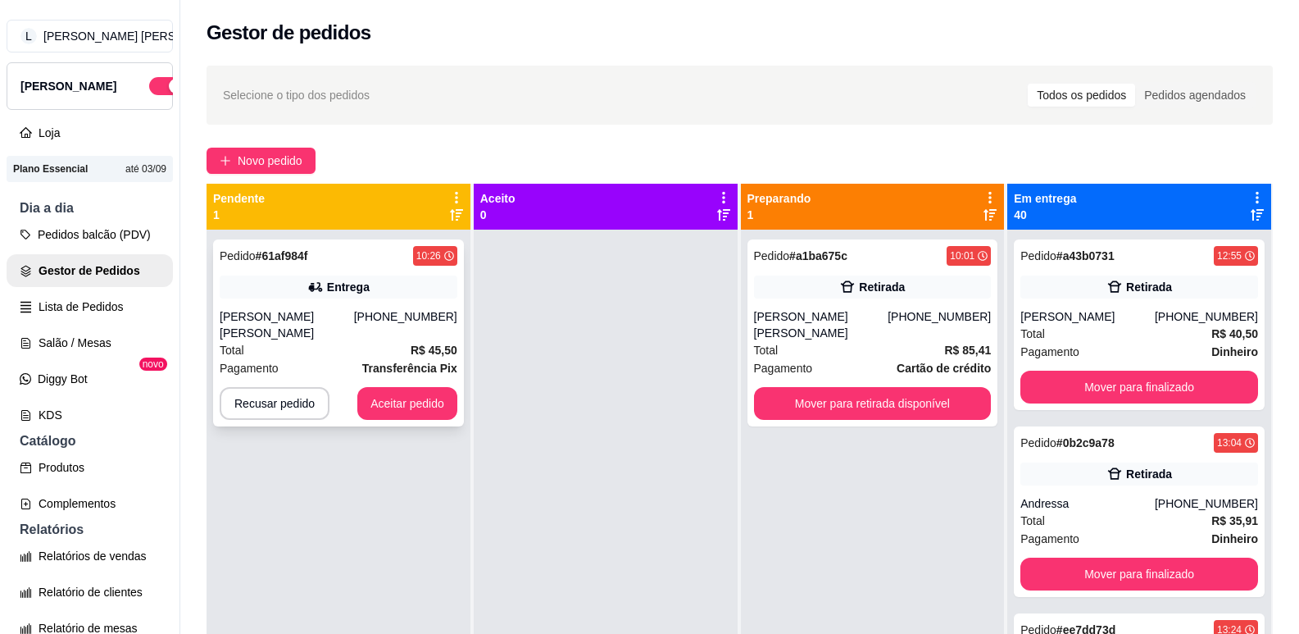
click at [330, 321] on div "[PERSON_NAME] [PERSON_NAME]" at bounding box center [287, 324] width 134 height 33
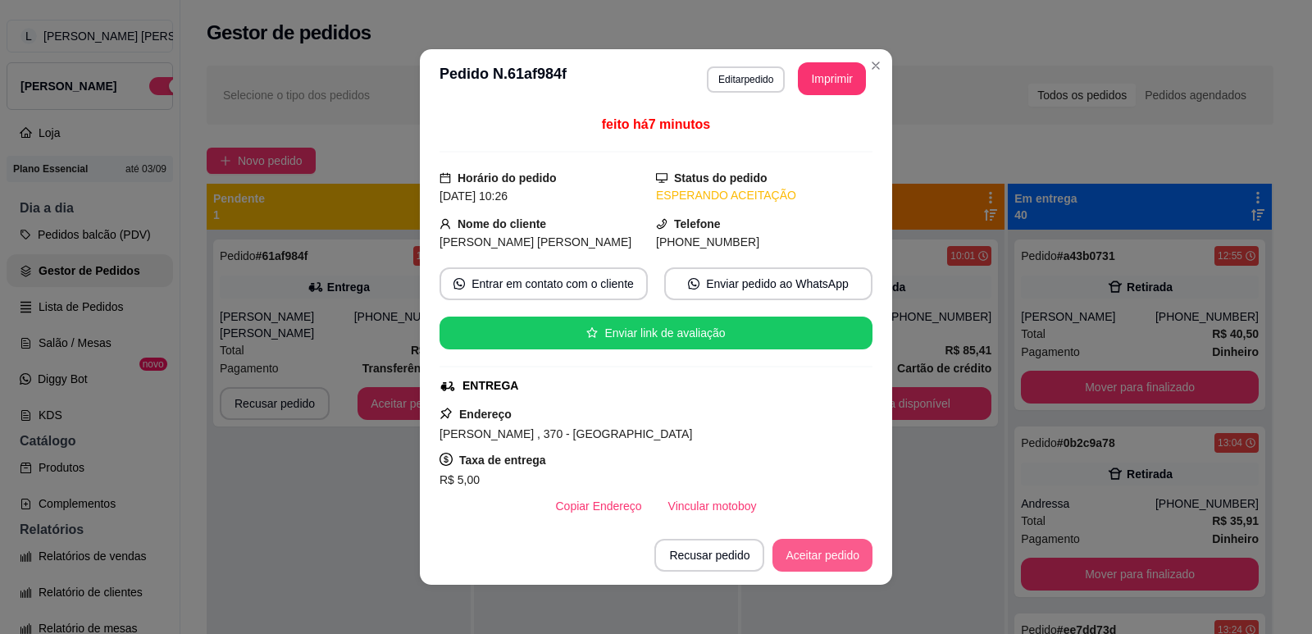
click at [815, 562] on button "Aceitar pedido" at bounding box center [822, 555] width 100 height 33
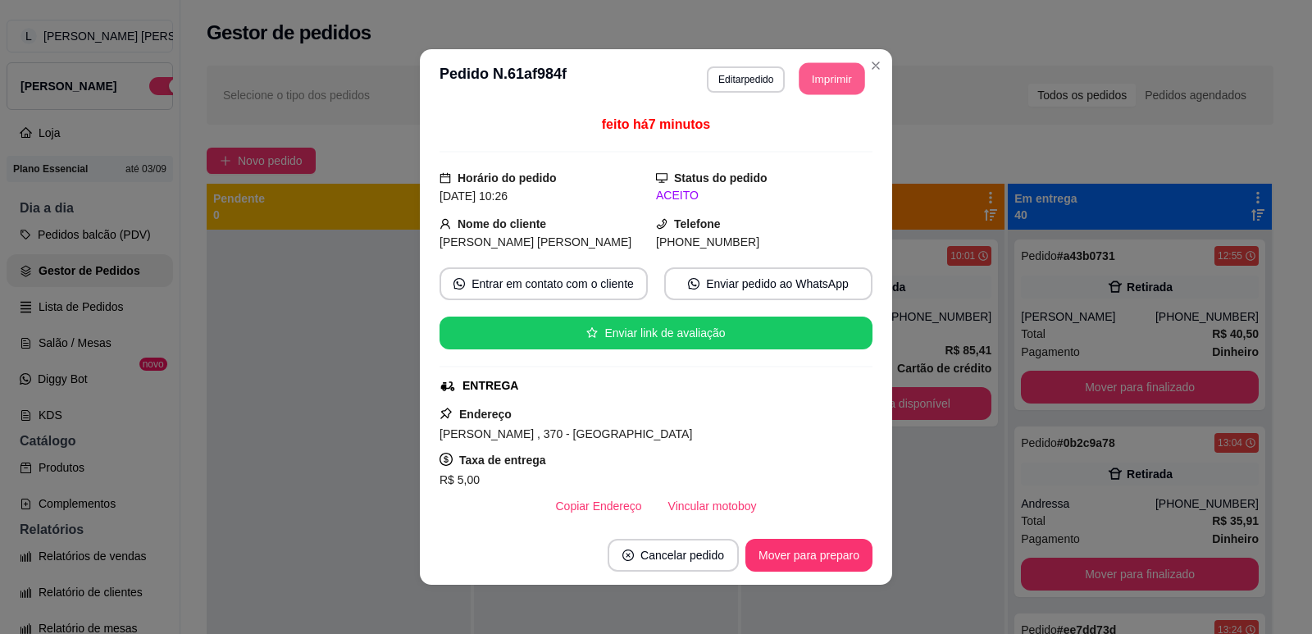
click at [809, 78] on button "Imprimir" at bounding box center [832, 79] width 66 height 32
click at [785, 553] on button "Mover para preparo" at bounding box center [808, 555] width 123 height 32
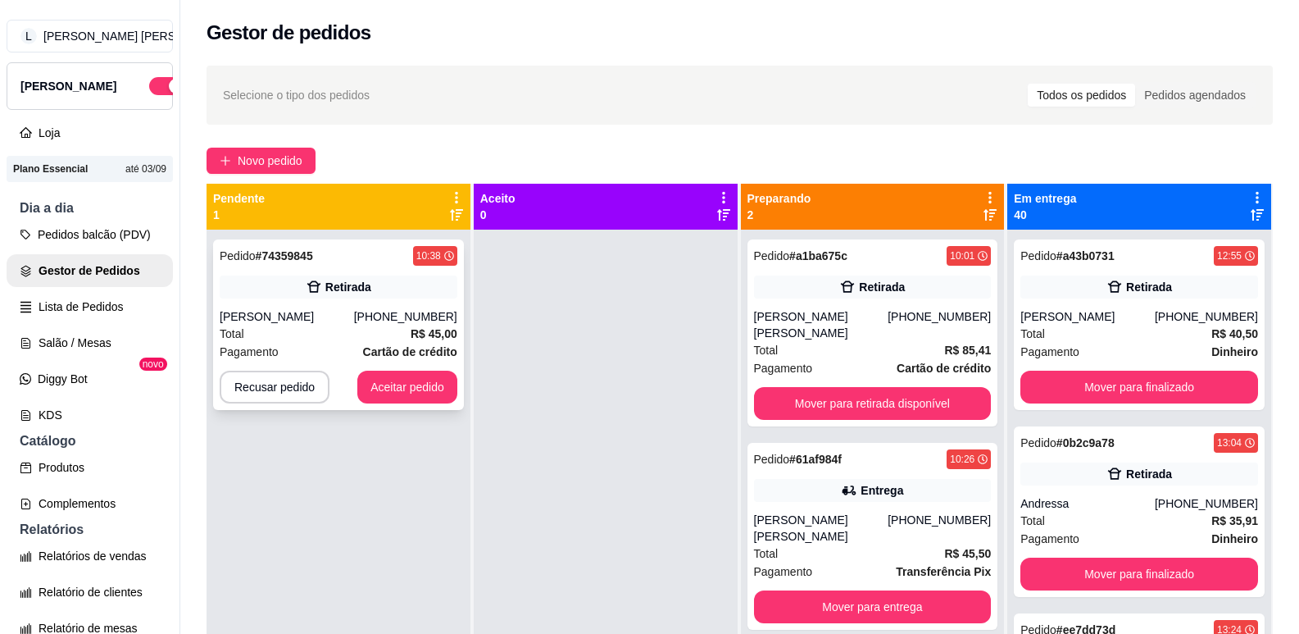
click at [375, 335] on div "Total R$ 45,00" at bounding box center [339, 334] width 238 height 18
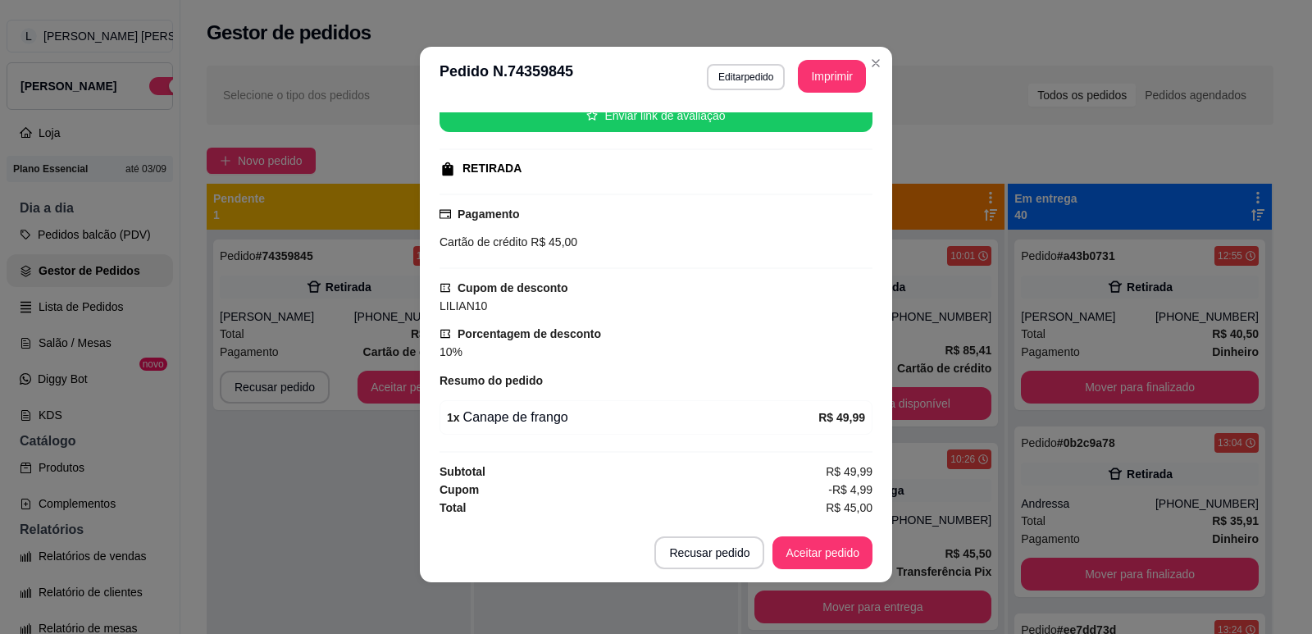
scroll to position [3, 0]
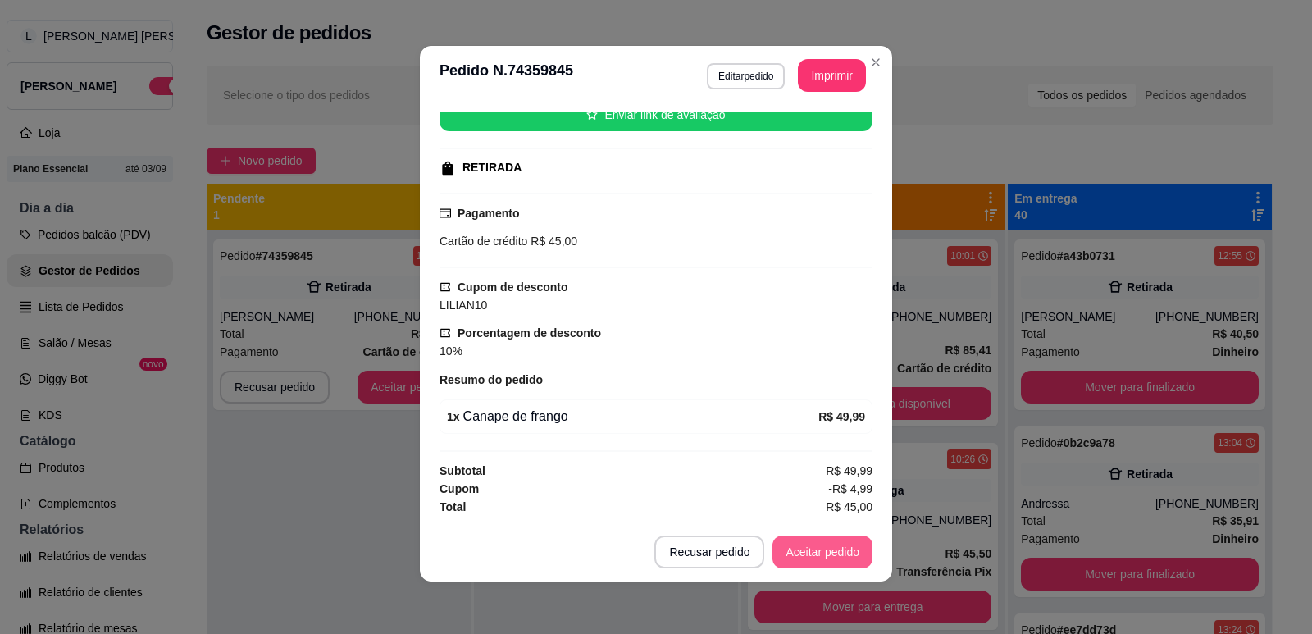
click at [796, 542] on button "Aceitar pedido" at bounding box center [822, 551] width 100 height 33
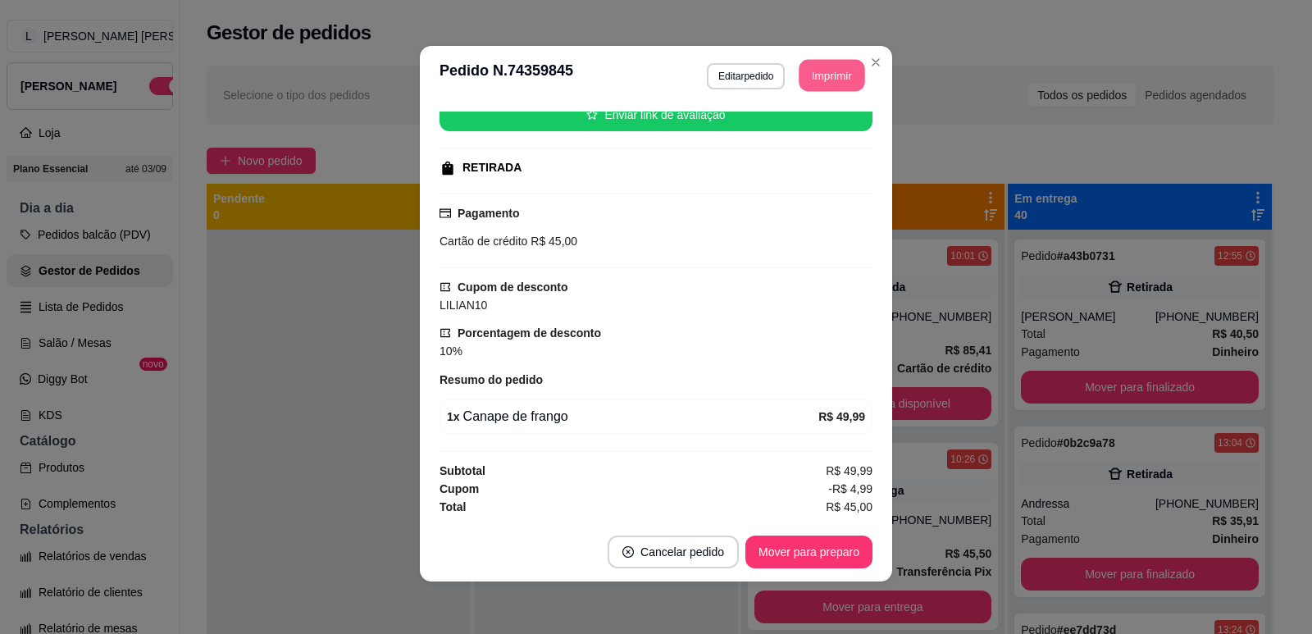
click at [817, 81] on button "Imprimir" at bounding box center [832, 76] width 66 height 32
click at [777, 557] on button "Mover para preparo" at bounding box center [808, 551] width 127 height 33
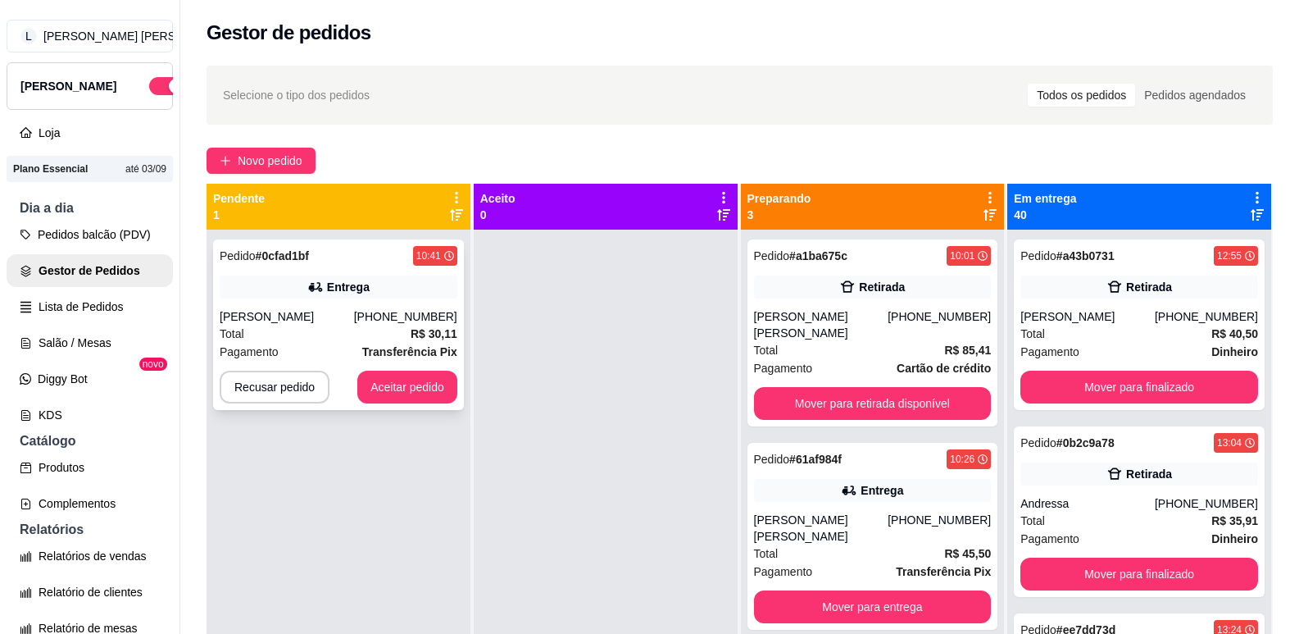
click at [339, 327] on div "Total R$ 30,11" at bounding box center [339, 334] width 238 height 18
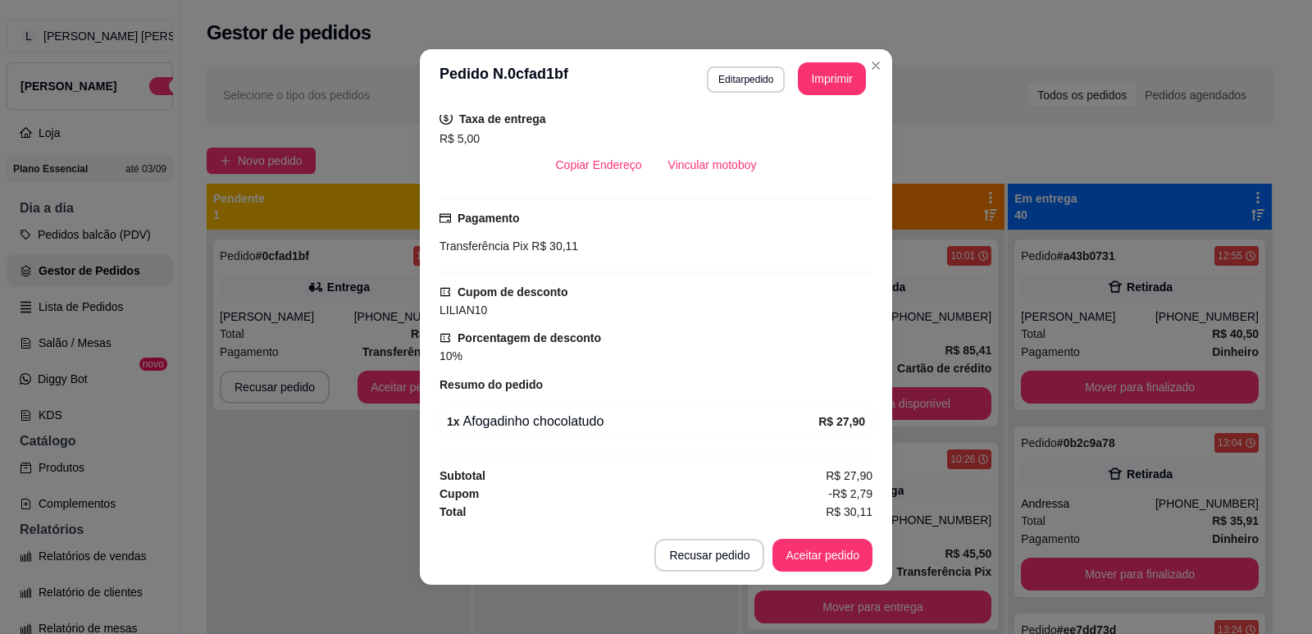
scroll to position [343, 0]
click at [816, 553] on button "Aceitar pedido" at bounding box center [822, 555] width 97 height 32
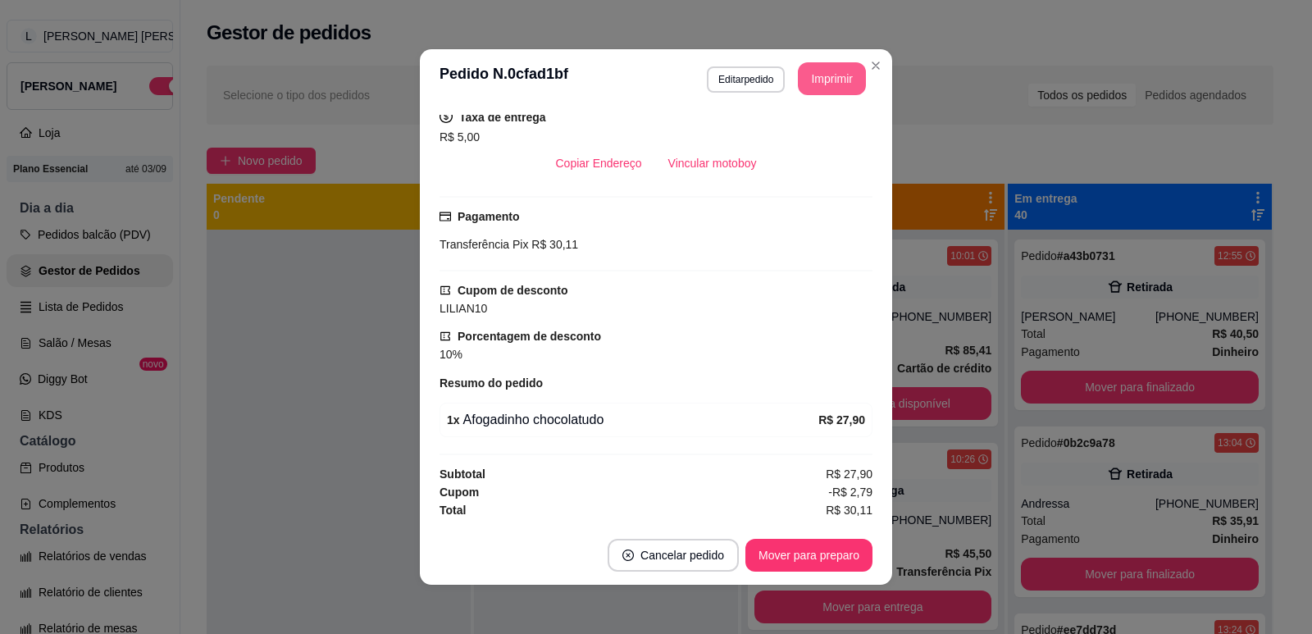
click at [816, 84] on button "Imprimir" at bounding box center [832, 78] width 68 height 33
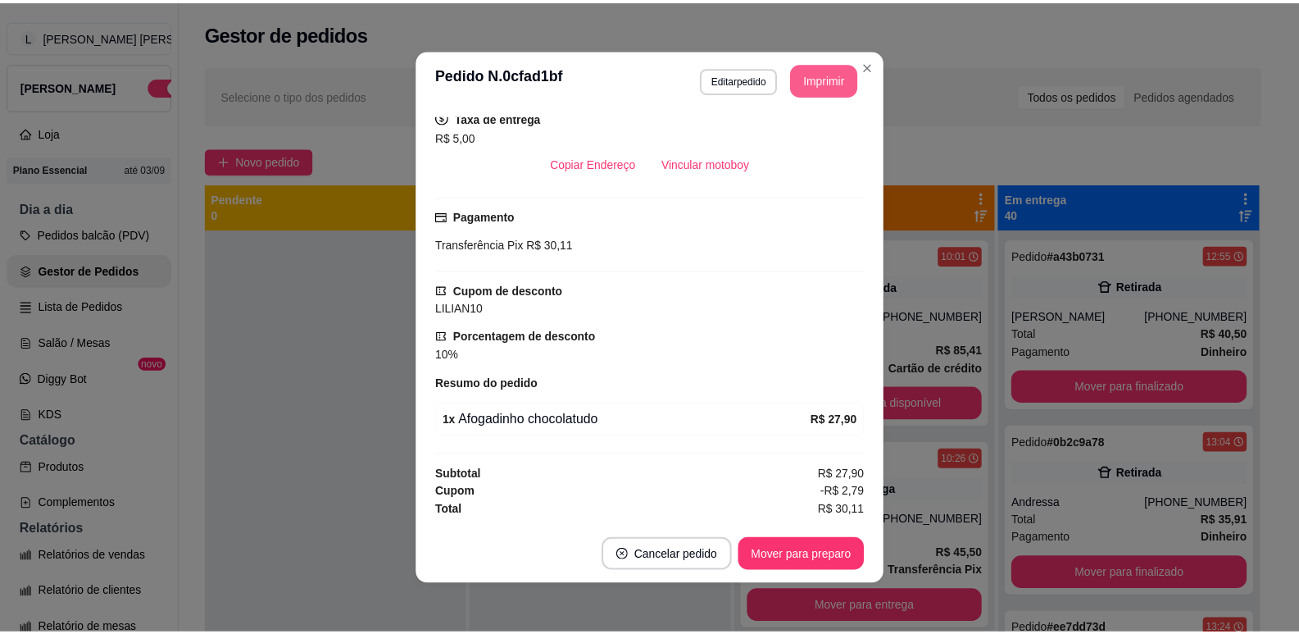
scroll to position [0, 0]
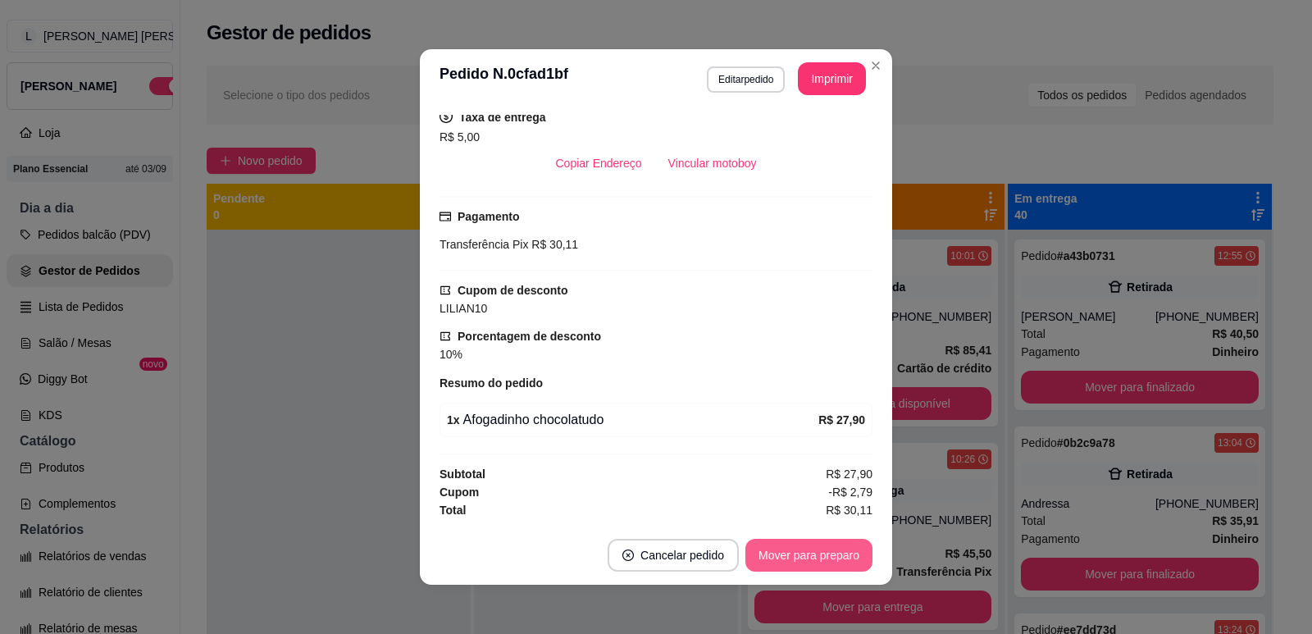
click at [820, 558] on button "Mover para preparo" at bounding box center [808, 555] width 127 height 33
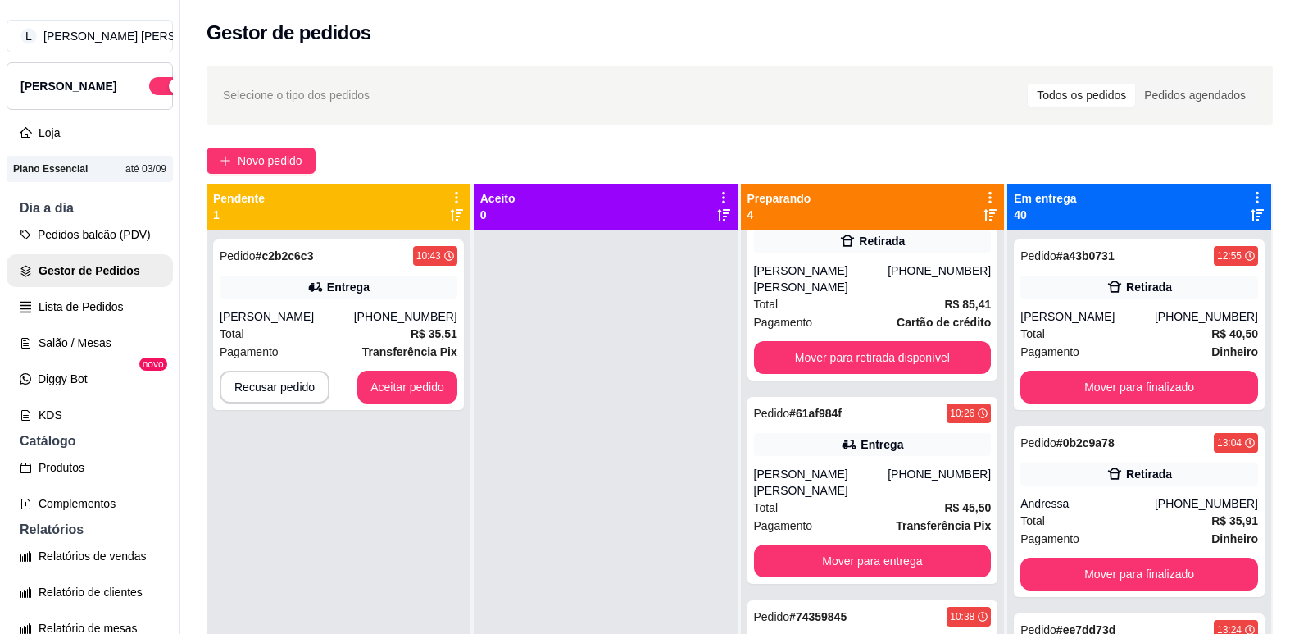
scroll to position [130, 0]
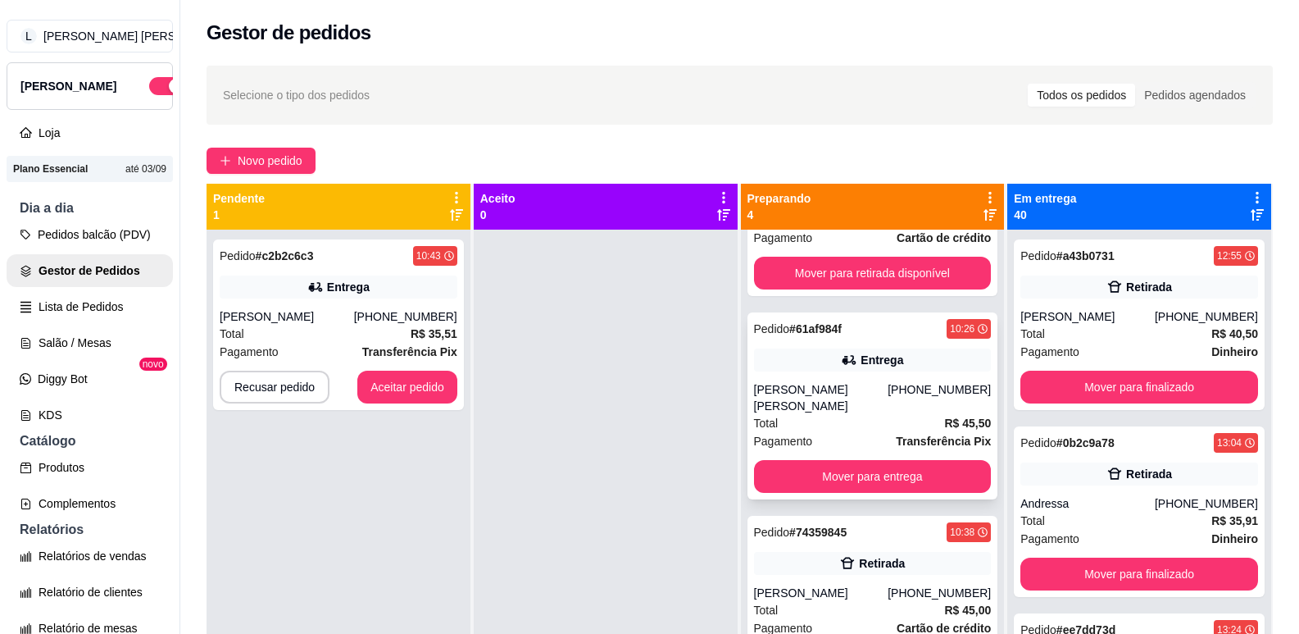
click at [853, 432] on div "Pagamento Transferência Pix" at bounding box center [873, 441] width 238 height 18
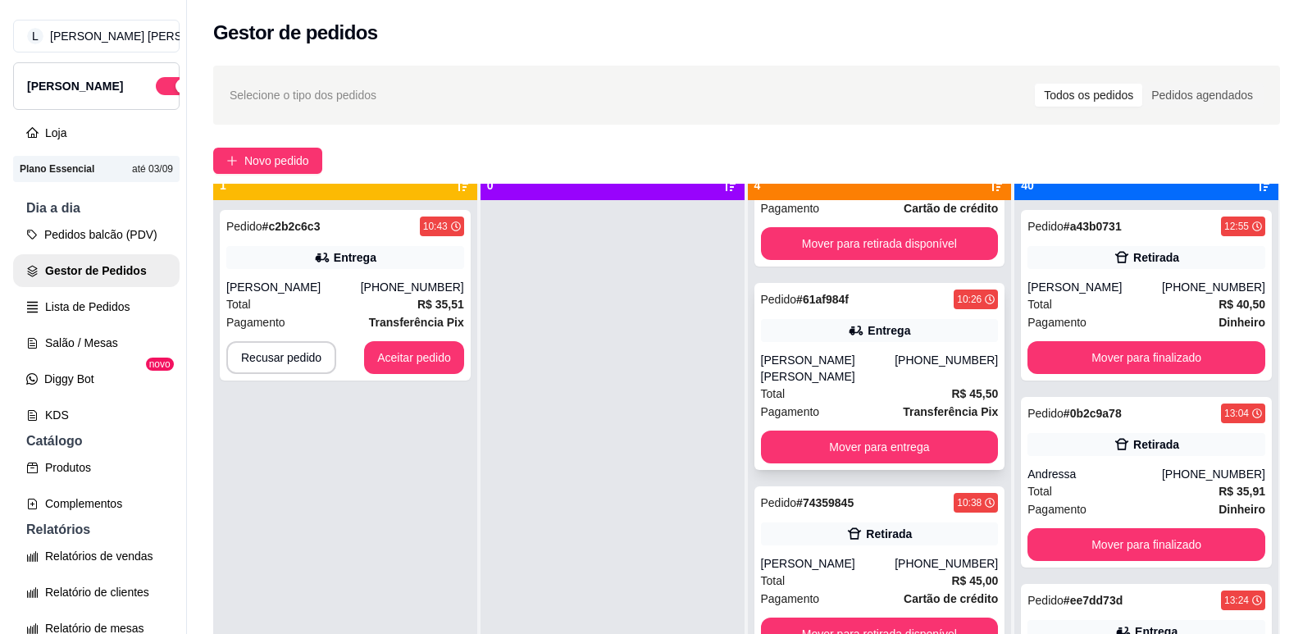
scroll to position [46, 0]
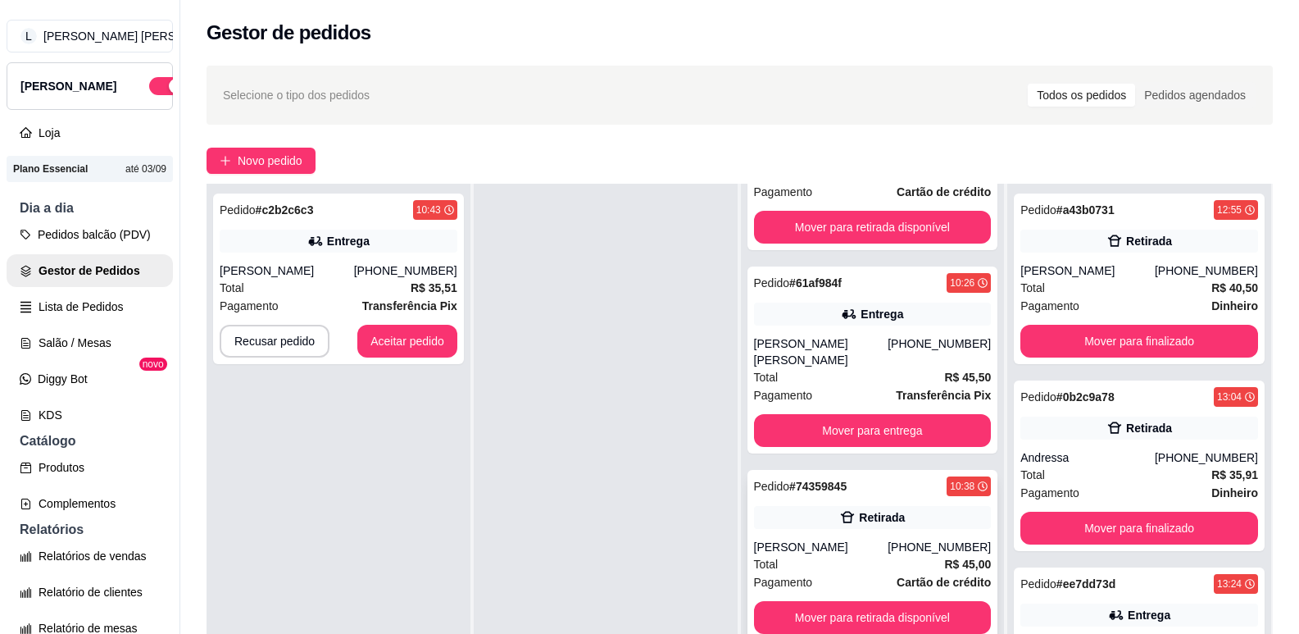
click at [859, 539] on div "[PERSON_NAME]" at bounding box center [821, 547] width 134 height 16
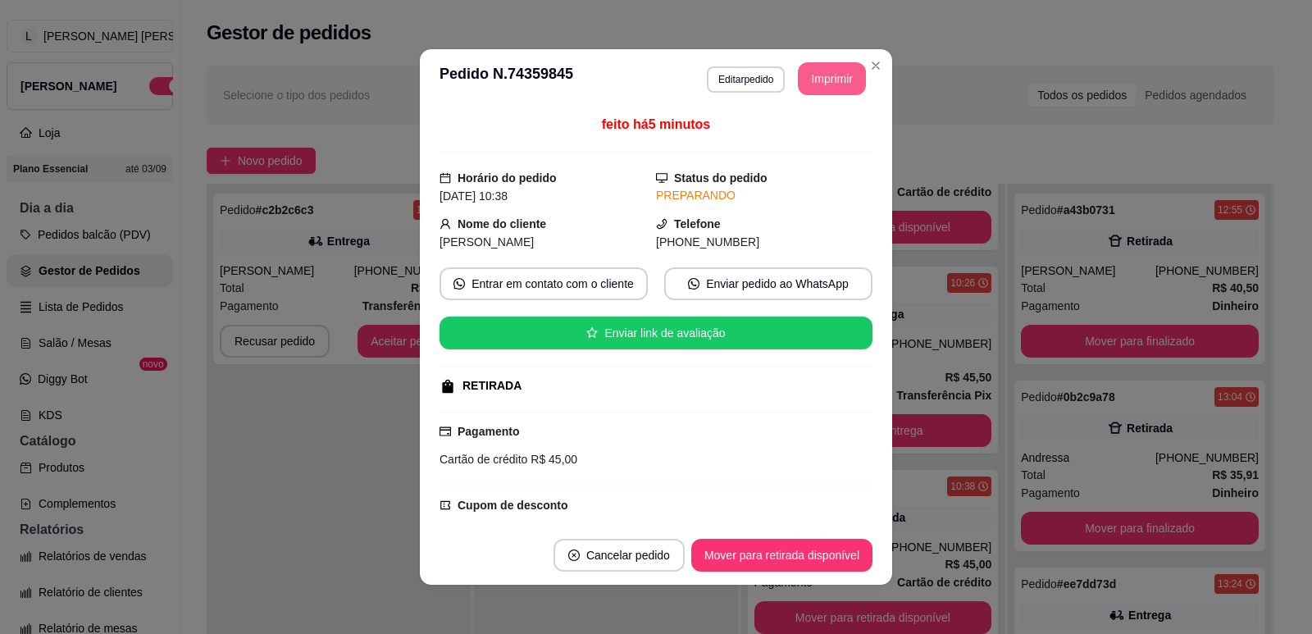
click at [830, 79] on button "Imprimir" at bounding box center [832, 78] width 68 height 33
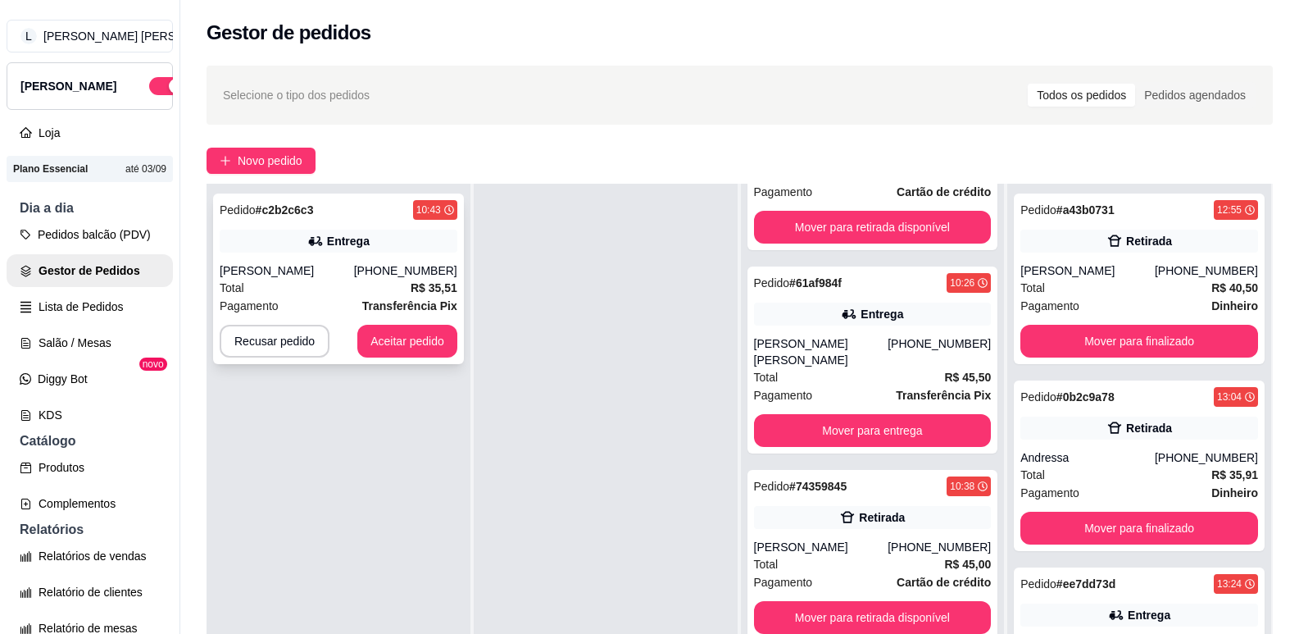
click at [353, 273] on div "[PERSON_NAME]" at bounding box center [287, 270] width 134 height 16
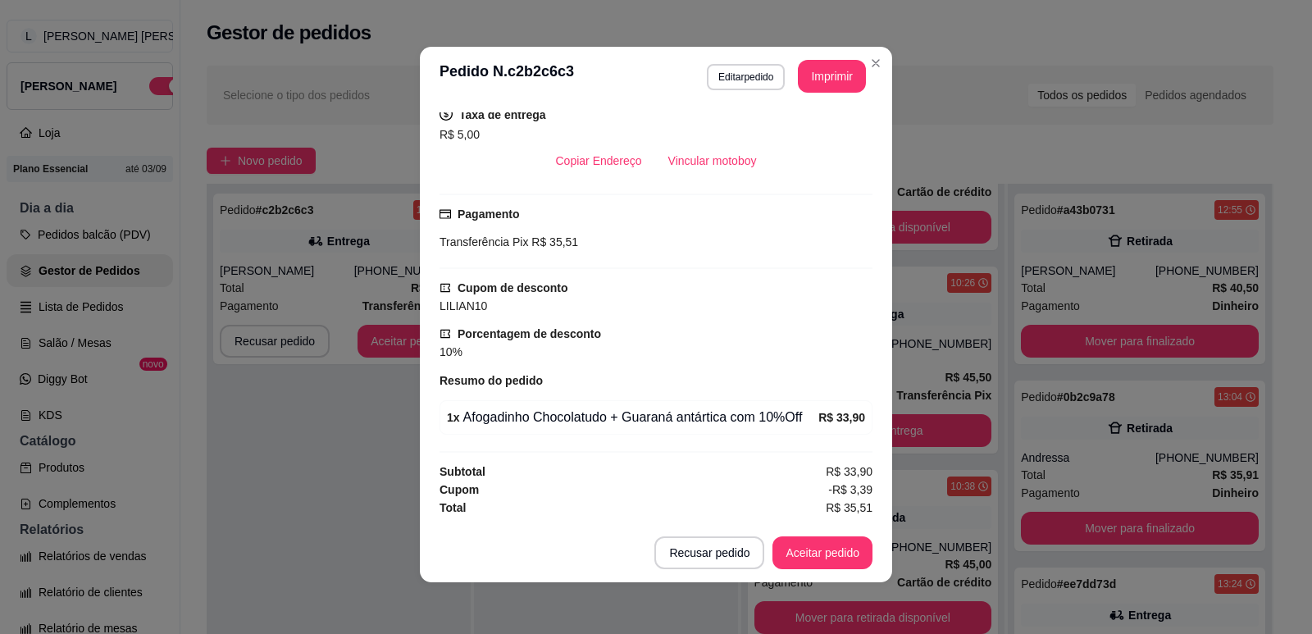
scroll to position [3, 0]
click at [805, 72] on button "Imprimir" at bounding box center [832, 75] width 68 height 33
click at [836, 555] on button "Aceitar pedido" at bounding box center [822, 551] width 100 height 33
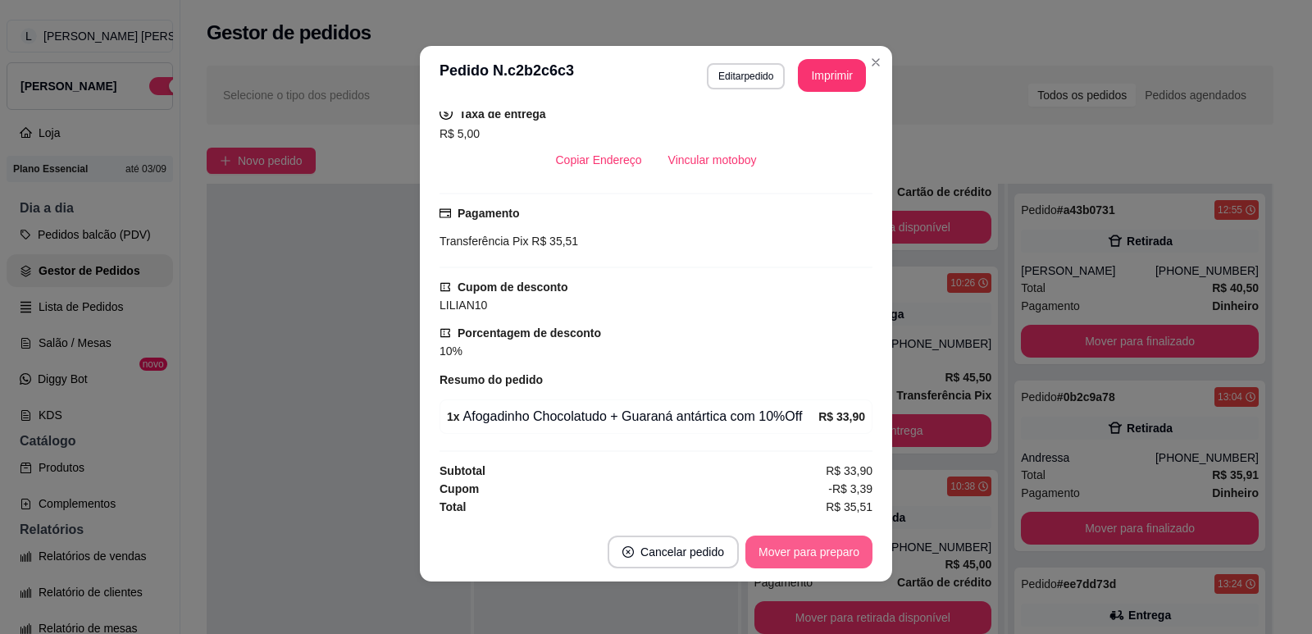
click at [786, 548] on button "Mover para preparo" at bounding box center [808, 551] width 127 height 33
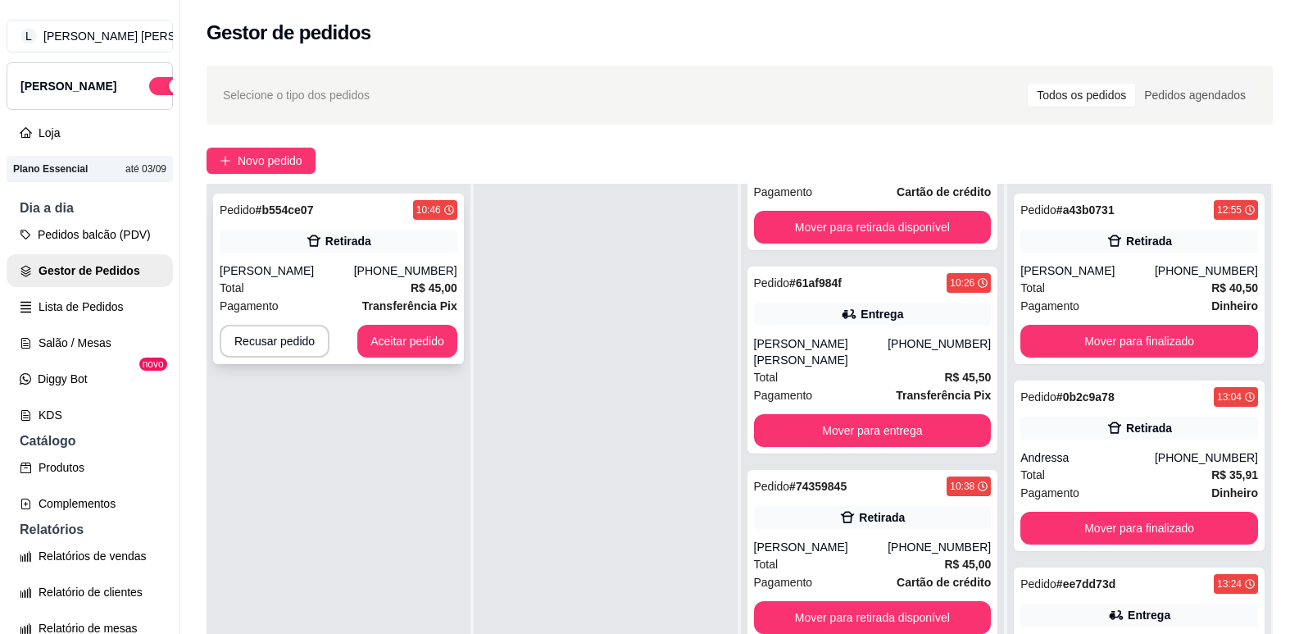
click at [421, 265] on div "[PHONE_NUMBER]" at bounding box center [405, 270] width 103 height 16
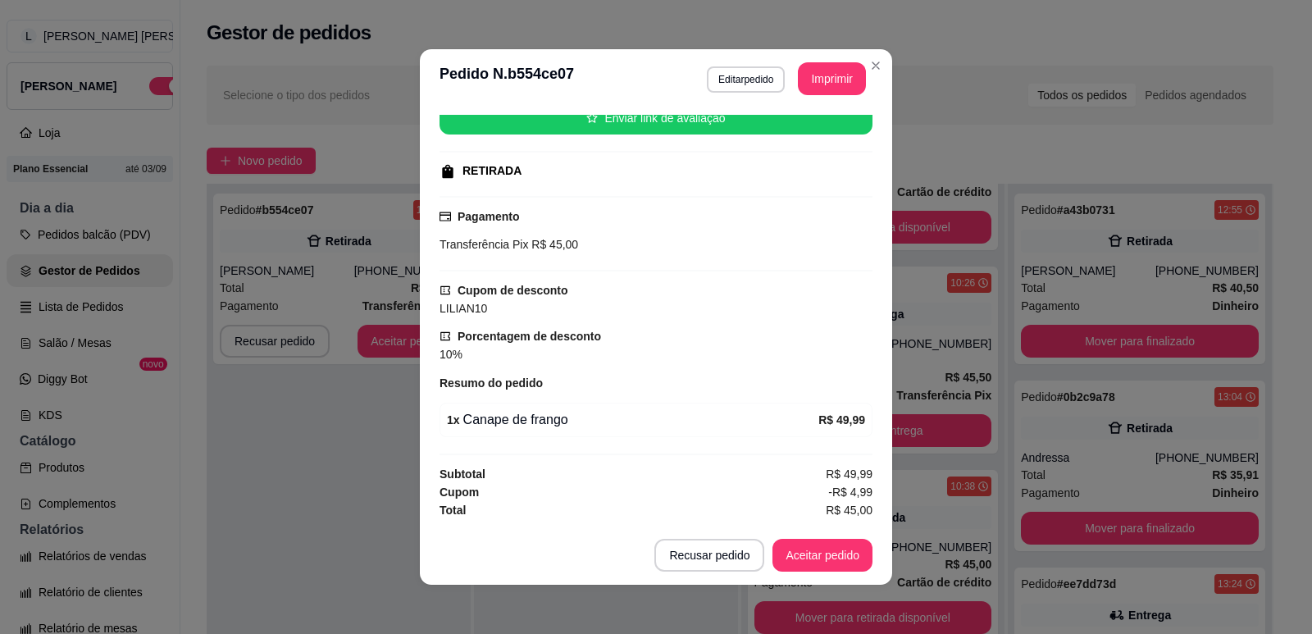
scroll to position [3, 0]
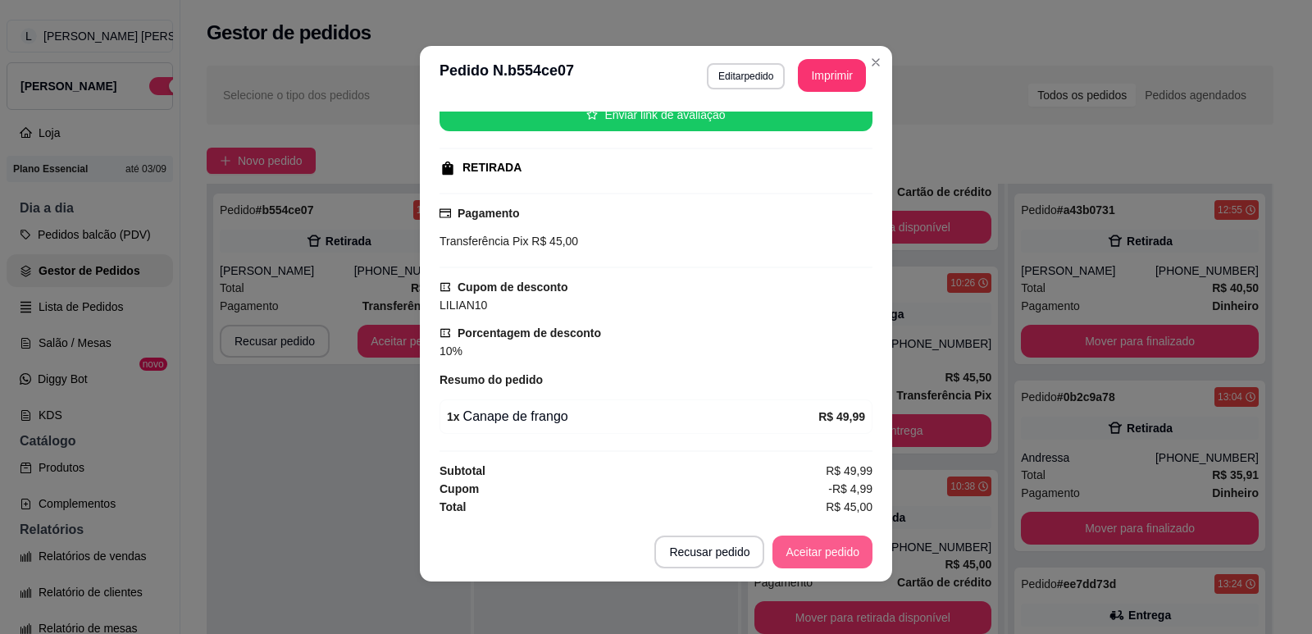
click at [814, 553] on button "Aceitar pedido" at bounding box center [822, 551] width 100 height 33
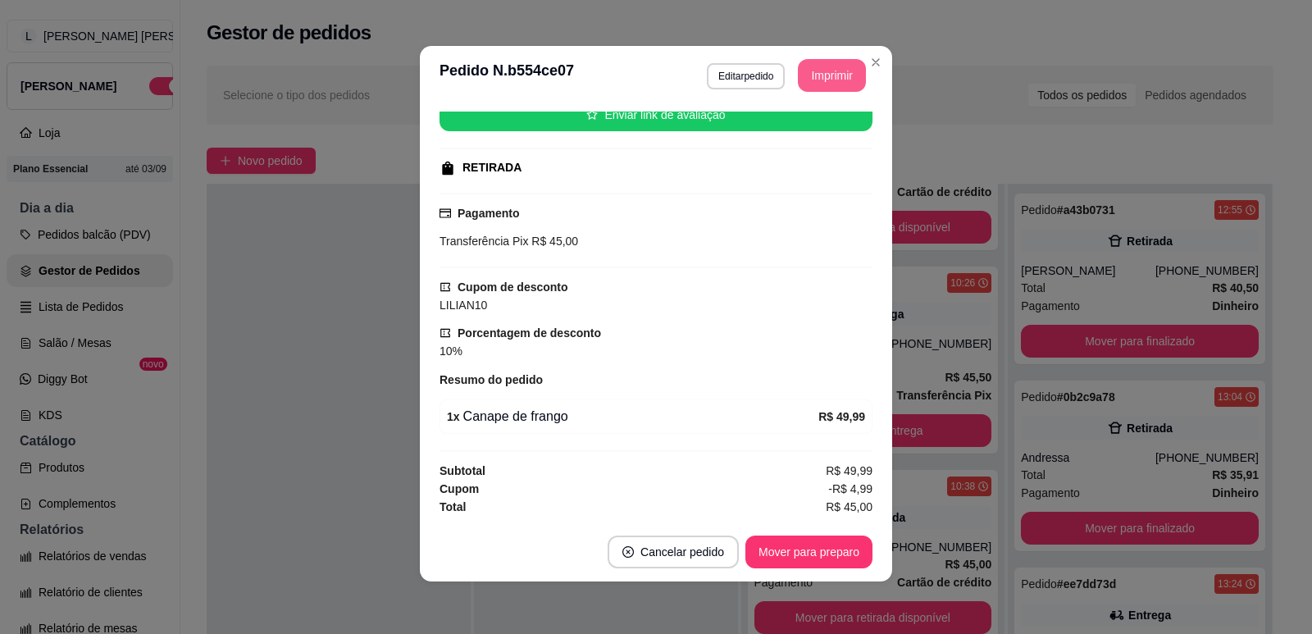
click at [820, 72] on button "Imprimir" at bounding box center [832, 75] width 68 height 33
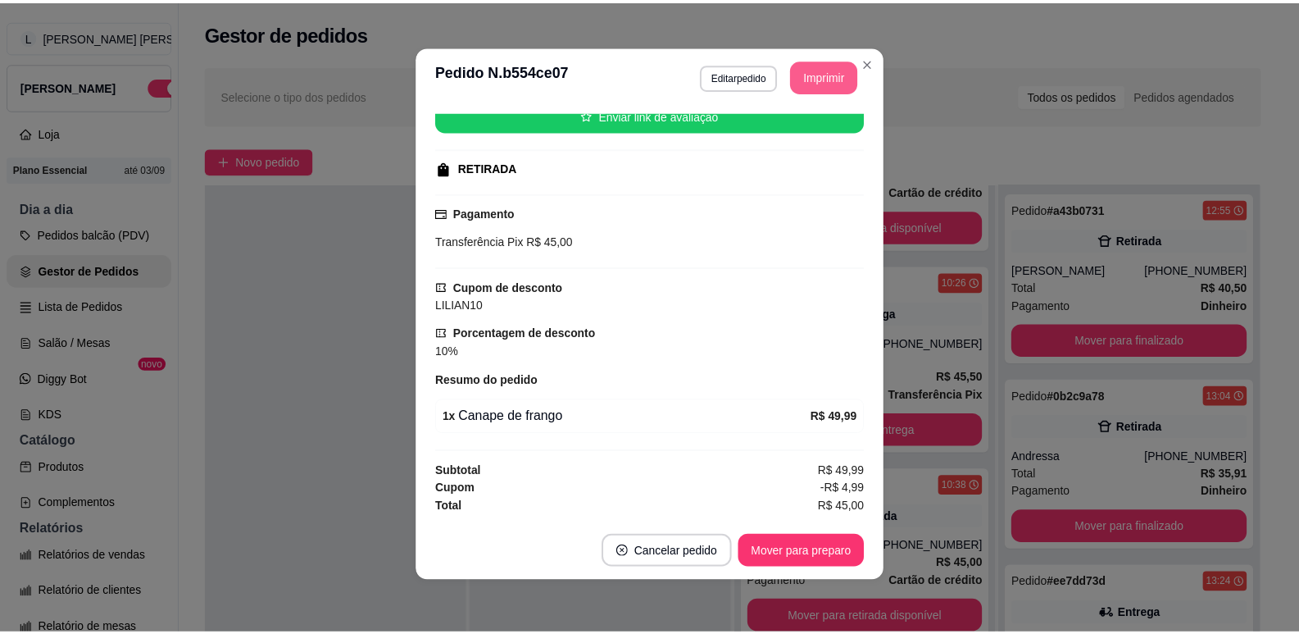
scroll to position [0, 0]
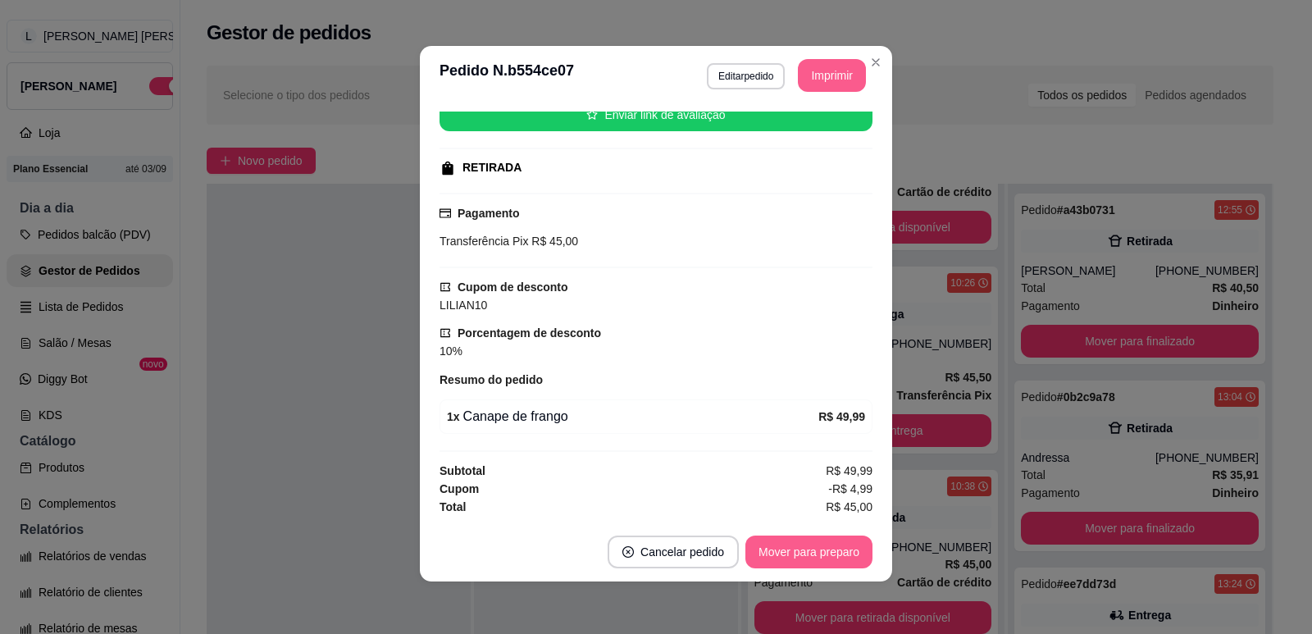
click at [755, 544] on button "Mover para preparo" at bounding box center [808, 551] width 127 height 33
click at [425, 338] on div "feito há 2 minutos Horário do pedido 10/08/2025 10:46 Status do pedido PREPARAN…" at bounding box center [656, 313] width 472 height 417
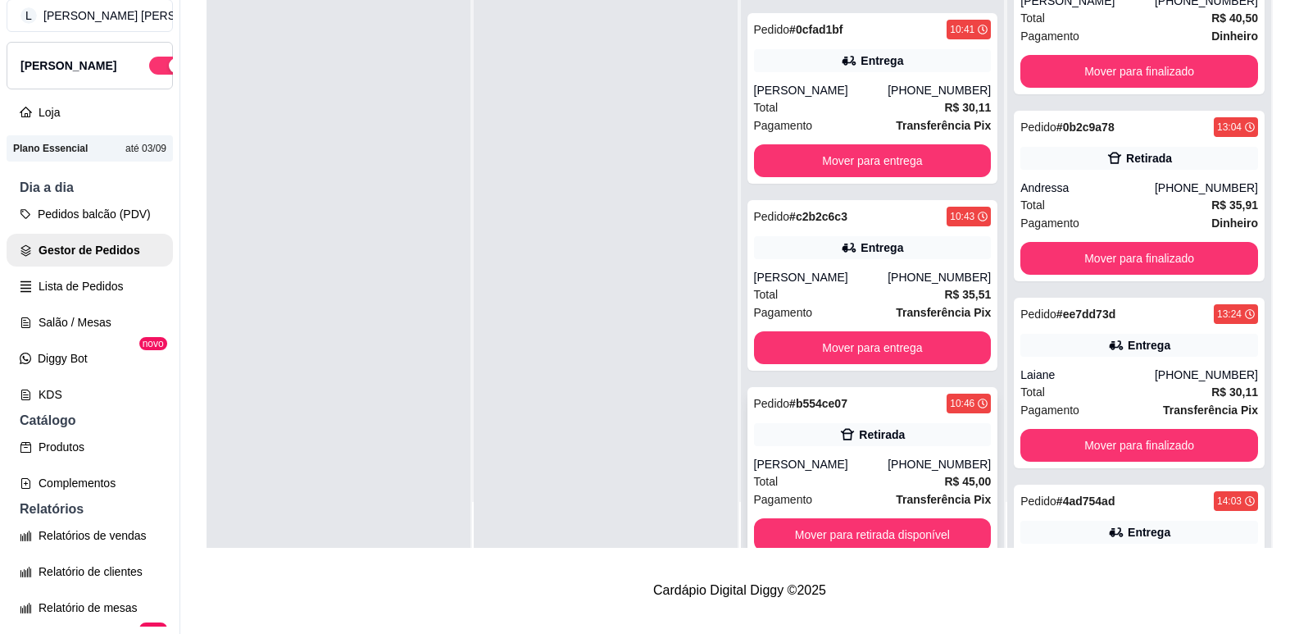
scroll to position [26, 0]
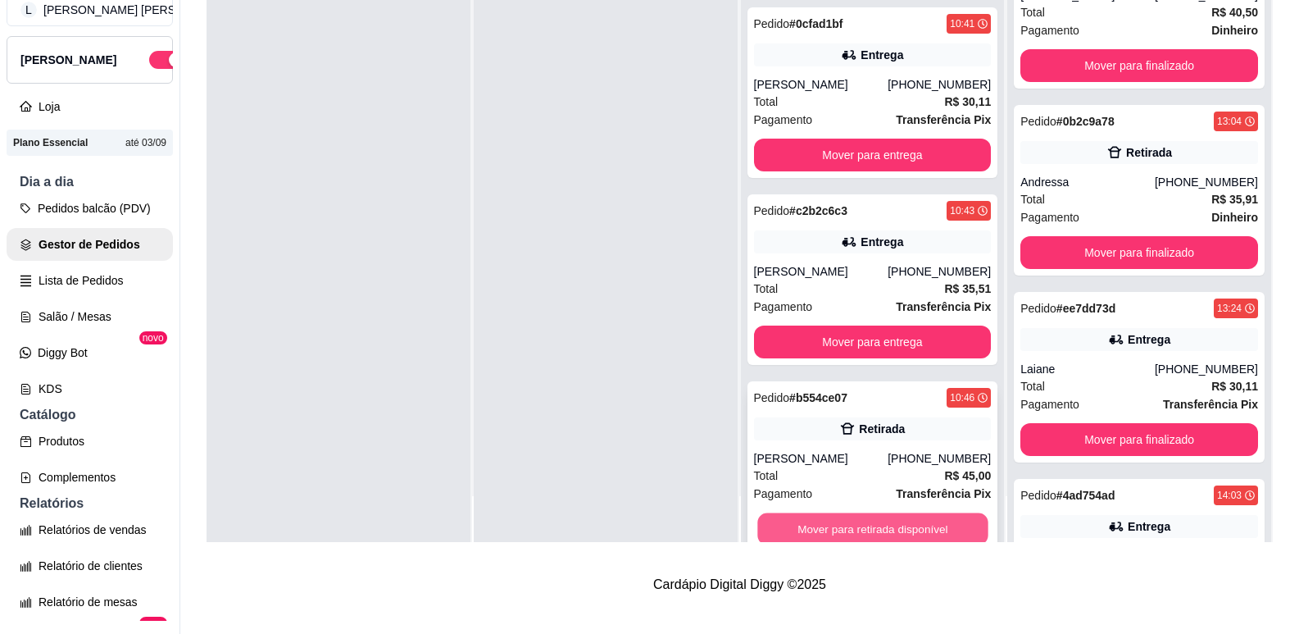
click at [889, 513] on button "Mover para retirada disponível" at bounding box center [873, 529] width 230 height 32
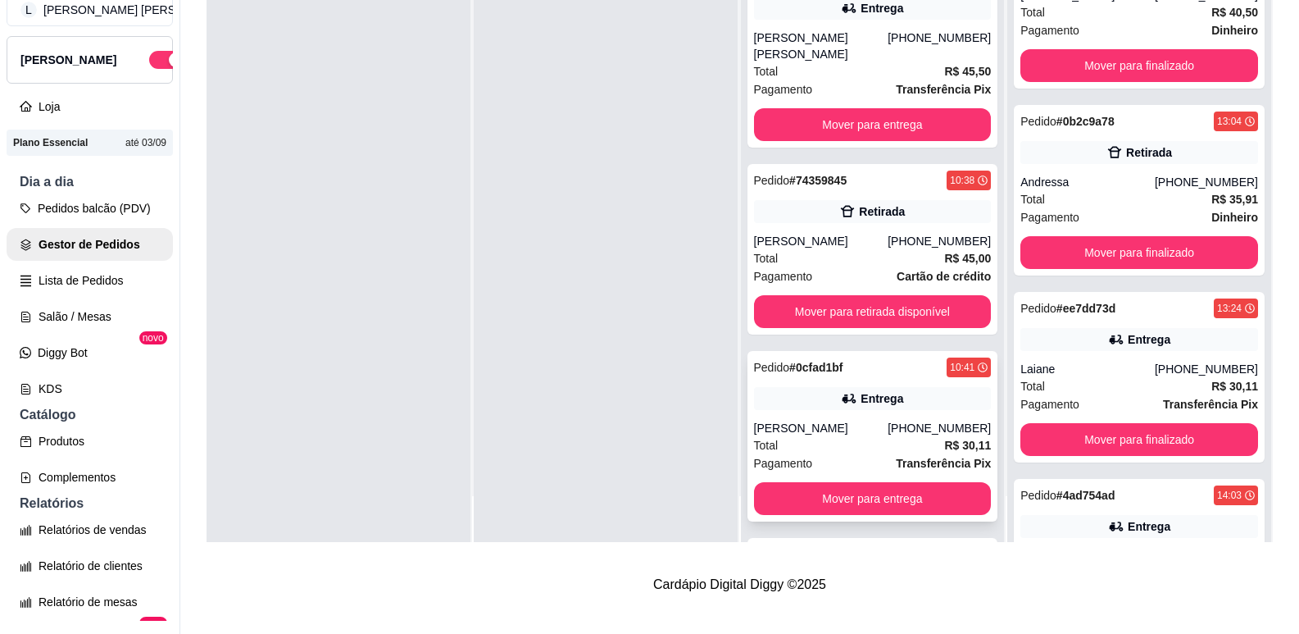
scroll to position [153, 0]
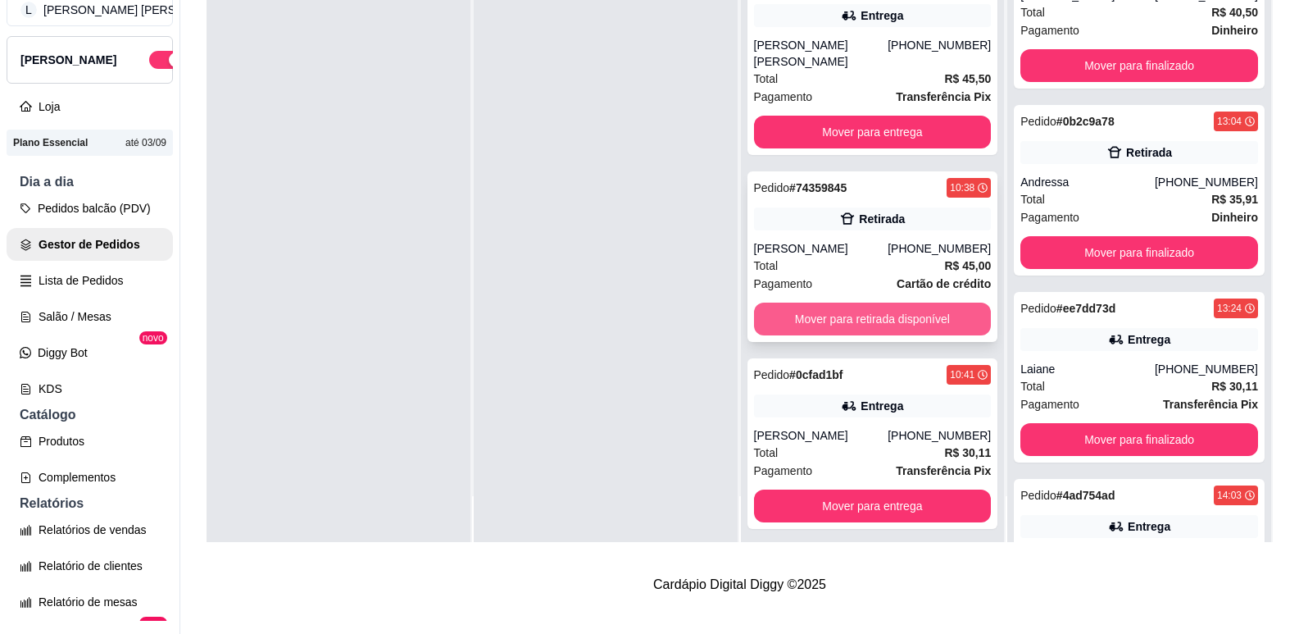
click at [860, 303] on button "Mover para retirada disponível" at bounding box center [873, 319] width 238 height 33
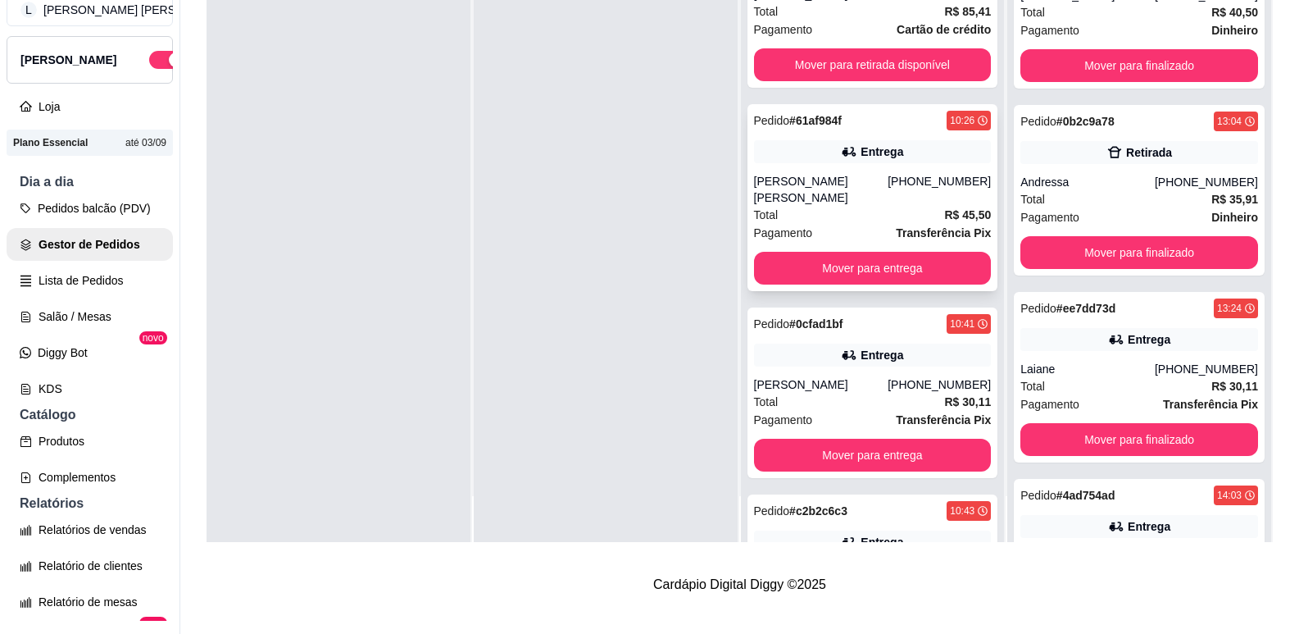
scroll to position [0, 0]
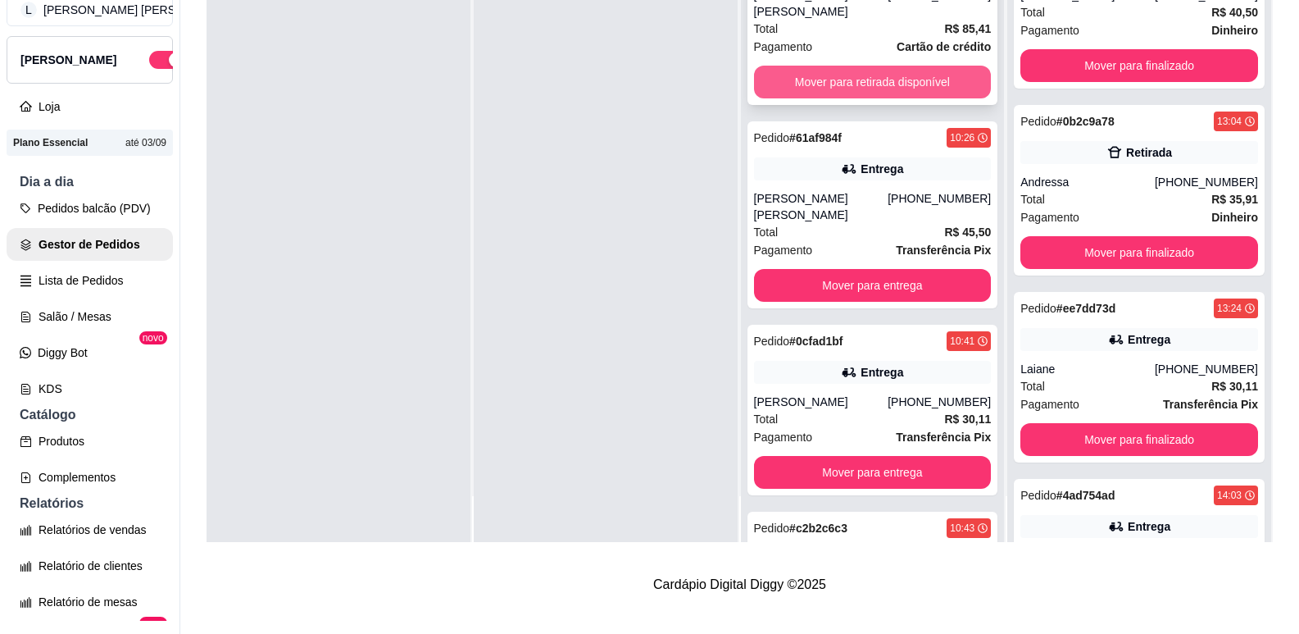
click at [844, 66] on button "Mover para retirada disponível" at bounding box center [873, 82] width 238 height 33
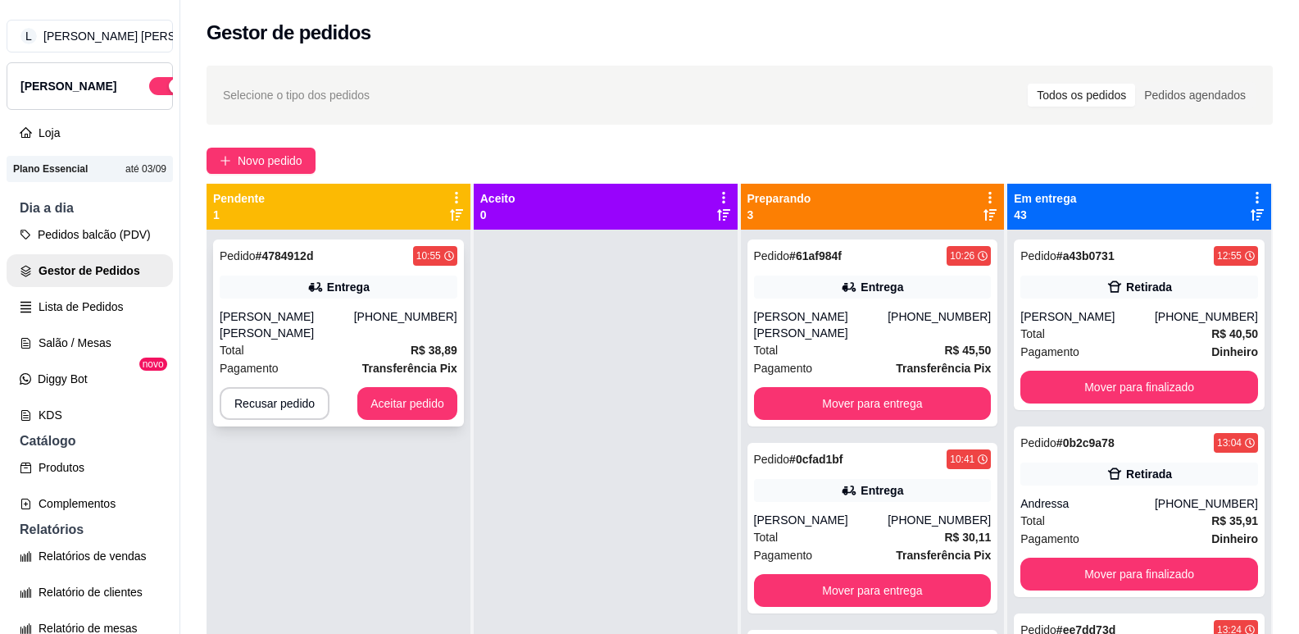
click at [352, 318] on div "[PERSON_NAME]" at bounding box center [287, 324] width 134 height 33
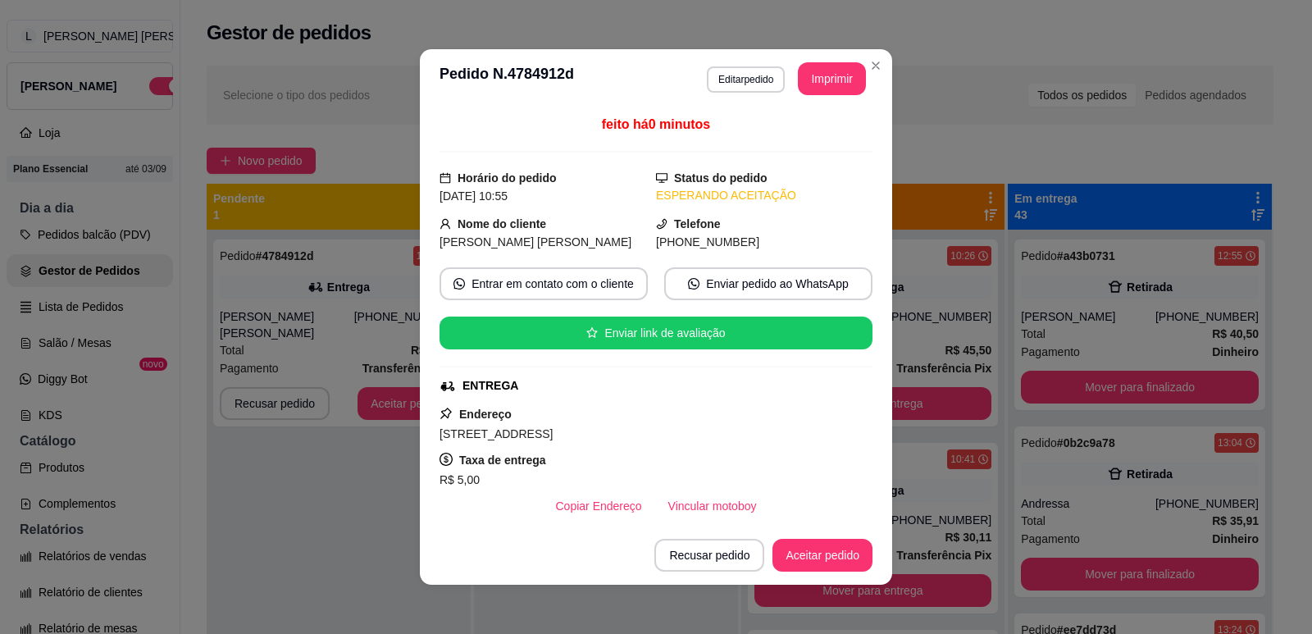
scroll to position [284, 0]
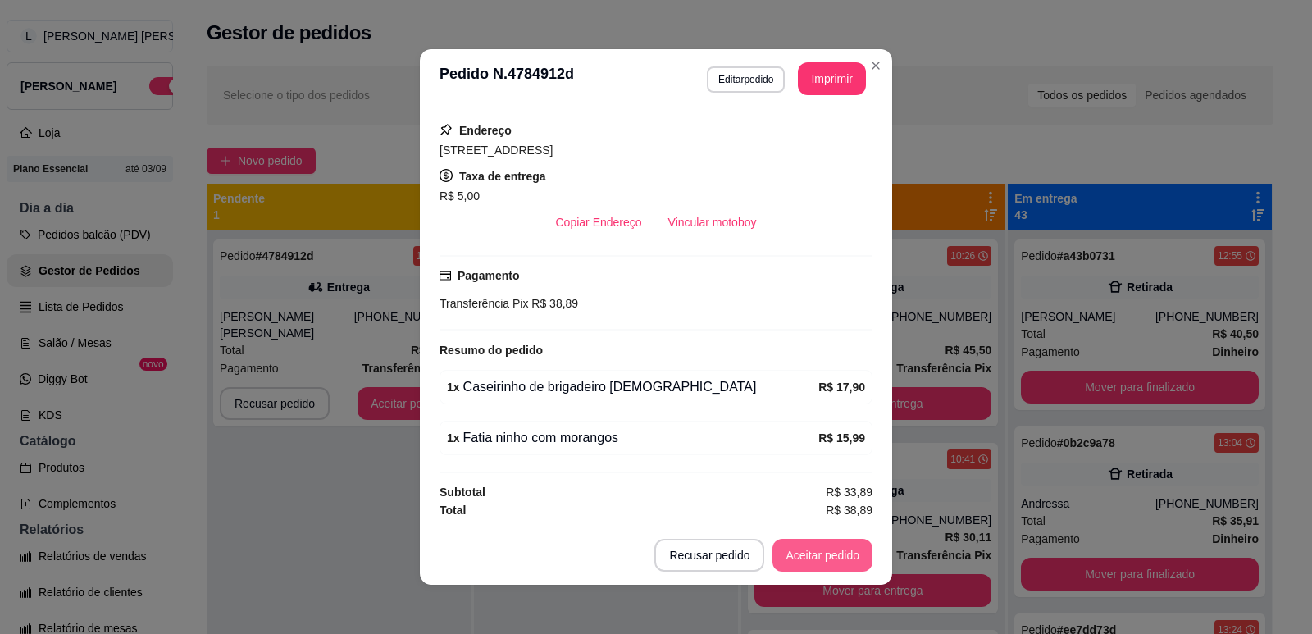
click at [809, 553] on button "Aceitar pedido" at bounding box center [822, 555] width 100 height 33
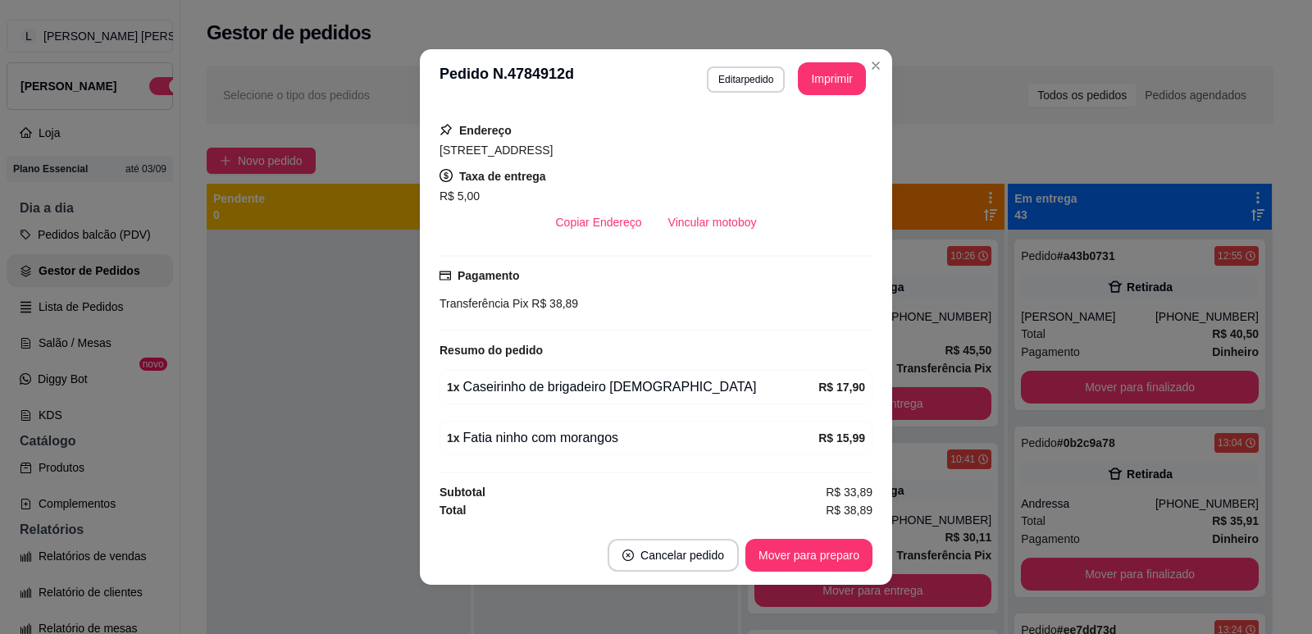
click at [833, 85] on button "Imprimir" at bounding box center [832, 78] width 68 height 33
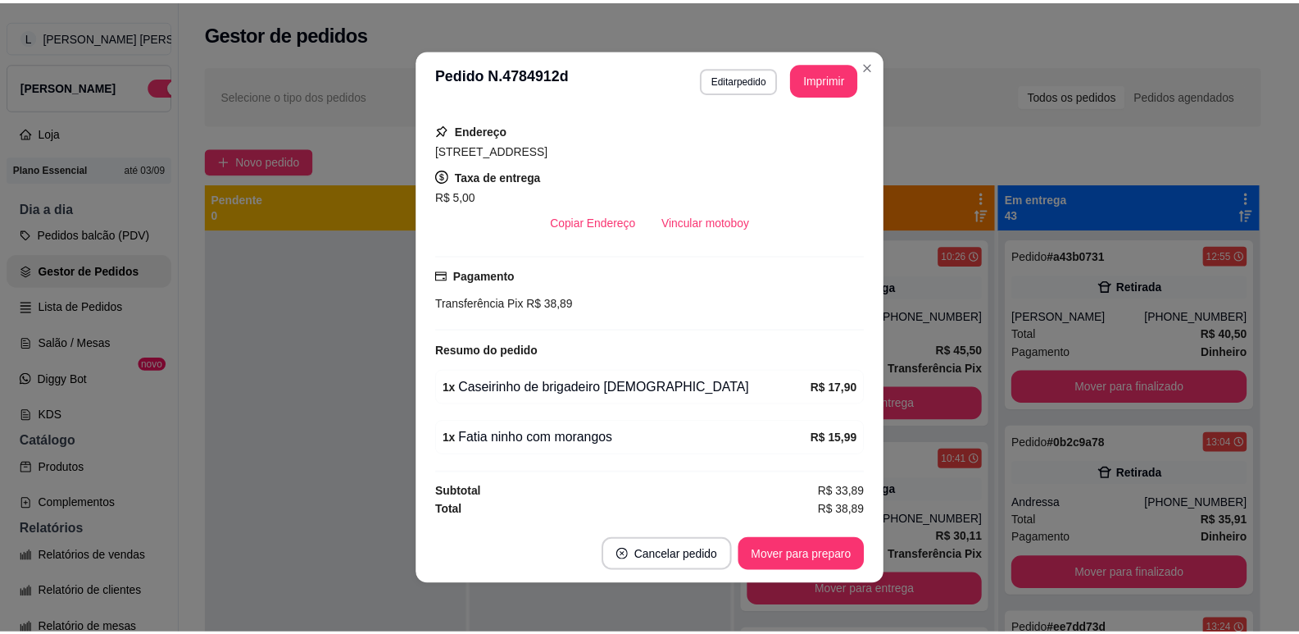
scroll to position [0, 0]
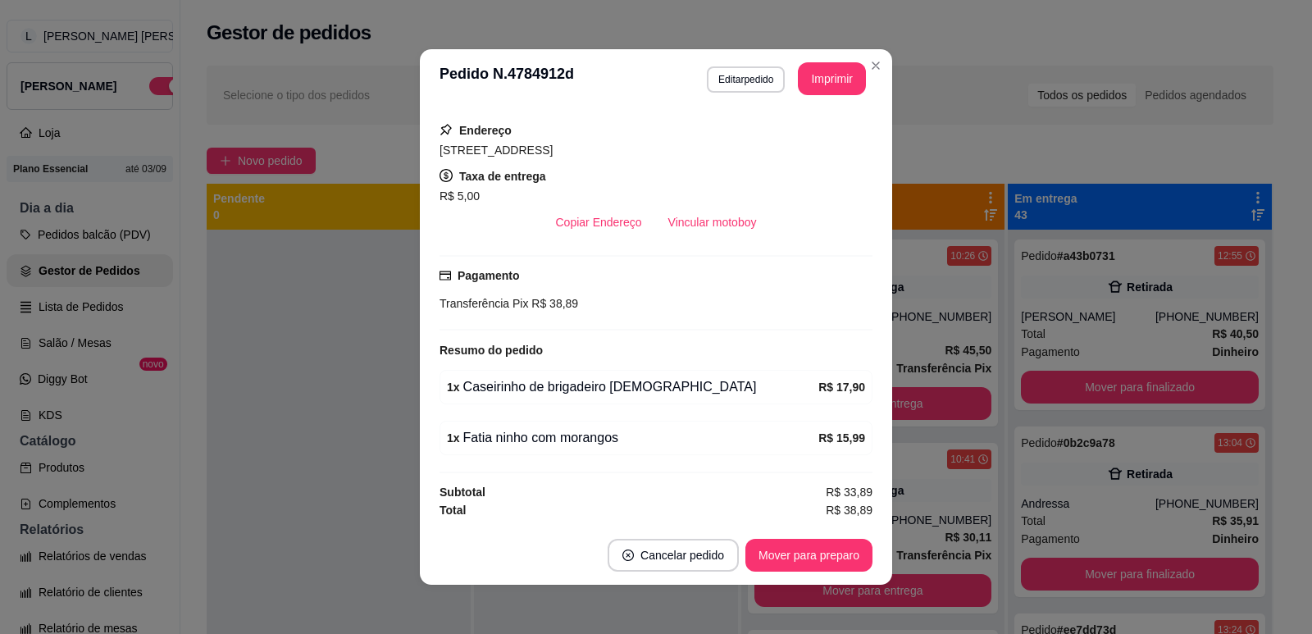
click at [799, 554] on button "Mover para preparo" at bounding box center [808, 555] width 127 height 33
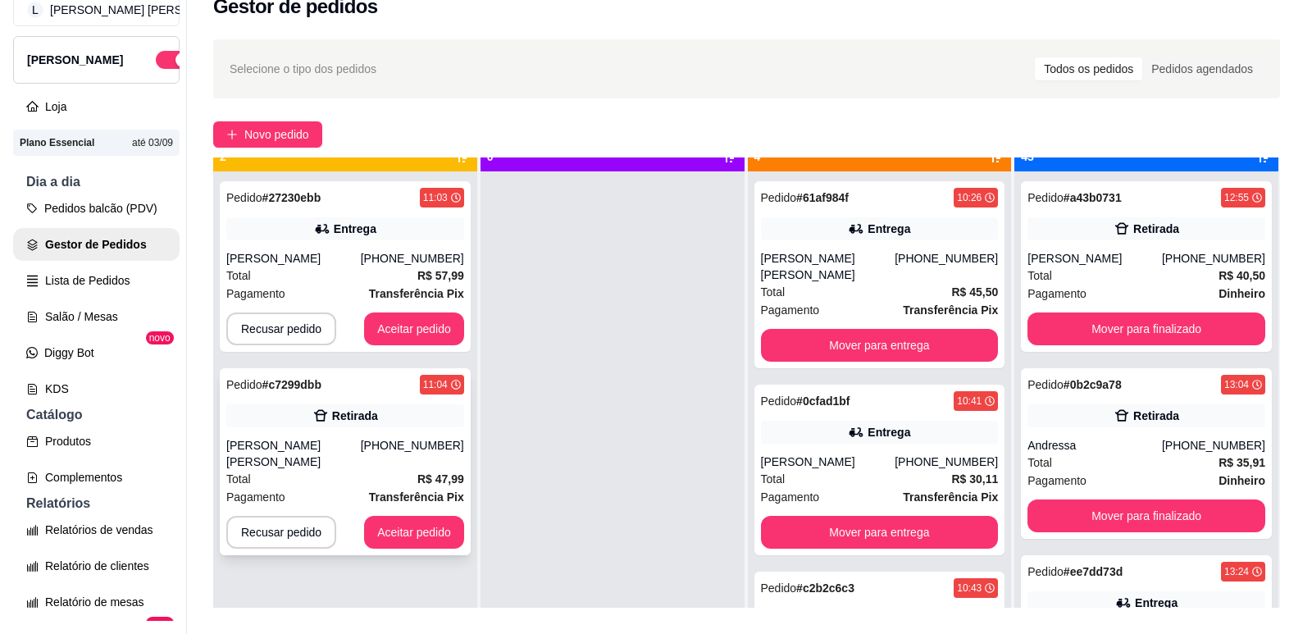
scroll to position [46, 0]
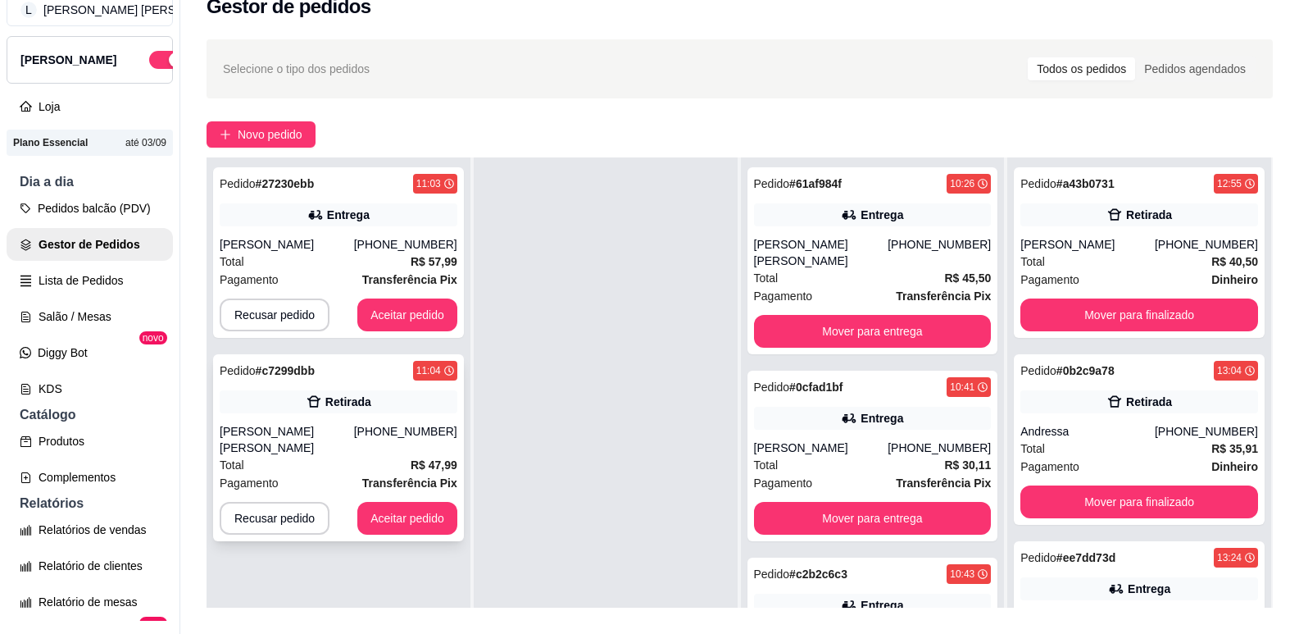
click at [352, 431] on div "[PERSON_NAME]" at bounding box center [287, 439] width 134 height 33
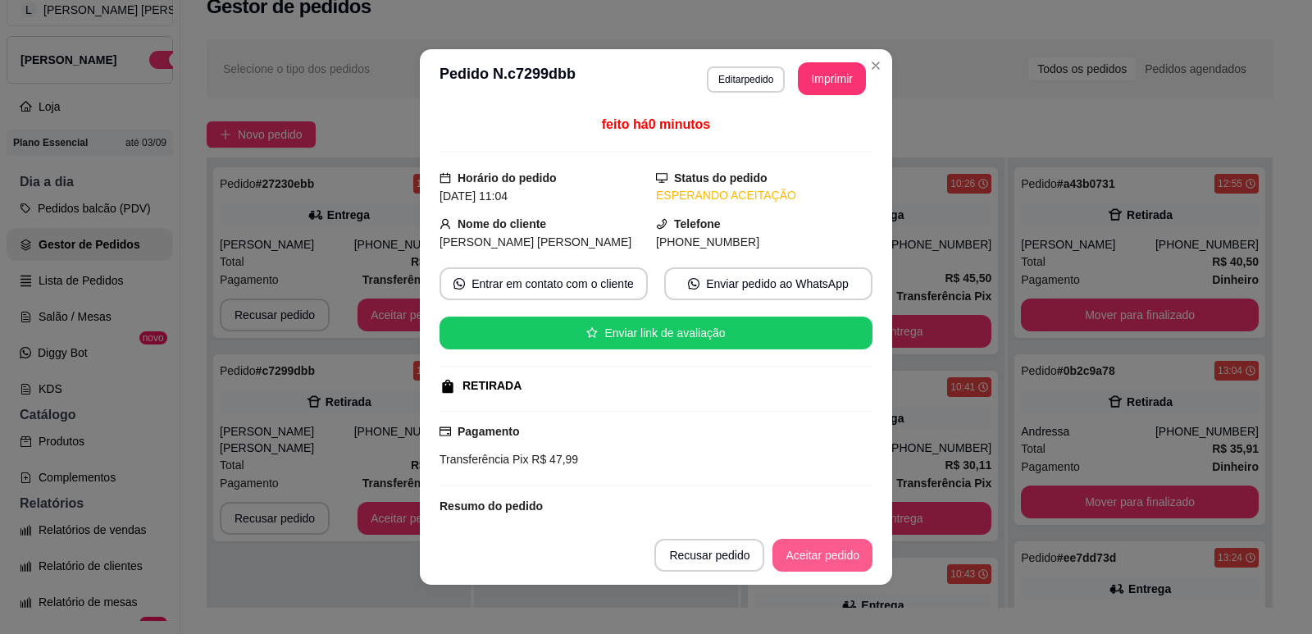
scroll to position [105, 0]
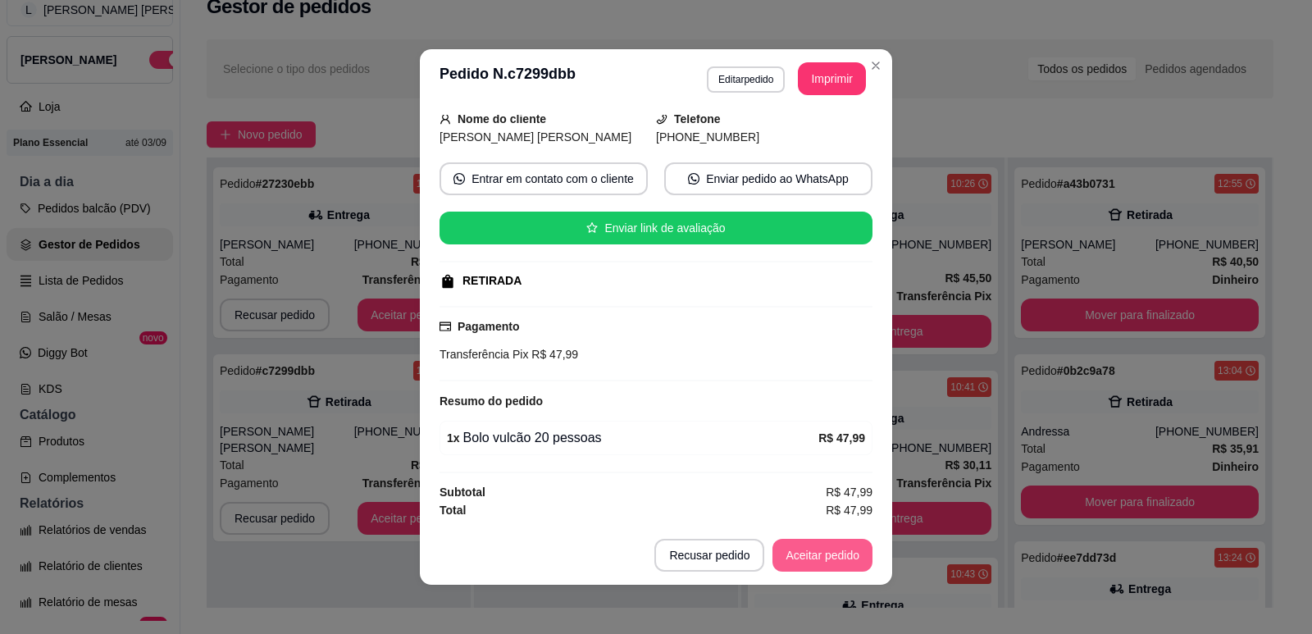
click at [821, 548] on button "Aceitar pedido" at bounding box center [822, 555] width 100 height 33
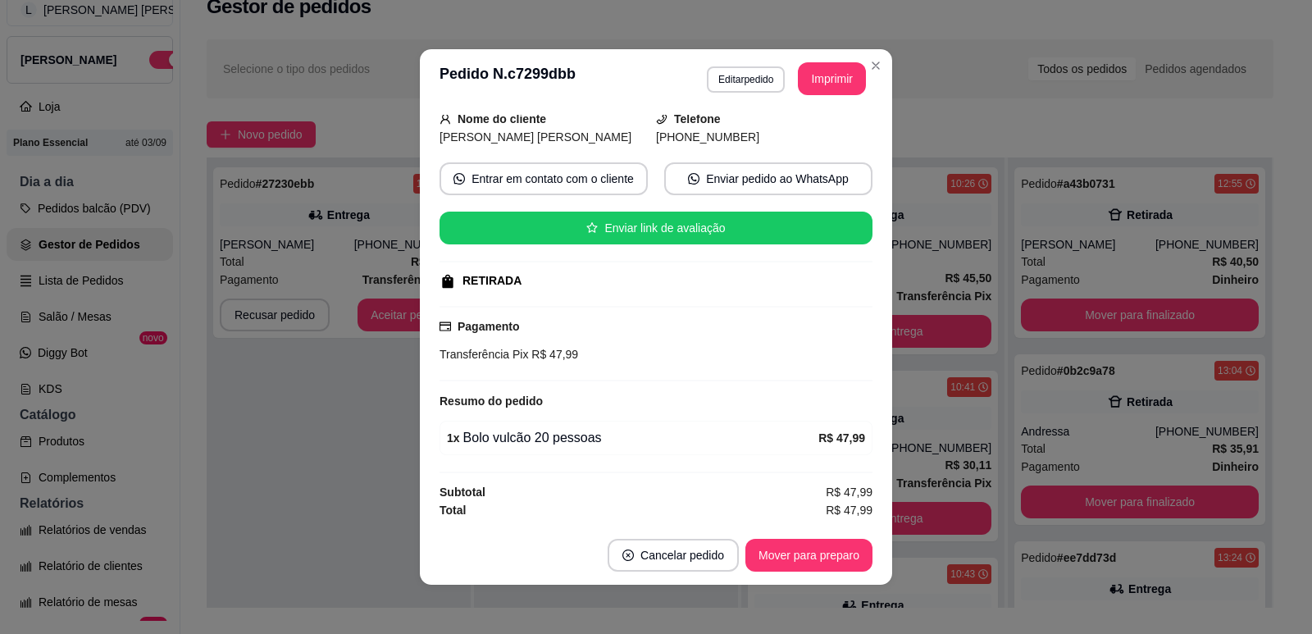
scroll to position [3, 0]
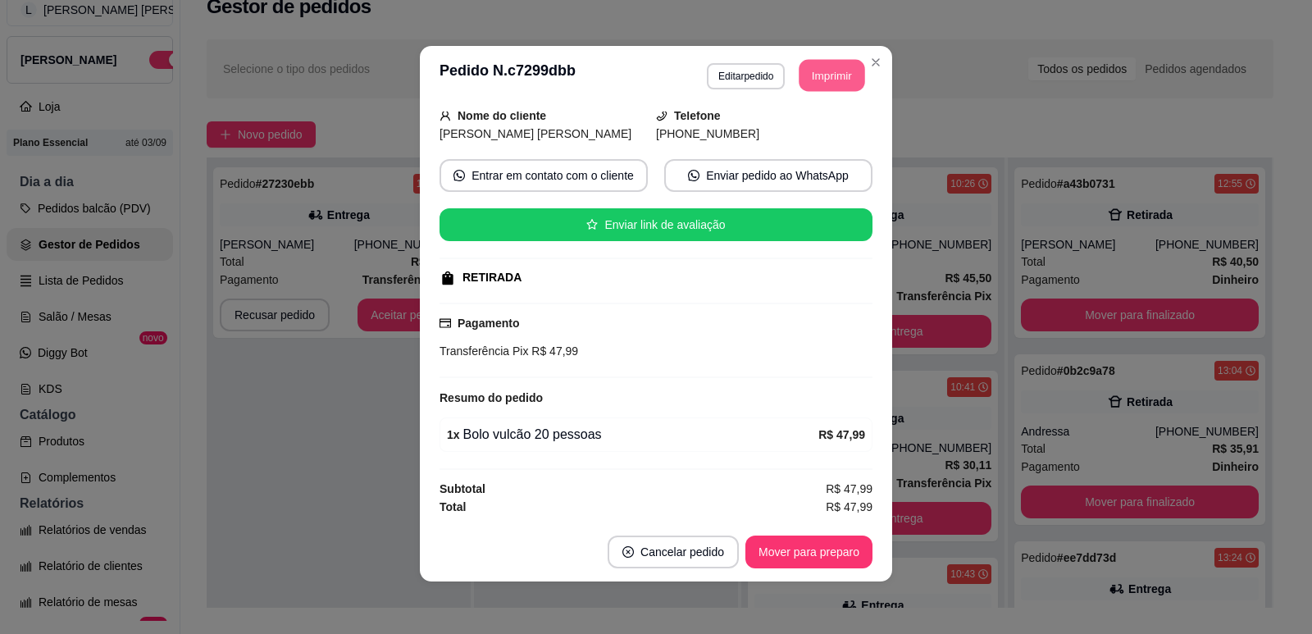
click at [830, 73] on button "Imprimir" at bounding box center [832, 76] width 66 height 32
click at [799, 549] on button "Mover para preparo" at bounding box center [808, 551] width 127 height 33
click at [760, 547] on button "Mover para retirada disponível" at bounding box center [781, 551] width 181 height 33
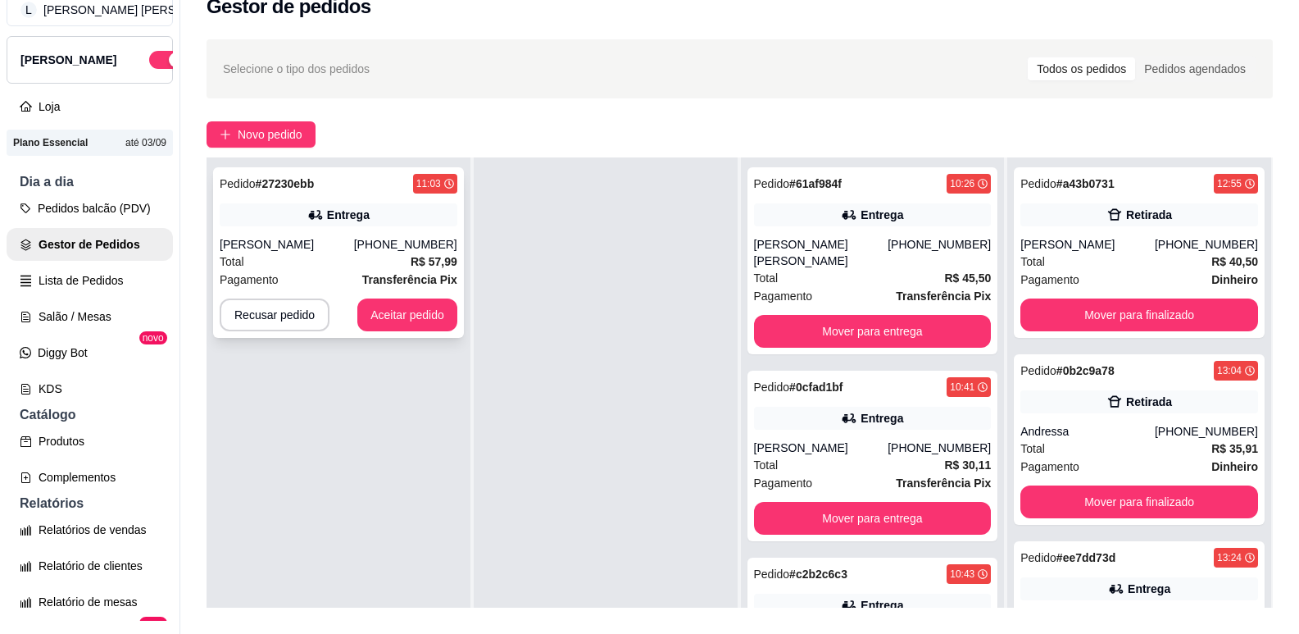
click at [374, 246] on div "[PHONE_NUMBER]" at bounding box center [405, 244] width 103 height 16
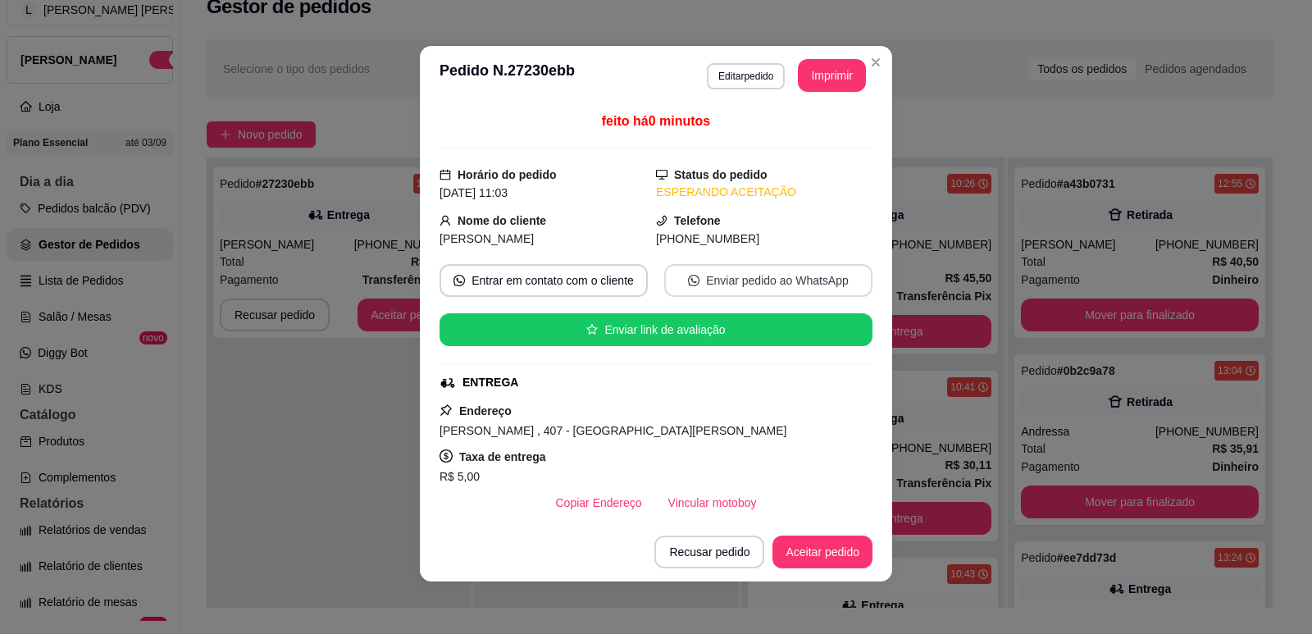
scroll to position [233, 0]
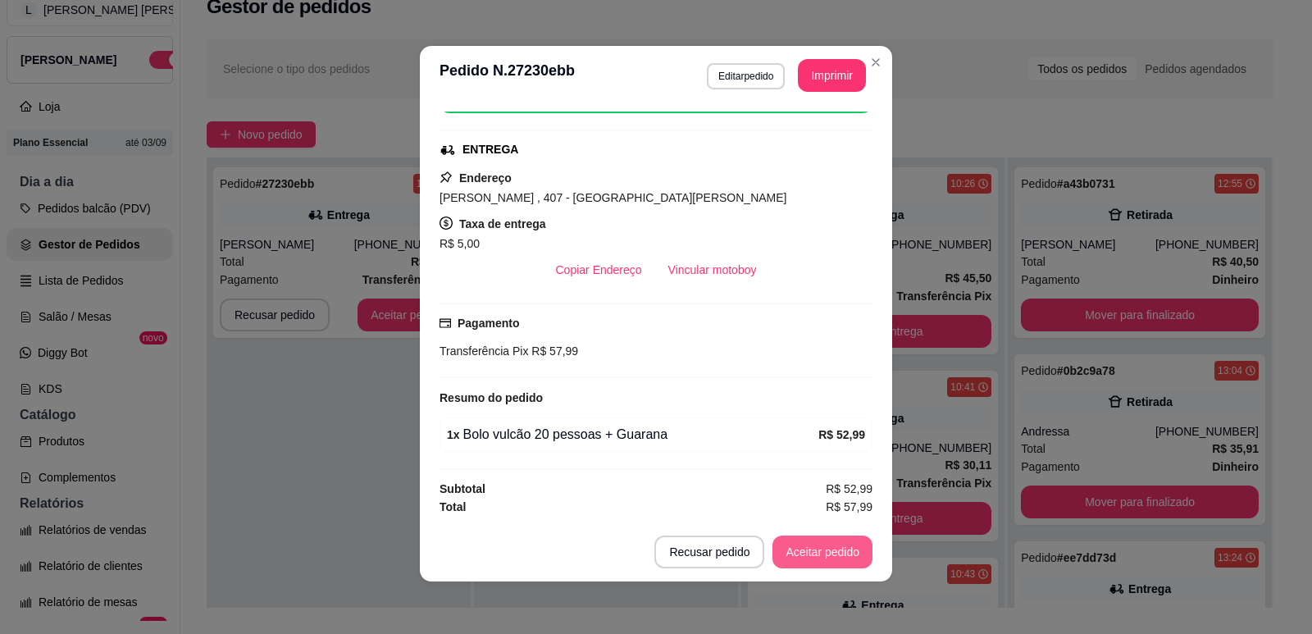
click at [802, 556] on button "Aceitar pedido" at bounding box center [822, 551] width 100 height 33
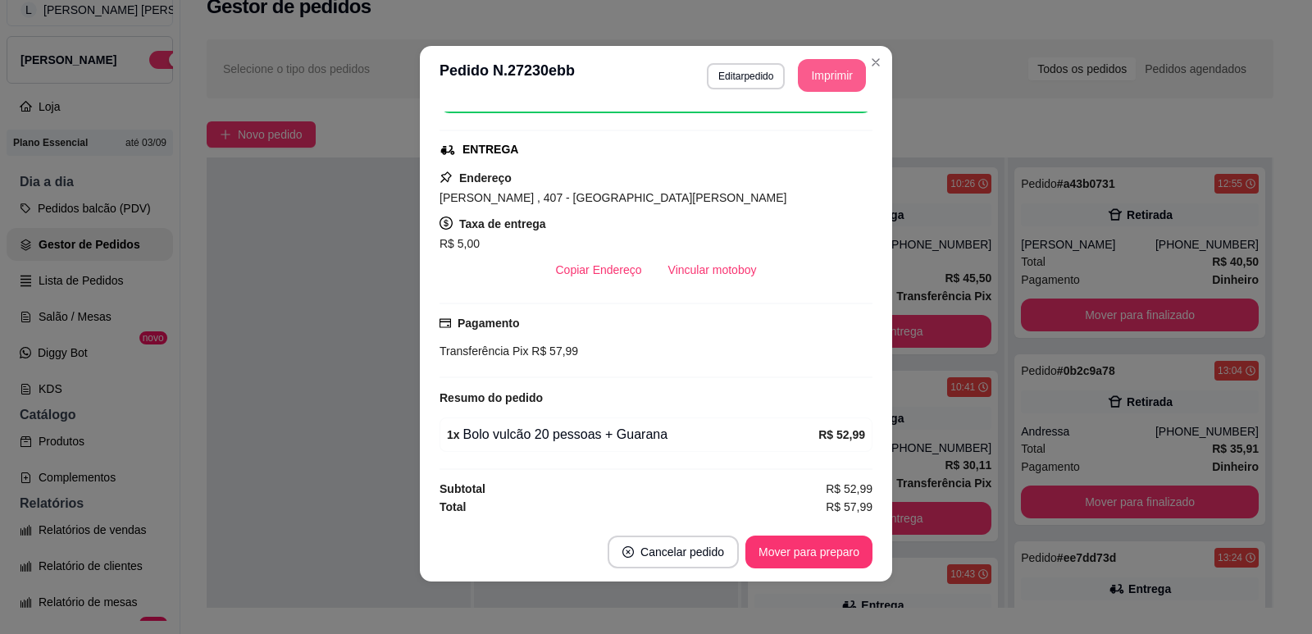
click at [828, 77] on button "Imprimir" at bounding box center [832, 75] width 68 height 33
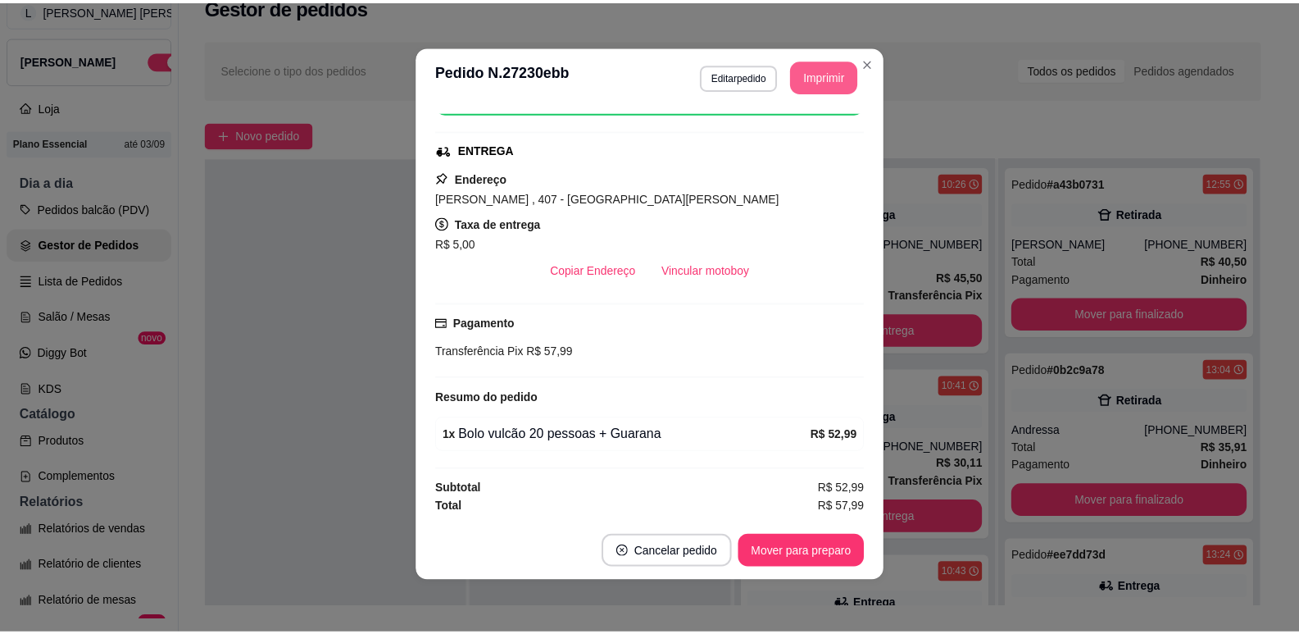
scroll to position [0, 0]
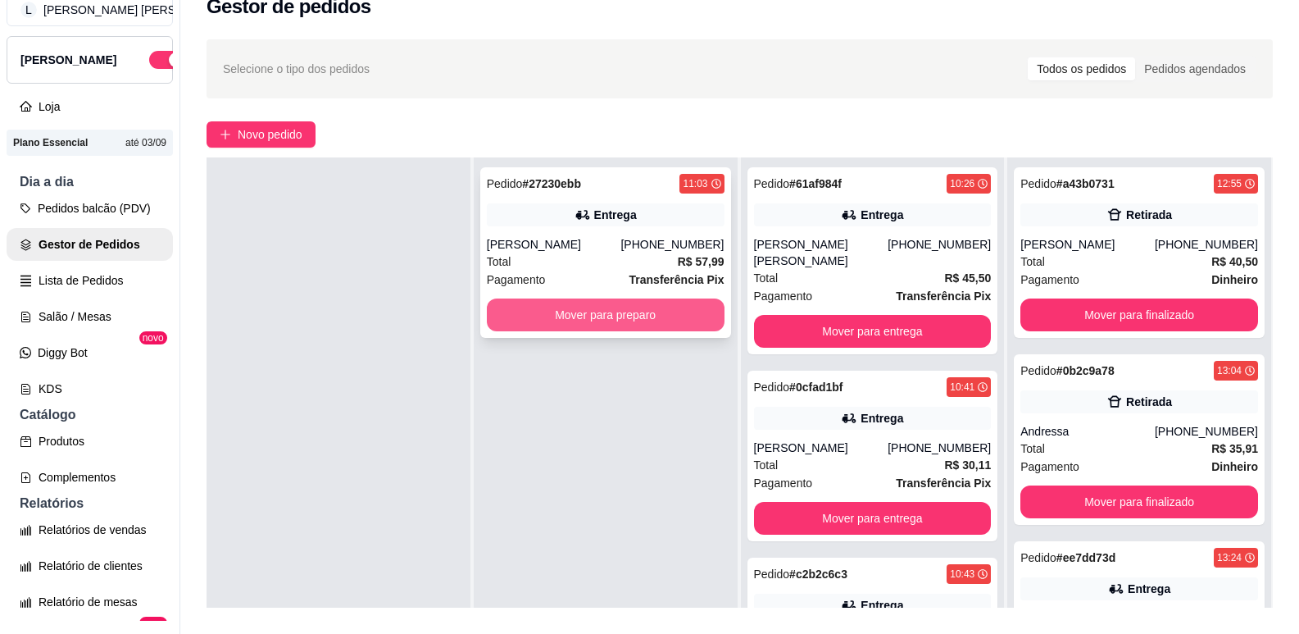
click at [567, 313] on button "Mover para preparo" at bounding box center [606, 314] width 238 height 33
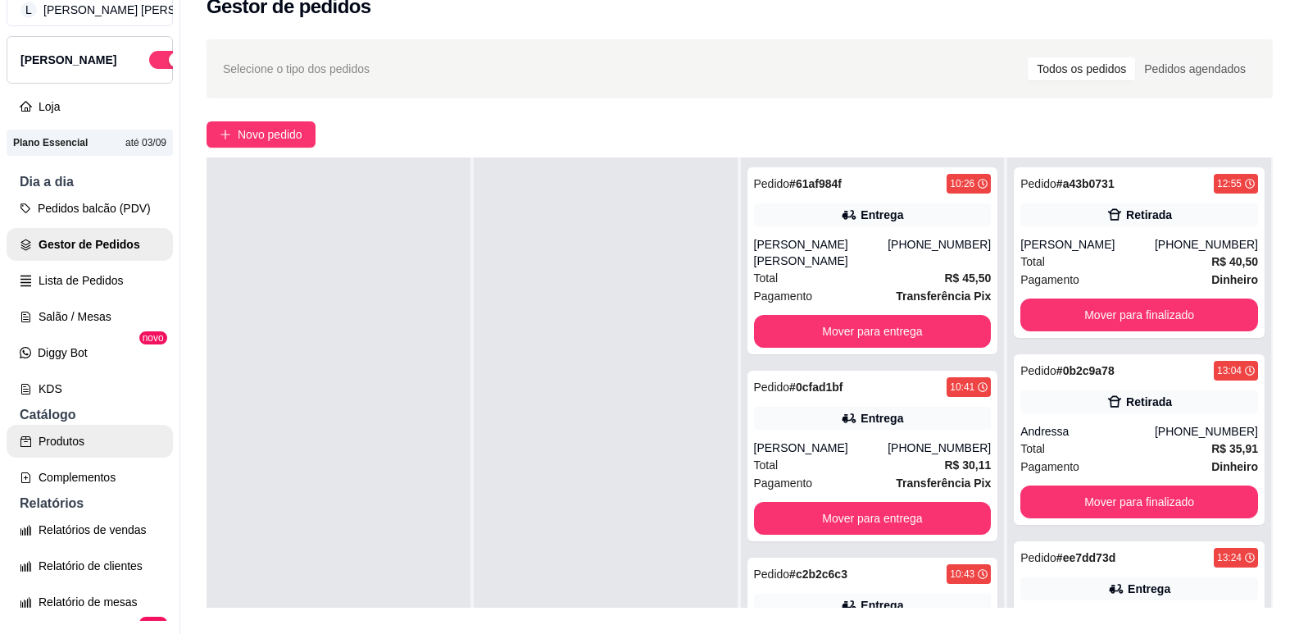
click at [76, 457] on link "Produtos" at bounding box center [90, 441] width 166 height 33
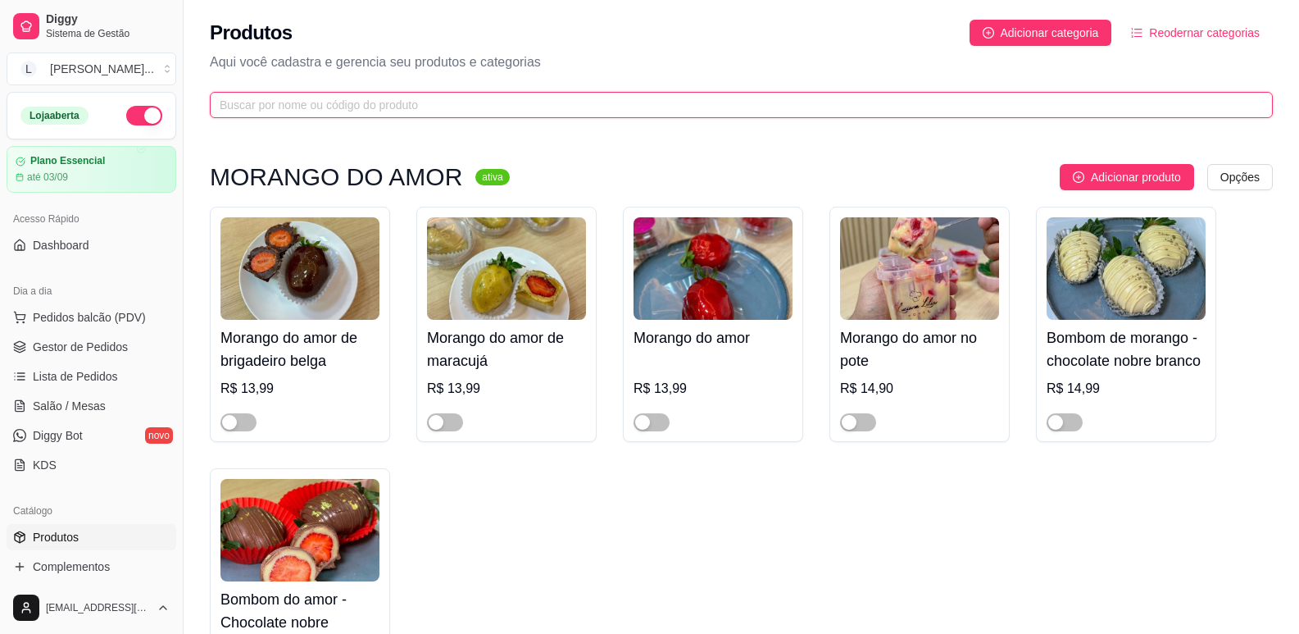
click at [293, 106] on input "text" at bounding box center [735, 105] width 1031 height 18
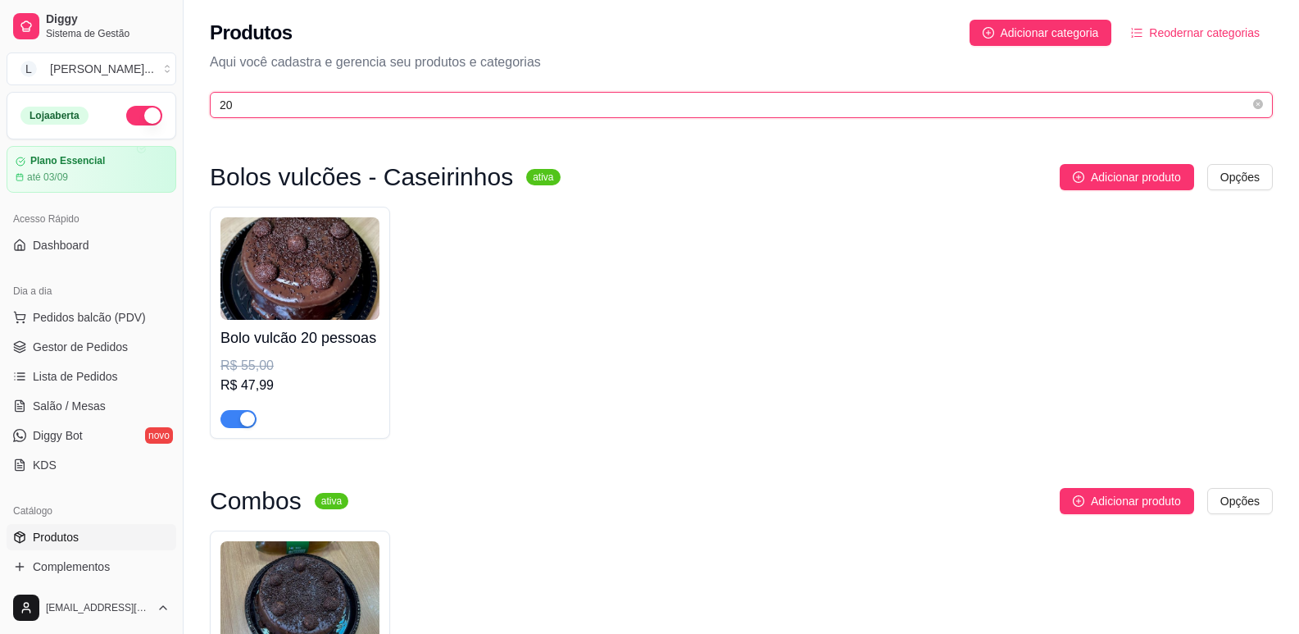
type input "20"
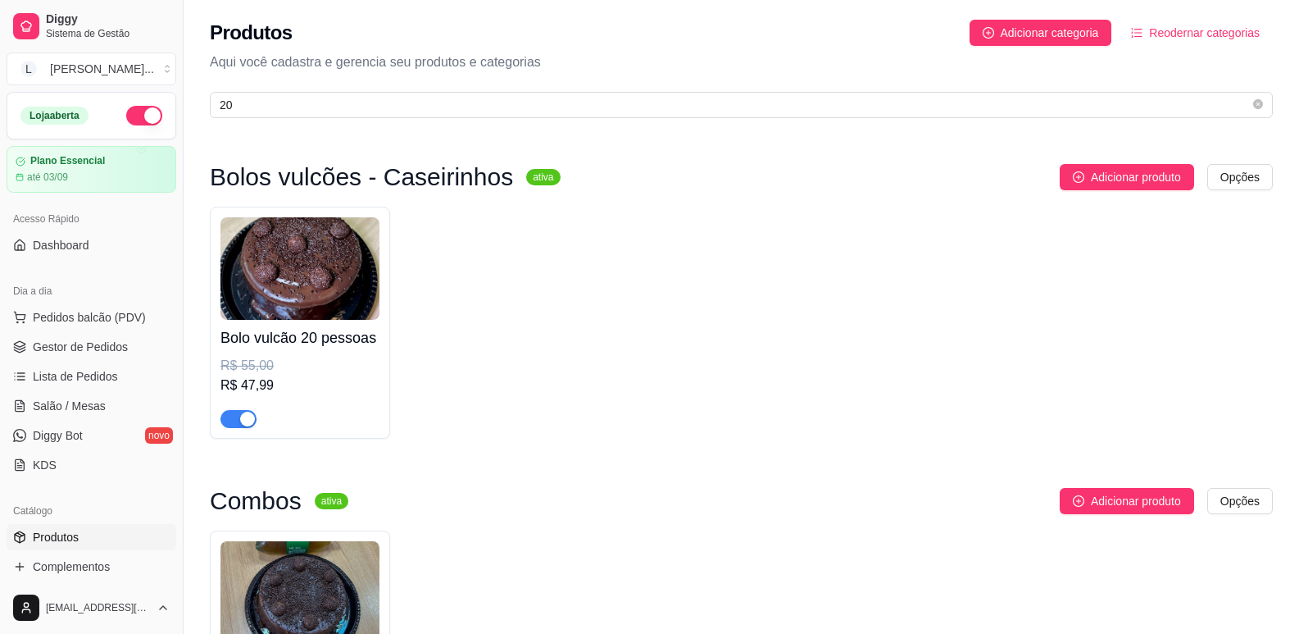
click at [239, 422] on button "button" at bounding box center [239, 419] width 36 height 18
click at [94, 352] on span "Gestor de Pedidos" at bounding box center [80, 347] width 95 height 16
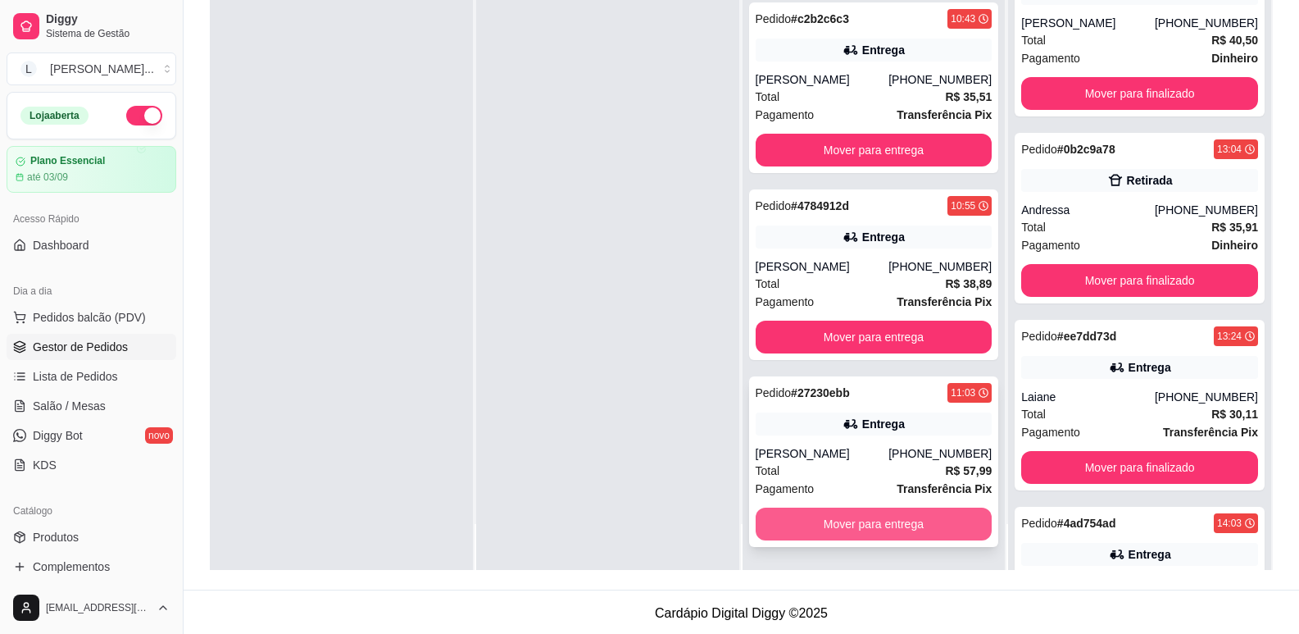
scroll to position [250, 0]
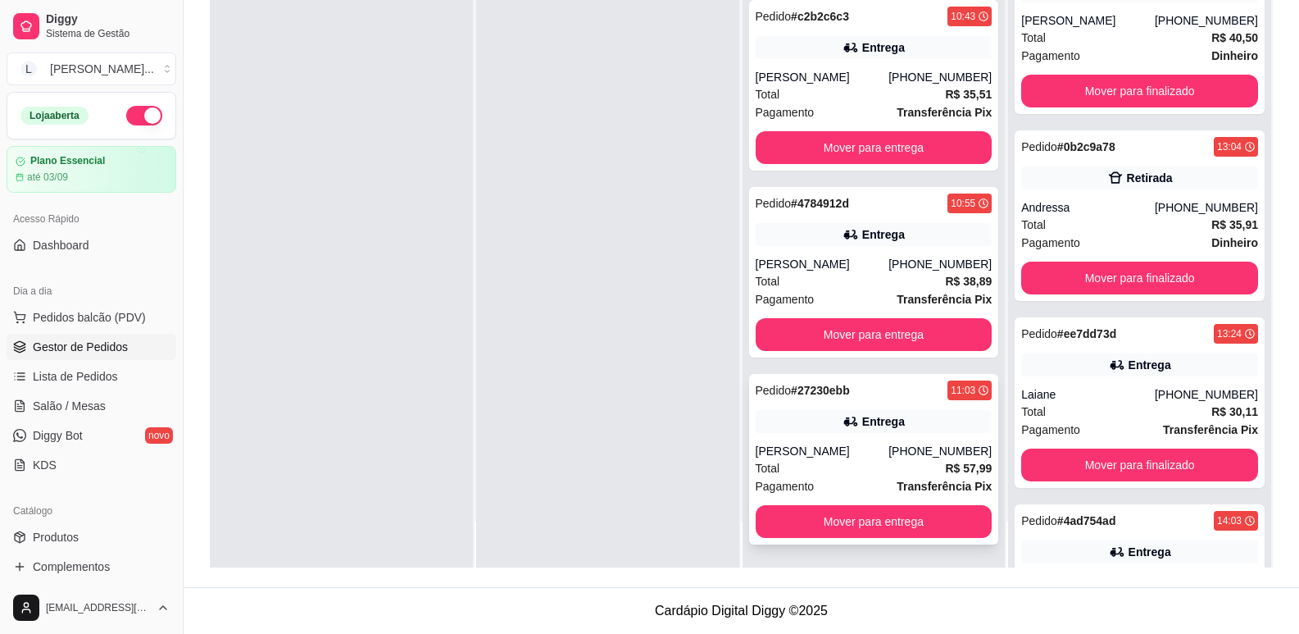
click at [867, 466] on div "Total R$ 57,99" at bounding box center [874, 468] width 237 height 18
click at [873, 276] on div "Total R$ 38,89" at bounding box center [874, 281] width 237 height 18
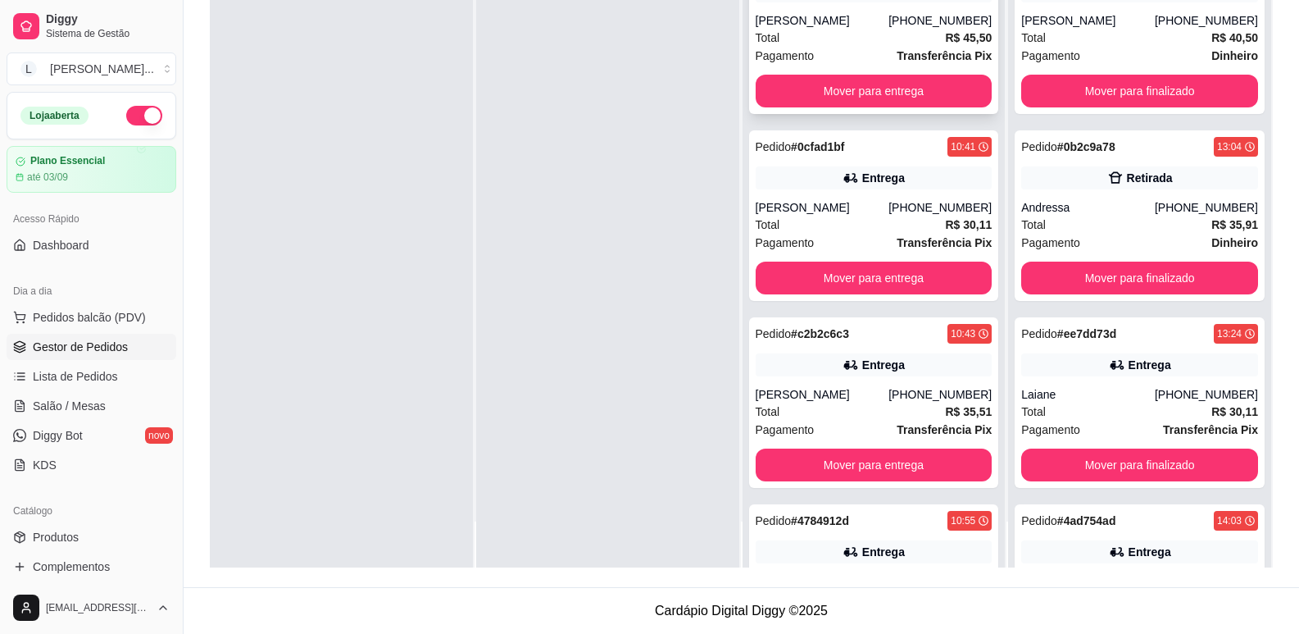
scroll to position [0, 0]
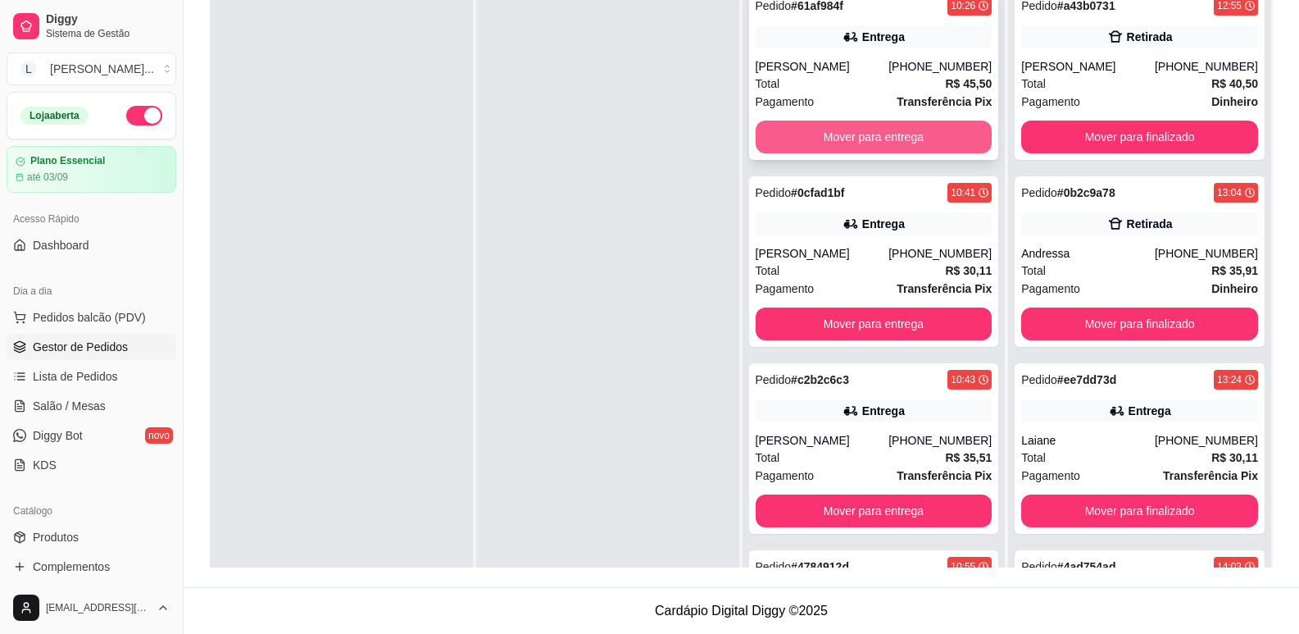
click at [864, 134] on button "Mover para entrega" at bounding box center [874, 137] width 237 height 33
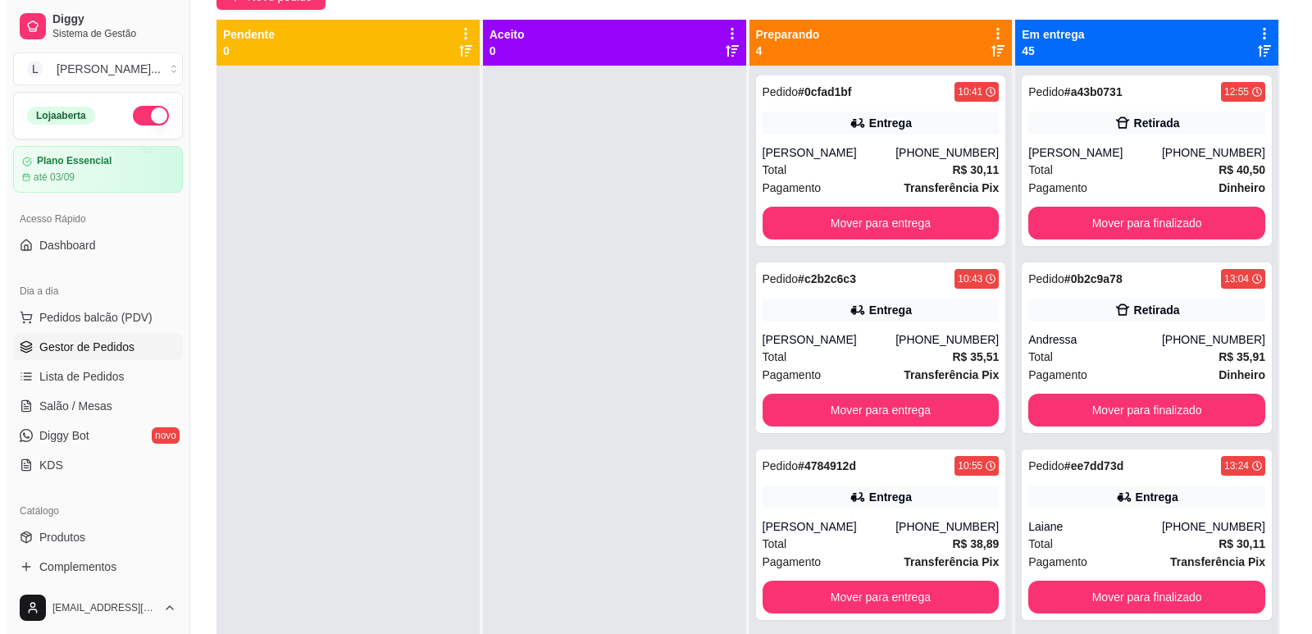
scroll to position [86, 0]
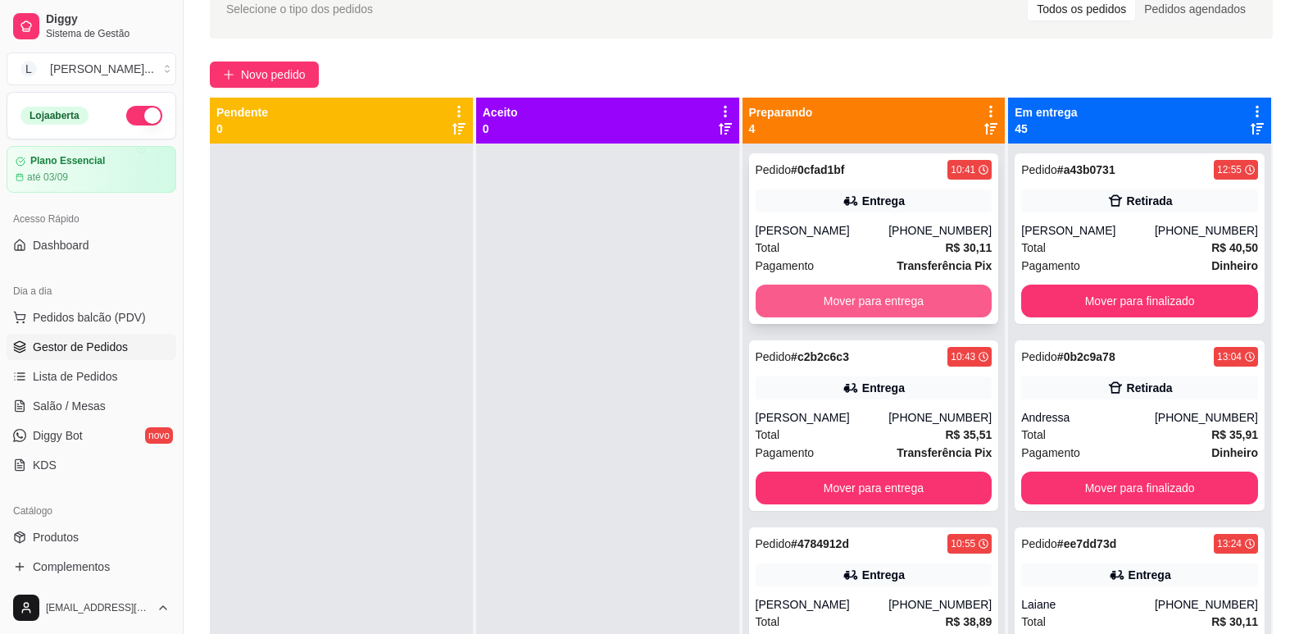
click at [906, 298] on button "Mover para entrega" at bounding box center [874, 300] width 237 height 33
click at [859, 294] on button "Mover para entrega" at bounding box center [874, 301] width 230 height 32
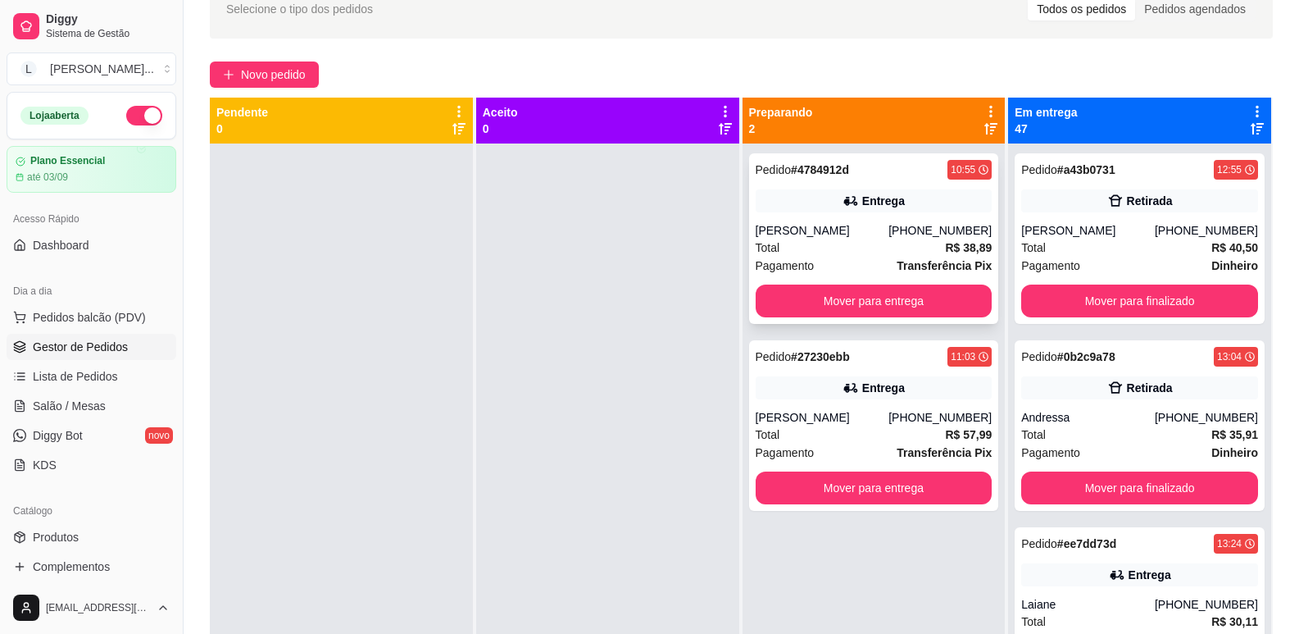
click at [877, 250] on div "Total R$ 38,89" at bounding box center [874, 248] width 237 height 18
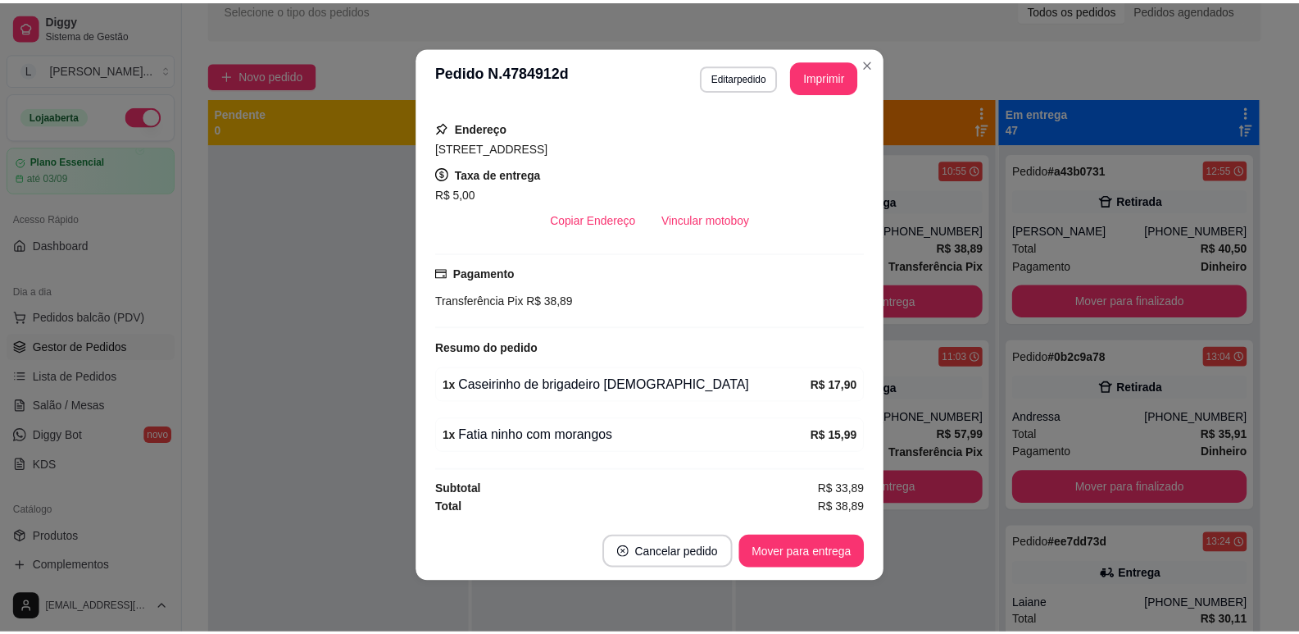
scroll to position [3, 0]
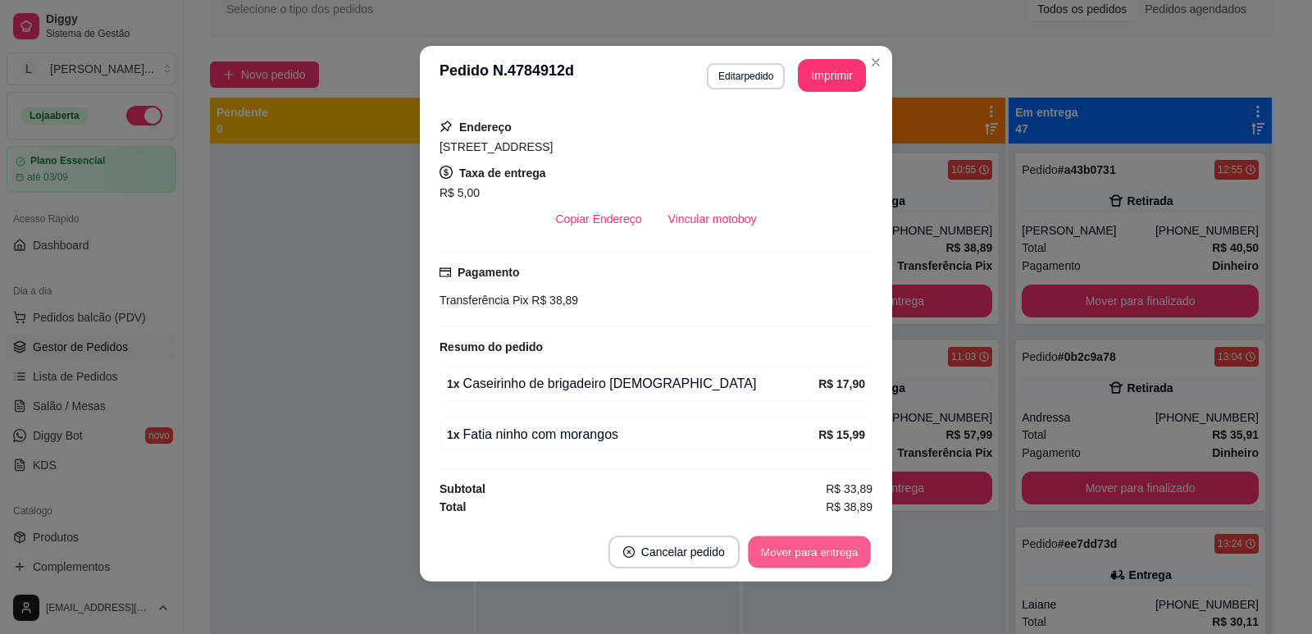
click at [780, 547] on button "Mover para entrega" at bounding box center [809, 552] width 123 height 32
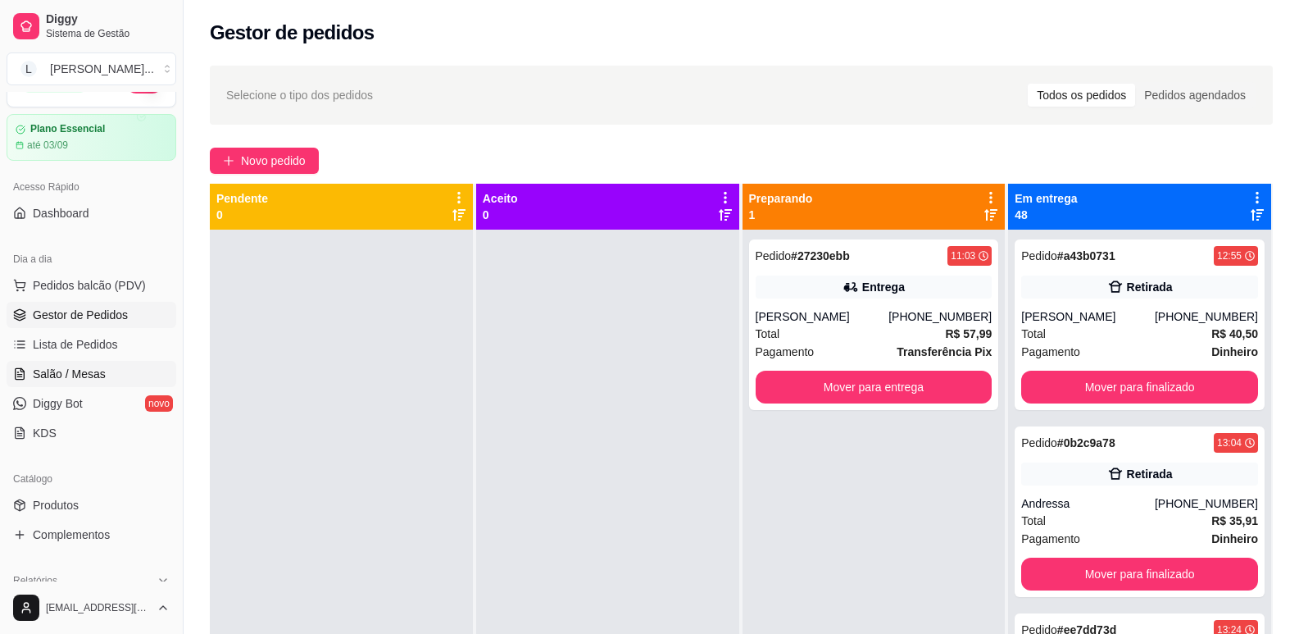
scroll to position [82, 0]
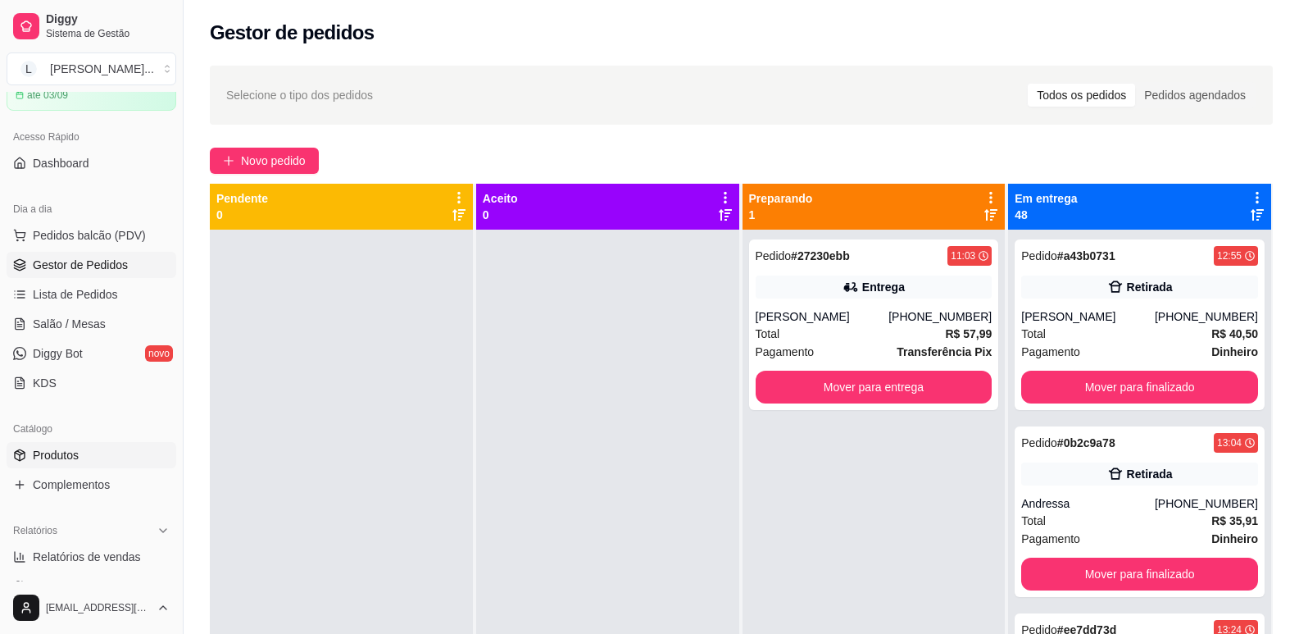
click at [79, 443] on link "Produtos" at bounding box center [92, 455] width 170 height 26
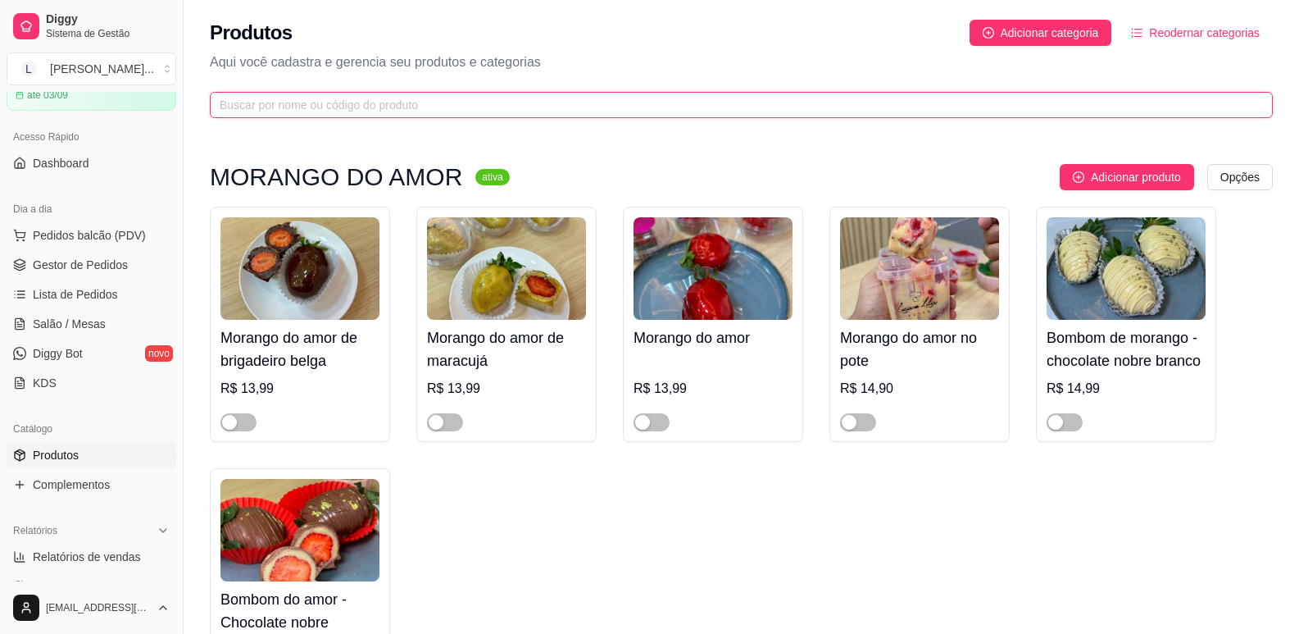
click at [416, 107] on input "text" at bounding box center [735, 105] width 1031 height 18
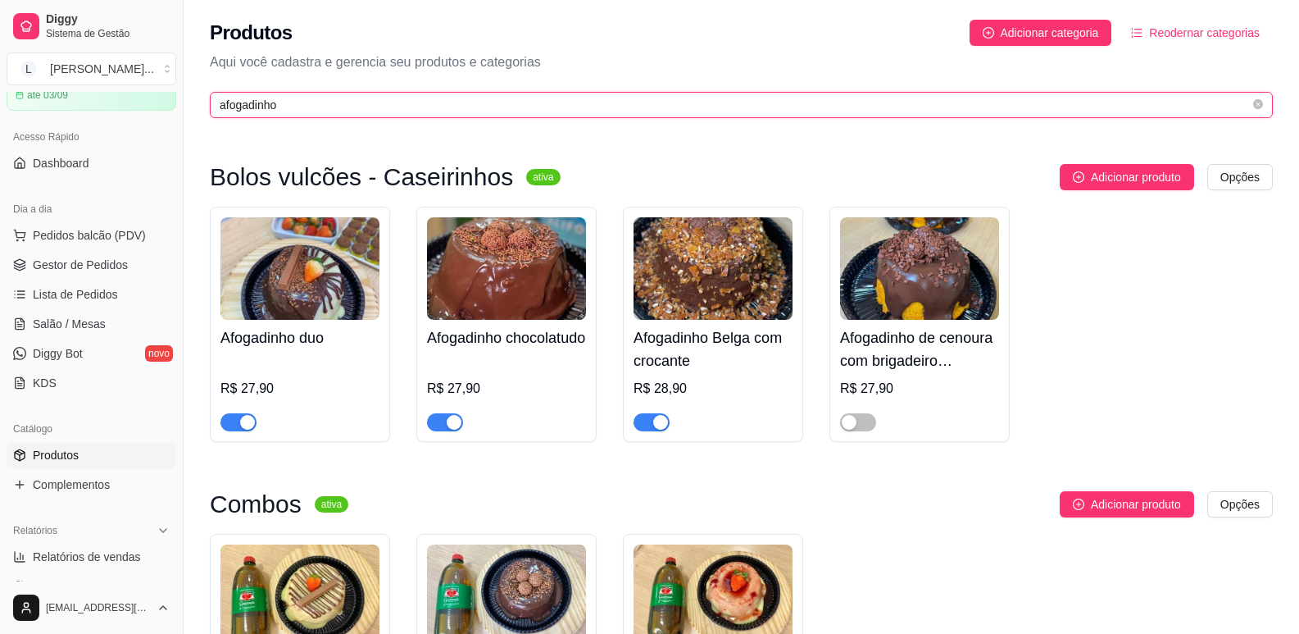
type input "afogadinho"
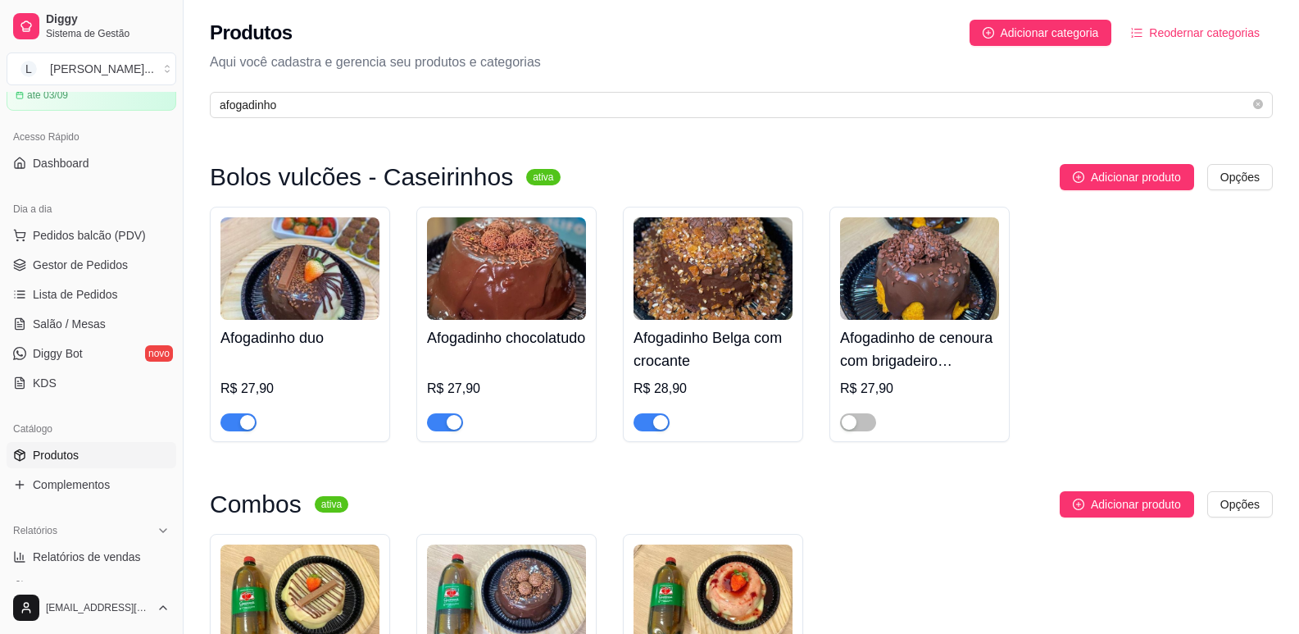
click at [445, 435] on div "Afogadinho chocolatudo R$ 27,90" at bounding box center [506, 324] width 180 height 235
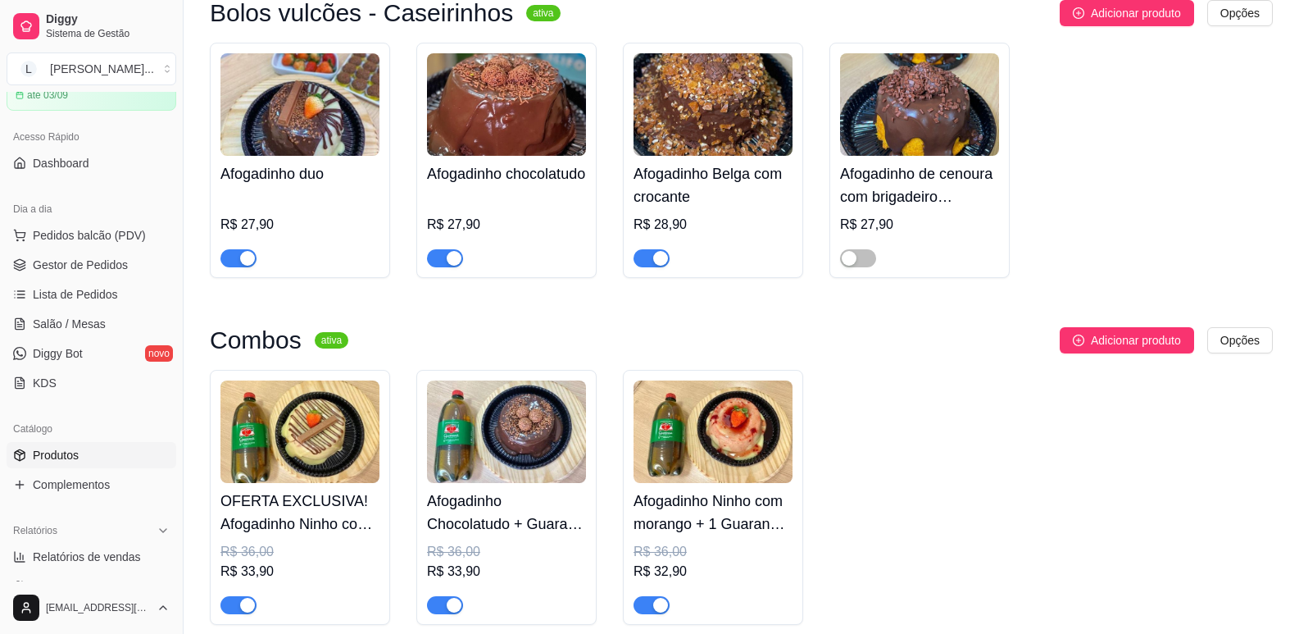
click at [447, 259] on div "button" at bounding box center [454, 258] width 15 height 15
click at [450, 607] on div "button" at bounding box center [454, 605] width 15 height 15
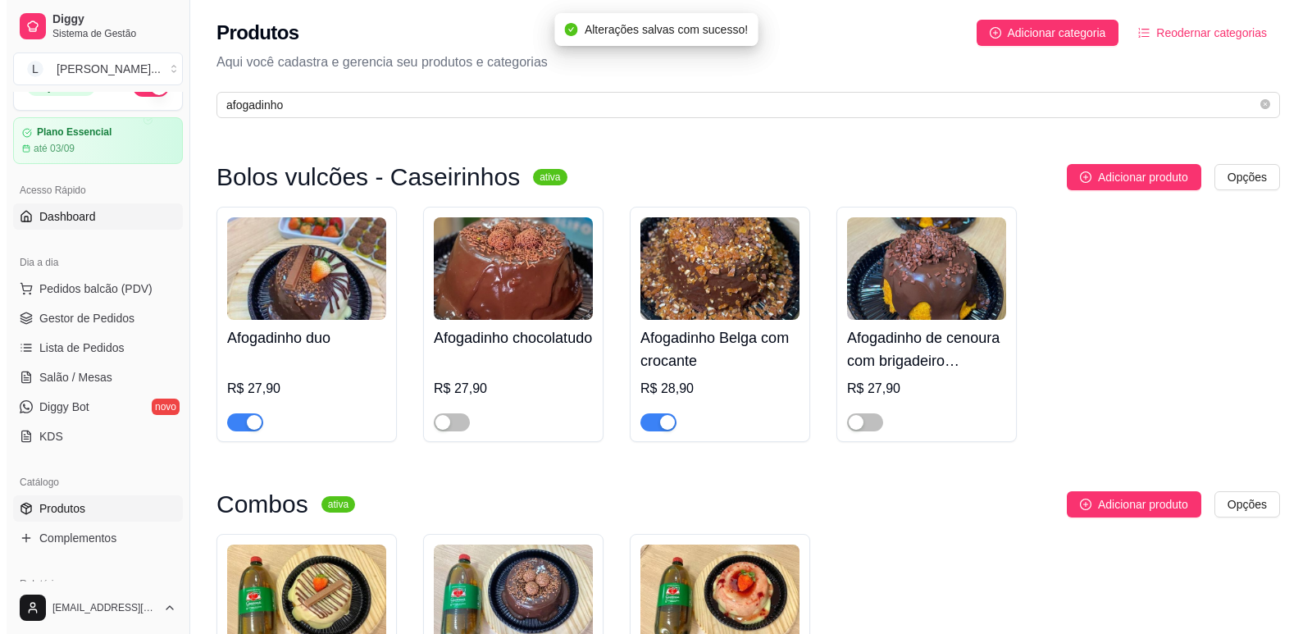
scroll to position [0, 0]
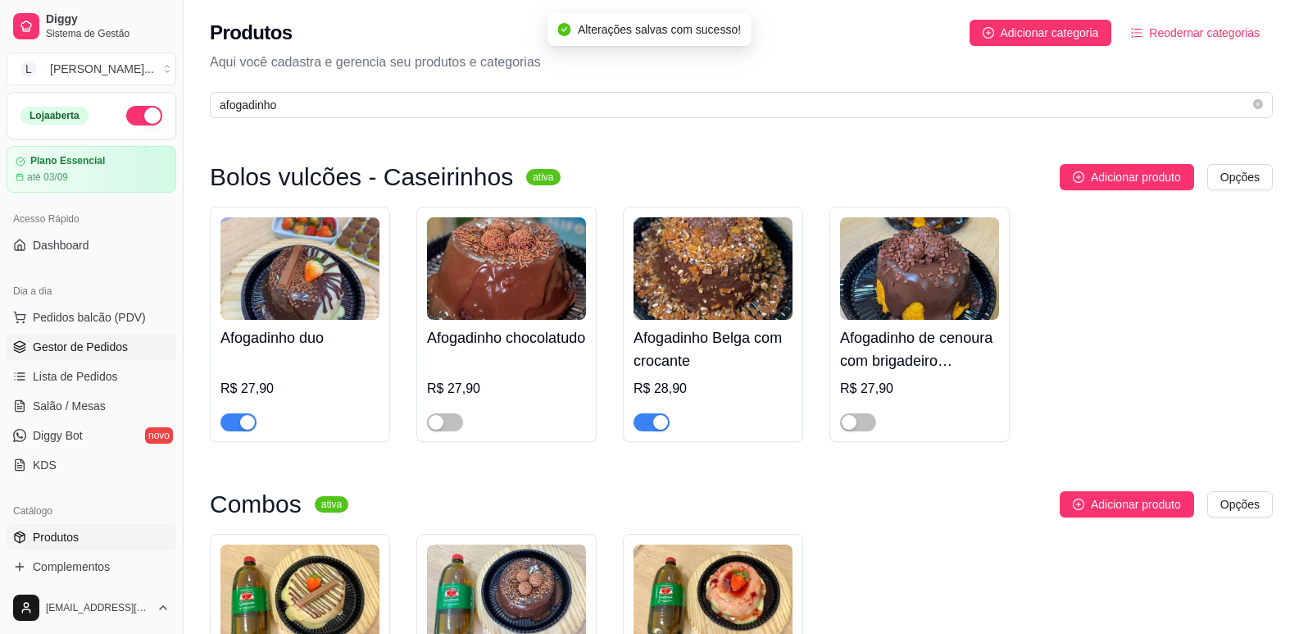
click at [80, 350] on span "Gestor de Pedidos" at bounding box center [80, 347] width 95 height 16
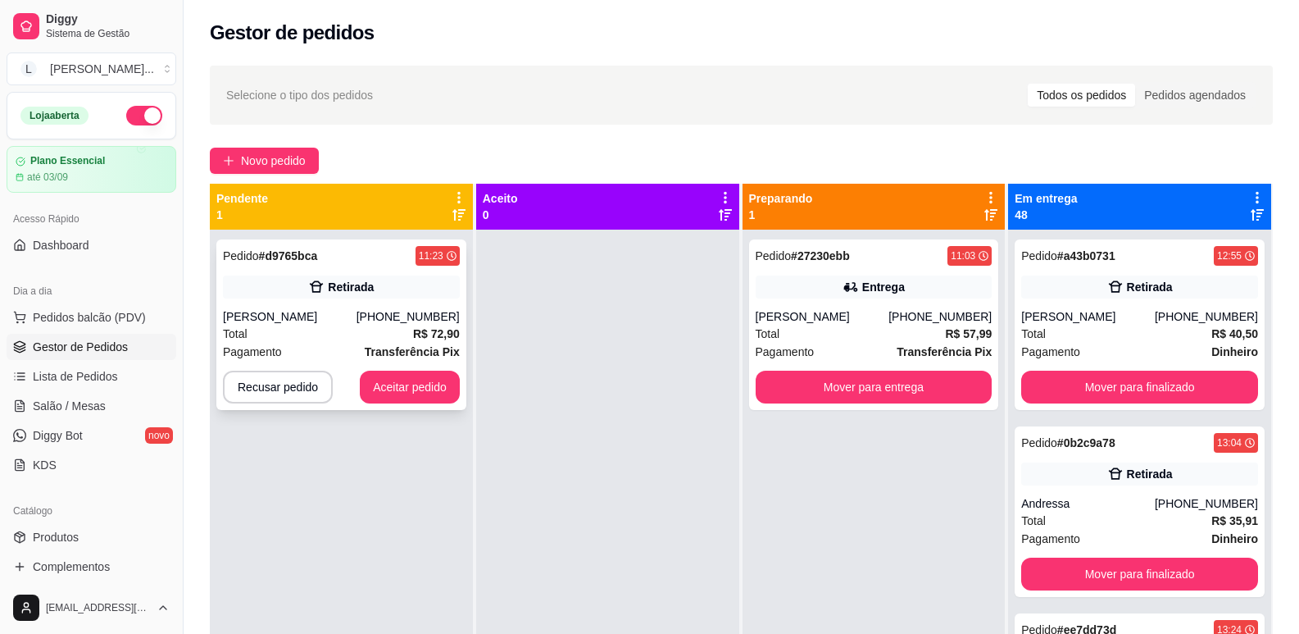
click at [357, 313] on div "[PERSON_NAME]" at bounding box center [290, 316] width 134 height 16
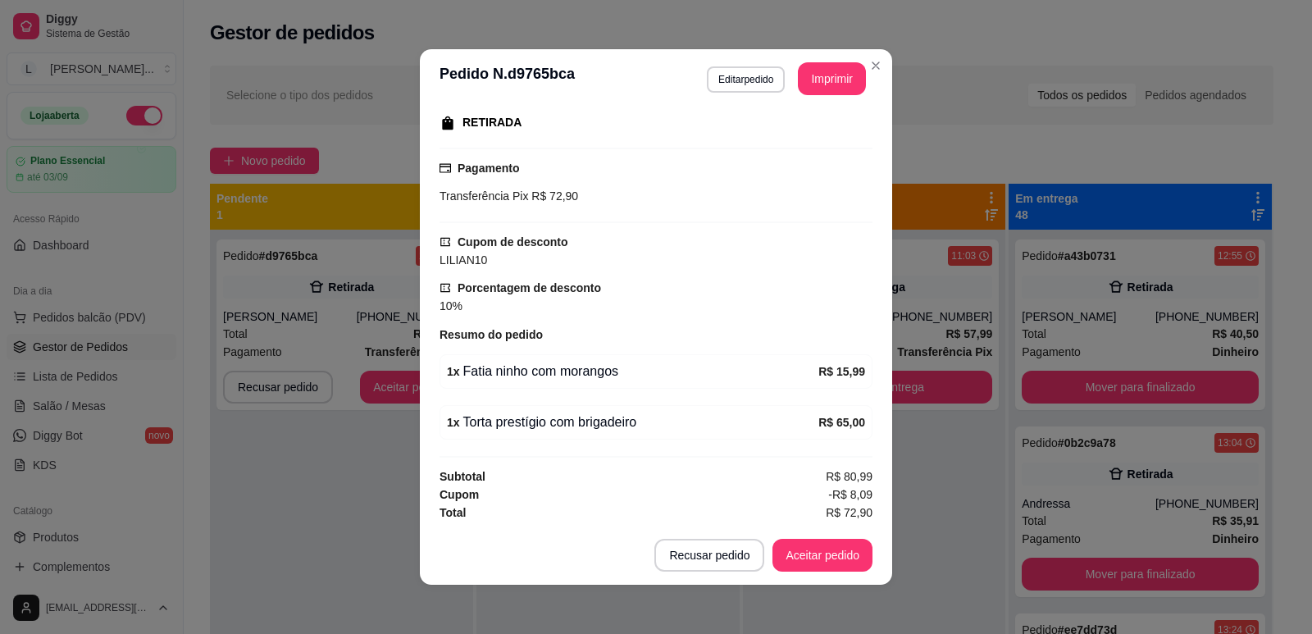
scroll to position [266, 0]
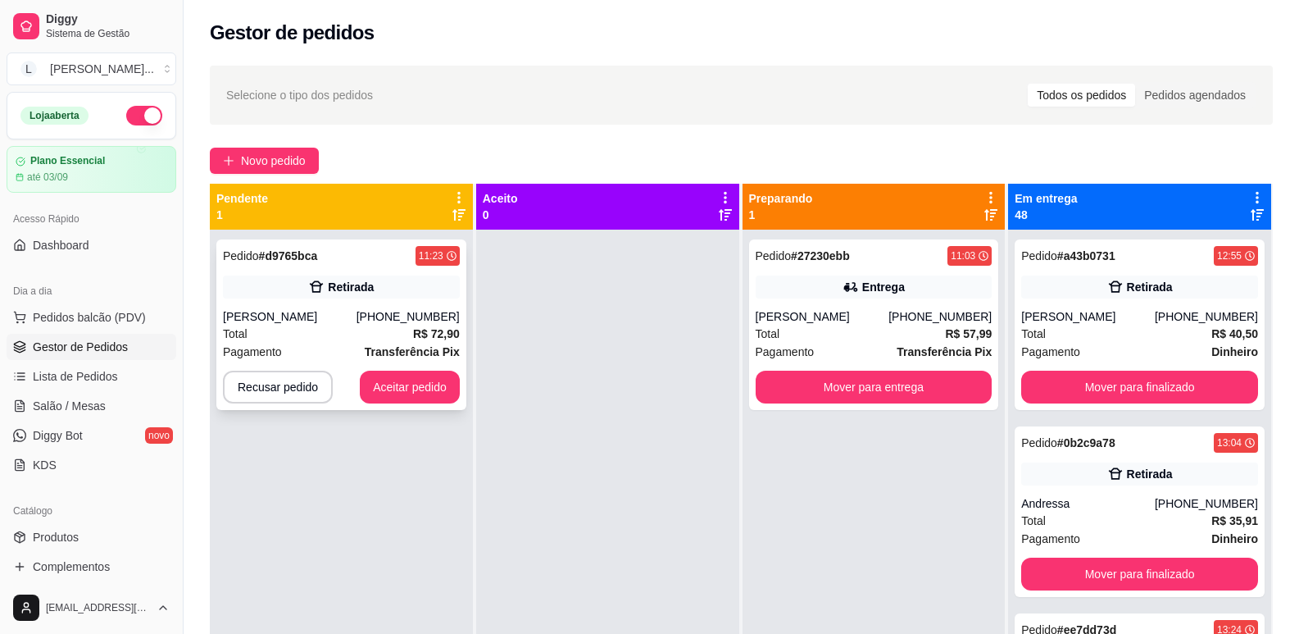
click at [407, 278] on div "Retirada" at bounding box center [341, 286] width 237 height 23
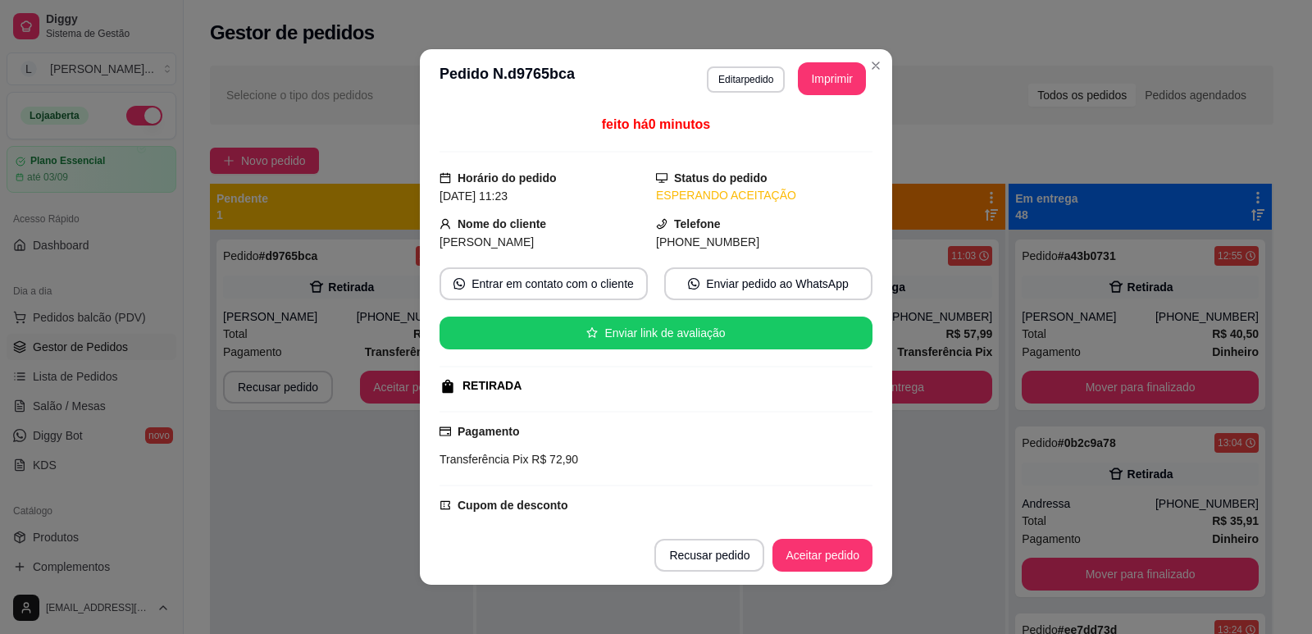
click at [428, 313] on div "feito há 0 minutos Horário do pedido [DATE] 11:23 Status do pedido ESPERANDO AC…" at bounding box center [656, 316] width 472 height 417
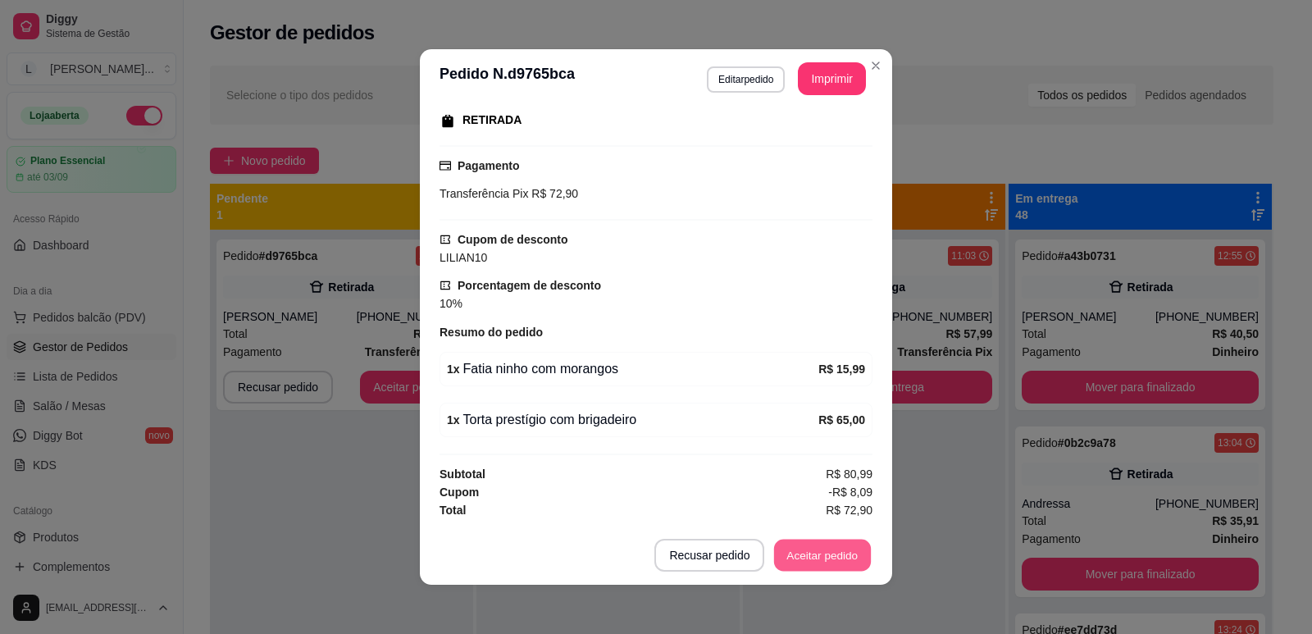
click at [846, 551] on button "Aceitar pedido" at bounding box center [822, 555] width 97 height 32
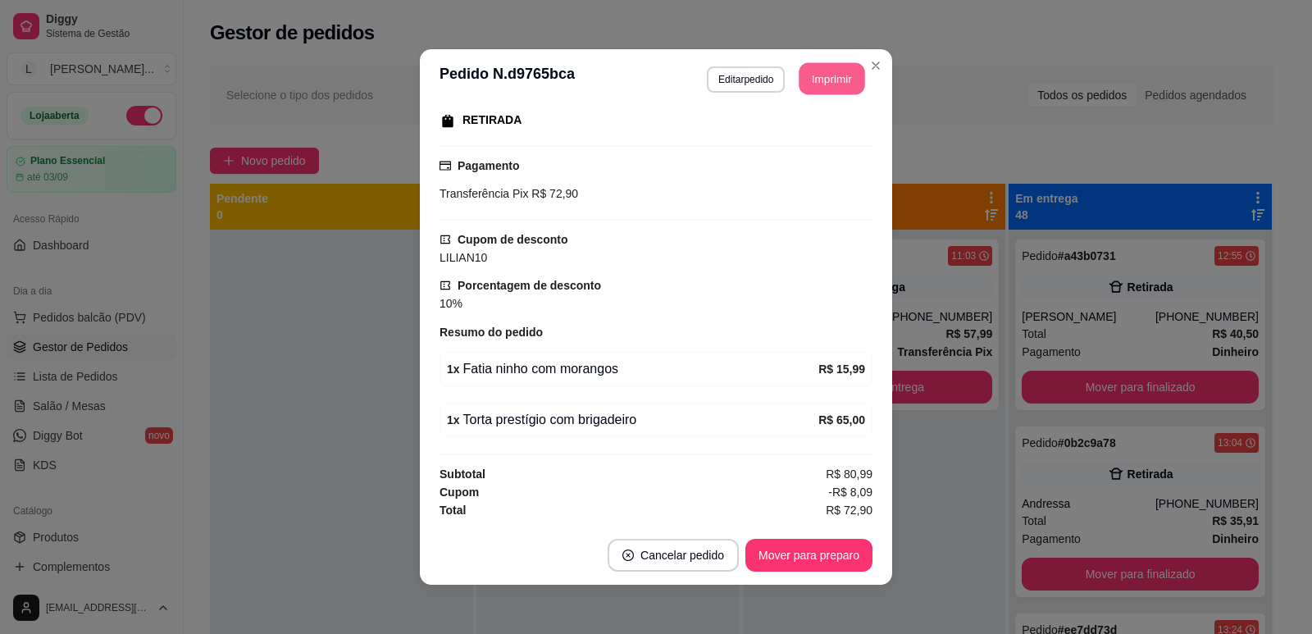
click at [825, 79] on button "Imprimir" at bounding box center [832, 79] width 66 height 32
click at [828, 558] on button "Mover para preparo" at bounding box center [808, 555] width 123 height 32
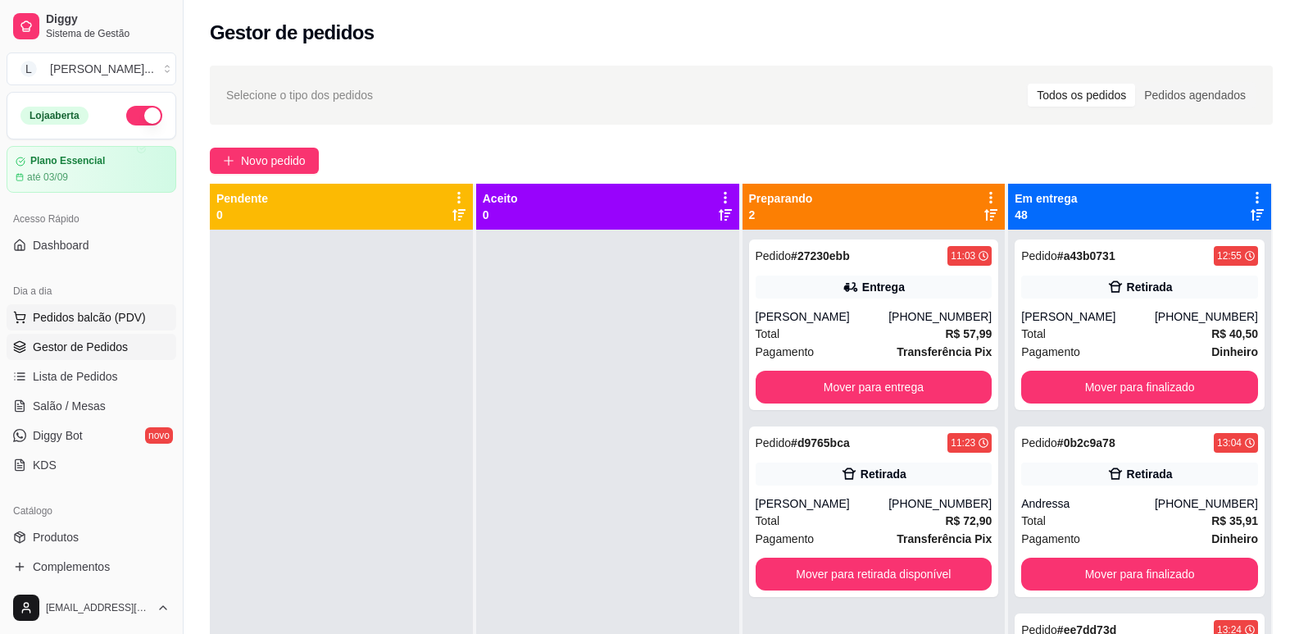
click at [55, 323] on span "Pedidos balcão (PDV)" at bounding box center [89, 317] width 113 height 16
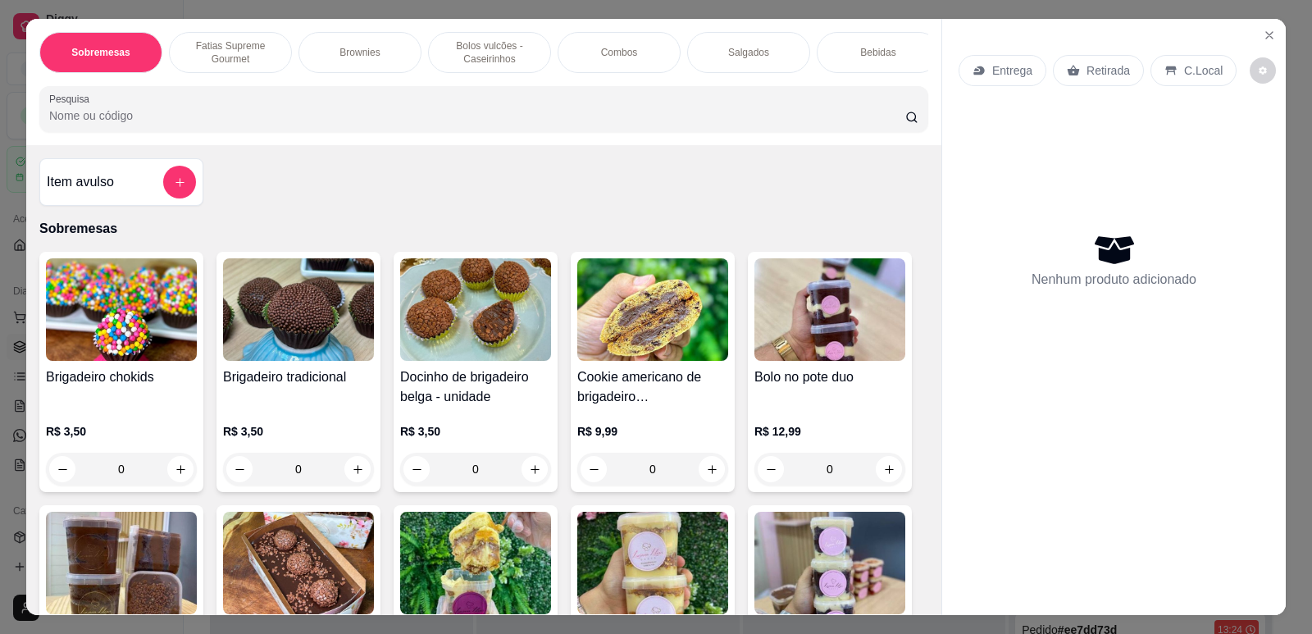
click at [57, 344] on img at bounding box center [121, 309] width 151 height 102
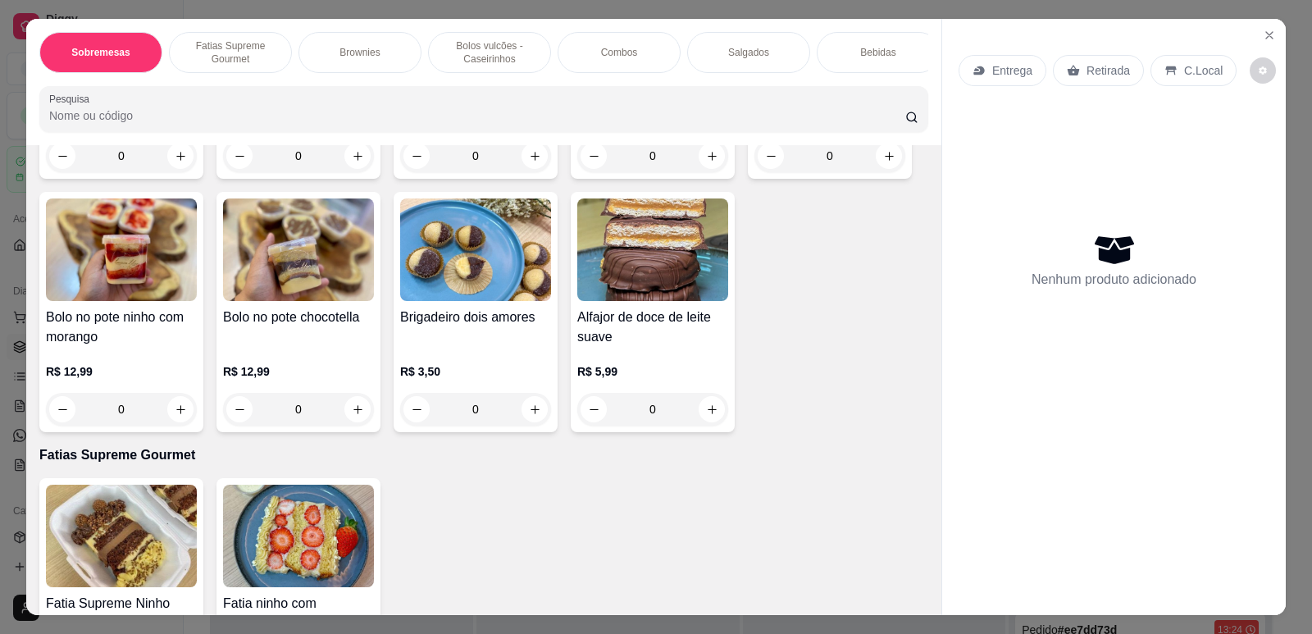
click at [470, 48] on p "Bolos vulcões - Caseirinhos" at bounding box center [489, 52] width 95 height 26
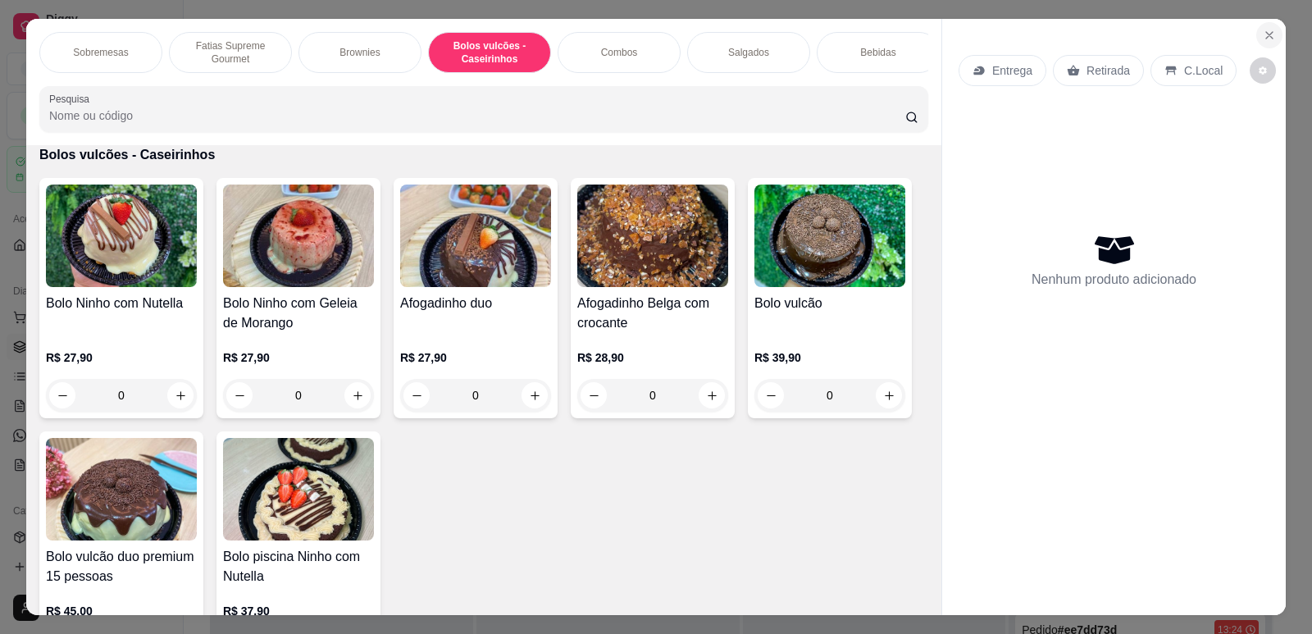
click at [1274, 31] on button "Close" at bounding box center [1269, 35] width 26 height 26
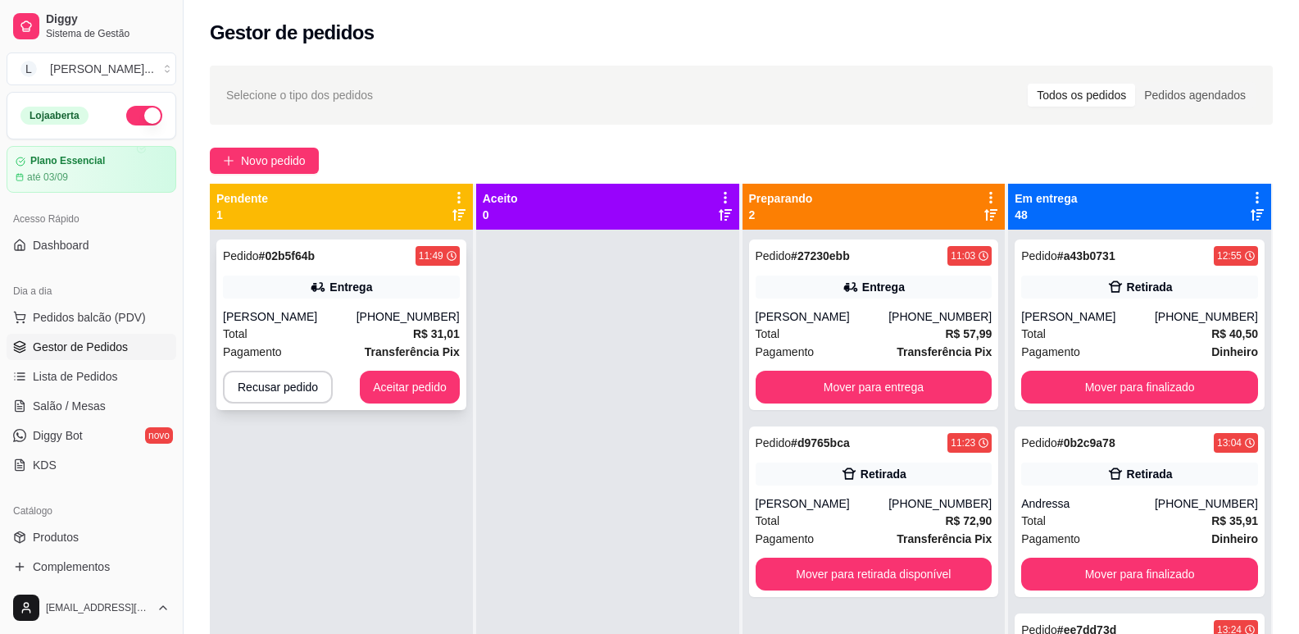
click at [294, 290] on div "Entrega" at bounding box center [341, 286] width 237 height 23
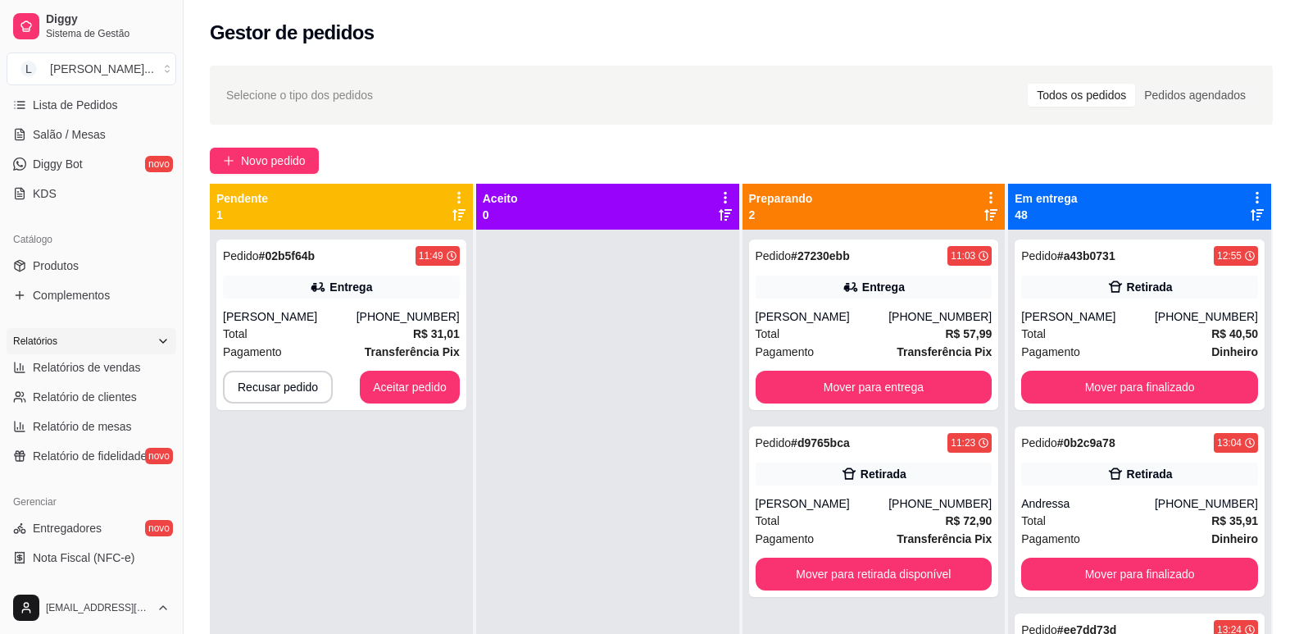
scroll to position [246, 0]
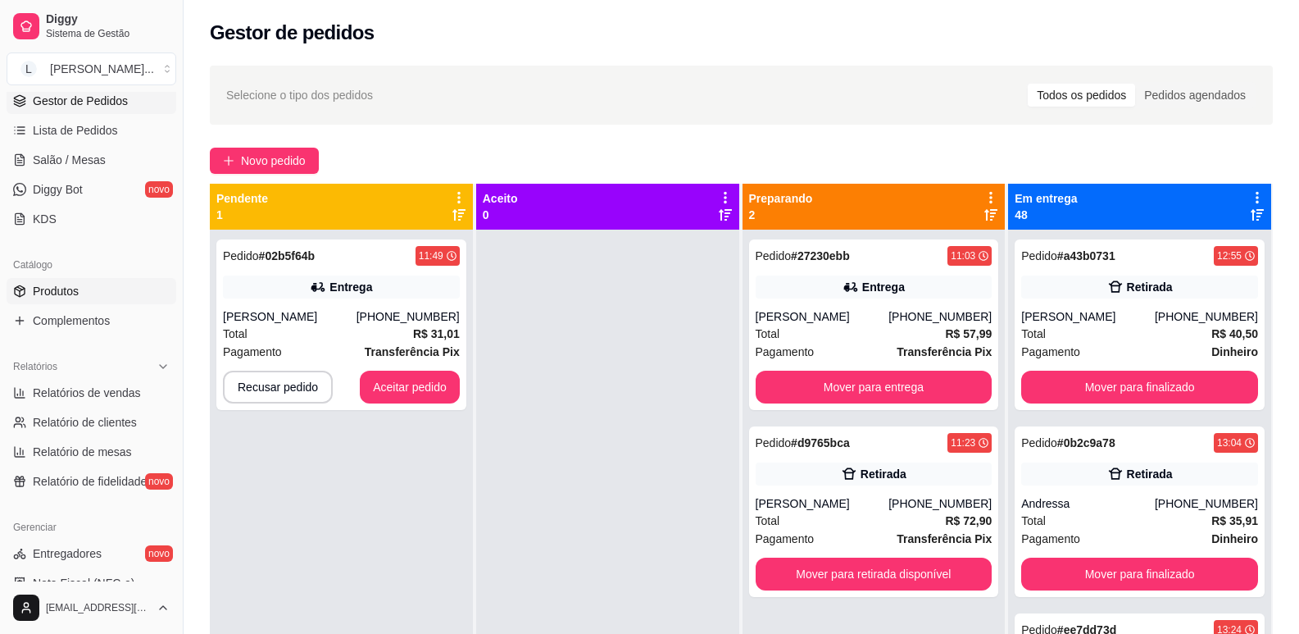
click at [85, 289] on link "Produtos" at bounding box center [92, 291] width 170 height 26
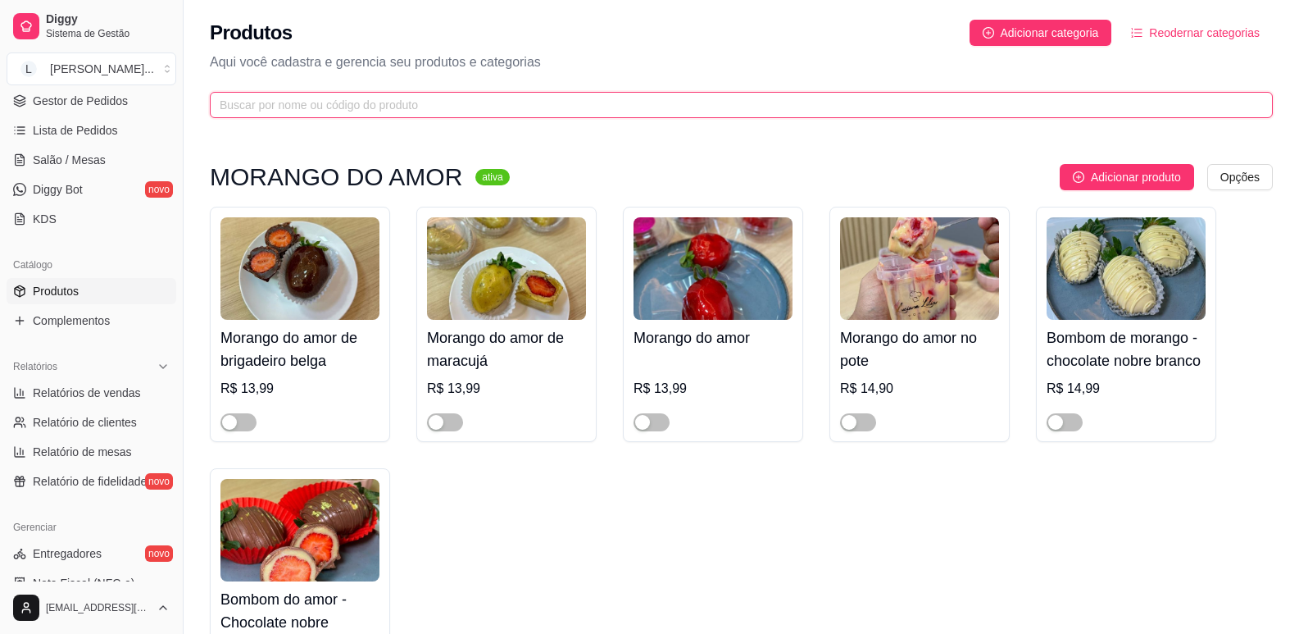
click at [590, 107] on input "text" at bounding box center [735, 105] width 1031 height 18
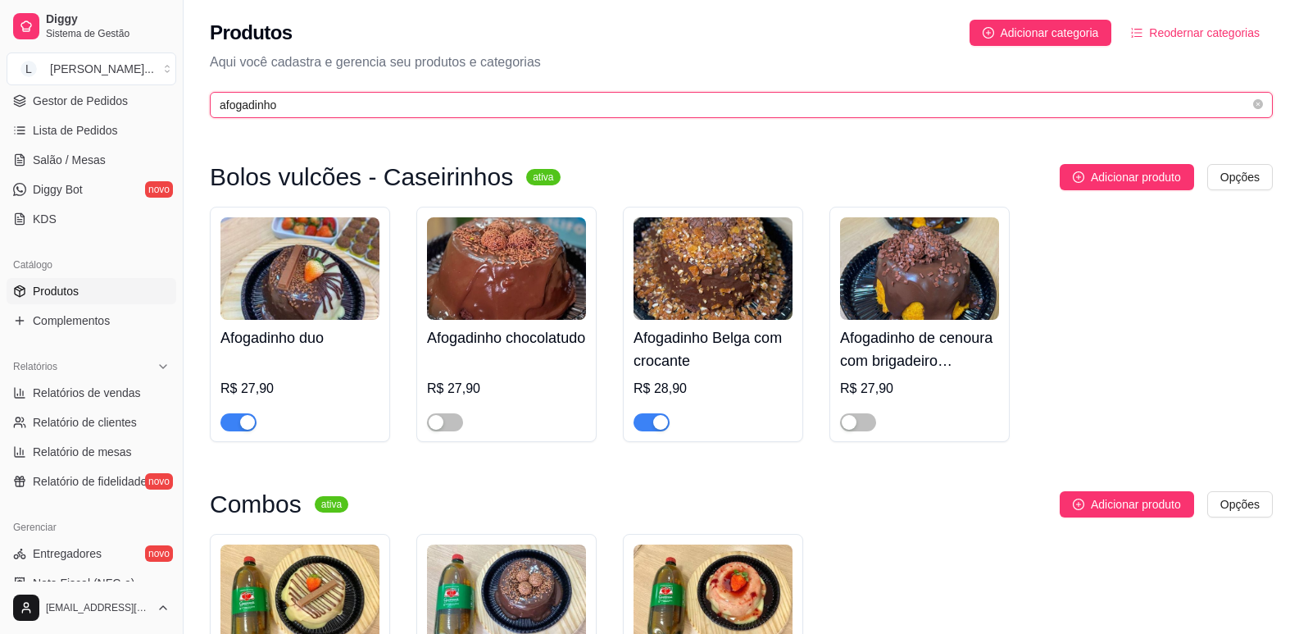
type input "afogadinho"
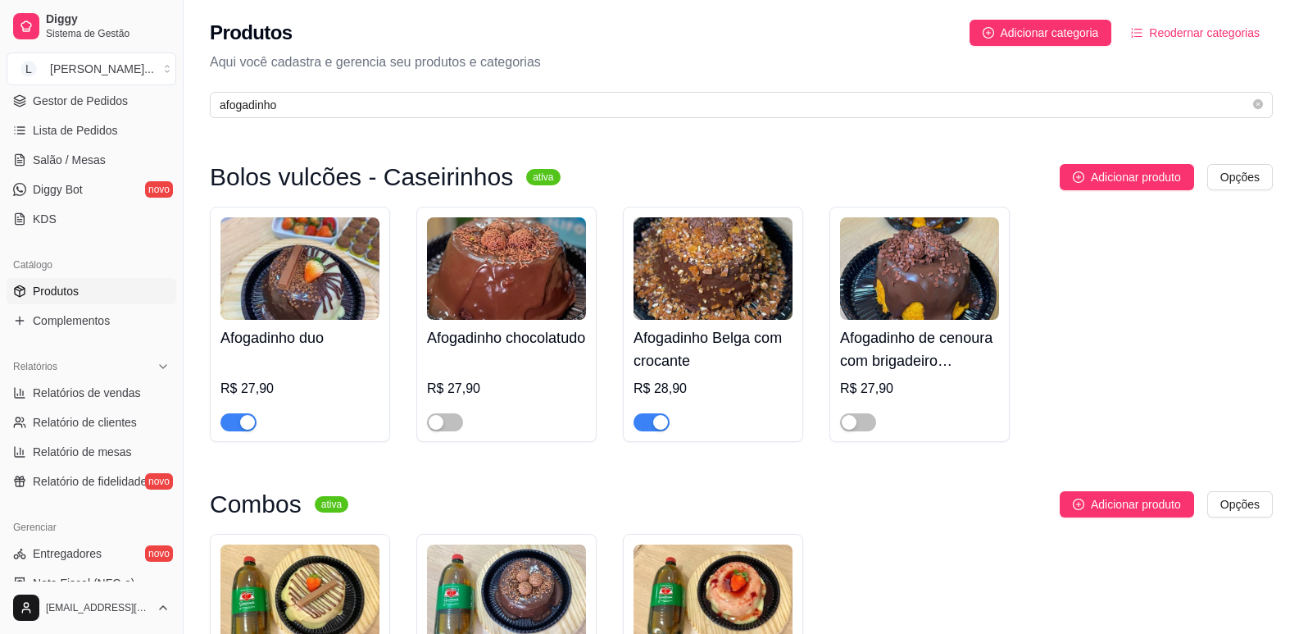
click at [661, 429] on div "button" at bounding box center [660, 422] width 15 height 15
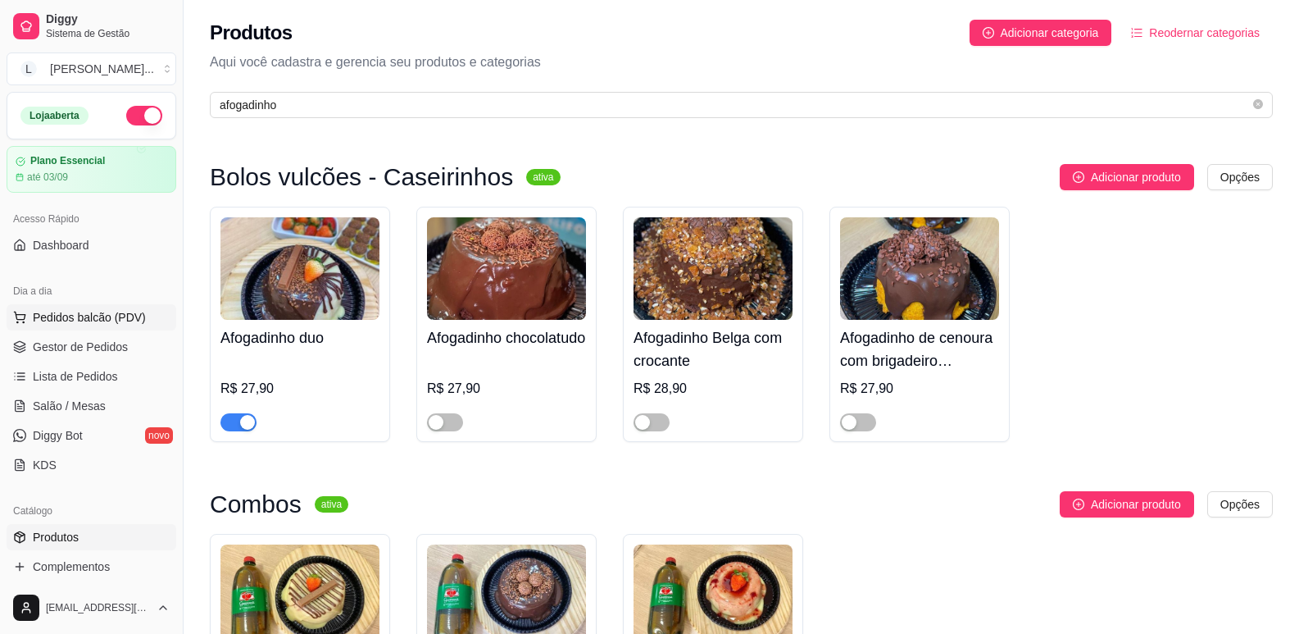
click at [53, 316] on span "Pedidos balcão (PDV)" at bounding box center [89, 317] width 113 height 16
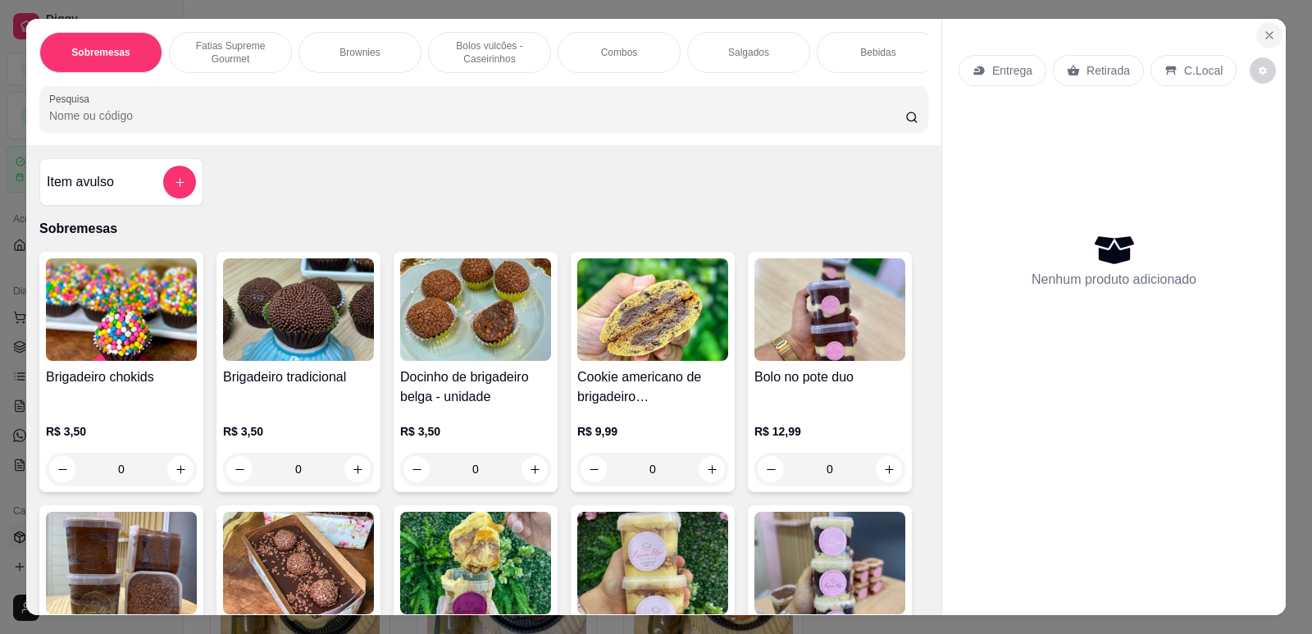
click at [1265, 35] on icon "Close" at bounding box center [1269, 35] width 13 height 13
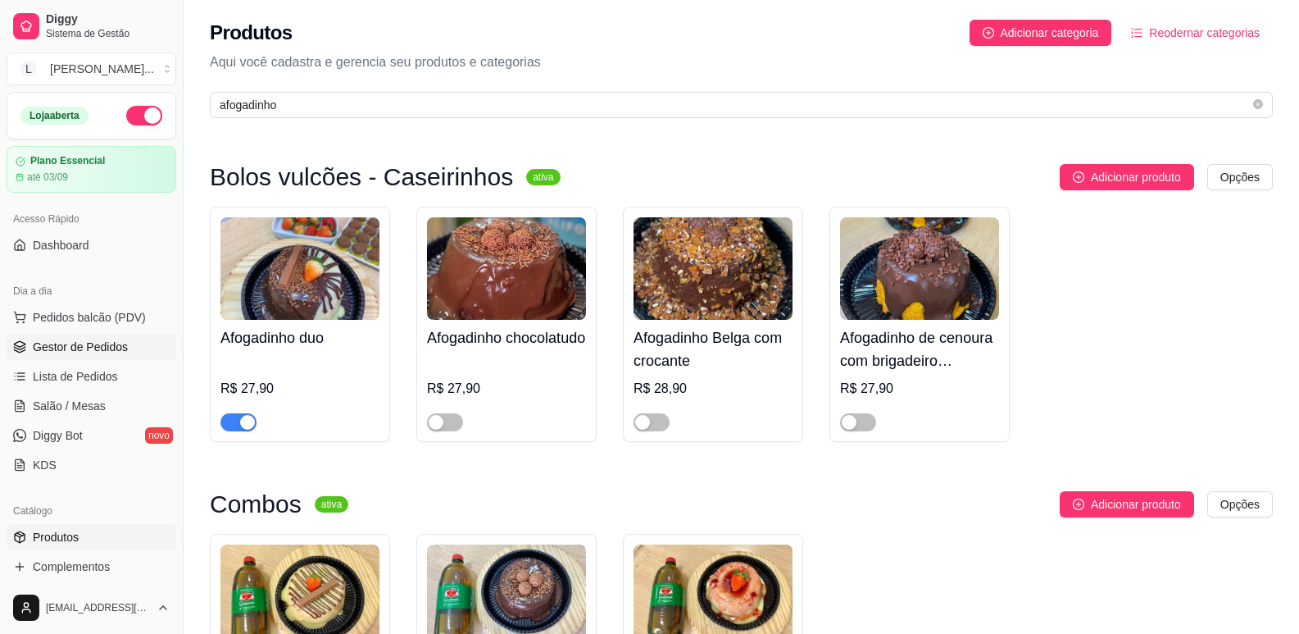
click at [62, 336] on link "Gestor de Pedidos" at bounding box center [92, 347] width 170 height 26
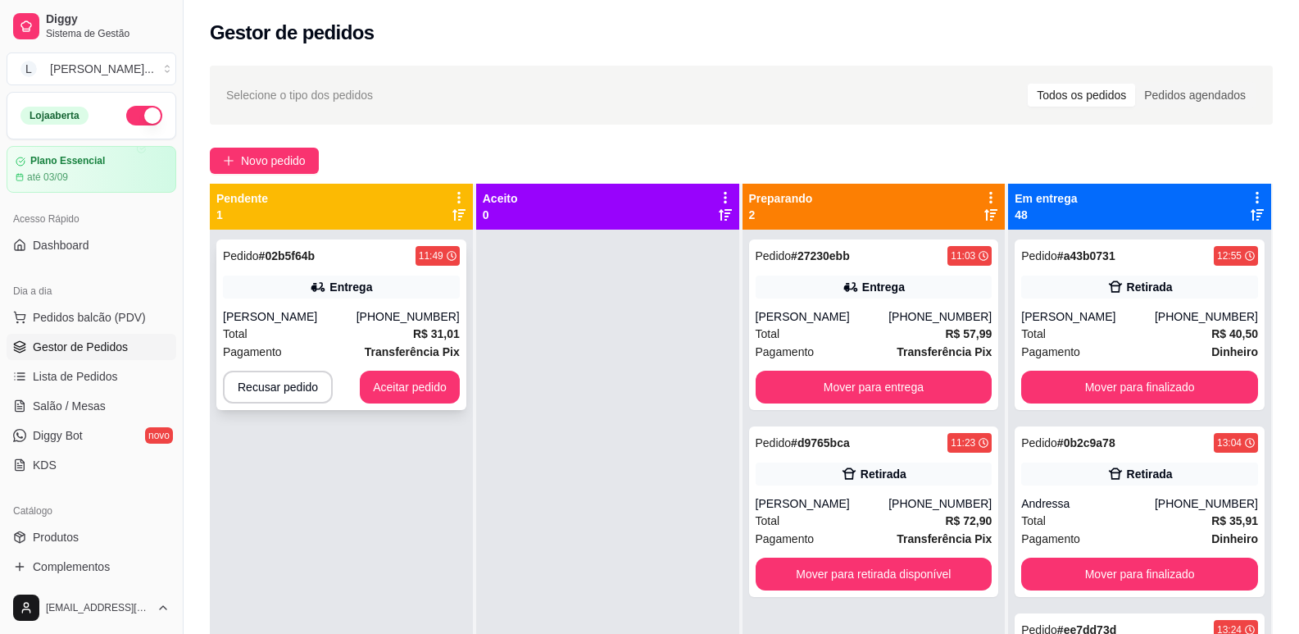
click at [365, 279] on div "Entrega" at bounding box center [351, 287] width 43 height 16
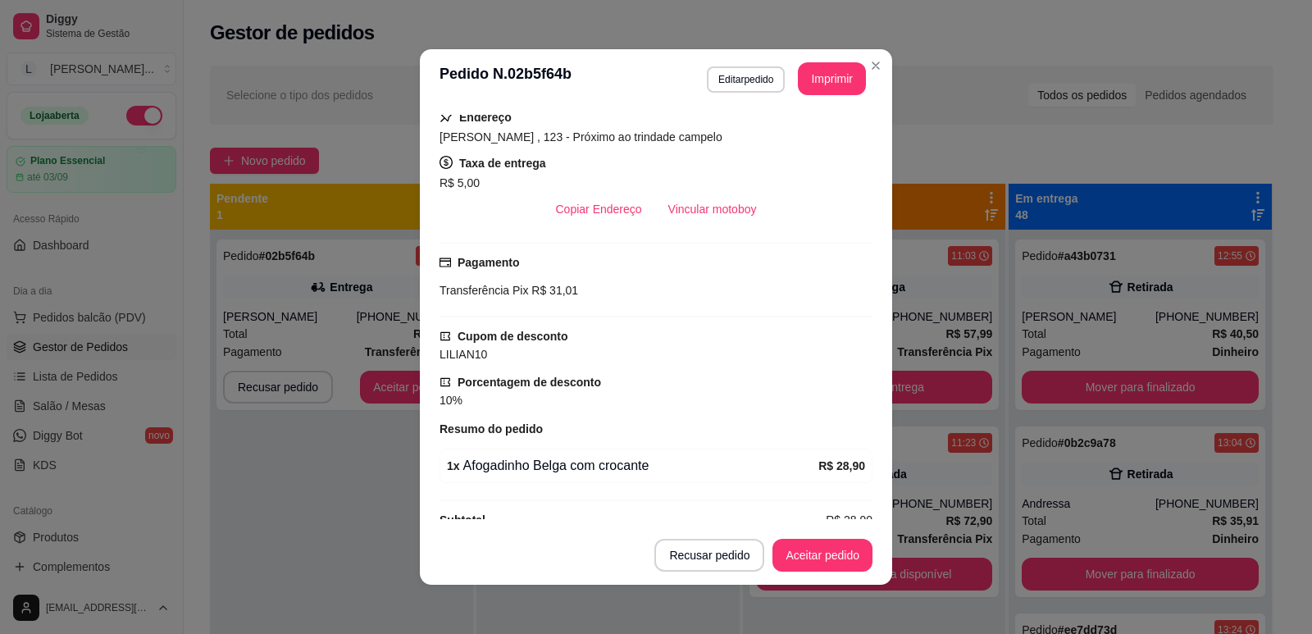
scroll to position [328, 0]
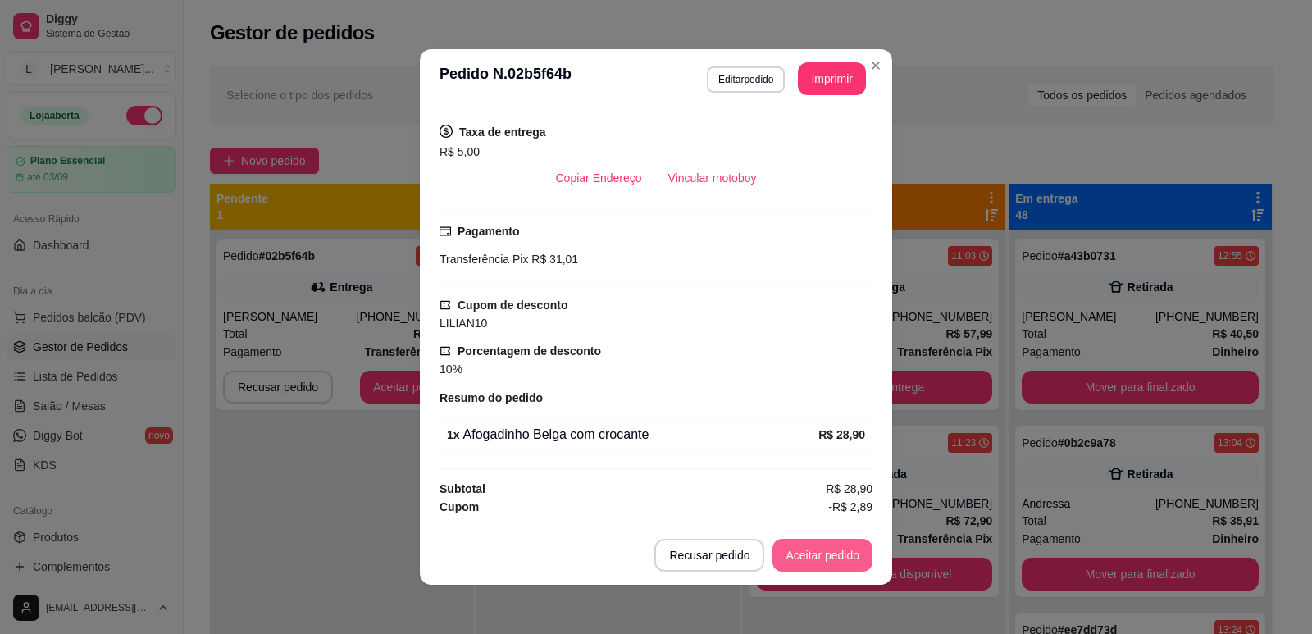
click at [840, 558] on button "Aceitar pedido" at bounding box center [822, 555] width 100 height 33
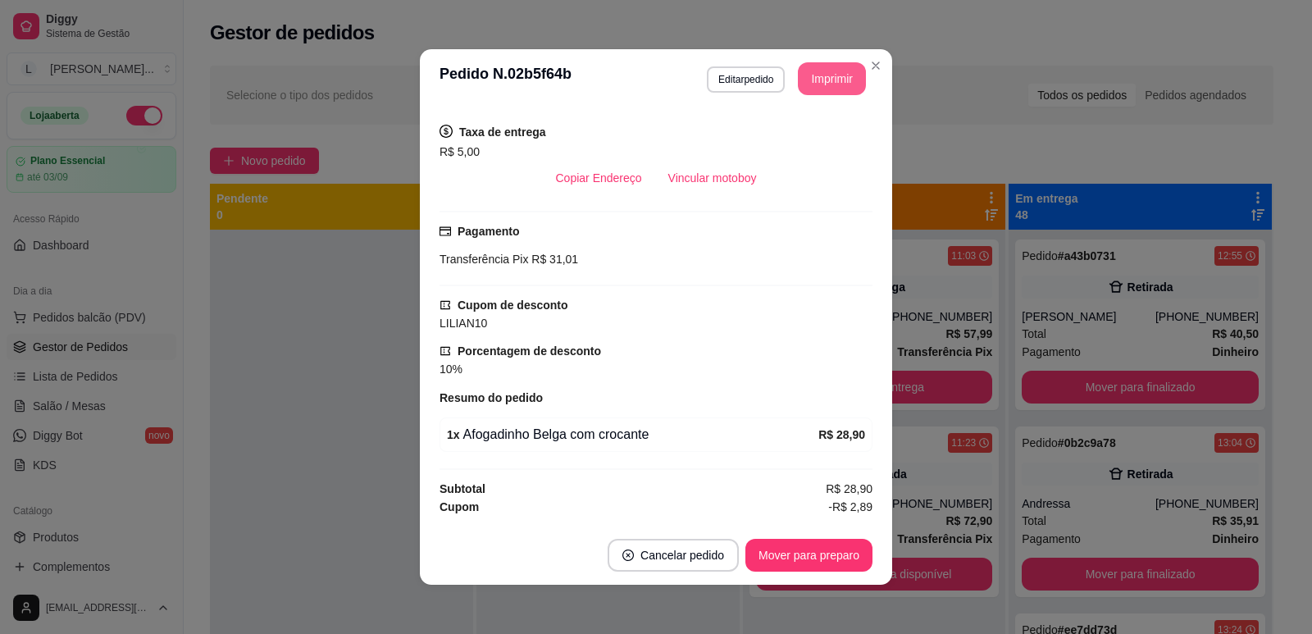
click at [816, 71] on button "Imprimir" at bounding box center [832, 78] width 68 height 33
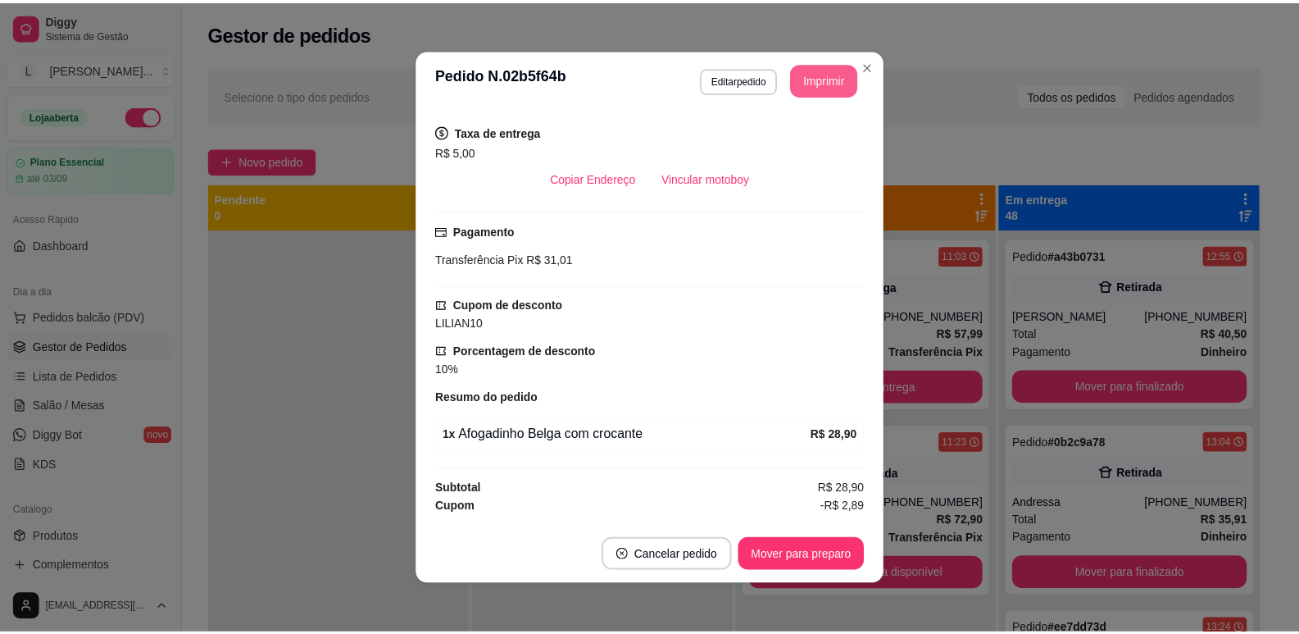
scroll to position [0, 0]
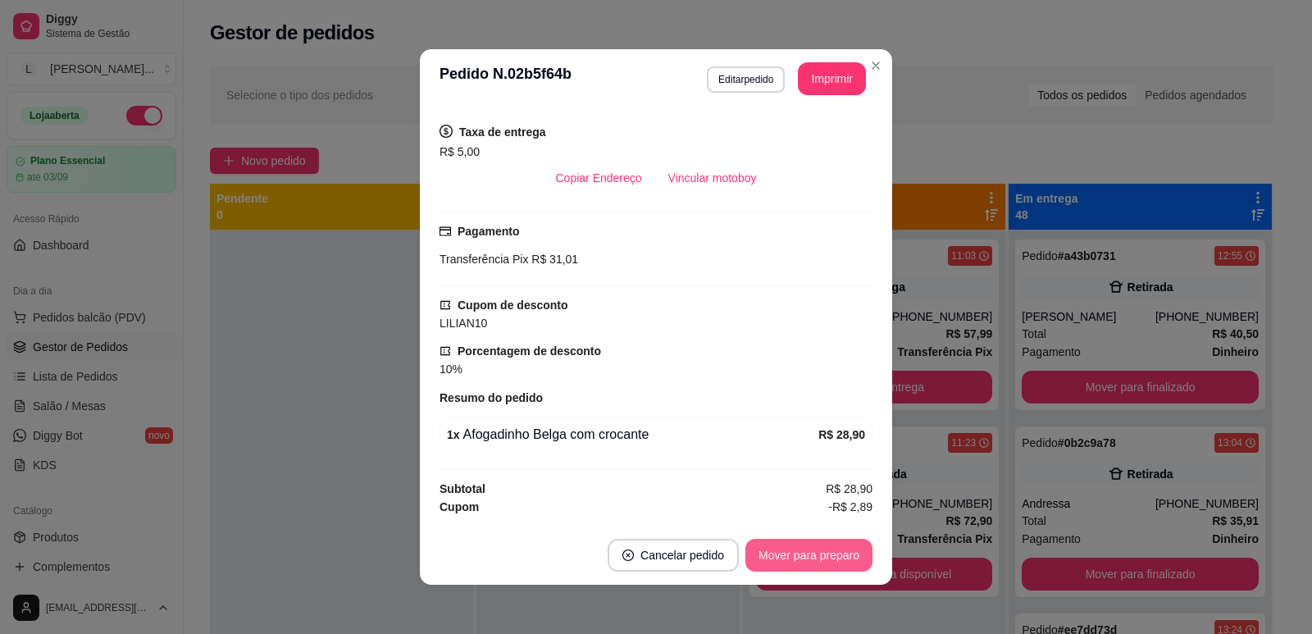
click at [831, 561] on button "Mover para preparo" at bounding box center [808, 555] width 127 height 33
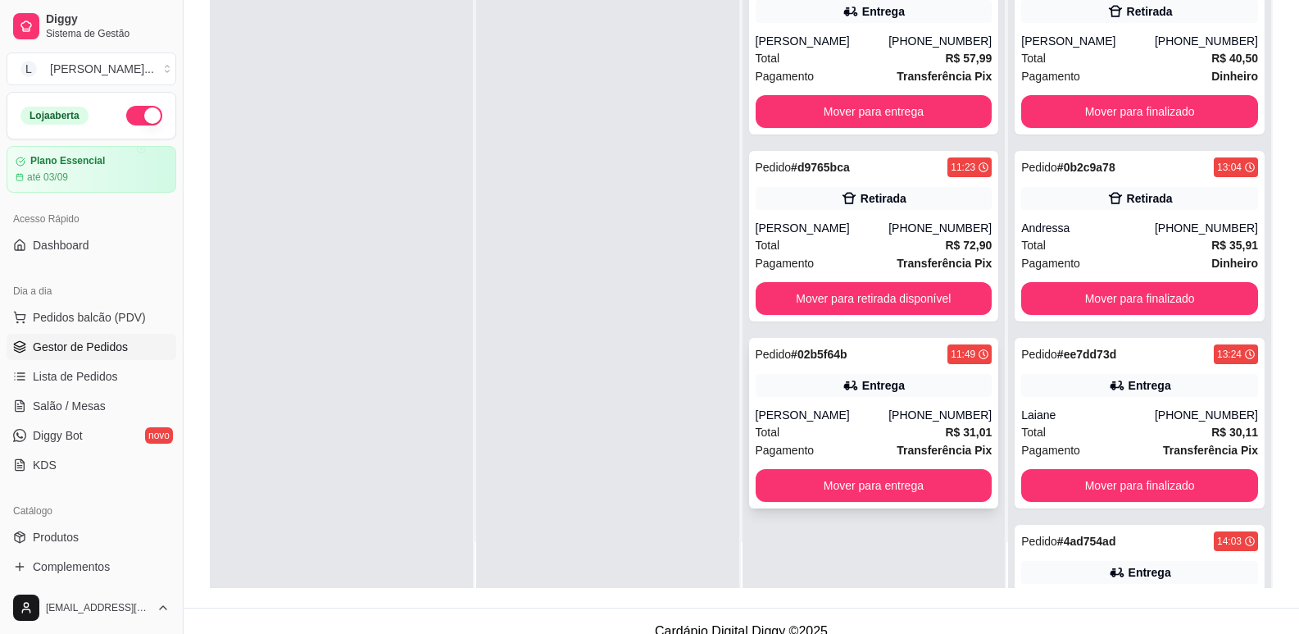
scroll to position [250, 0]
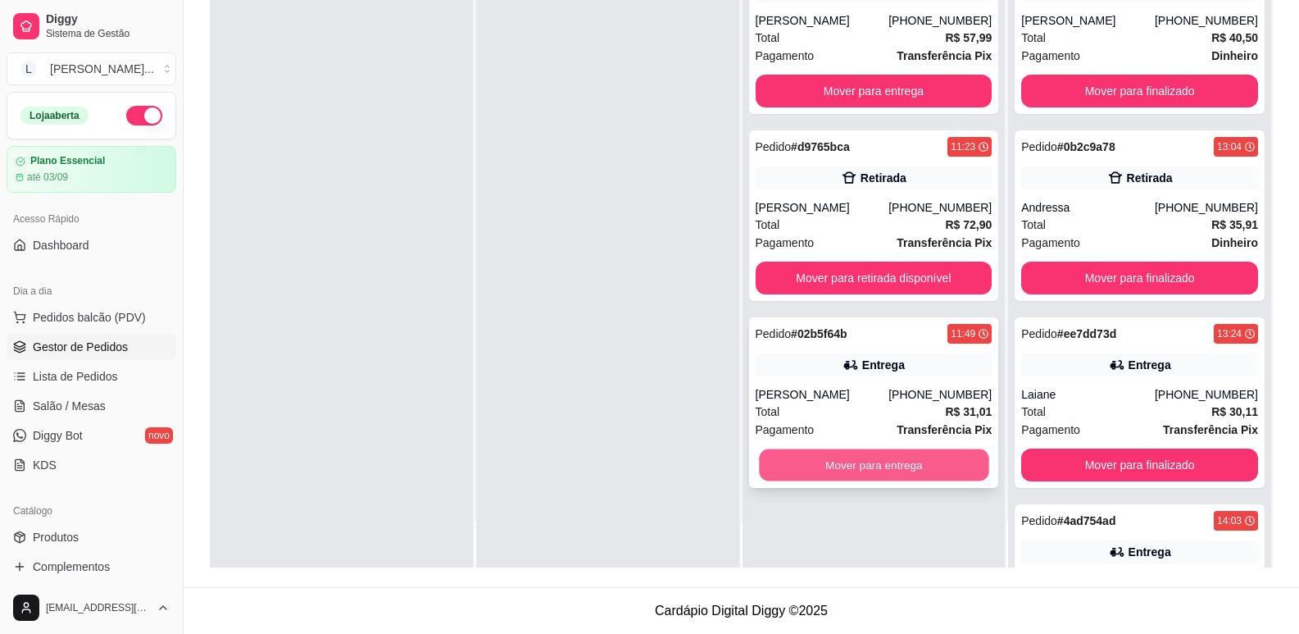
click at [902, 462] on button "Mover para entrega" at bounding box center [874, 465] width 230 height 32
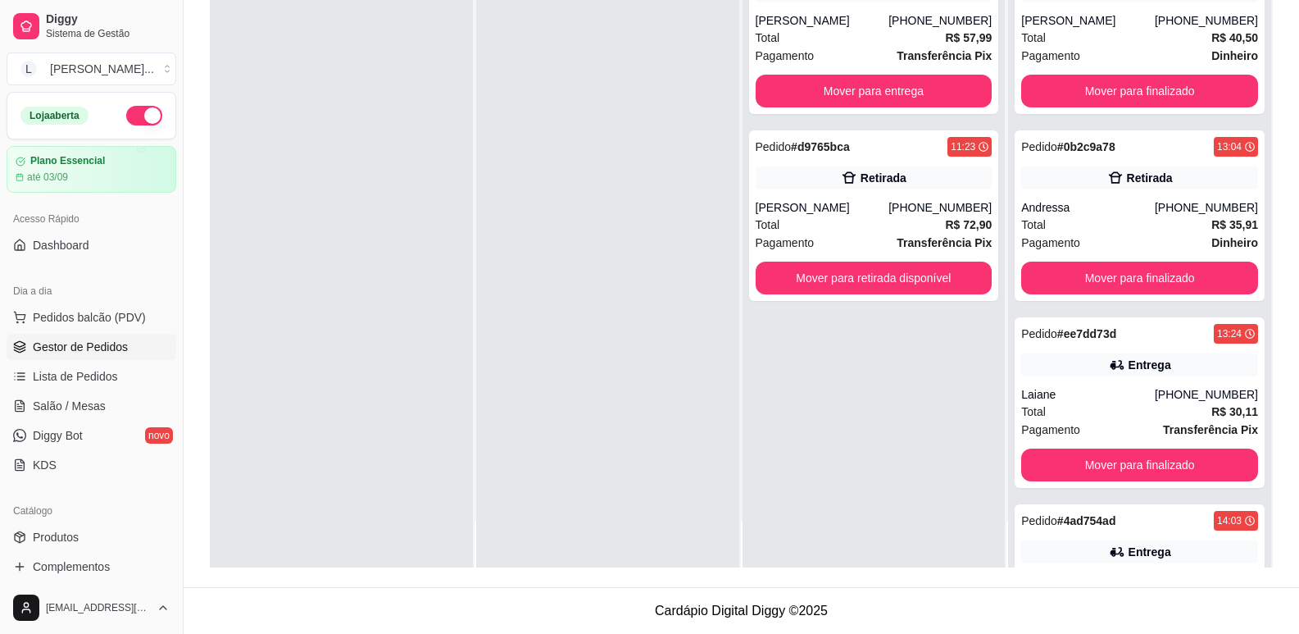
scroll to position [0, 0]
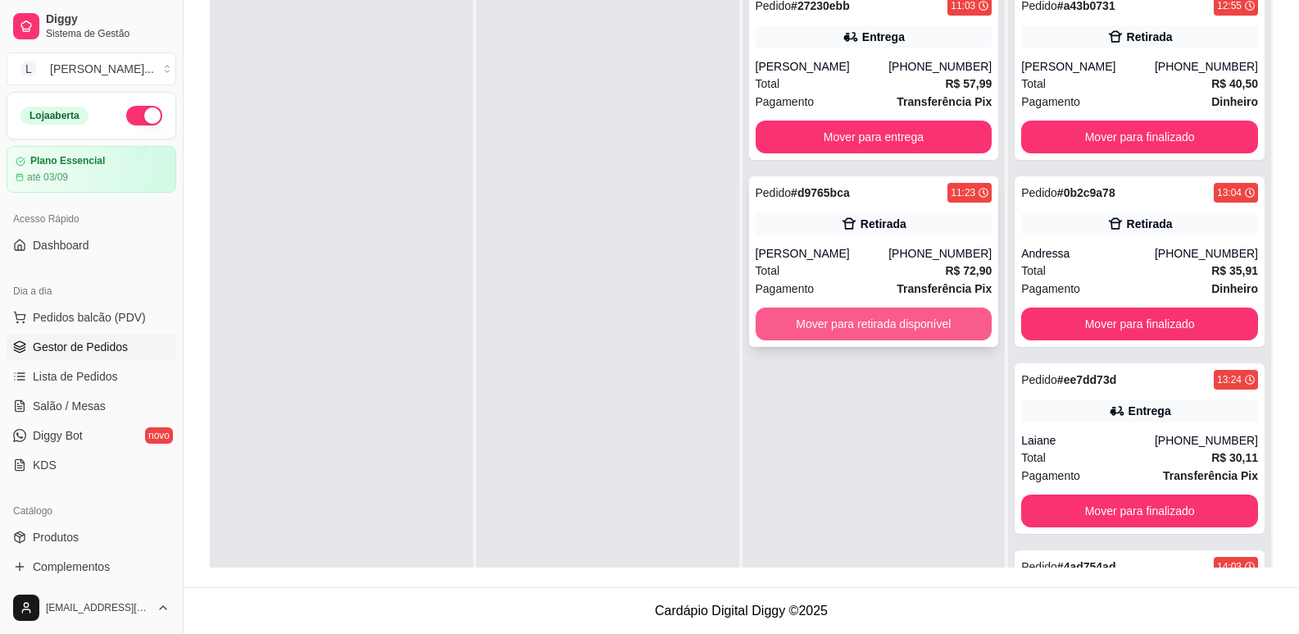
click at [885, 328] on button "Mover para retirada disponível" at bounding box center [874, 323] width 237 height 33
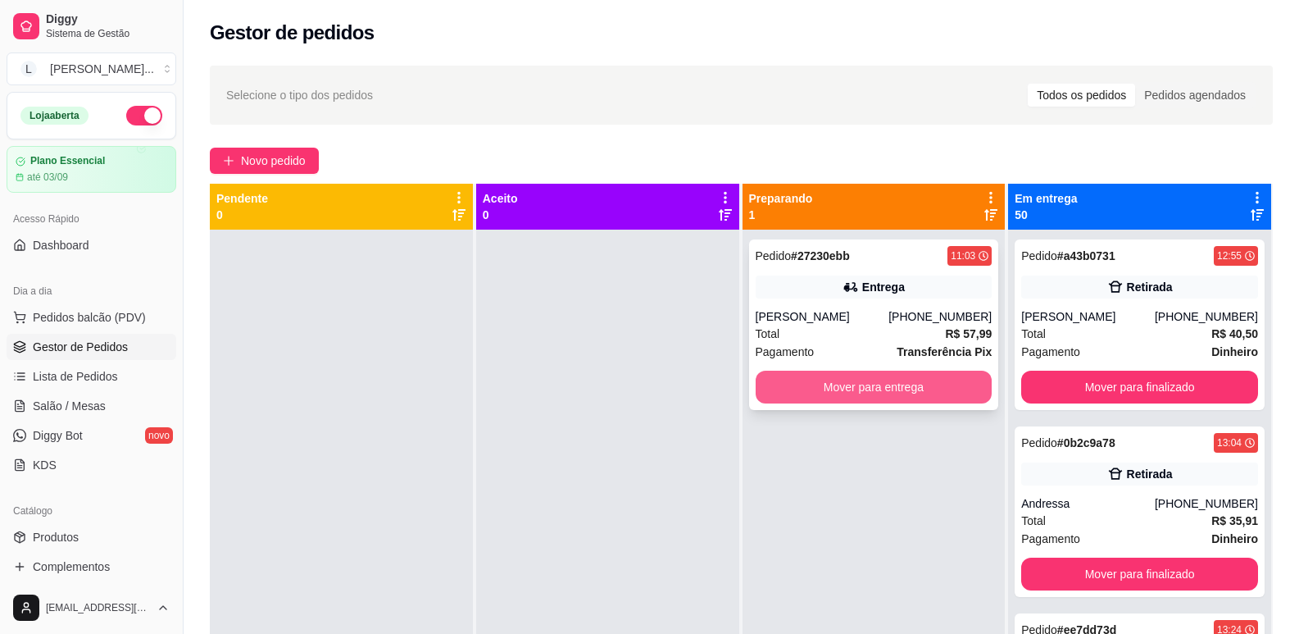
click at [847, 390] on button "Mover para entrega" at bounding box center [874, 387] width 237 height 33
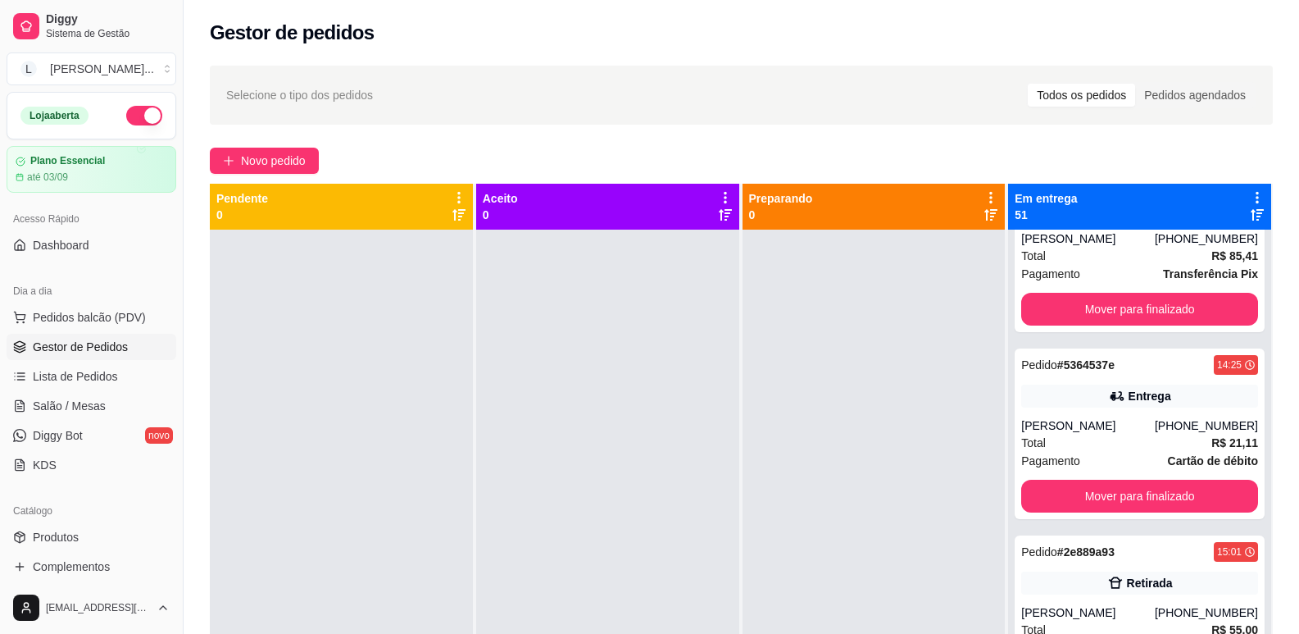
scroll to position [1066, 0]
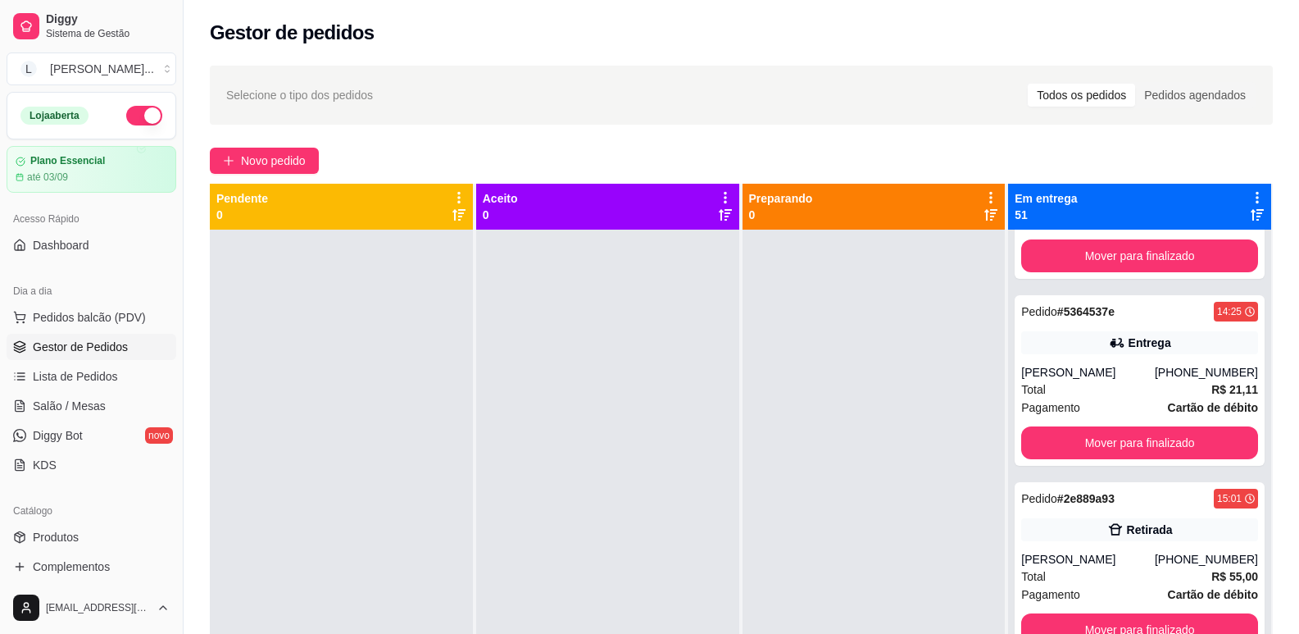
click at [533, 252] on div at bounding box center [607, 547] width 263 height 634
click at [814, 213] on div "Preparando 0" at bounding box center [874, 206] width 250 height 33
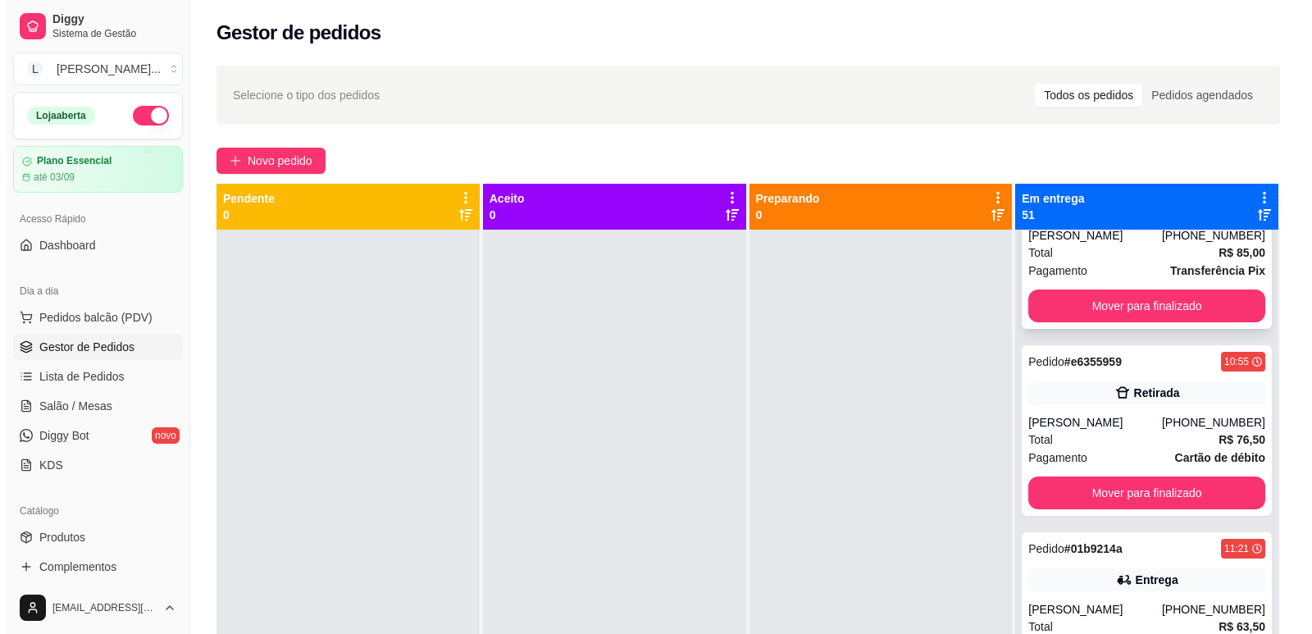
scroll to position [3853, 0]
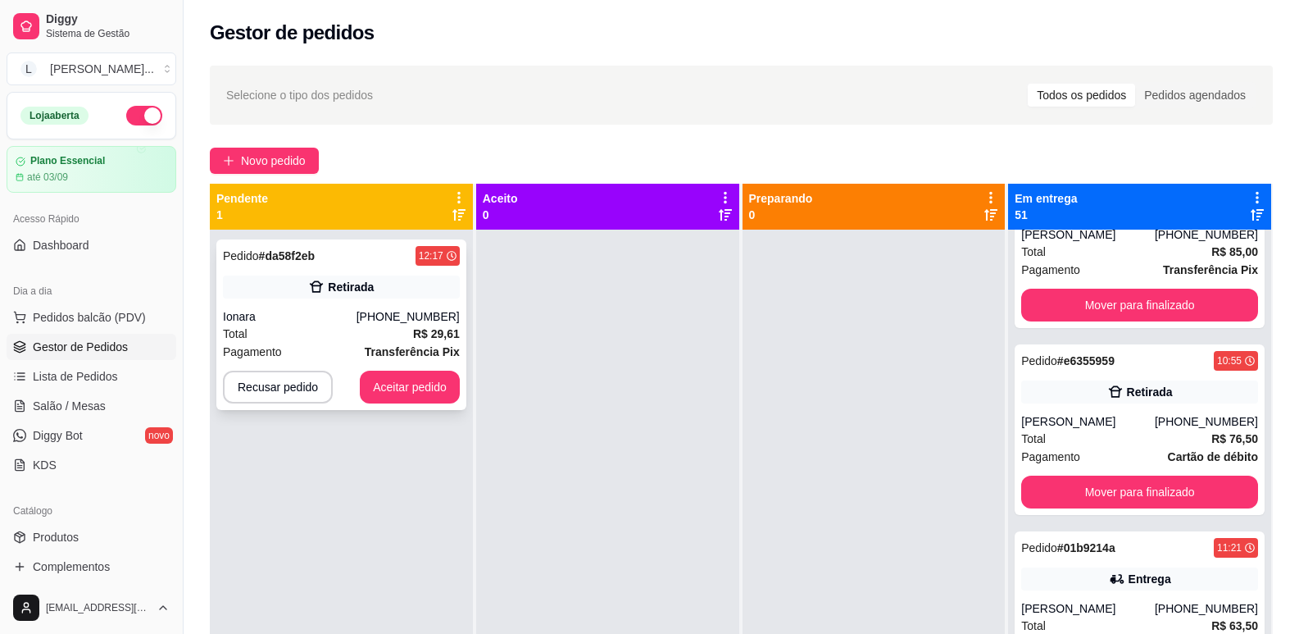
click at [380, 273] on div "Pedido # da58f2eb 12:17 Retirada Ionara [PHONE_NUMBER] Total R$ 29,61 Pagamento…" at bounding box center [341, 324] width 250 height 171
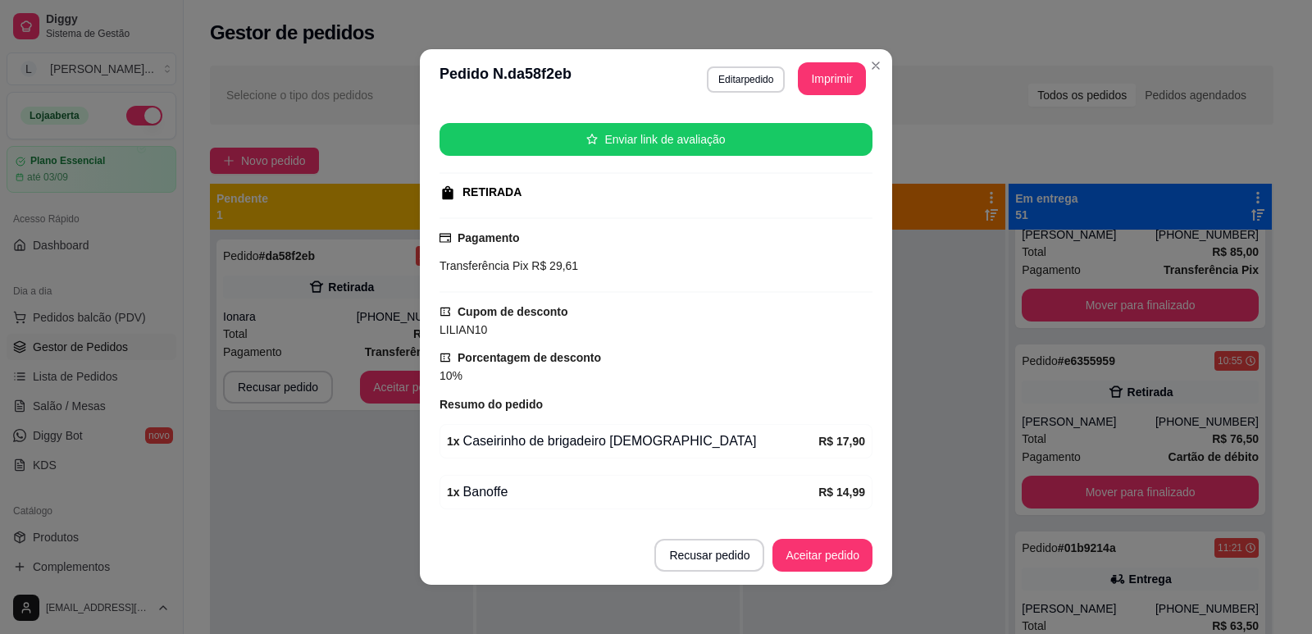
scroll to position [266, 0]
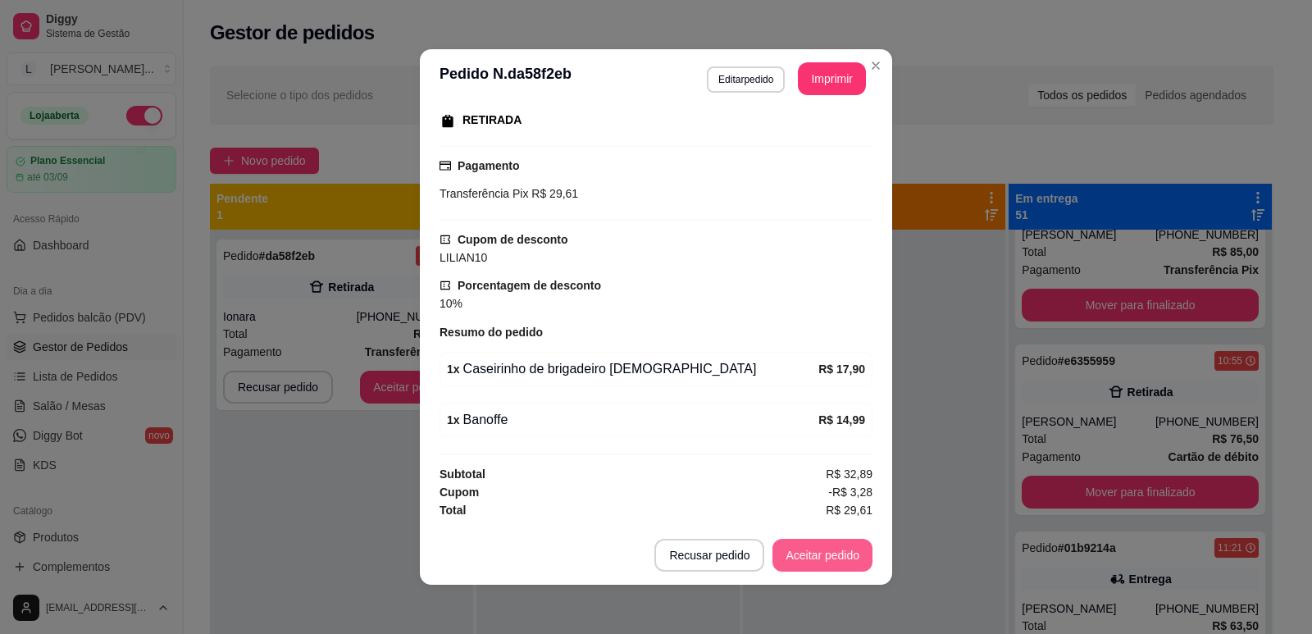
click at [840, 549] on button "Aceitar pedido" at bounding box center [822, 555] width 100 height 33
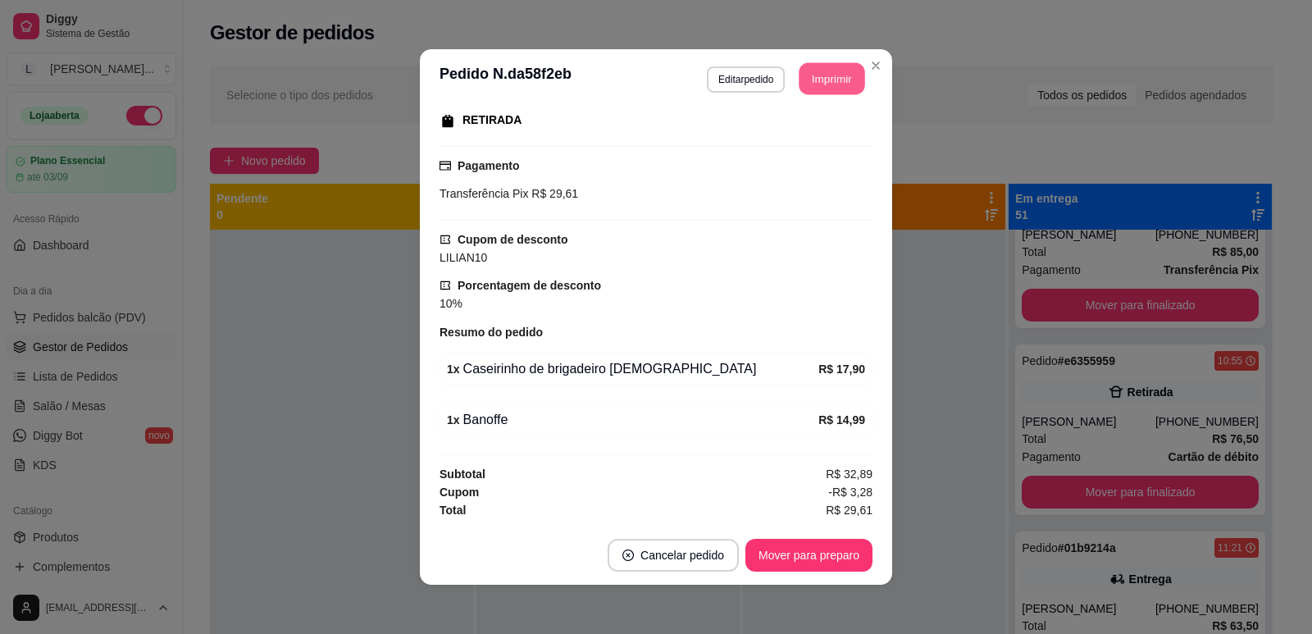
click at [820, 73] on button "Imprimir" at bounding box center [832, 79] width 66 height 32
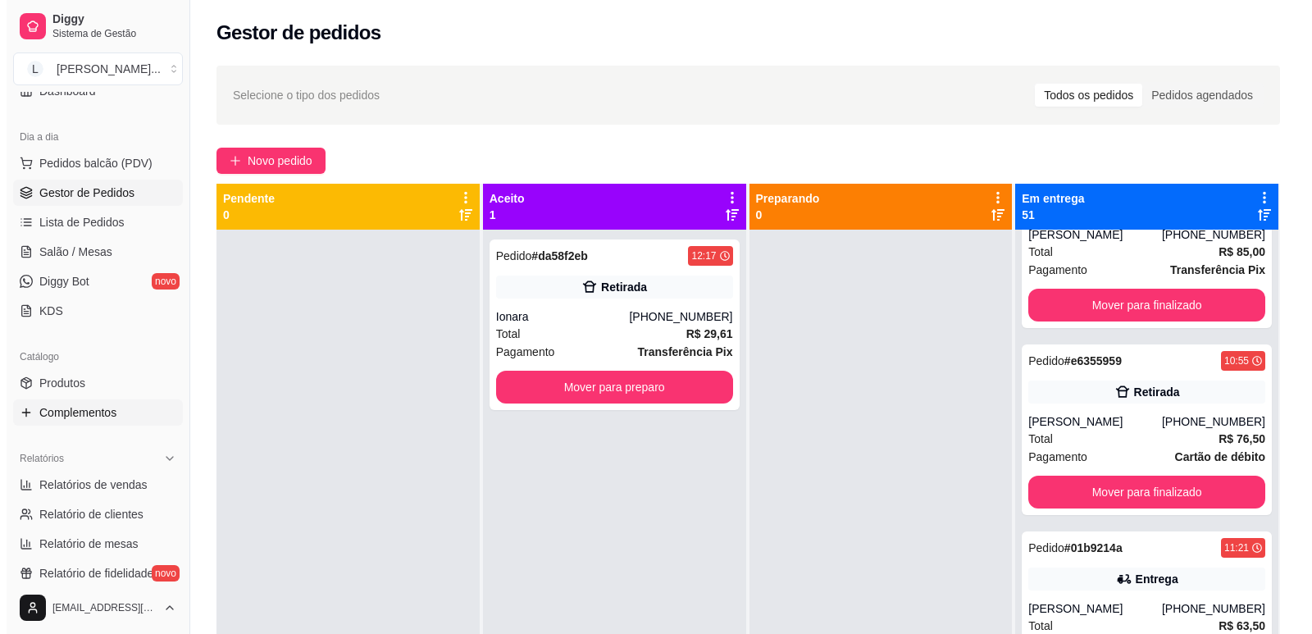
scroll to position [164, 0]
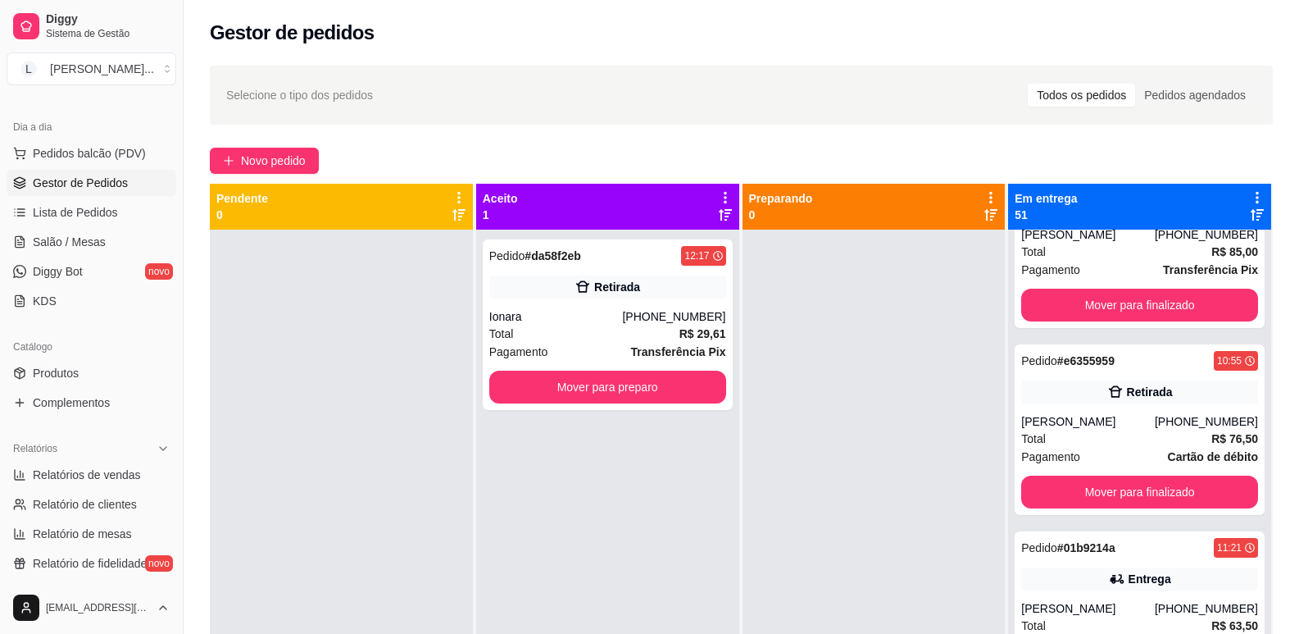
click at [102, 359] on div "Catálogo" at bounding box center [92, 347] width 170 height 26
click at [104, 370] on link "Produtos" at bounding box center [92, 373] width 170 height 26
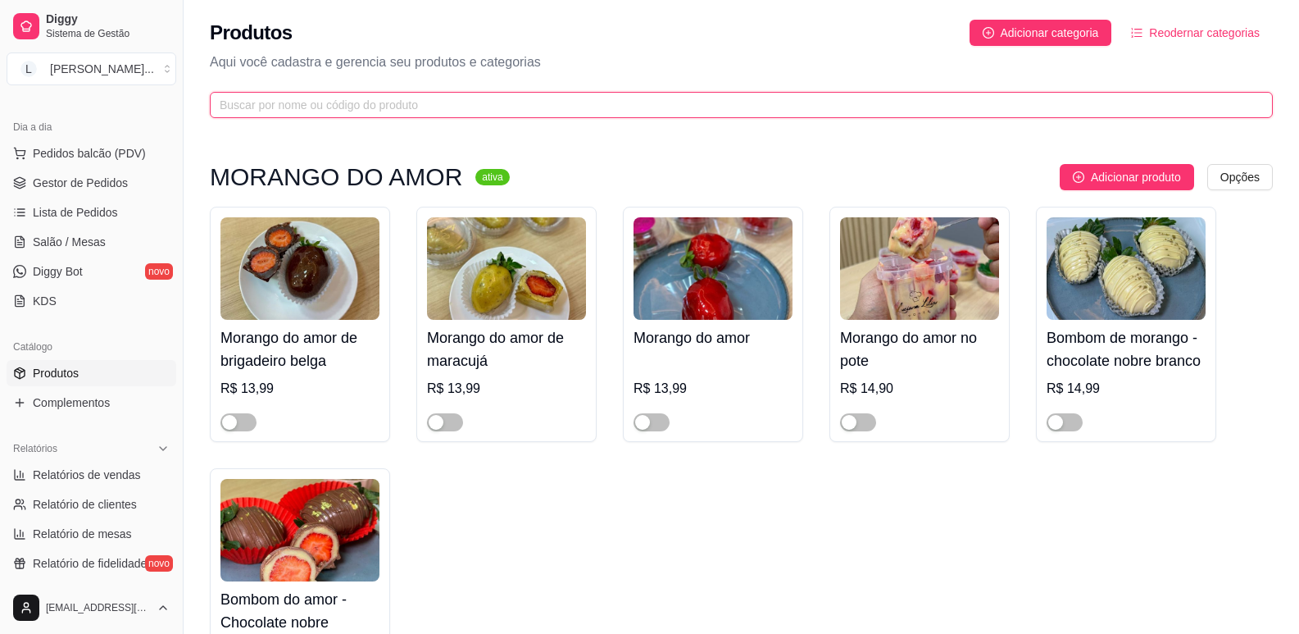
click at [345, 108] on input "text" at bounding box center [735, 105] width 1031 height 18
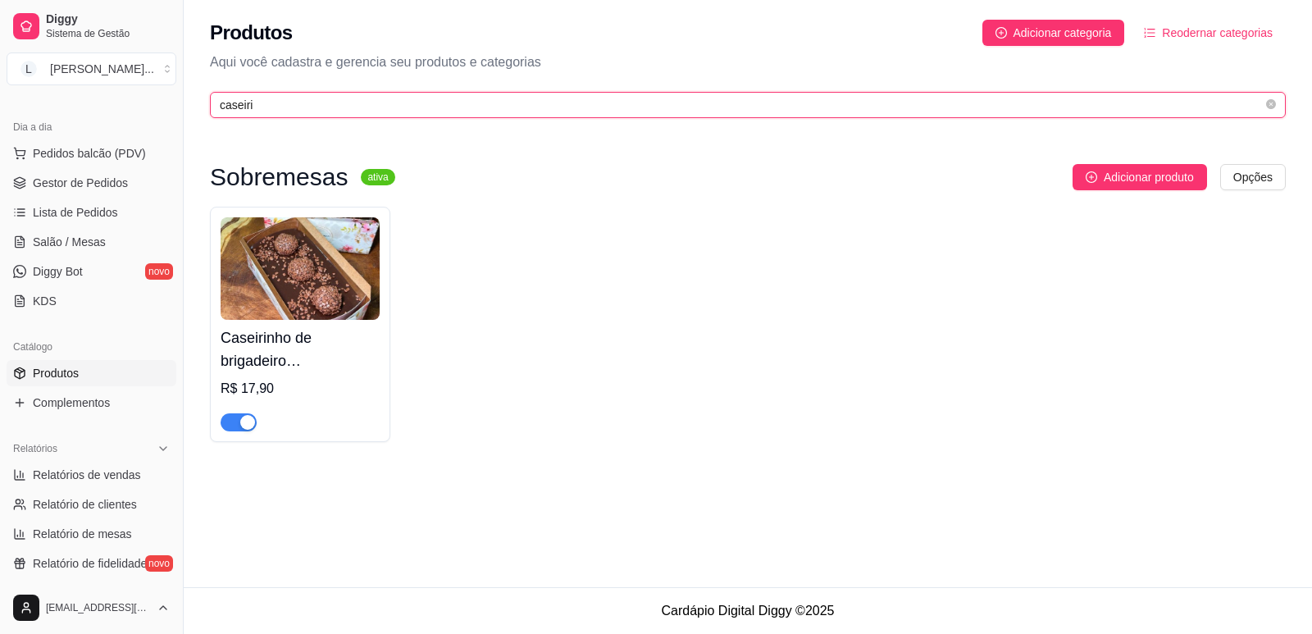
type input "caseiri"
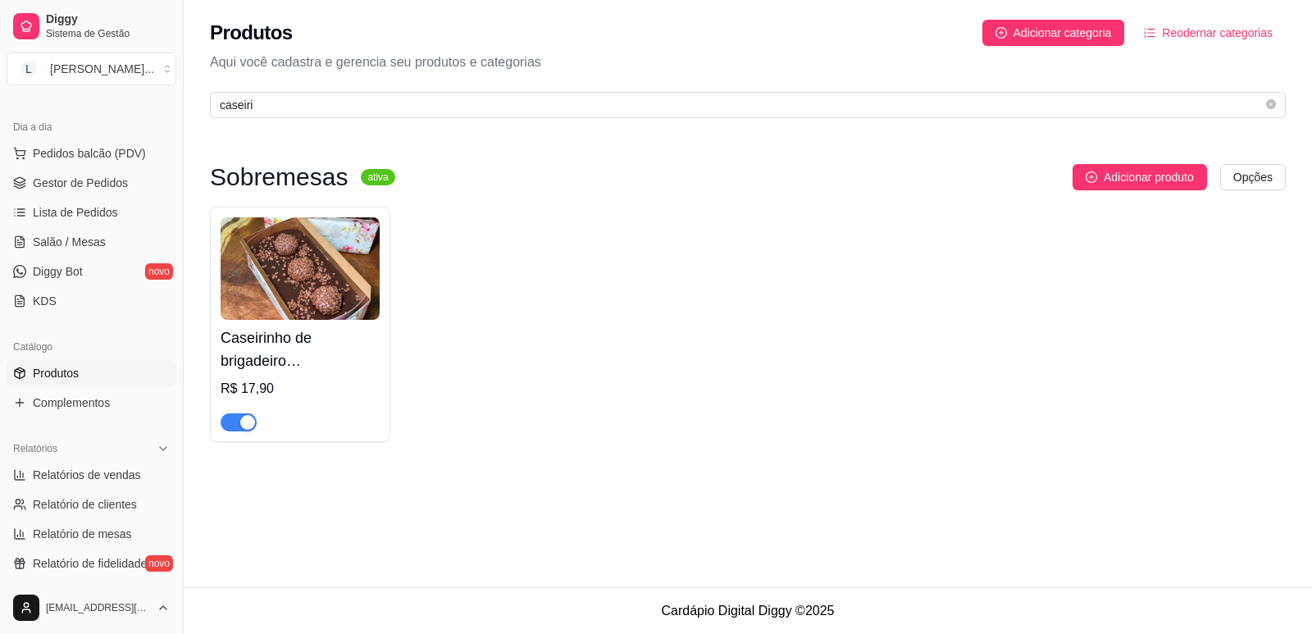
click at [239, 426] on button "button" at bounding box center [239, 422] width 36 height 18
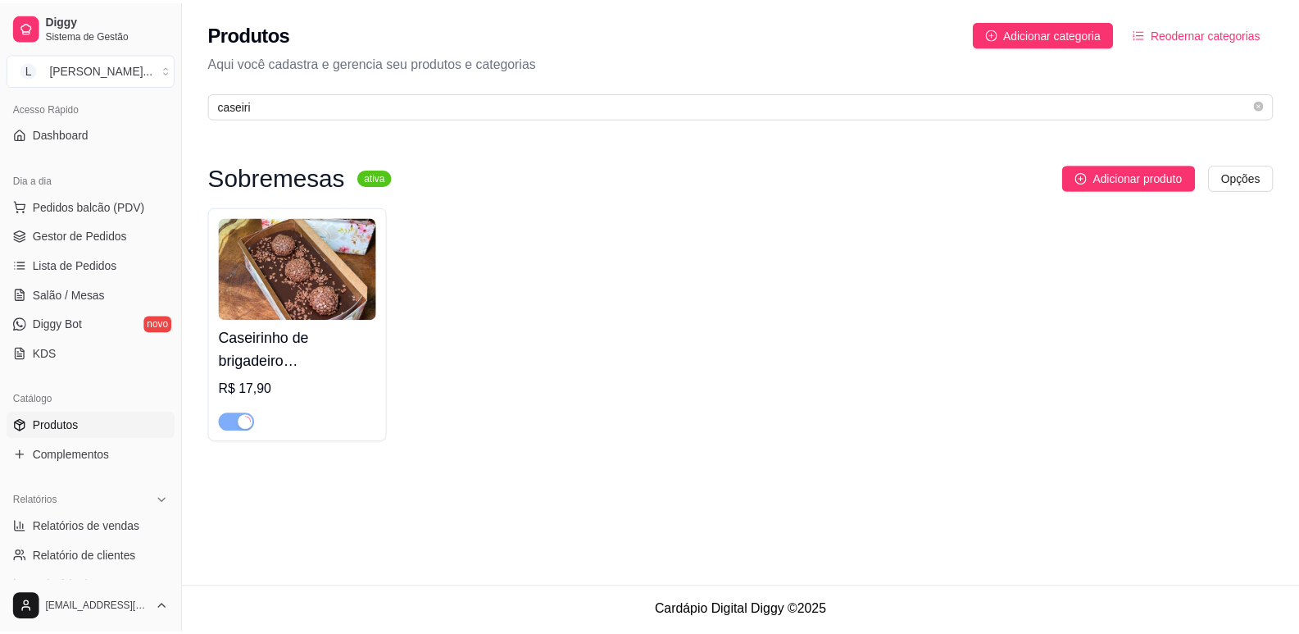
scroll to position [82, 0]
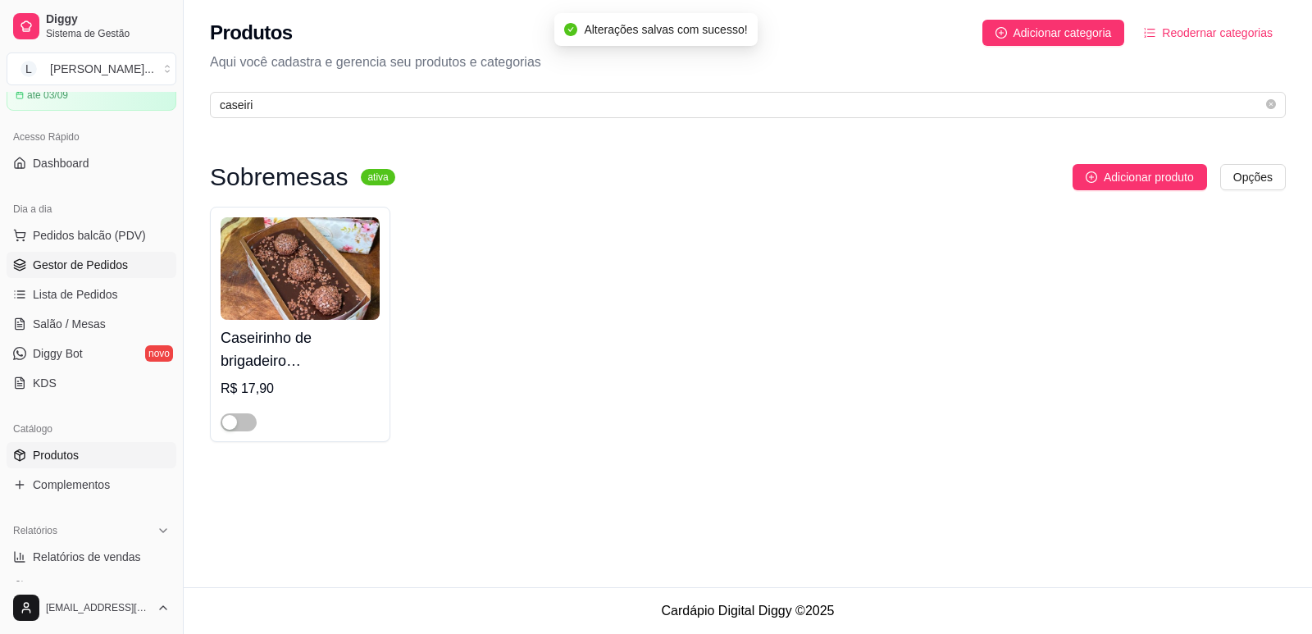
click at [102, 259] on span "Gestor de Pedidos" at bounding box center [80, 265] width 95 height 16
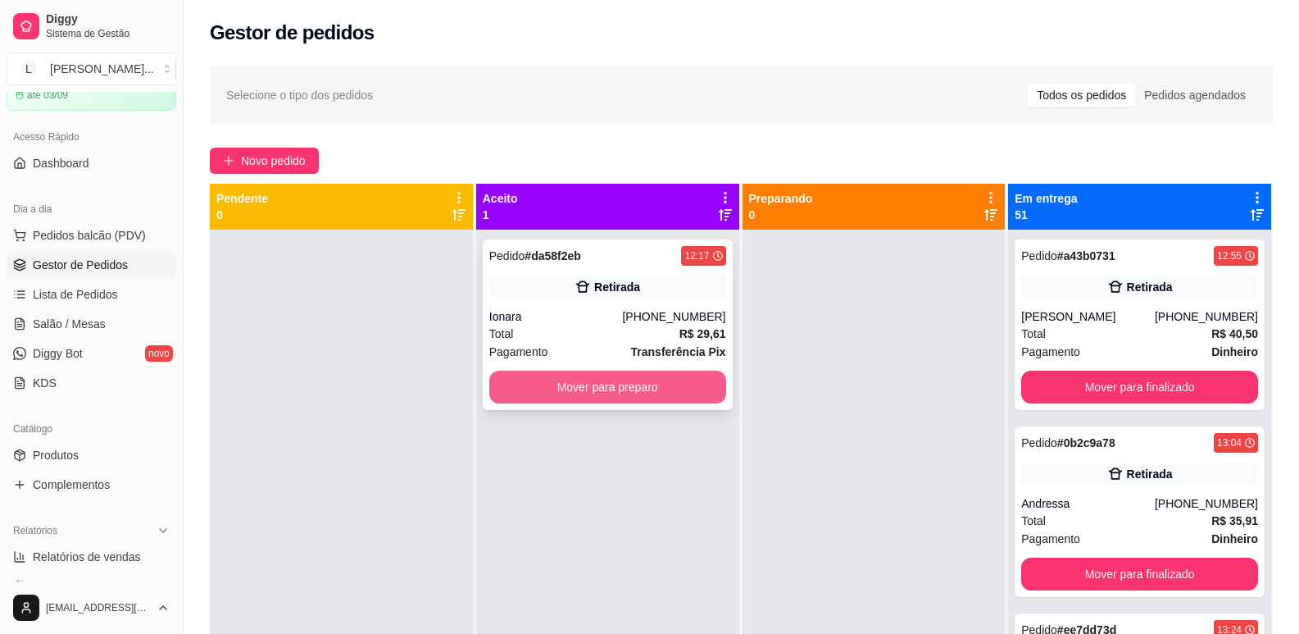
click at [667, 382] on button "Mover para preparo" at bounding box center [607, 387] width 237 height 33
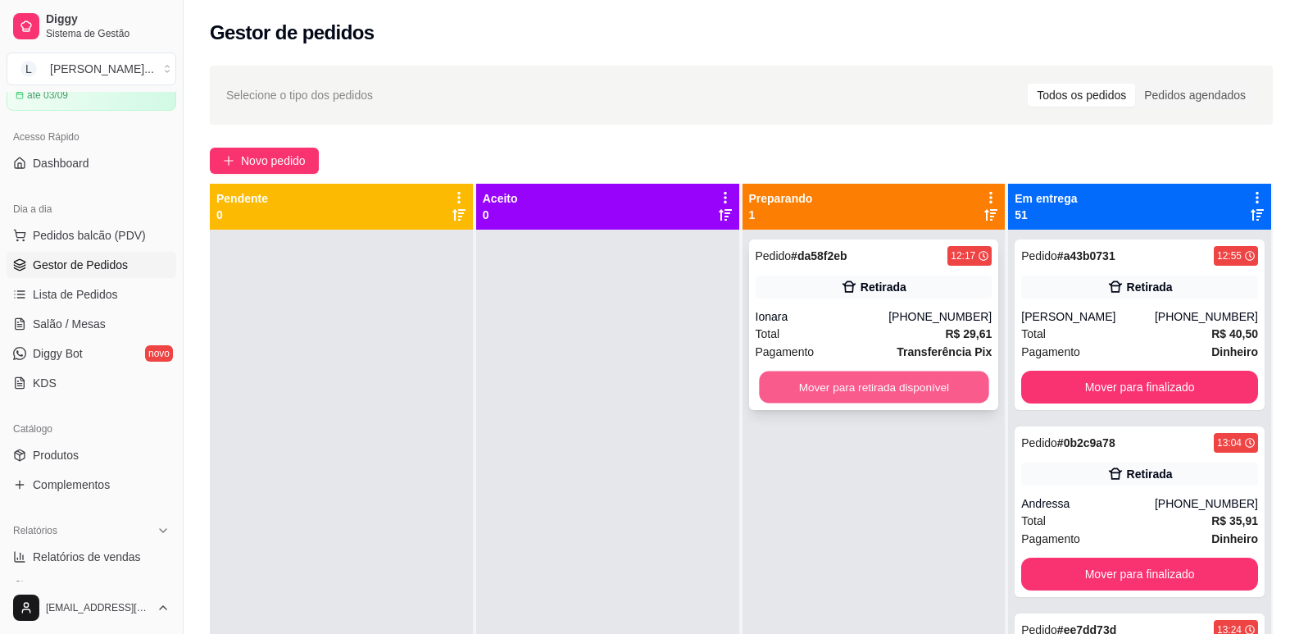
click at [879, 389] on button "Mover para retirada disponível" at bounding box center [874, 387] width 230 height 32
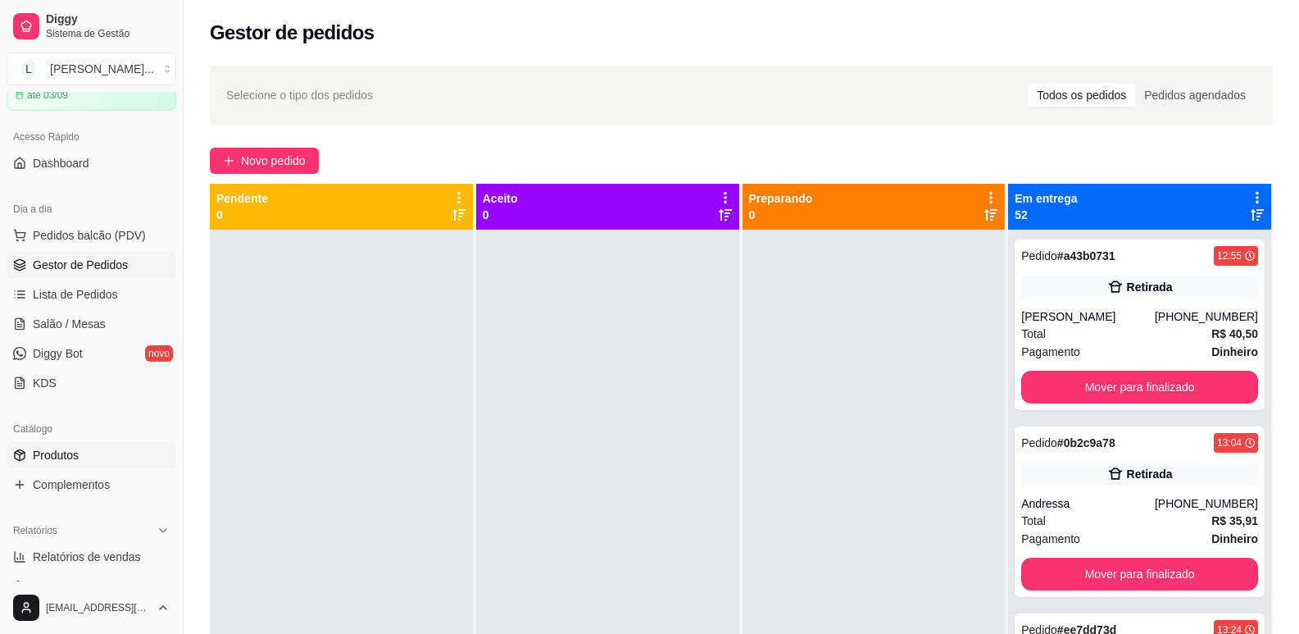
click at [67, 460] on span "Produtos" at bounding box center [56, 455] width 46 height 16
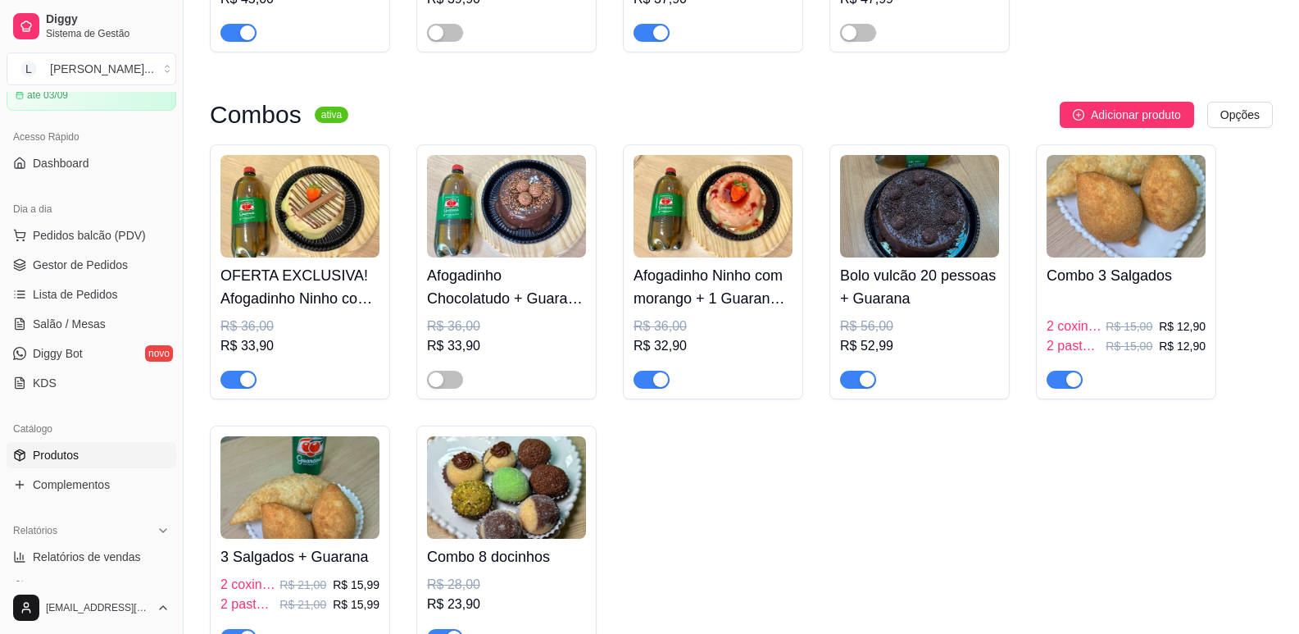
scroll to position [3935, 0]
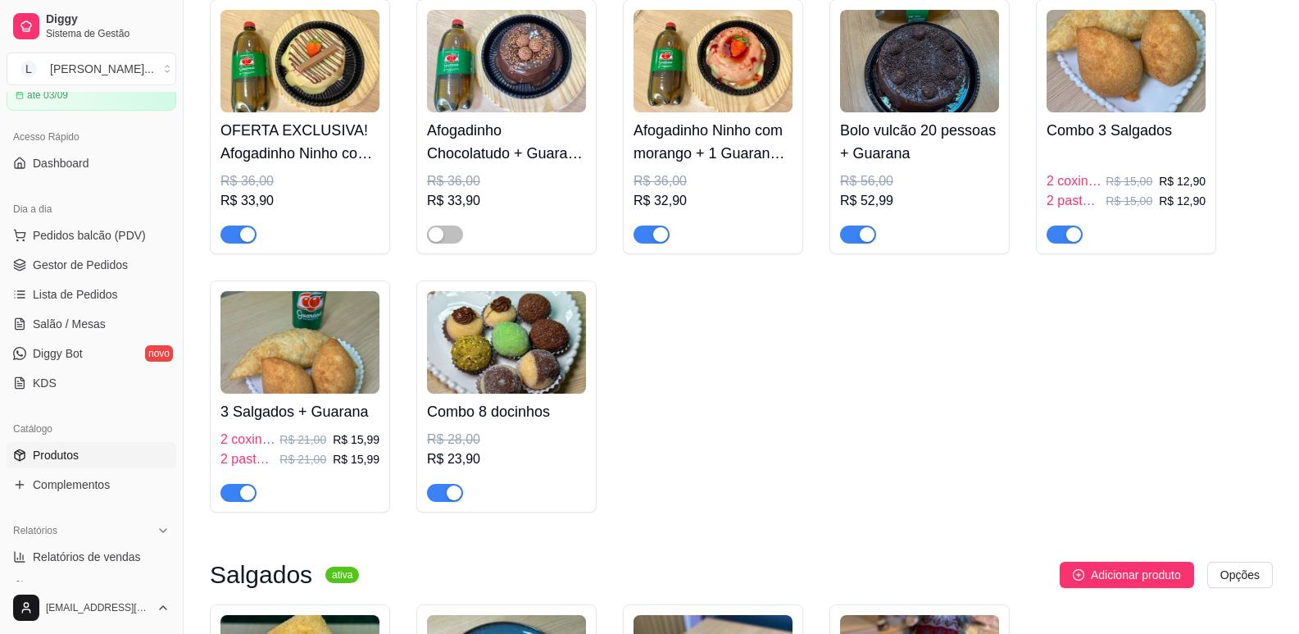
click at [867, 242] on div "button" at bounding box center [867, 234] width 15 height 15
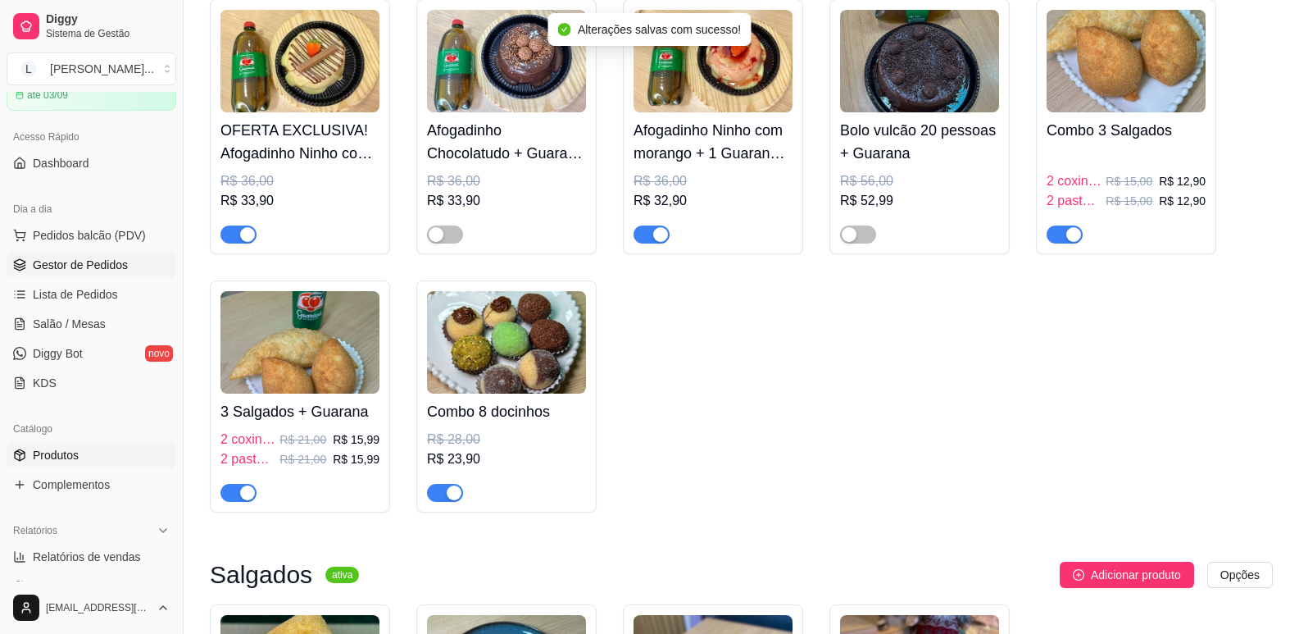
click at [91, 270] on span "Gestor de Pedidos" at bounding box center [80, 265] width 95 height 16
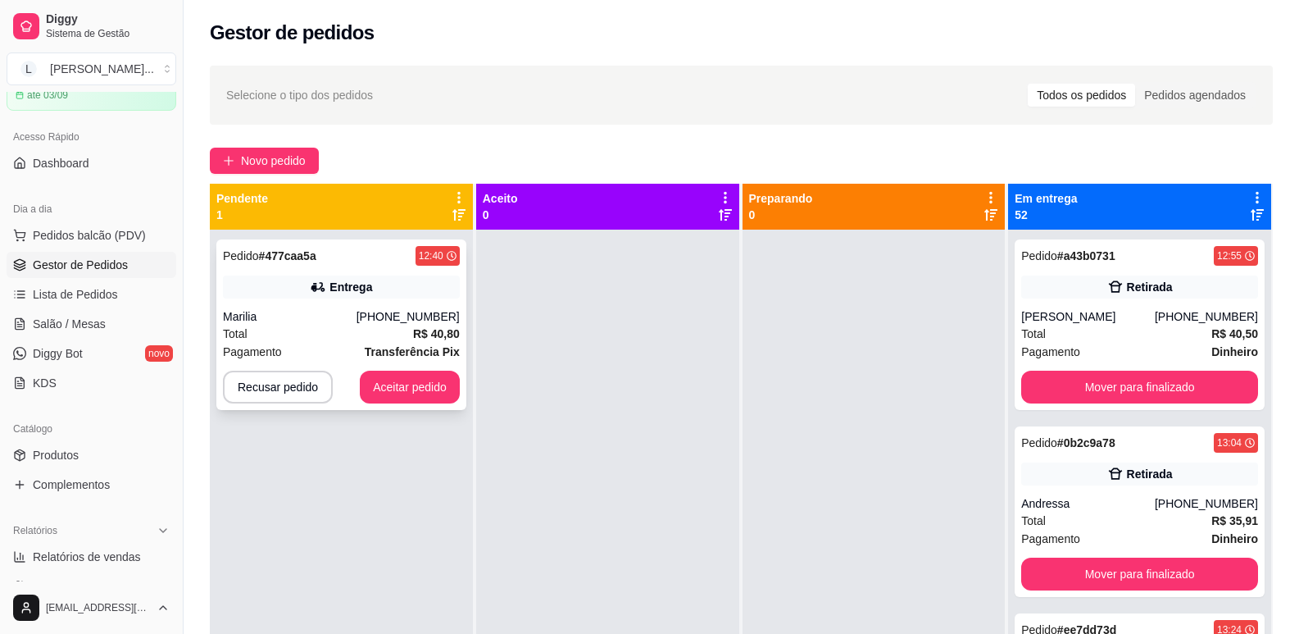
click at [356, 328] on div "Total R$ 40,80" at bounding box center [341, 334] width 237 height 18
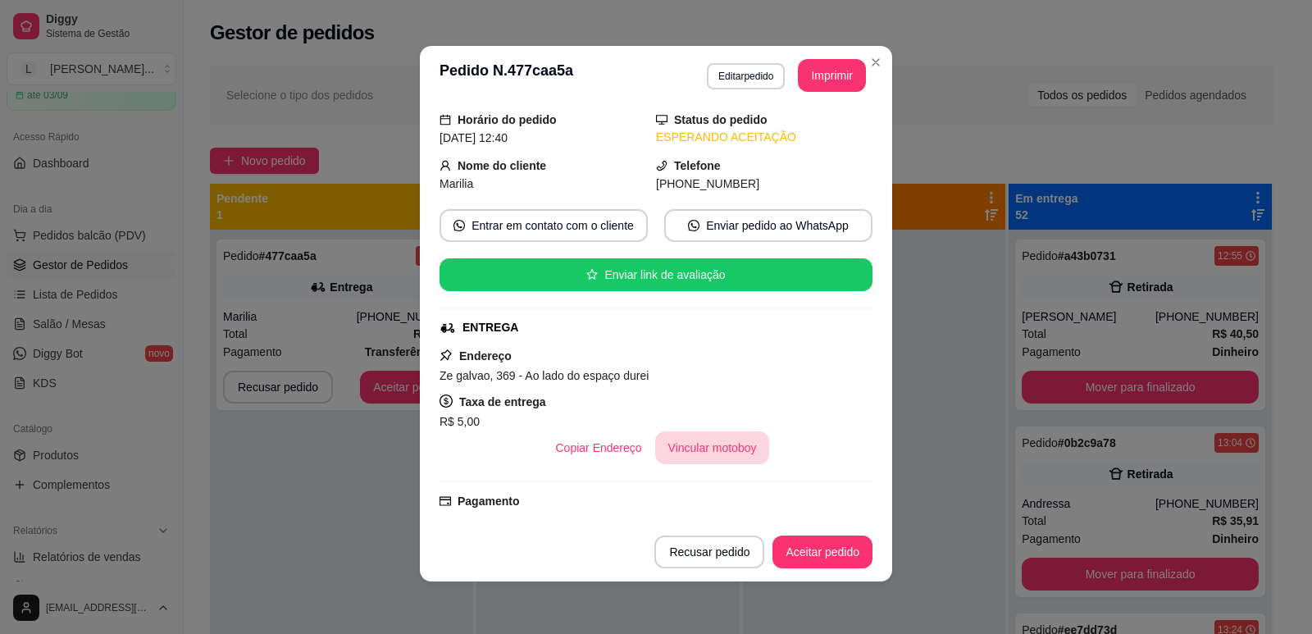
scroll to position [82, 0]
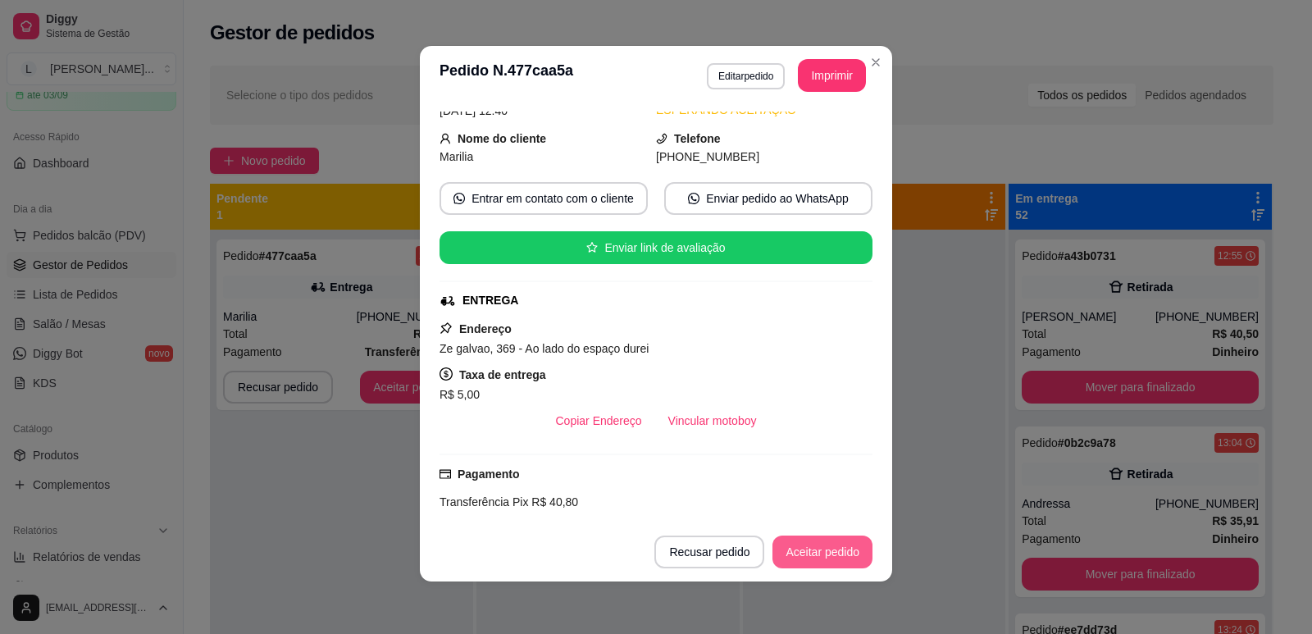
click at [824, 547] on button "Aceitar pedido" at bounding box center [822, 551] width 100 height 33
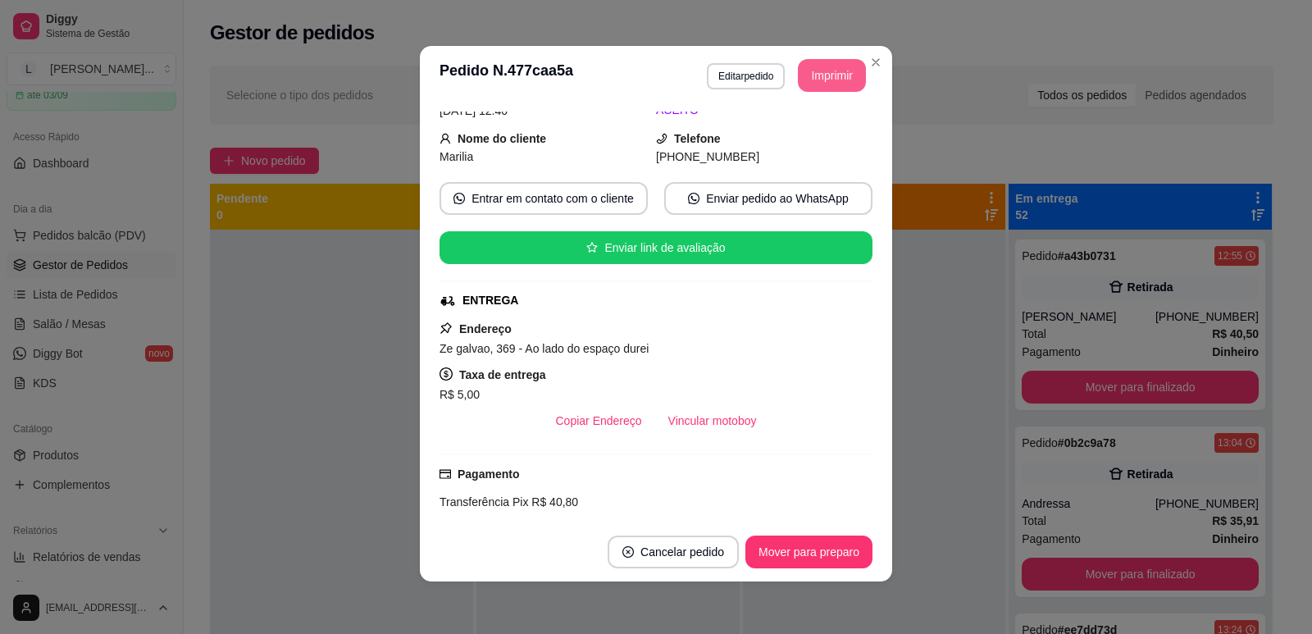
click at [823, 82] on button "Imprimir" at bounding box center [832, 75] width 68 height 33
click at [793, 552] on button "Mover para preparo" at bounding box center [808, 551] width 127 height 33
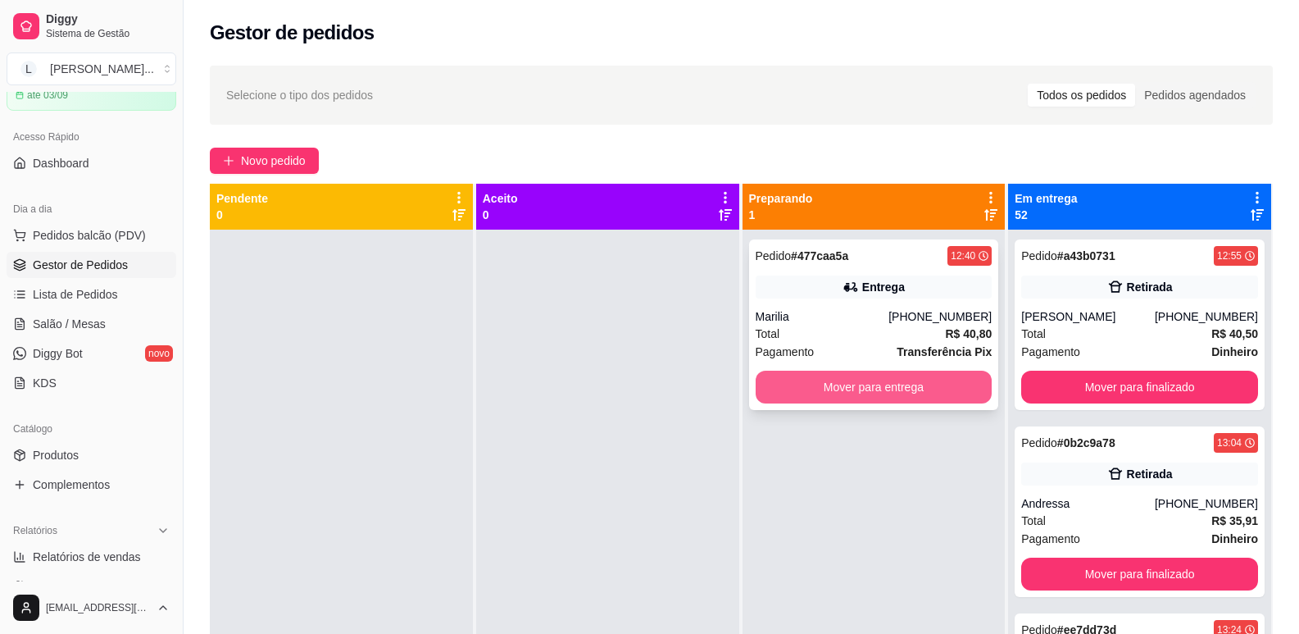
click at [888, 395] on button "Mover para entrega" at bounding box center [874, 387] width 237 height 33
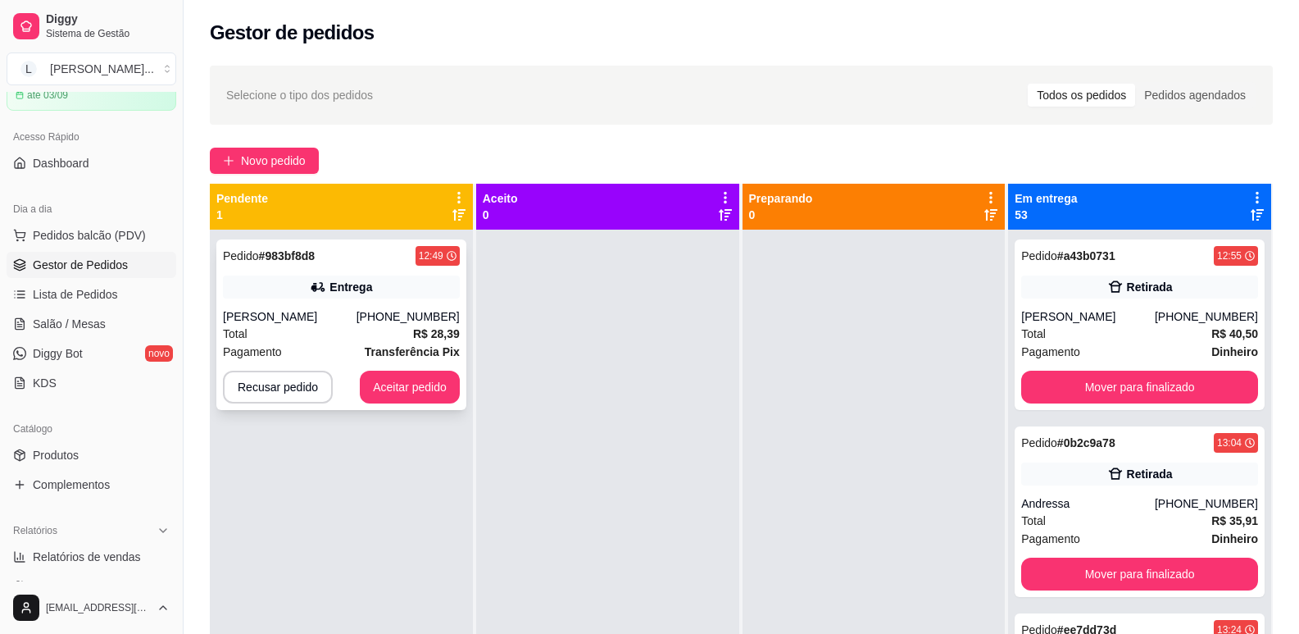
click at [398, 324] on div "[PHONE_NUMBER]" at bounding box center [408, 316] width 103 height 16
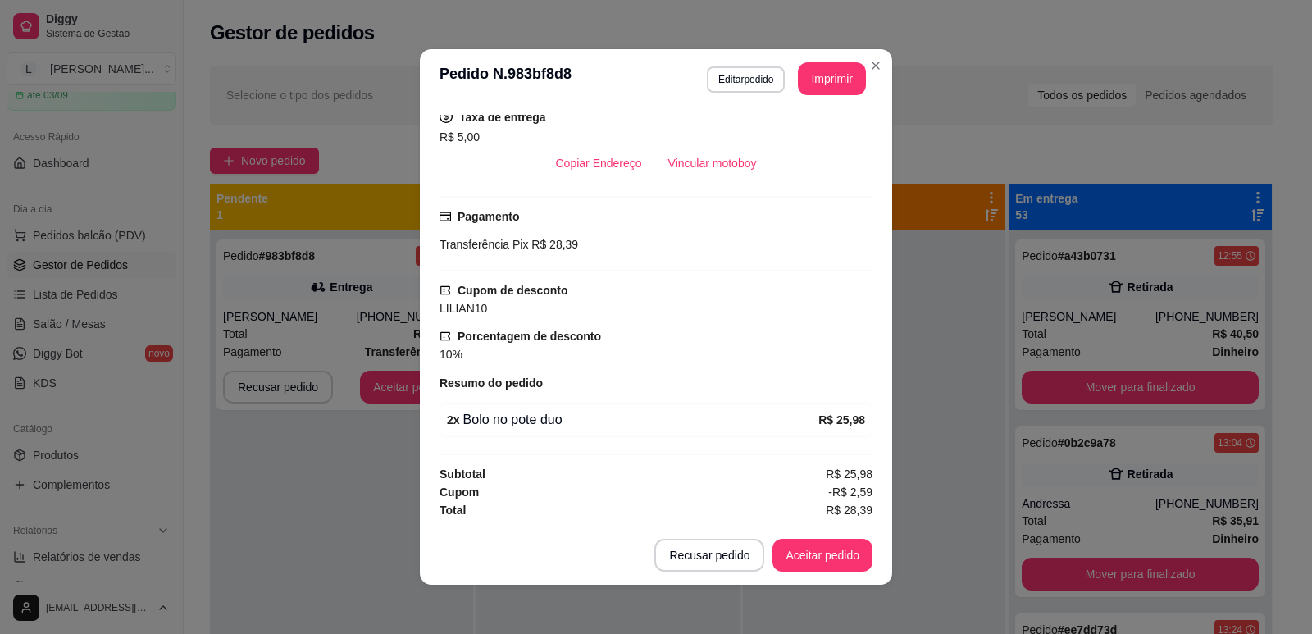
scroll to position [3, 0]
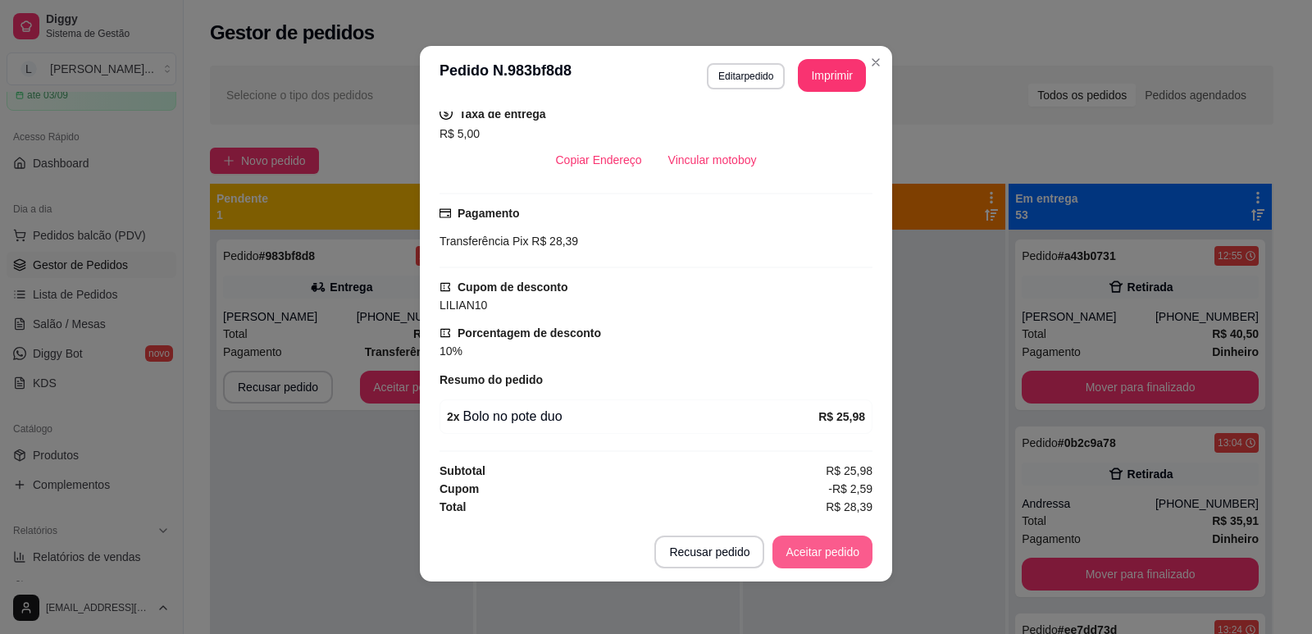
click at [788, 545] on button "Aceitar pedido" at bounding box center [822, 551] width 100 height 33
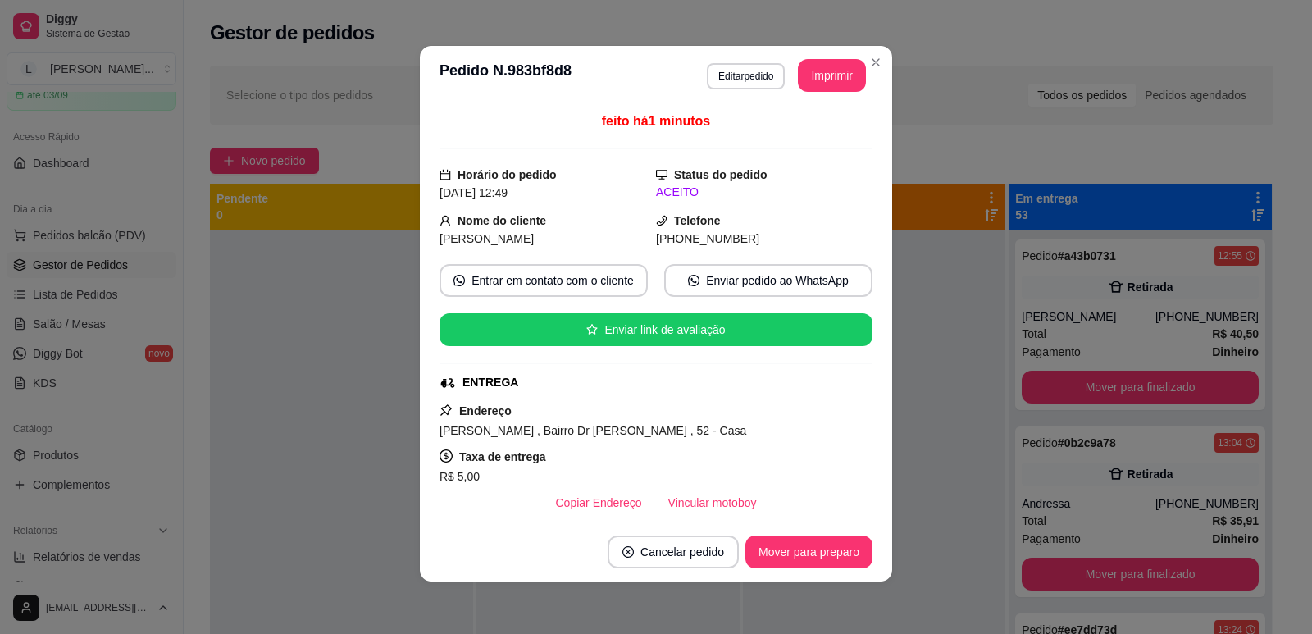
scroll to position [0, 0]
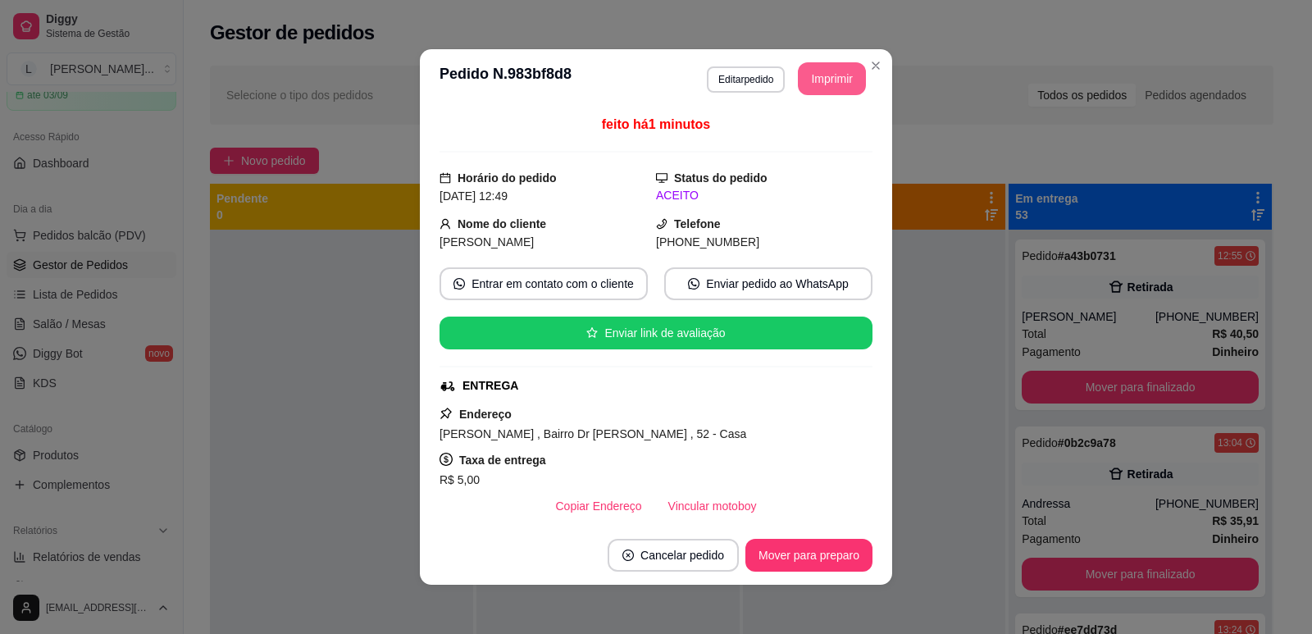
click at [814, 79] on button "Imprimir" at bounding box center [832, 78] width 68 height 33
click at [794, 552] on button "Mover para preparo" at bounding box center [808, 555] width 127 height 33
click at [789, 551] on div "Mover para preparo" at bounding box center [808, 555] width 127 height 33
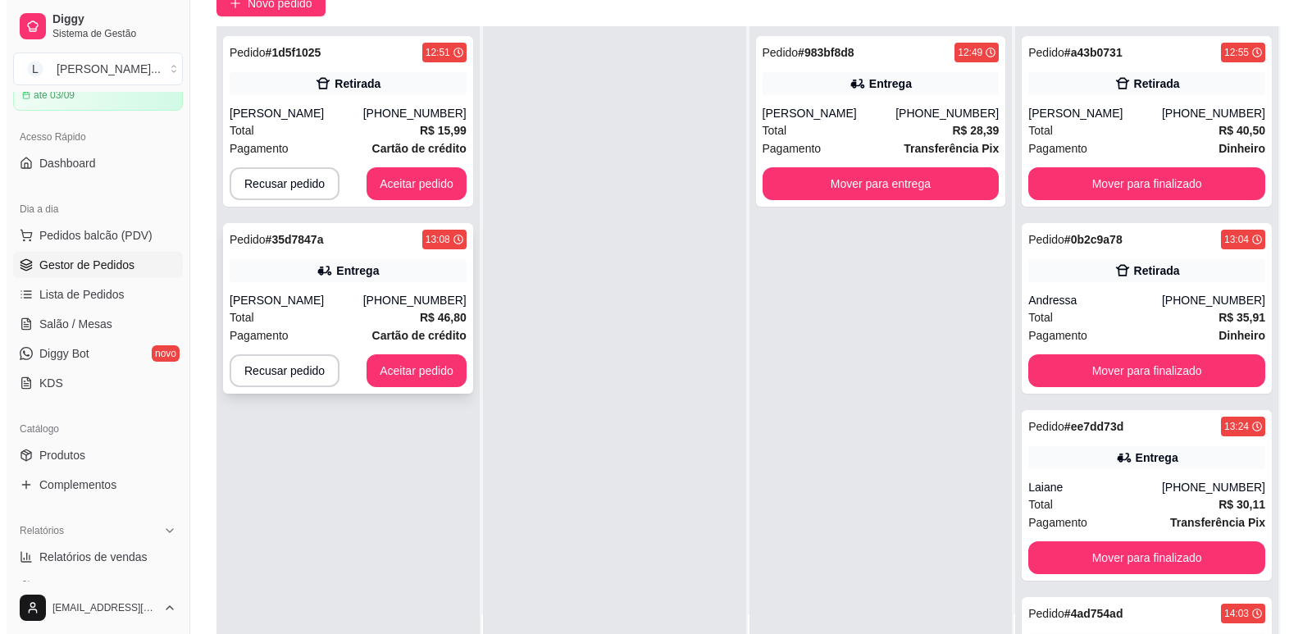
scroll to position [164, 0]
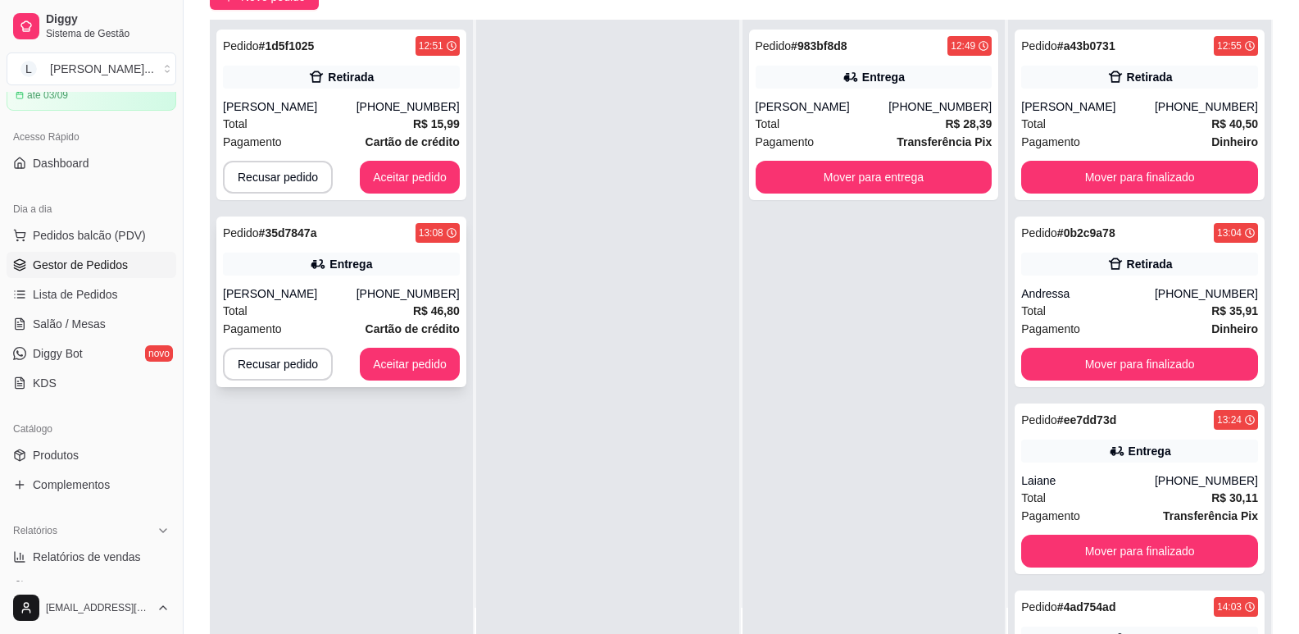
click at [387, 243] on div "Pedido # 35d7847a 13:08" at bounding box center [341, 233] width 237 height 20
click at [353, 50] on div "Pedido # 1d5f1025 12:51" at bounding box center [341, 46] width 237 height 20
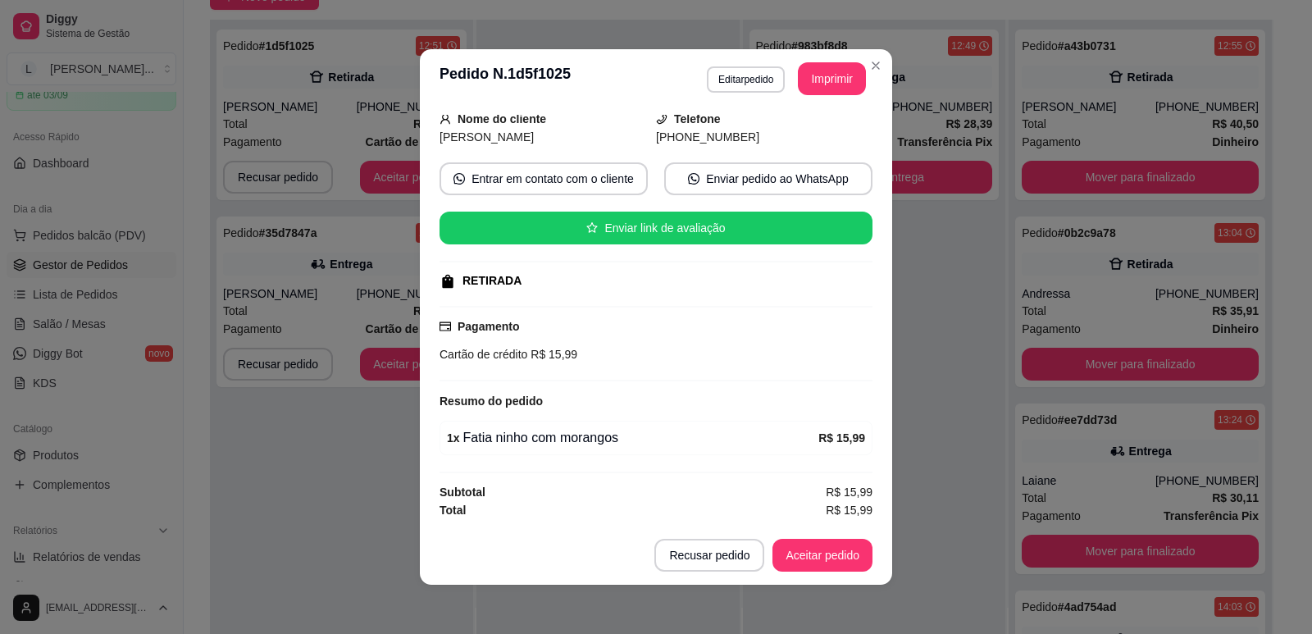
scroll to position [3, 0]
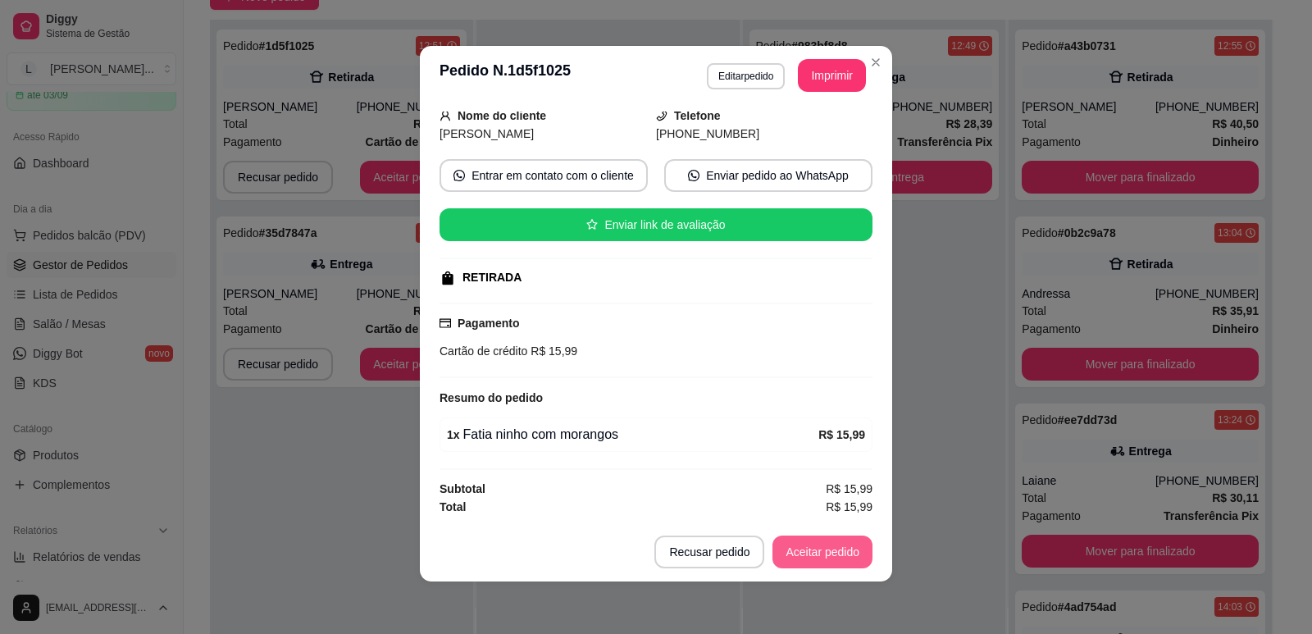
click at [819, 555] on button "Aceitar pedido" at bounding box center [822, 551] width 100 height 33
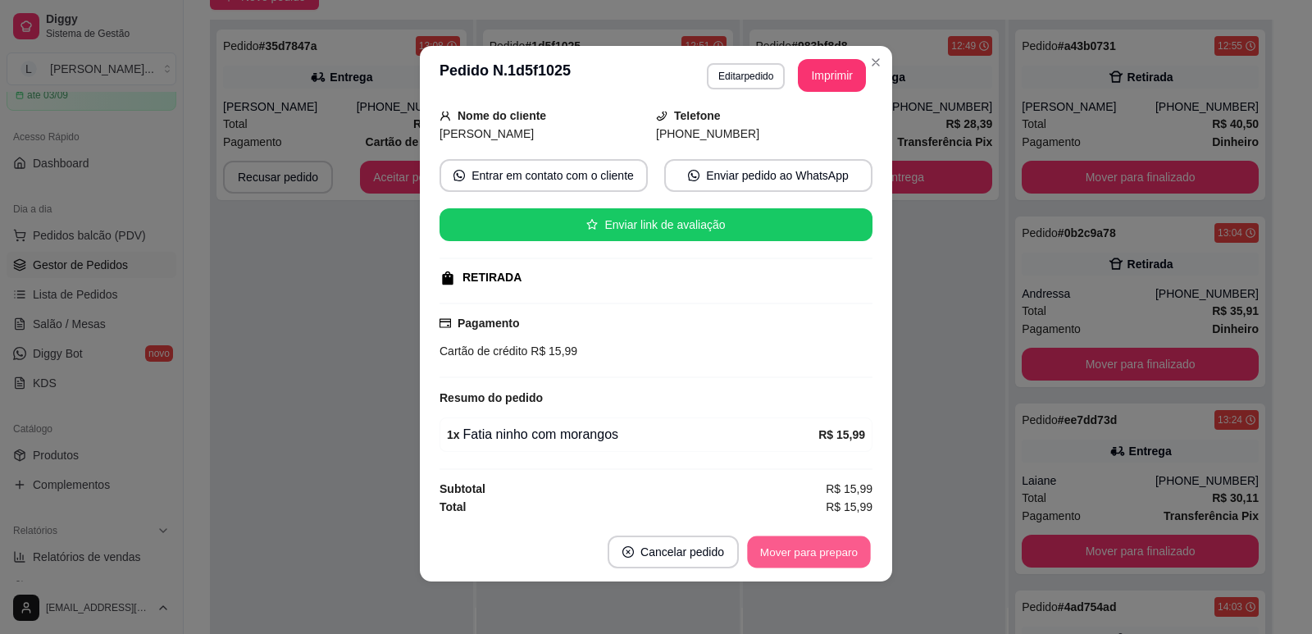
click at [780, 547] on button "Mover para preparo" at bounding box center [808, 552] width 123 height 32
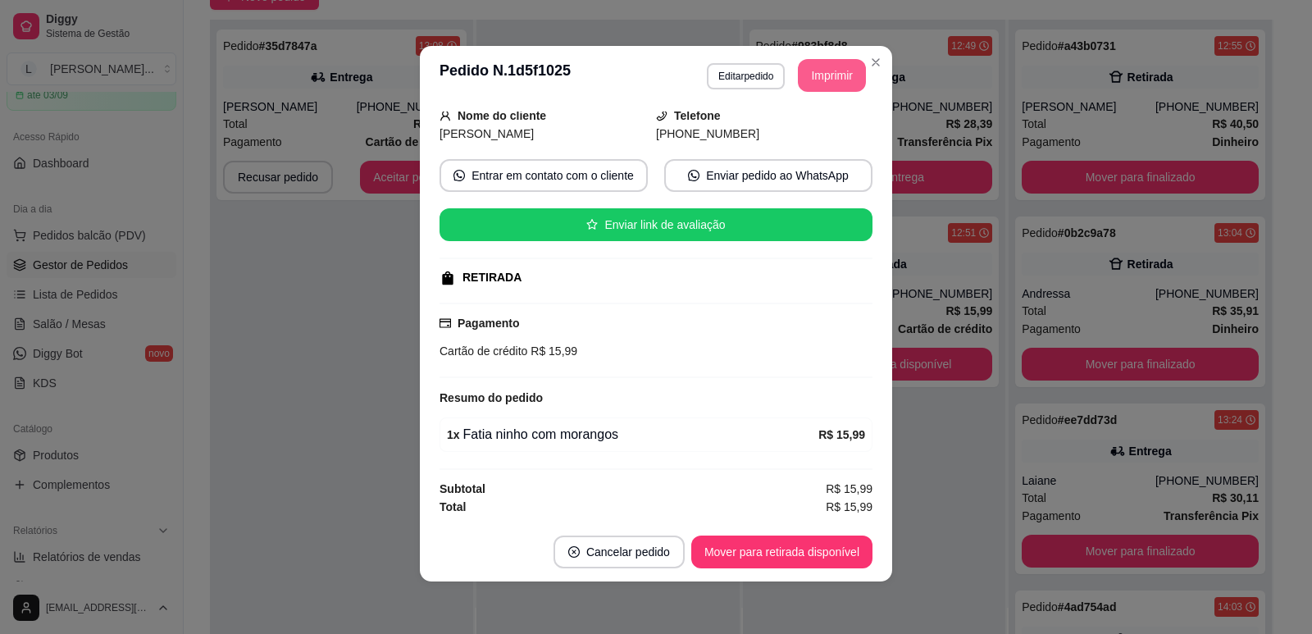
click at [842, 80] on button "Imprimir" at bounding box center [832, 75] width 68 height 33
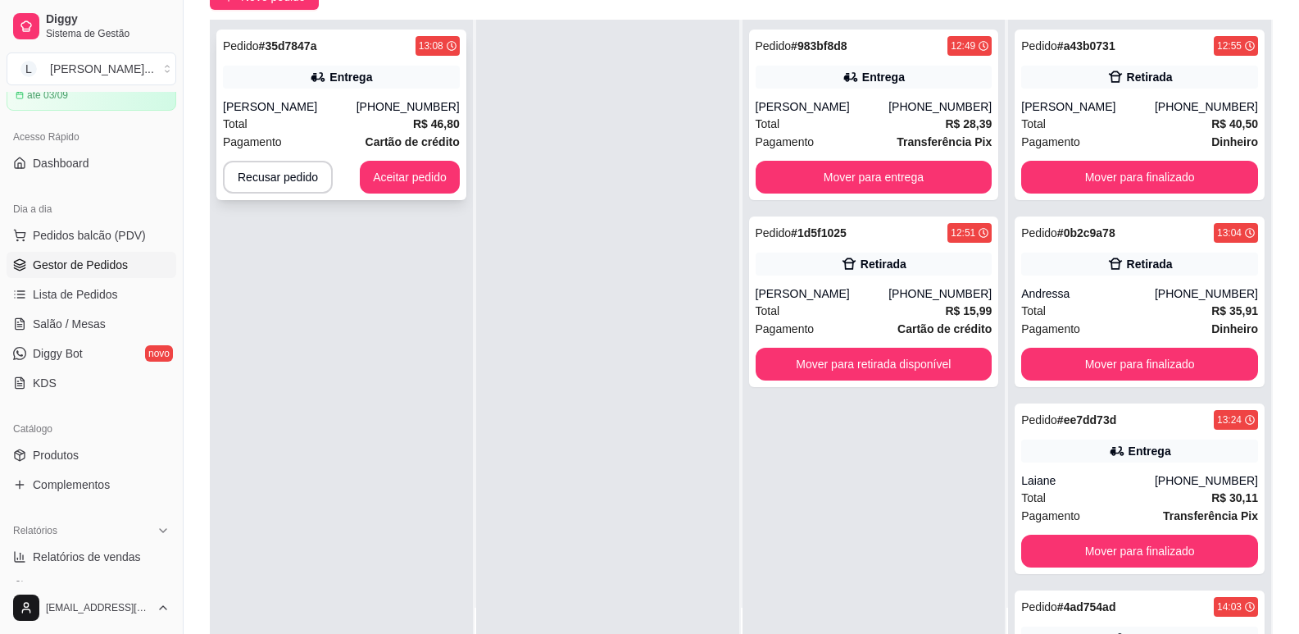
click at [387, 63] on div "Pedido # 35d7847a 13:08 Entrega [PERSON_NAME] [PHONE_NUMBER] Total R$ 46,80 Pag…" at bounding box center [341, 115] width 250 height 171
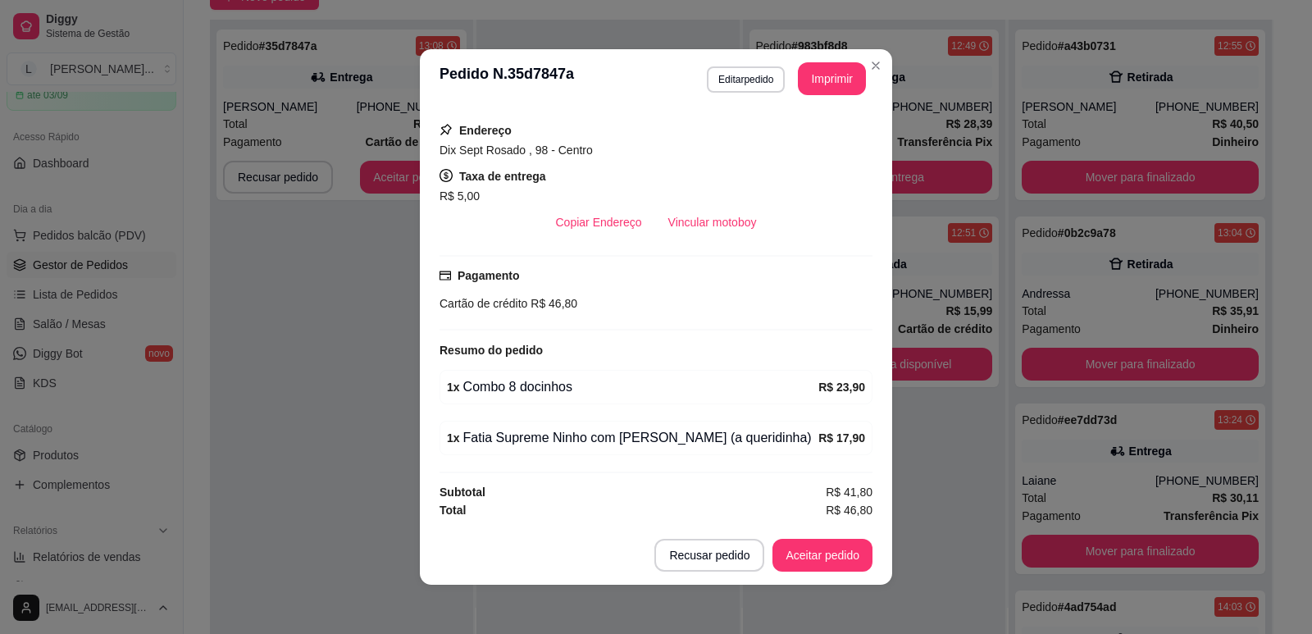
scroll to position [3, 0]
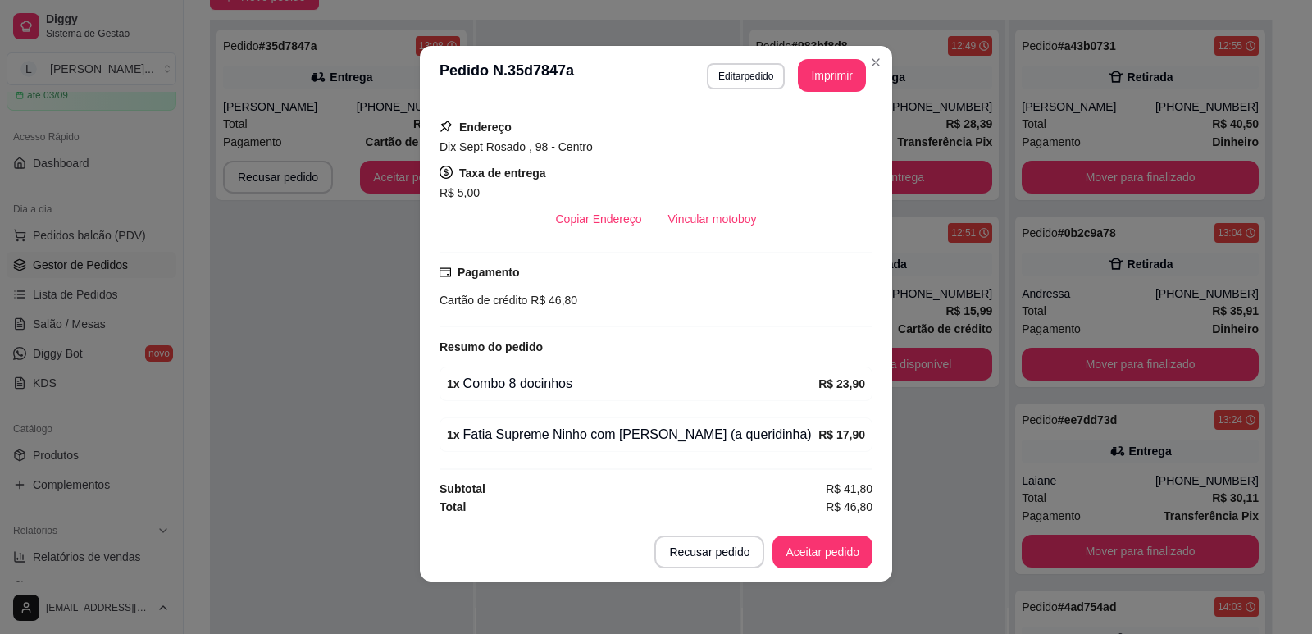
click at [818, 382] on strong "R$ 23,90" at bounding box center [841, 383] width 47 height 13
click at [775, 561] on button "Aceitar pedido" at bounding box center [822, 552] width 97 height 32
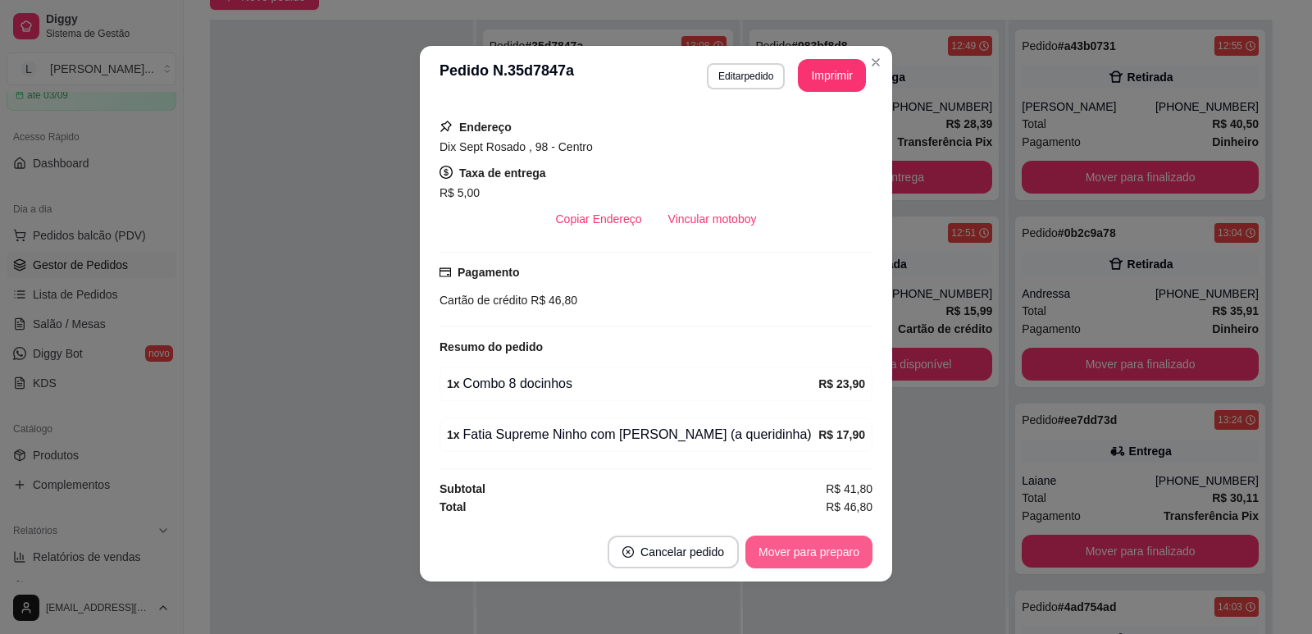
click at [819, 550] on button "Mover para preparo" at bounding box center [808, 551] width 127 height 33
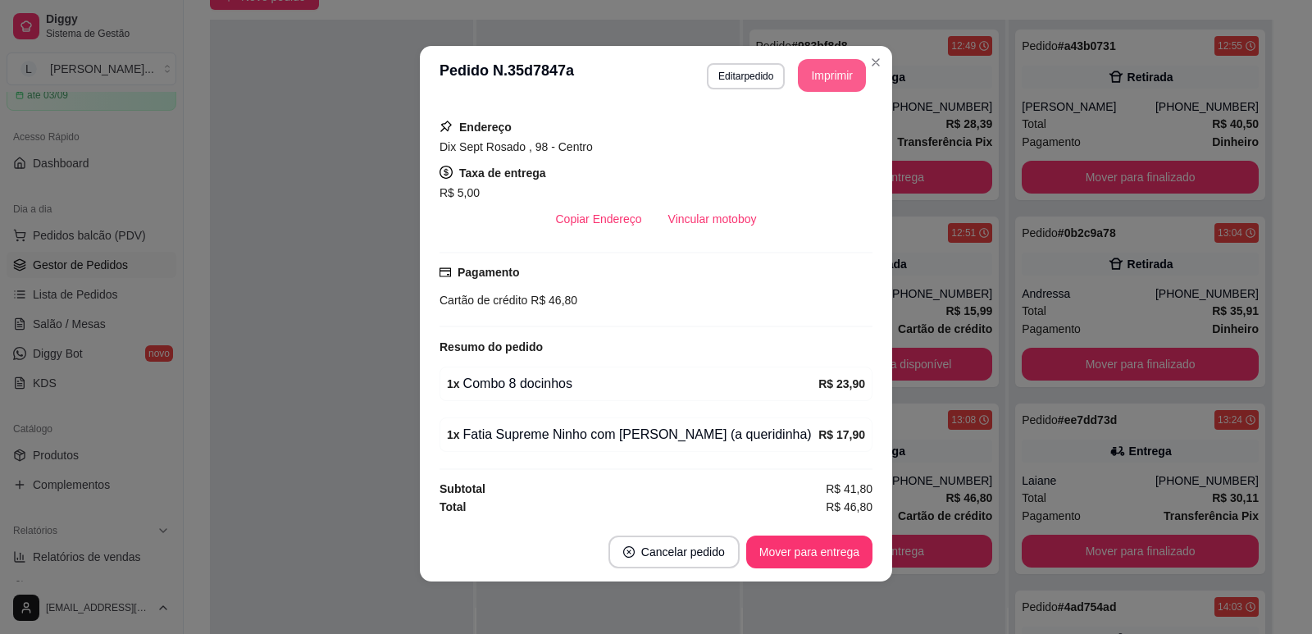
click at [822, 80] on button "Imprimir" at bounding box center [832, 75] width 68 height 33
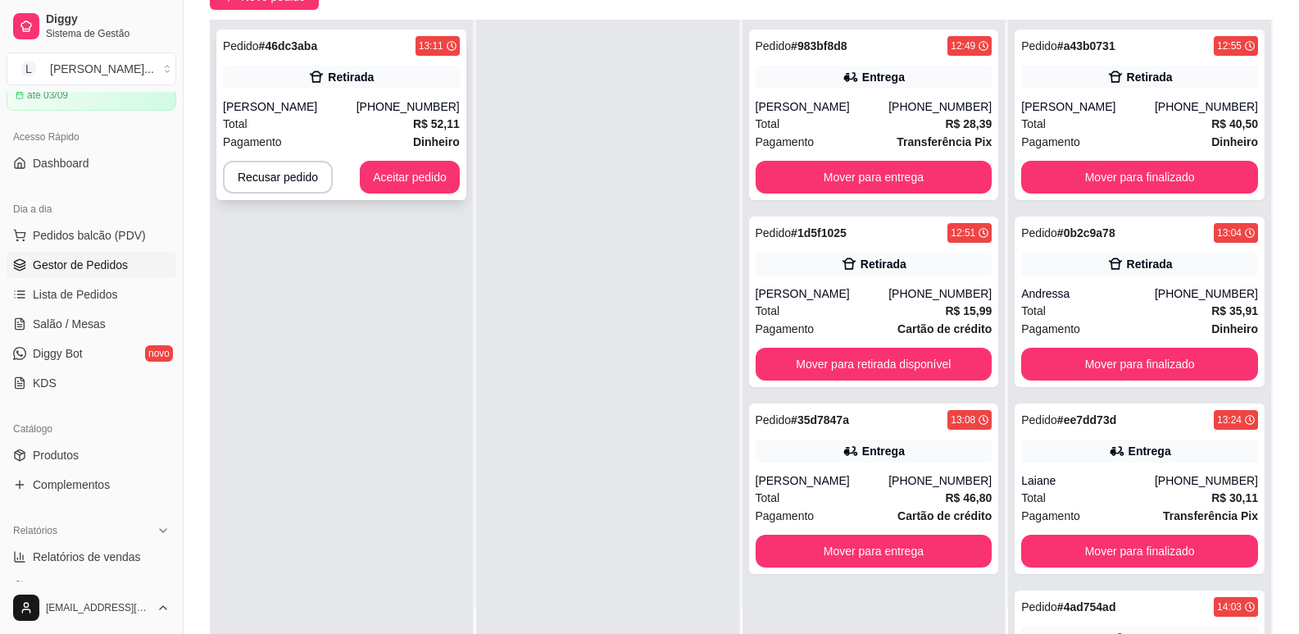
click at [367, 77] on div "Retirada" at bounding box center [351, 77] width 46 height 16
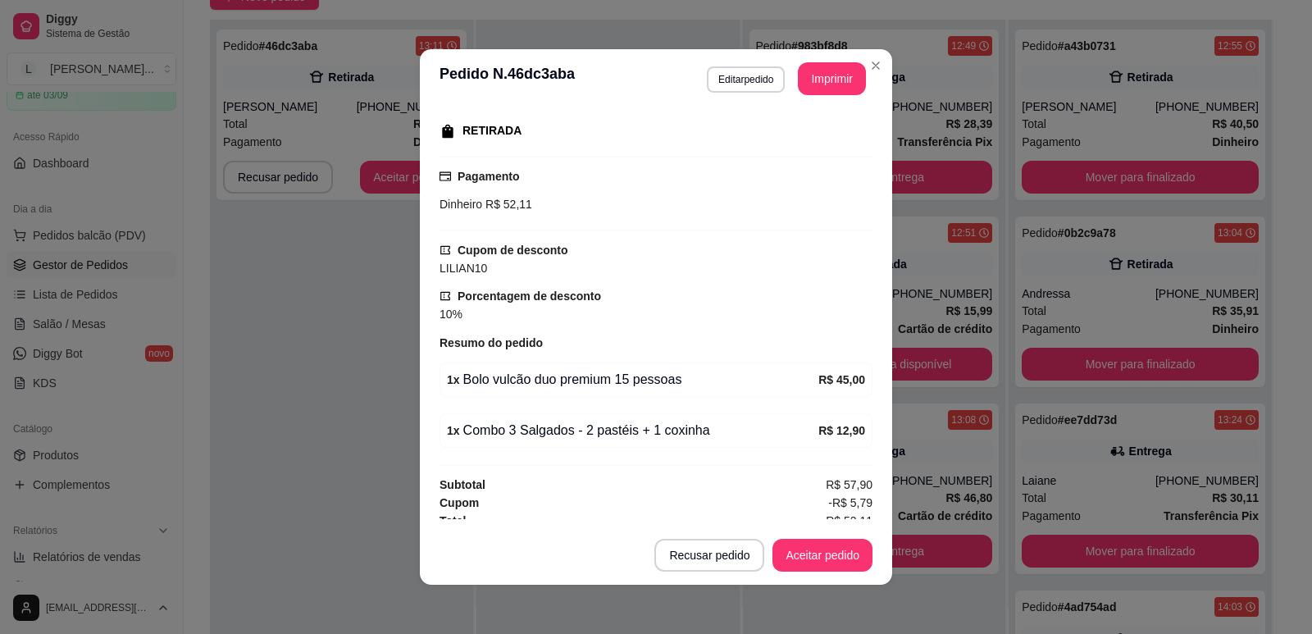
scroll to position [266, 0]
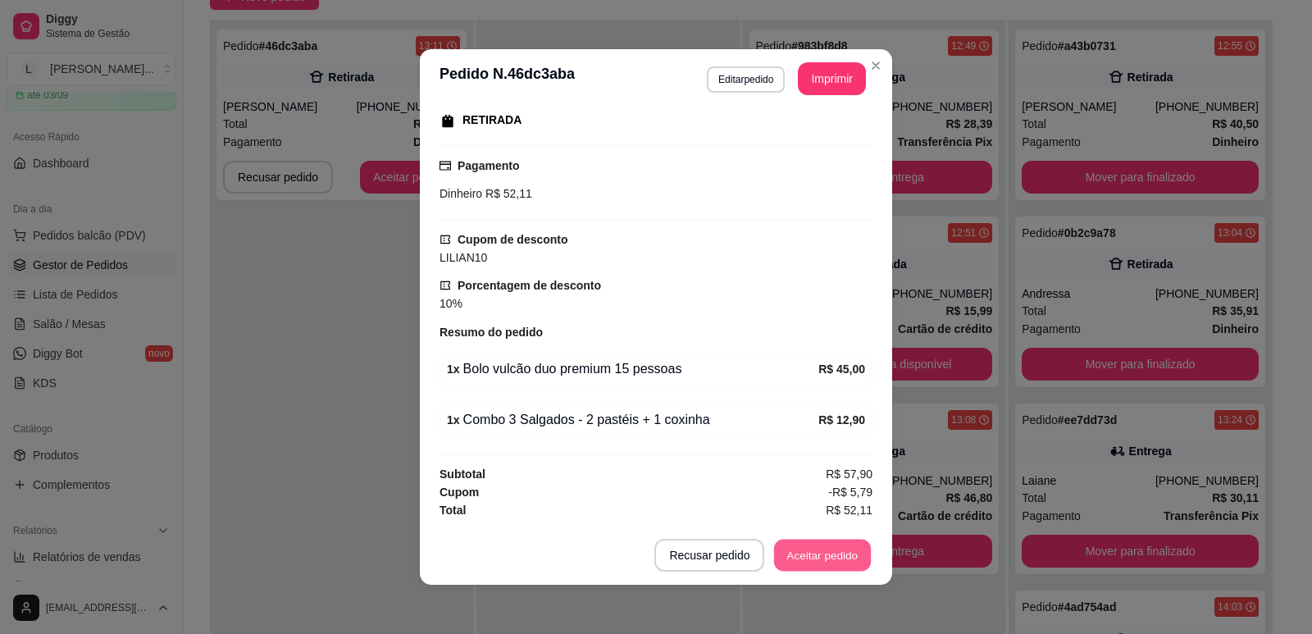
click at [845, 539] on button "Aceitar pedido" at bounding box center [822, 555] width 97 height 32
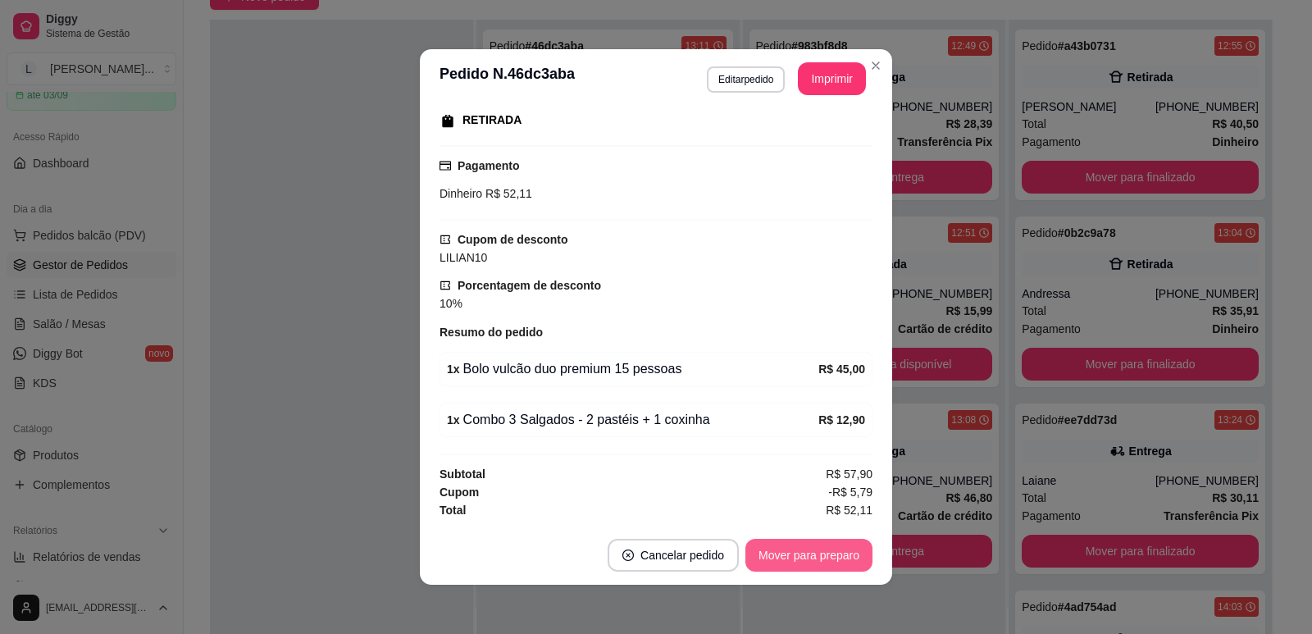
click at [839, 555] on button "Mover para preparo" at bounding box center [808, 555] width 127 height 33
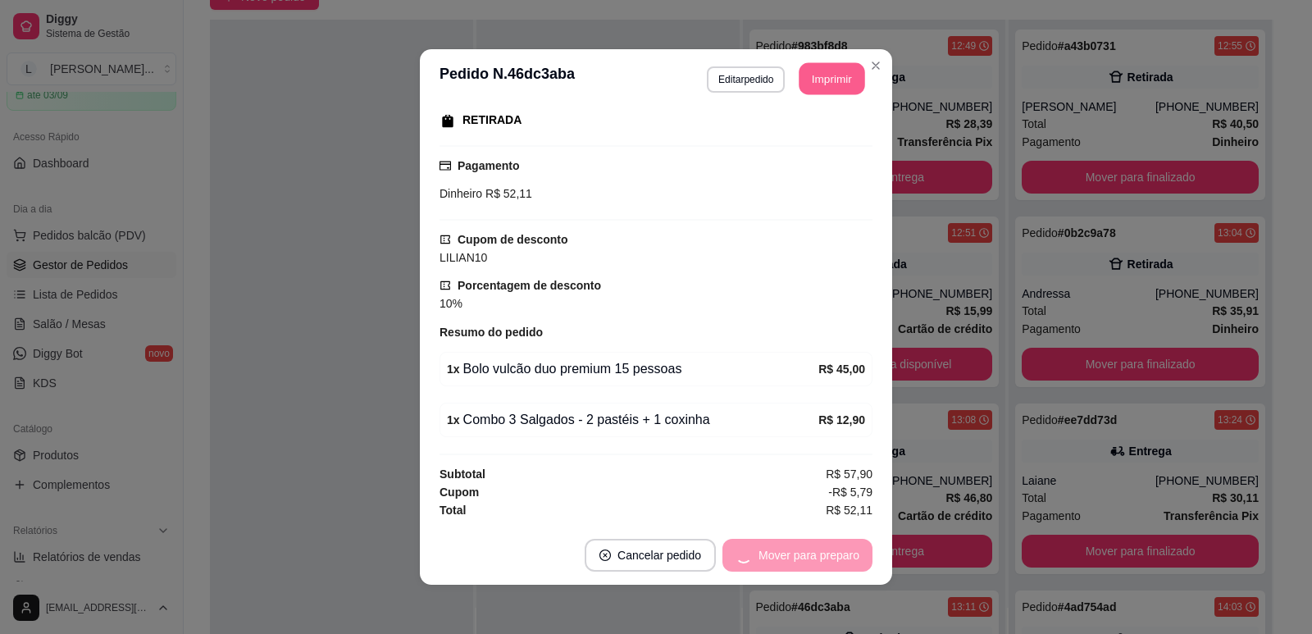
click at [826, 84] on button "Imprimir" at bounding box center [832, 79] width 66 height 32
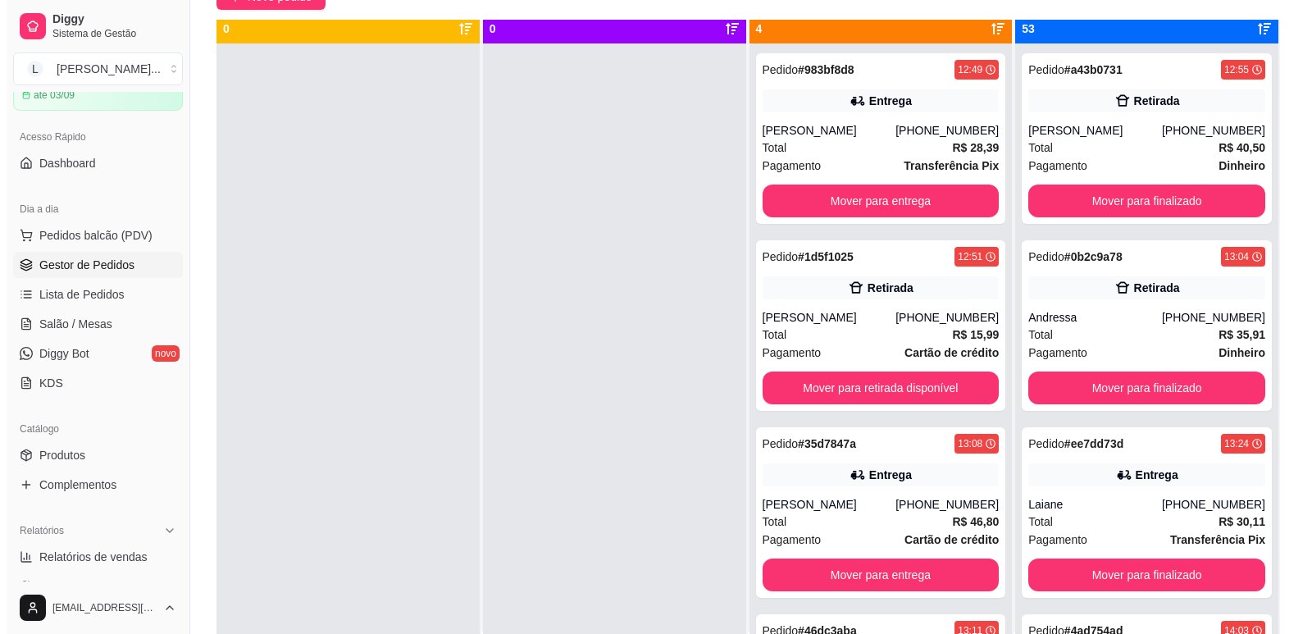
scroll to position [0, 0]
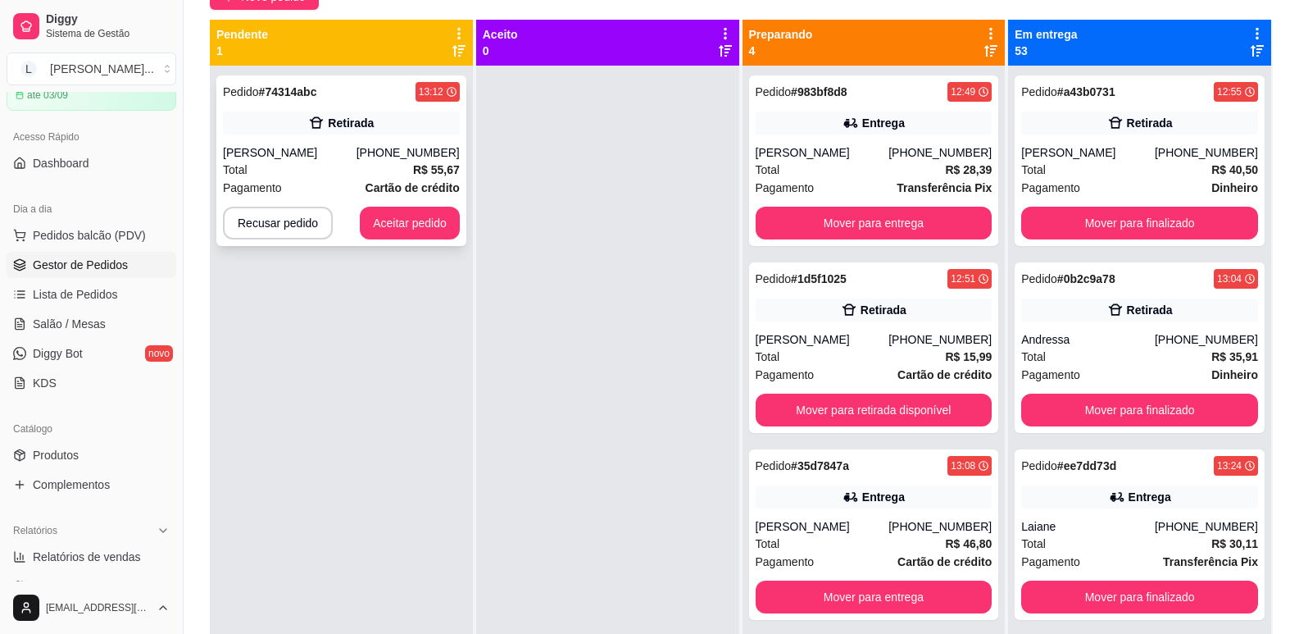
click at [347, 91] on div "Pedido # 74314abc 13:12" at bounding box center [341, 92] width 237 height 20
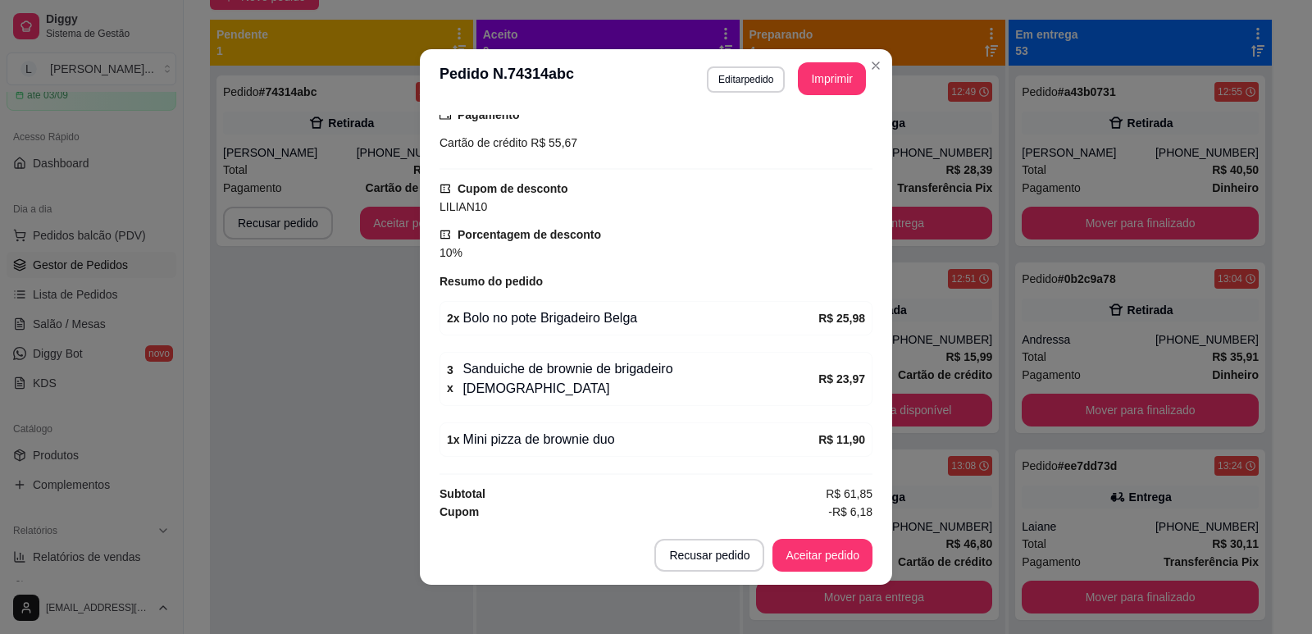
scroll to position [3, 0]
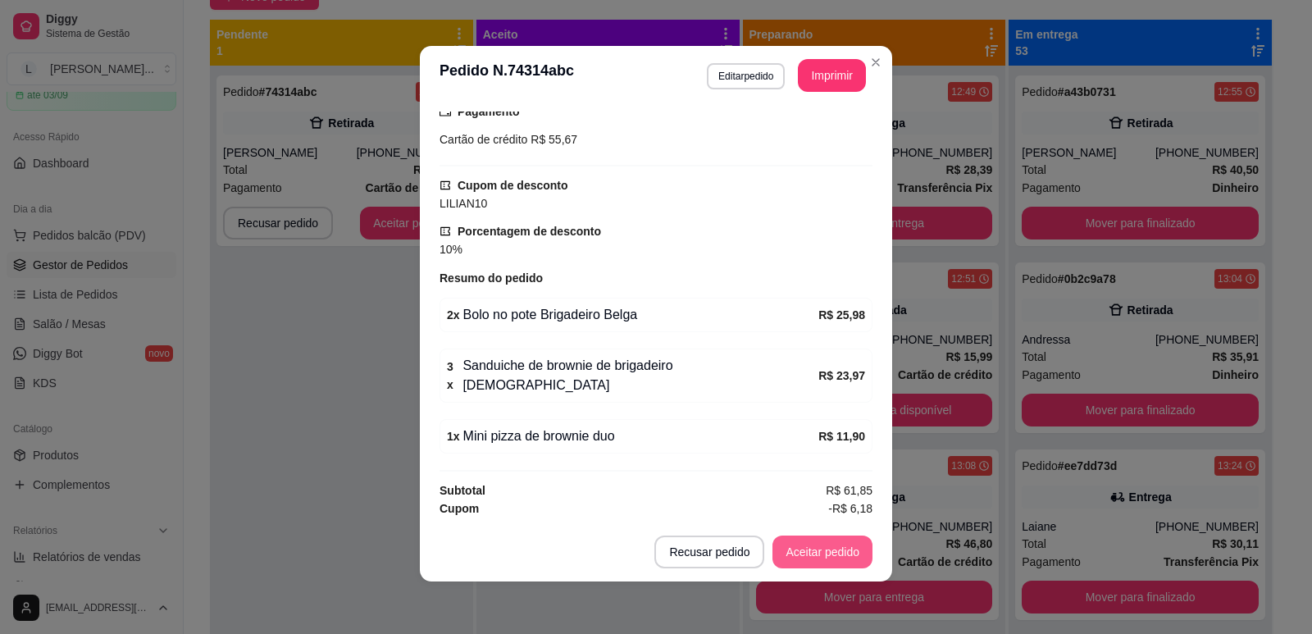
click at [805, 547] on button "Aceitar pedido" at bounding box center [822, 551] width 100 height 33
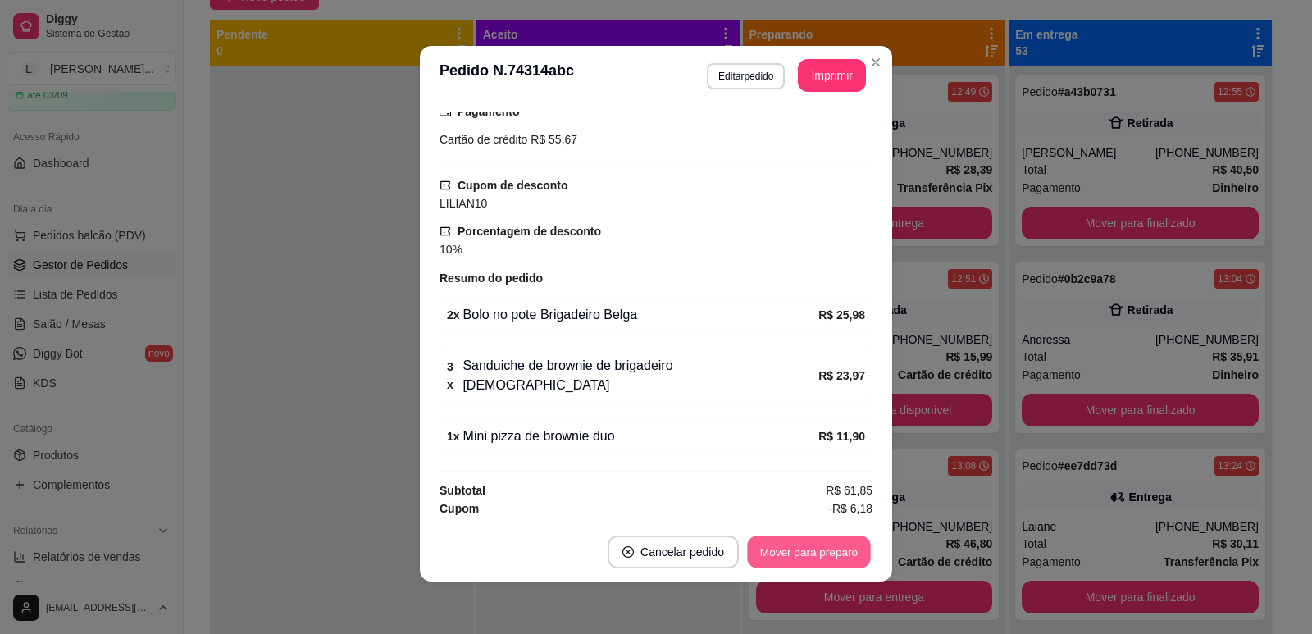
click at [794, 553] on button "Mover para preparo" at bounding box center [808, 552] width 123 height 32
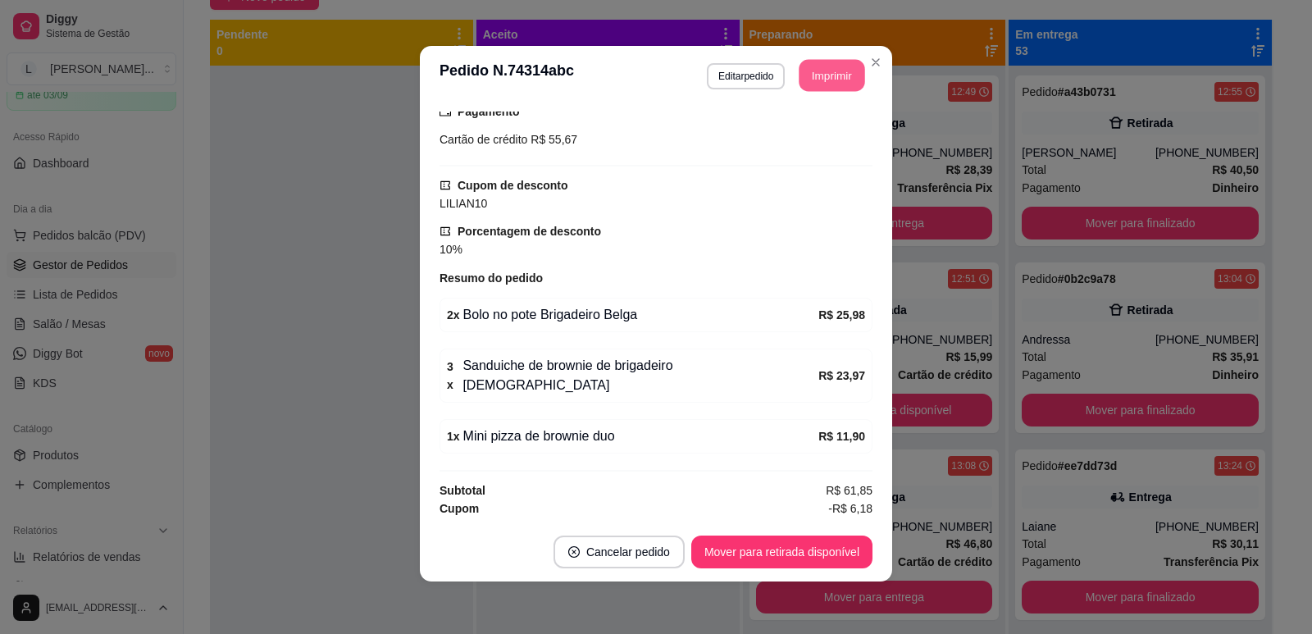
click at [825, 77] on button "Imprimir" at bounding box center [832, 76] width 66 height 32
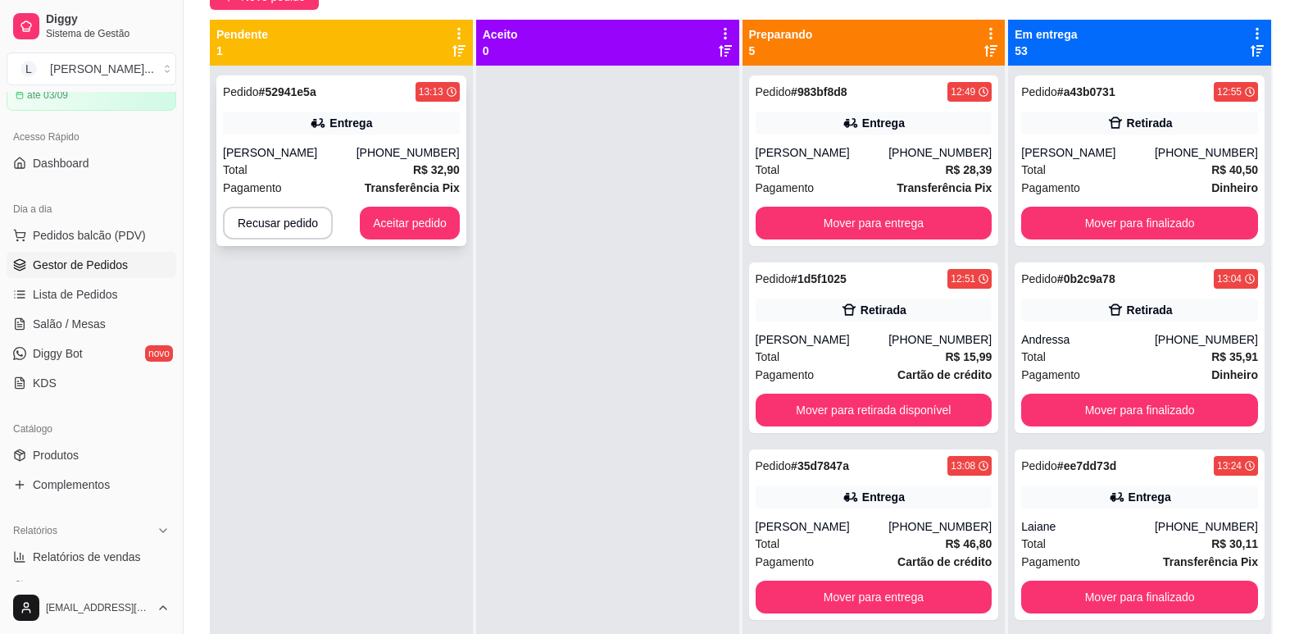
click at [381, 90] on div "Pedido # 52941e5a 13:13" at bounding box center [341, 92] width 237 height 20
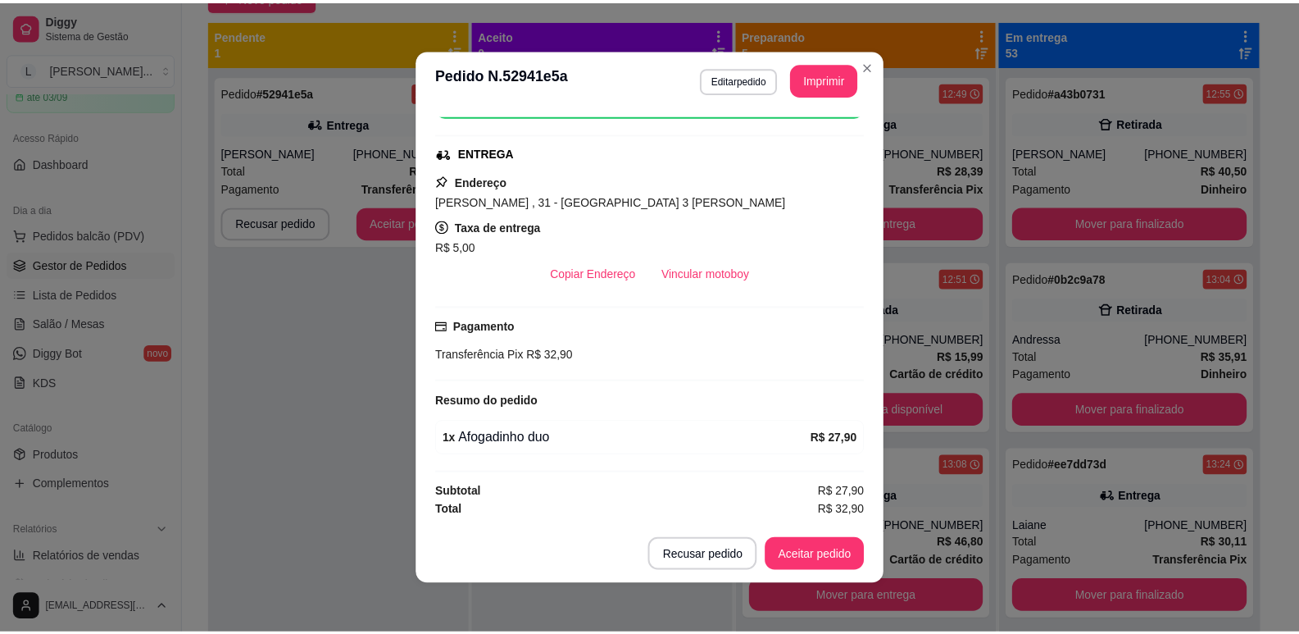
scroll to position [3, 0]
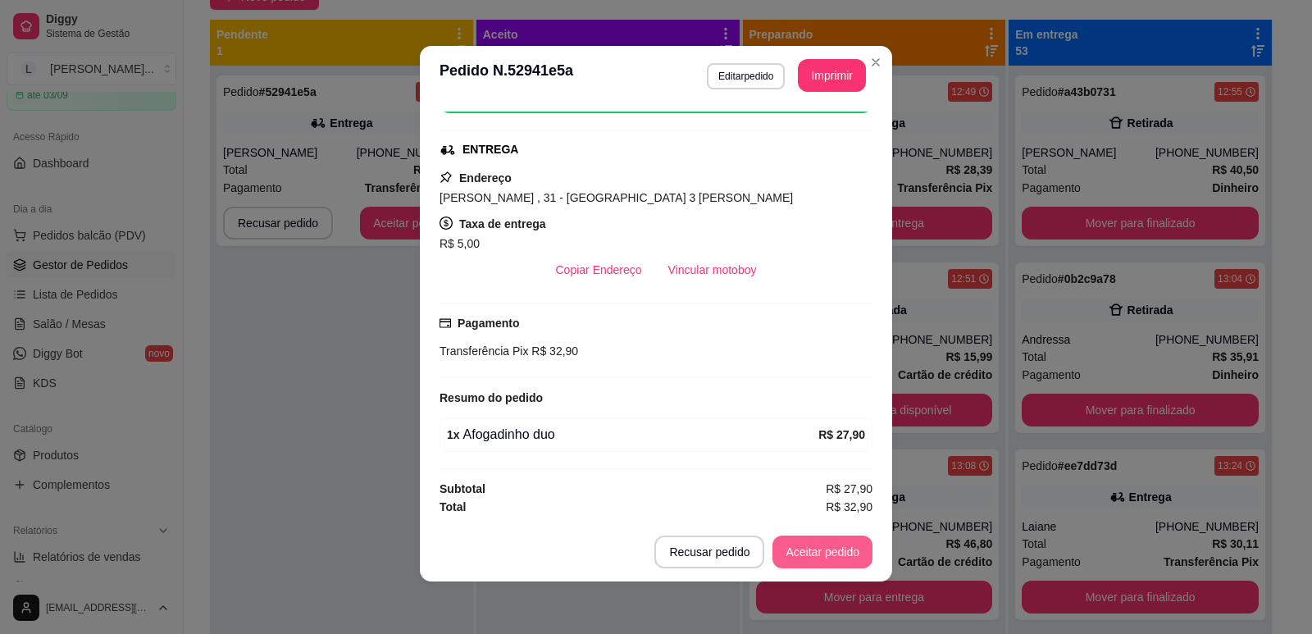
click at [834, 546] on button "Aceitar pedido" at bounding box center [822, 551] width 100 height 33
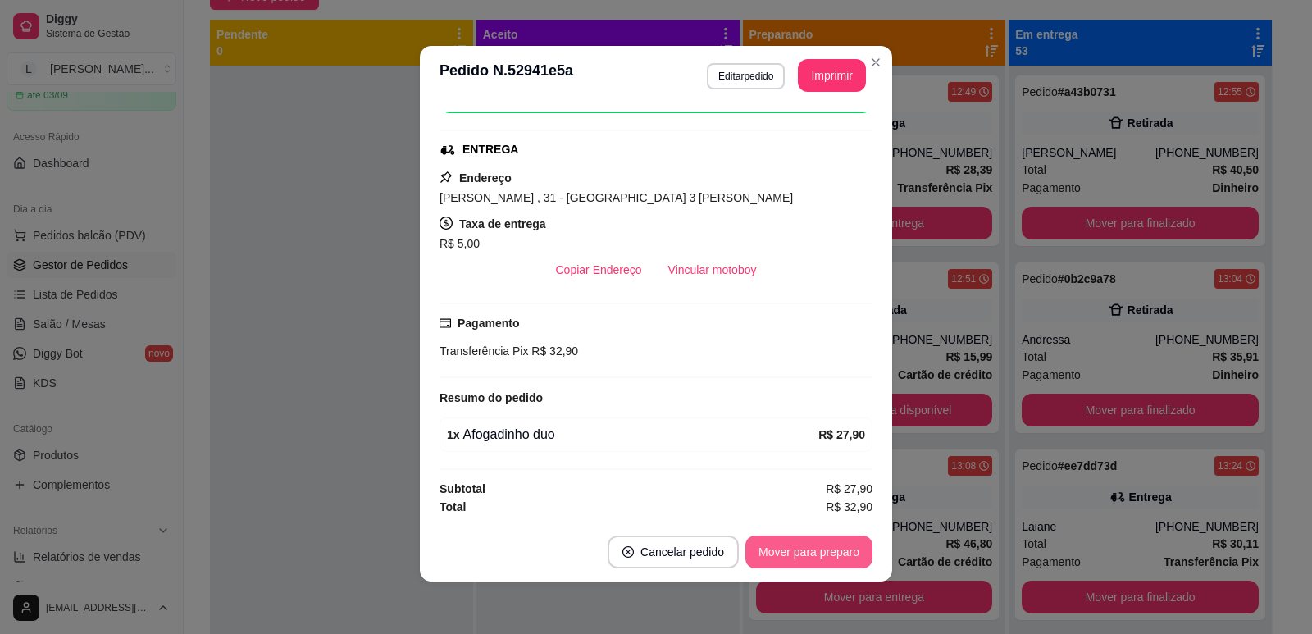
click at [825, 551] on button "Mover para preparo" at bounding box center [808, 551] width 127 height 33
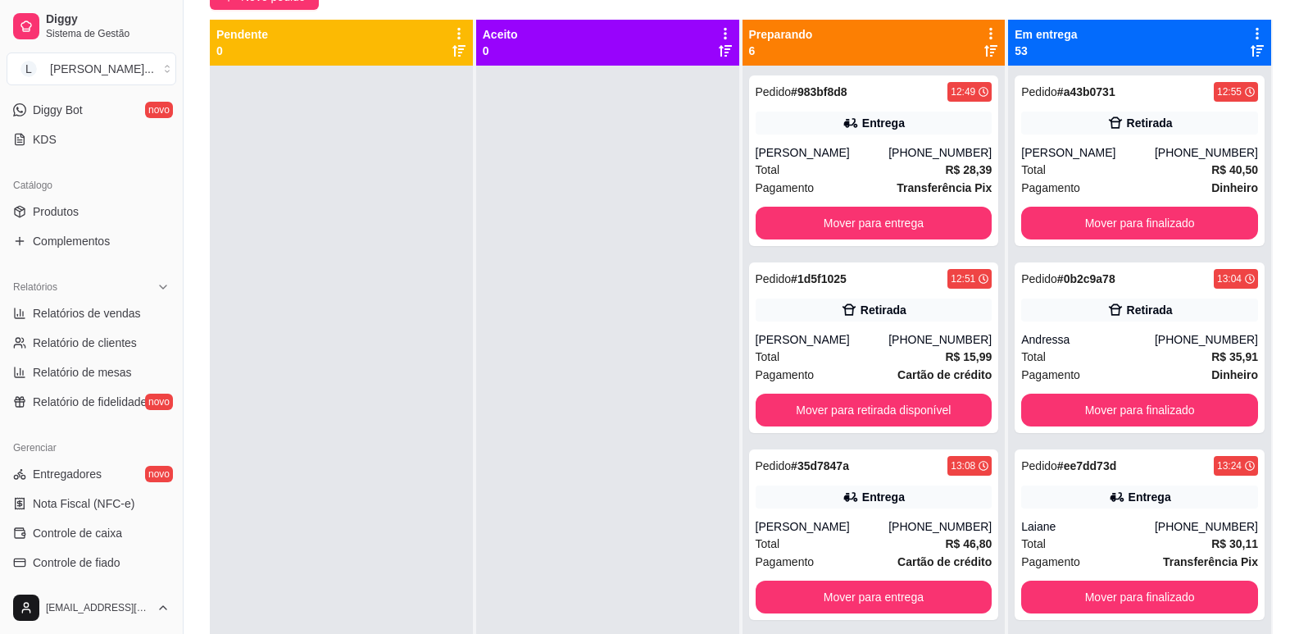
scroll to position [328, 0]
click at [77, 204] on span "Produtos" at bounding box center [56, 209] width 46 height 16
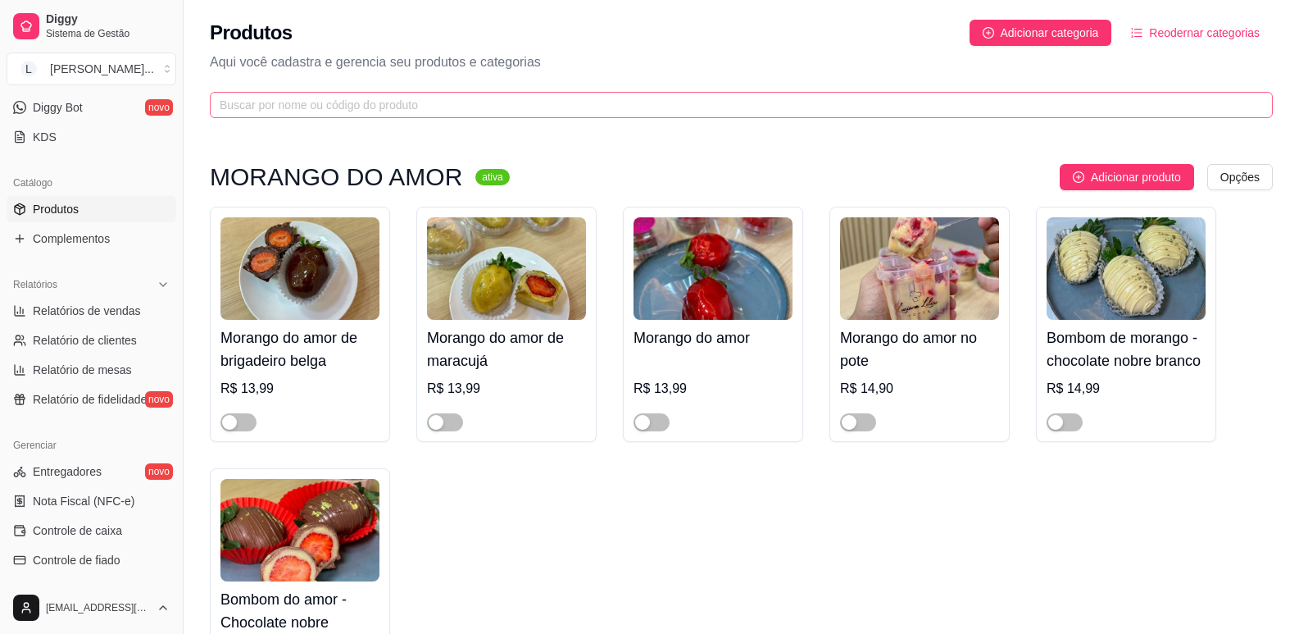
click at [385, 114] on span at bounding box center [741, 105] width 1063 height 26
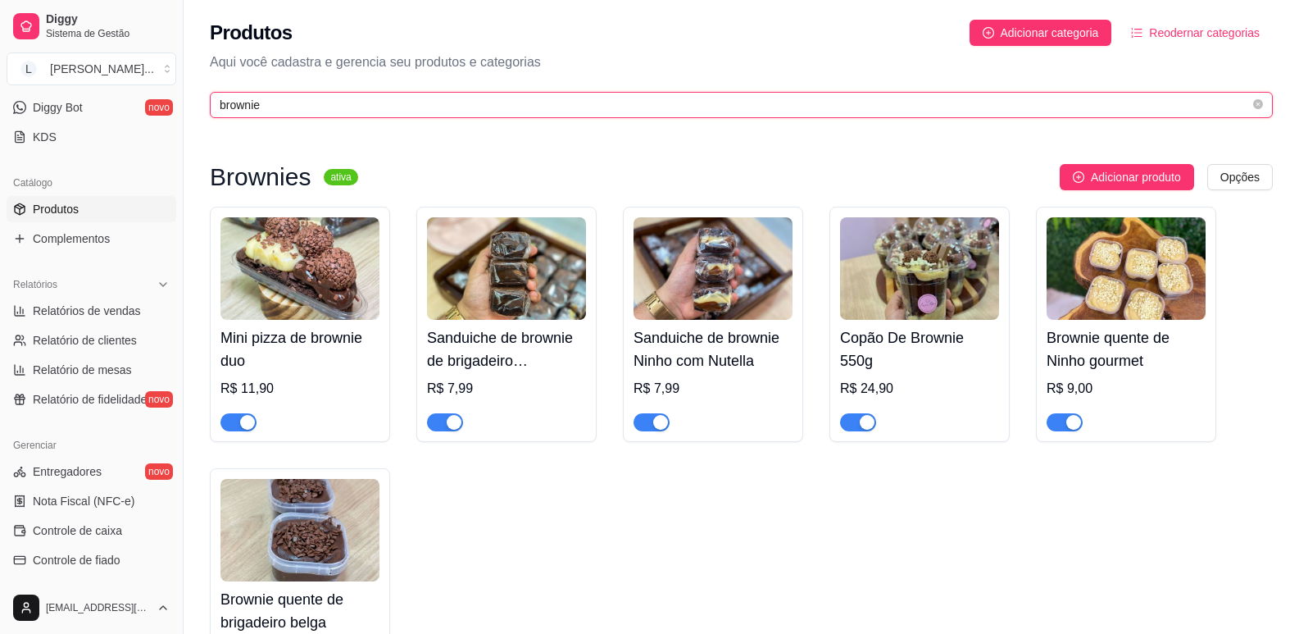
type input "brownie"
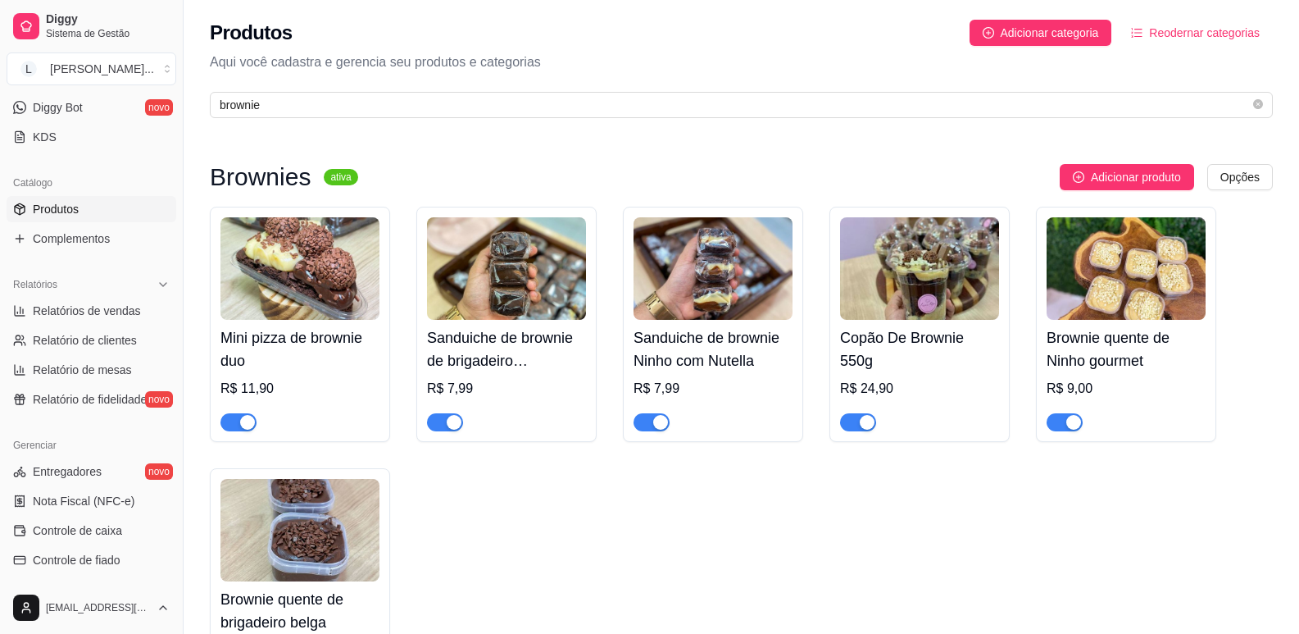
click at [857, 421] on span "button" at bounding box center [858, 422] width 36 height 18
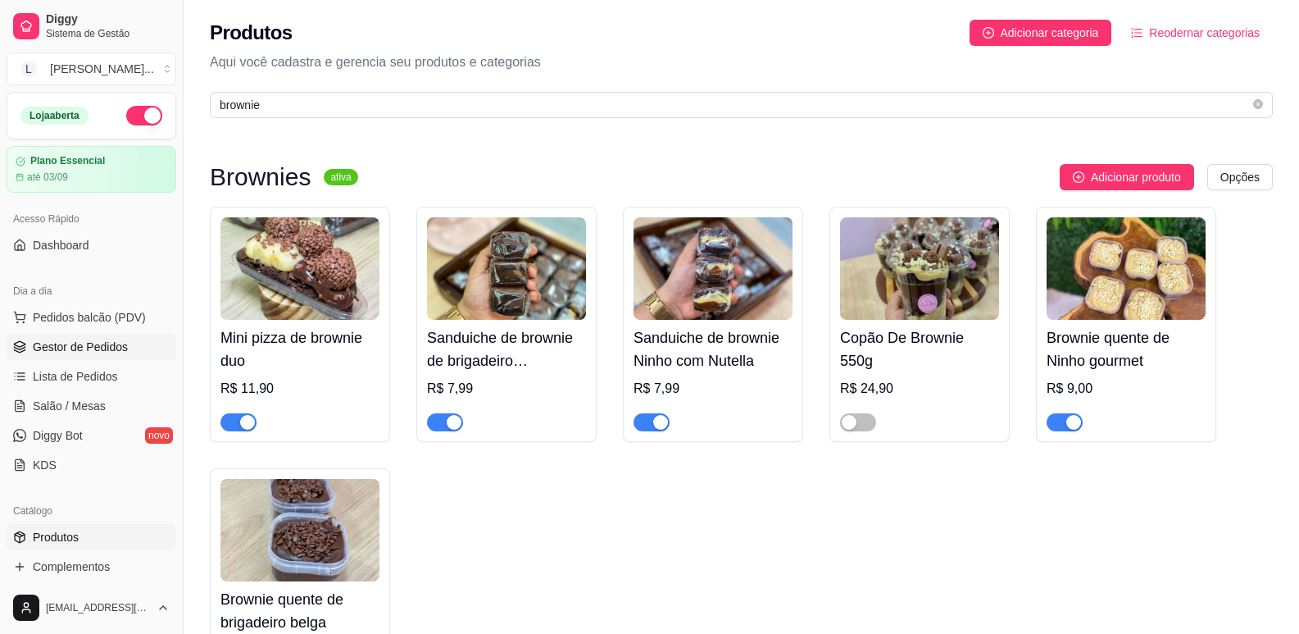
click at [97, 339] on span "Gestor de Pedidos" at bounding box center [80, 347] width 95 height 16
click at [124, 348] on span "Gestor de Pedidos" at bounding box center [80, 347] width 95 height 16
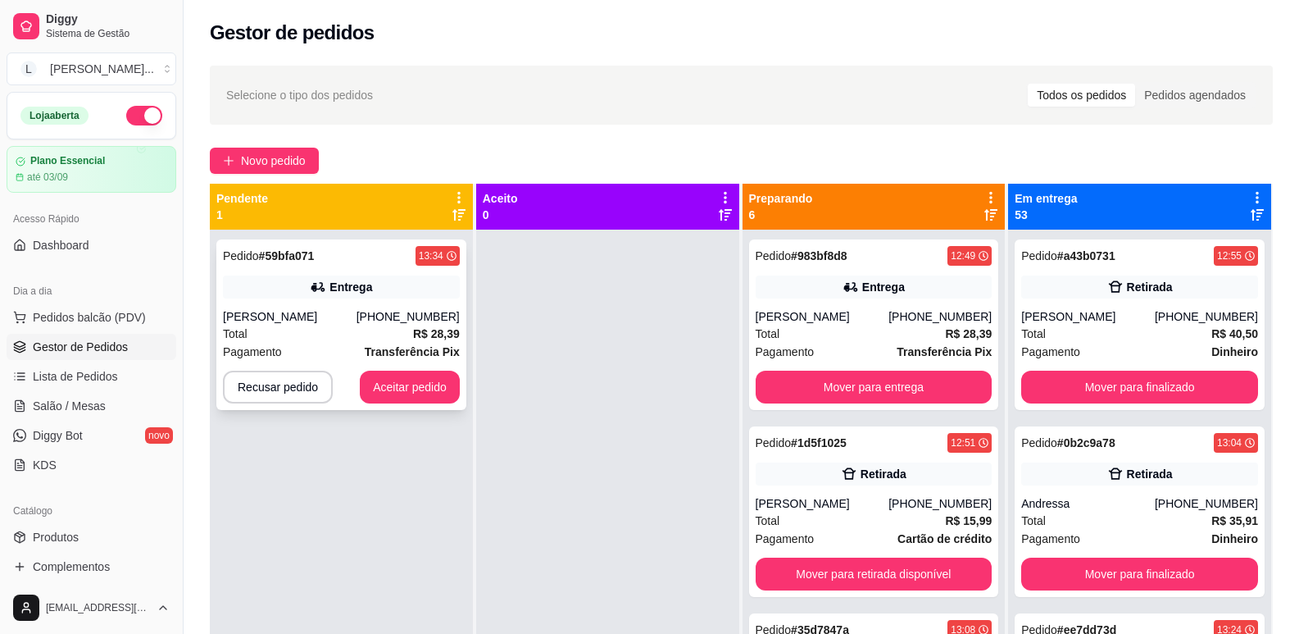
click at [344, 274] on div "Pedido # 59bfa071 13:34 Entrega [PERSON_NAME] [PHONE_NUMBER] Total R$ 28,39 Pag…" at bounding box center [341, 324] width 250 height 171
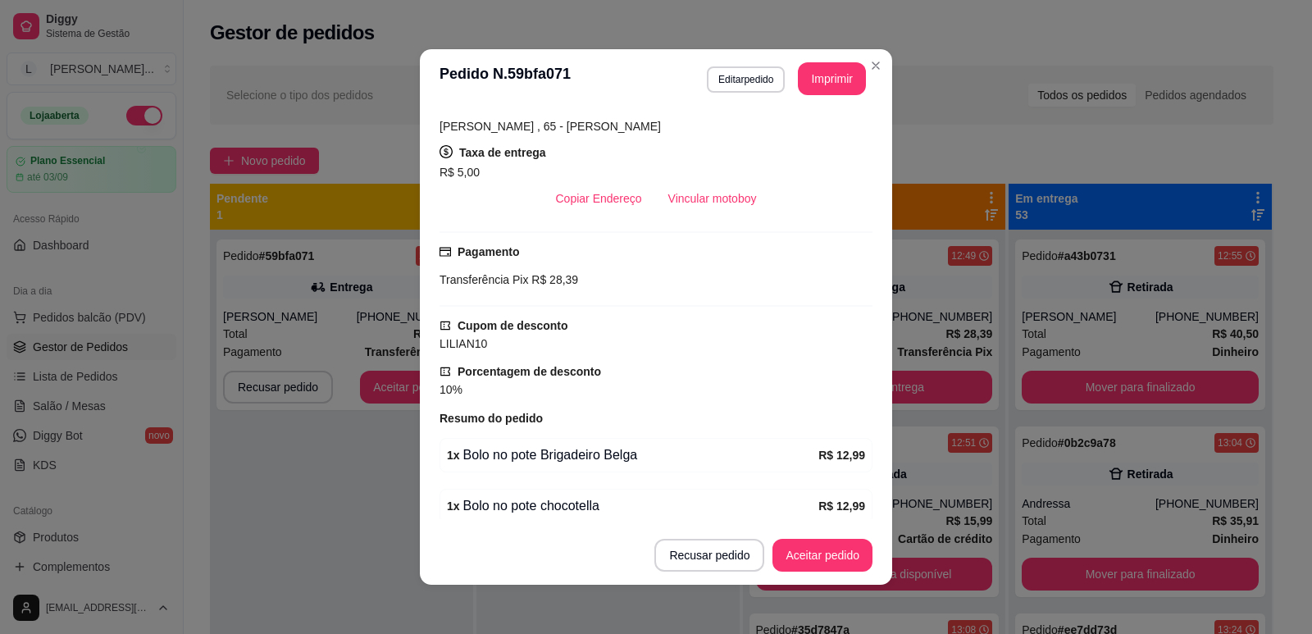
scroll to position [394, 0]
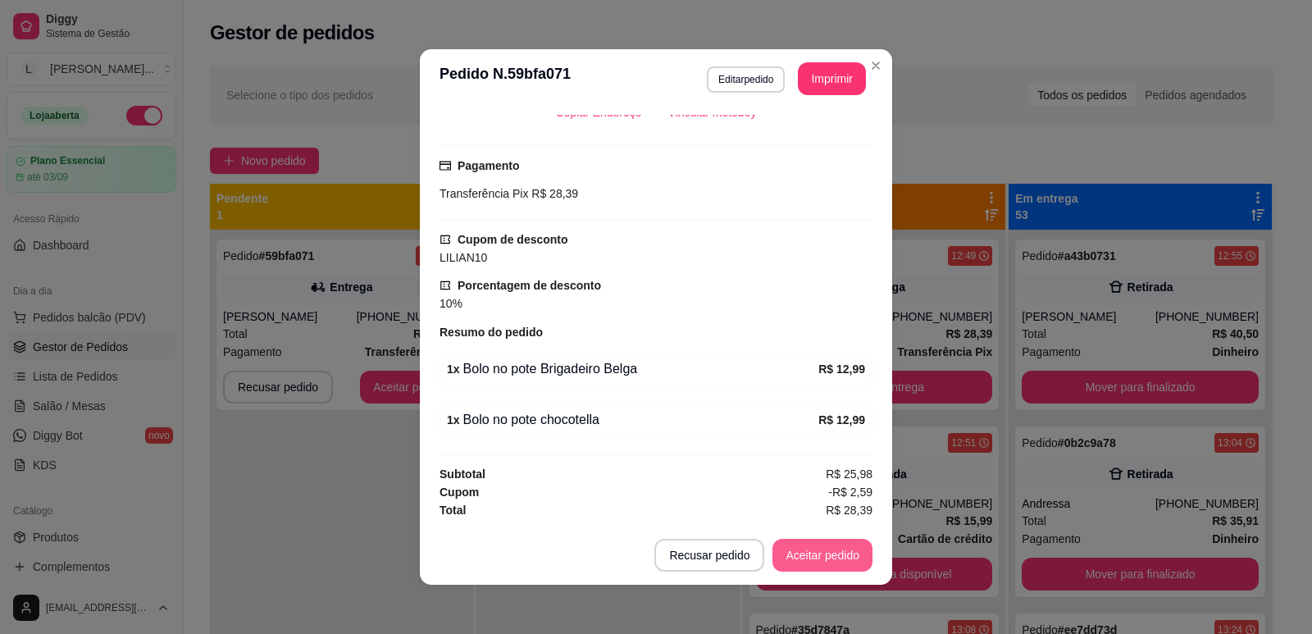
click at [828, 561] on button "Aceitar pedido" at bounding box center [822, 555] width 100 height 33
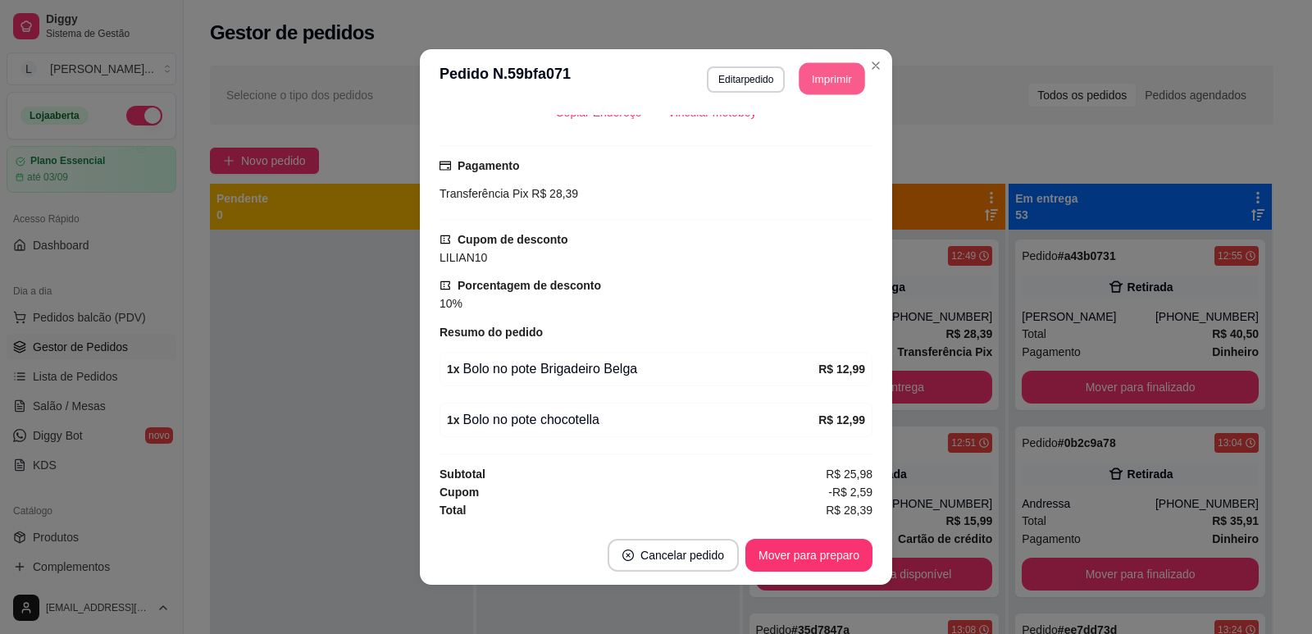
click at [833, 76] on button "Imprimir" at bounding box center [832, 79] width 66 height 32
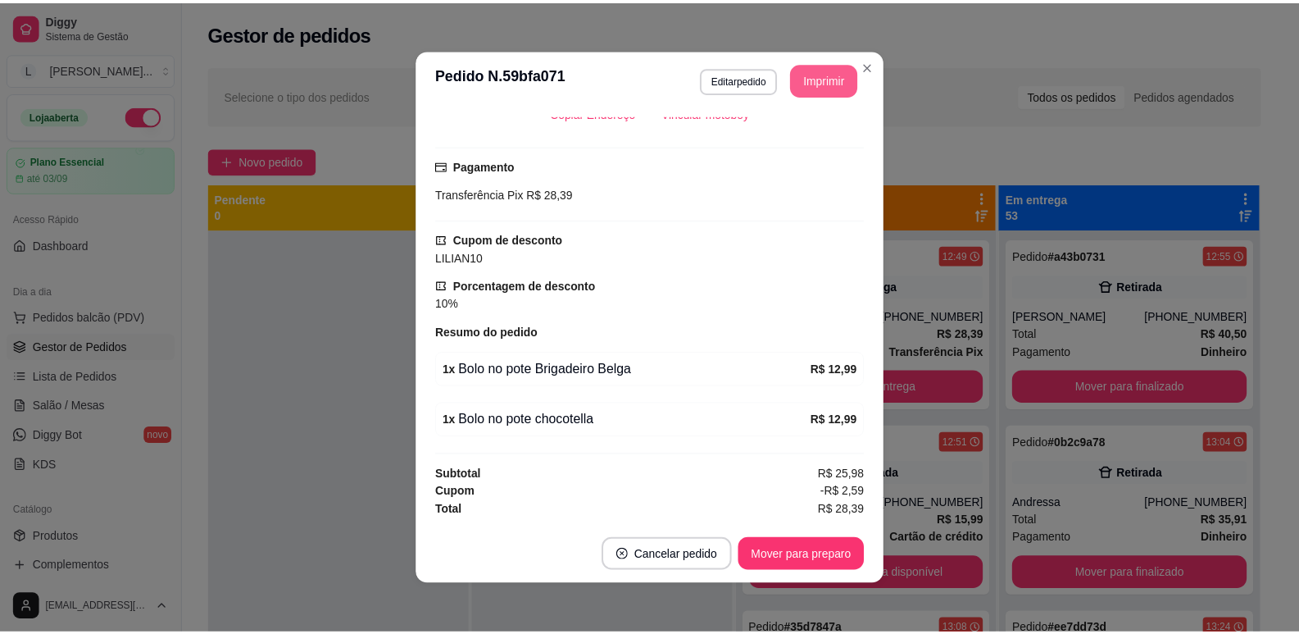
scroll to position [0, 0]
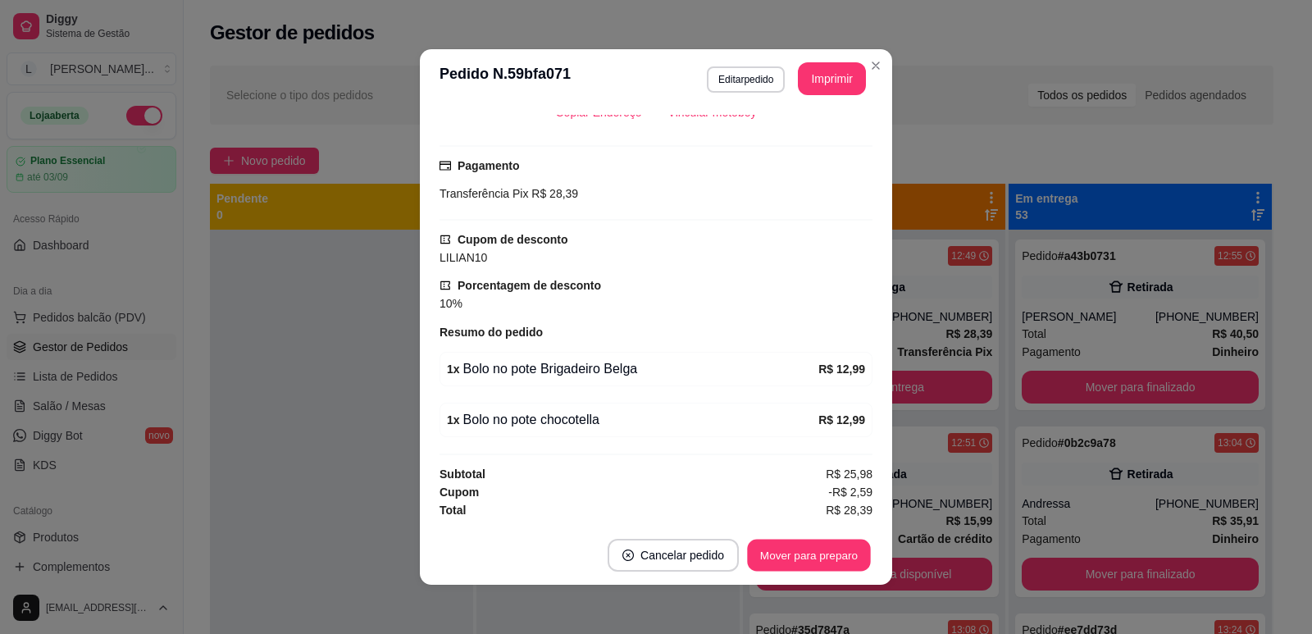
click at [831, 550] on button "Mover para preparo" at bounding box center [808, 555] width 123 height 32
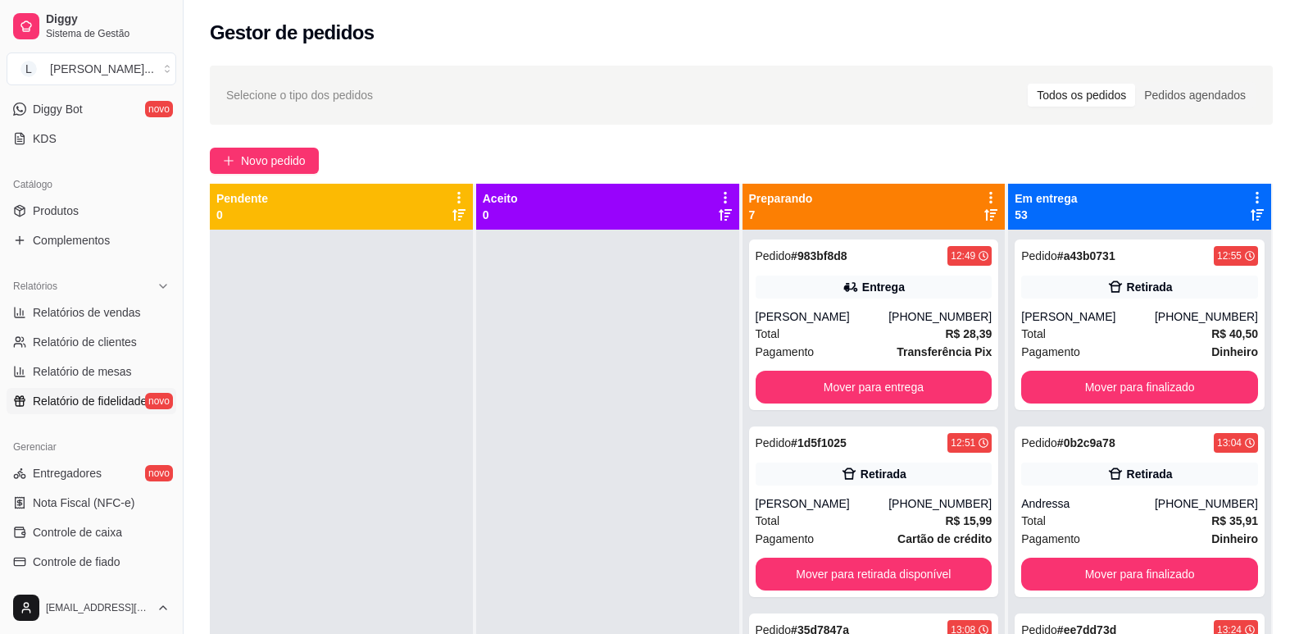
scroll to position [328, 0]
click at [97, 200] on link "Produtos" at bounding box center [92, 209] width 170 height 26
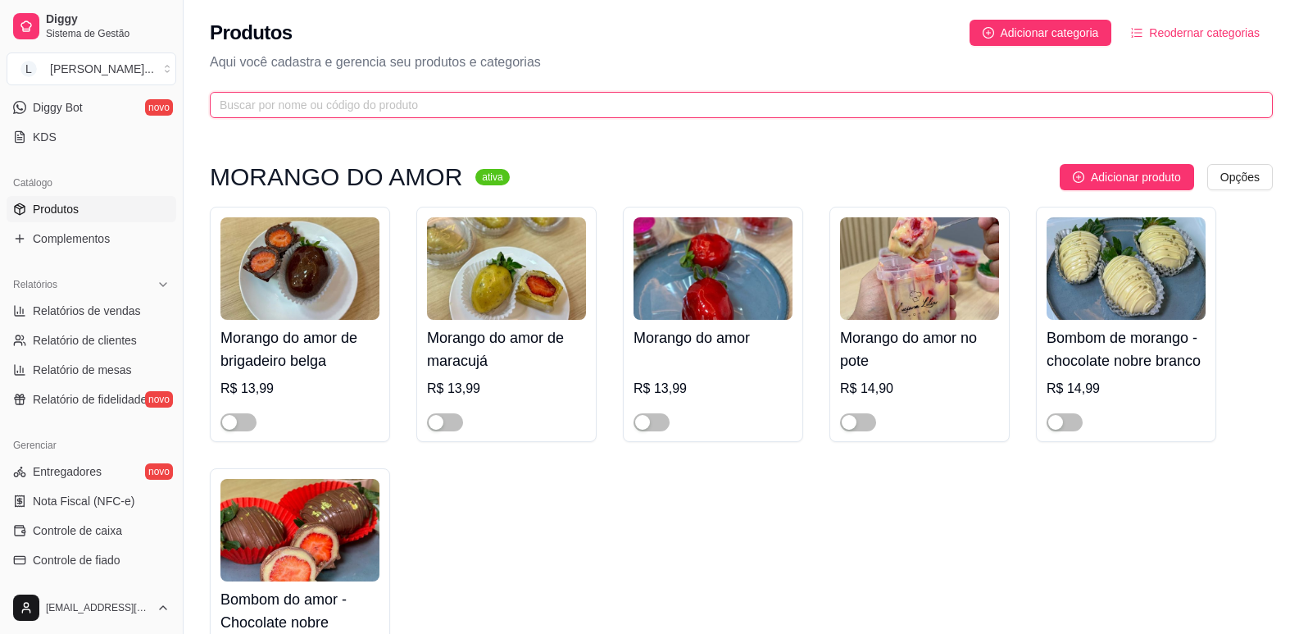
click at [348, 104] on input "text" at bounding box center [735, 105] width 1031 height 18
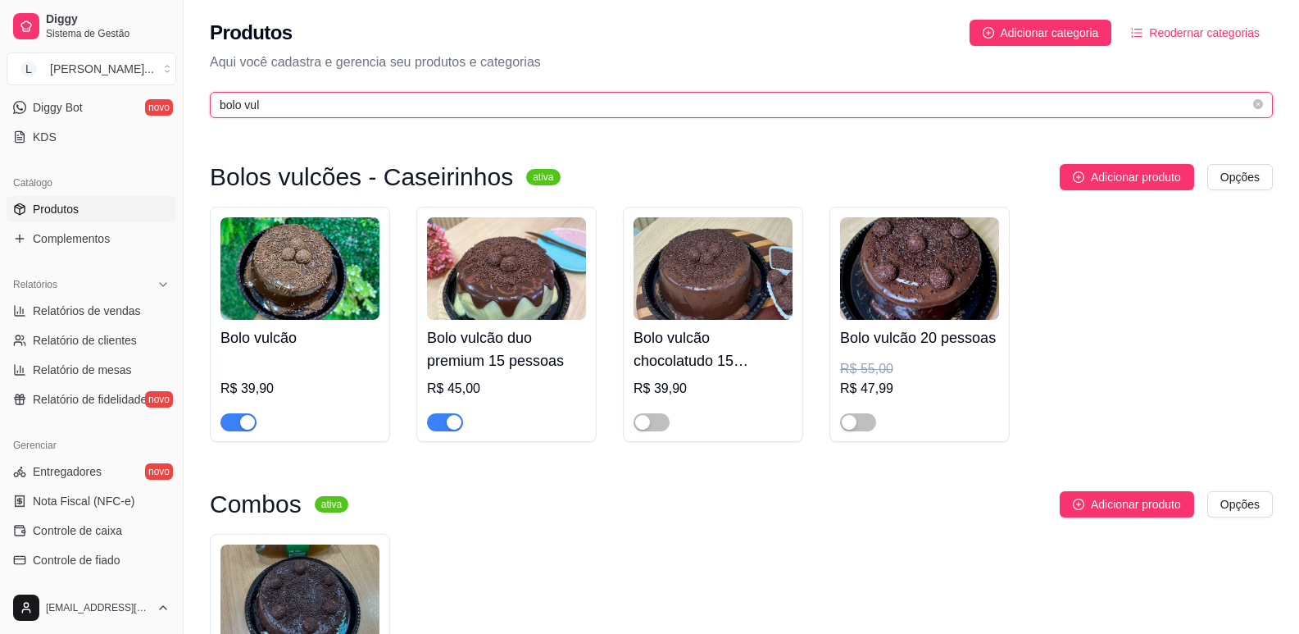
type input "bolo vul"
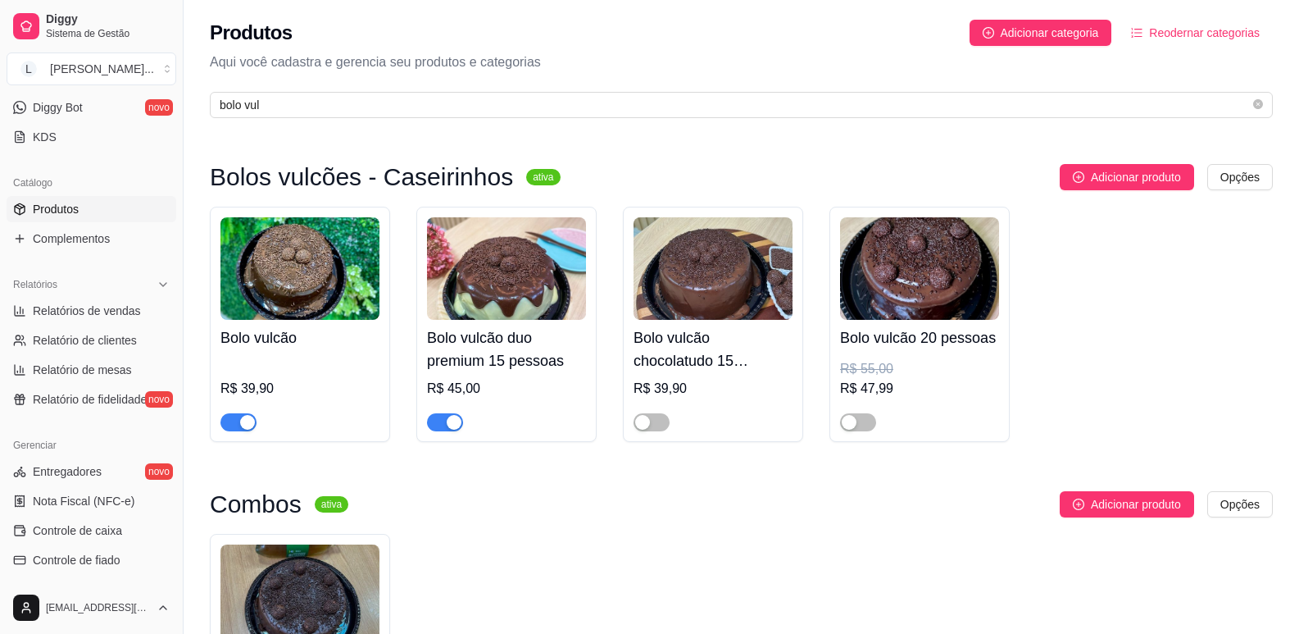
click at [259, 431] on div at bounding box center [300, 414] width 159 height 33
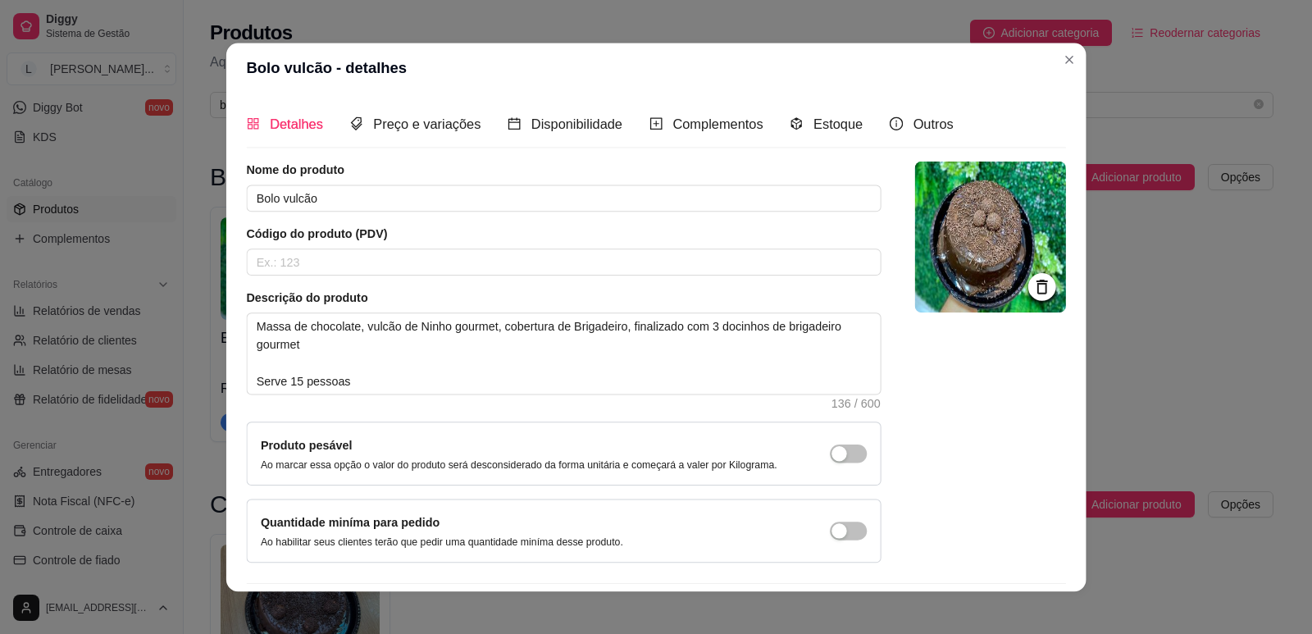
click at [248, 414] on div "Nome do produto Bolo vulcão Código do produto (PDV) Descrição do produto Massa …" at bounding box center [563, 362] width 635 height 401
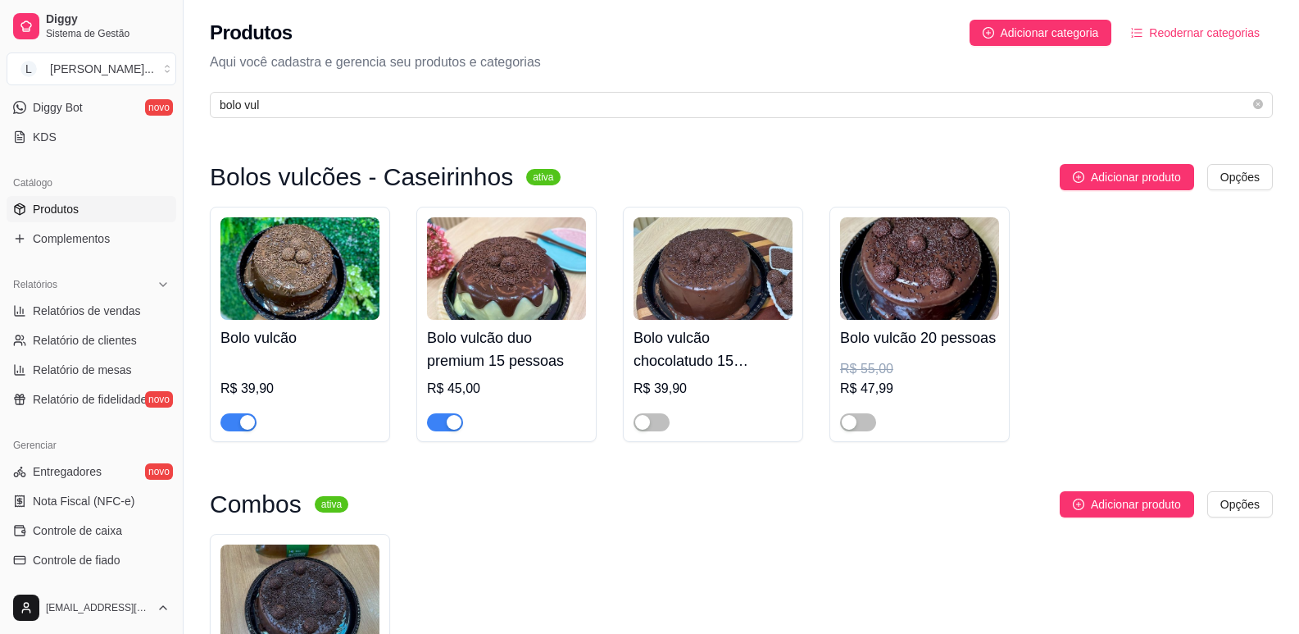
click at [230, 416] on span "button" at bounding box center [239, 422] width 36 height 18
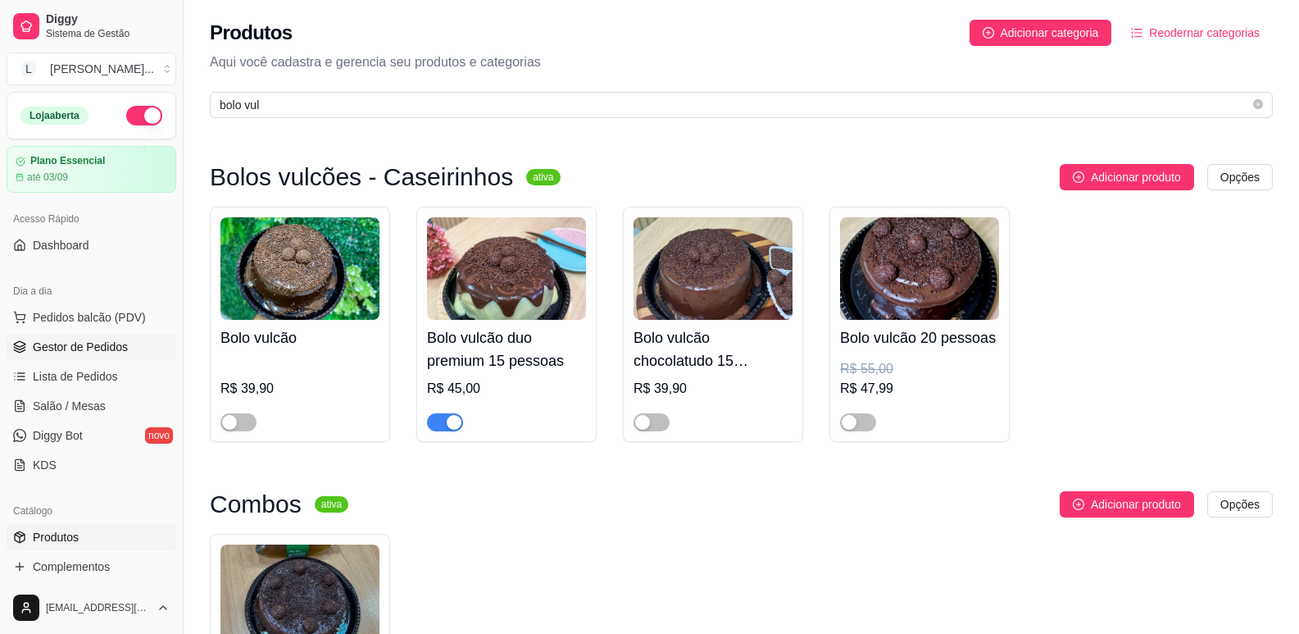
click at [101, 339] on span "Gestor de Pedidos" at bounding box center [80, 347] width 95 height 16
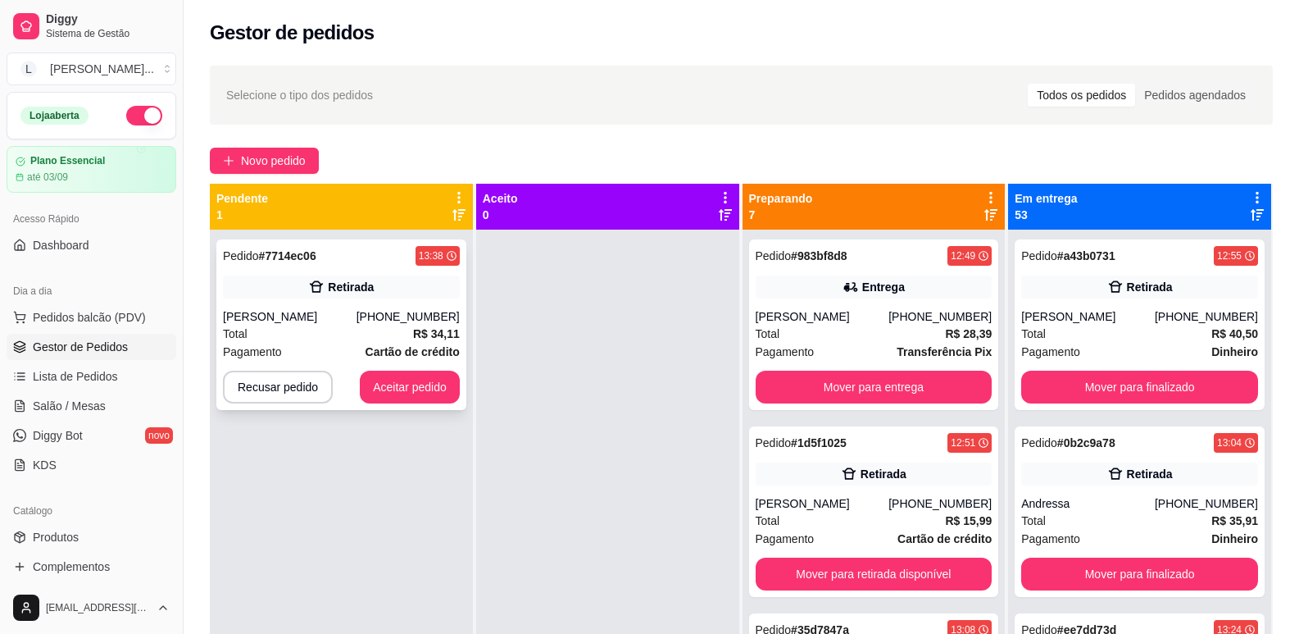
click at [376, 277] on div "Retirada" at bounding box center [341, 286] width 237 height 23
click at [419, 391] on button "Aceitar pedido" at bounding box center [410, 387] width 100 height 33
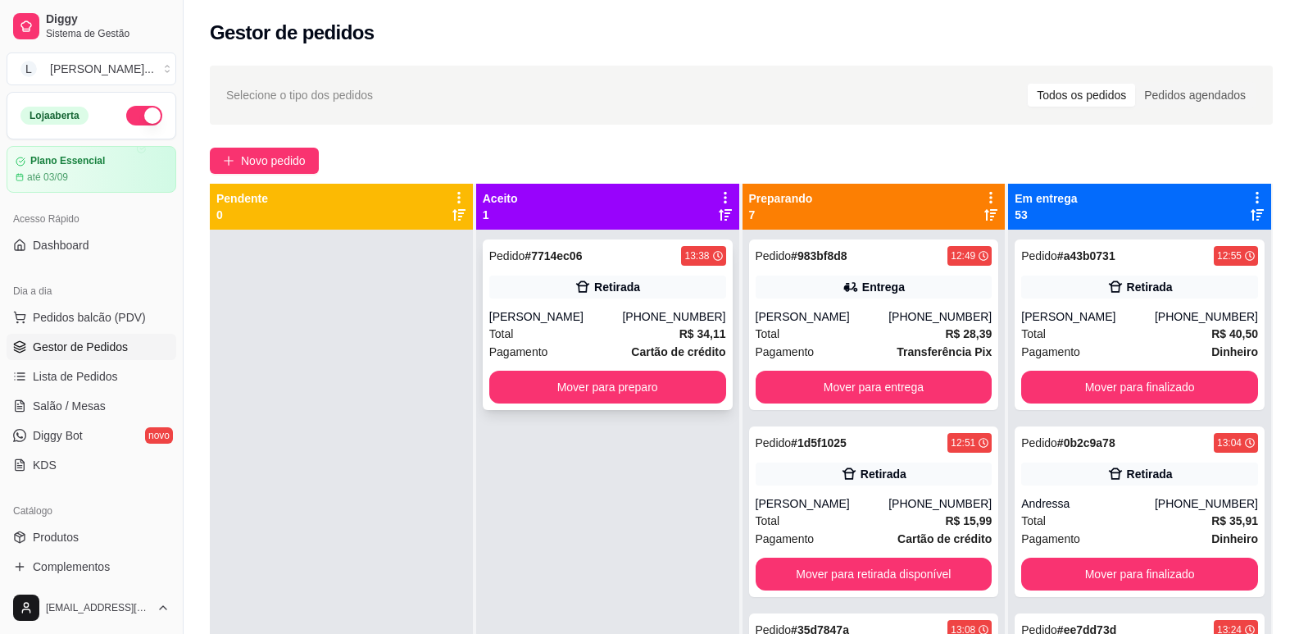
click at [578, 258] on strong "# 7714ec06" at bounding box center [553, 255] width 57 height 13
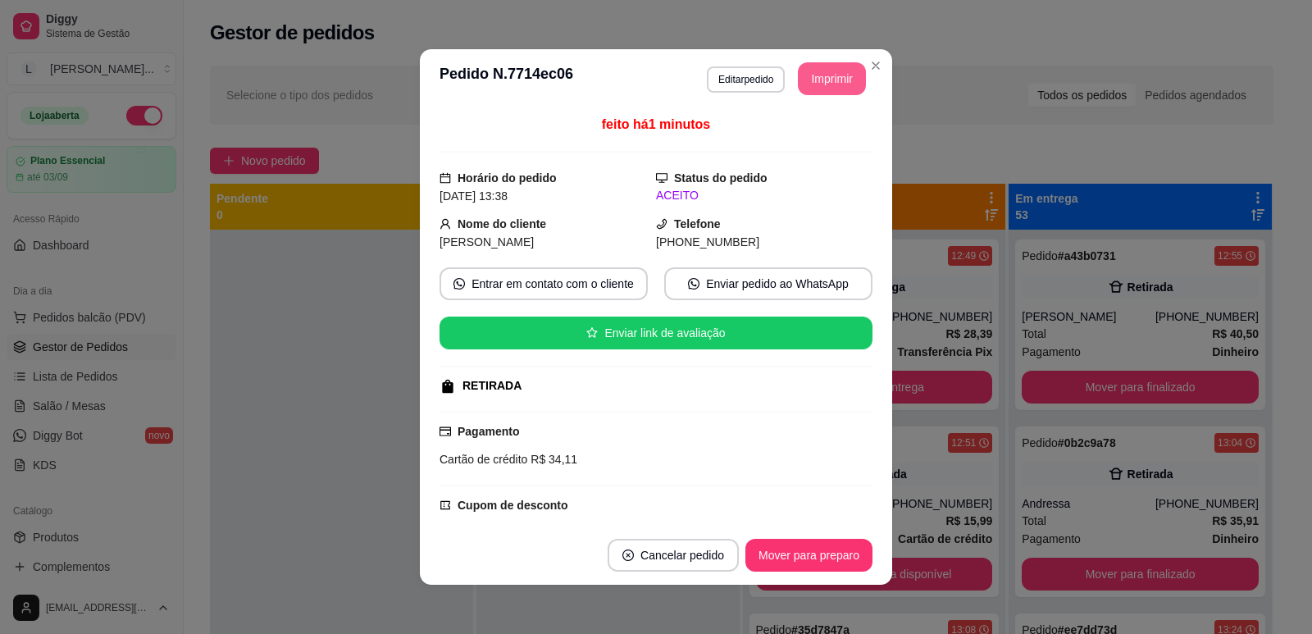
click at [823, 80] on button "Imprimir" at bounding box center [832, 78] width 68 height 33
click at [822, 550] on button "Mover para preparo" at bounding box center [808, 555] width 123 height 32
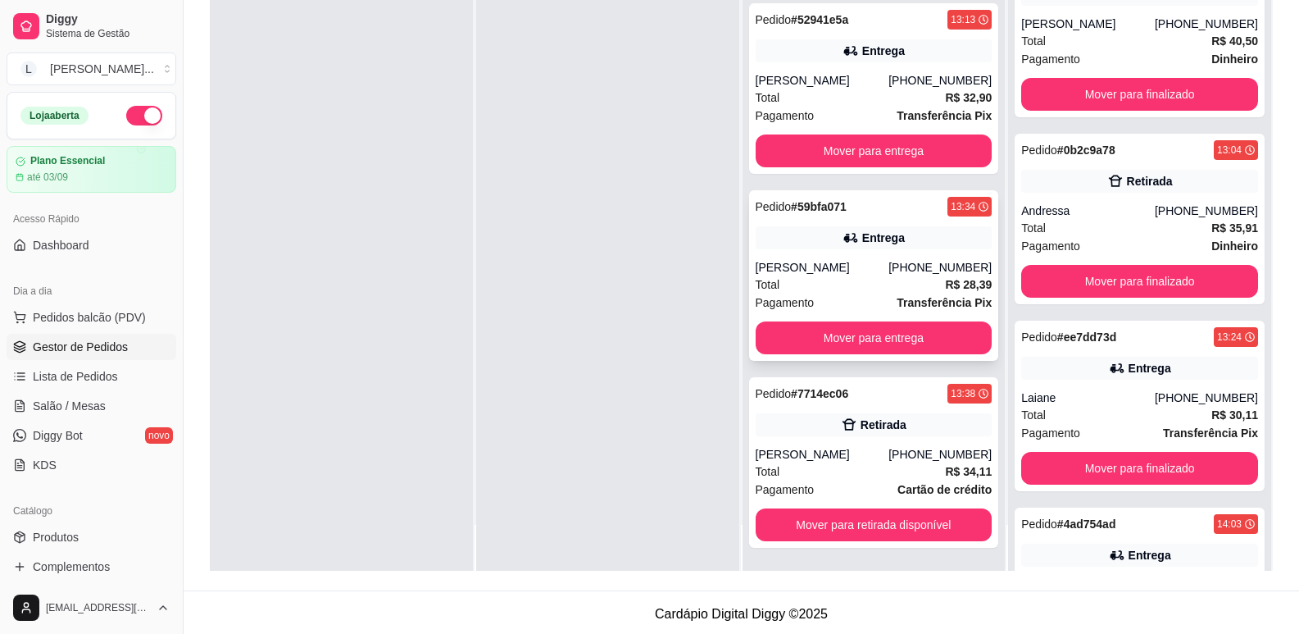
scroll to position [250, 0]
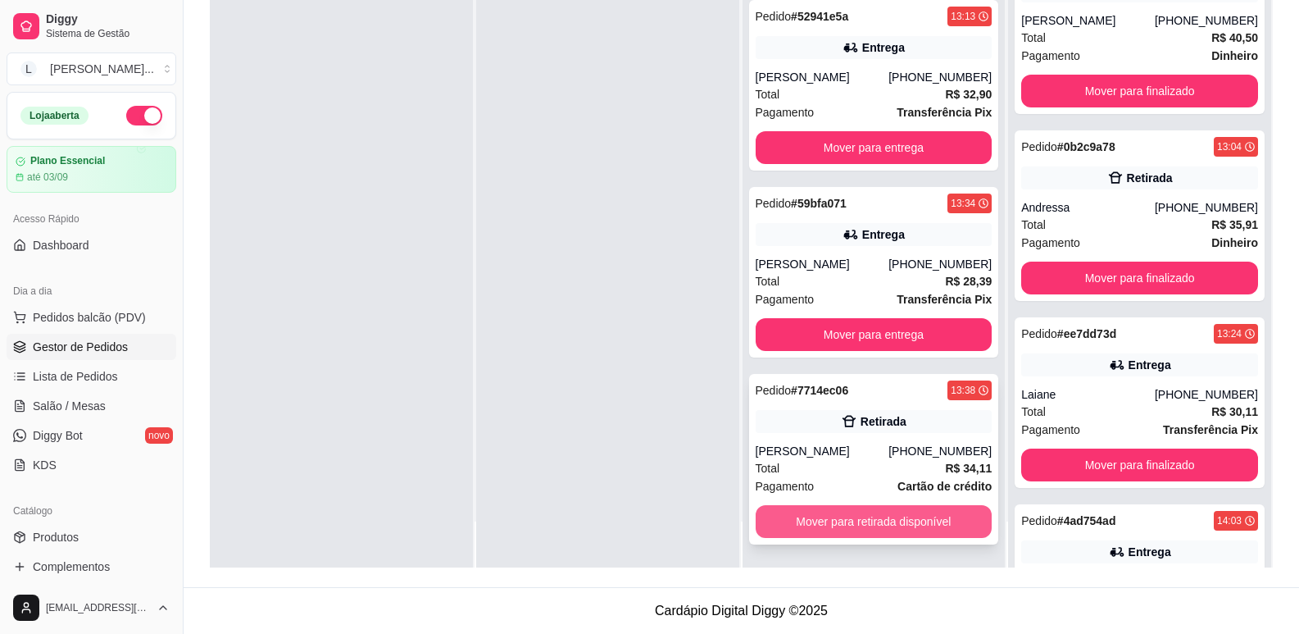
click at [893, 524] on button "Mover para retirada disponível" at bounding box center [874, 521] width 237 height 33
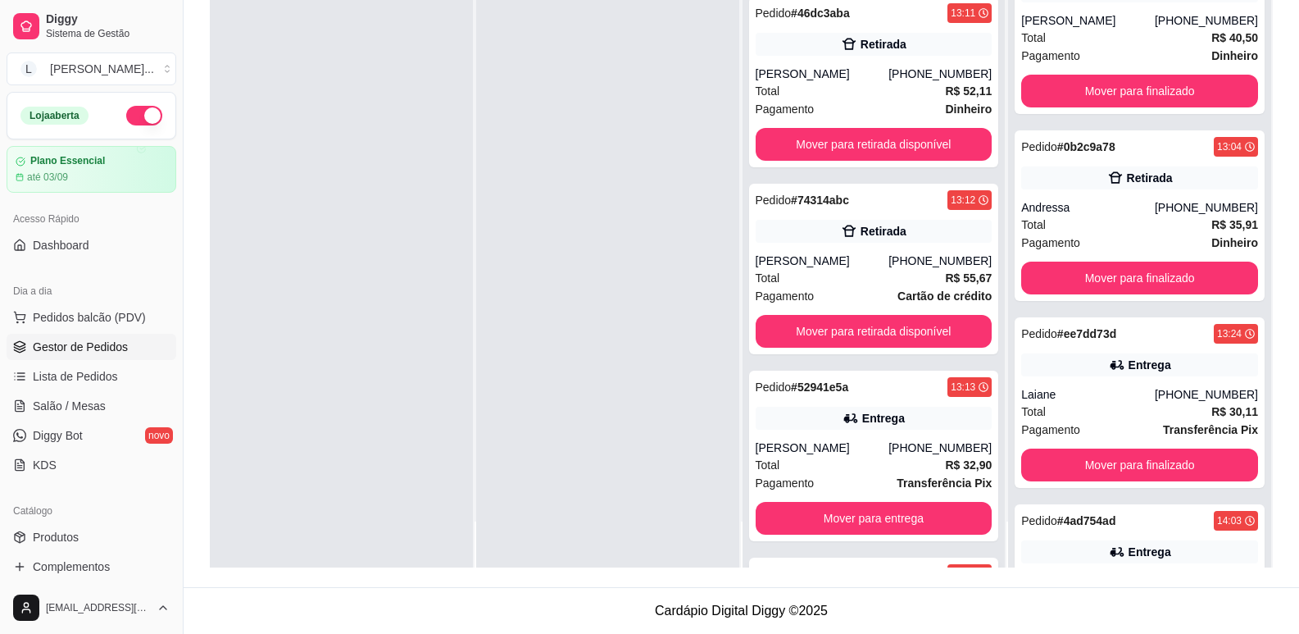
scroll to position [478, 0]
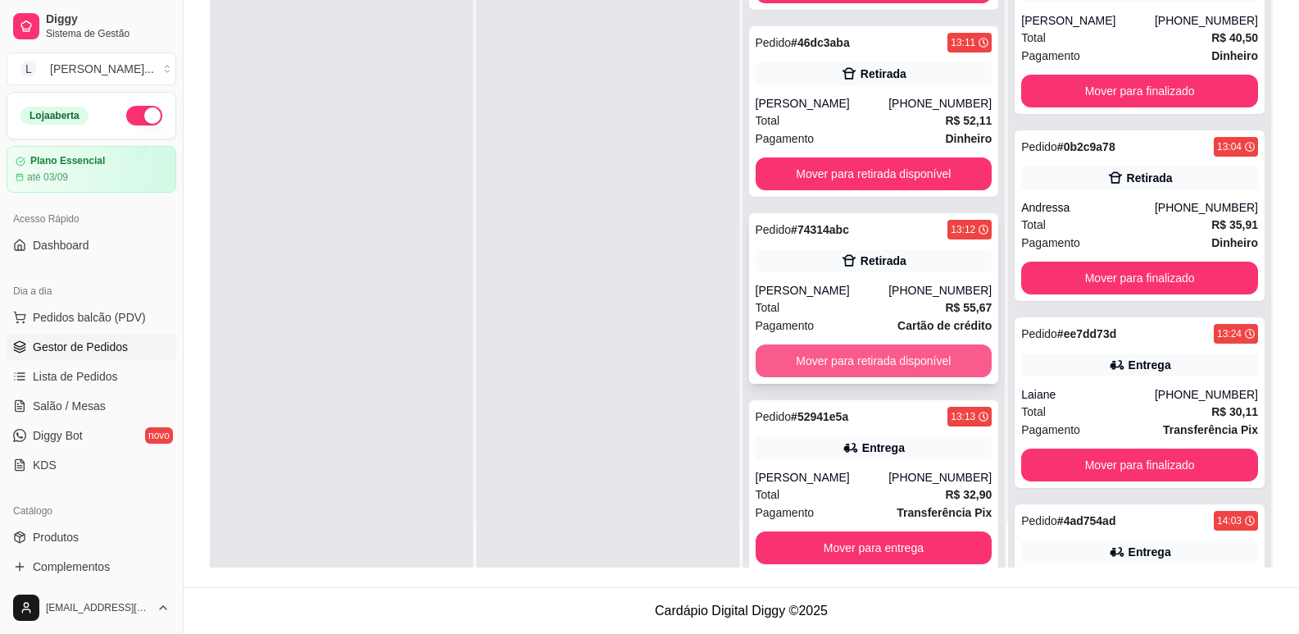
click at [895, 377] on button "Mover para retirada disponível" at bounding box center [874, 360] width 237 height 33
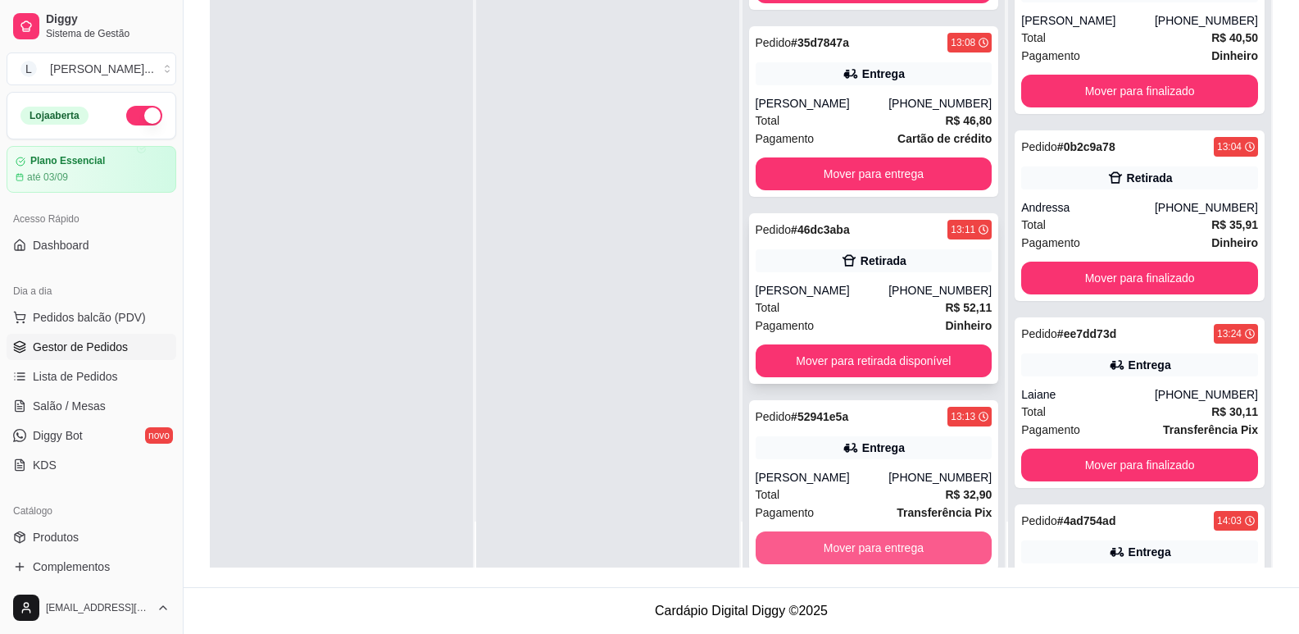
scroll to position [232, 0]
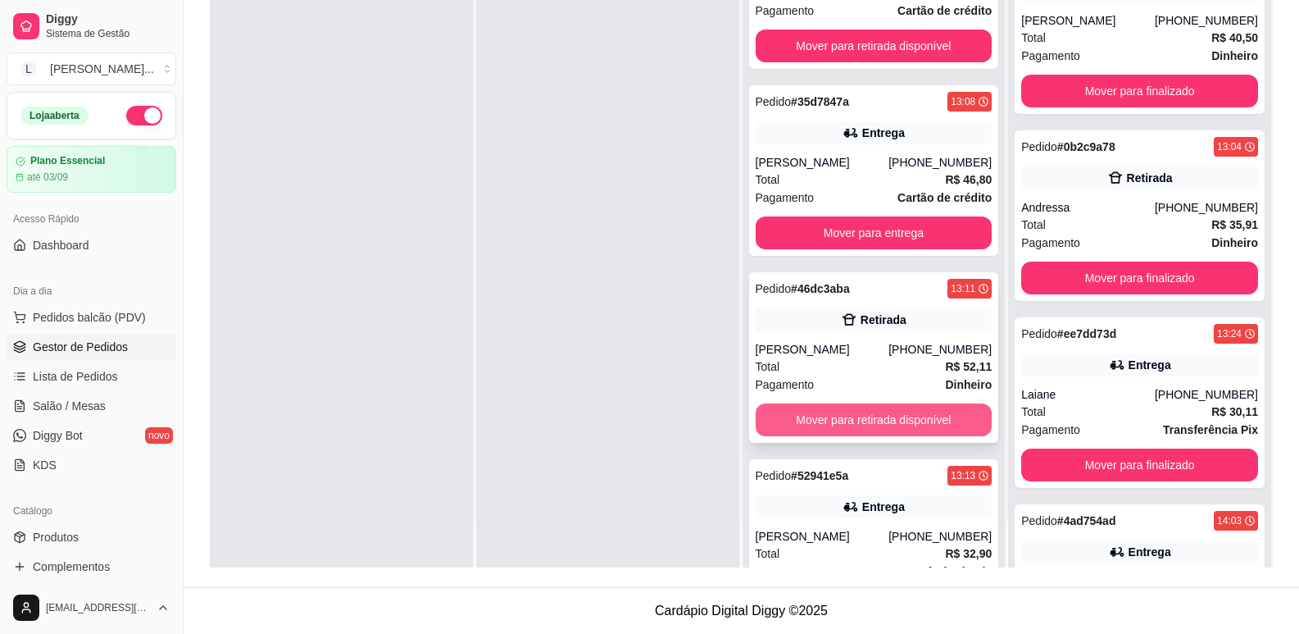
click at [887, 436] on button "Mover para retirada disponível" at bounding box center [874, 419] width 237 height 33
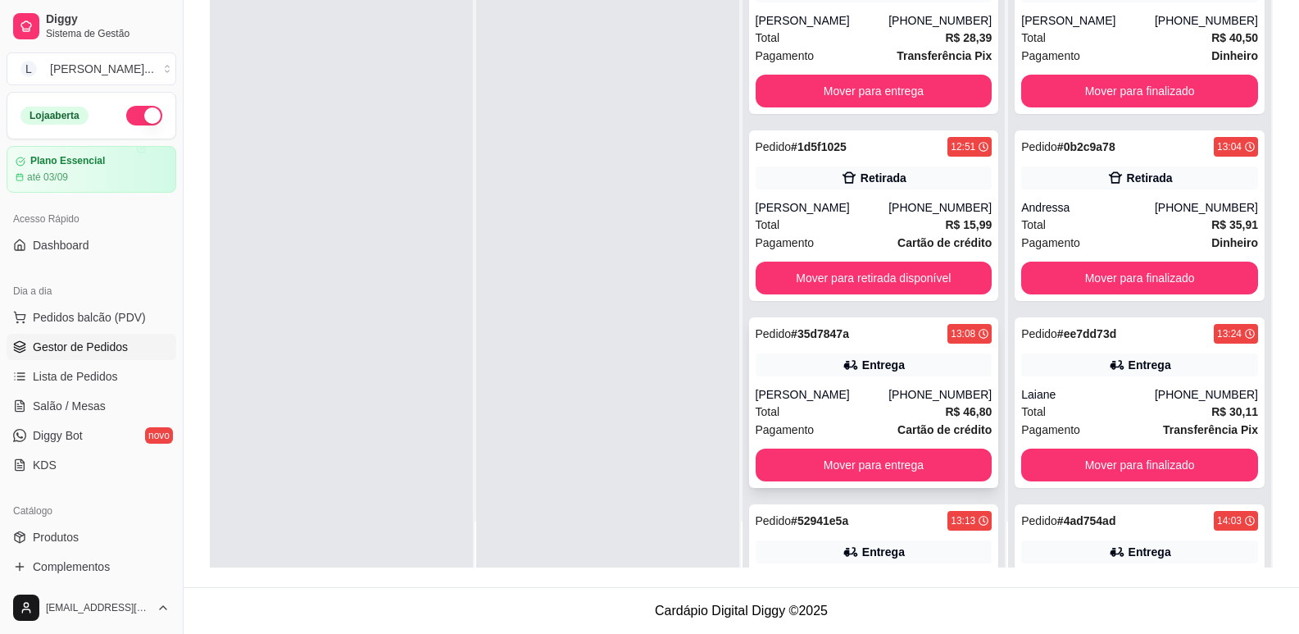
scroll to position [0, 0]
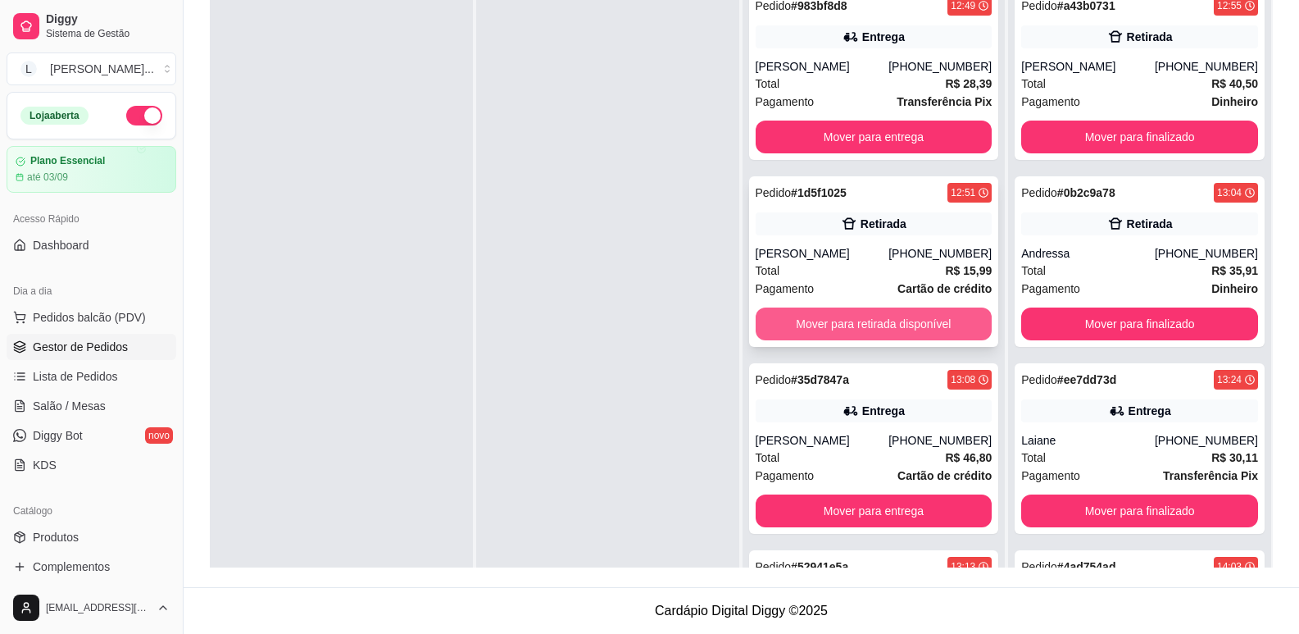
click at [885, 340] on button "Mover para retirada disponível" at bounding box center [874, 323] width 237 height 33
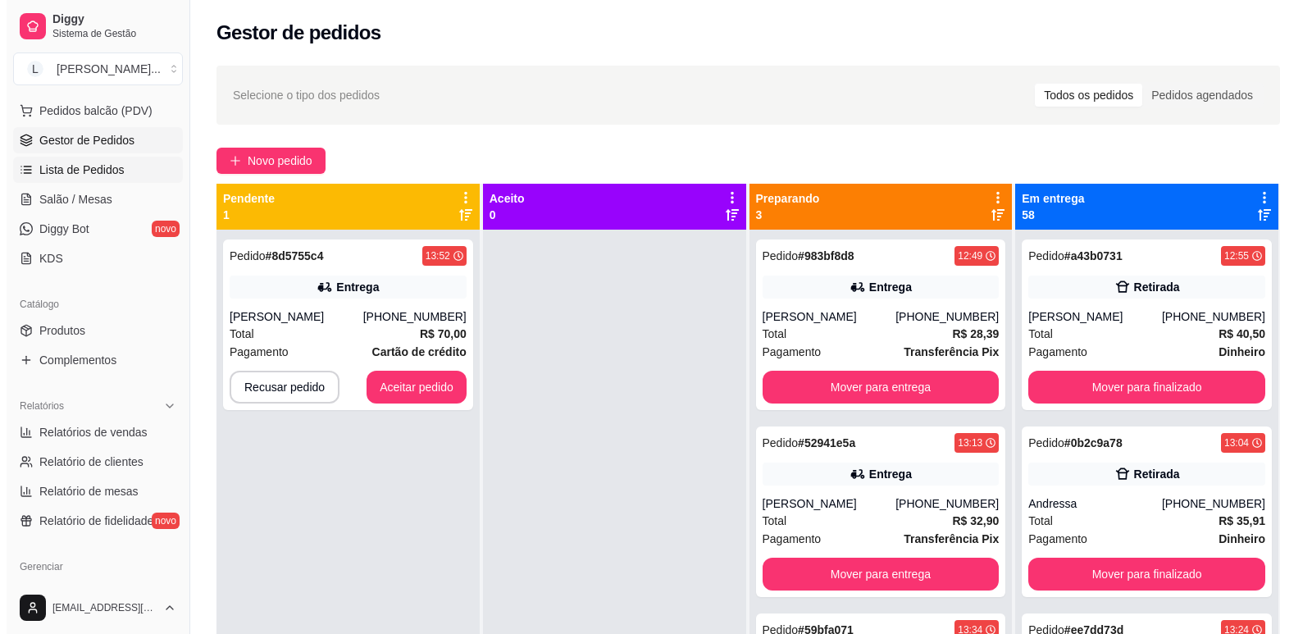
scroll to position [246, 0]
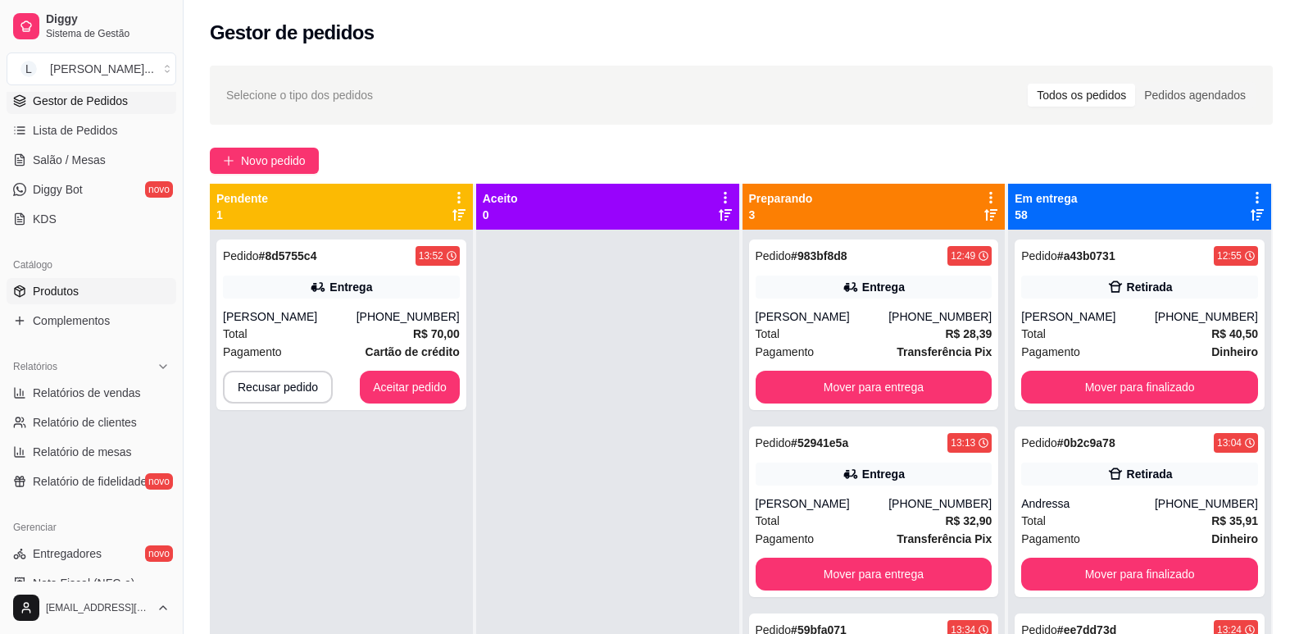
click at [98, 285] on link "Produtos" at bounding box center [92, 291] width 170 height 26
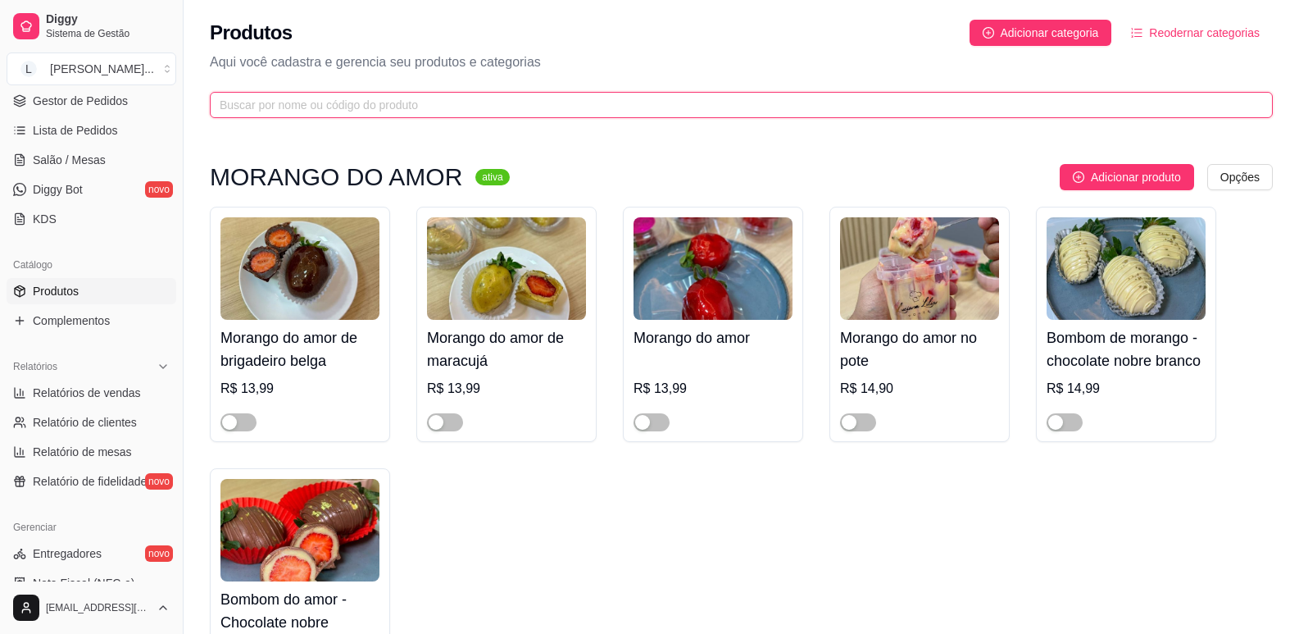
click at [312, 101] on input "text" at bounding box center [735, 105] width 1031 height 18
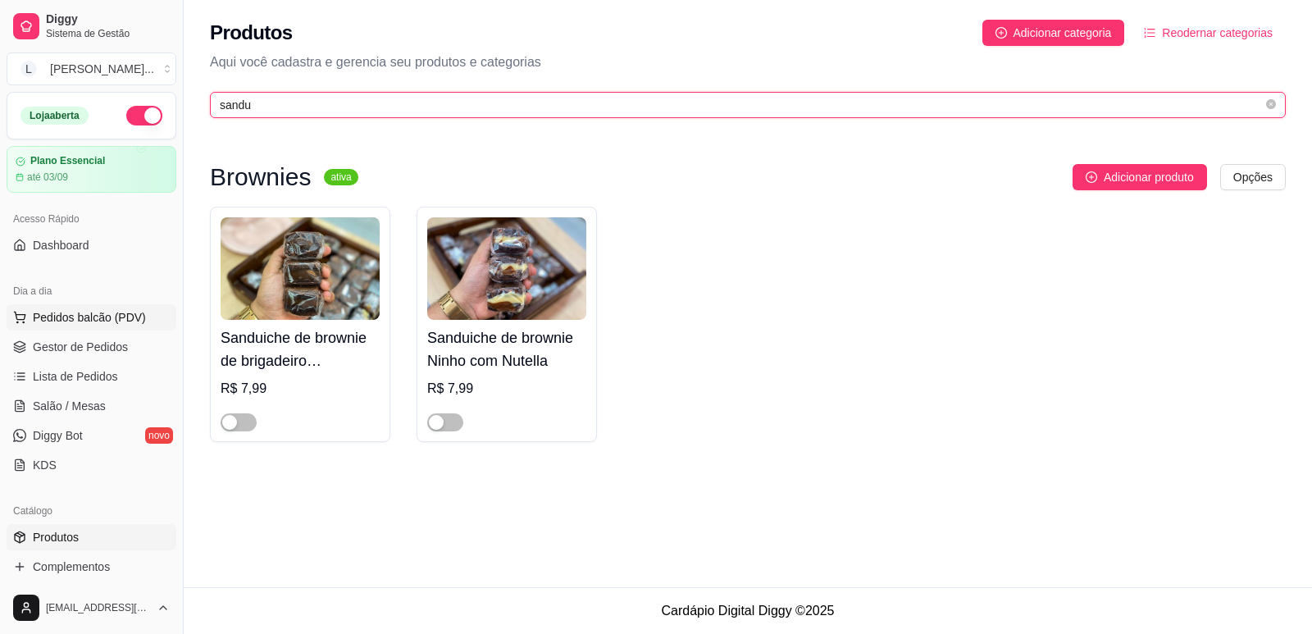
type input "sandu"
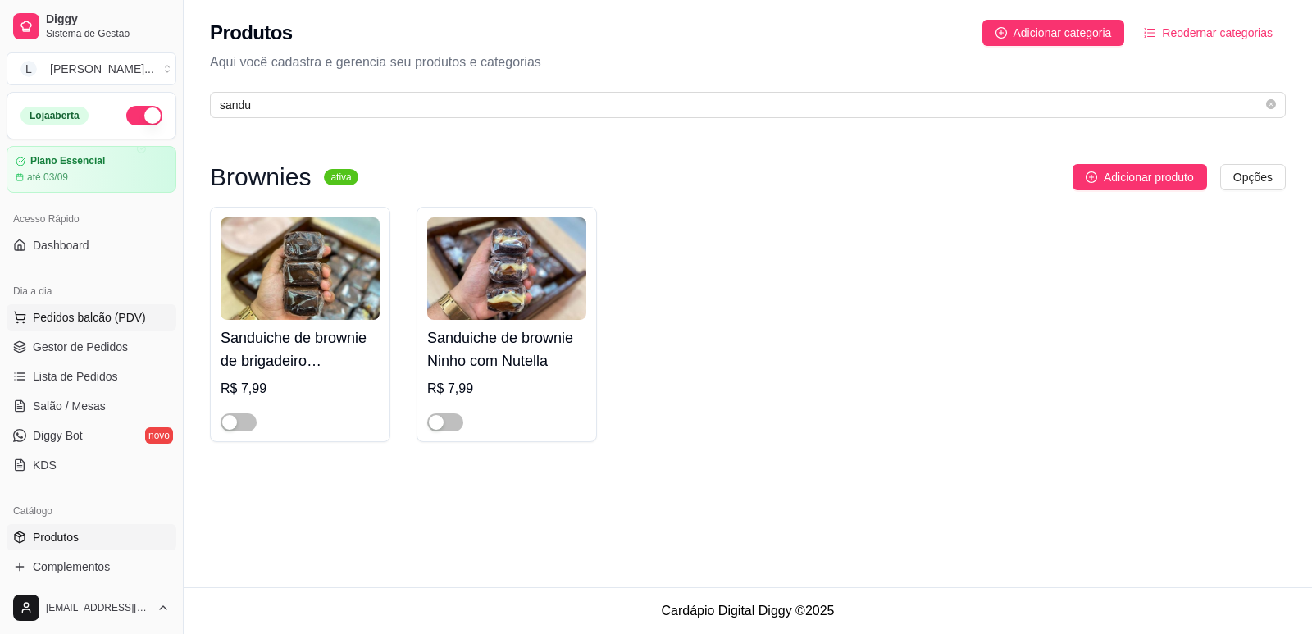
click at [80, 312] on span "Pedidos balcão (PDV)" at bounding box center [89, 317] width 113 height 16
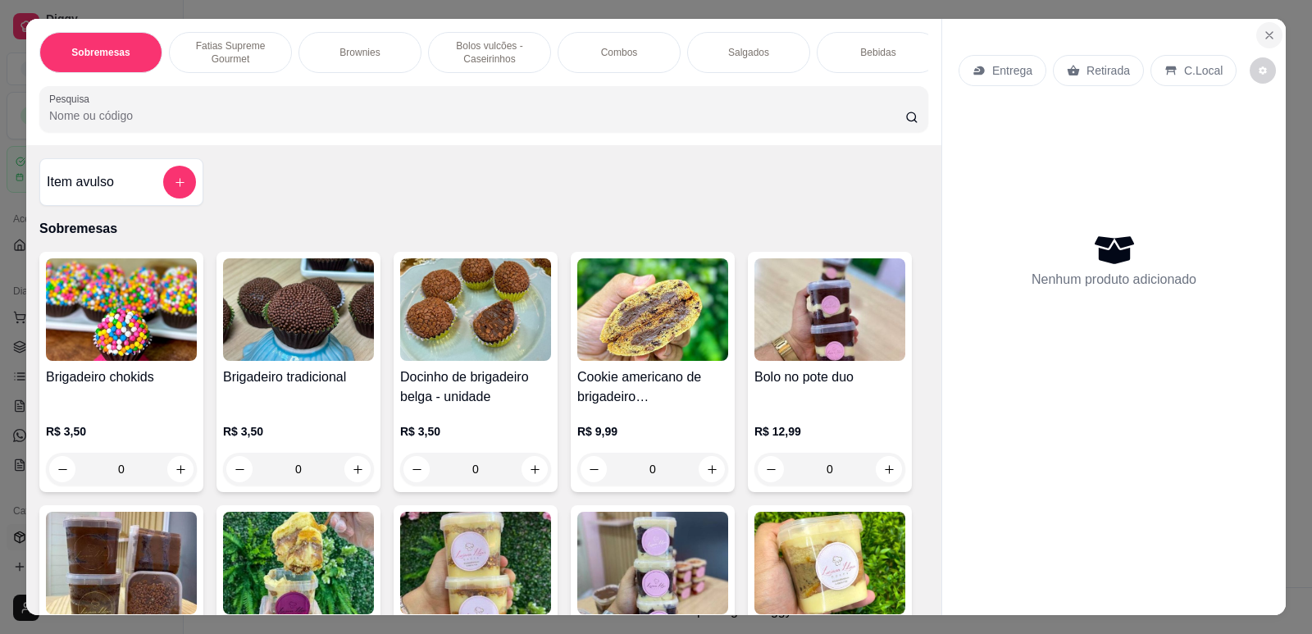
click at [1263, 41] on icon "Close" at bounding box center [1269, 35] width 13 height 13
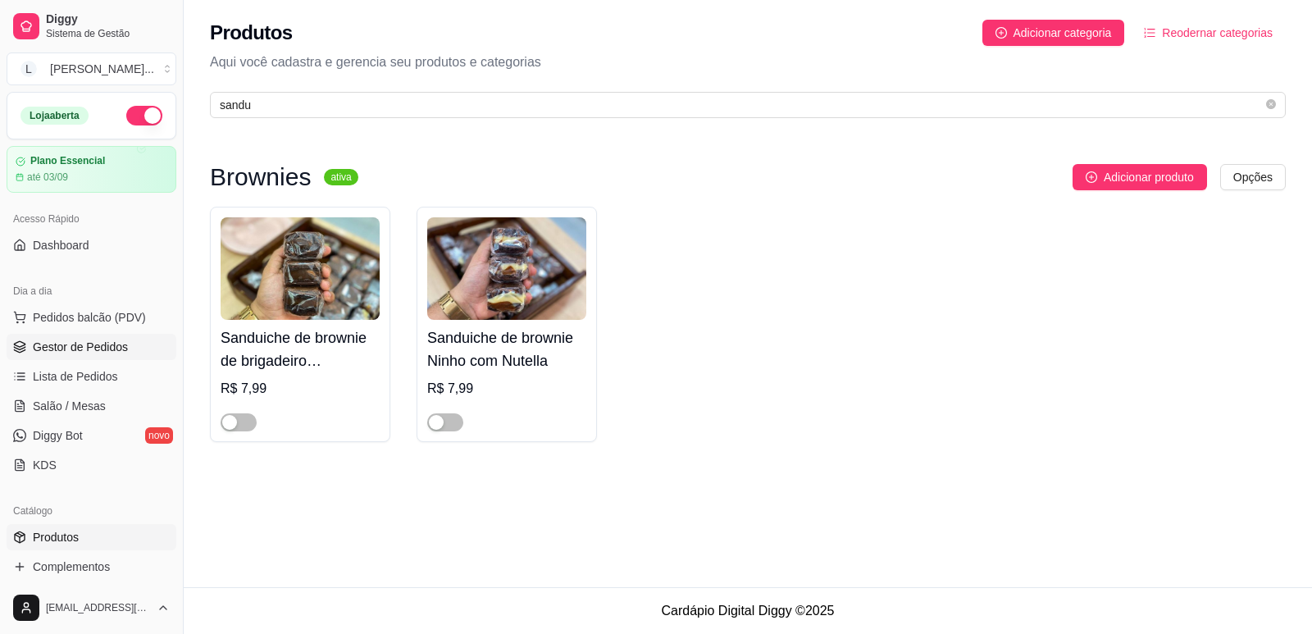
click at [52, 336] on link "Gestor de Pedidos" at bounding box center [92, 347] width 170 height 26
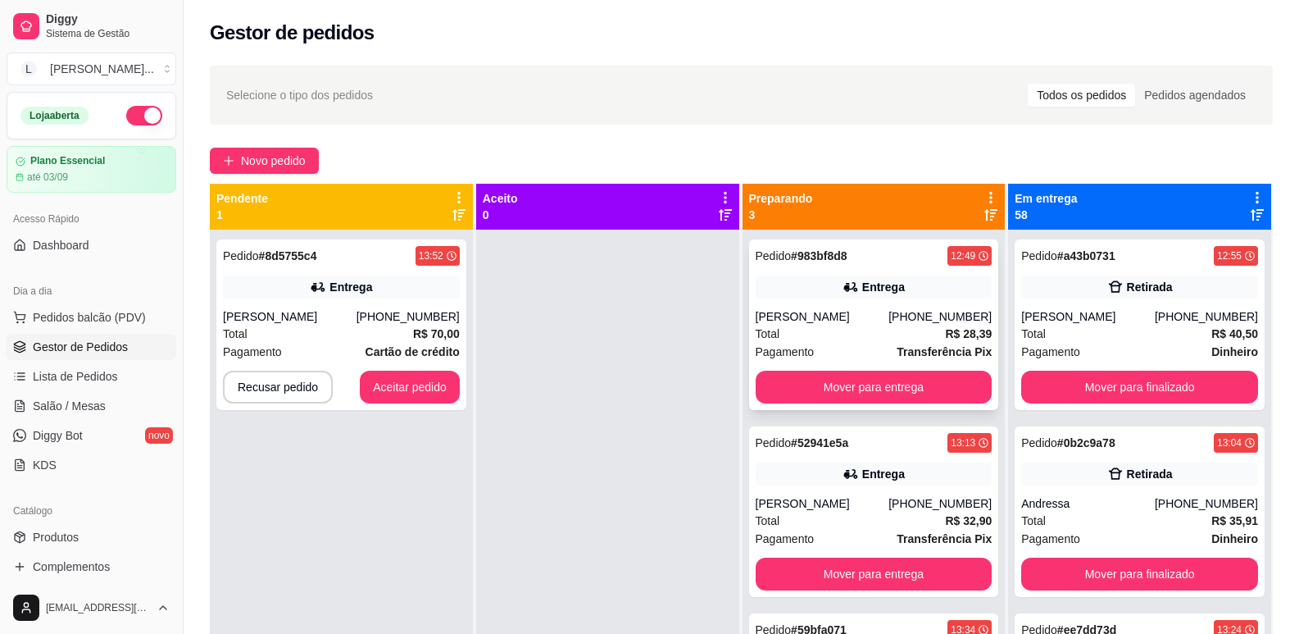
click at [839, 268] on div "Pedido # 983bf8d8 12:49 Entrega [PERSON_NAME] [PHONE_NUMBER] Total R$ 28,39 Pag…" at bounding box center [874, 324] width 250 height 171
click at [908, 474] on div "Entrega" at bounding box center [874, 473] width 237 height 23
click at [892, 451] on div "Pedido # 52941e5a 13:13" at bounding box center [874, 443] width 237 height 20
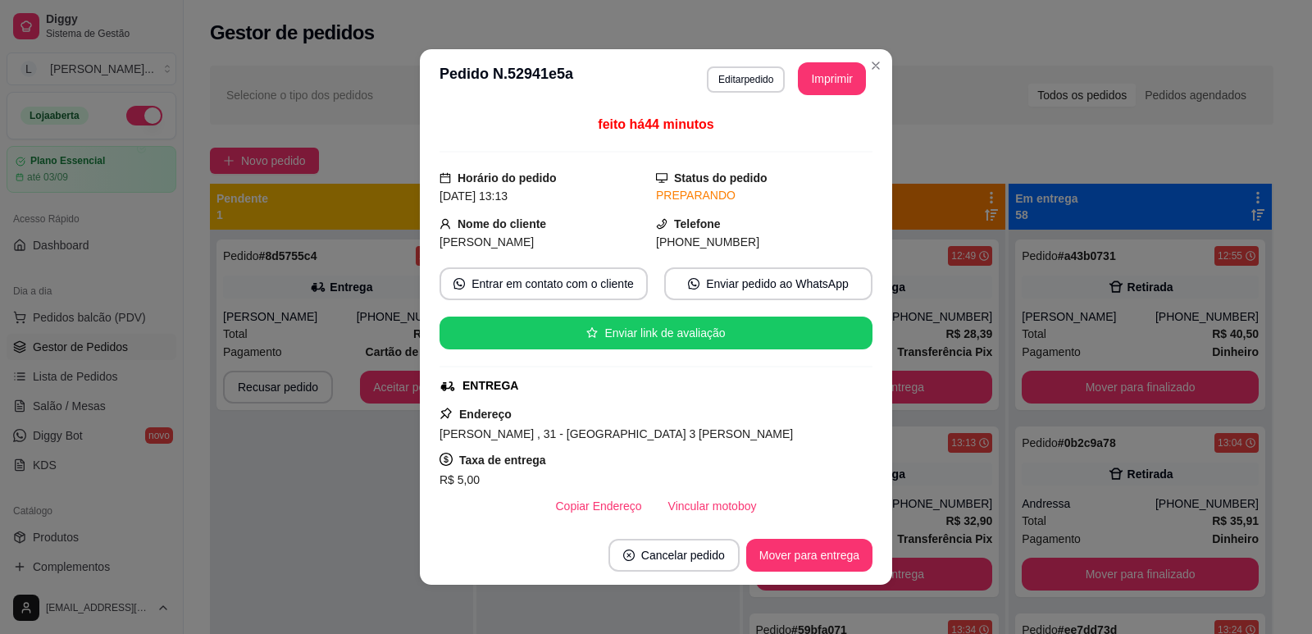
drag, startPoint x: 664, startPoint y: 244, endPoint x: 734, endPoint y: 239, distance: 69.9
click at [734, 239] on div "[PHONE_NUMBER]" at bounding box center [764, 242] width 216 height 18
copy span "[PHONE_NUMBER]"
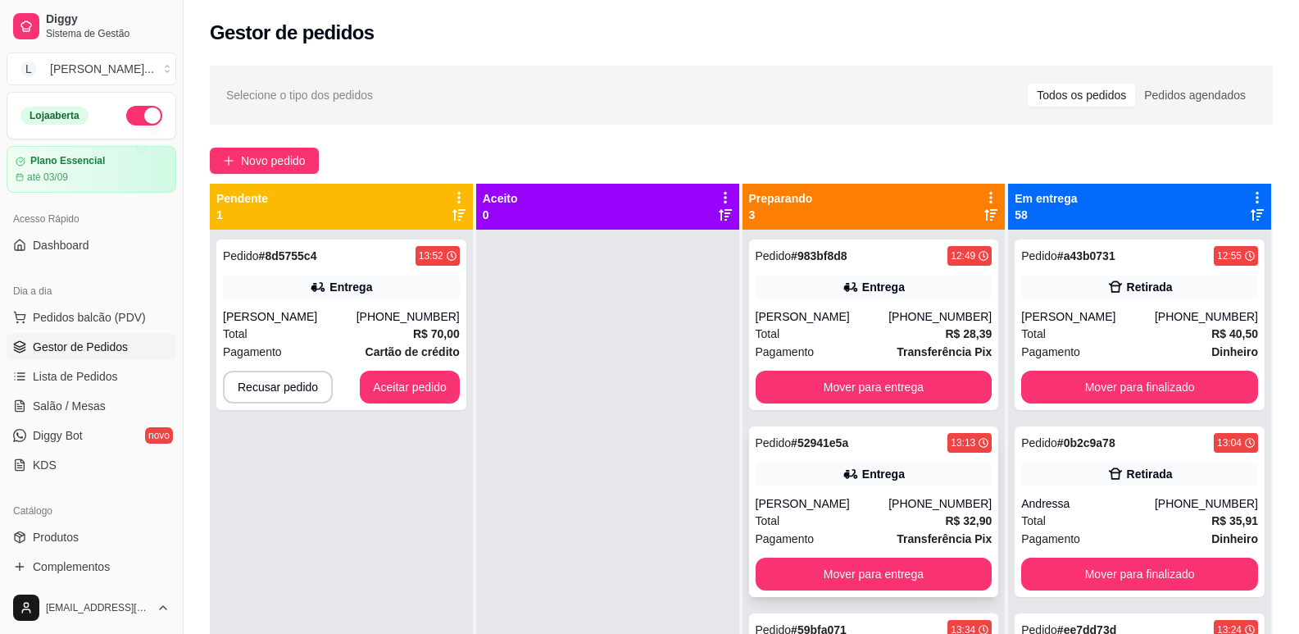
click at [808, 500] on div "[PERSON_NAME]" at bounding box center [823, 503] width 134 height 16
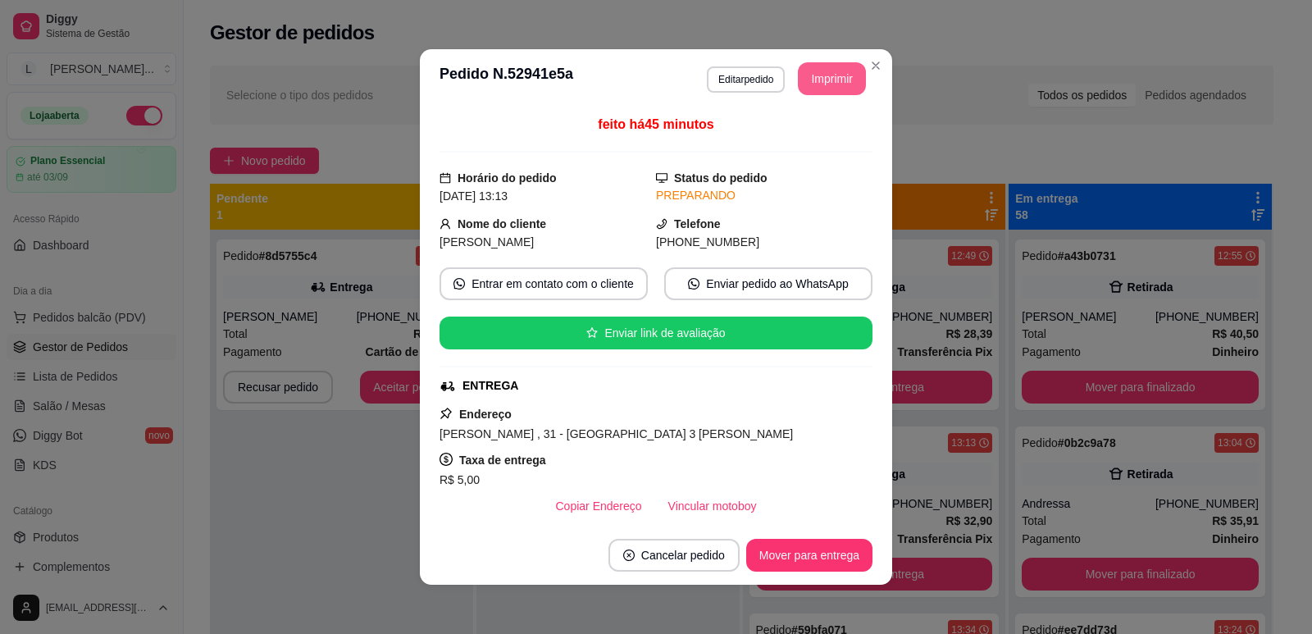
click at [799, 66] on button "Imprimir" at bounding box center [832, 78] width 68 height 33
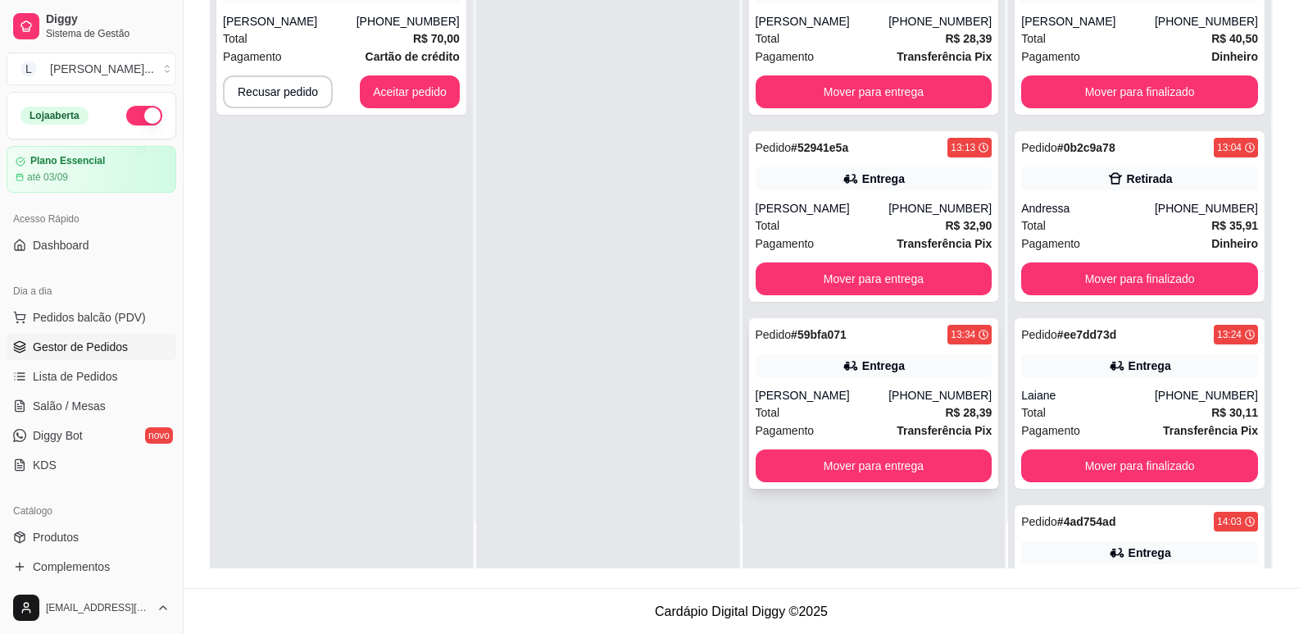
scroll to position [250, 0]
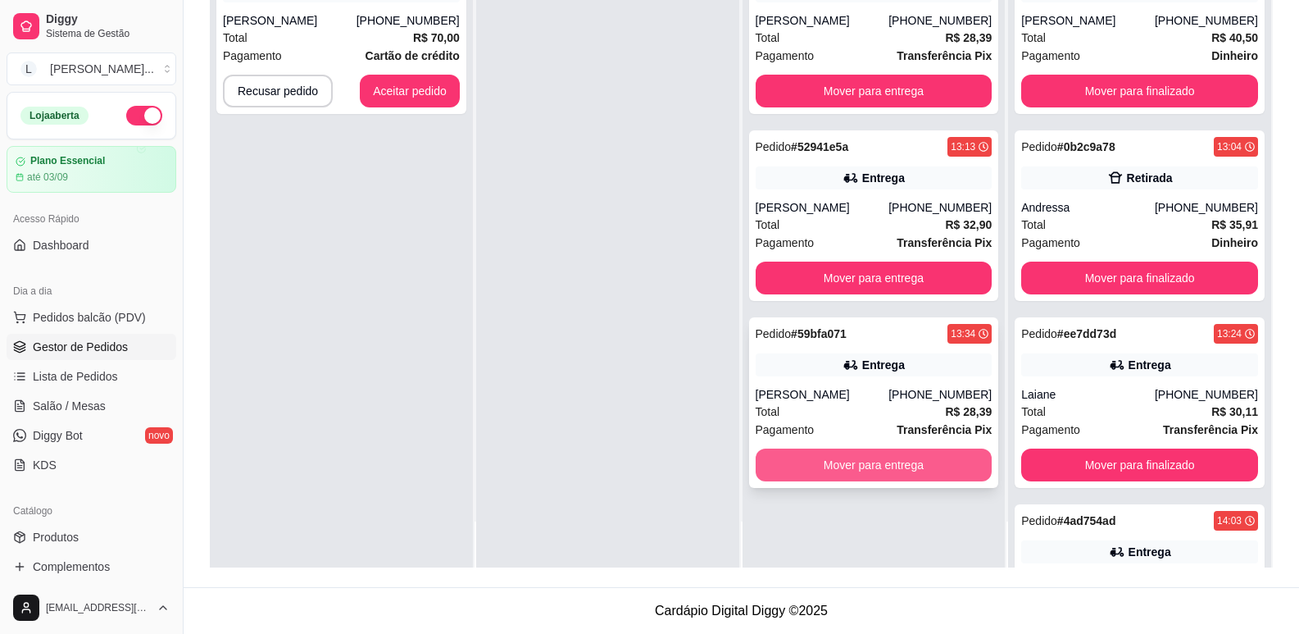
click at [859, 464] on button "Mover para entrega" at bounding box center [874, 464] width 237 height 33
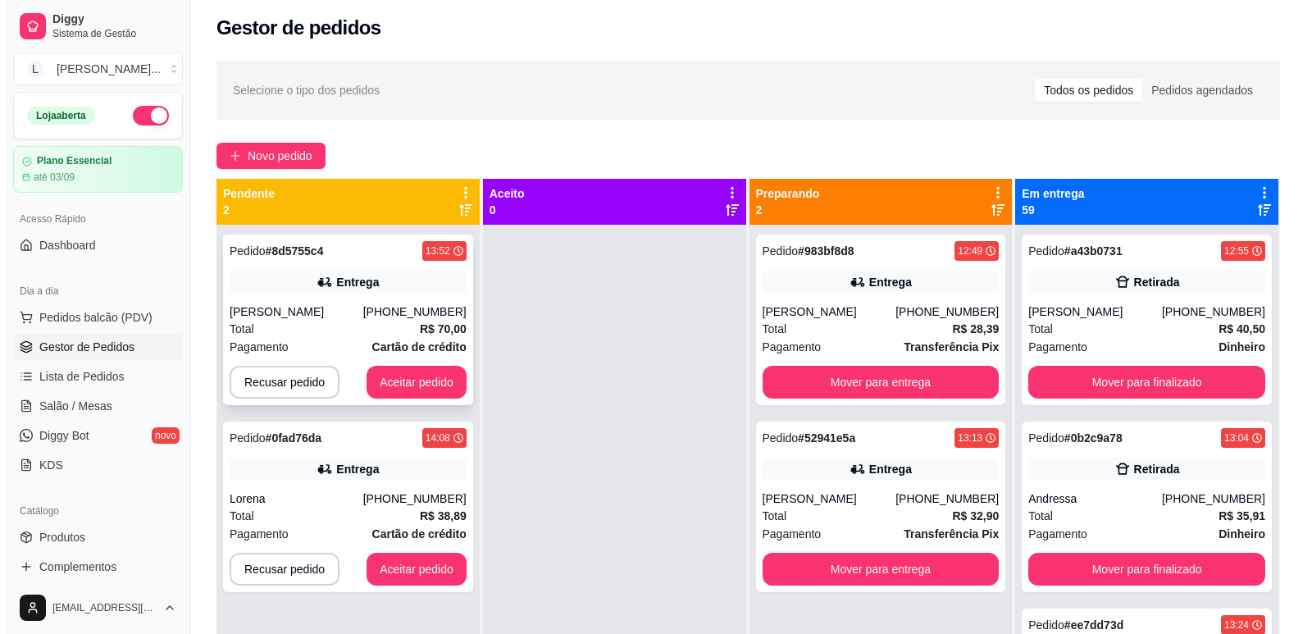
scroll to position [4, 0]
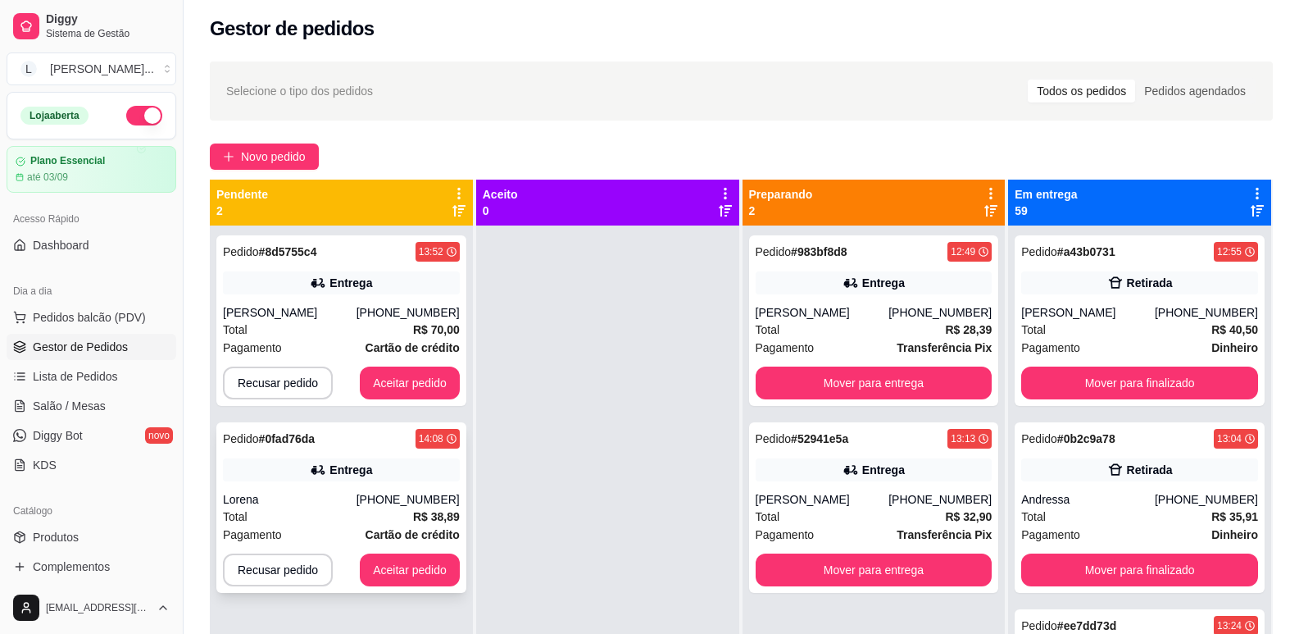
click at [334, 462] on div "Entrega" at bounding box center [351, 470] width 43 height 16
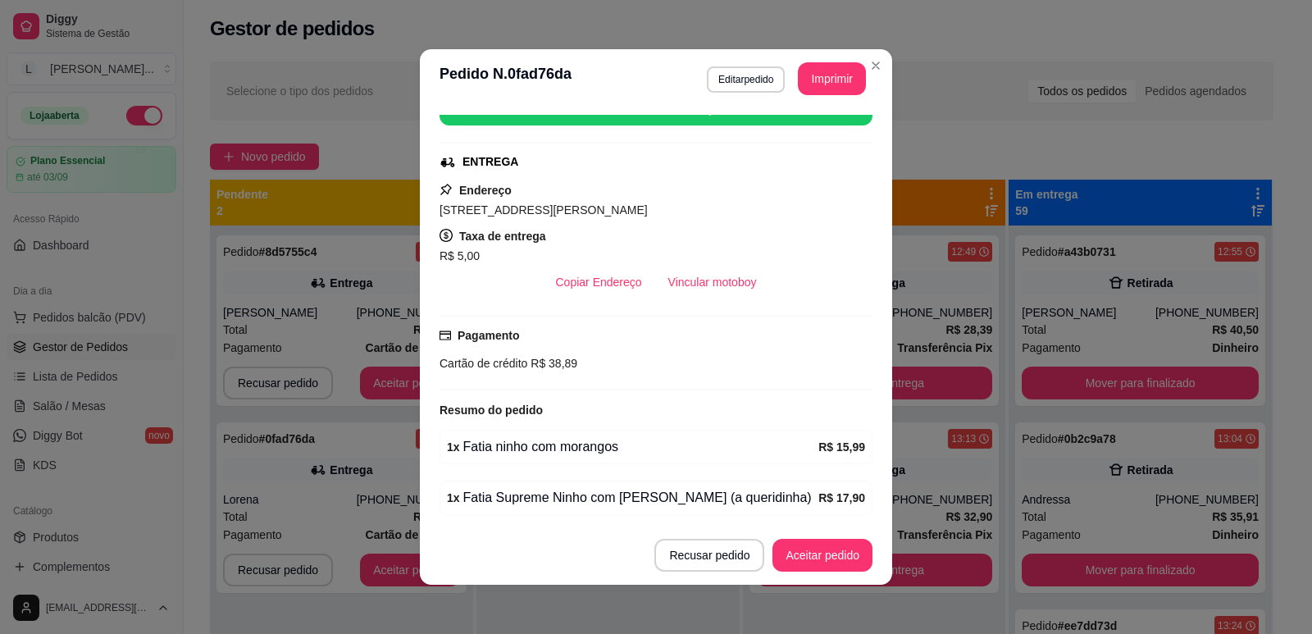
scroll to position [284, 0]
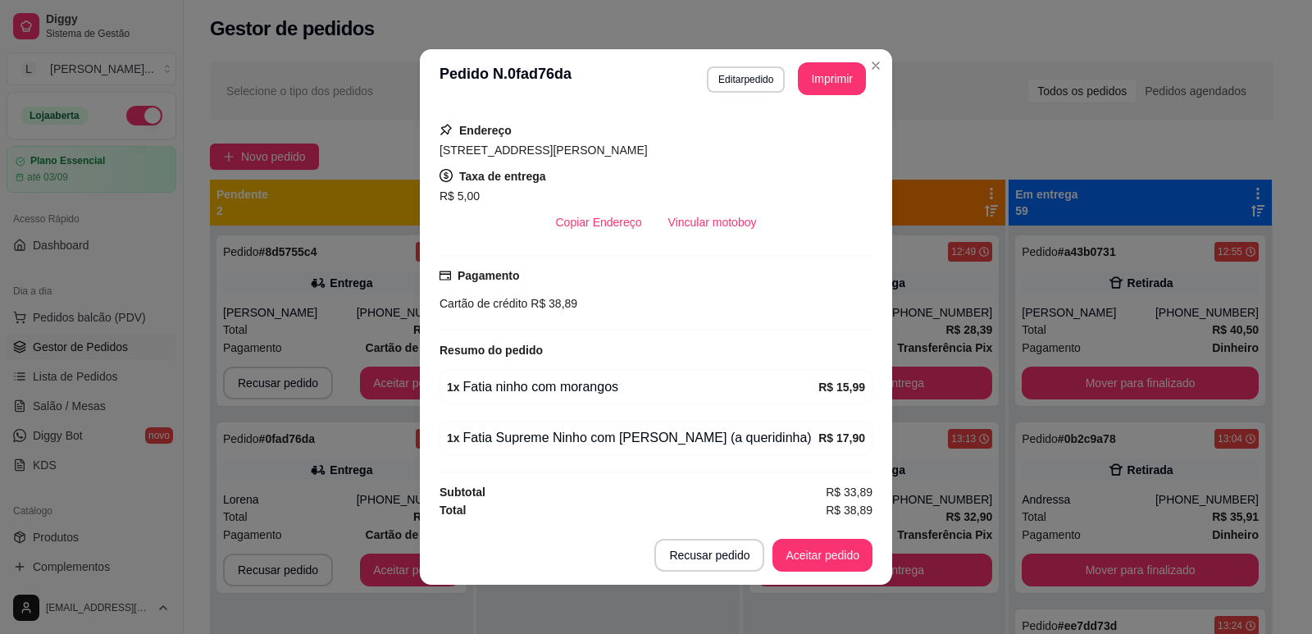
click at [420, 70] on header "**********" at bounding box center [656, 78] width 472 height 59
click at [421, 70] on header "**********" at bounding box center [656, 78] width 472 height 59
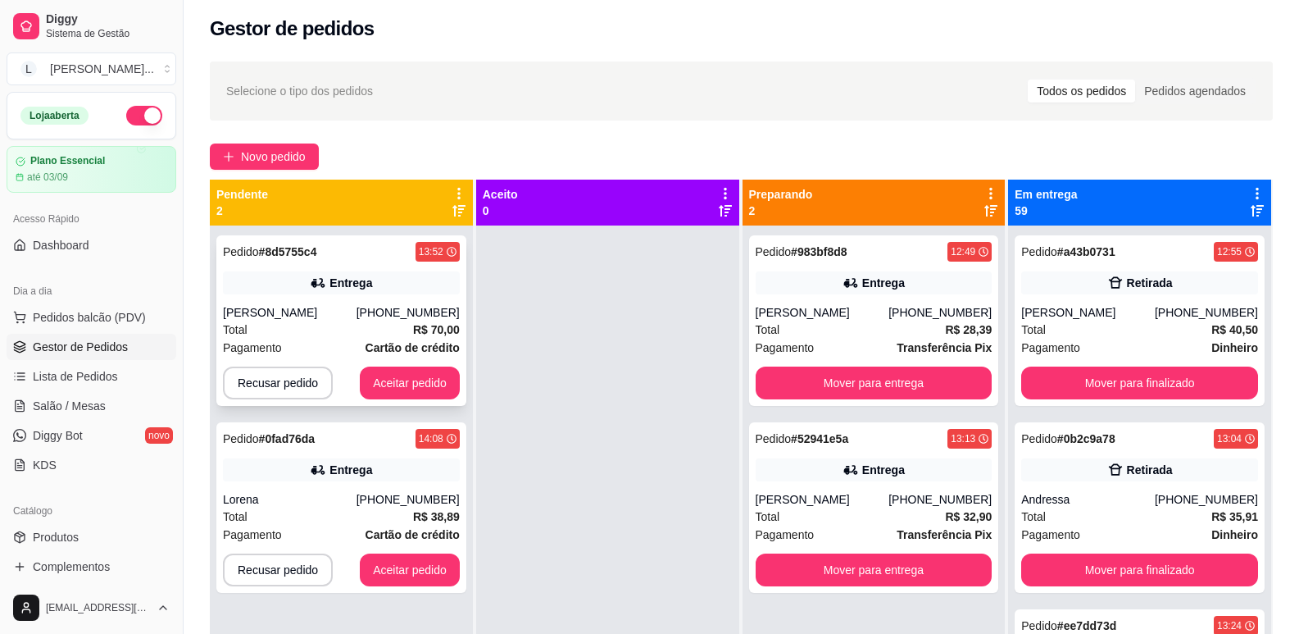
click at [357, 308] on div "[PERSON_NAME]" at bounding box center [290, 312] width 134 height 16
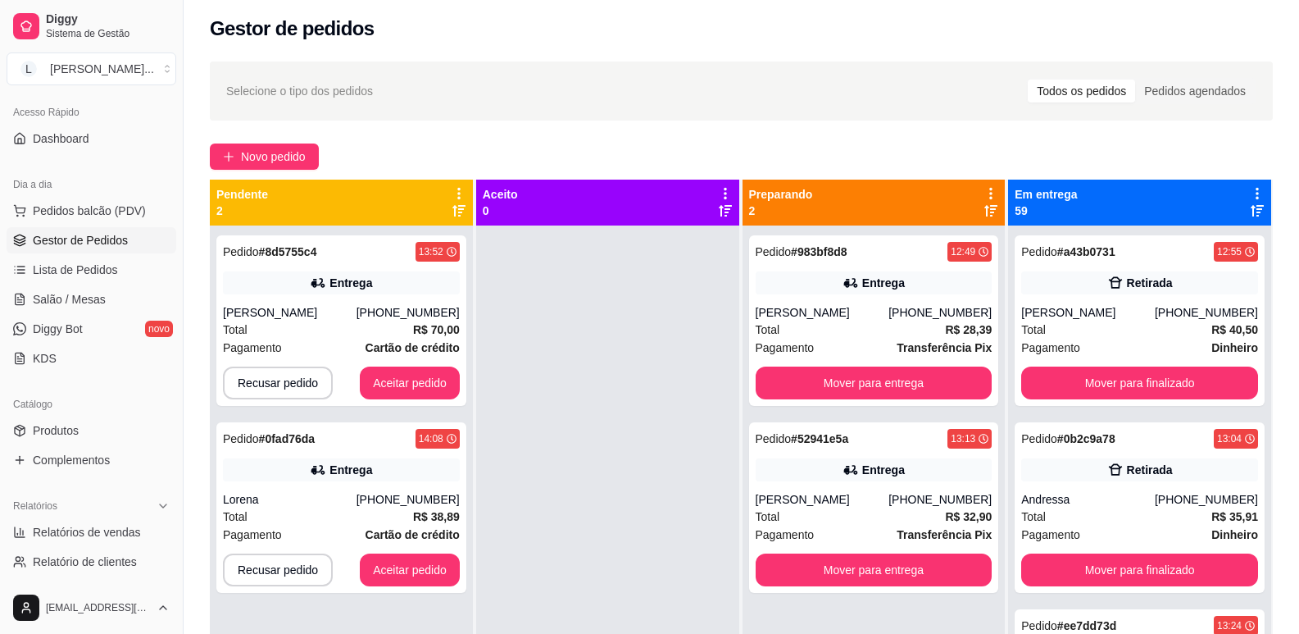
scroll to position [136, 0]
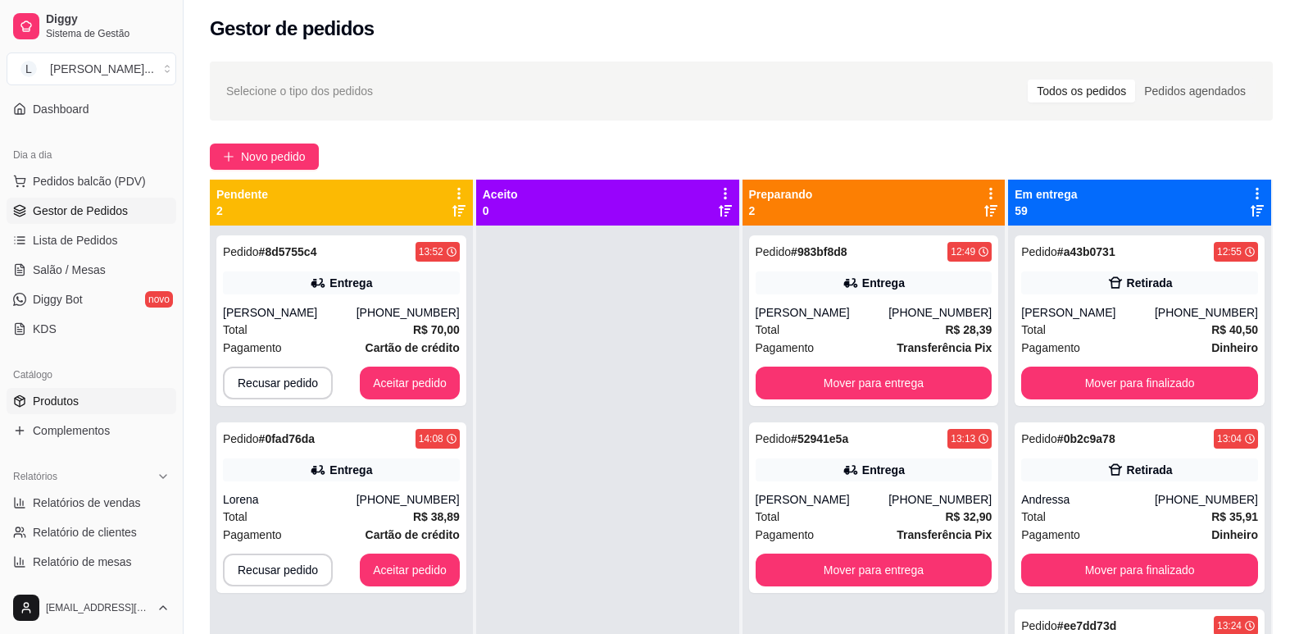
click at [85, 403] on link "Produtos" at bounding box center [92, 401] width 170 height 26
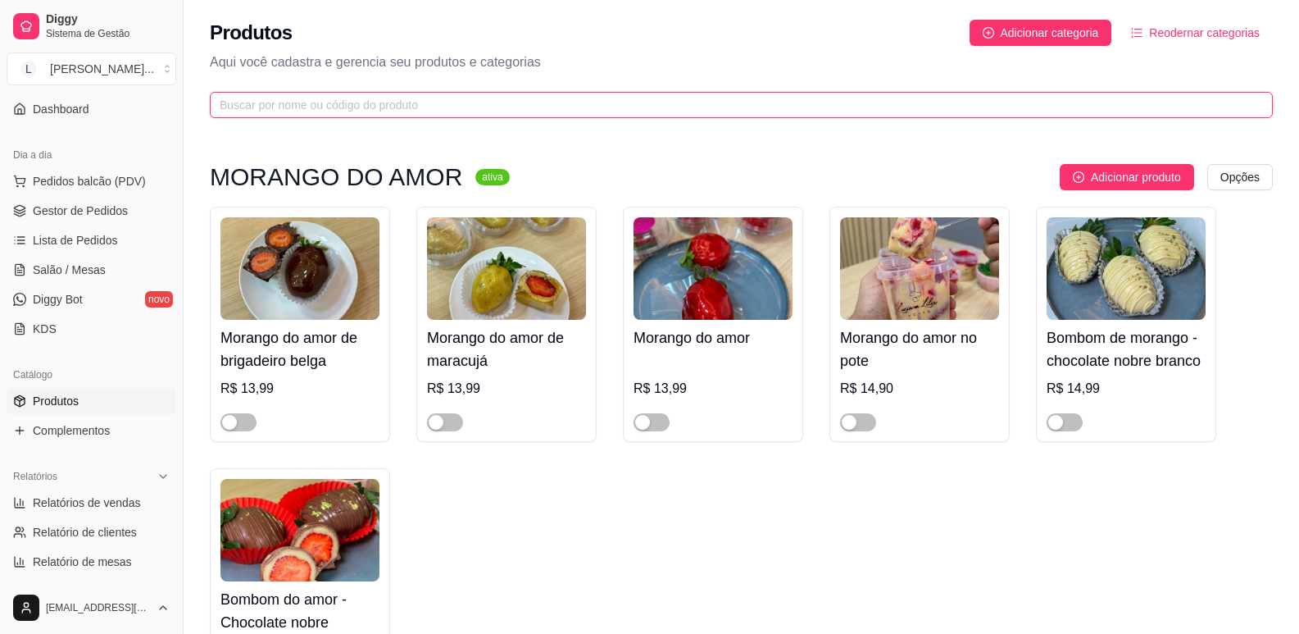
click at [330, 101] on input "text" at bounding box center [735, 105] width 1031 height 18
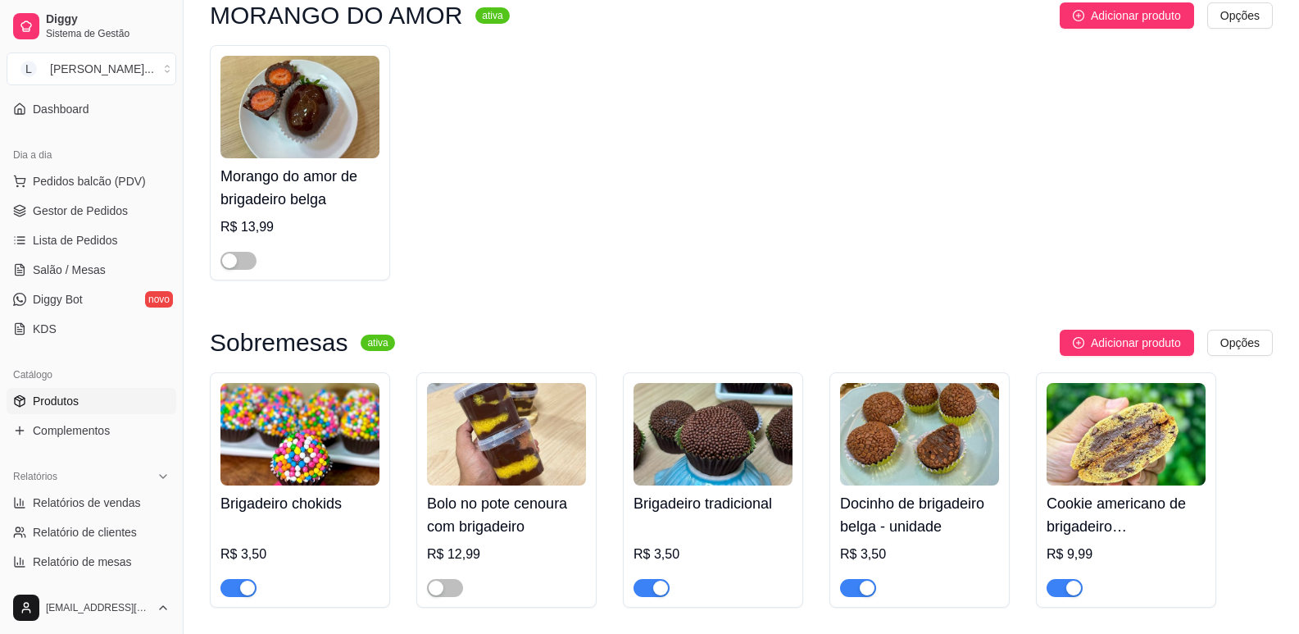
scroll to position [164, 0]
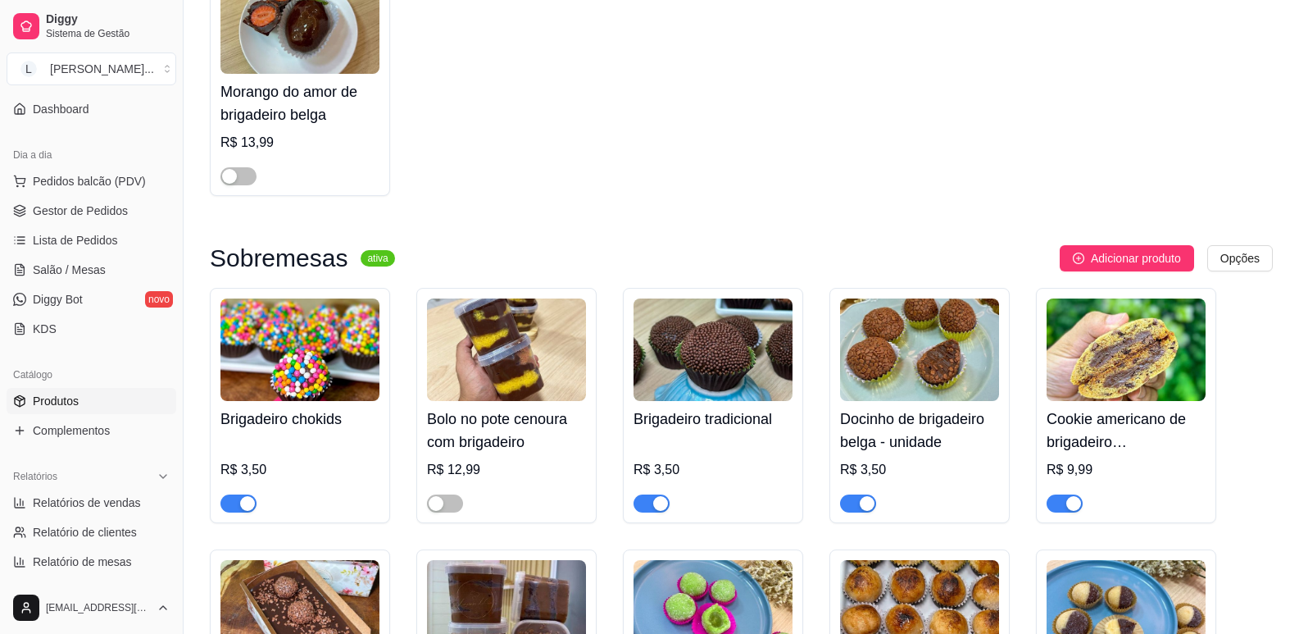
type input "brigade"
click at [860, 501] on div "button" at bounding box center [867, 503] width 15 height 15
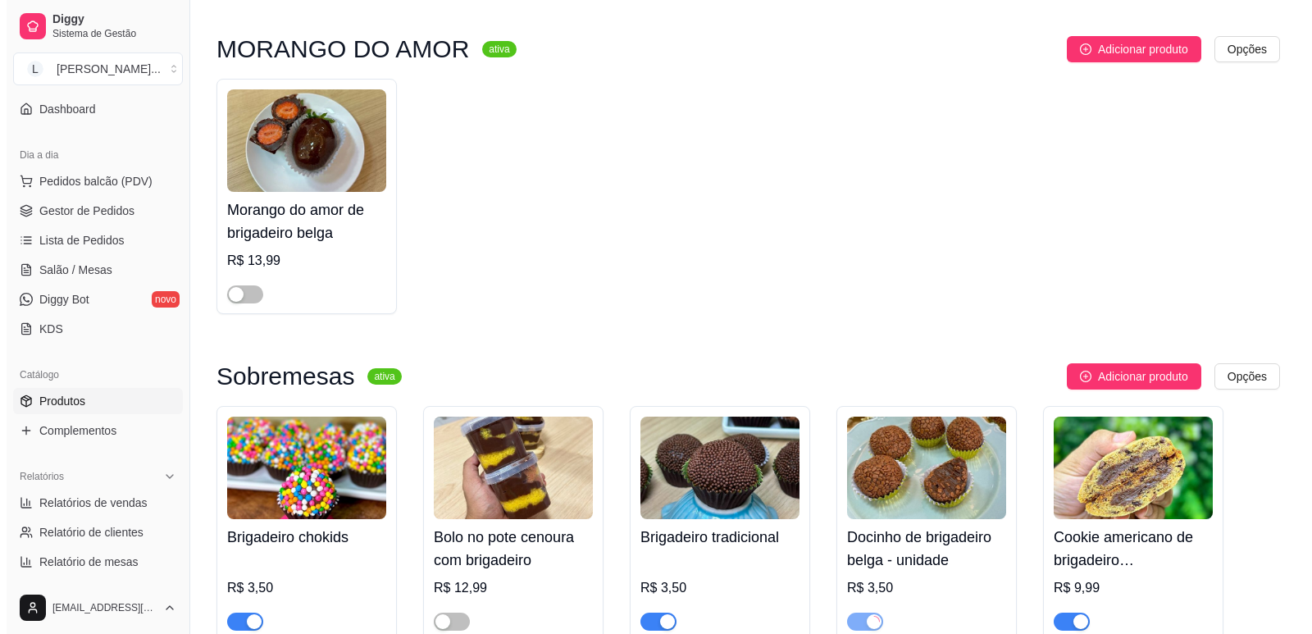
scroll to position [0, 0]
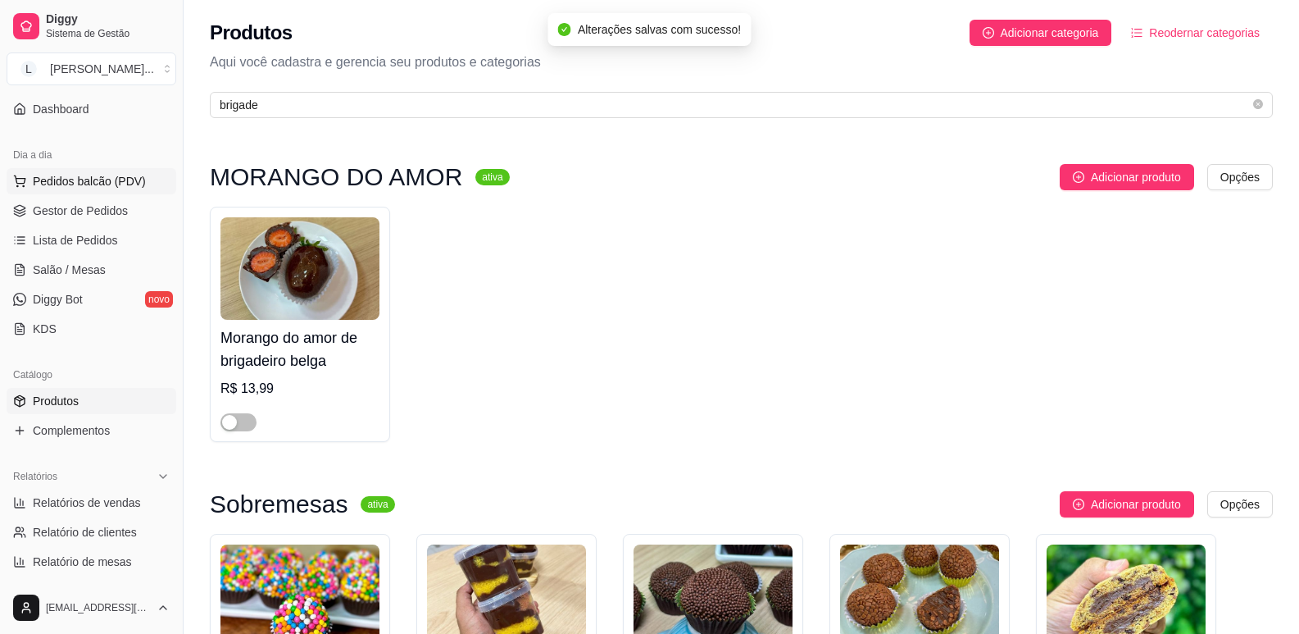
click at [89, 182] on span "Pedidos balcão (PDV)" at bounding box center [89, 181] width 113 height 16
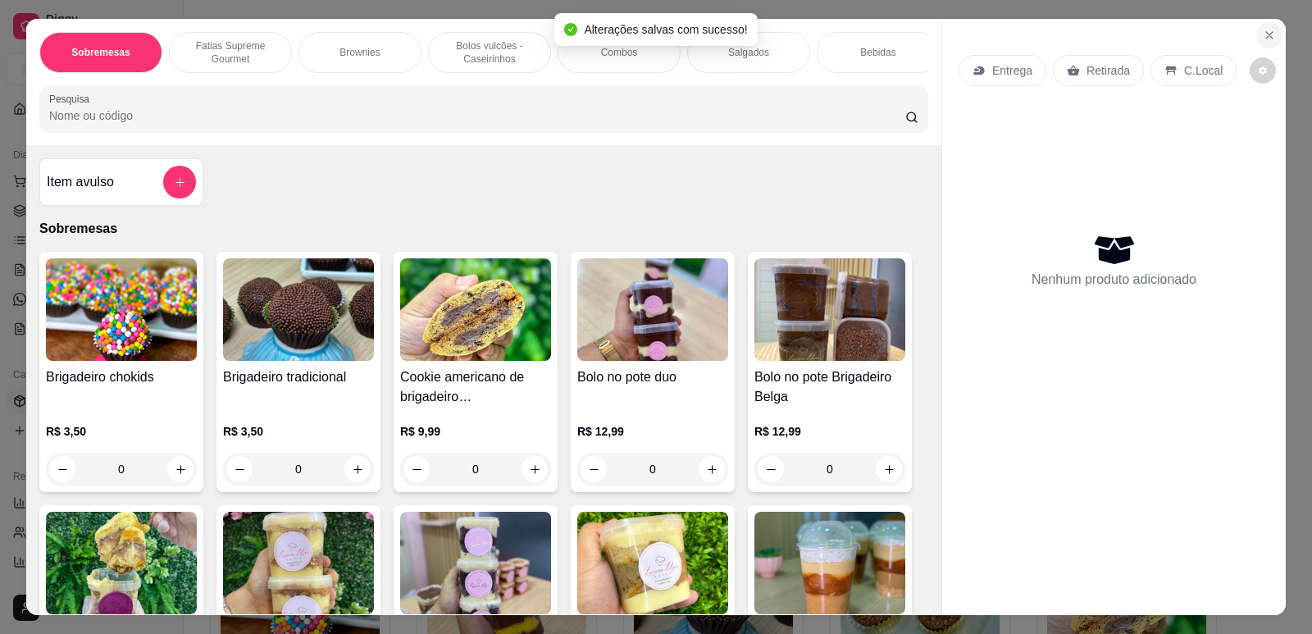
click at [1268, 38] on icon "Close" at bounding box center [1269, 35] width 13 height 13
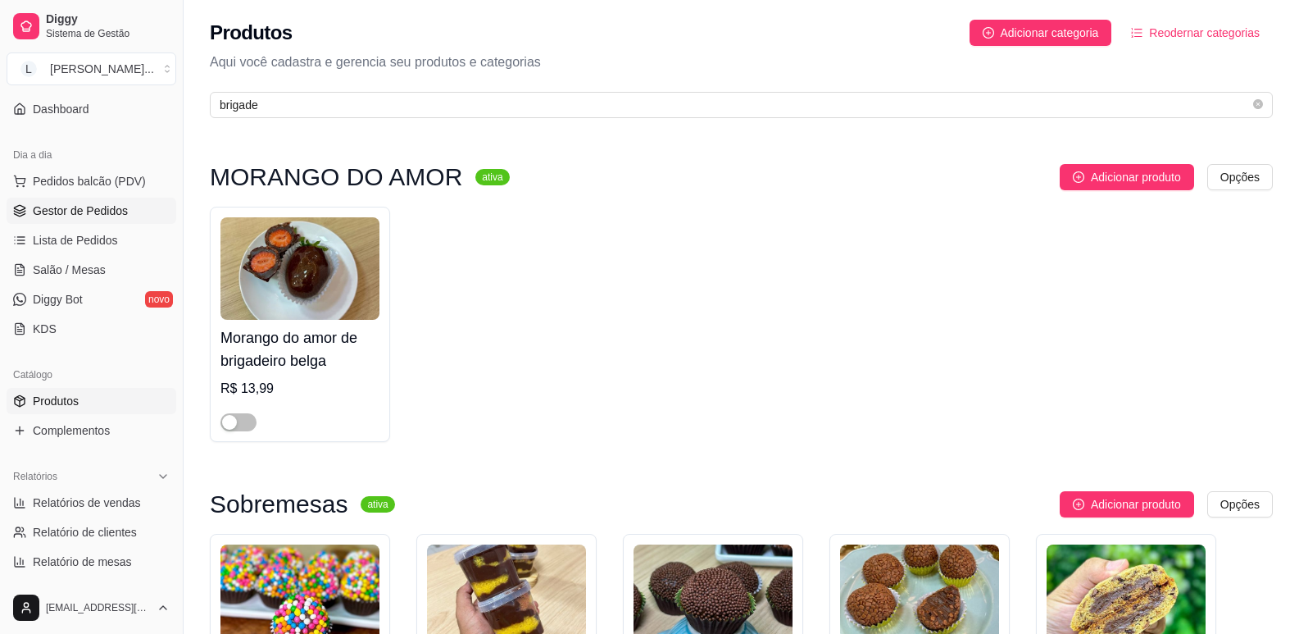
click at [119, 206] on span "Gestor de Pedidos" at bounding box center [80, 210] width 95 height 16
click at [100, 207] on span "Gestor de Pedidos" at bounding box center [80, 210] width 95 height 16
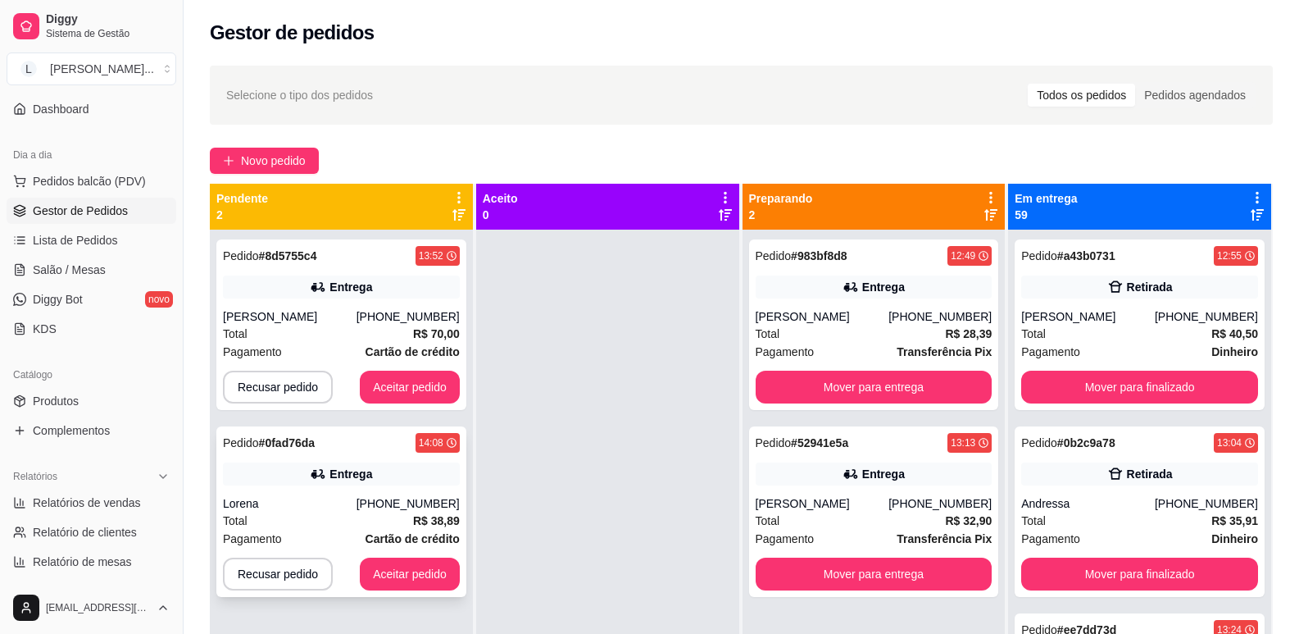
click at [353, 461] on div "Pedido # 0fad76da 14:08 Entrega Lorena [PHONE_NUMBER] Total R$ 38,89 Pagamento …" at bounding box center [341, 511] width 250 height 171
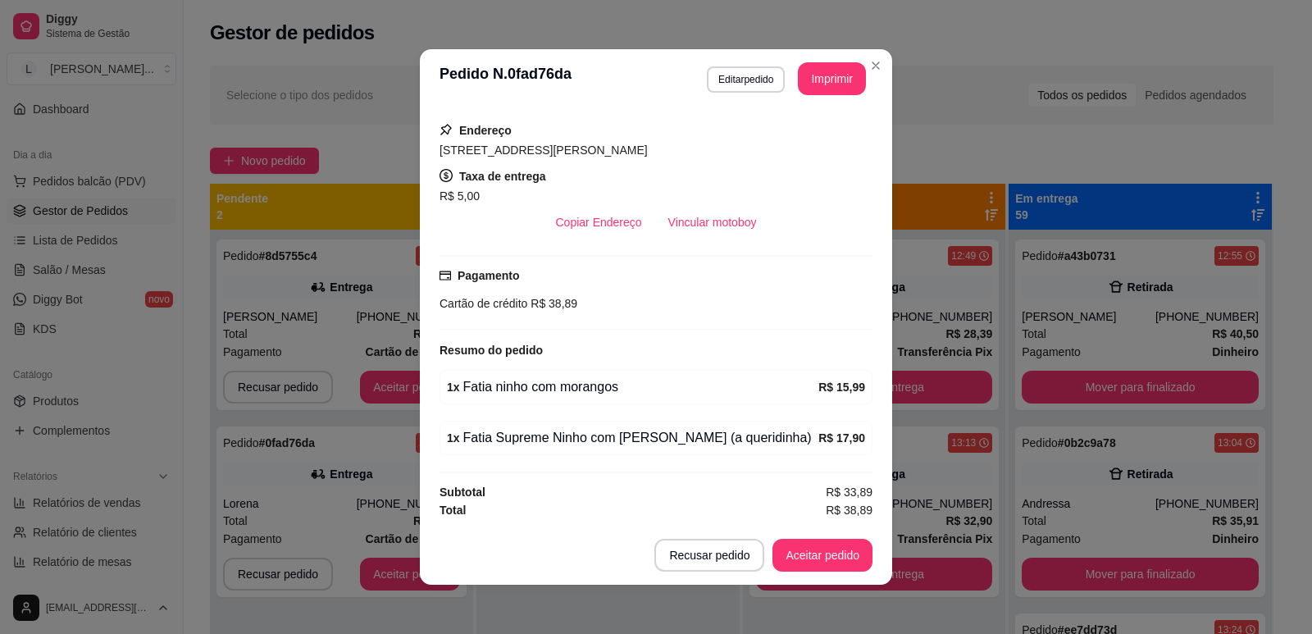
scroll to position [3, 0]
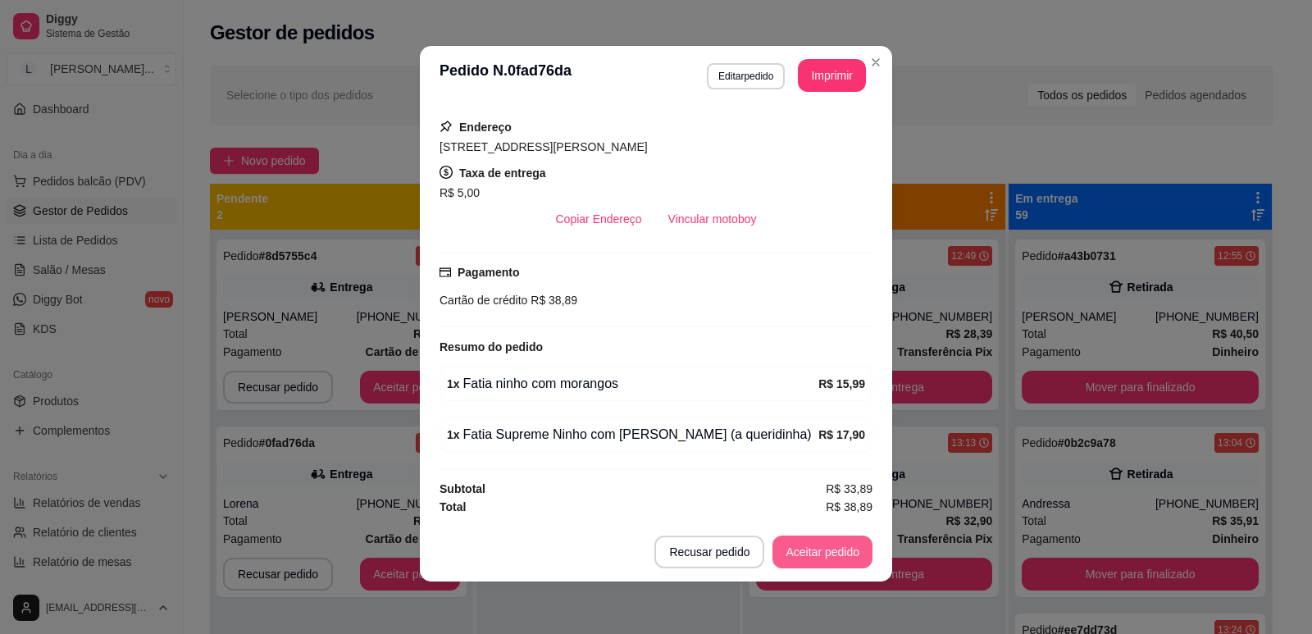
click at [801, 550] on button "Aceitar pedido" at bounding box center [822, 551] width 100 height 33
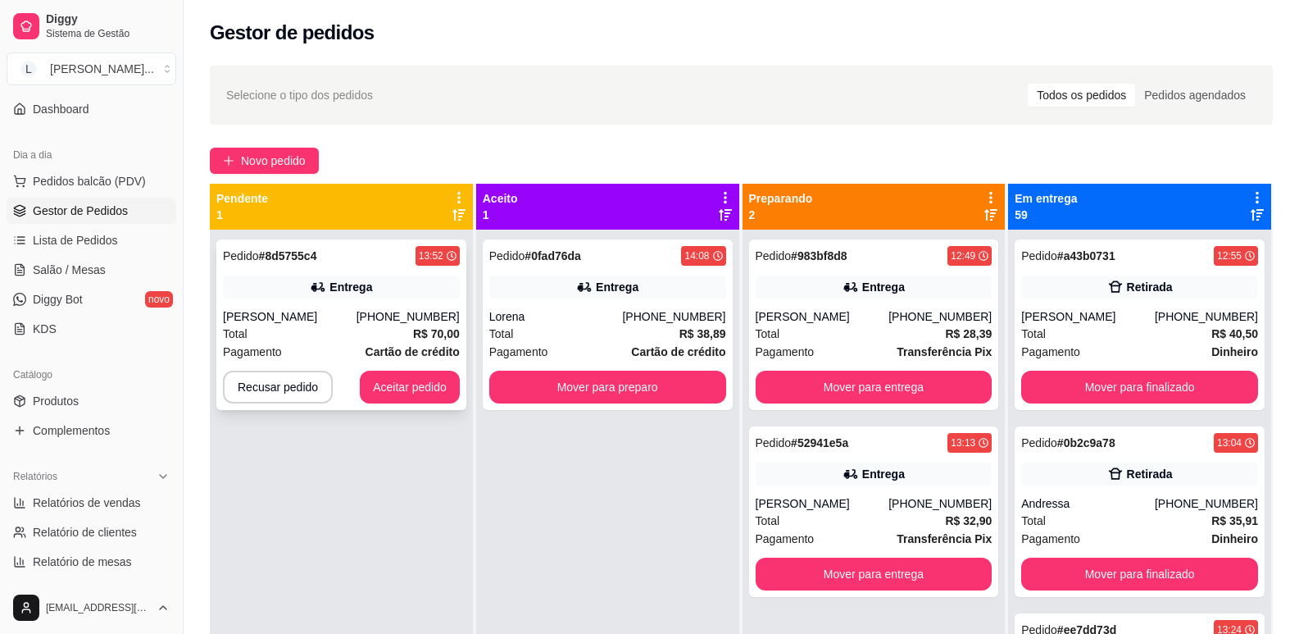
click at [321, 278] on div "Entrega" at bounding box center [341, 286] width 237 height 23
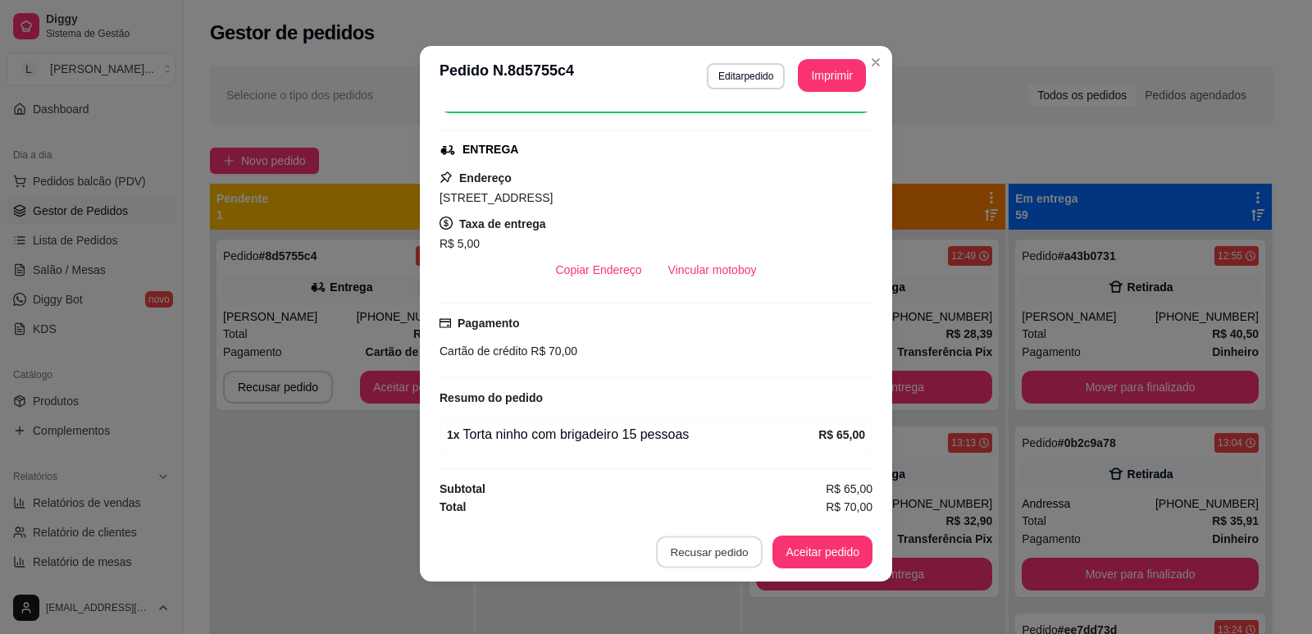
click at [682, 558] on button "Recusar pedido" at bounding box center [709, 552] width 107 height 32
click at [735, 516] on button "Sim" at bounding box center [749, 511] width 64 height 32
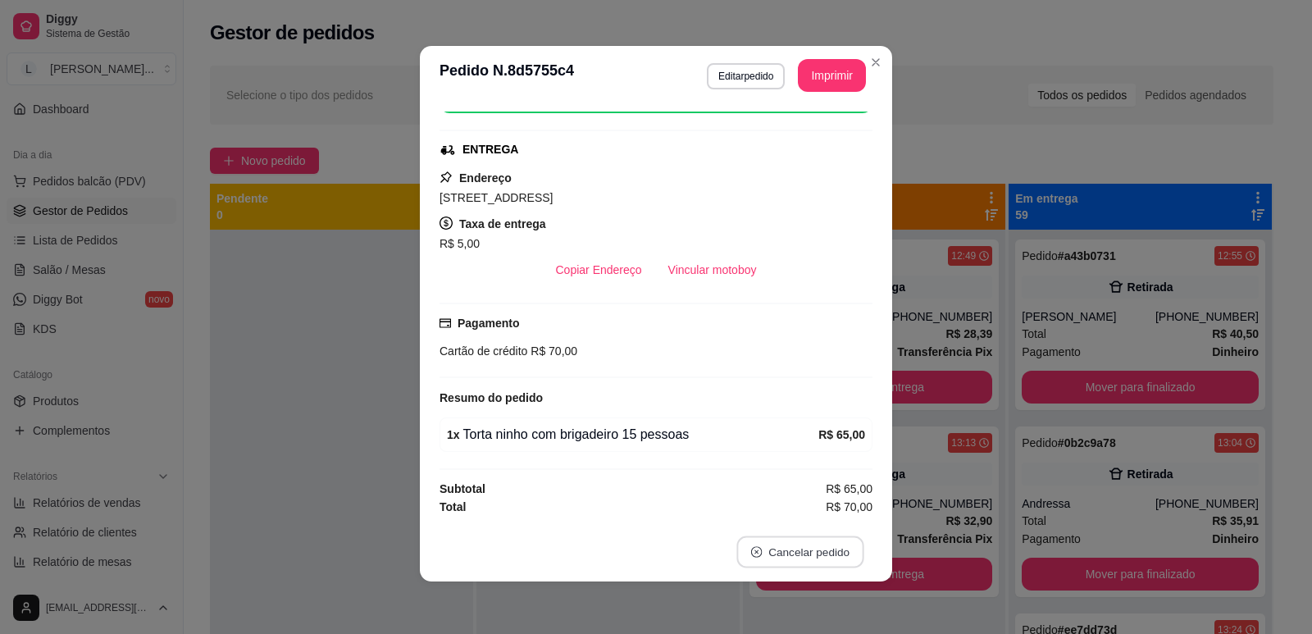
click at [776, 553] on button "Cancelar pedido" at bounding box center [799, 552] width 127 height 32
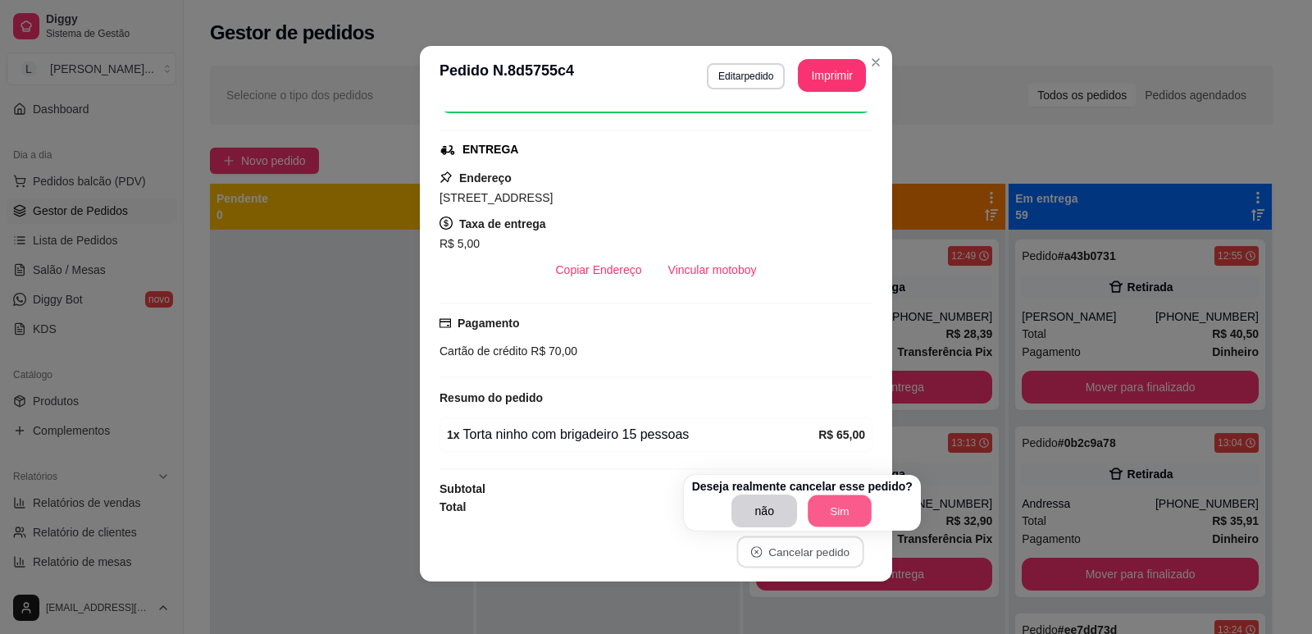
click at [820, 519] on button "Sim" at bounding box center [840, 511] width 64 height 32
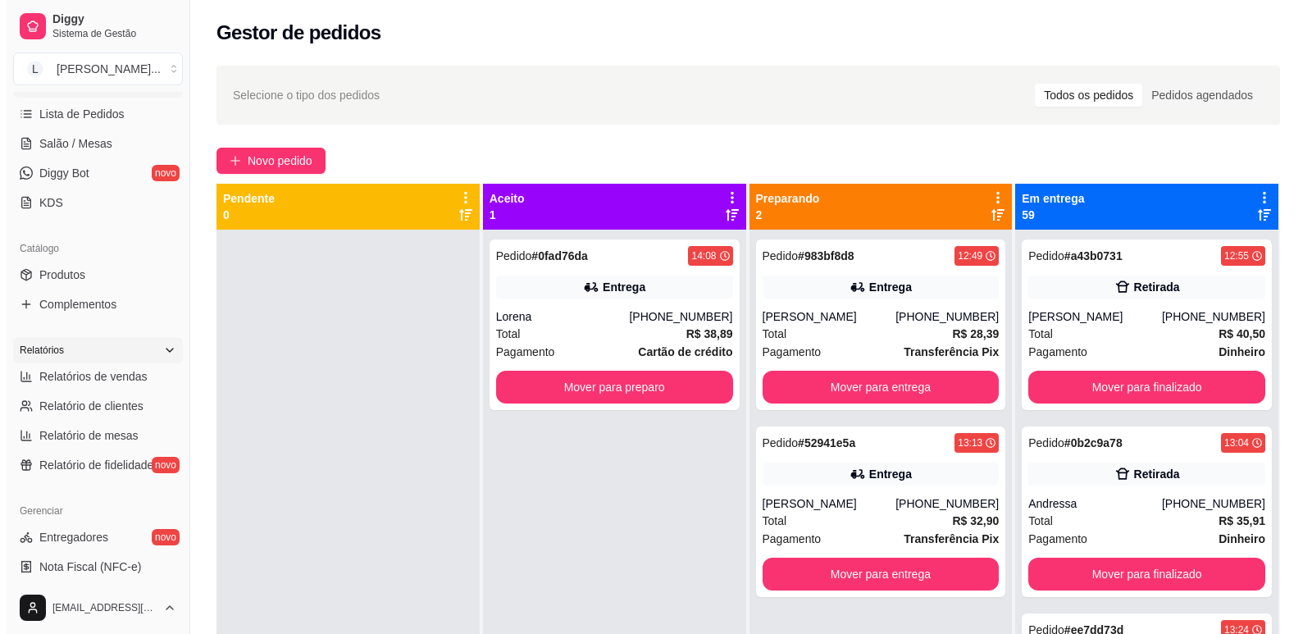
scroll to position [300, 0]
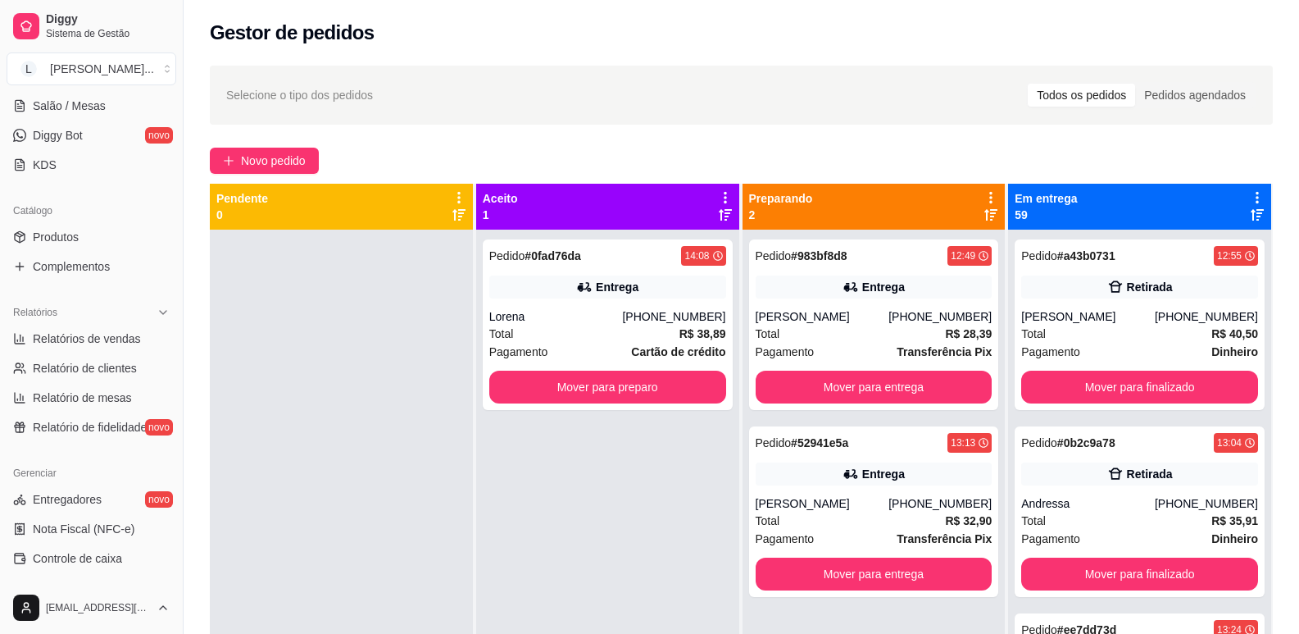
click at [82, 223] on div "Catálogo" at bounding box center [92, 211] width 170 height 26
click at [84, 232] on link "Produtos" at bounding box center [92, 237] width 170 height 26
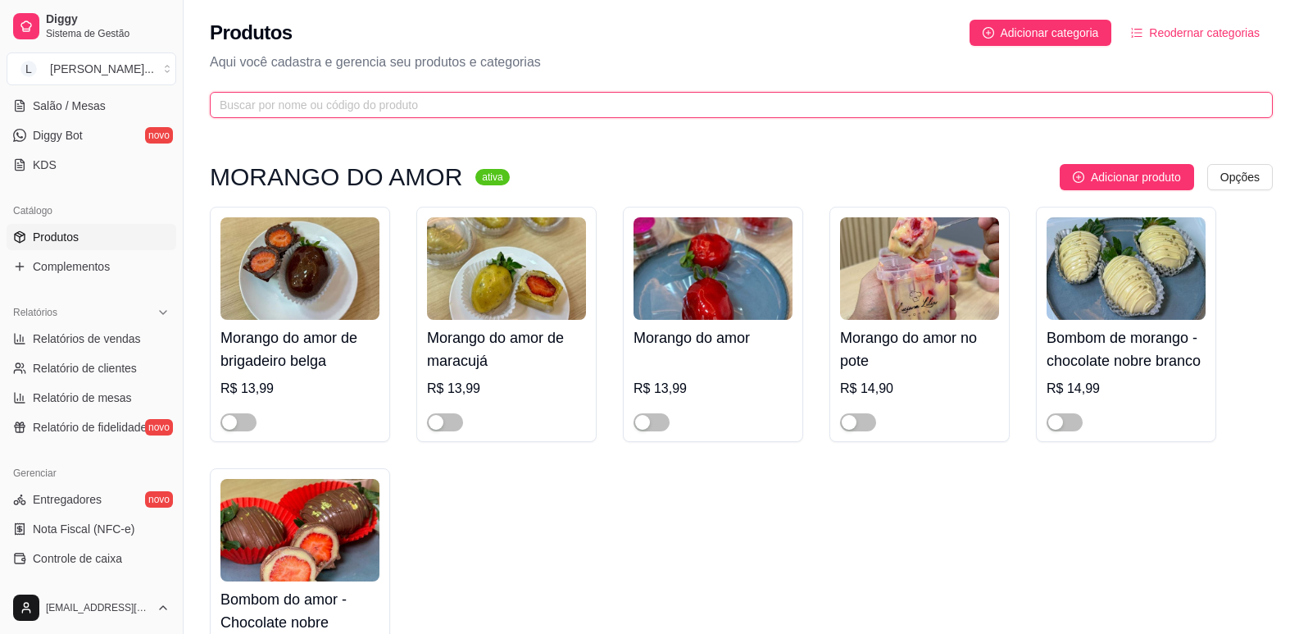
click at [322, 108] on input "text" at bounding box center [735, 105] width 1031 height 18
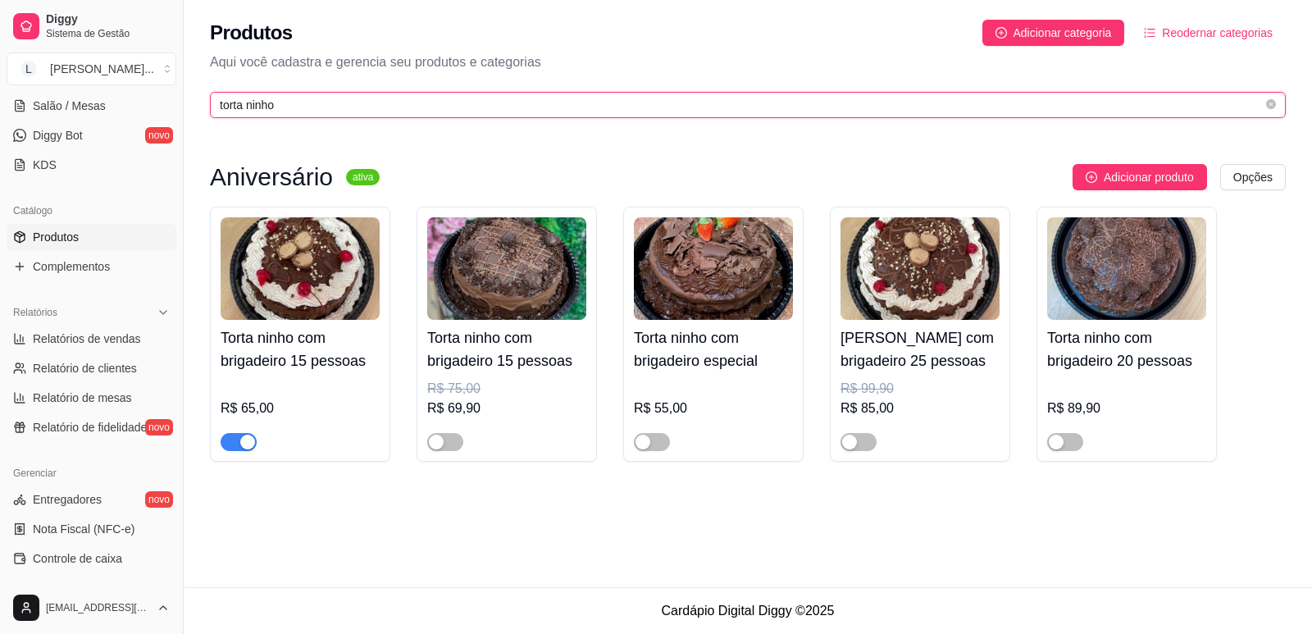
type input "torta ninho"
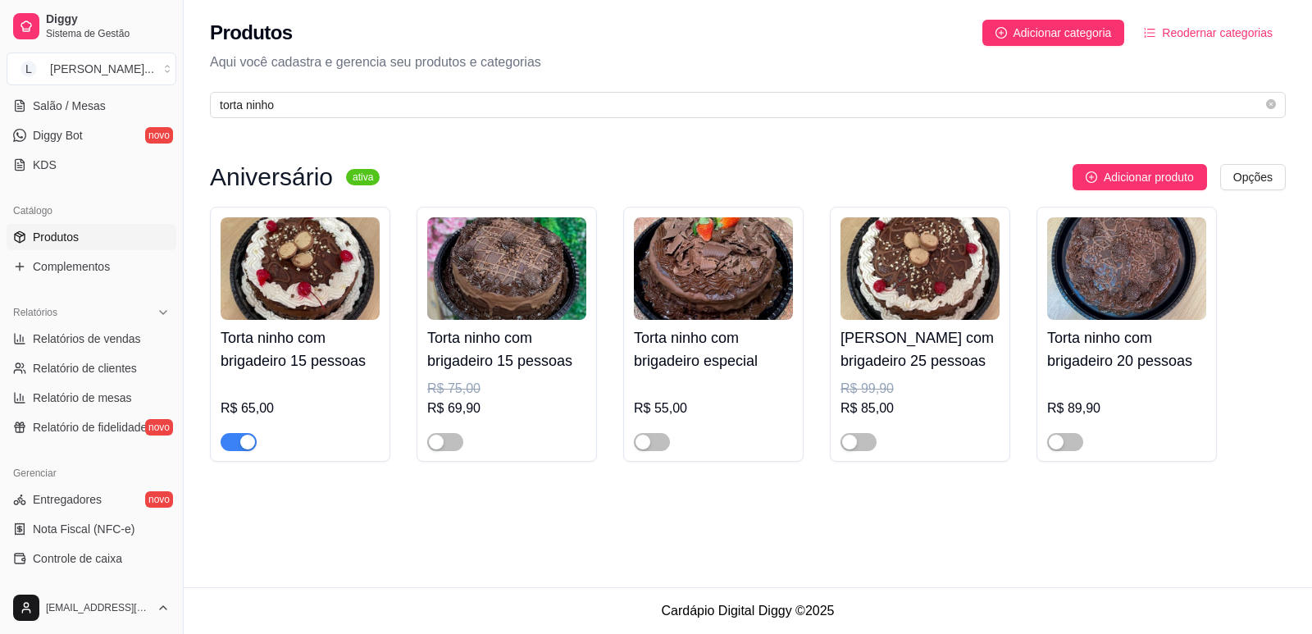
click at [236, 446] on span "button" at bounding box center [239, 442] width 36 height 18
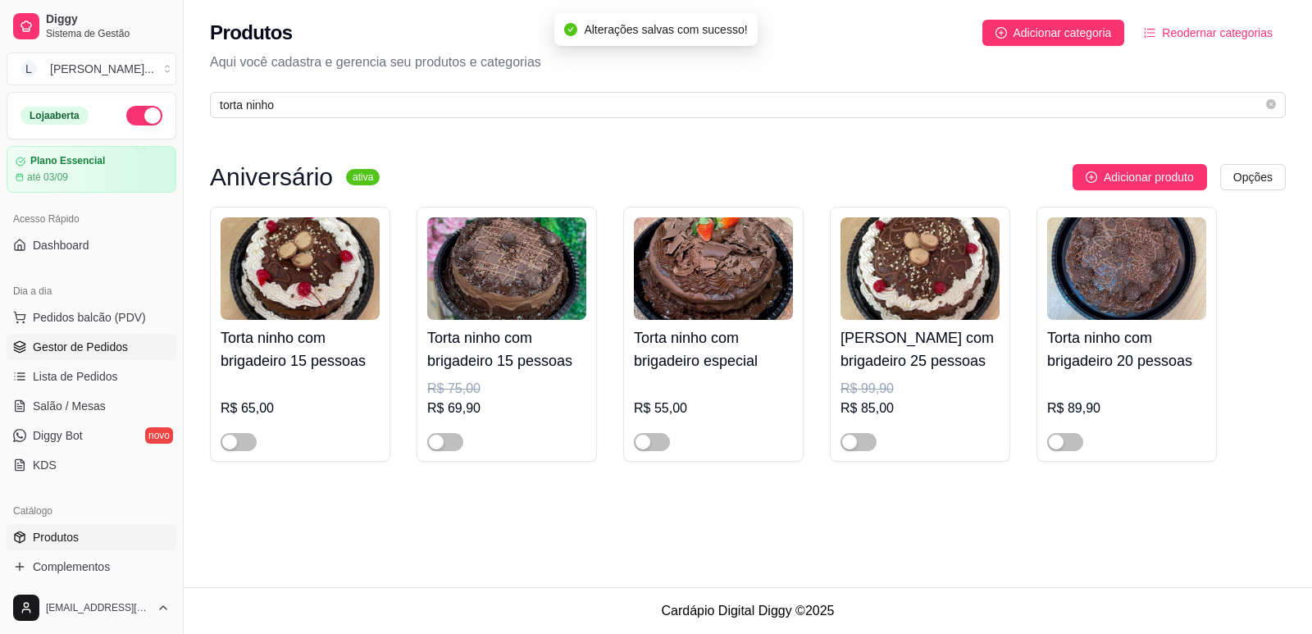
click at [62, 339] on span "Gestor de Pedidos" at bounding box center [80, 347] width 95 height 16
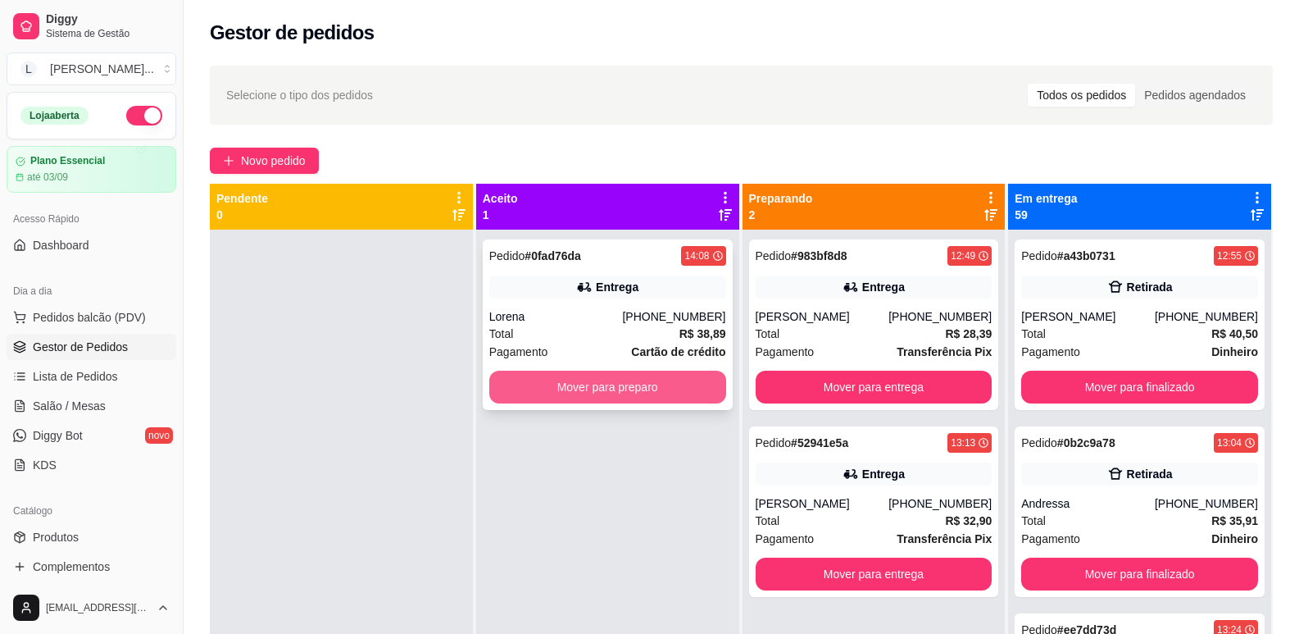
click at [646, 383] on button "Mover para preparo" at bounding box center [607, 387] width 237 height 33
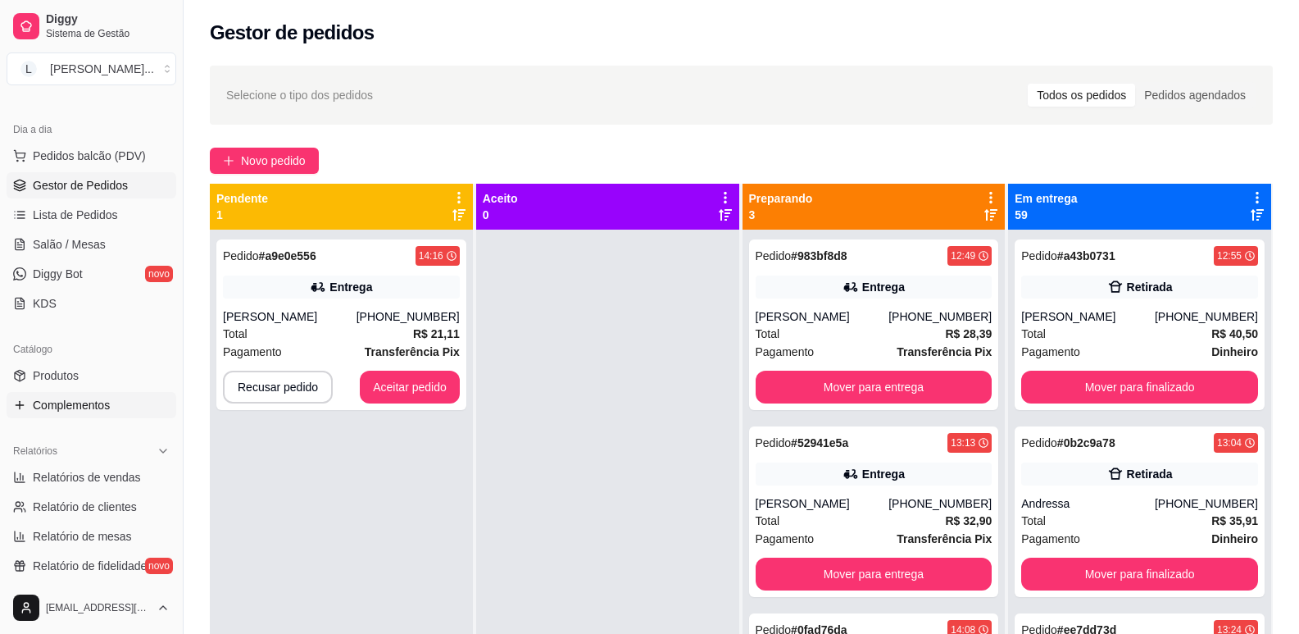
scroll to position [164, 0]
click at [80, 359] on div "Catálogo" at bounding box center [92, 347] width 170 height 26
click at [80, 373] on link "Produtos" at bounding box center [92, 373] width 170 height 26
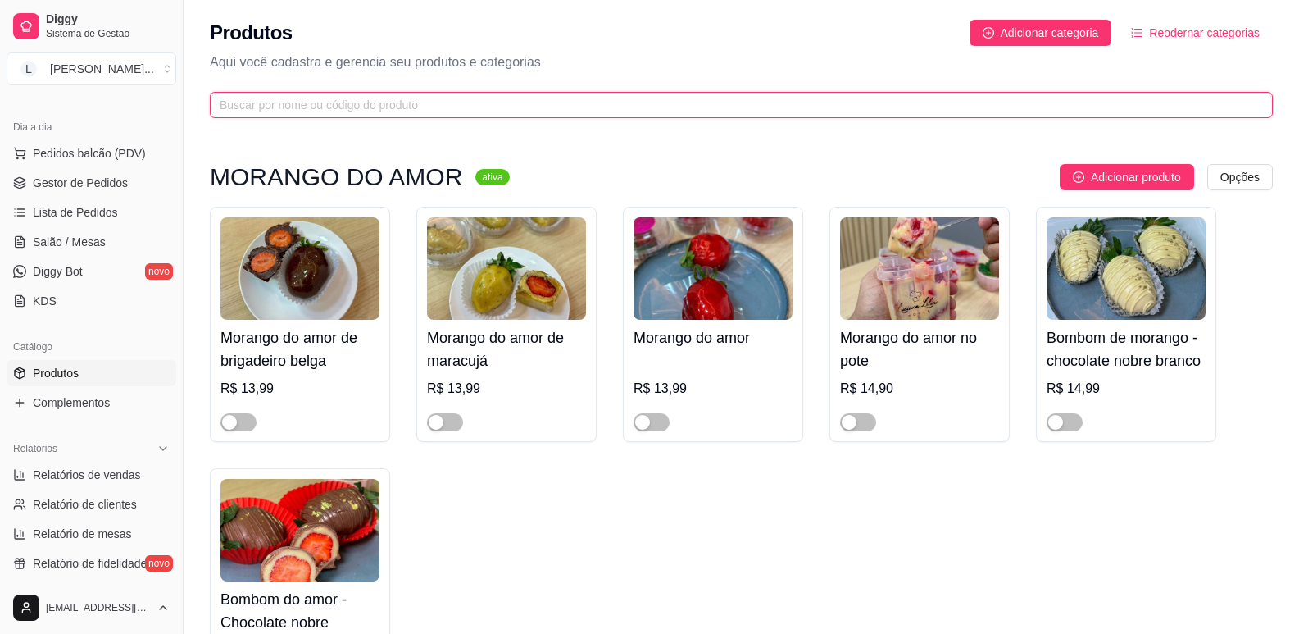
click at [413, 113] on input "text" at bounding box center [735, 105] width 1031 height 18
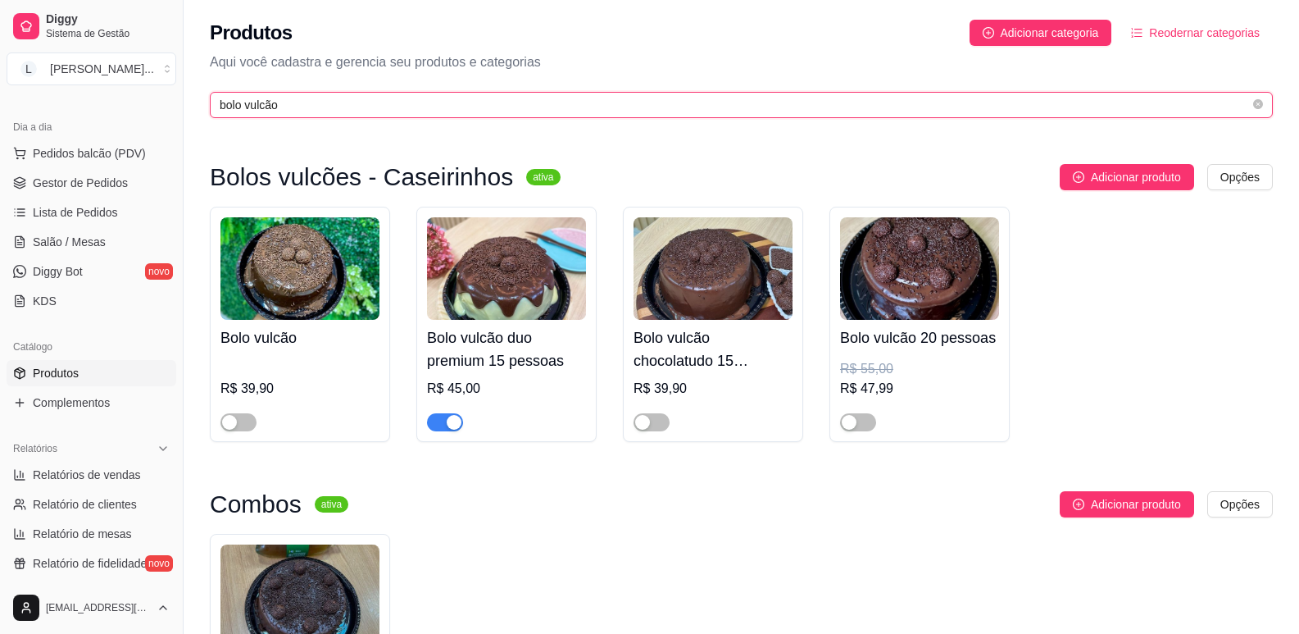
type input "bolo vulcão"
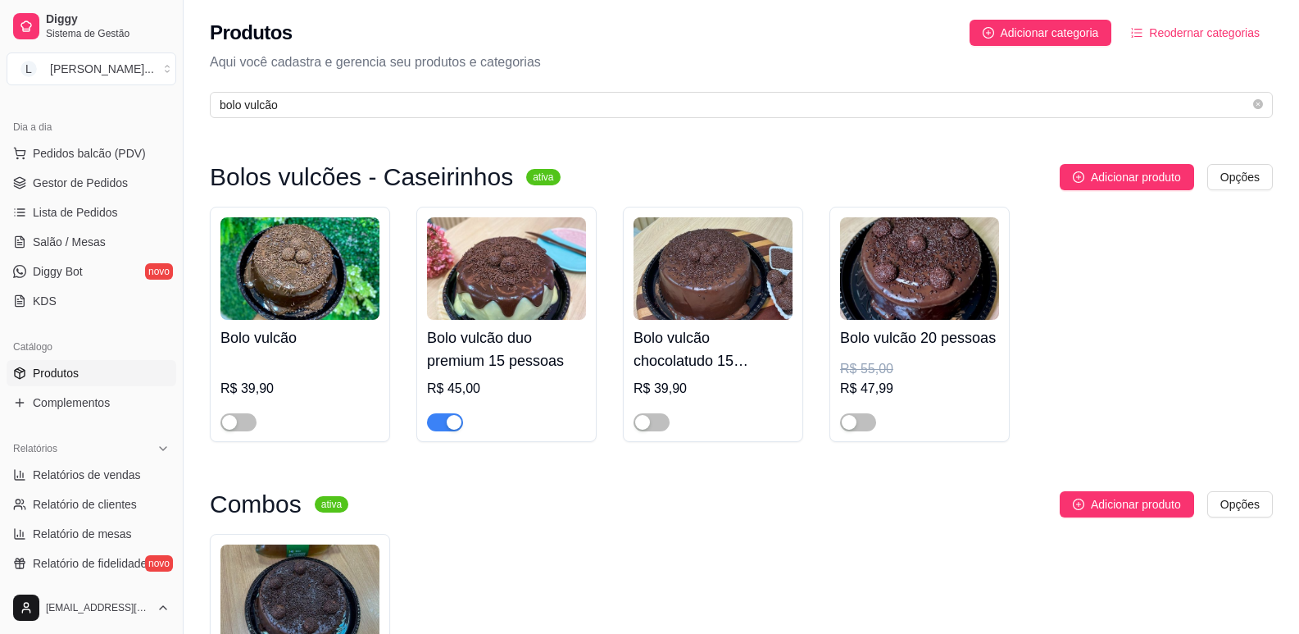
click at [444, 438] on div "Bolo vulcão duo premium 15 pessoas R$ 45,00" at bounding box center [506, 324] width 180 height 235
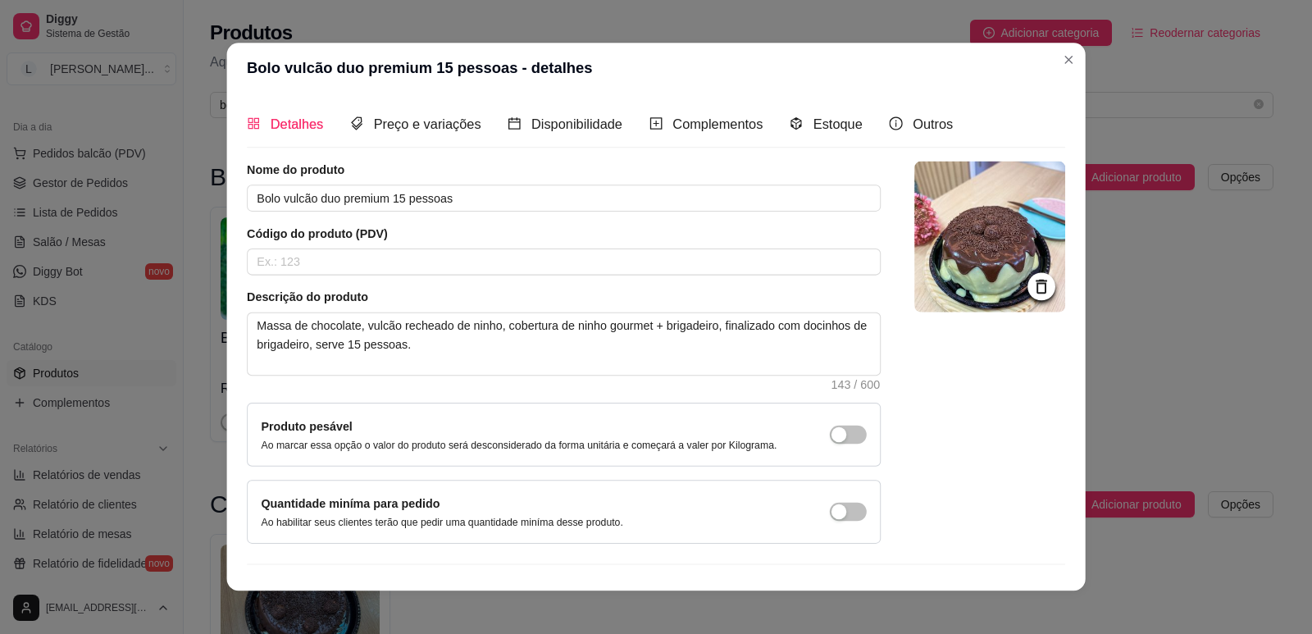
click at [446, 427] on div "Produto pesável Ao marcar essa opção o valor do produto será desconsiderado da …" at bounding box center [519, 434] width 516 height 35
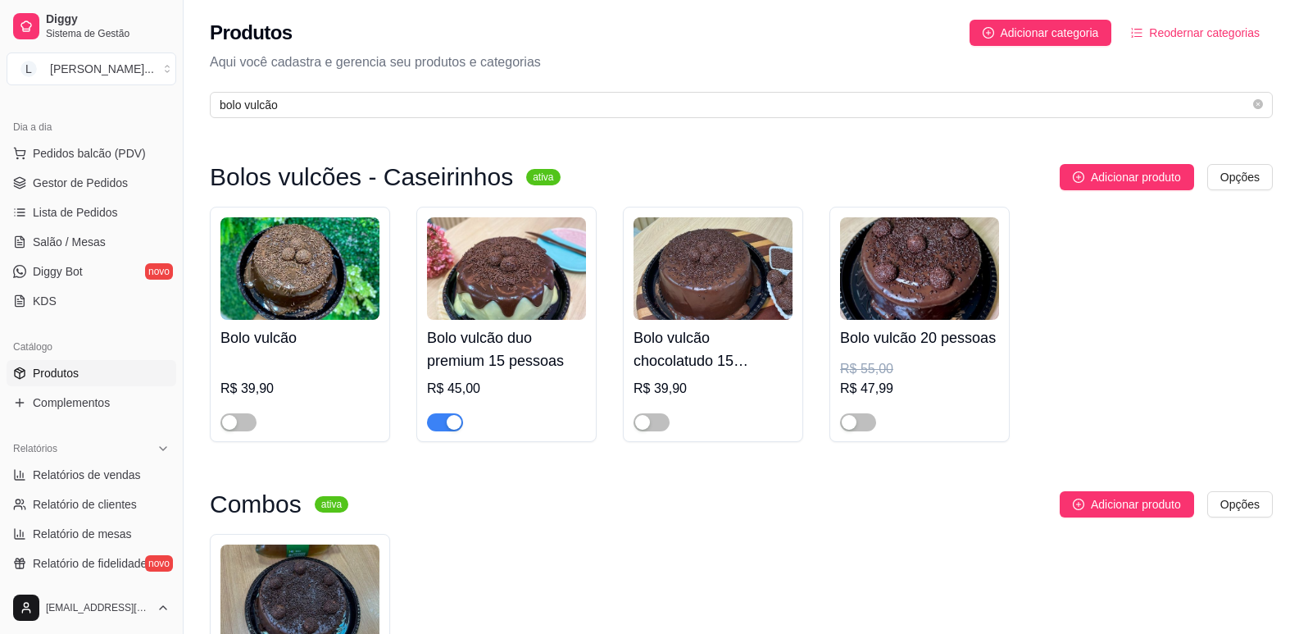
click at [471, 425] on div at bounding box center [506, 414] width 159 height 33
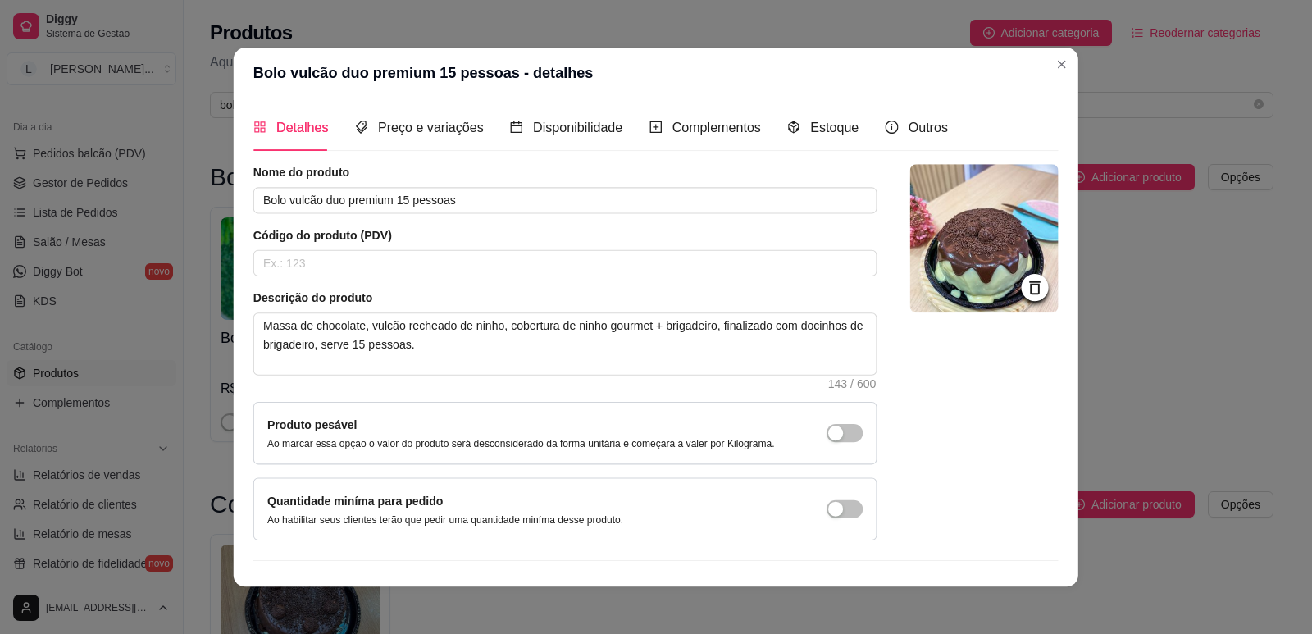
click at [452, 425] on div "Produto pesável Ao marcar essa opção o valor do produto será desconsiderado da …" at bounding box center [520, 433] width 507 height 34
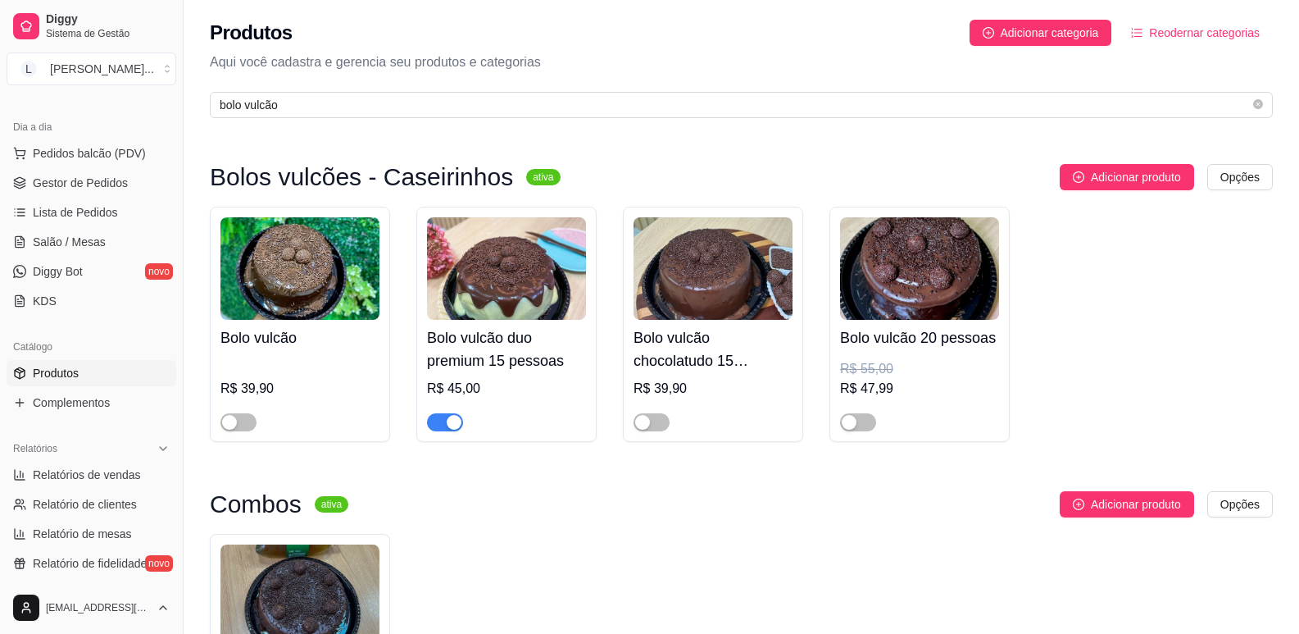
click at [457, 420] on div "button" at bounding box center [454, 422] width 15 height 15
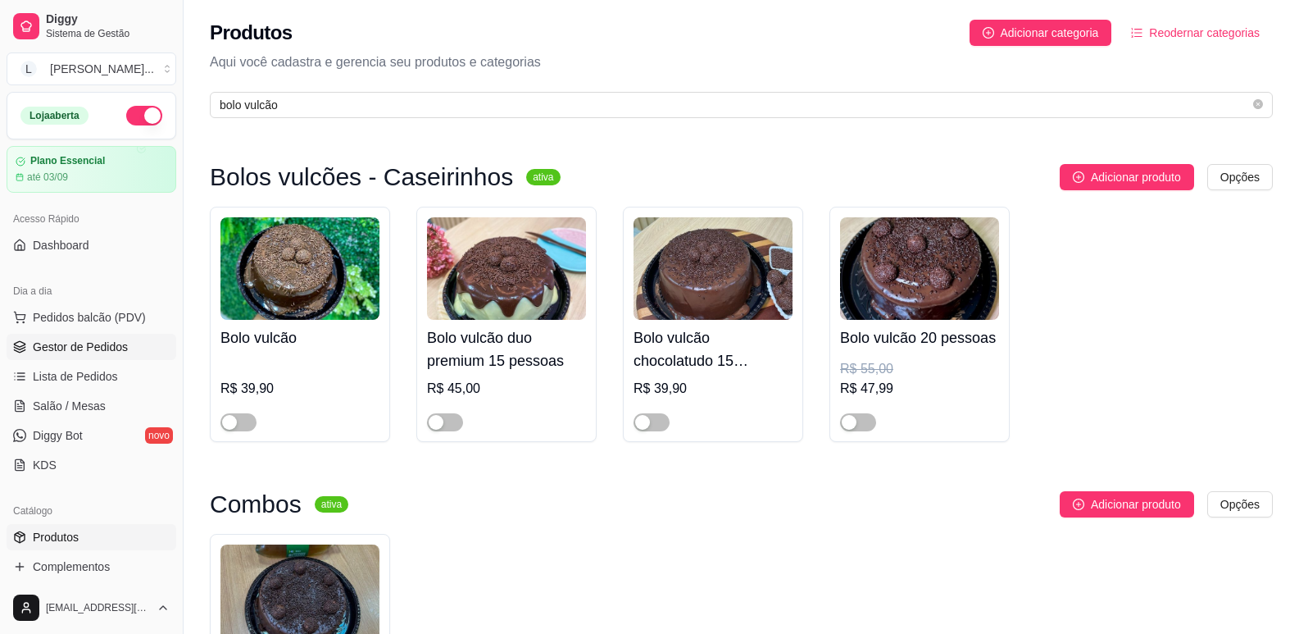
click at [80, 353] on span "Gestor de Pedidos" at bounding box center [80, 347] width 95 height 16
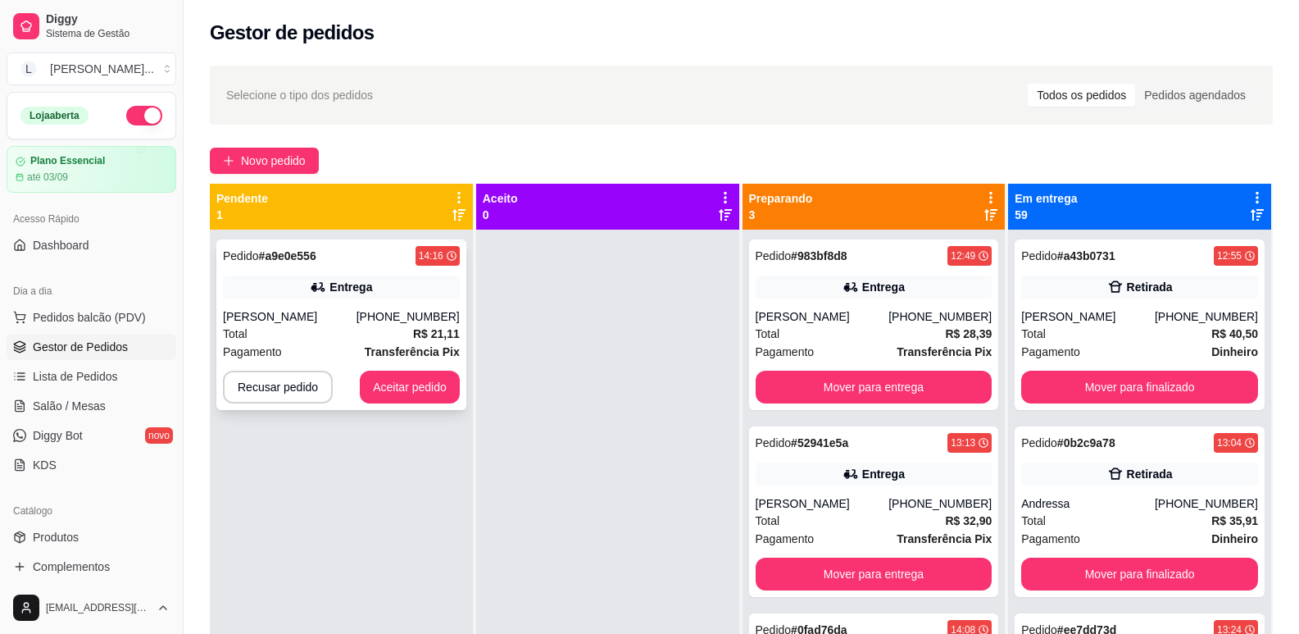
click at [349, 253] on div "Pedido # a9e0e556 14:16" at bounding box center [341, 256] width 237 height 20
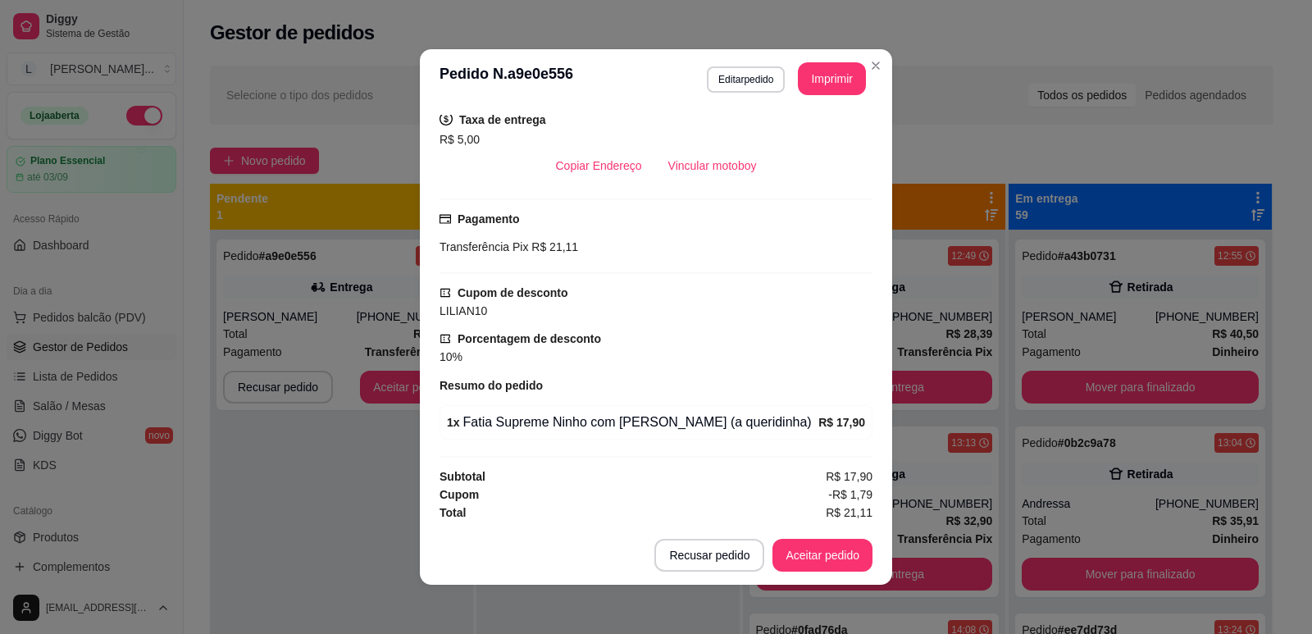
scroll to position [343, 0]
click at [812, 567] on button "Aceitar pedido" at bounding box center [822, 555] width 100 height 33
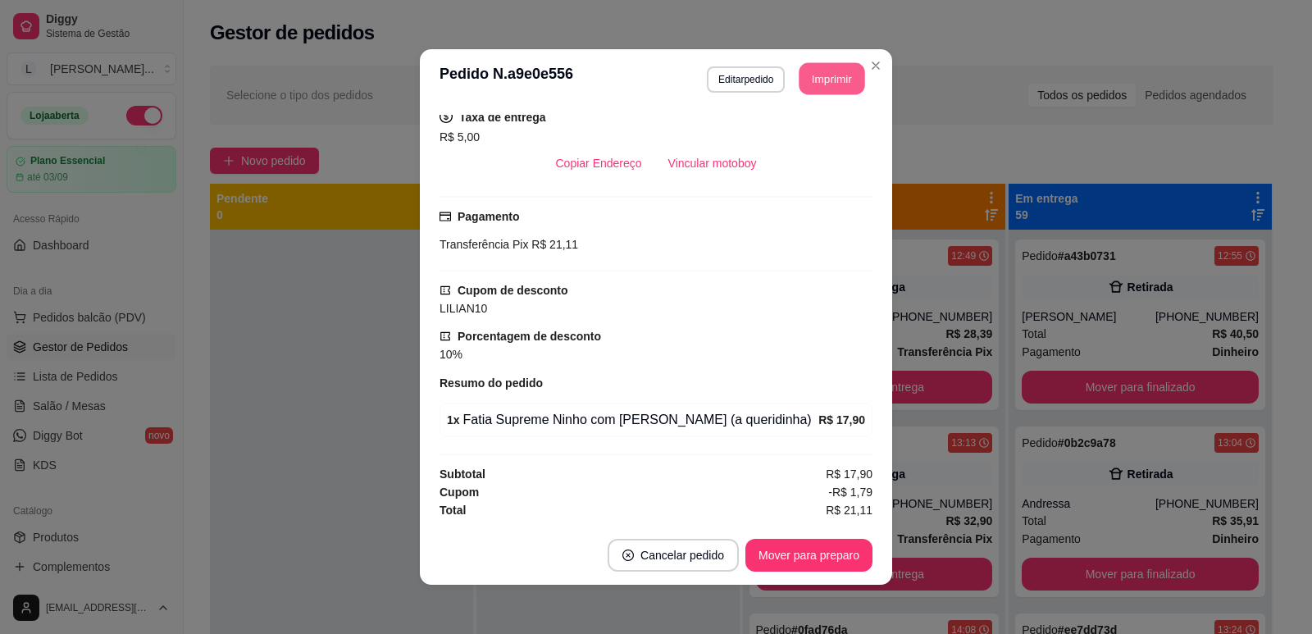
click at [821, 78] on button "Imprimir" at bounding box center [832, 79] width 66 height 32
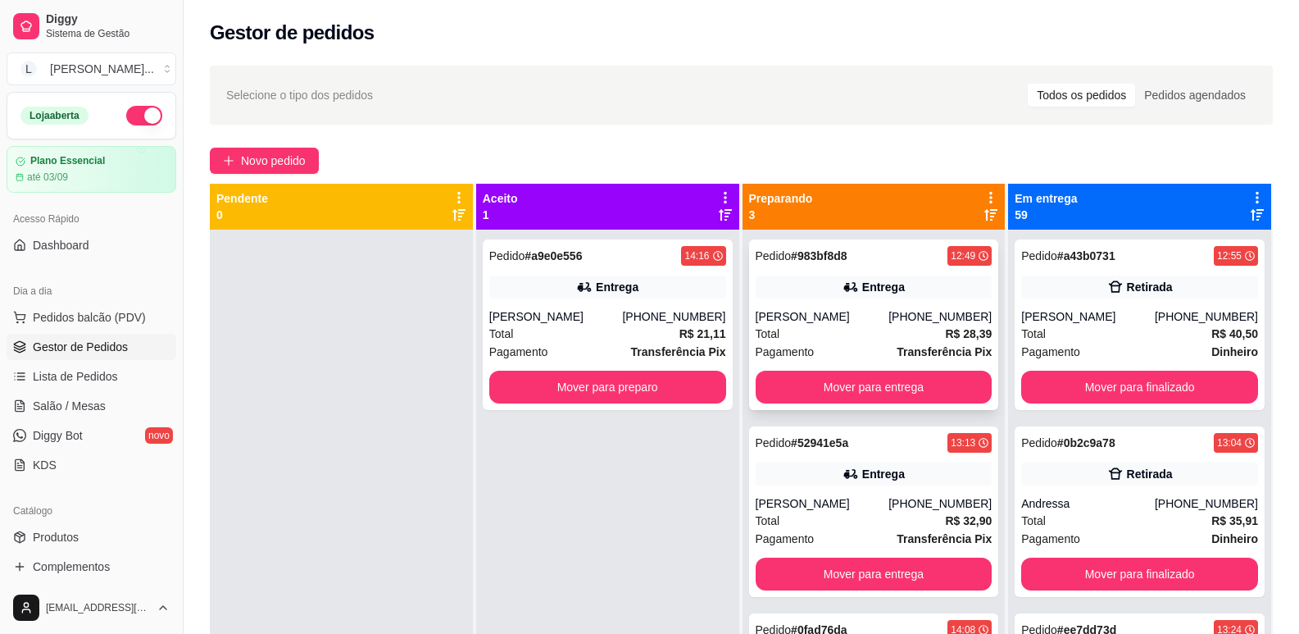
click at [831, 257] on strong "# 983bf8d8" at bounding box center [819, 255] width 57 height 13
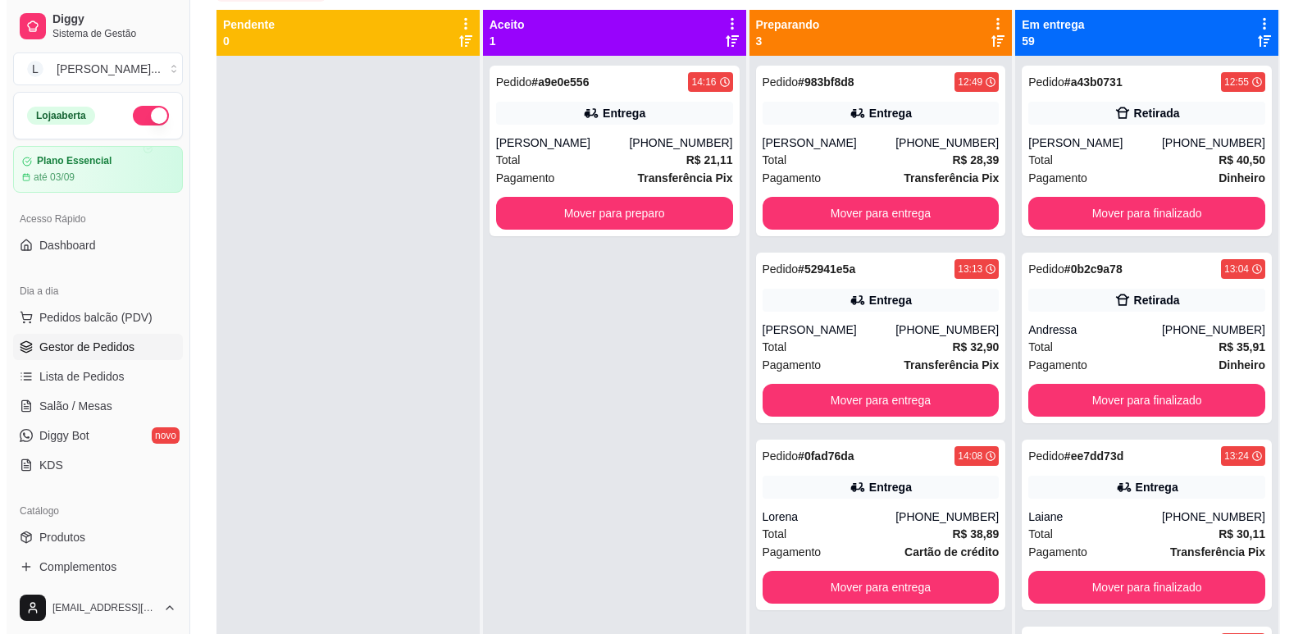
scroll to position [82, 0]
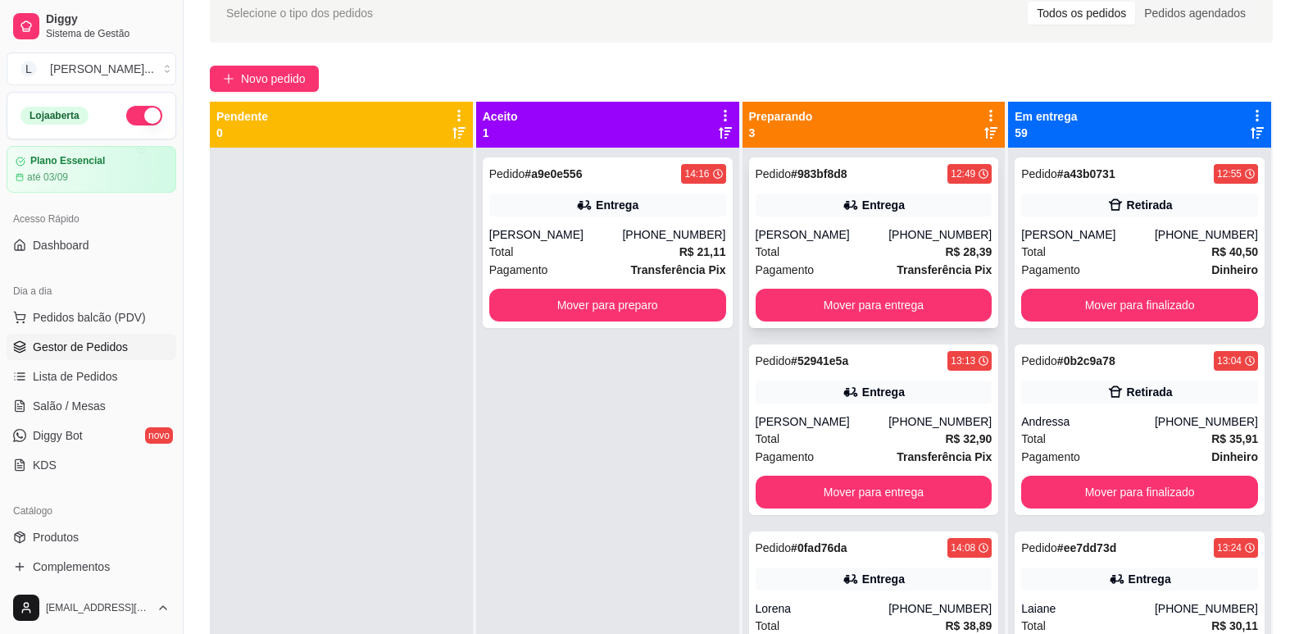
click at [842, 190] on div "Pedido # 983bf8d8 12:49 Entrega [PERSON_NAME] [PHONE_NUMBER] Total R$ 28,39 Pag…" at bounding box center [874, 242] width 250 height 171
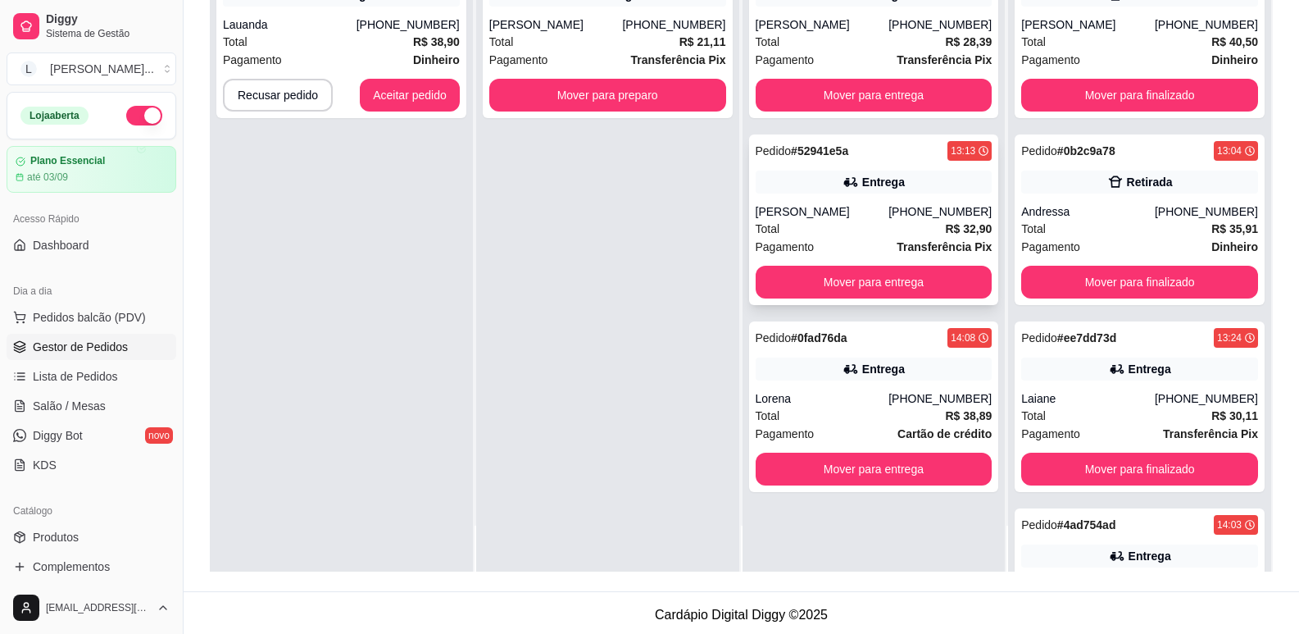
scroll to position [0, 0]
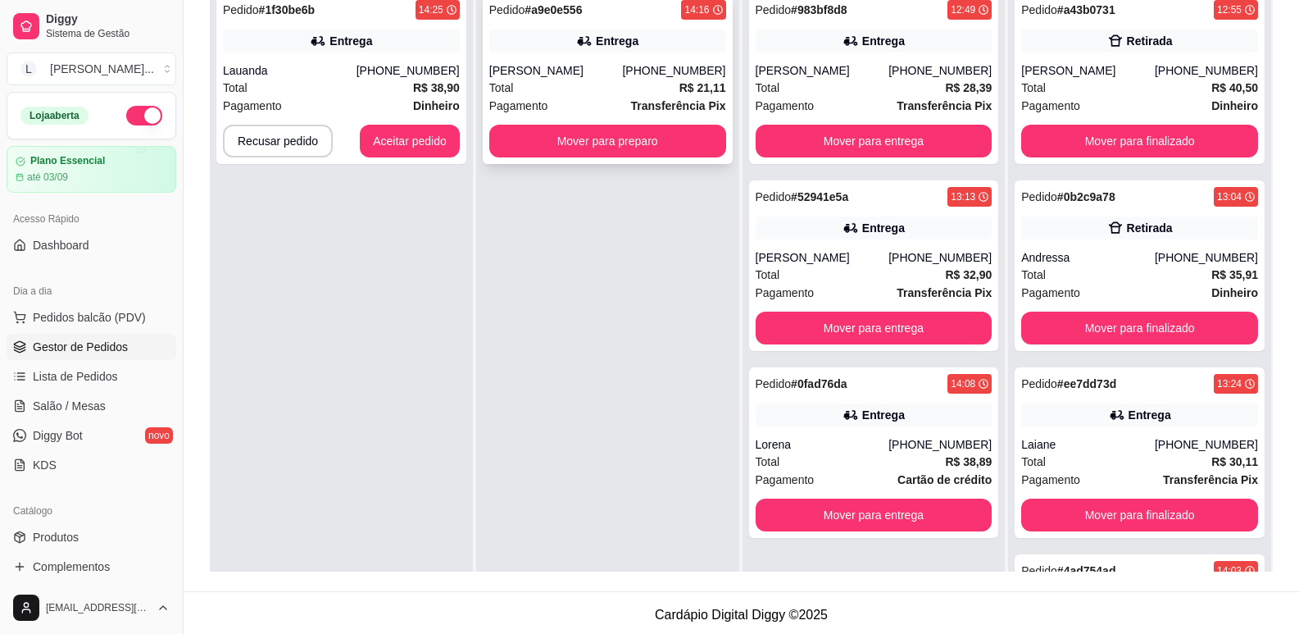
click at [561, 14] on strong "# a9e0e556" at bounding box center [553, 9] width 57 height 13
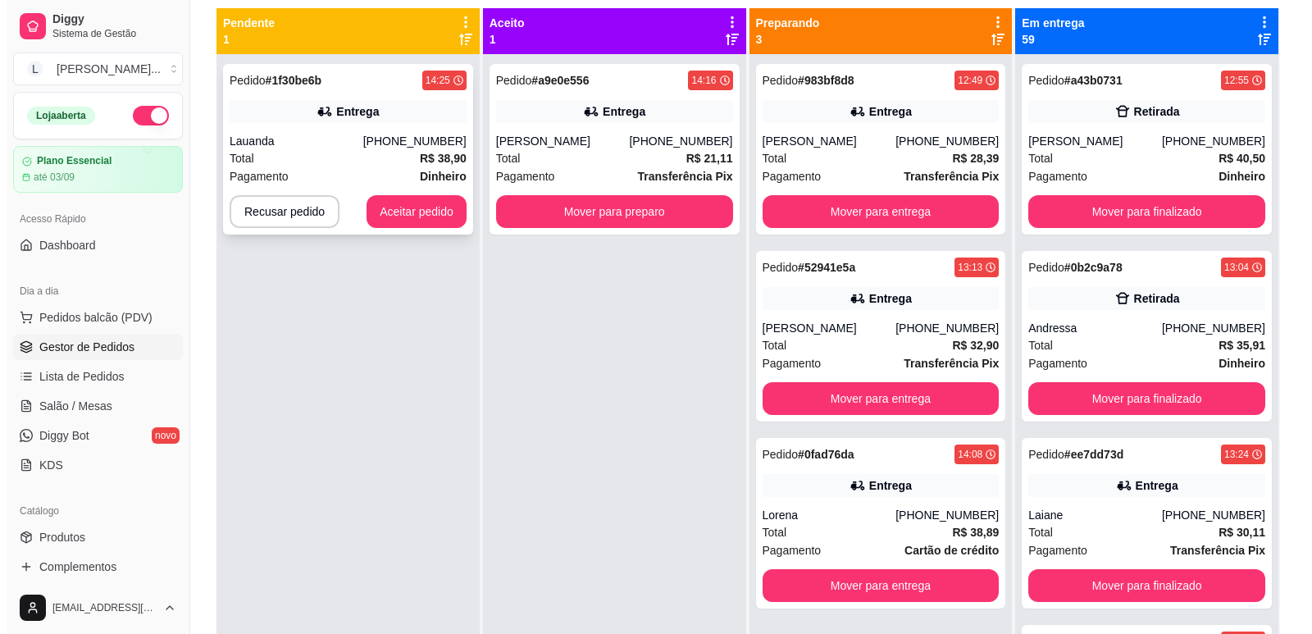
scroll to position [82, 0]
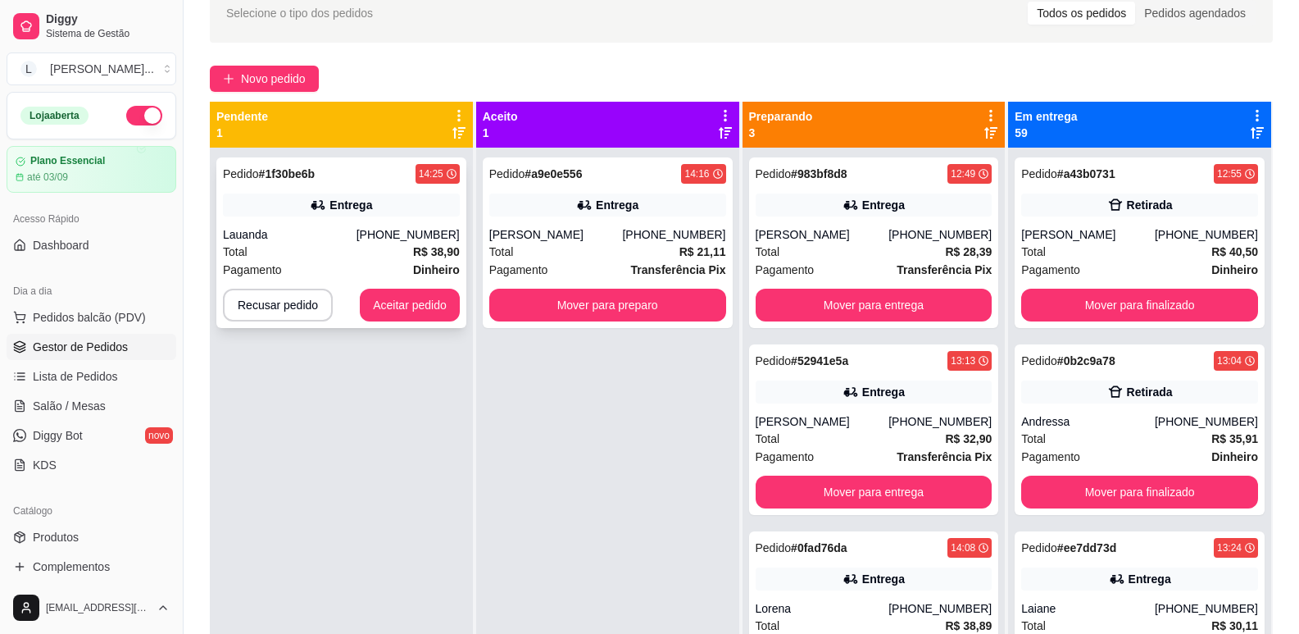
click at [372, 181] on div "Pedido # 1f30be6b 14:25" at bounding box center [341, 174] width 237 height 20
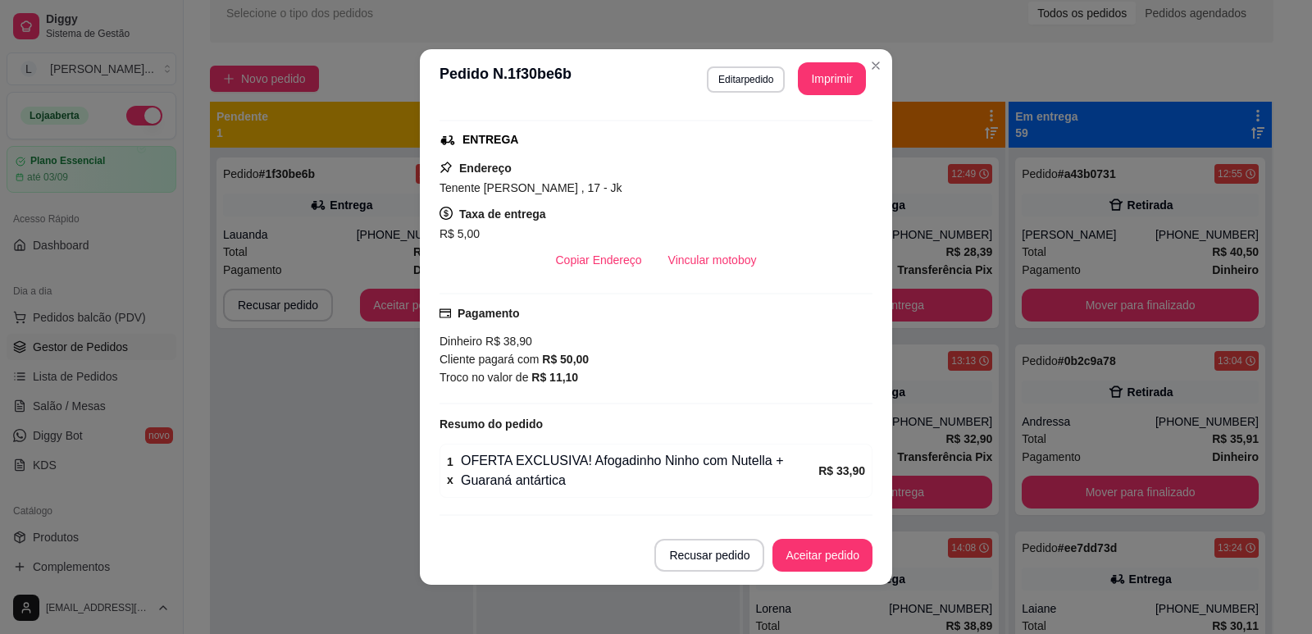
scroll to position [289, 0]
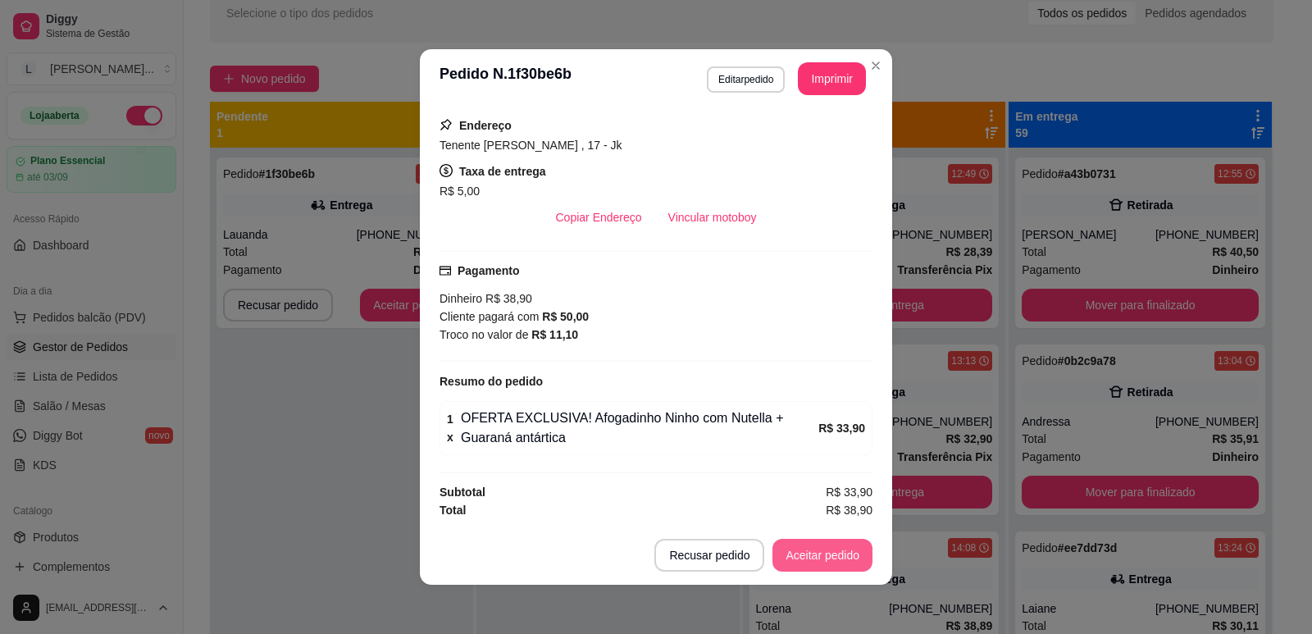
click at [815, 549] on button "Aceitar pedido" at bounding box center [822, 555] width 100 height 33
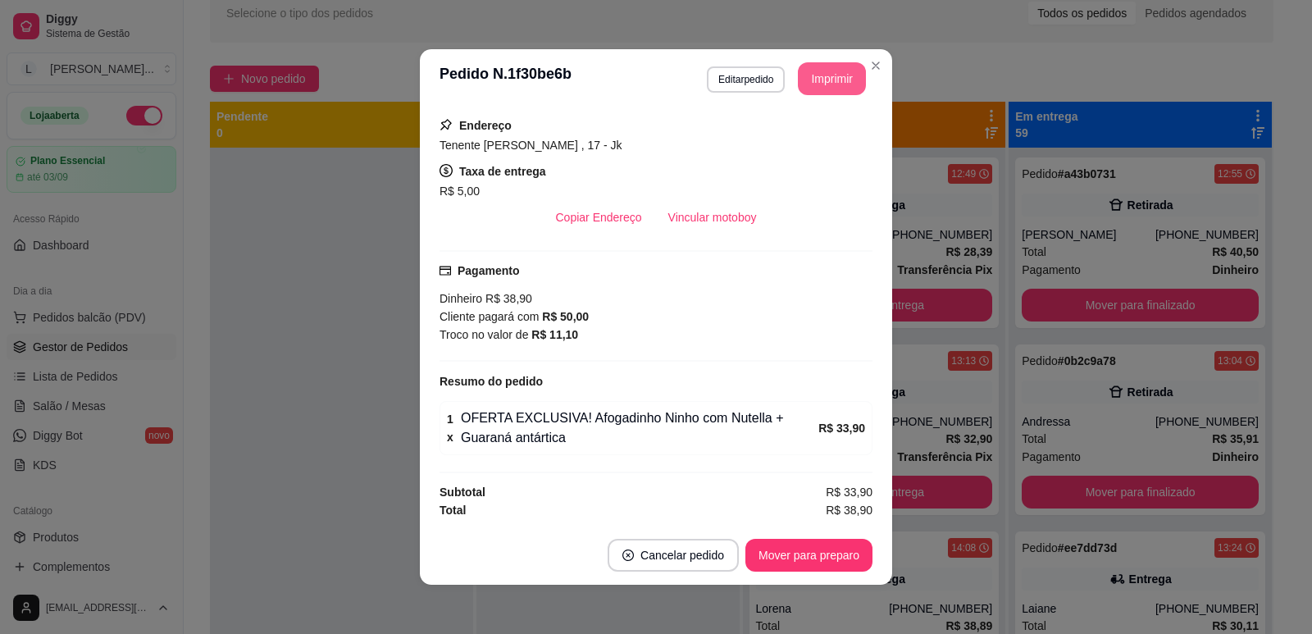
click at [823, 73] on button "Imprimir" at bounding box center [832, 78] width 68 height 33
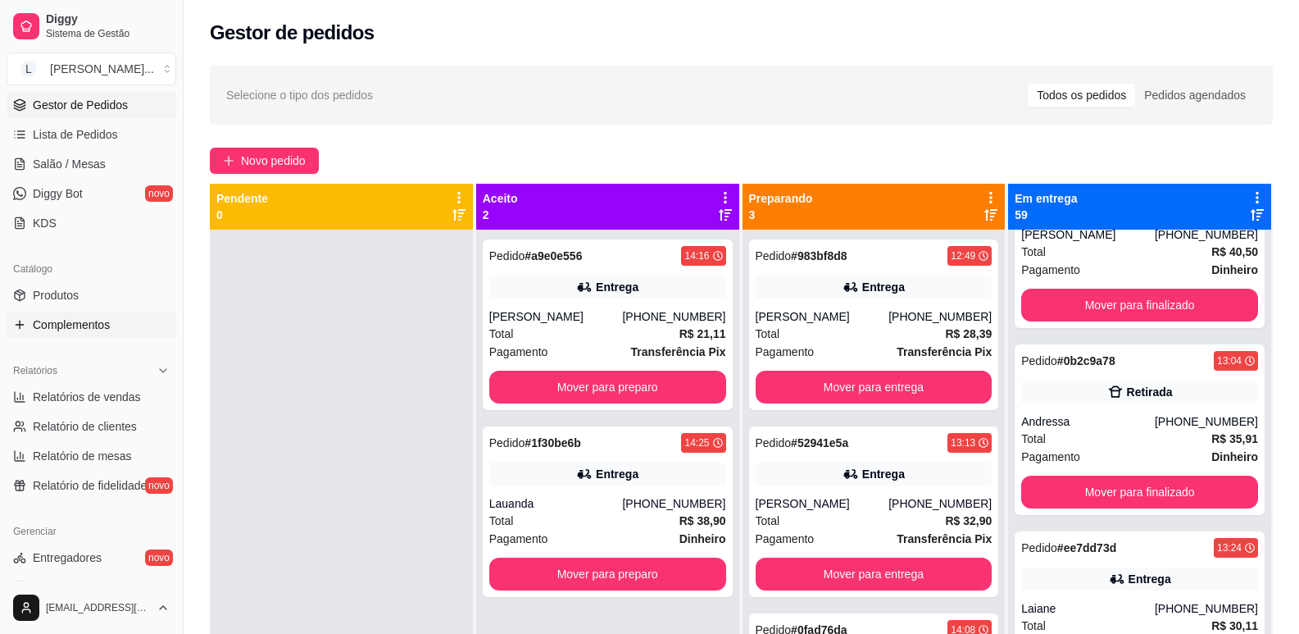
scroll to position [246, 0]
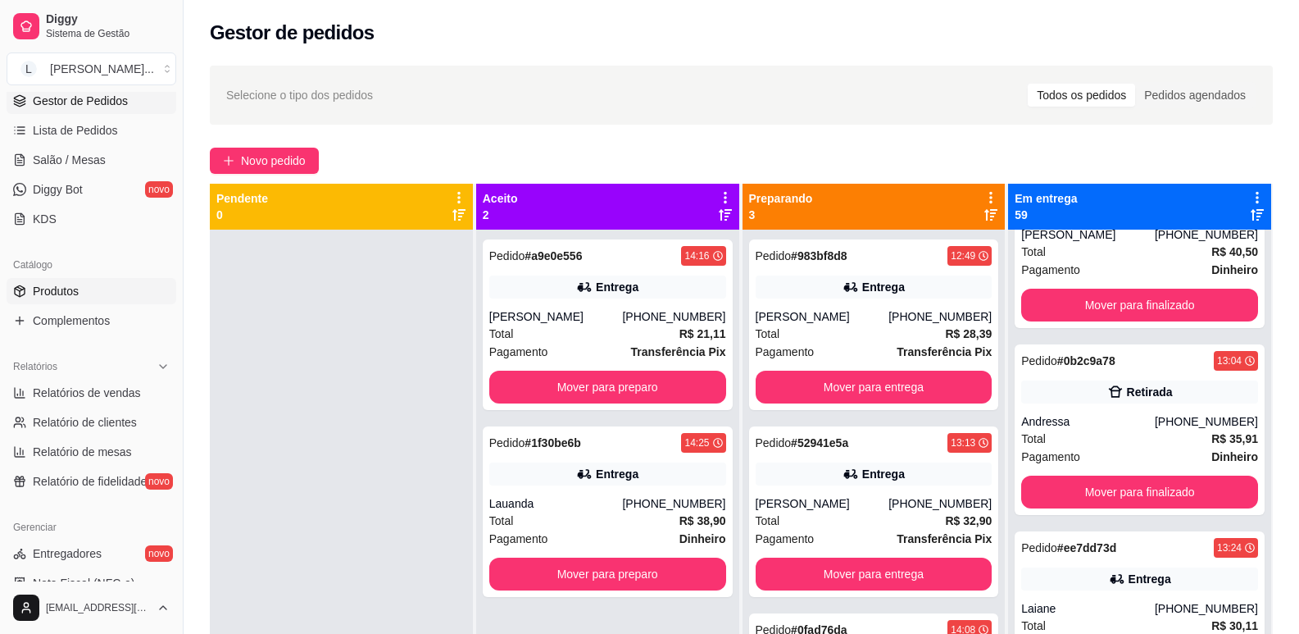
click at [78, 293] on span "Produtos" at bounding box center [56, 291] width 46 height 16
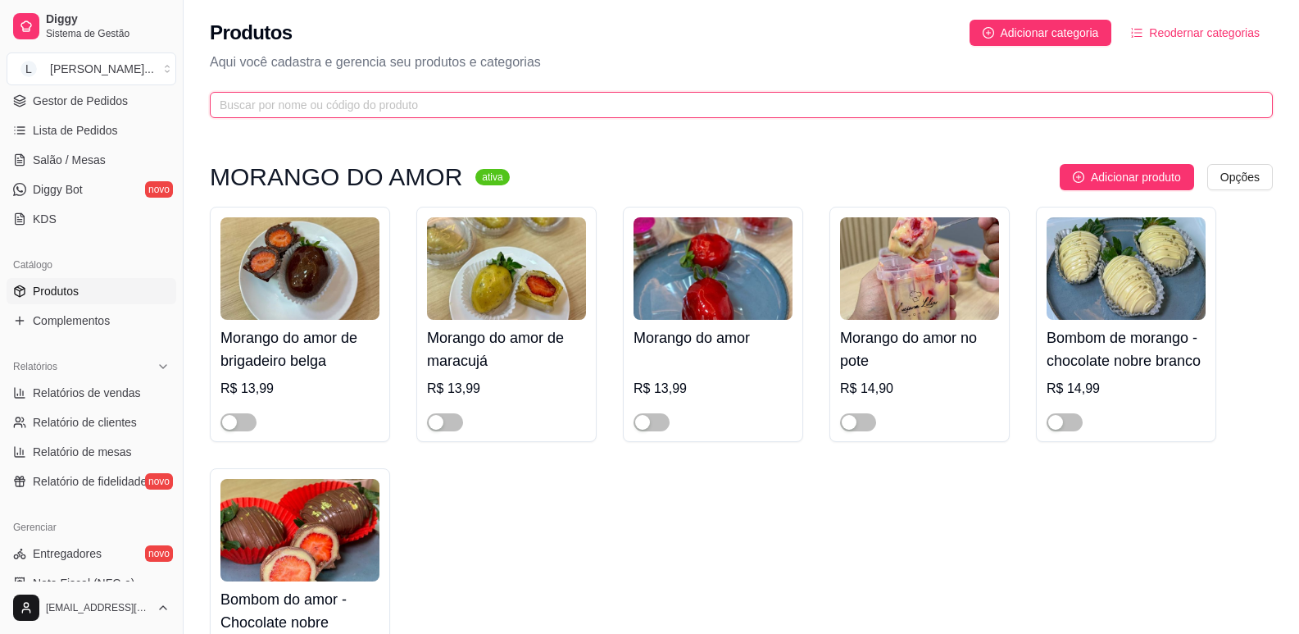
click at [464, 111] on input "text" at bounding box center [735, 105] width 1031 height 18
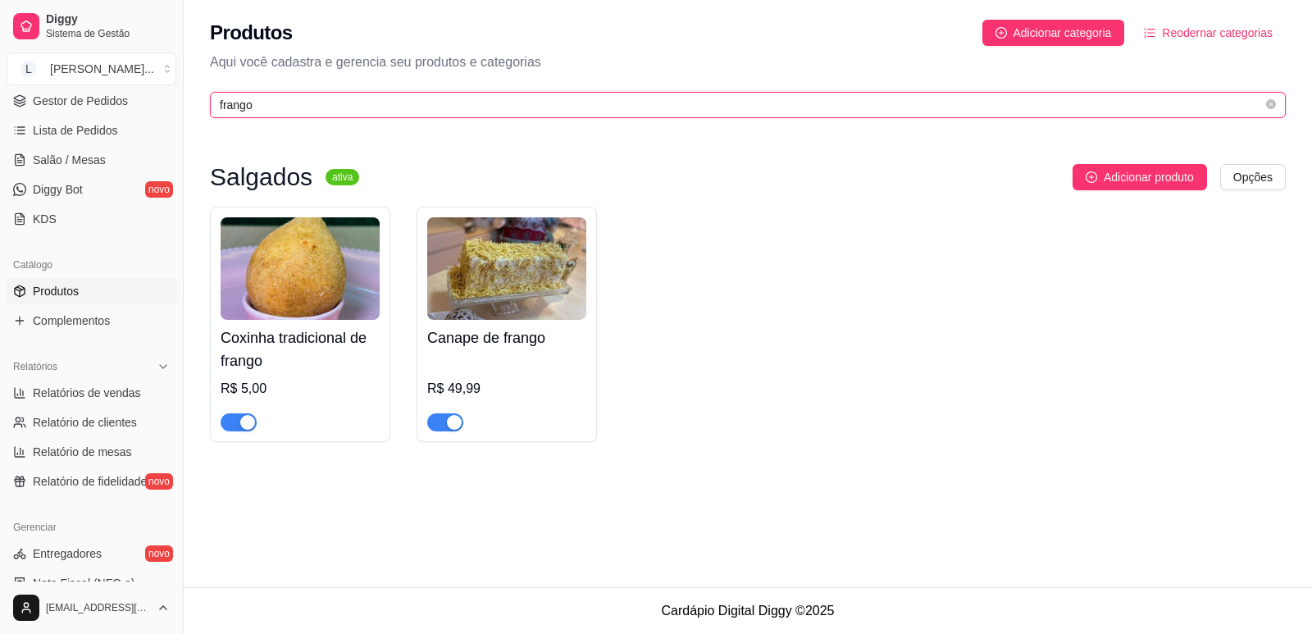
type input "frango"
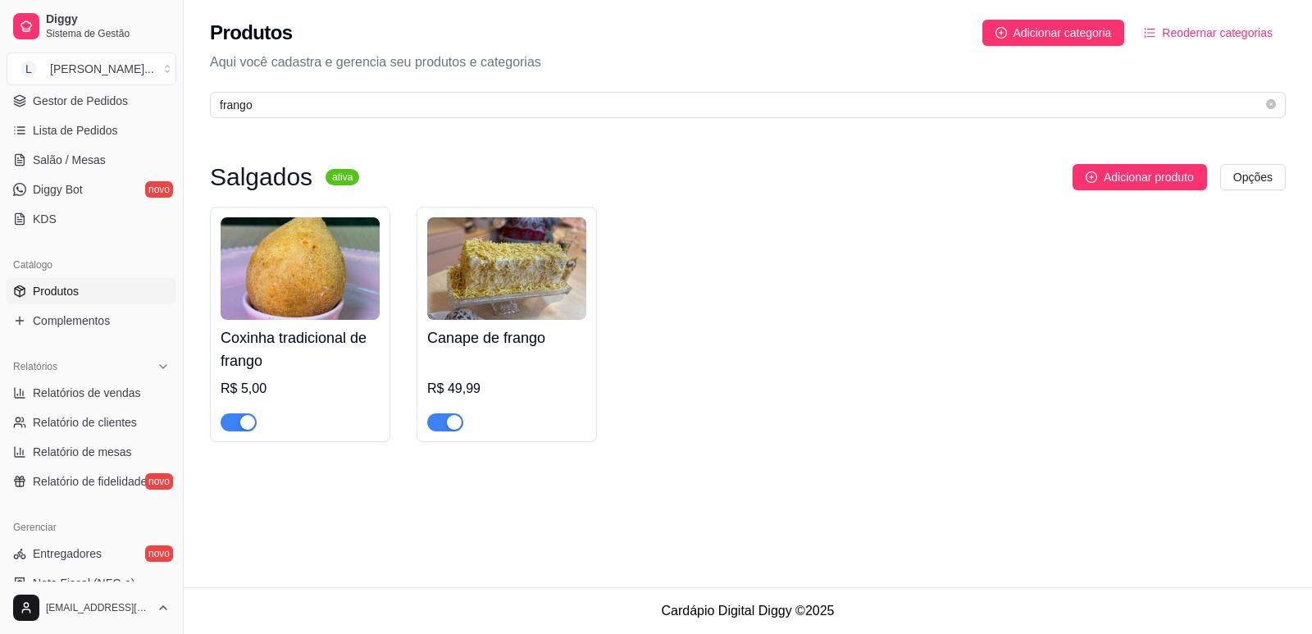
click at [233, 422] on span "button" at bounding box center [239, 422] width 36 height 18
click at [444, 412] on div at bounding box center [445, 422] width 36 height 20
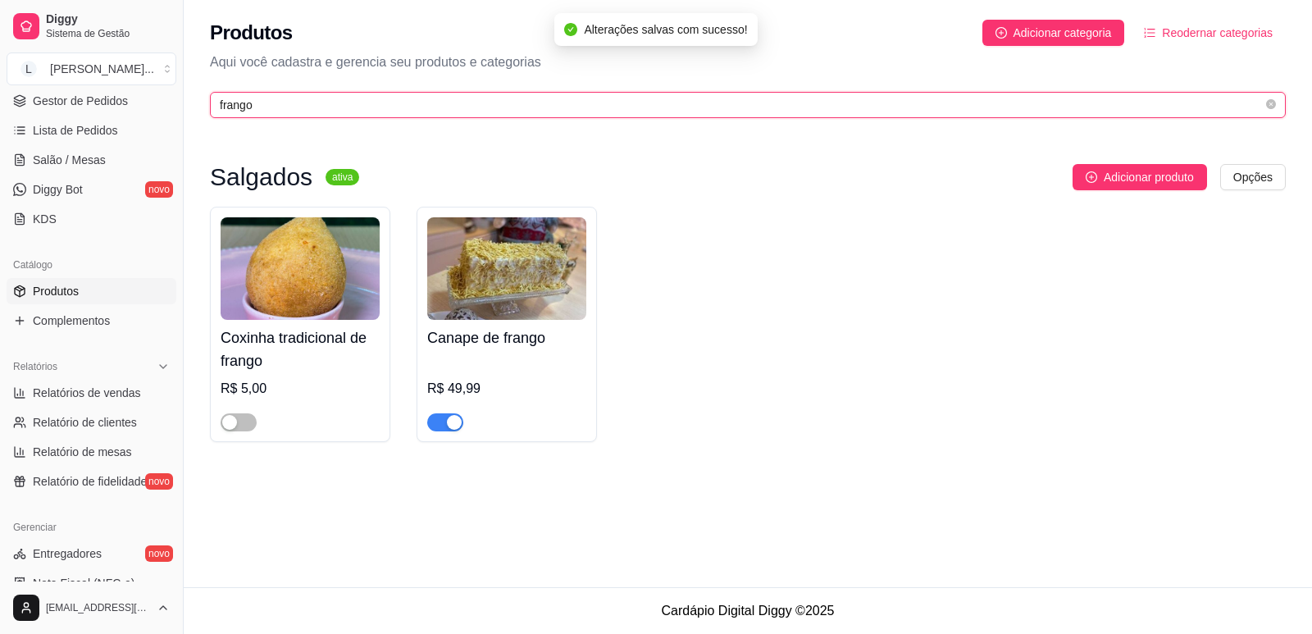
click at [533, 102] on input "frango" at bounding box center [741, 105] width 1043 height 18
click at [532, 103] on input "frango" at bounding box center [741, 105] width 1043 height 18
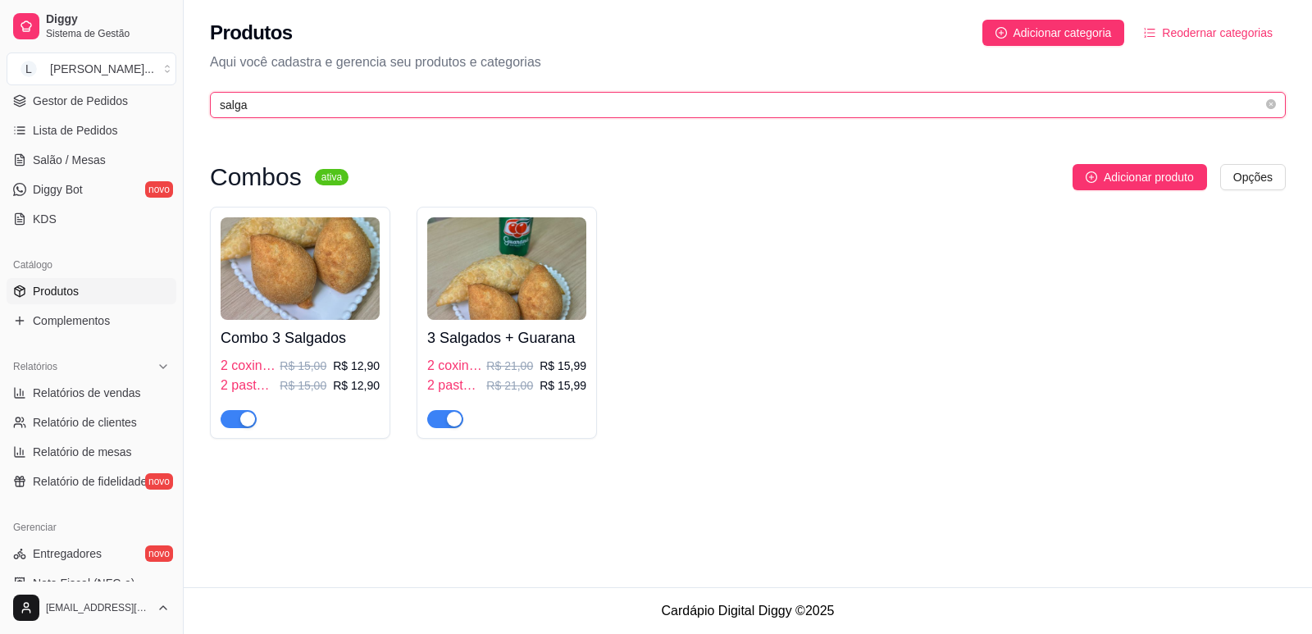
type input "salga"
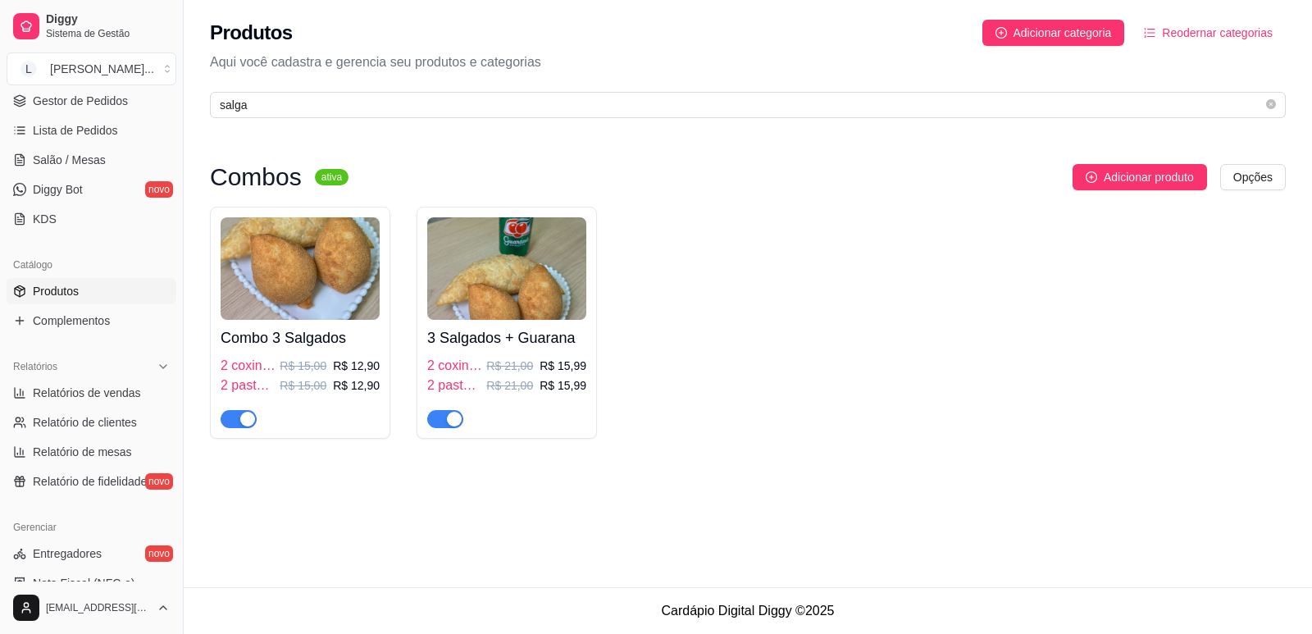
click at [238, 409] on div at bounding box center [239, 418] width 36 height 20
click at [250, 422] on div "button" at bounding box center [247, 419] width 15 height 15
click at [440, 426] on span "button" at bounding box center [445, 419] width 36 height 18
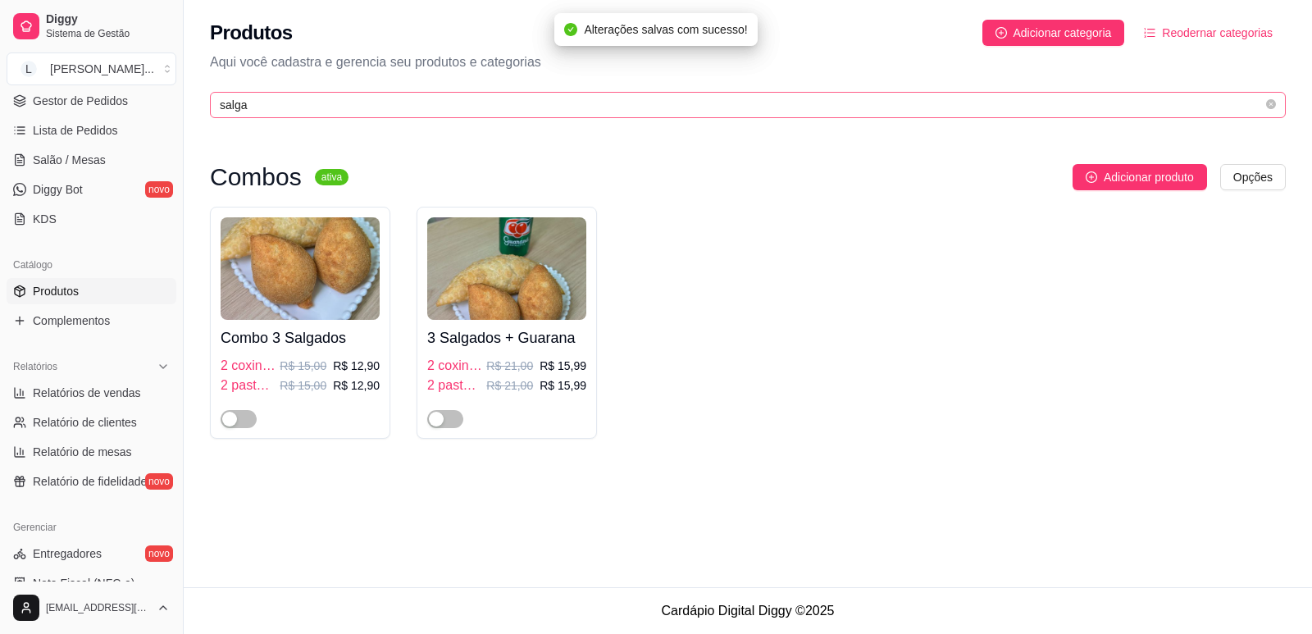
click at [316, 116] on span "salga" at bounding box center [748, 105] width 1076 height 26
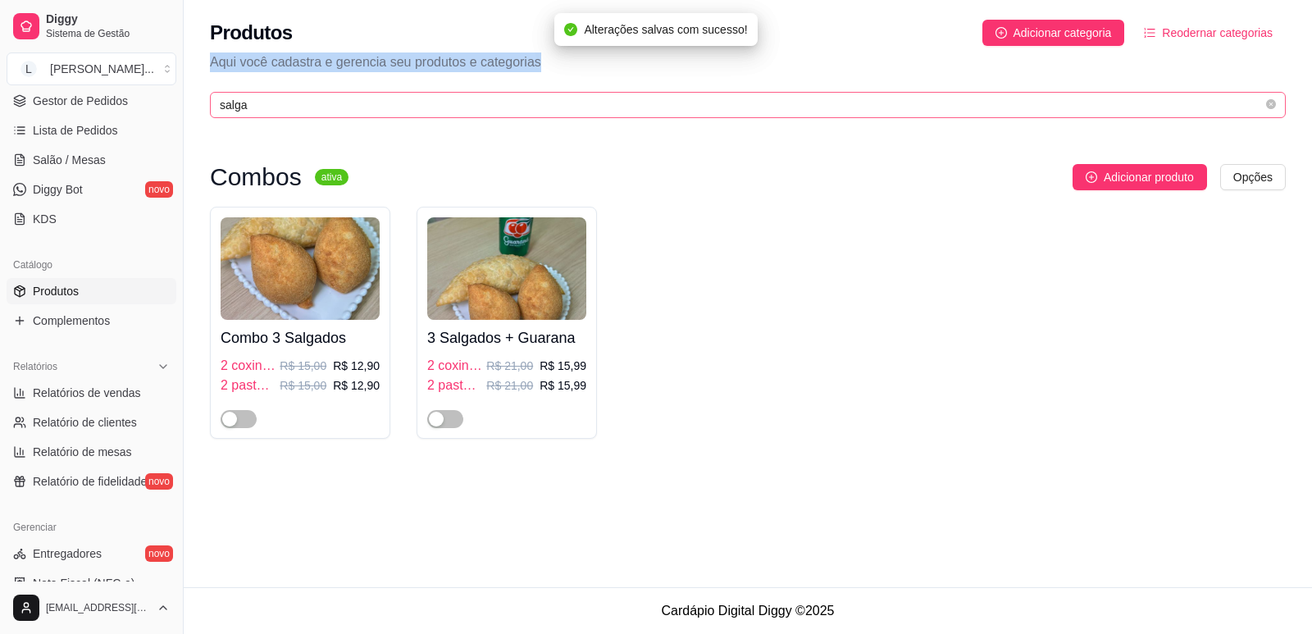
click at [316, 116] on span "salga" at bounding box center [748, 105] width 1076 height 26
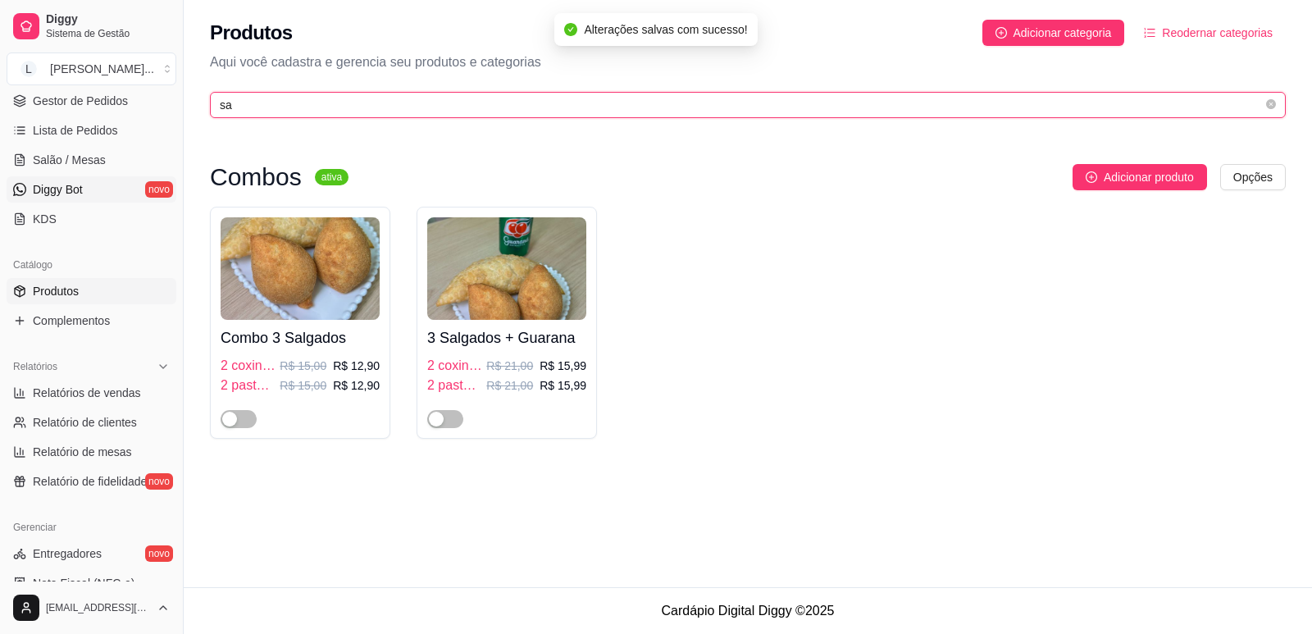
type input "s"
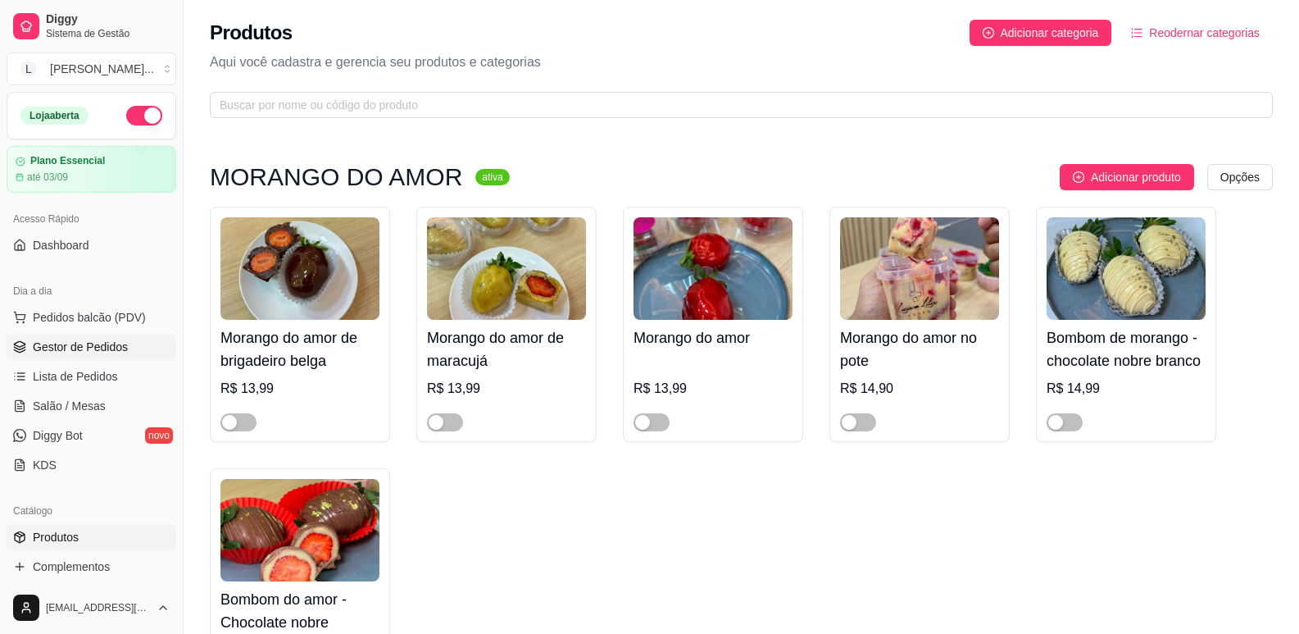
click at [70, 337] on link "Gestor de Pedidos" at bounding box center [92, 347] width 170 height 26
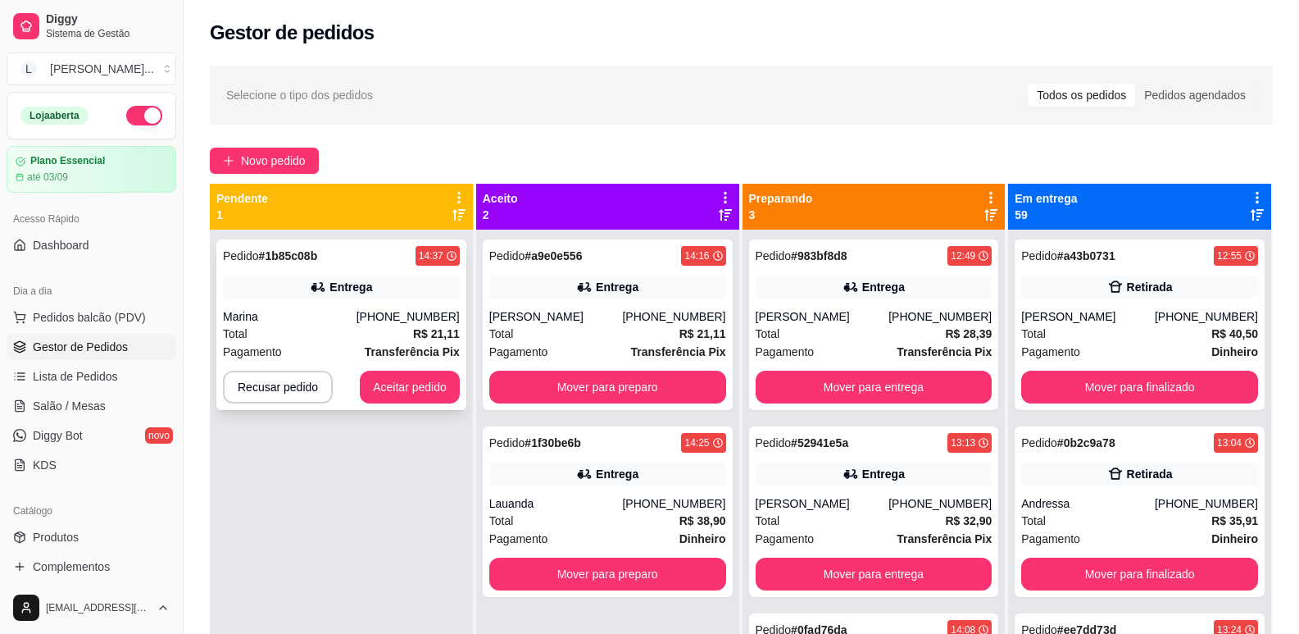
click at [350, 262] on div "Pedido # 1b85c08b 14:37" at bounding box center [341, 256] width 237 height 20
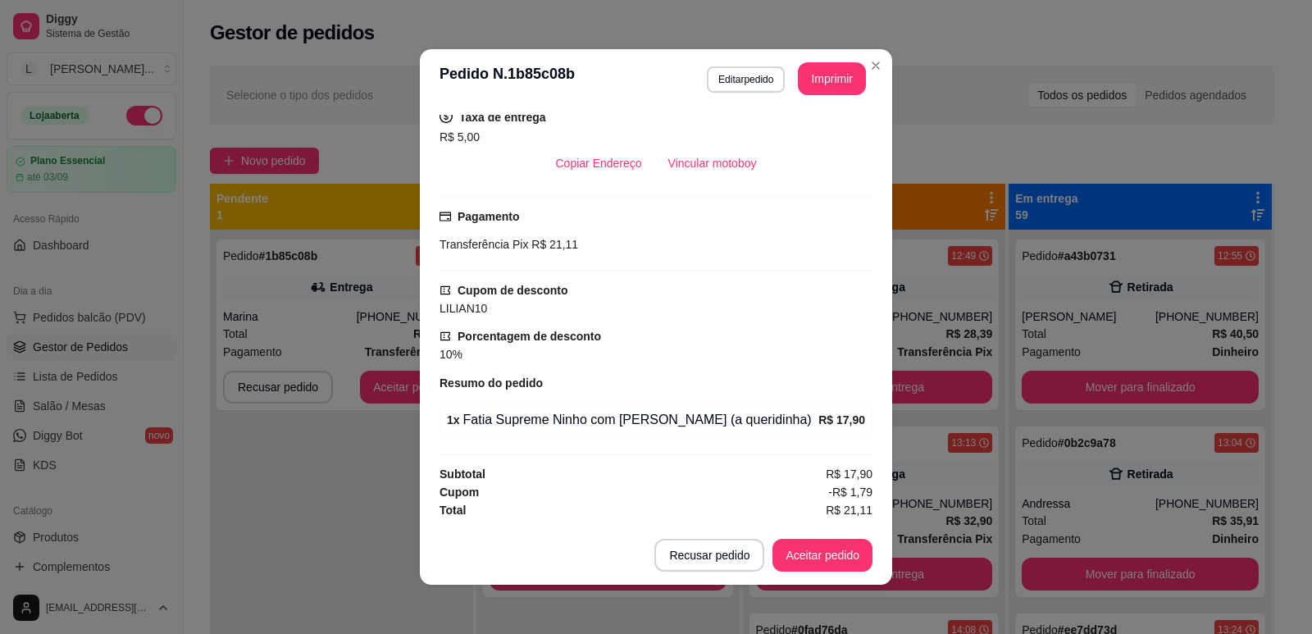
scroll to position [3, 0]
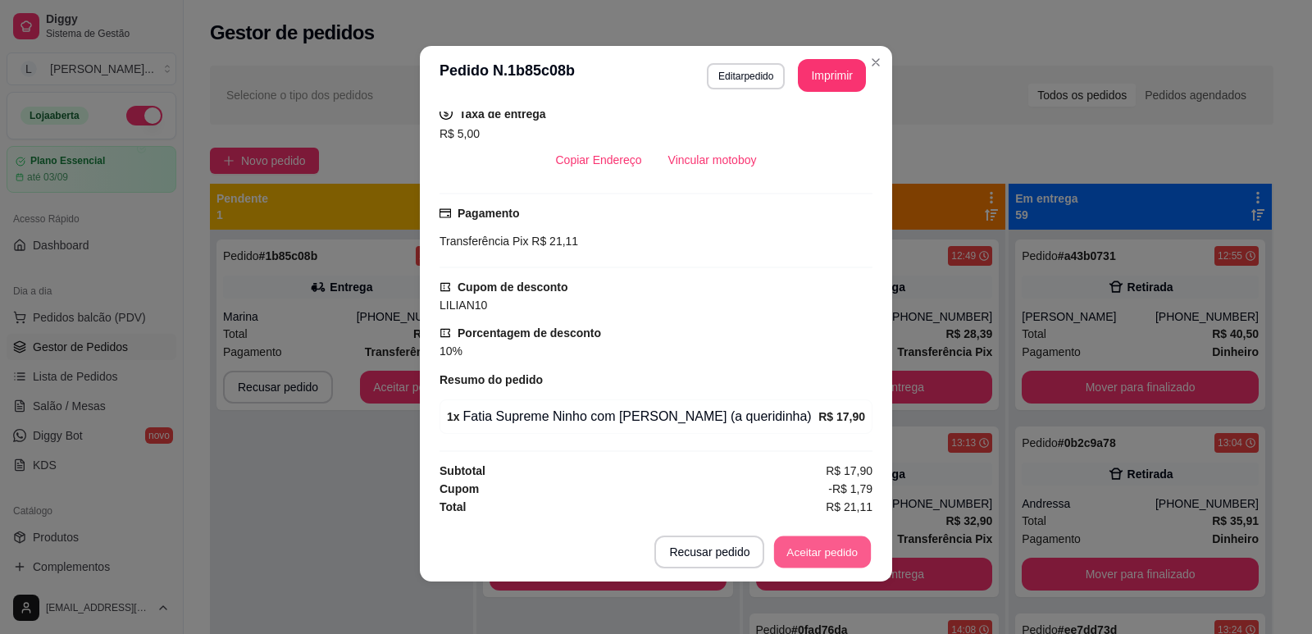
click at [799, 538] on button "Aceitar pedido" at bounding box center [822, 552] width 97 height 32
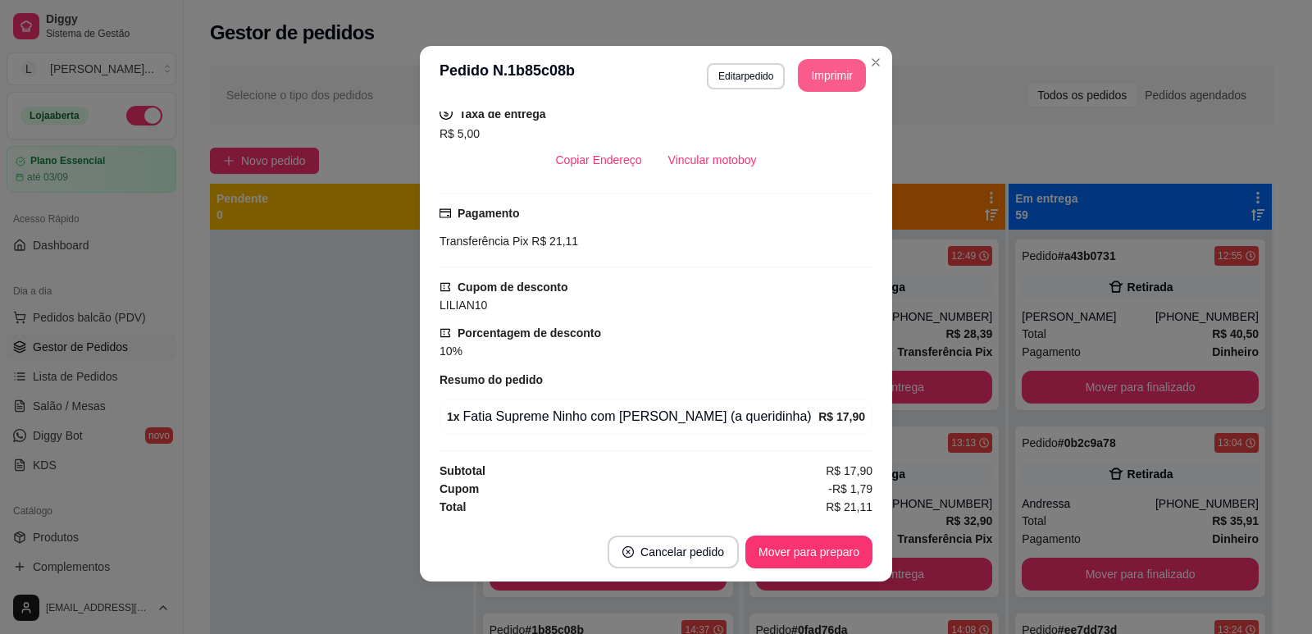
click at [830, 84] on button "Imprimir" at bounding box center [832, 75] width 68 height 33
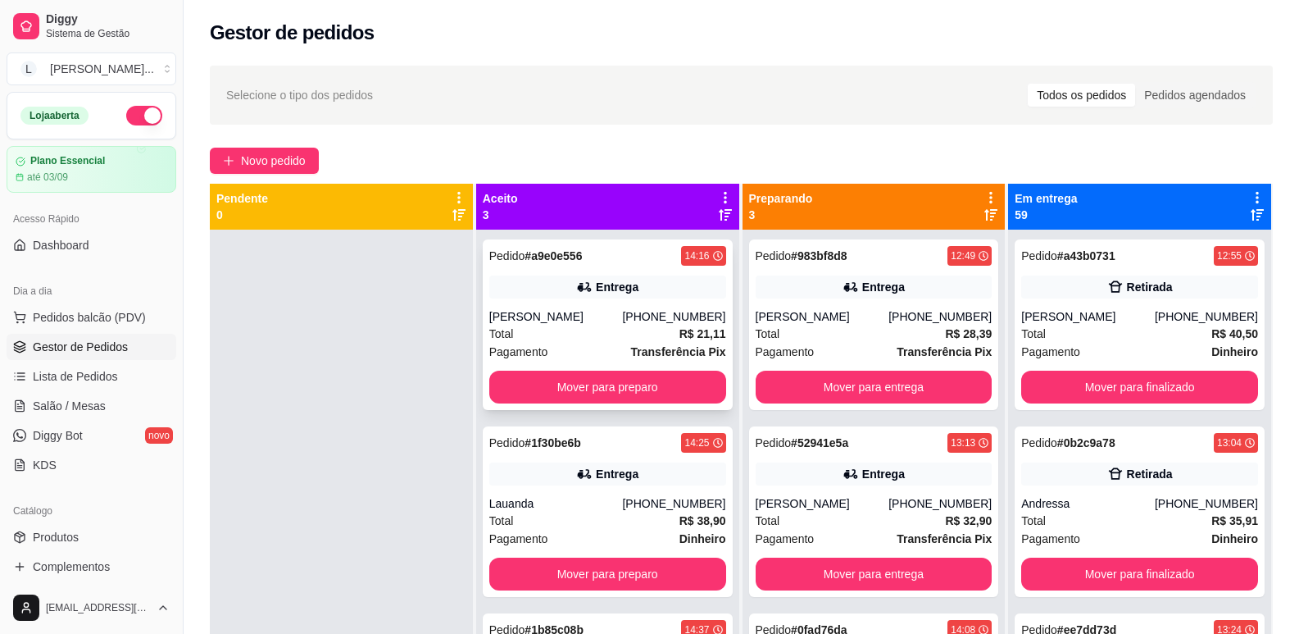
click at [607, 268] on div "Pedido # a9e0e556 14:16 Entrega [PERSON_NAME] [PHONE_NUMBER] Total R$ 21,11 Pag…" at bounding box center [608, 324] width 250 height 171
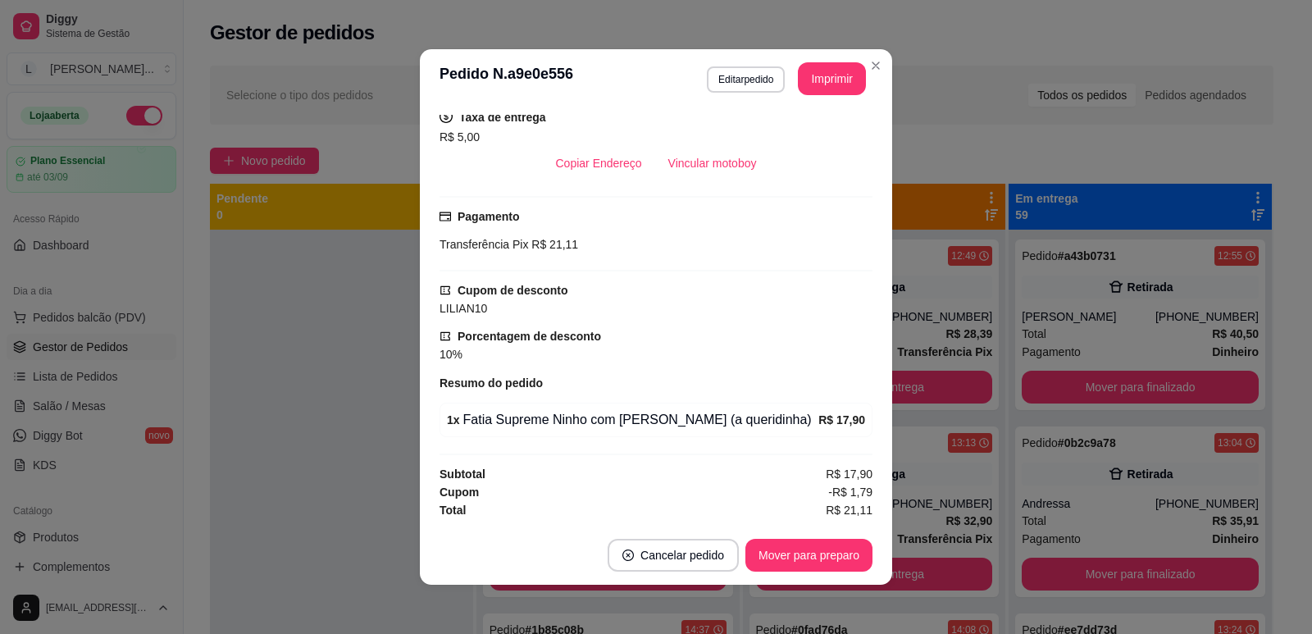
scroll to position [3, 0]
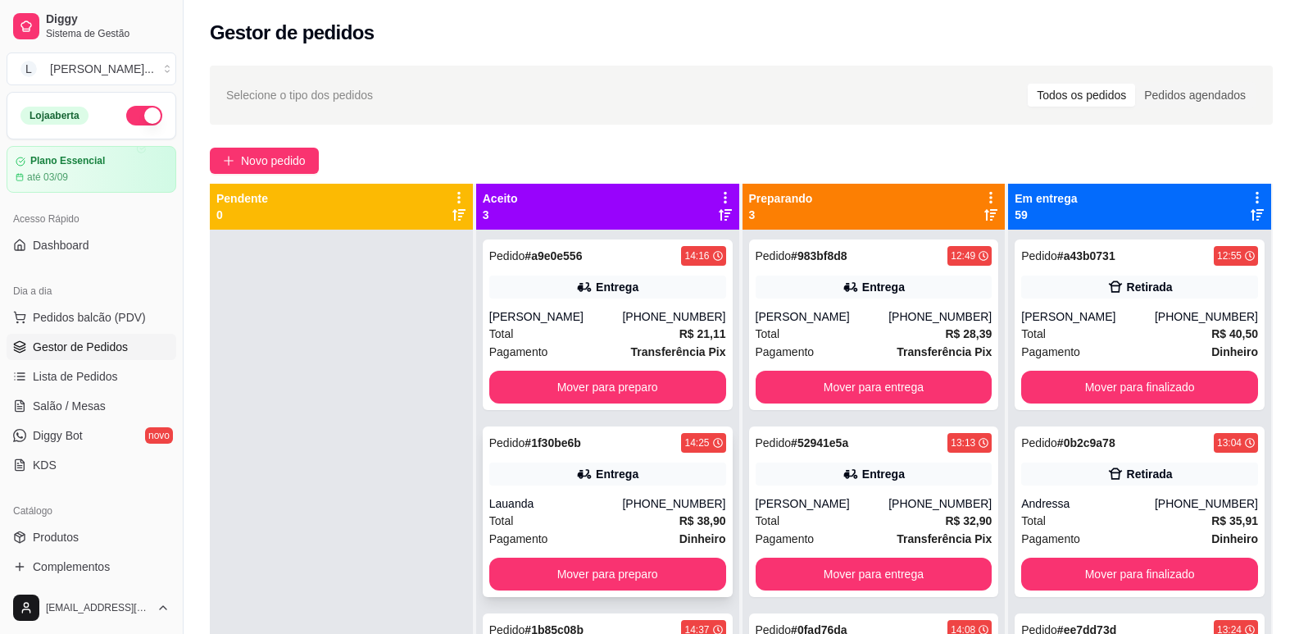
click at [548, 464] on div "Entrega" at bounding box center [607, 473] width 237 height 23
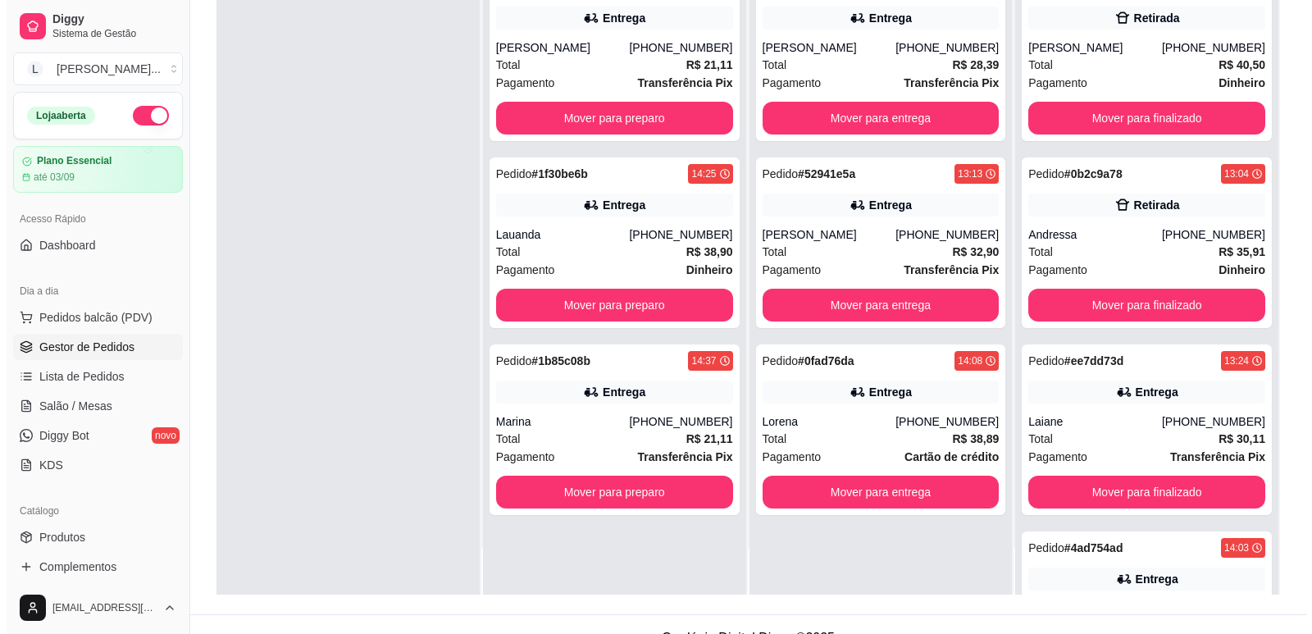
scroll to position [246, 0]
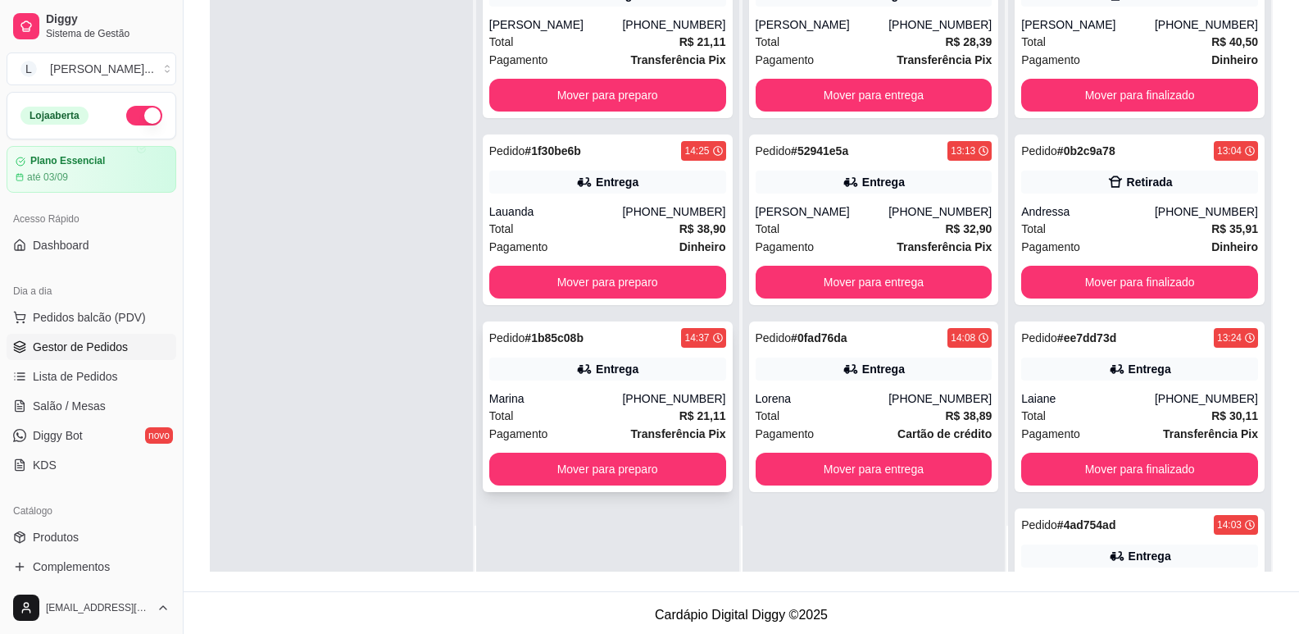
click at [611, 377] on div "Entrega" at bounding box center [607, 368] width 237 height 23
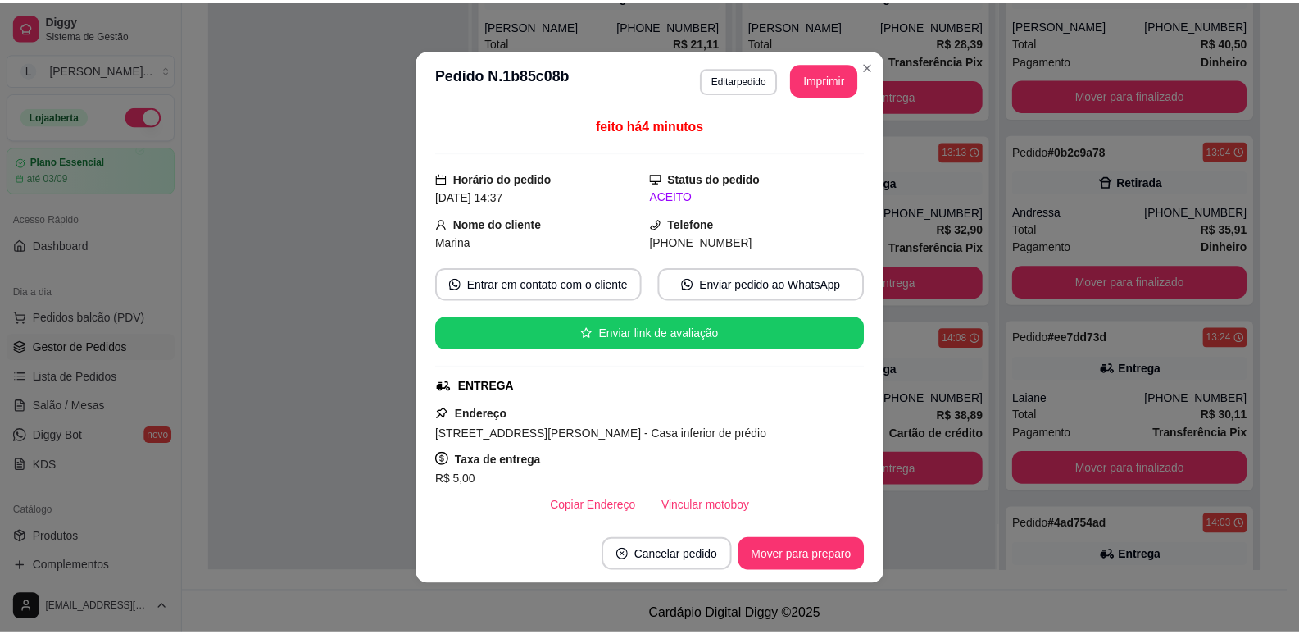
scroll to position [343, 0]
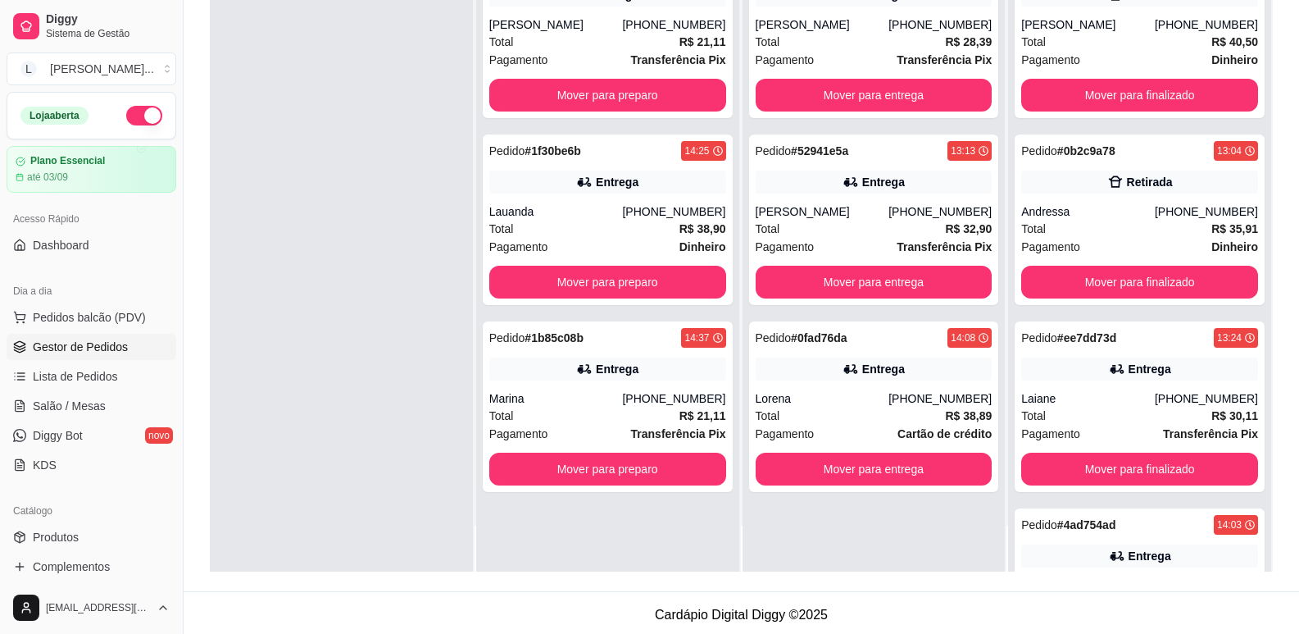
click at [316, 350] on div at bounding box center [341, 255] width 263 height 634
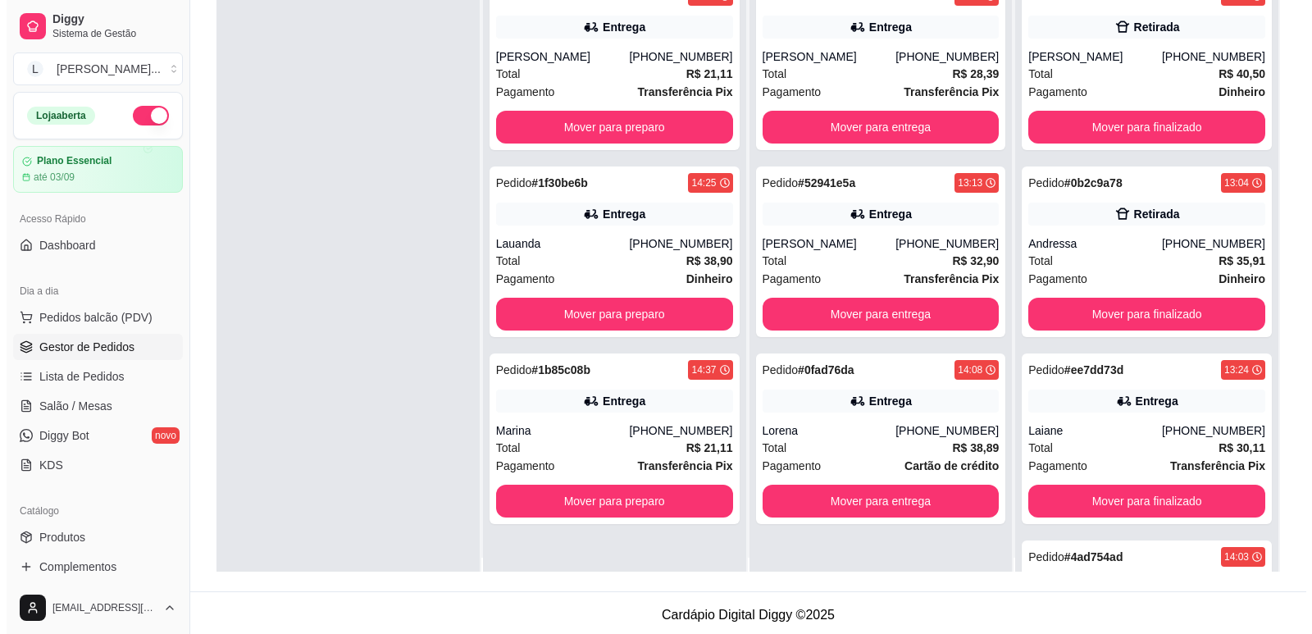
scroll to position [0, 0]
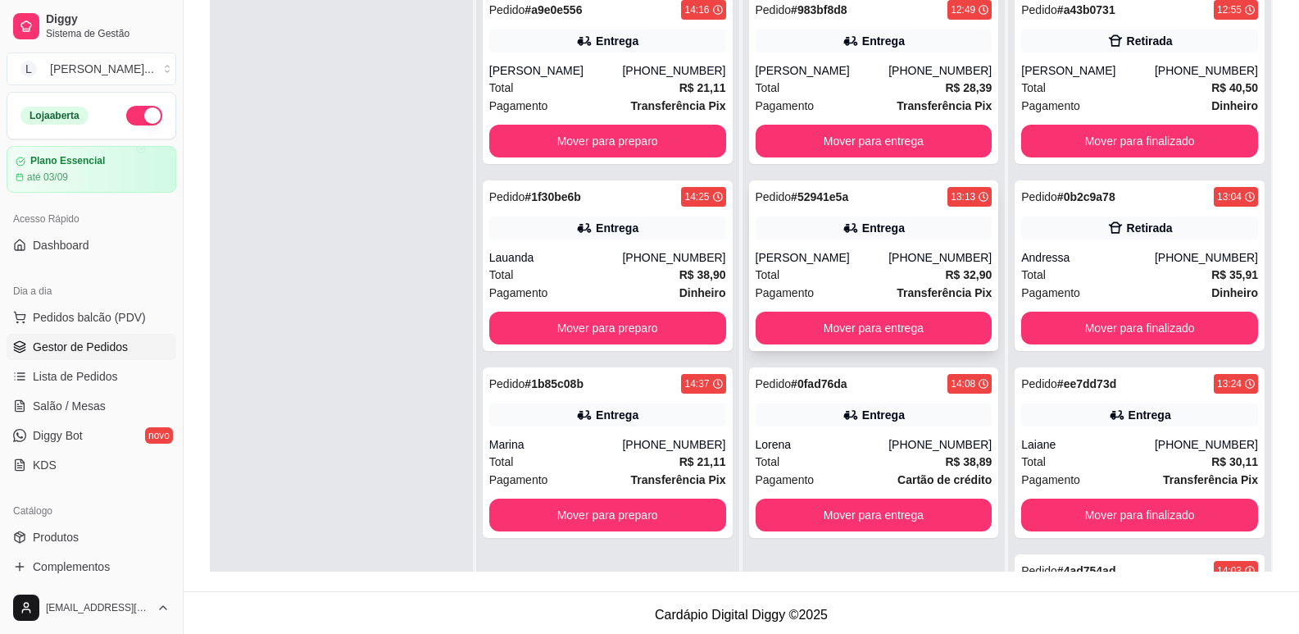
click at [861, 253] on div "[PERSON_NAME]" at bounding box center [823, 257] width 134 height 16
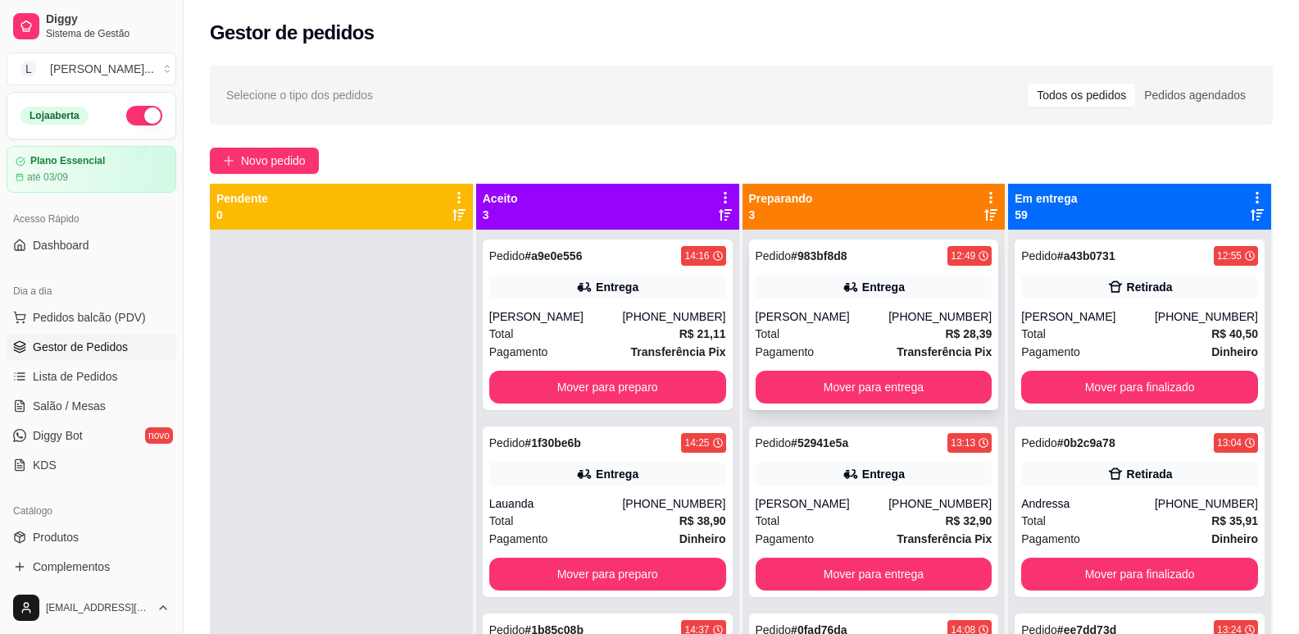
click at [835, 266] on div "Pedido # 983bf8d8 12:49 Entrega [PERSON_NAME] [PHONE_NUMBER] Total R$ 28,39 Pag…" at bounding box center [874, 324] width 250 height 171
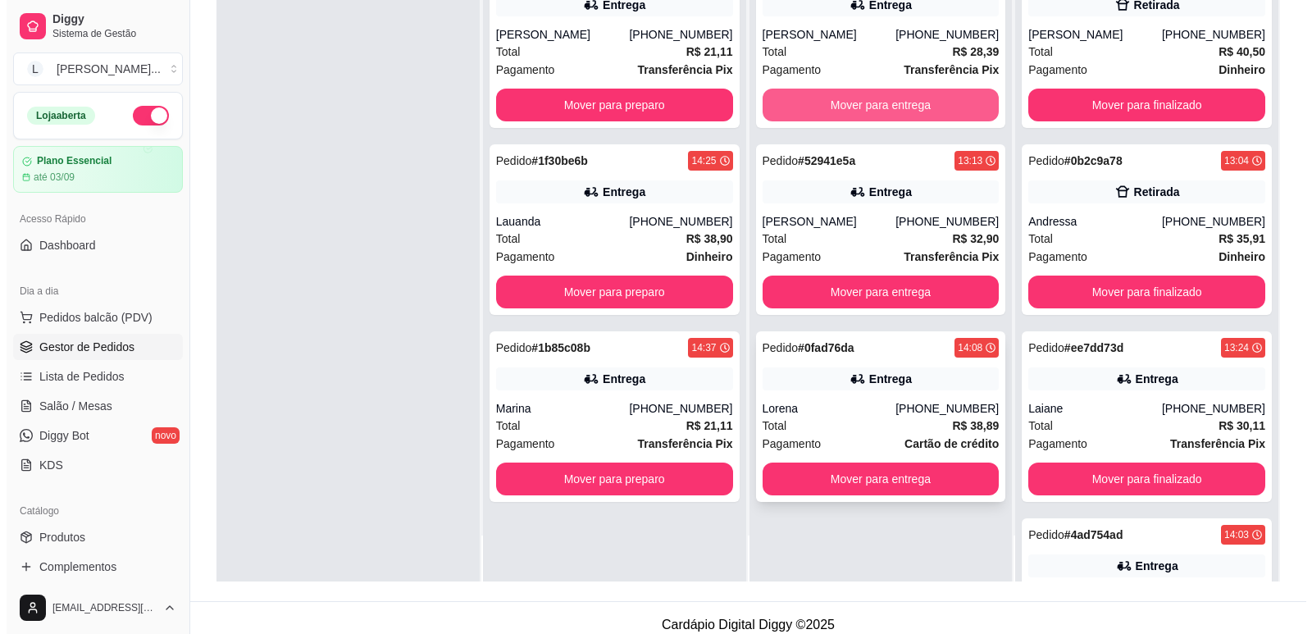
scroll to position [246, 0]
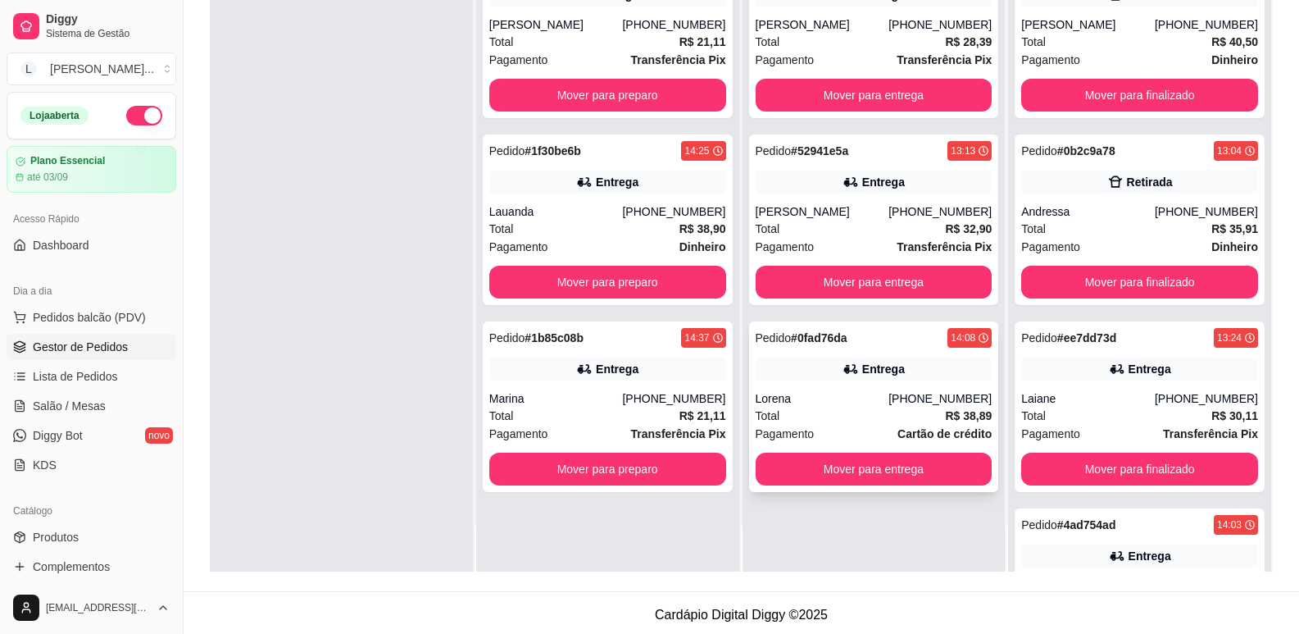
click at [863, 367] on div "Entrega" at bounding box center [883, 369] width 43 height 16
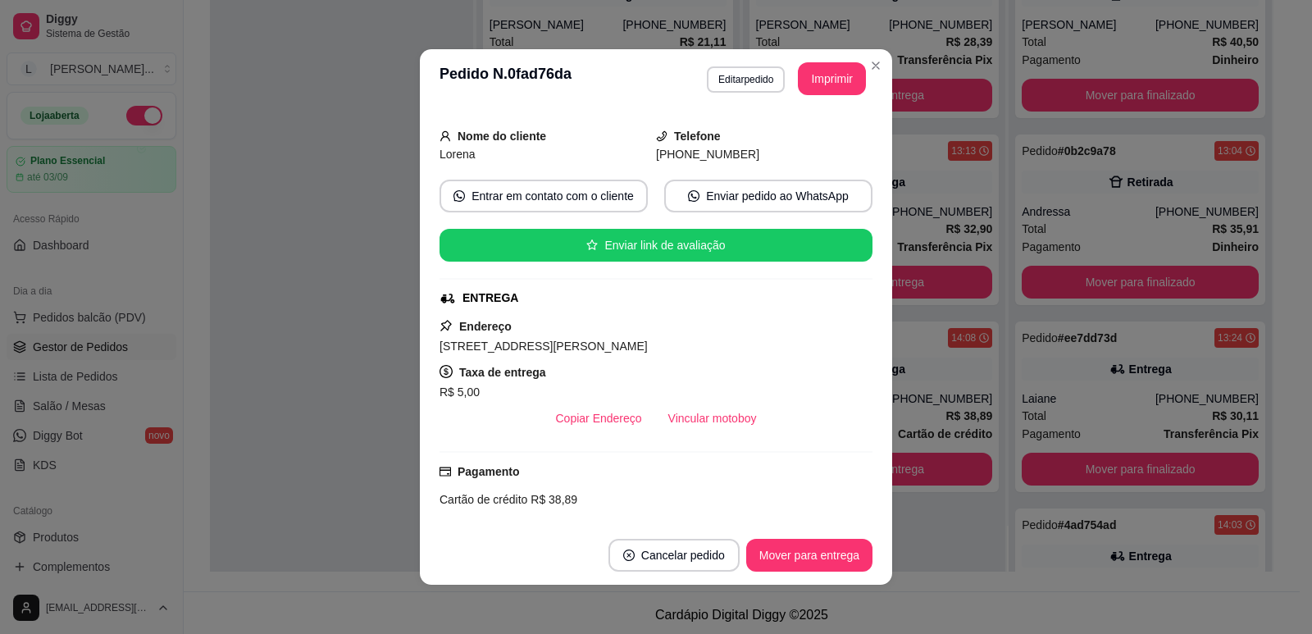
scroll to position [284, 0]
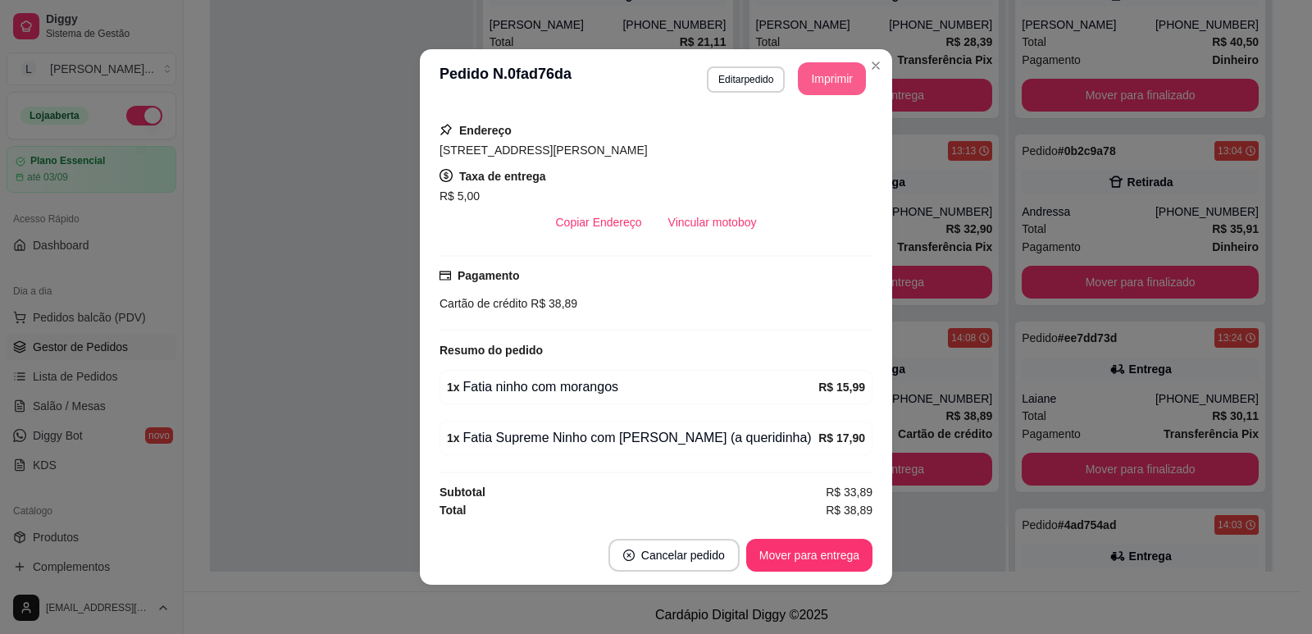
click at [817, 80] on button "Imprimir" at bounding box center [832, 78] width 68 height 33
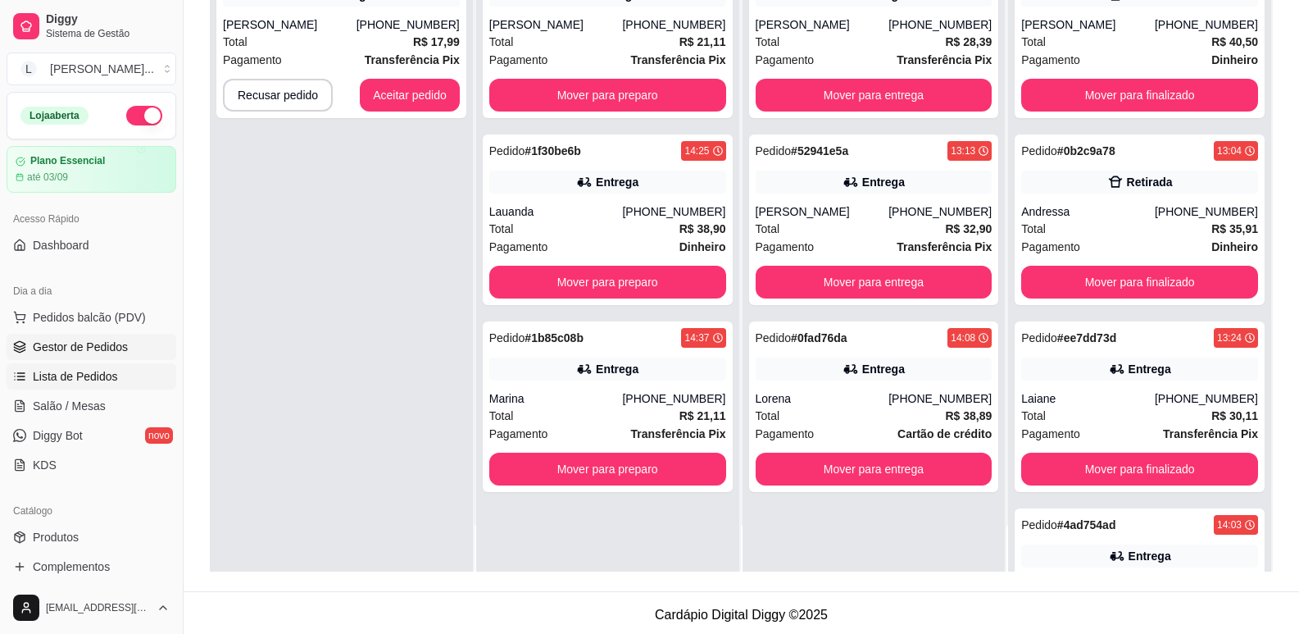
scroll to position [82, 0]
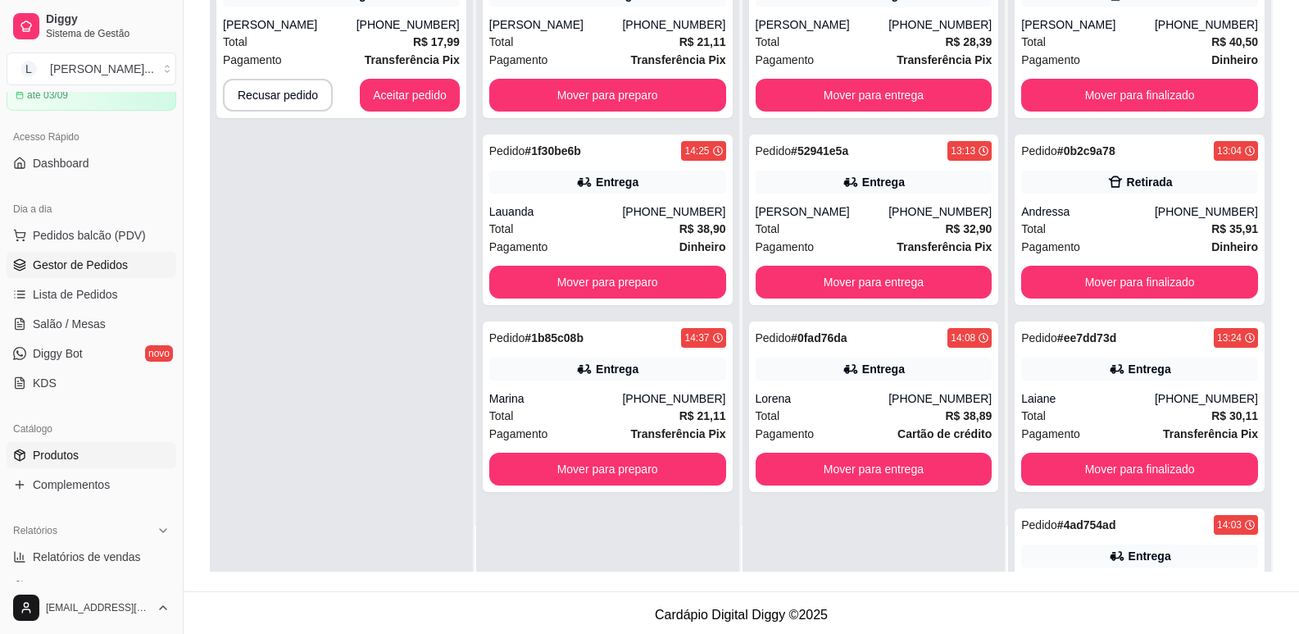
click at [110, 461] on link "Produtos" at bounding box center [92, 455] width 170 height 26
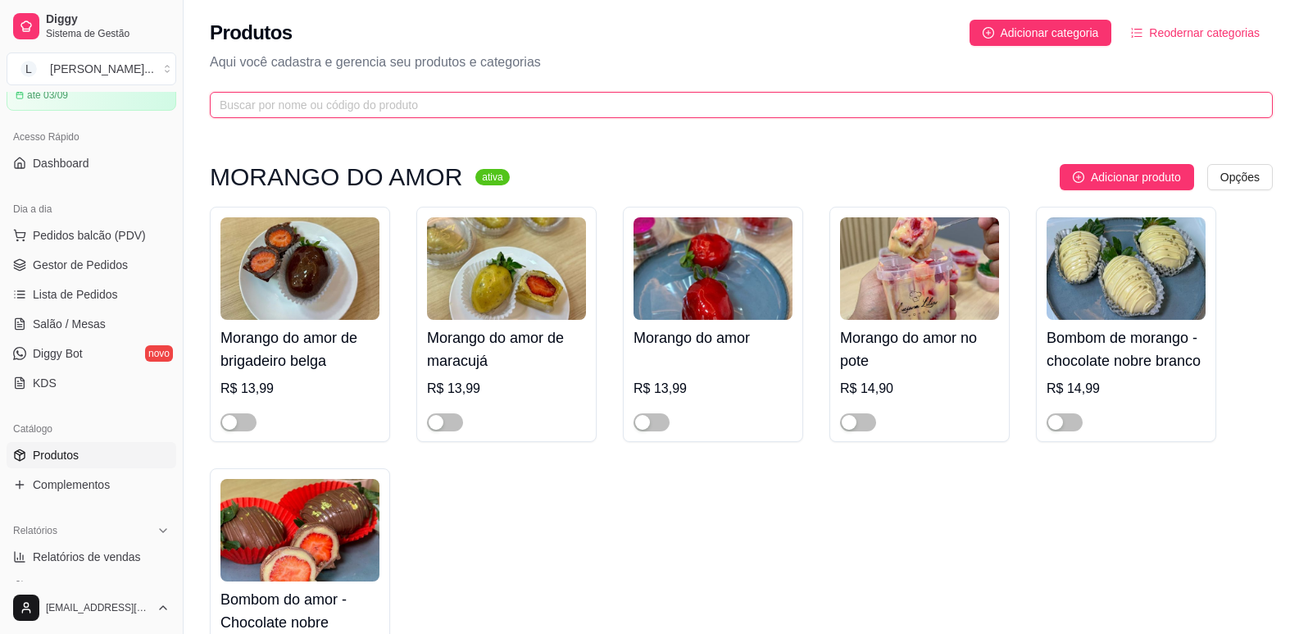
click at [334, 105] on input "text" at bounding box center [735, 105] width 1031 height 18
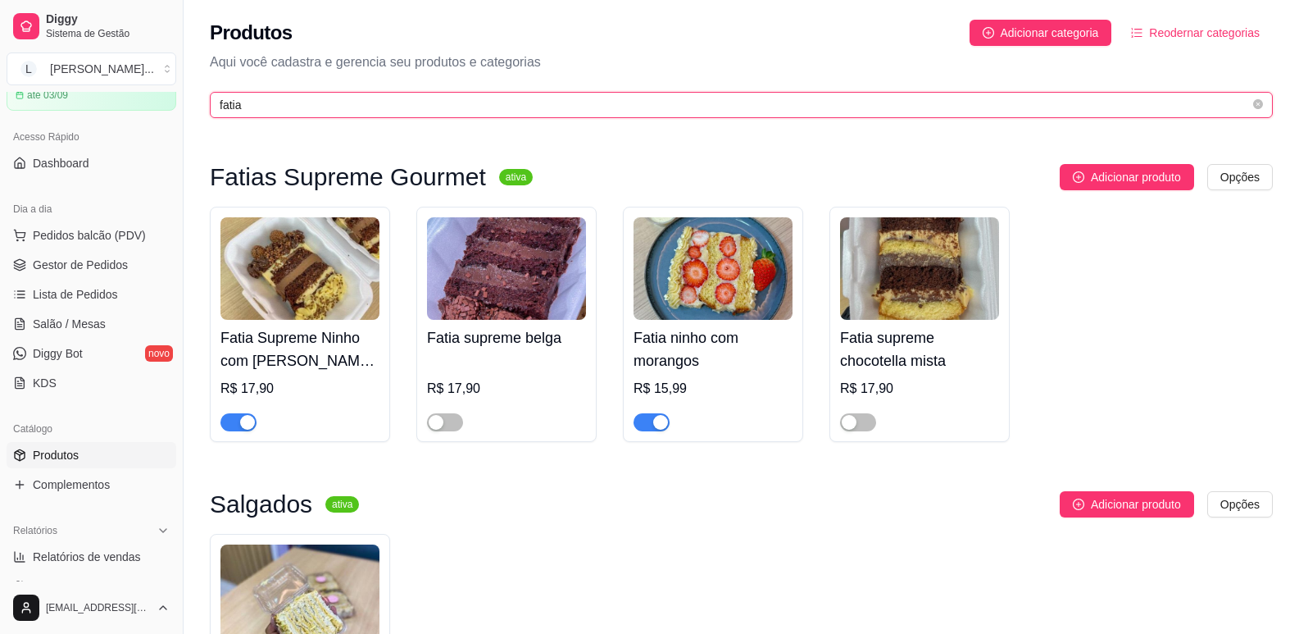
type input "fatia"
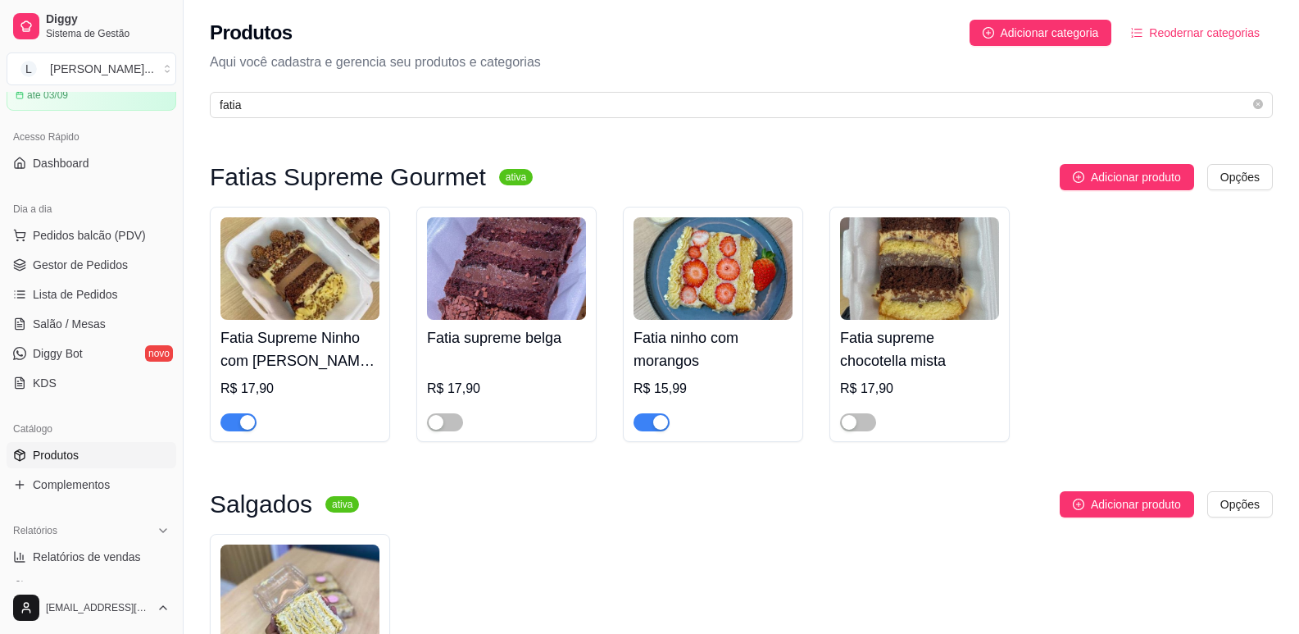
click at [236, 424] on span "button" at bounding box center [239, 422] width 36 height 18
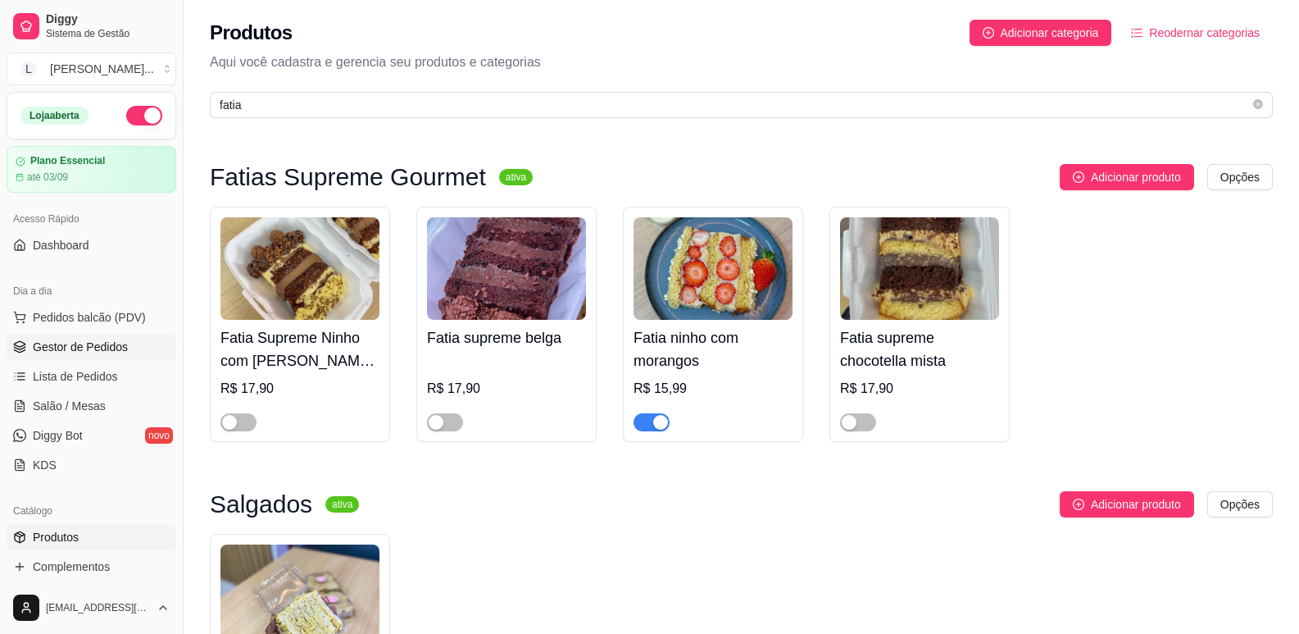
click at [94, 335] on link "Gestor de Pedidos" at bounding box center [92, 347] width 170 height 26
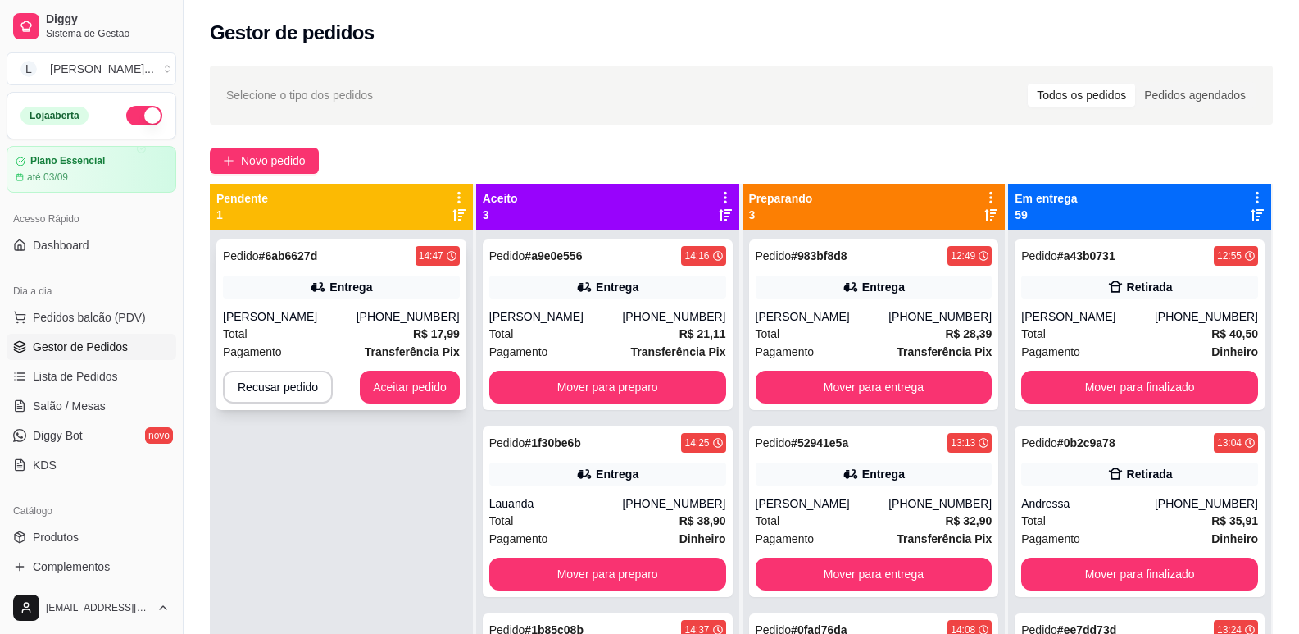
click at [366, 266] on div "Pedido # 6ab6627d 14:47 Entrega [PERSON_NAME] [PHONE_NUMBER] Total R$ 17,99 Pag…" at bounding box center [341, 324] width 250 height 171
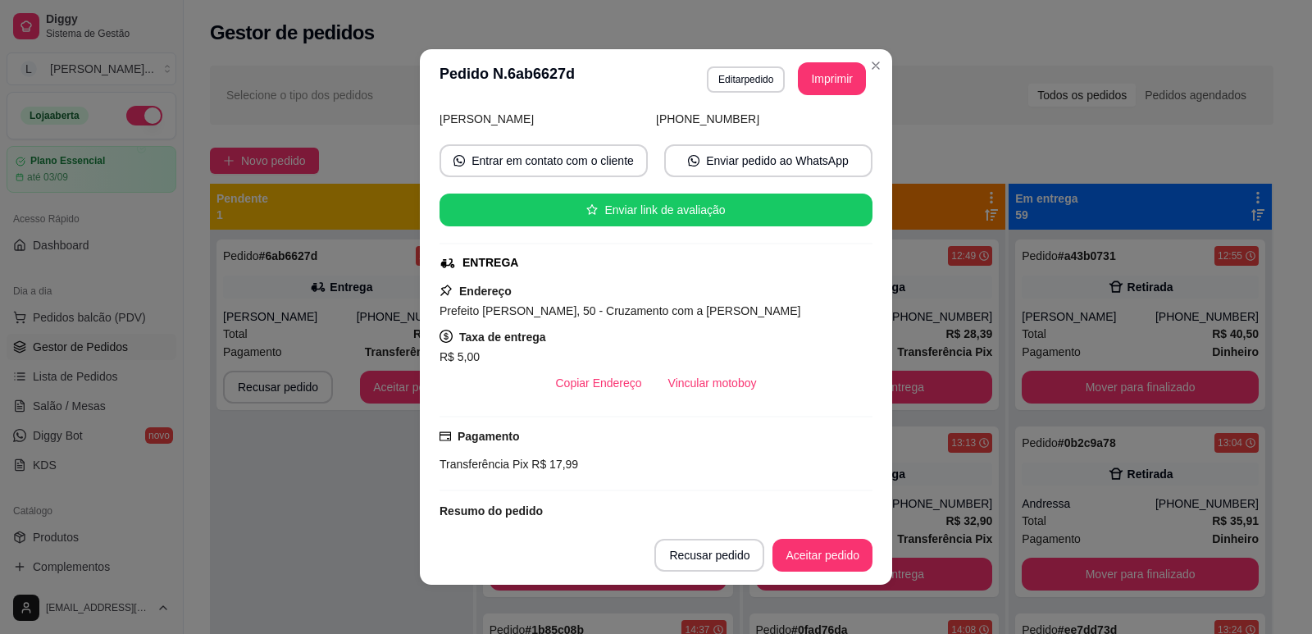
scroll to position [233, 0]
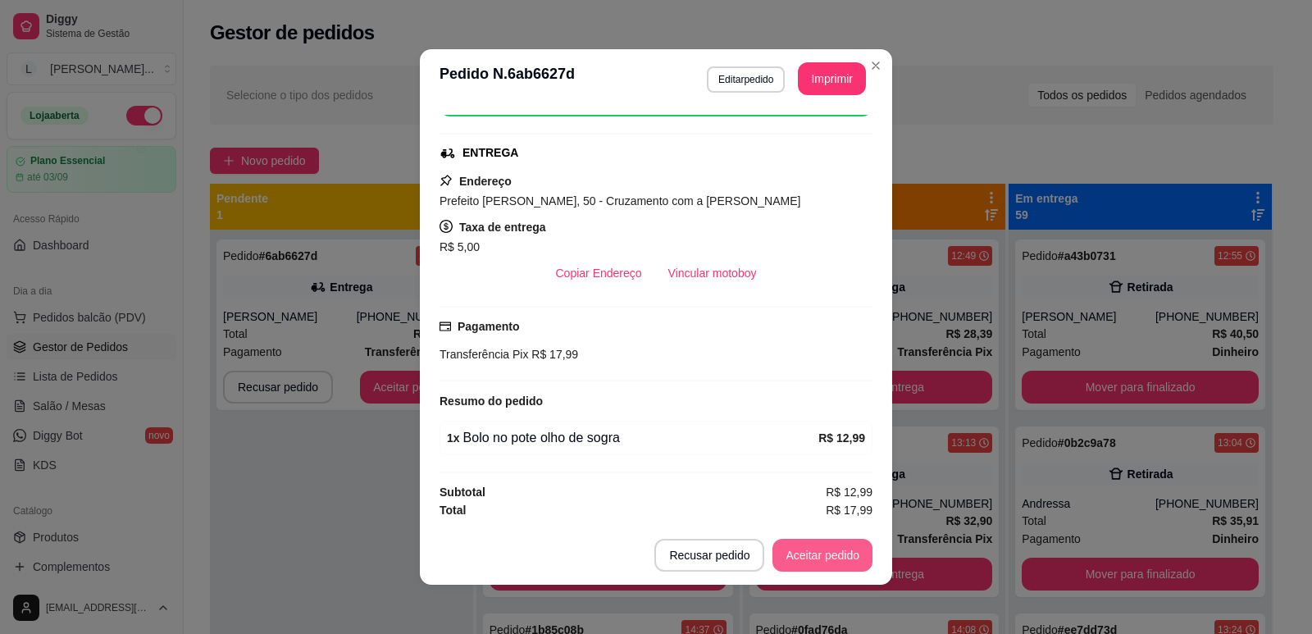
click at [782, 559] on button "Aceitar pedido" at bounding box center [822, 555] width 100 height 33
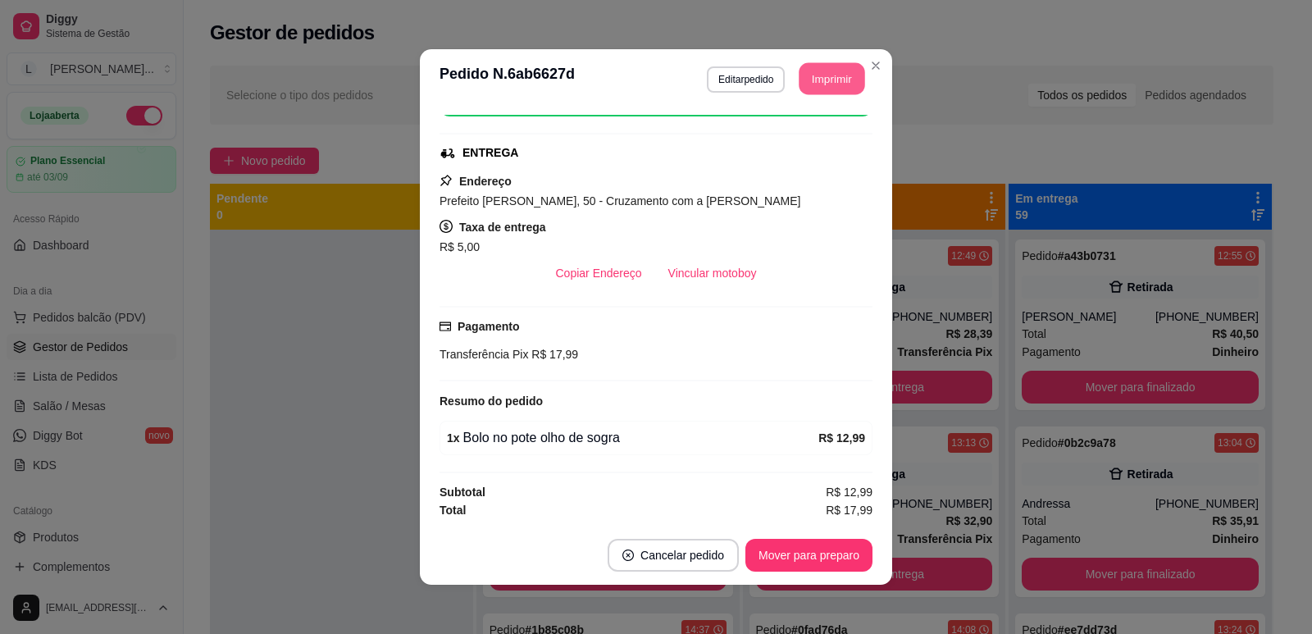
click at [826, 71] on button "Imprimir" at bounding box center [832, 79] width 66 height 32
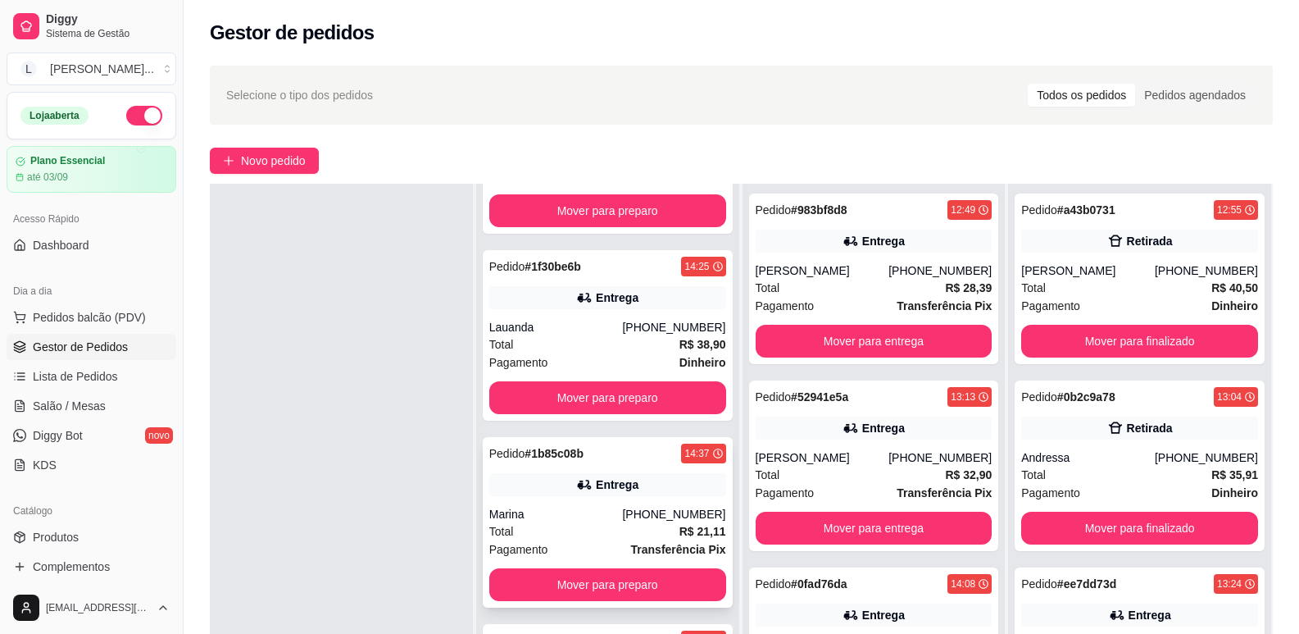
scroll to position [250, 0]
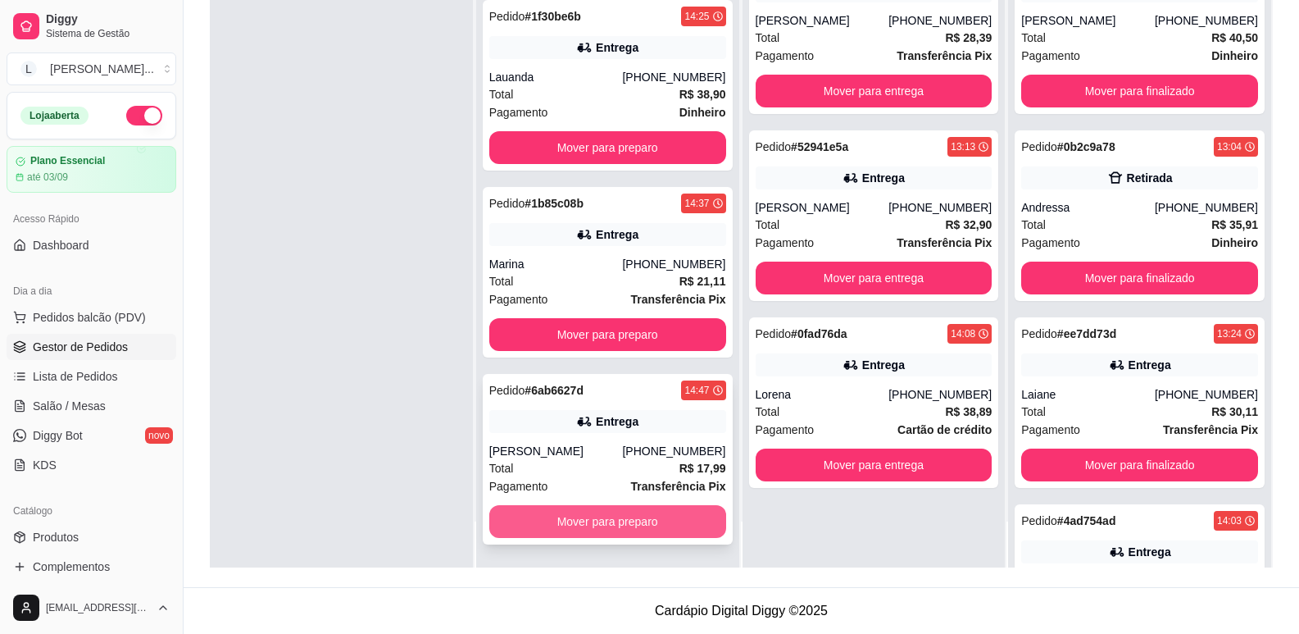
click at [621, 534] on button "Mover para preparo" at bounding box center [607, 521] width 237 height 33
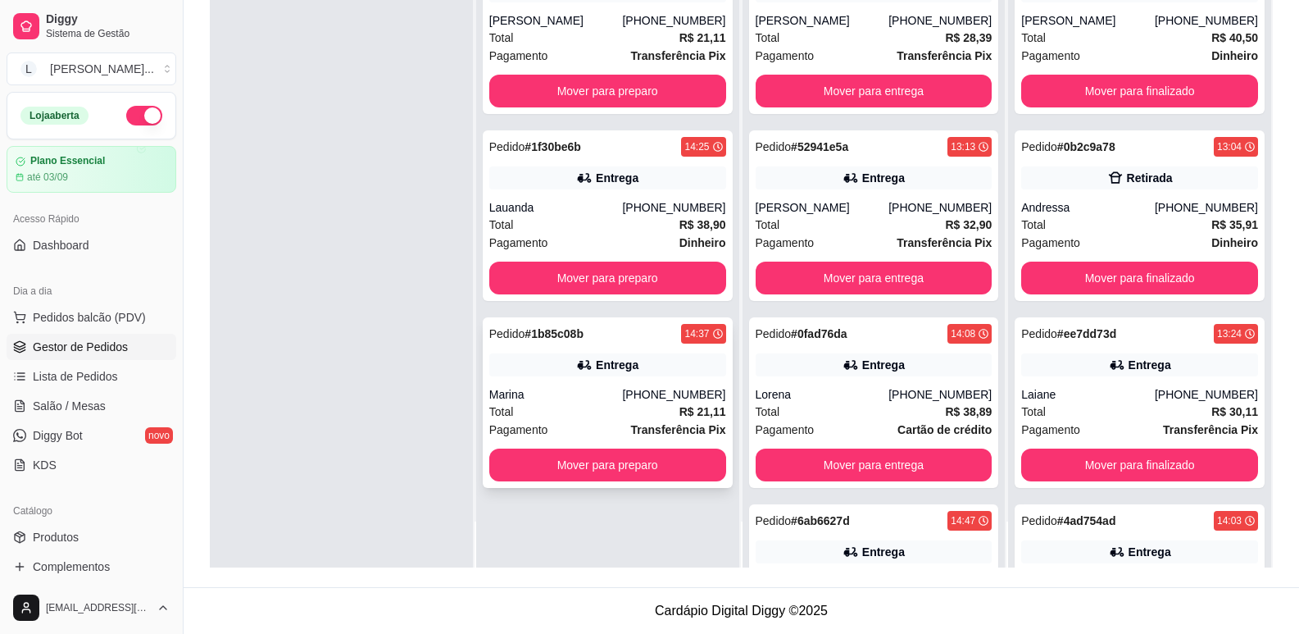
scroll to position [0, 0]
click at [630, 462] on button "Mover para preparo" at bounding box center [607, 464] width 237 height 33
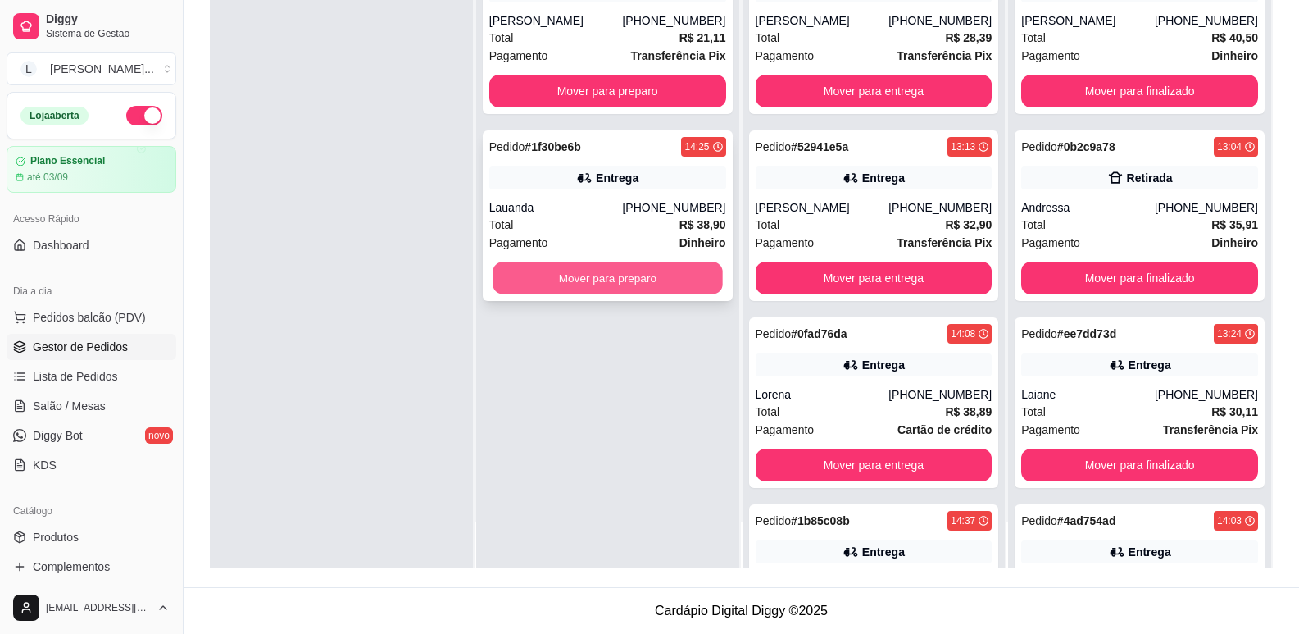
click at [646, 280] on button "Mover para preparo" at bounding box center [608, 278] width 230 height 32
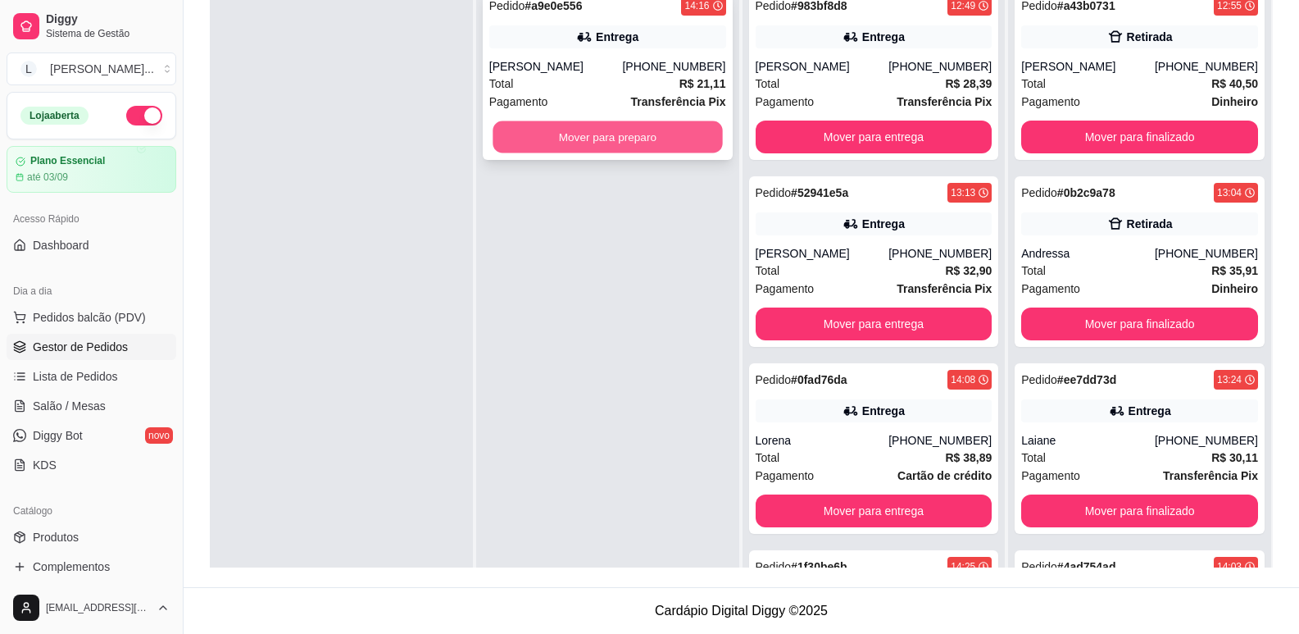
click at [584, 138] on button "Mover para preparo" at bounding box center [608, 137] width 230 height 32
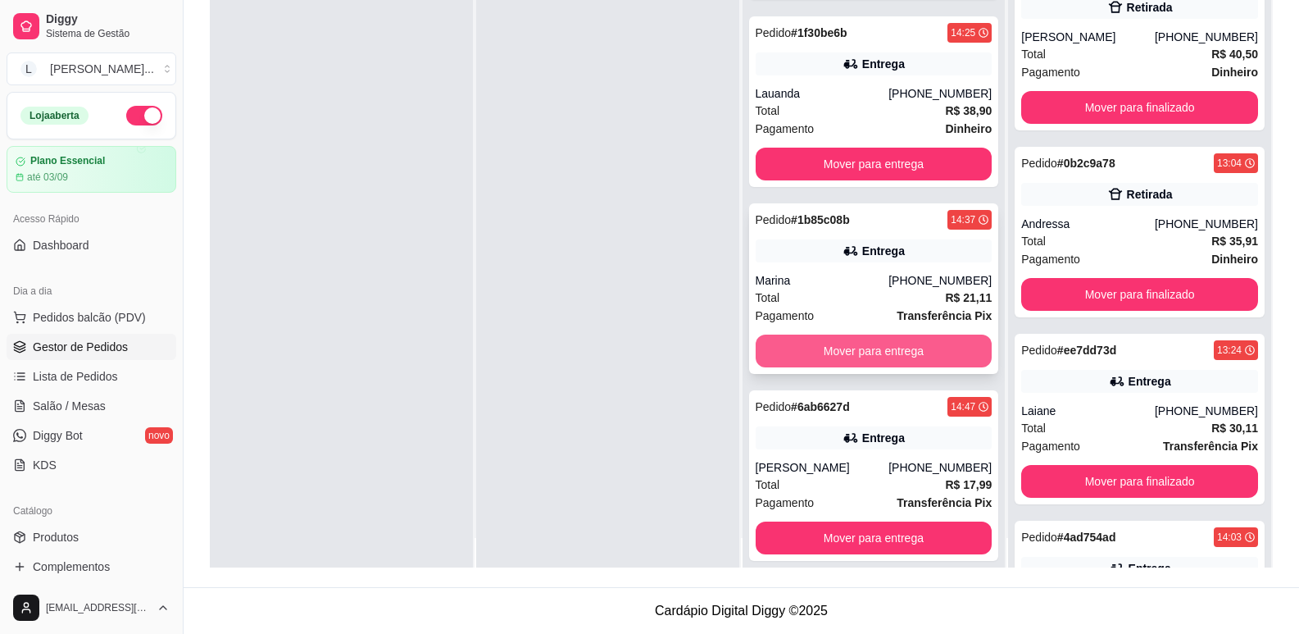
scroll to position [46, 0]
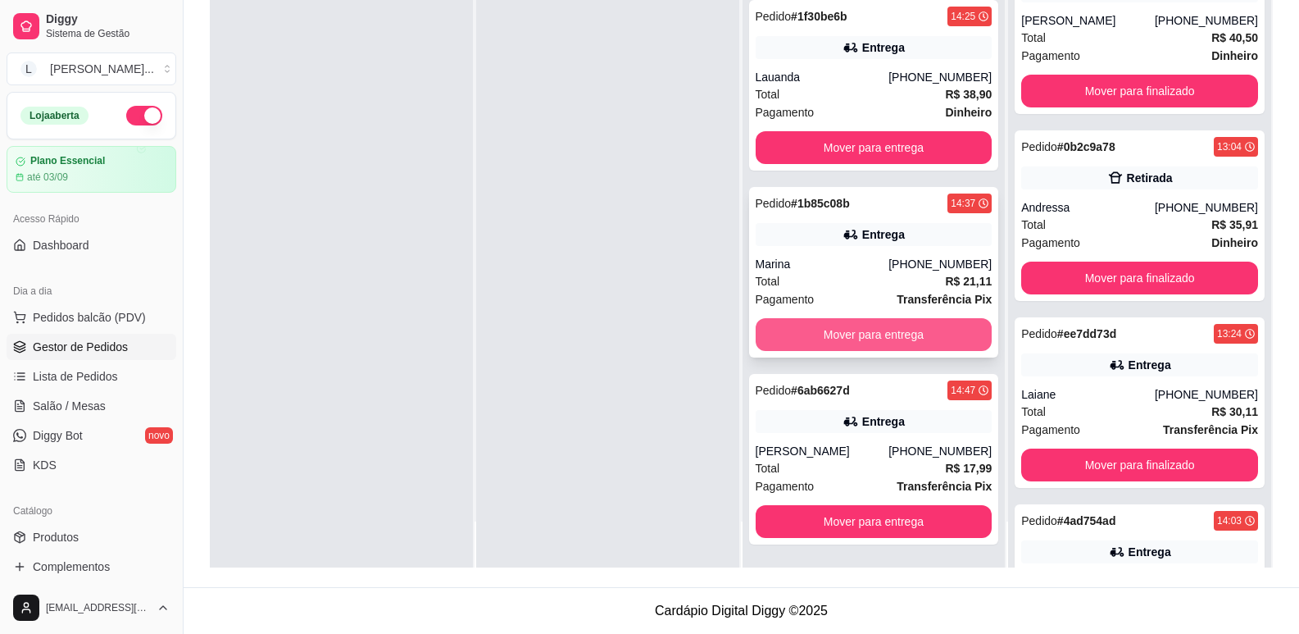
click at [868, 336] on button "Mover para entrega" at bounding box center [874, 334] width 237 height 33
click at [887, 339] on button "Mover para entrega" at bounding box center [874, 334] width 237 height 33
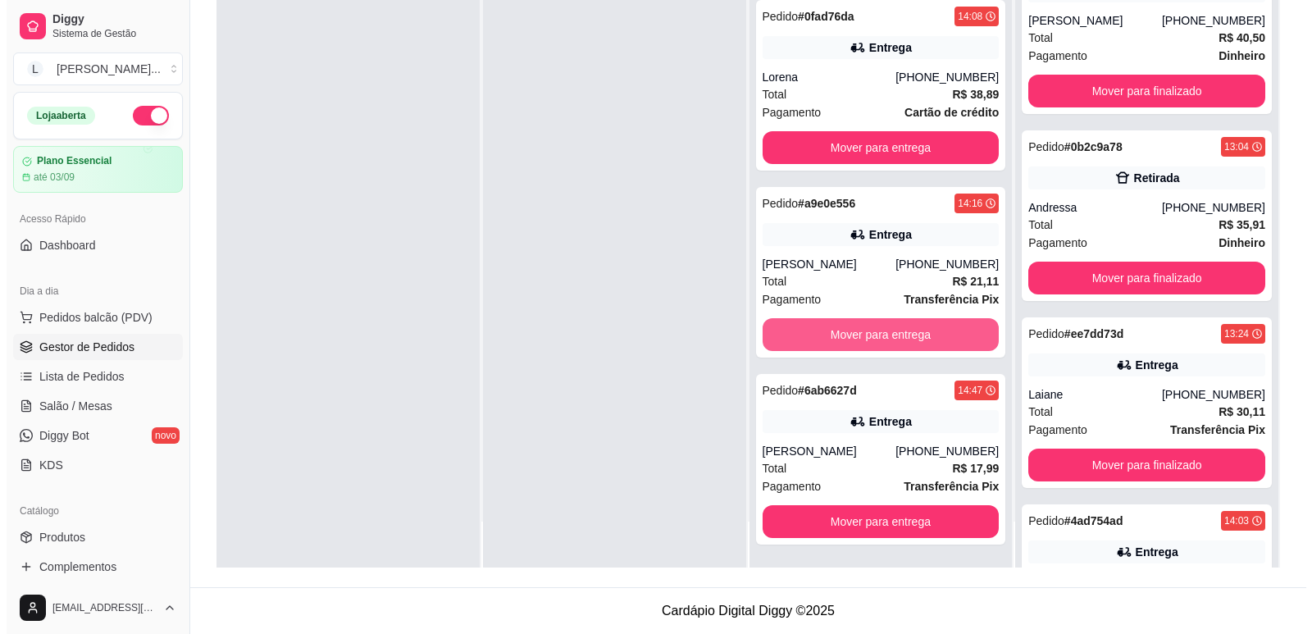
scroll to position [317, 0]
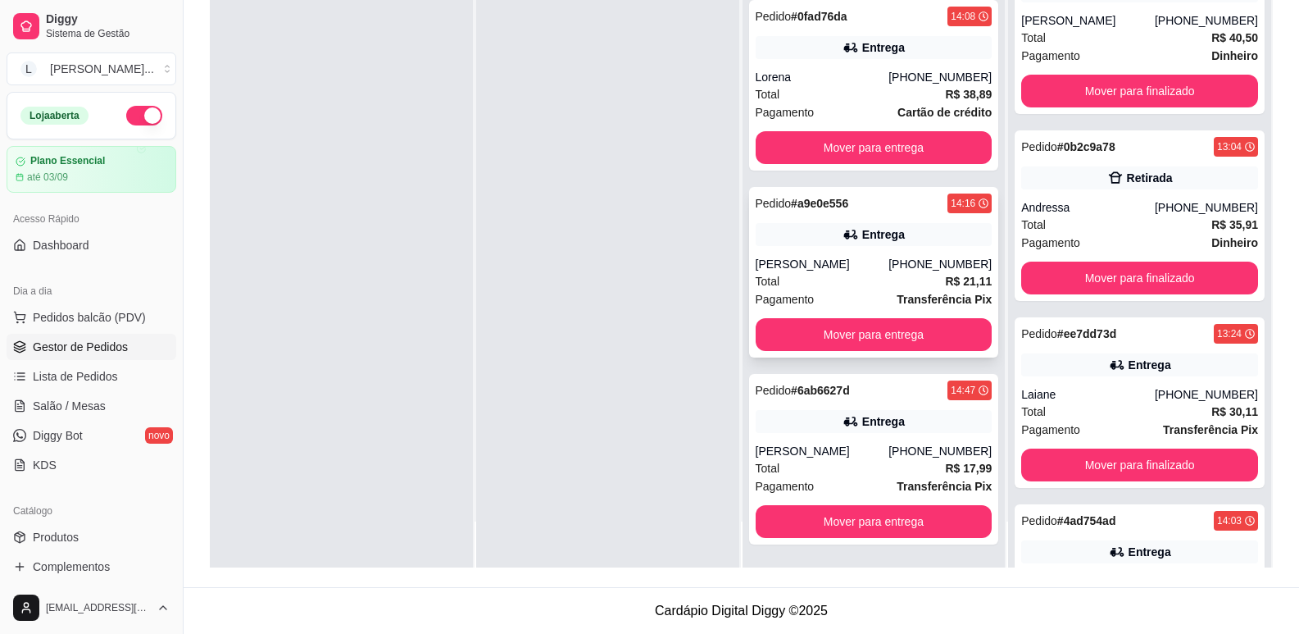
click at [884, 206] on div "Pedido # a9e0e556 14:16" at bounding box center [874, 203] width 237 height 20
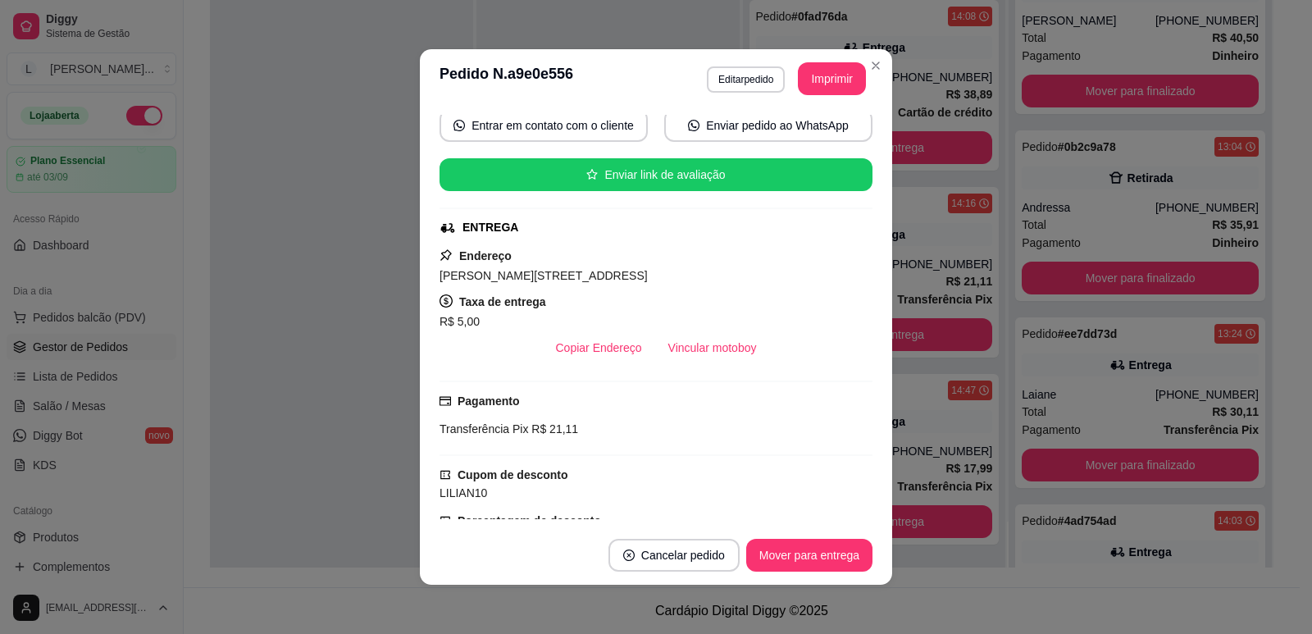
scroll to position [15, 0]
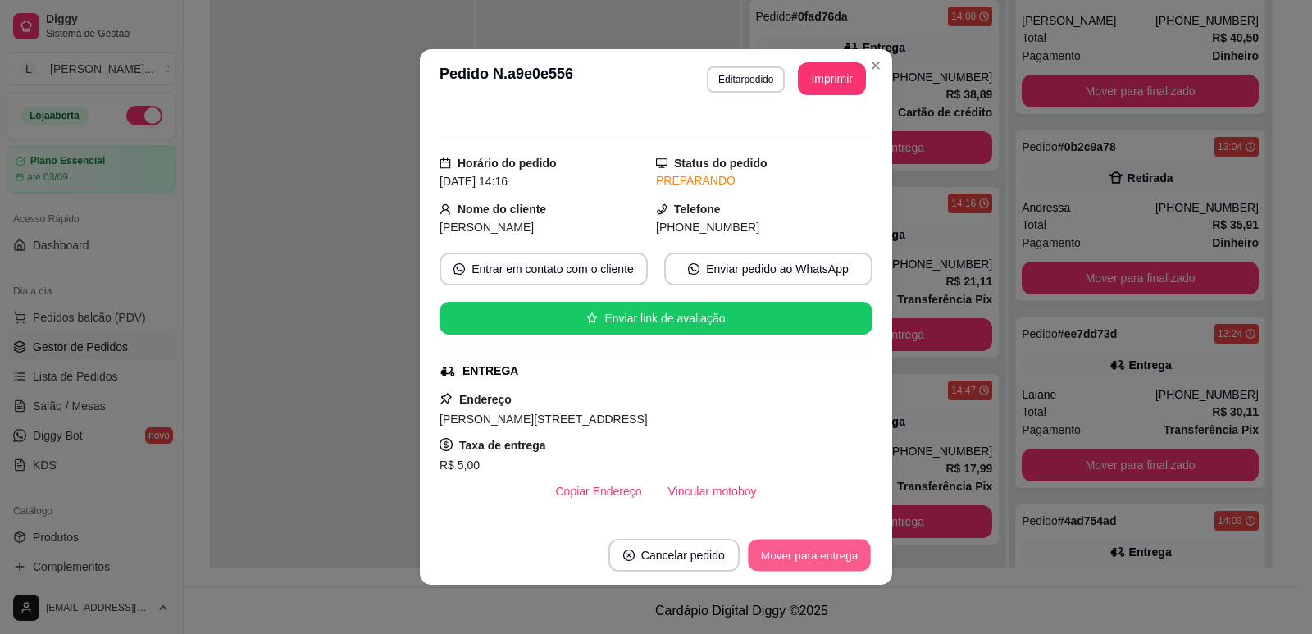
click at [797, 564] on button "Mover para entrega" at bounding box center [809, 555] width 123 height 32
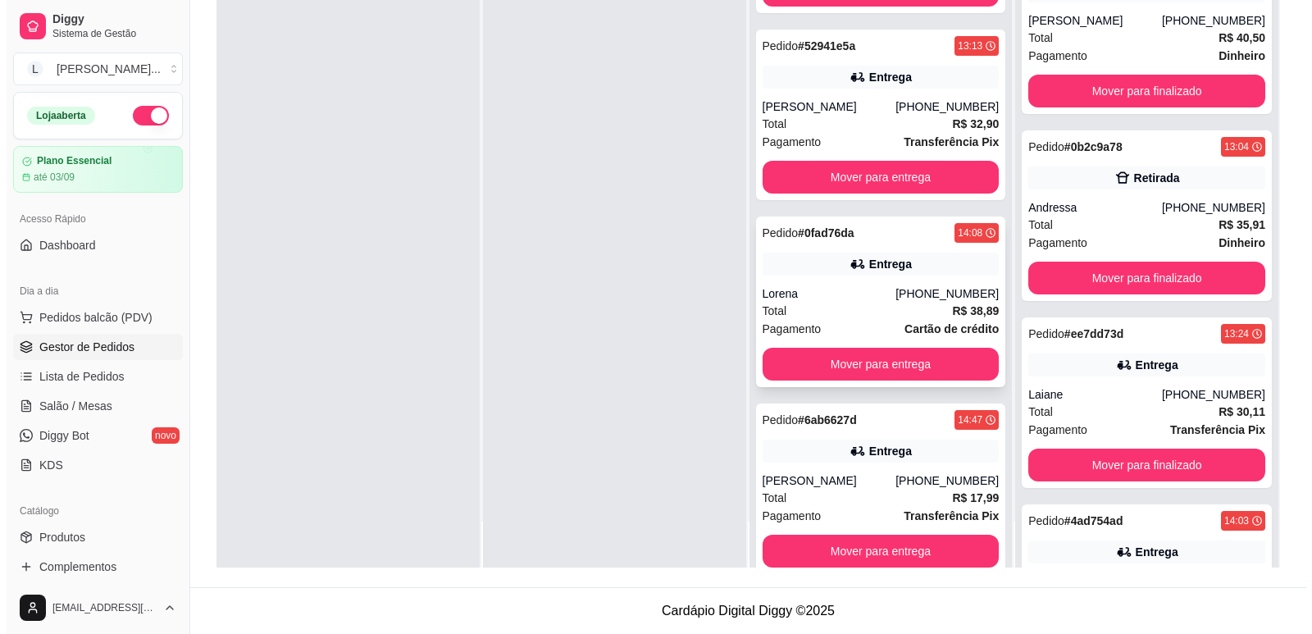
scroll to position [48, 0]
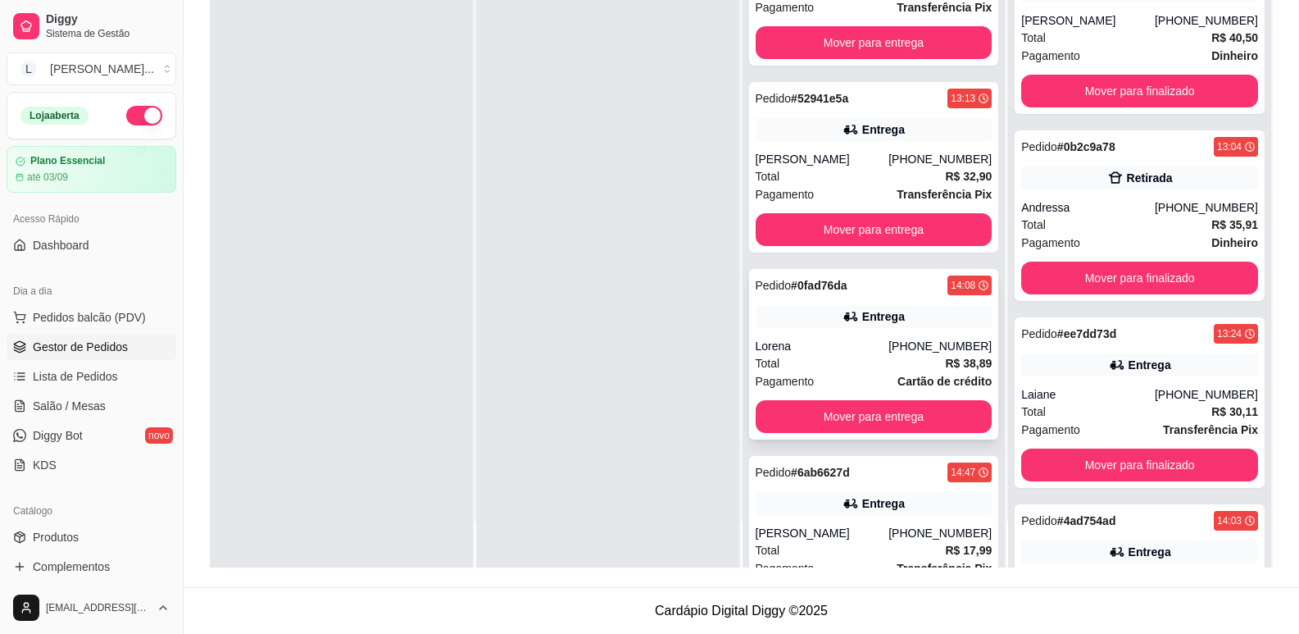
click at [895, 288] on div "Pedido # 0fad76da 14:08" at bounding box center [874, 285] width 237 height 20
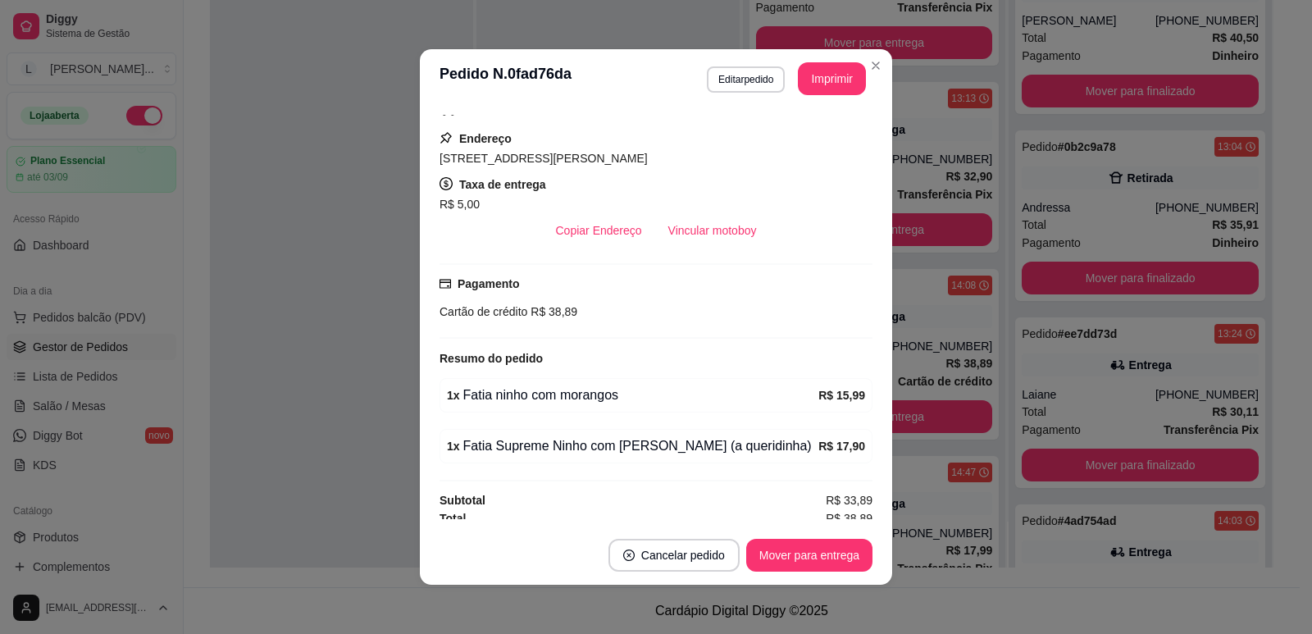
scroll to position [284, 0]
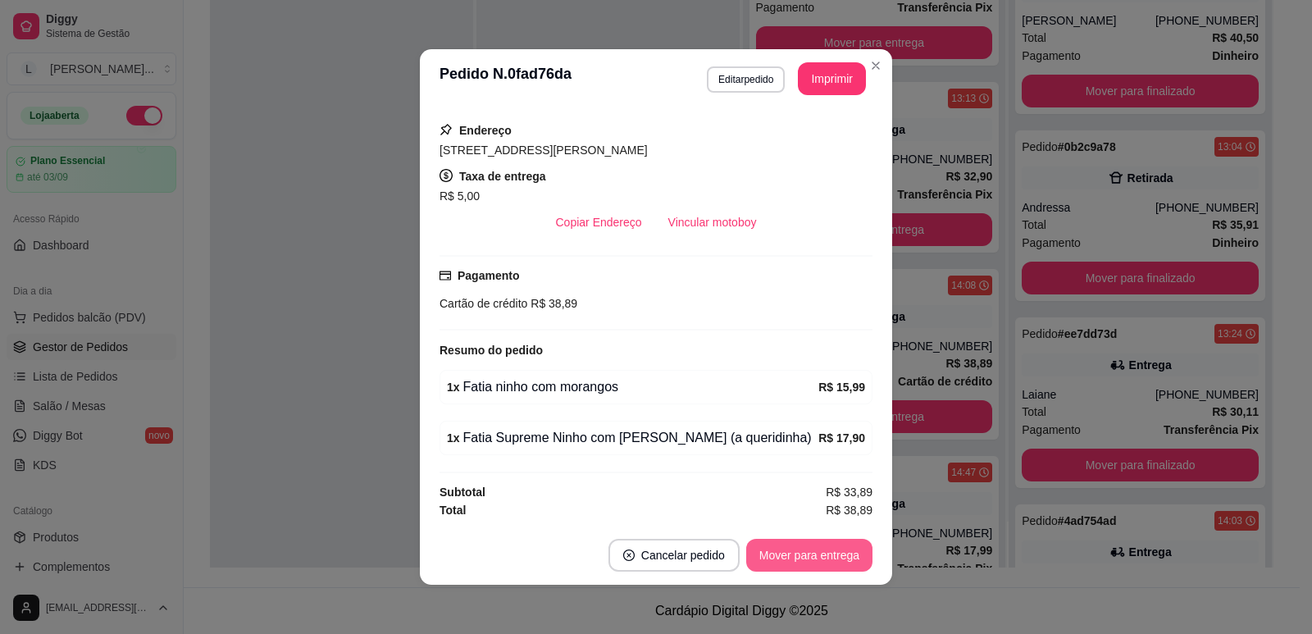
click at [801, 550] on button "Mover para entrega" at bounding box center [809, 555] width 126 height 33
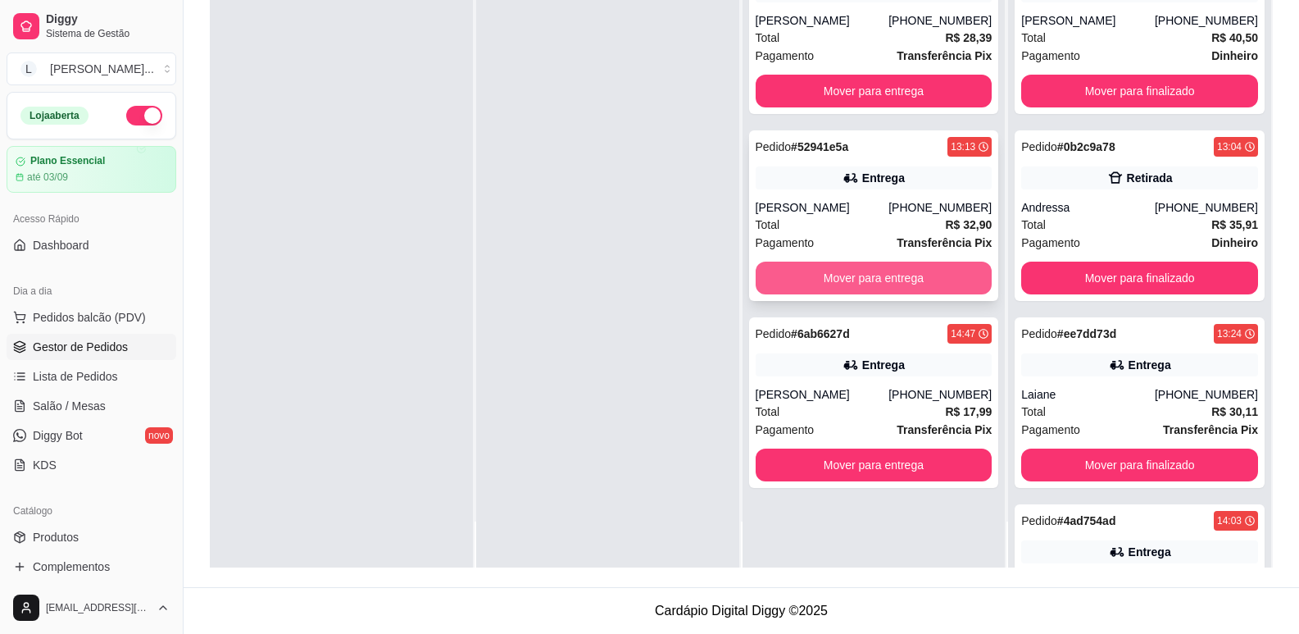
scroll to position [0, 0]
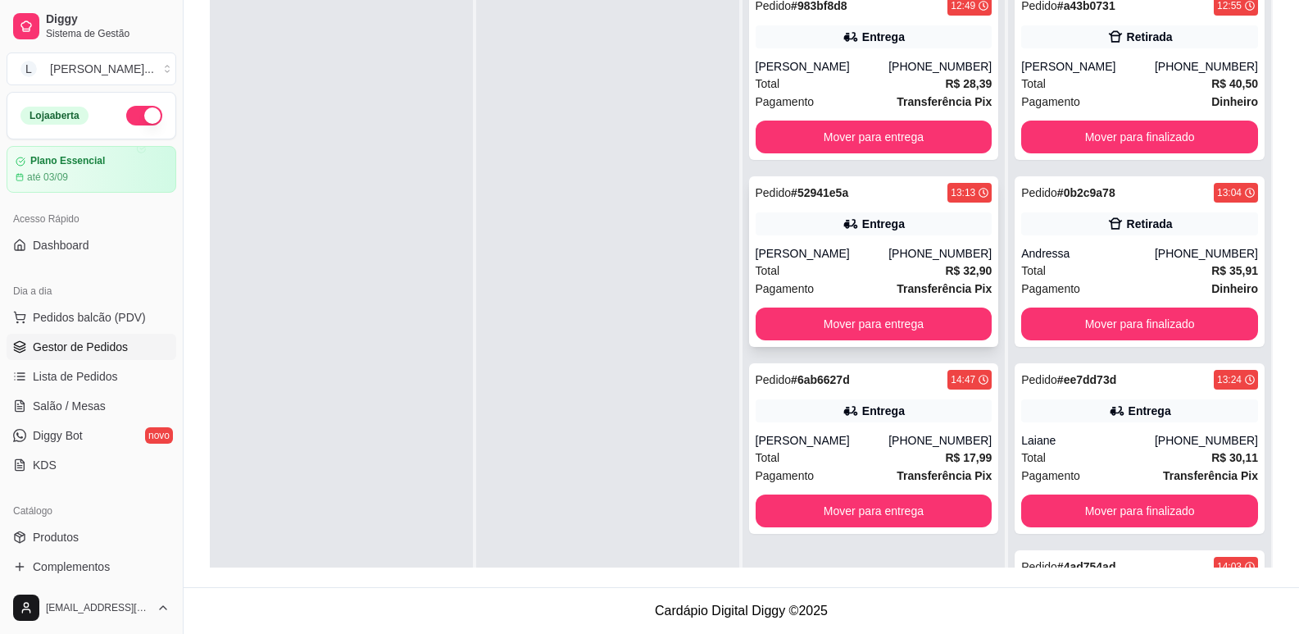
click at [876, 241] on div "Pedido # 52941e5a 13:13 Entrega [PERSON_NAME] [PHONE_NUMBER] Total R$ 32,90 Pag…" at bounding box center [874, 261] width 250 height 171
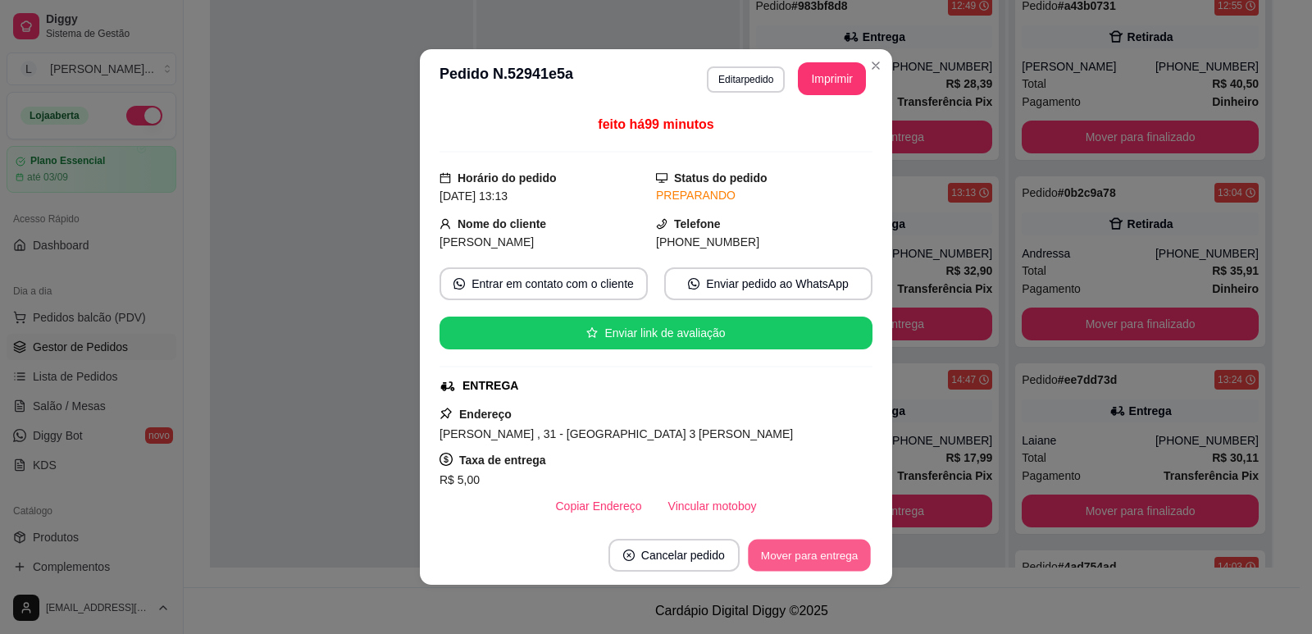
click at [784, 559] on button "Mover para entrega" at bounding box center [809, 555] width 123 height 32
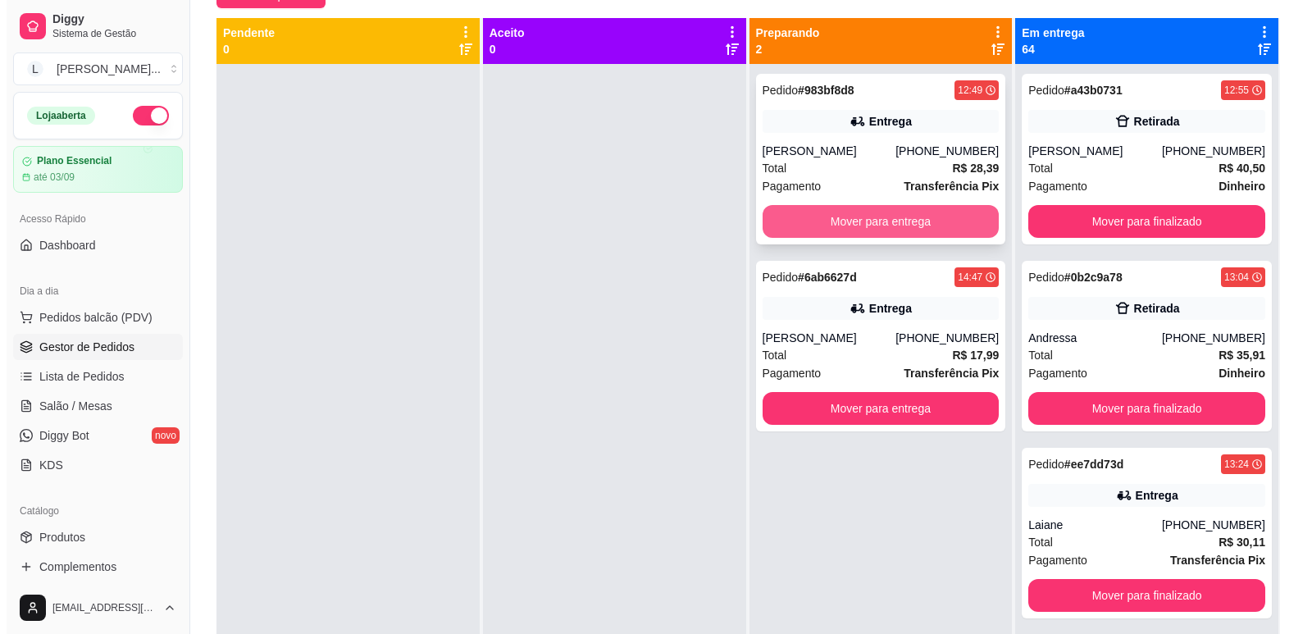
scroll to position [86, 0]
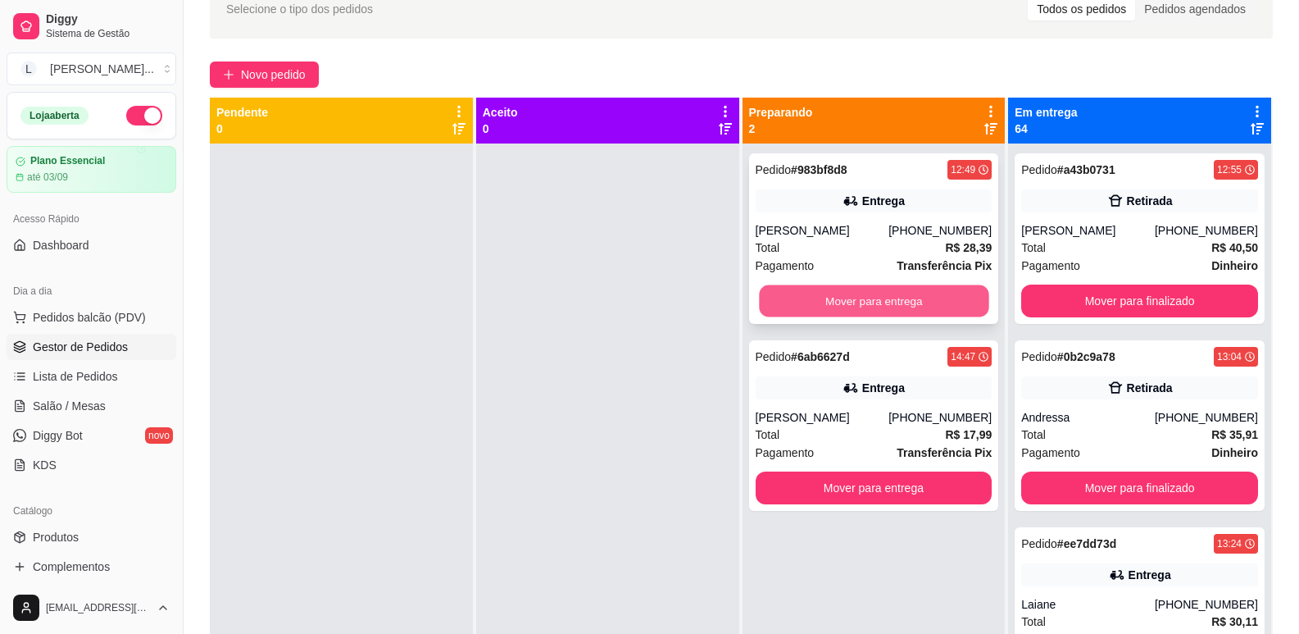
click at [892, 307] on button "Mover para entrega" at bounding box center [874, 301] width 230 height 32
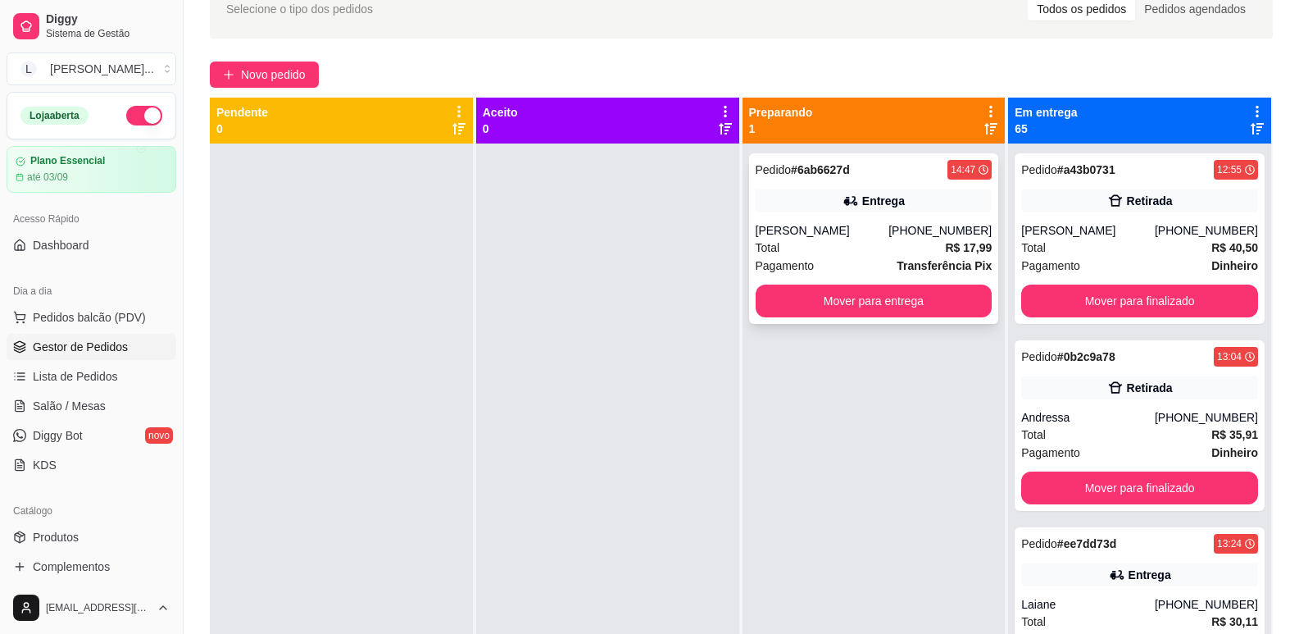
click at [877, 242] on div "Total R$ 17,99" at bounding box center [874, 248] width 237 height 18
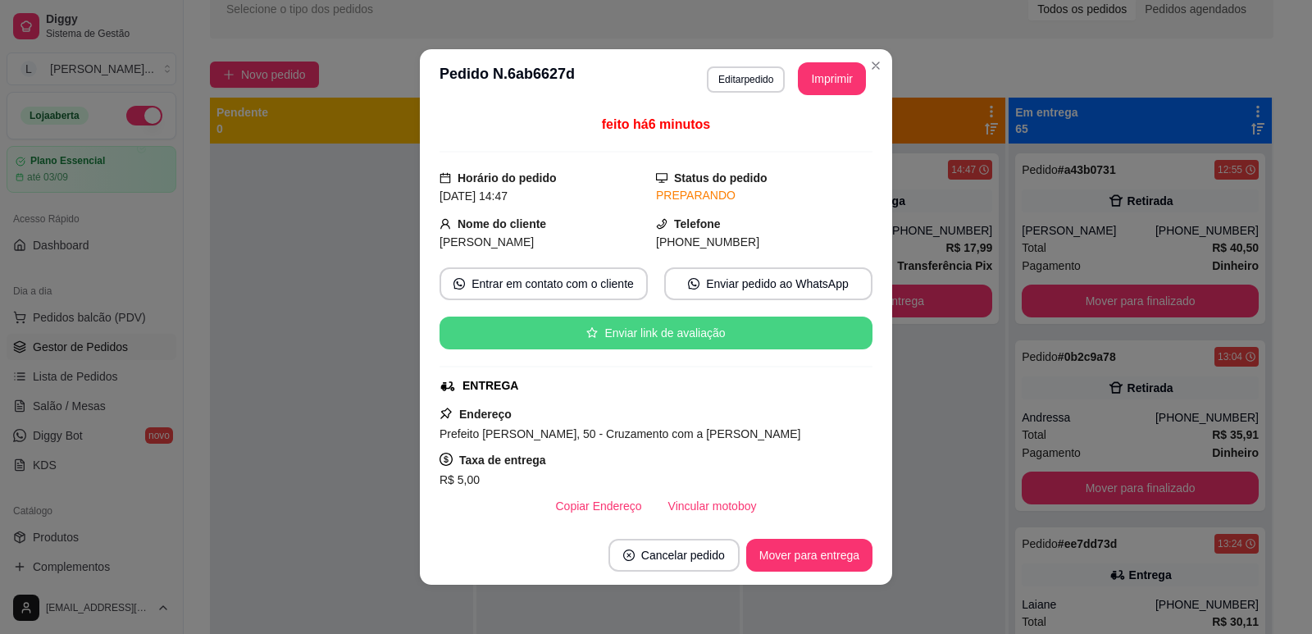
scroll to position [233, 0]
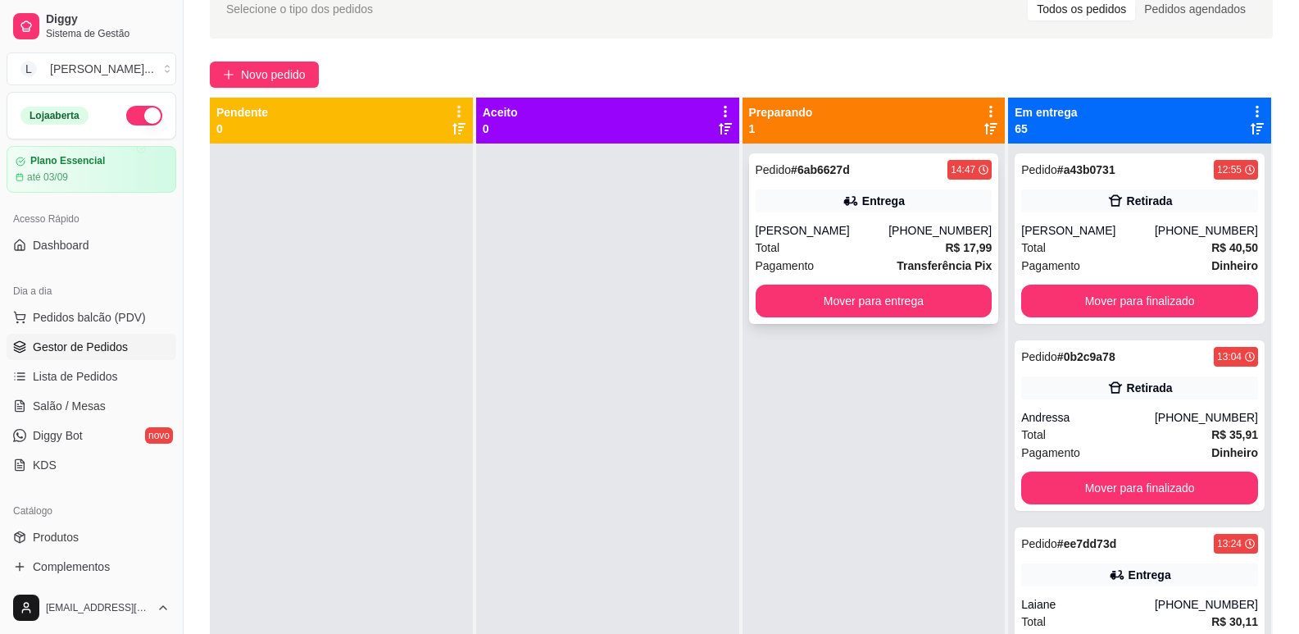
click at [912, 243] on div "Total R$ 17,99" at bounding box center [874, 248] width 237 height 18
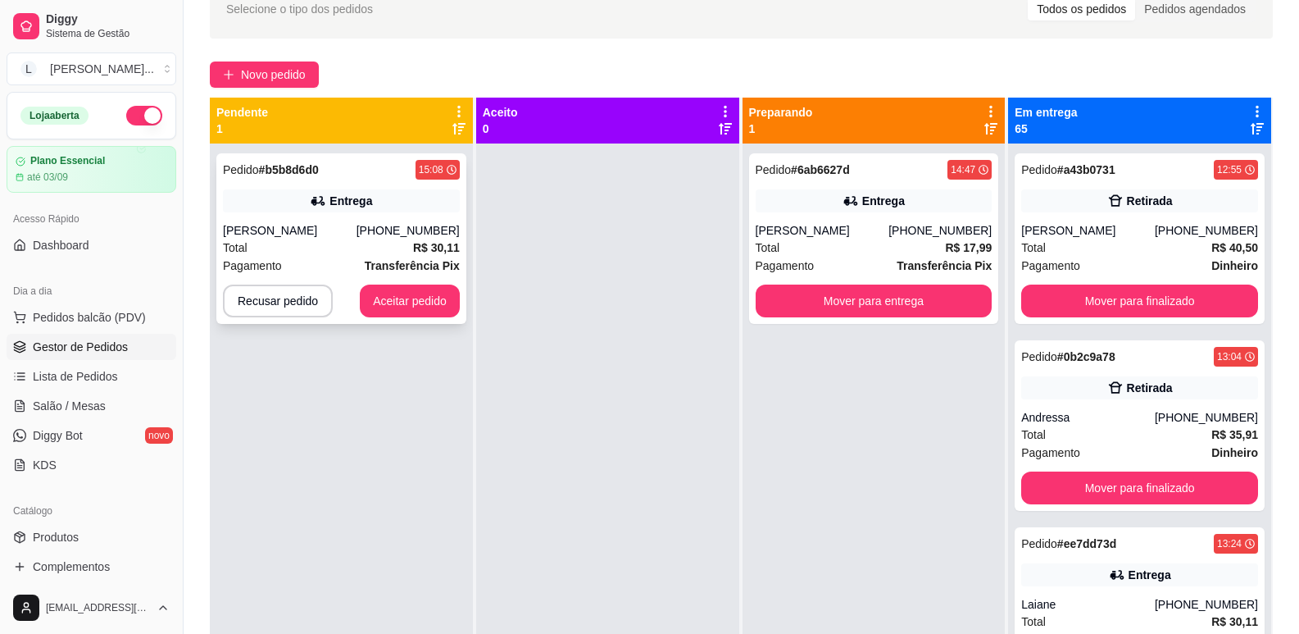
click at [361, 180] on div "Pedido # b5b8d6d0 15:08 Entrega [PERSON_NAME] [PHONE_NUMBER] Total R$ 30,11 Pag…" at bounding box center [341, 238] width 250 height 171
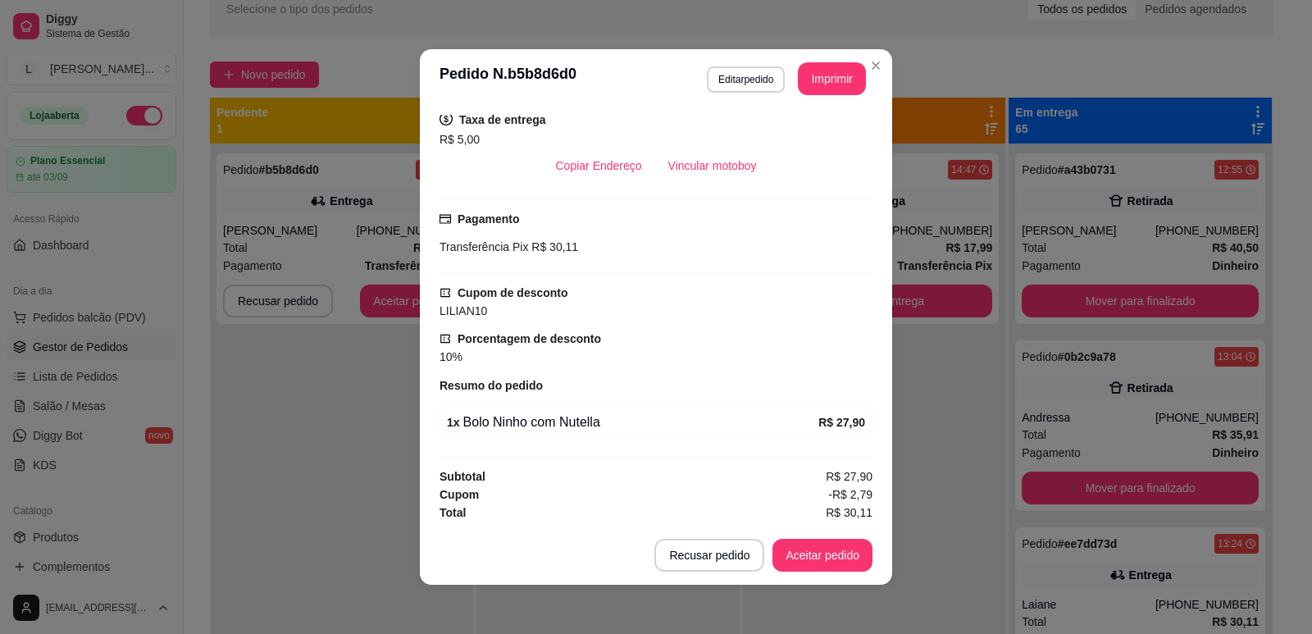
scroll to position [343, 0]
click at [820, 551] on button "Aceitar pedido" at bounding box center [822, 555] width 100 height 33
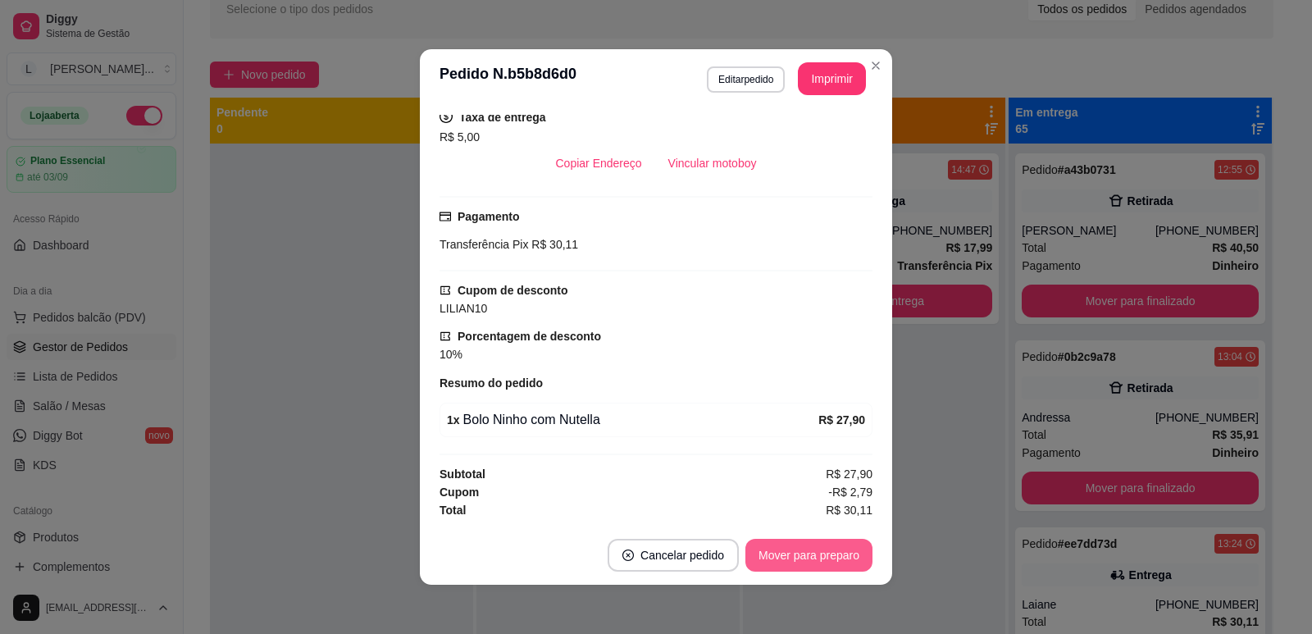
click at [820, 551] on button "Mover para preparo" at bounding box center [808, 555] width 127 height 33
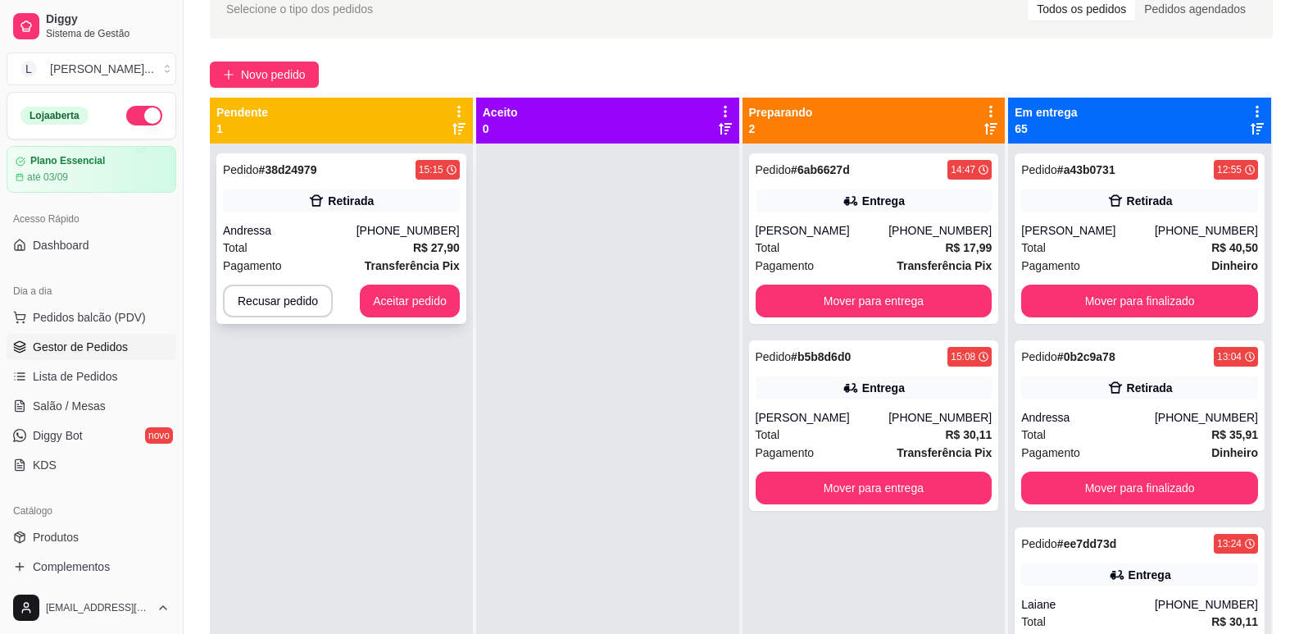
click at [357, 173] on div "Pedido # 38d24979 15:15" at bounding box center [341, 170] width 237 height 20
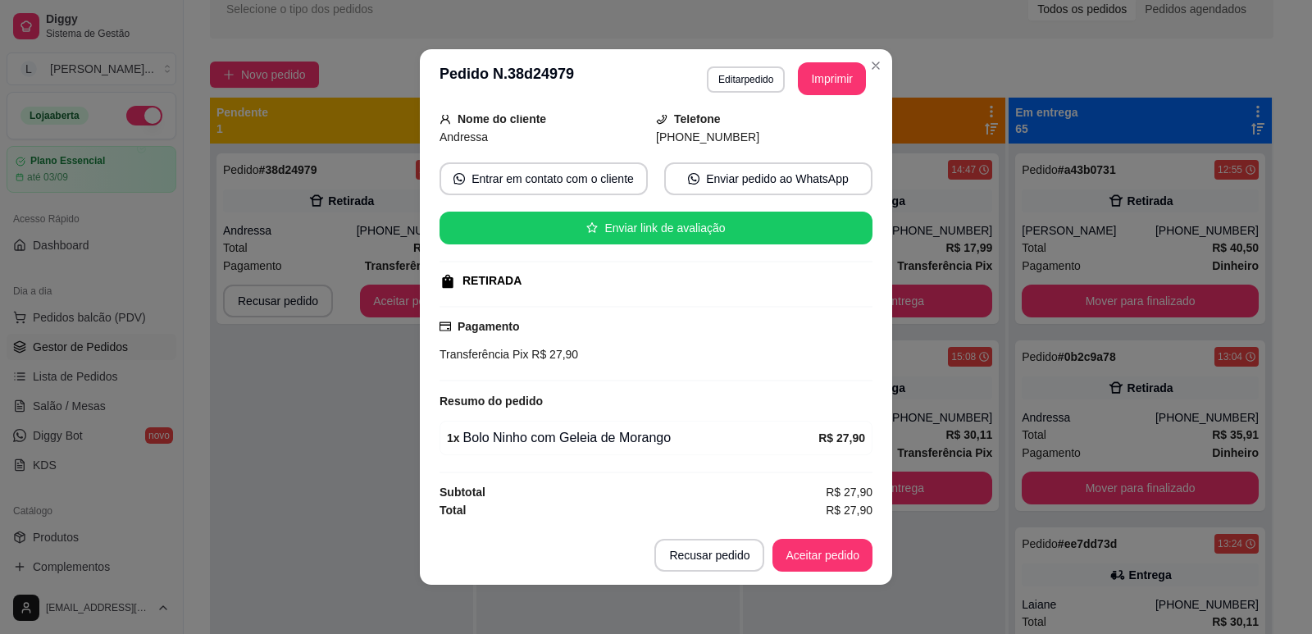
scroll to position [3, 0]
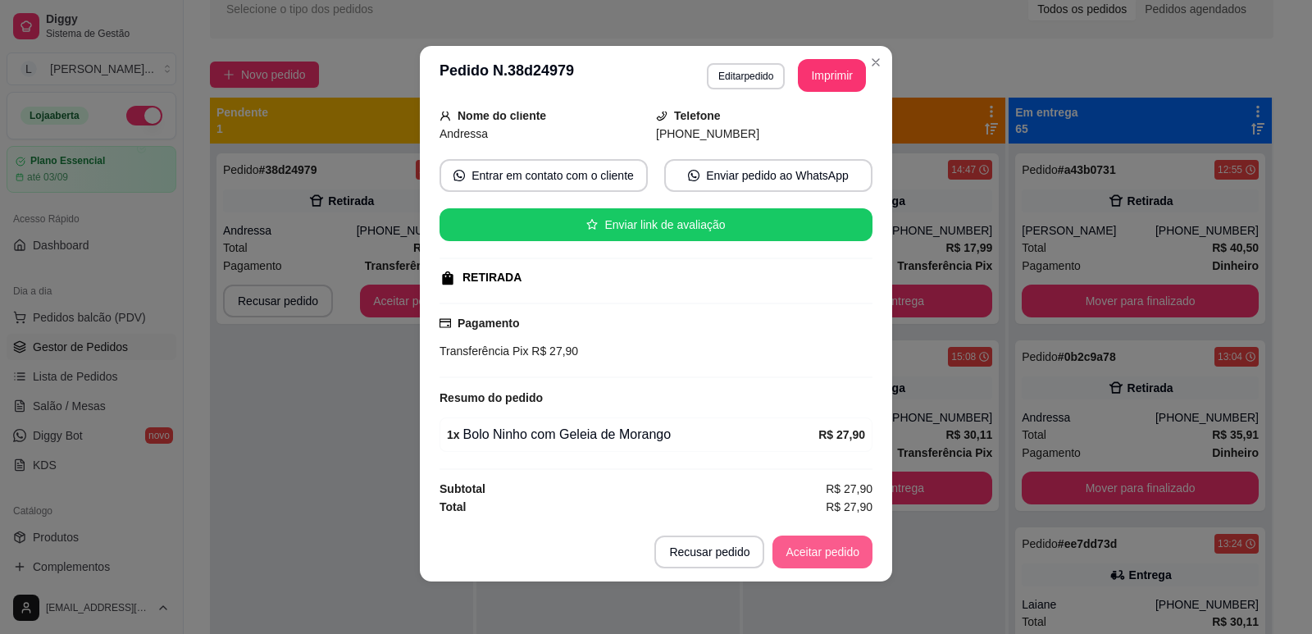
click at [808, 557] on button "Aceitar pedido" at bounding box center [822, 551] width 100 height 33
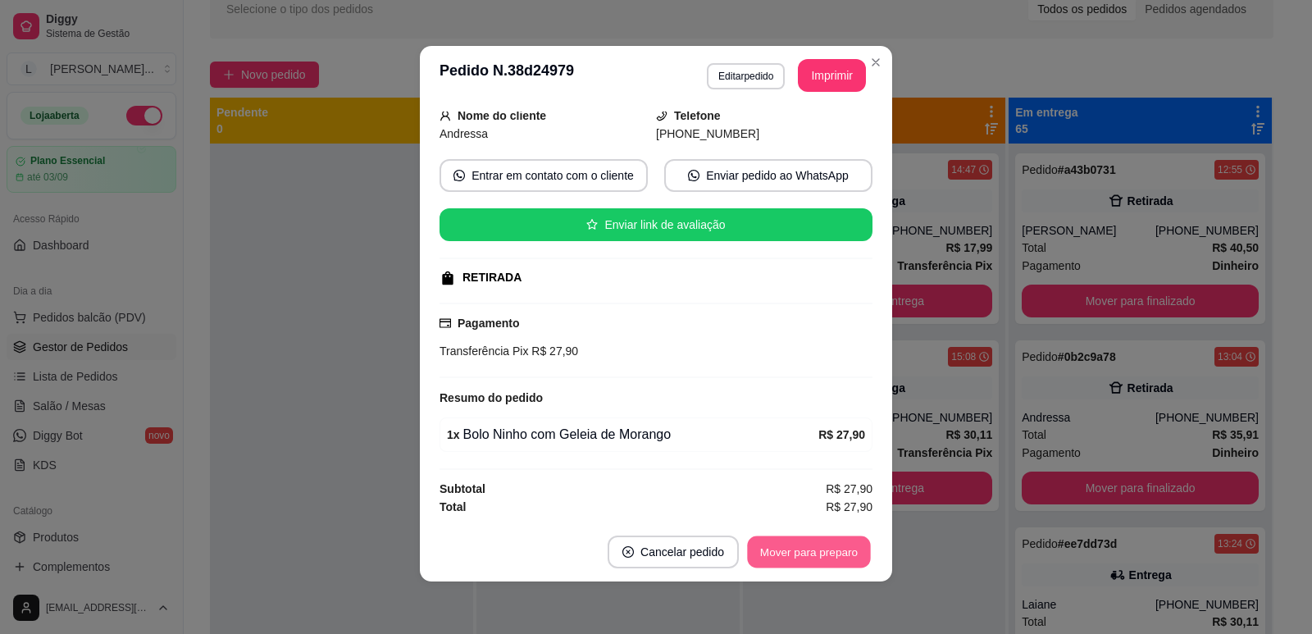
click at [807, 558] on button "Mover para preparo" at bounding box center [808, 552] width 123 height 32
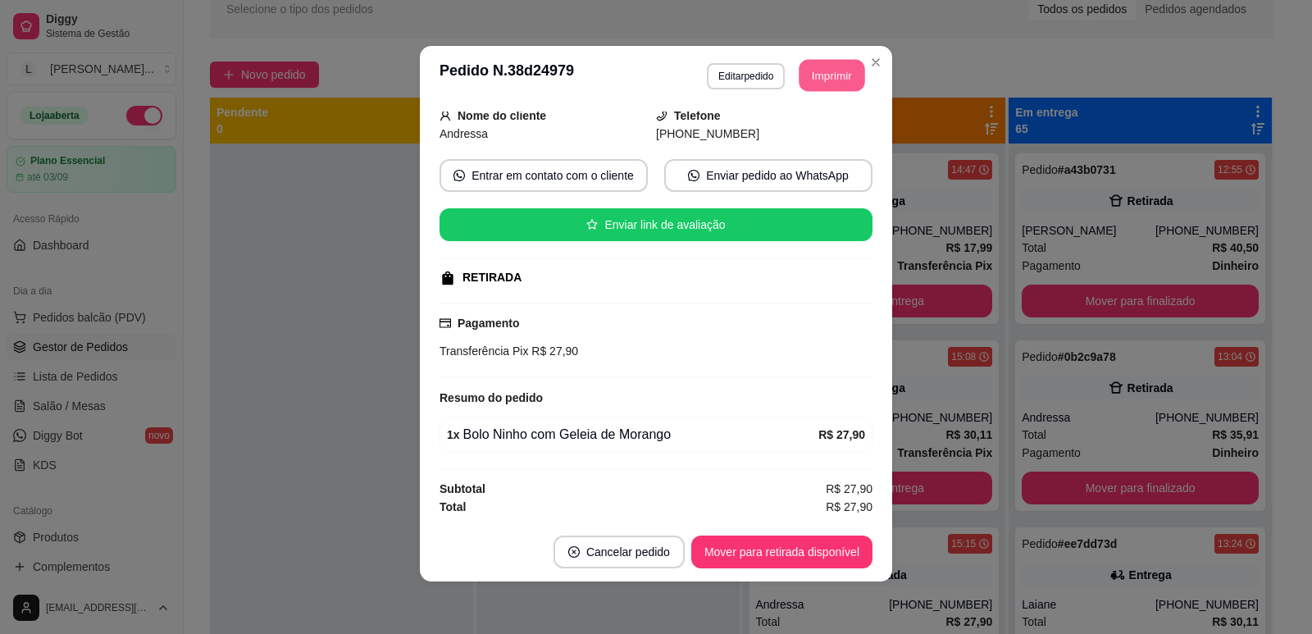
click at [823, 70] on button "Imprimir" at bounding box center [832, 76] width 66 height 32
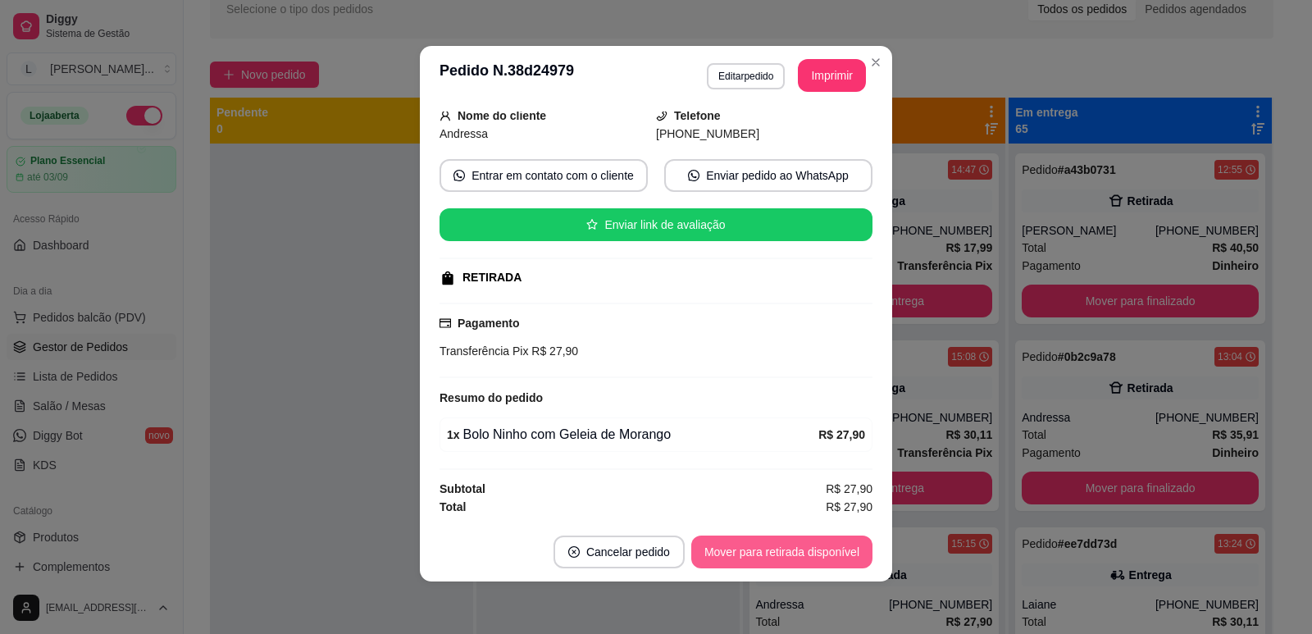
click at [745, 552] on button "Mover para retirada disponível" at bounding box center [781, 551] width 181 height 33
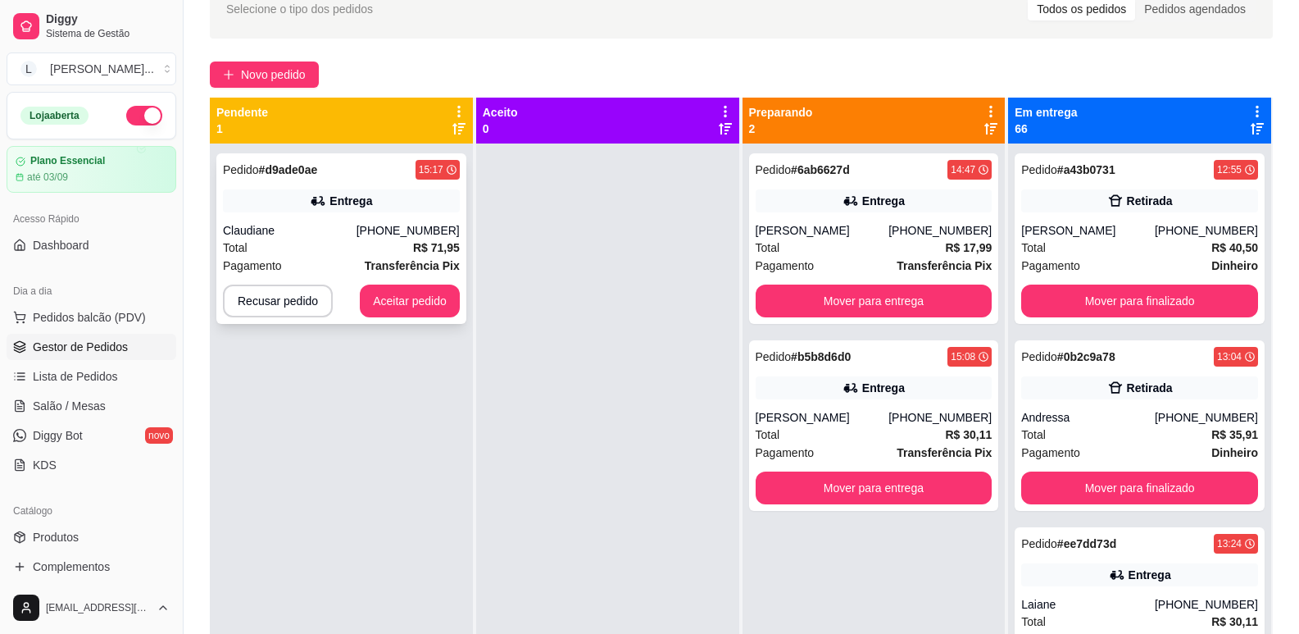
click at [295, 184] on div "Pedido # d9ade0ae 15:17 Entrega Claudiane [PHONE_NUMBER] Total R$ 71,95 Pagamen…" at bounding box center [341, 238] width 250 height 171
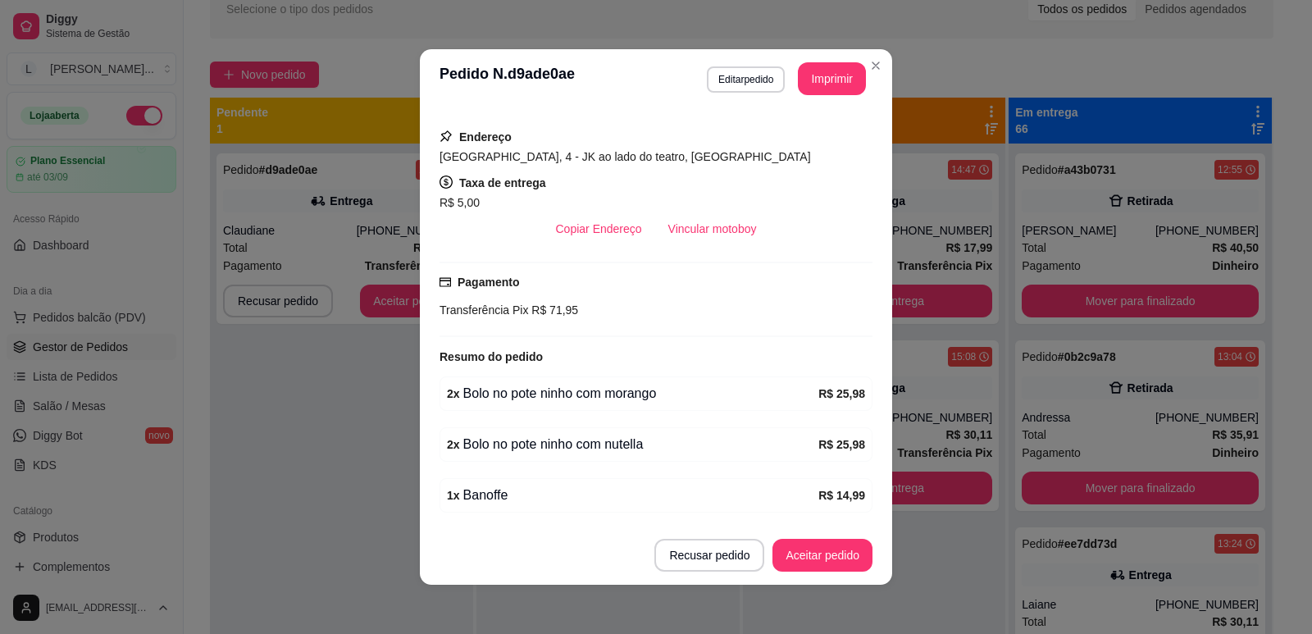
scroll to position [334, 0]
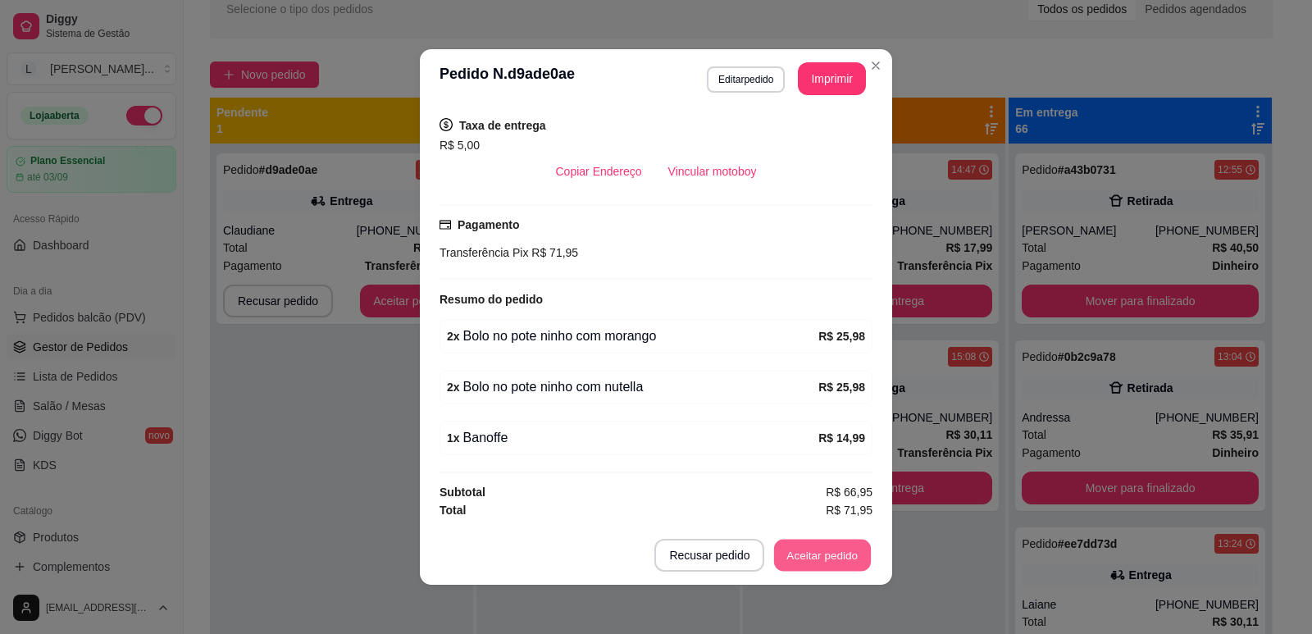
click at [815, 557] on button "Aceitar pedido" at bounding box center [822, 555] width 97 height 32
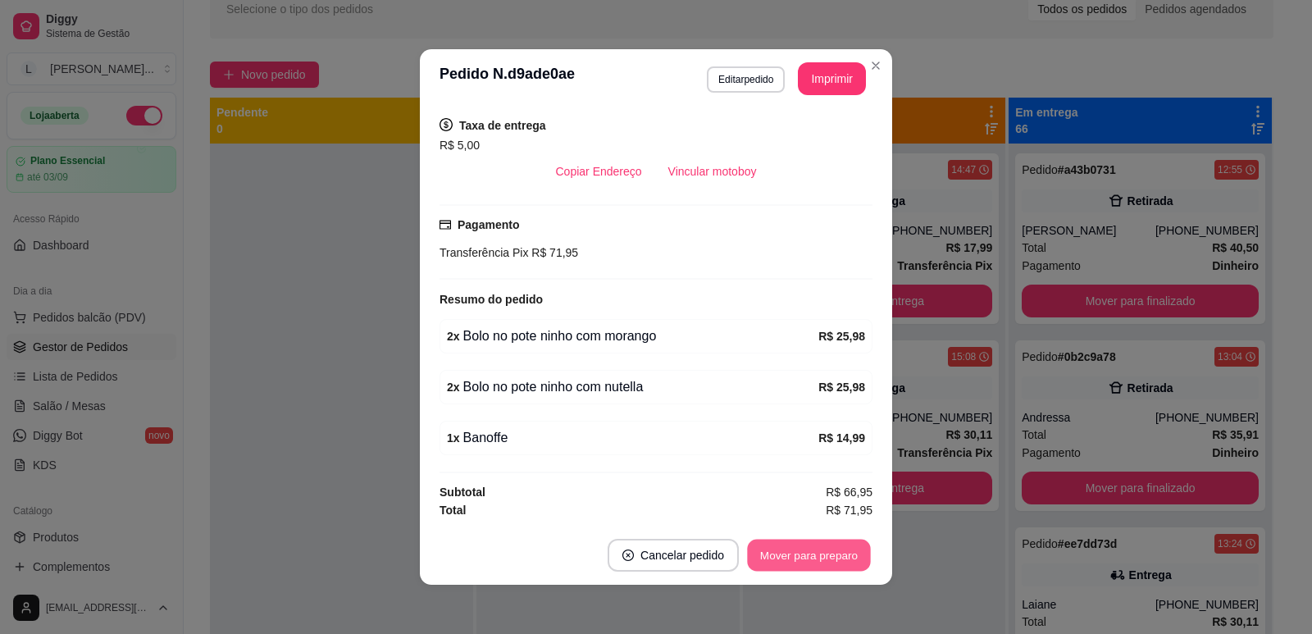
click at [815, 557] on button "Mover para preparo" at bounding box center [808, 555] width 123 height 32
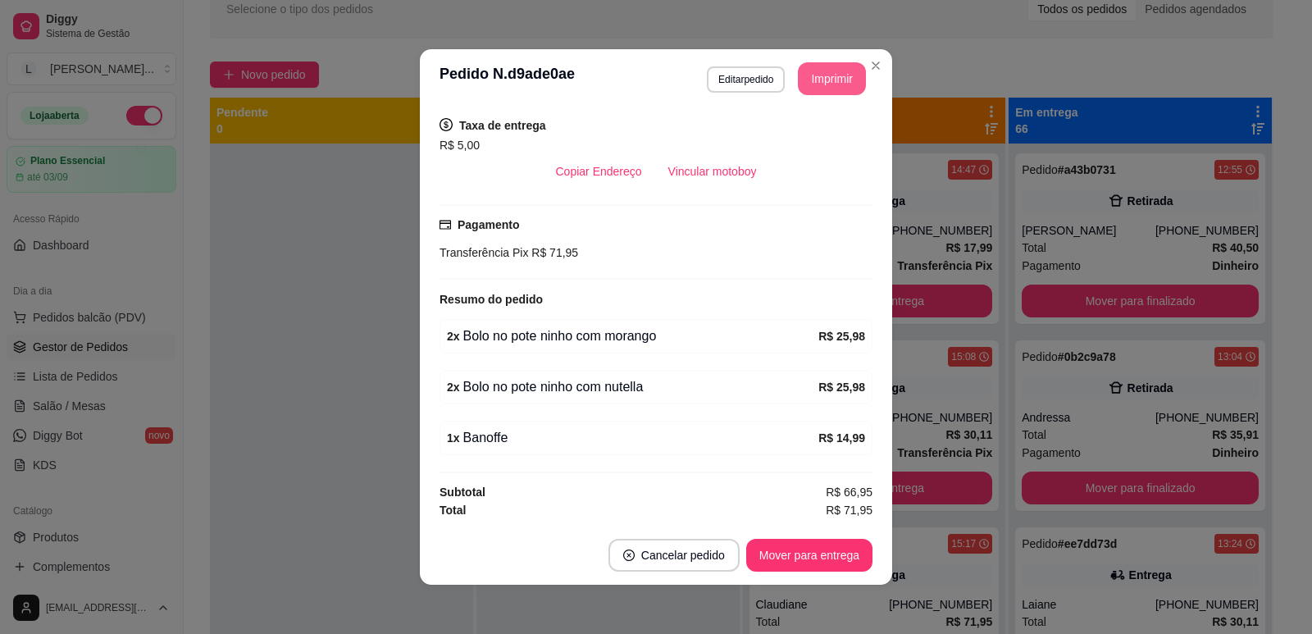
click at [819, 84] on button "Imprimir" at bounding box center [832, 78] width 68 height 33
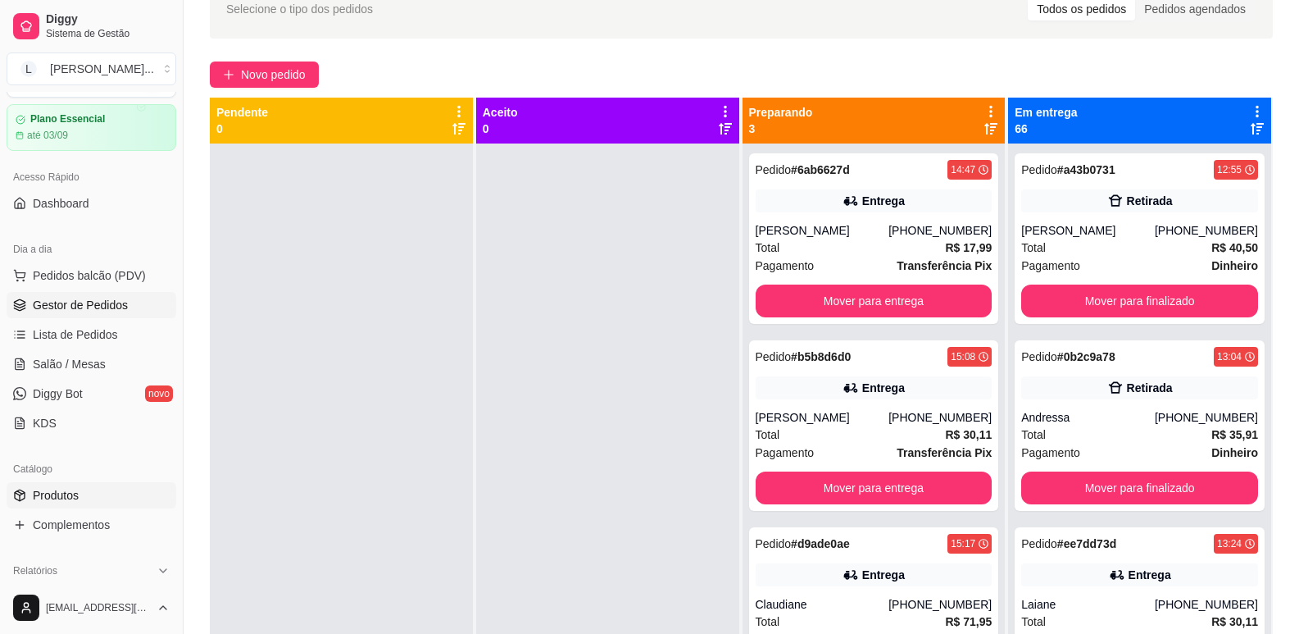
scroll to position [82, 0]
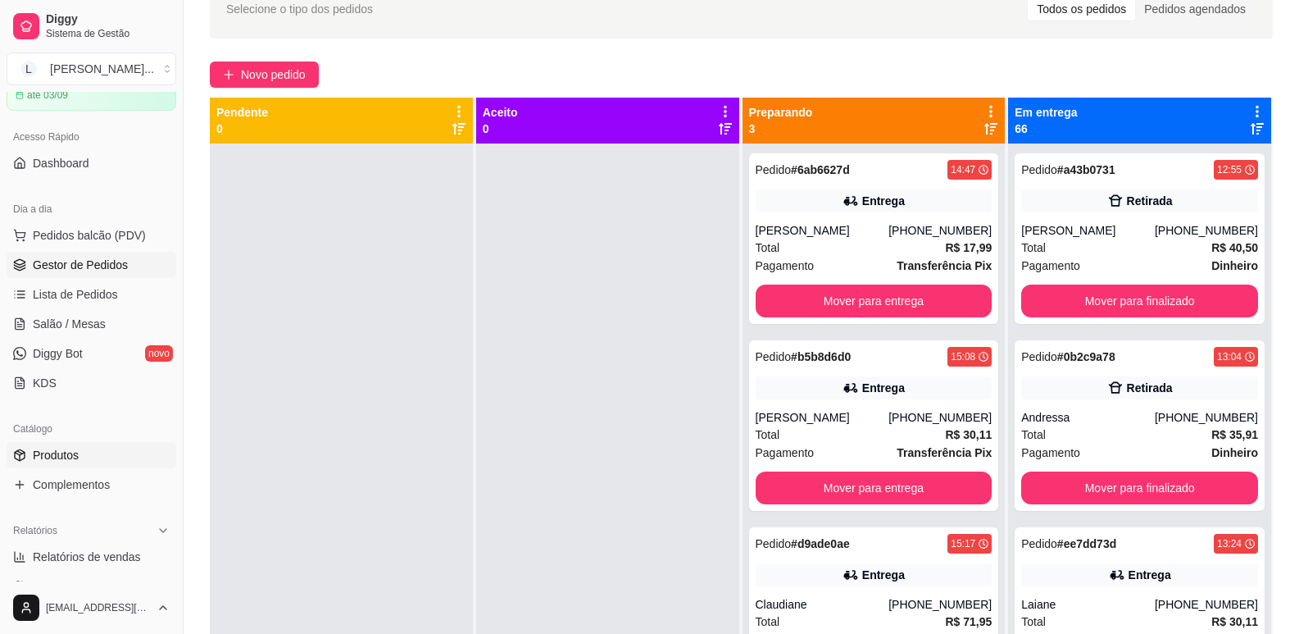
click at [85, 462] on link "Produtos" at bounding box center [92, 455] width 170 height 26
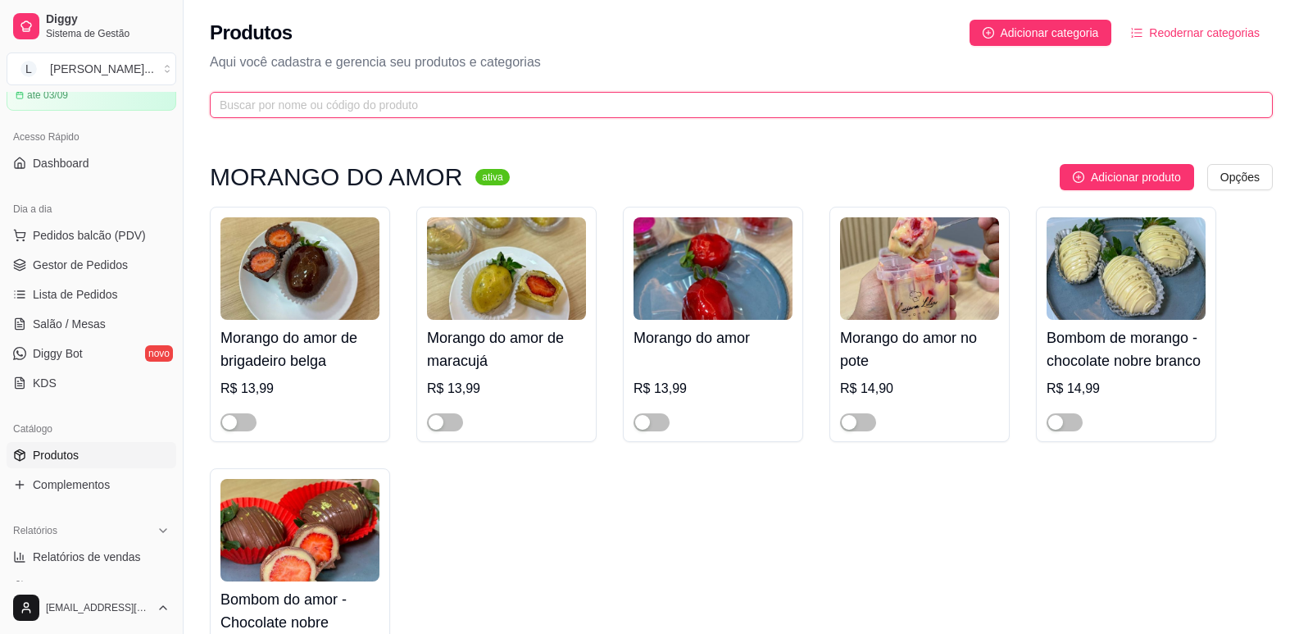
click at [383, 111] on input "text" at bounding box center [735, 105] width 1031 height 18
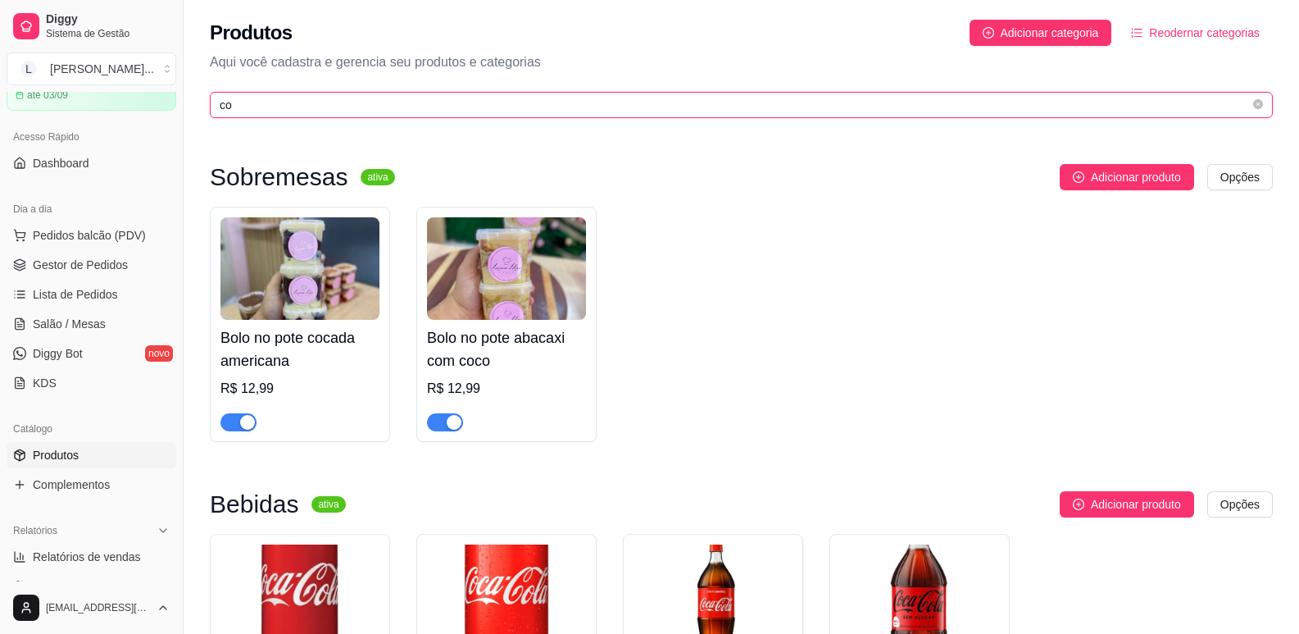
type input "c"
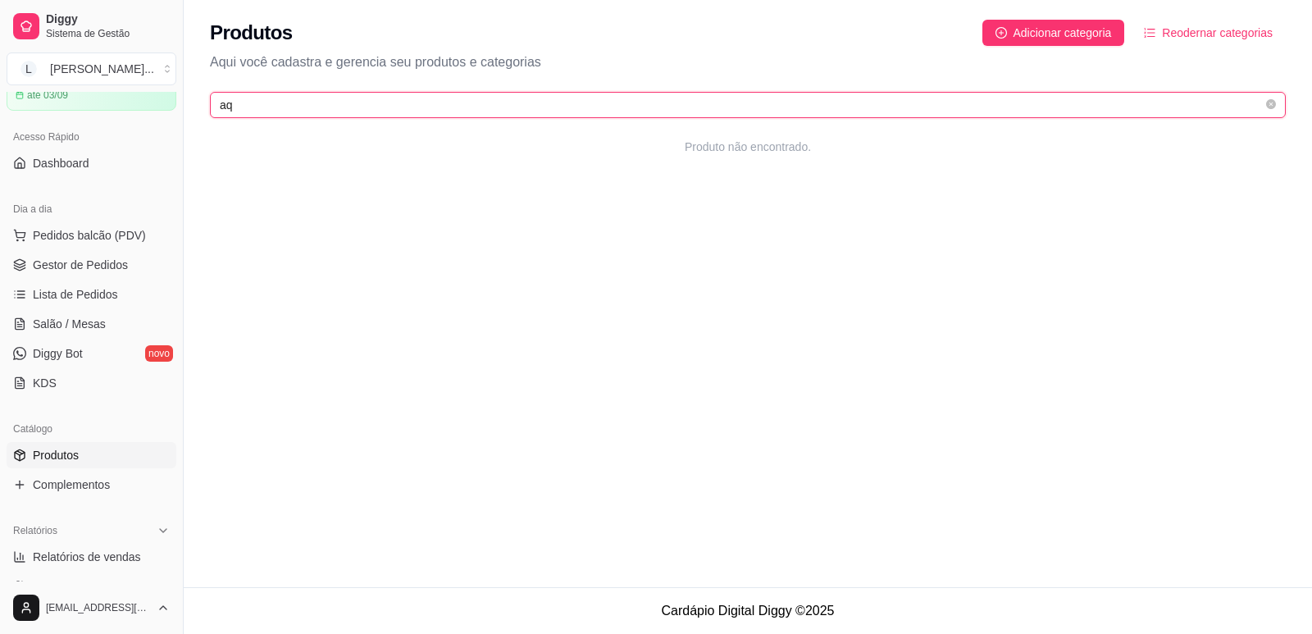
type input "a"
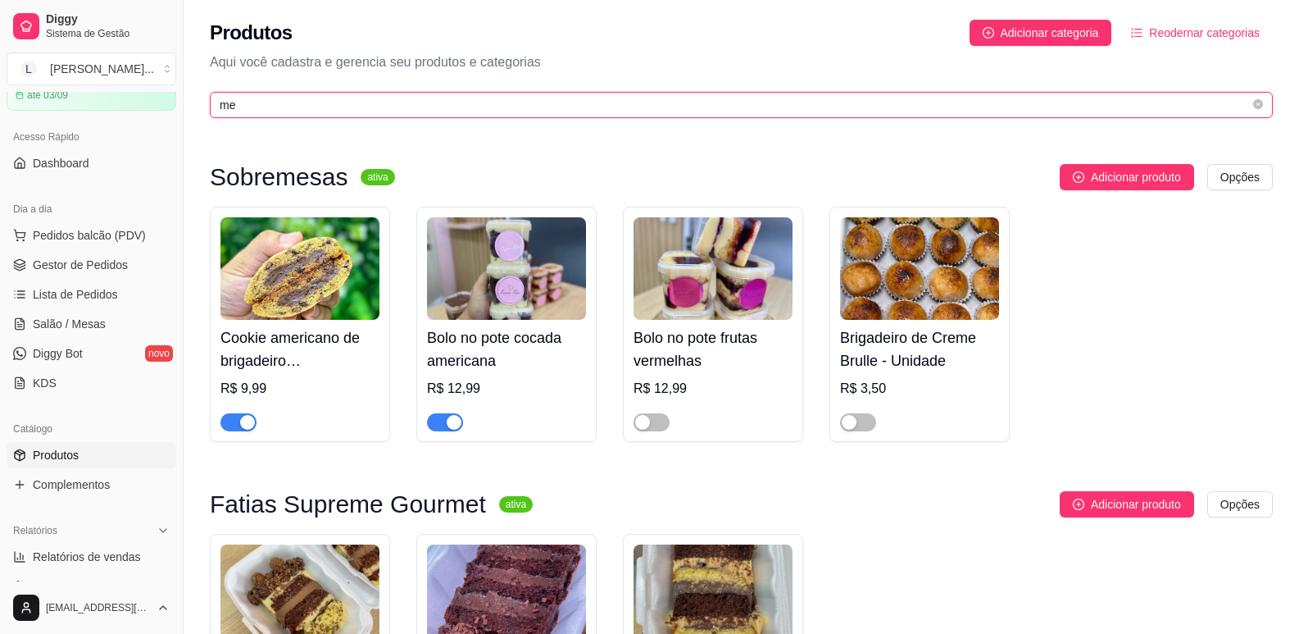
type input "m"
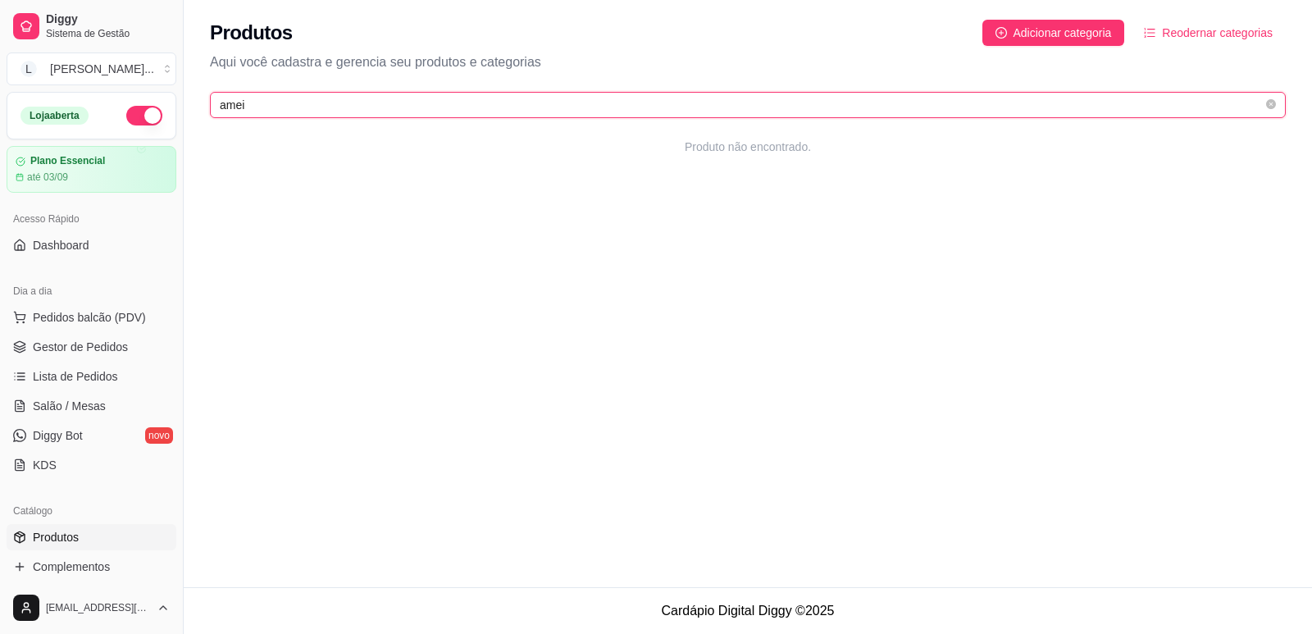
type input "amei"
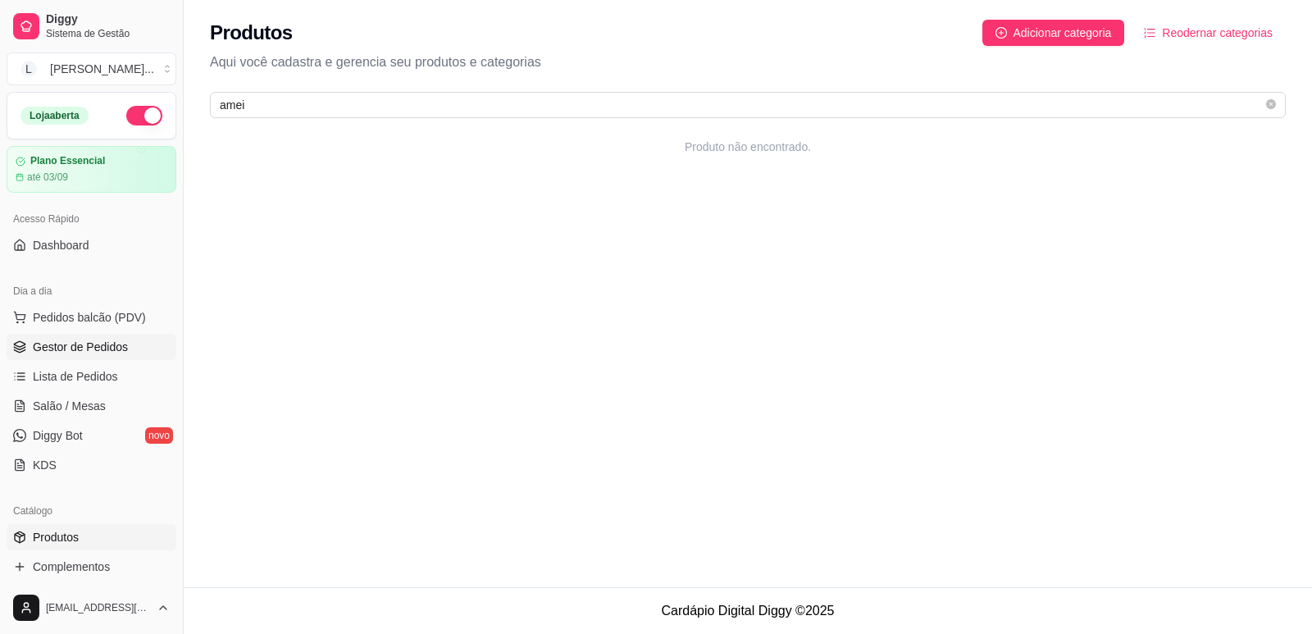
click at [115, 334] on ul "Pedidos balcão (PDV) Gestor de Pedidos Lista de Pedidos Salão / Mesas Diggy Bot…" at bounding box center [92, 391] width 170 height 174
click at [121, 337] on link "Gestor de Pedidos" at bounding box center [92, 347] width 170 height 26
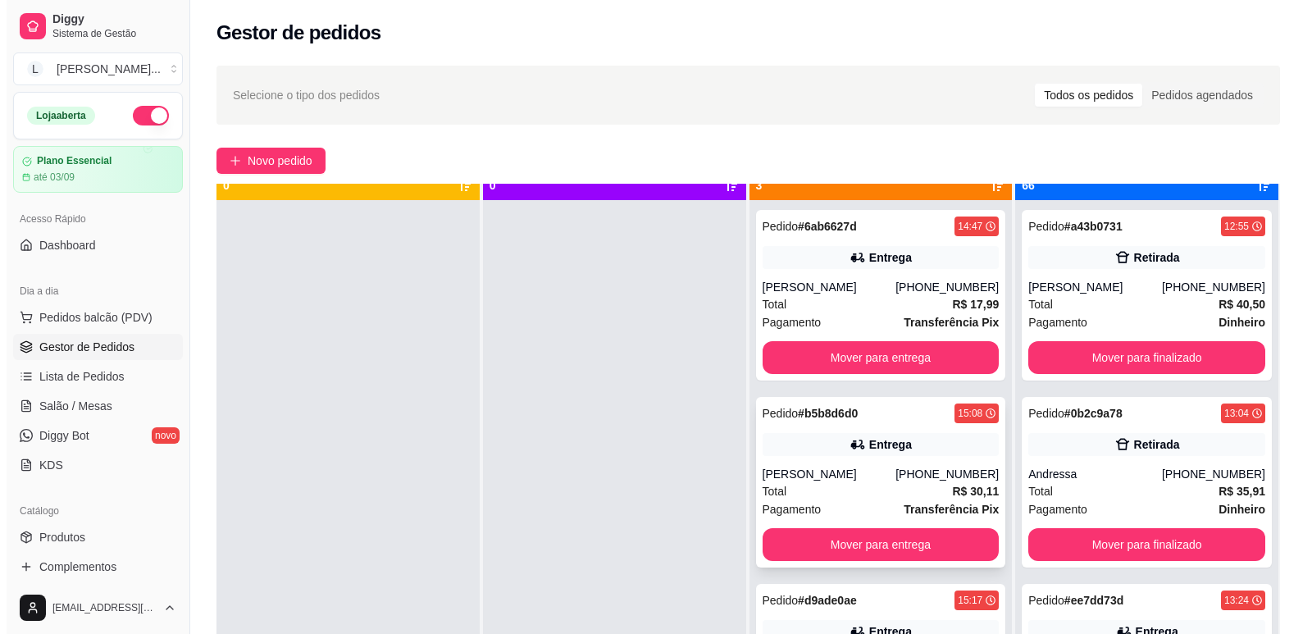
scroll to position [46, 0]
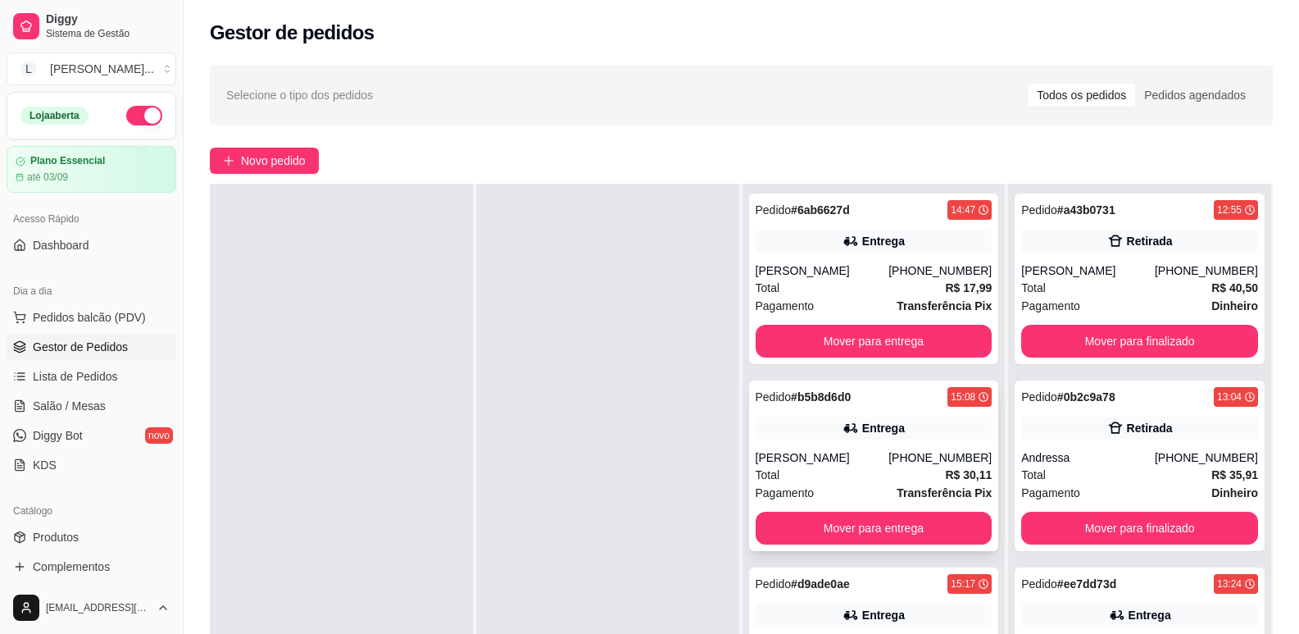
click at [853, 398] on div "Pedido # b5b8d6d0 15:08" at bounding box center [874, 397] width 237 height 20
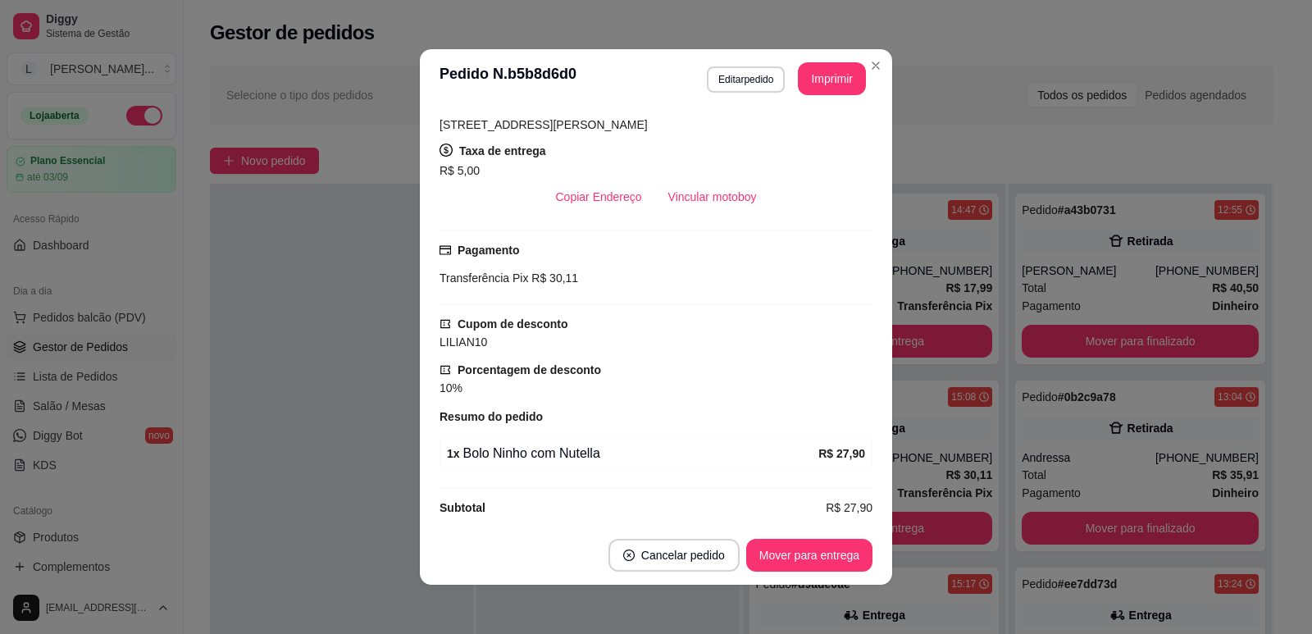
scroll to position [343, 0]
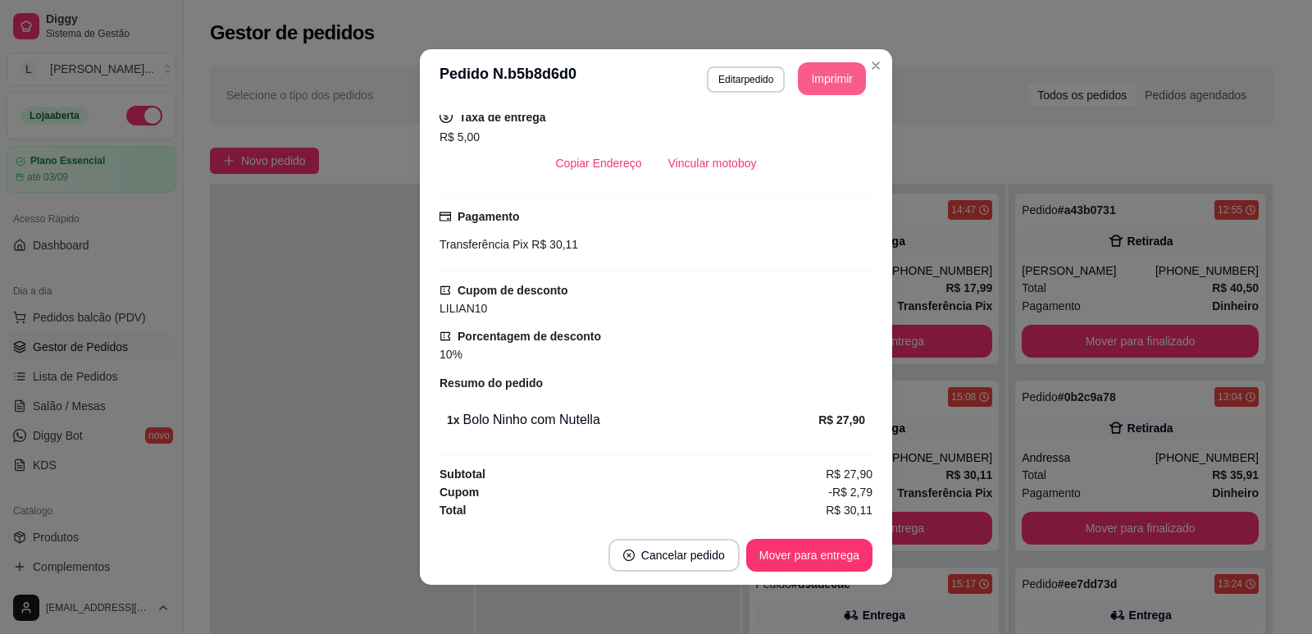
click at [834, 82] on button "Imprimir" at bounding box center [832, 78] width 68 height 33
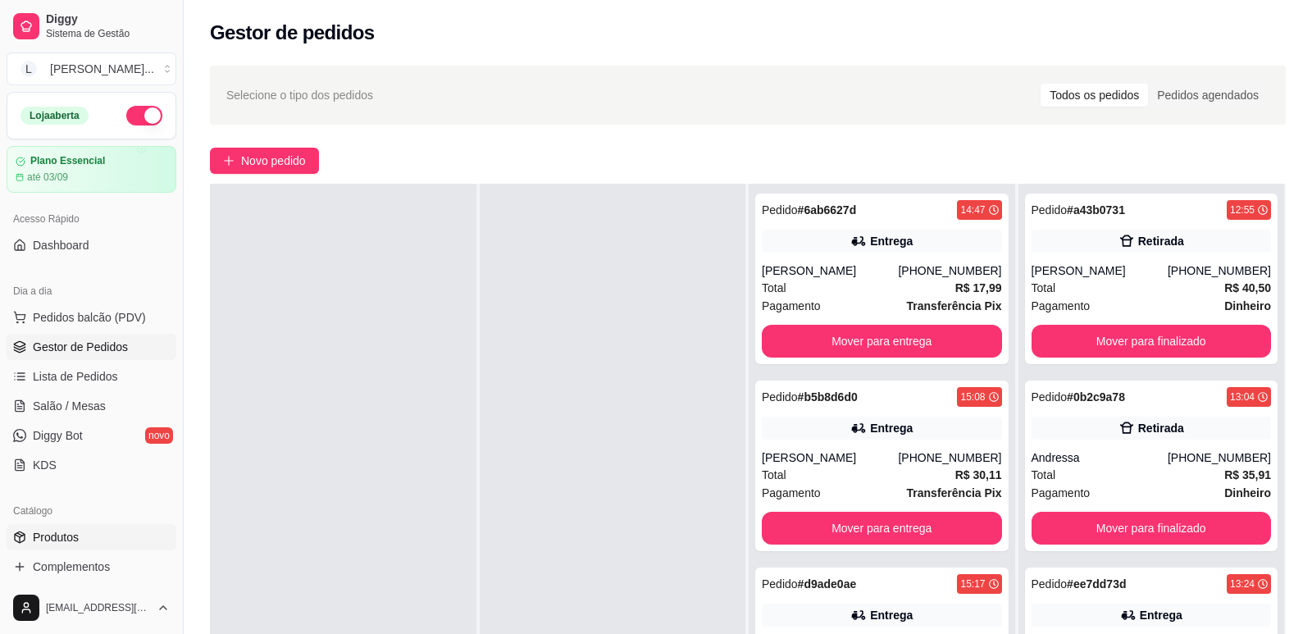
click at [84, 524] on link "Produtos" at bounding box center [92, 537] width 170 height 26
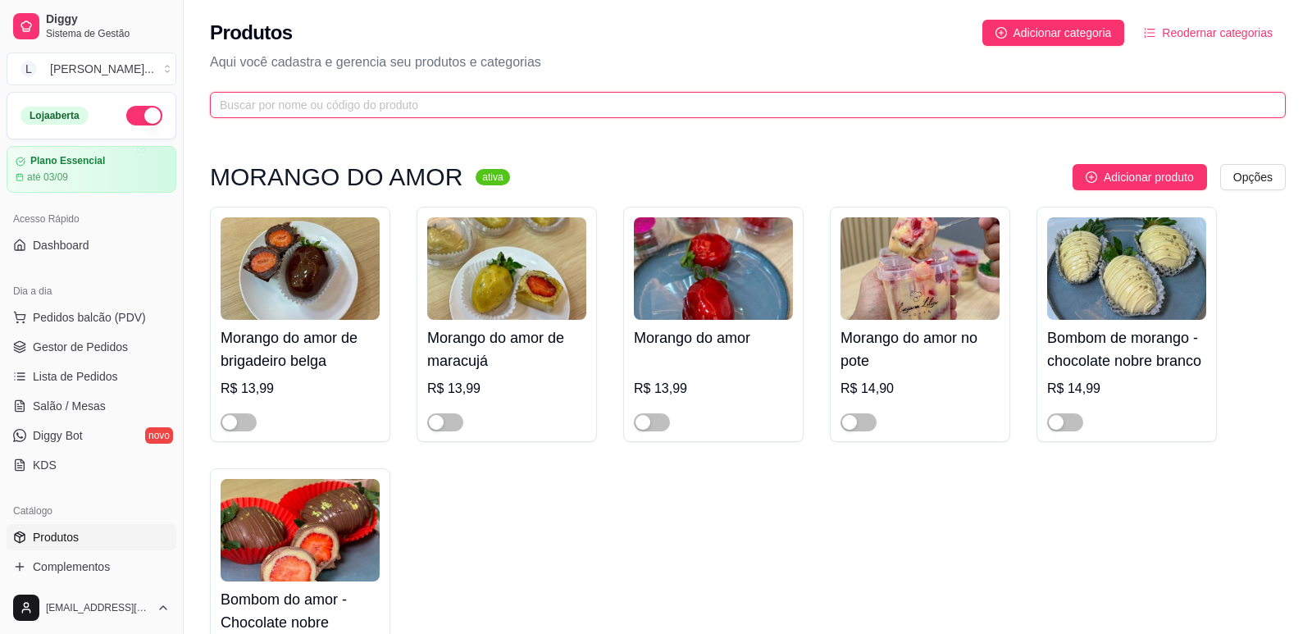
click at [457, 103] on input "text" at bounding box center [741, 105] width 1043 height 18
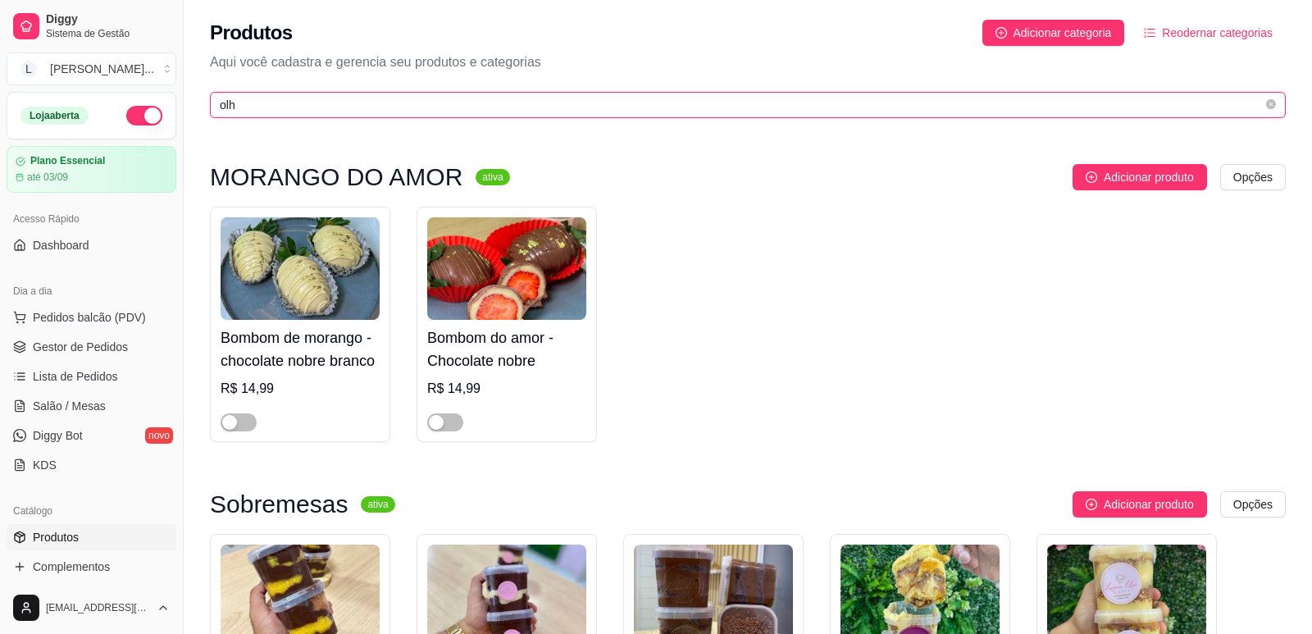
scroll to position [328, 0]
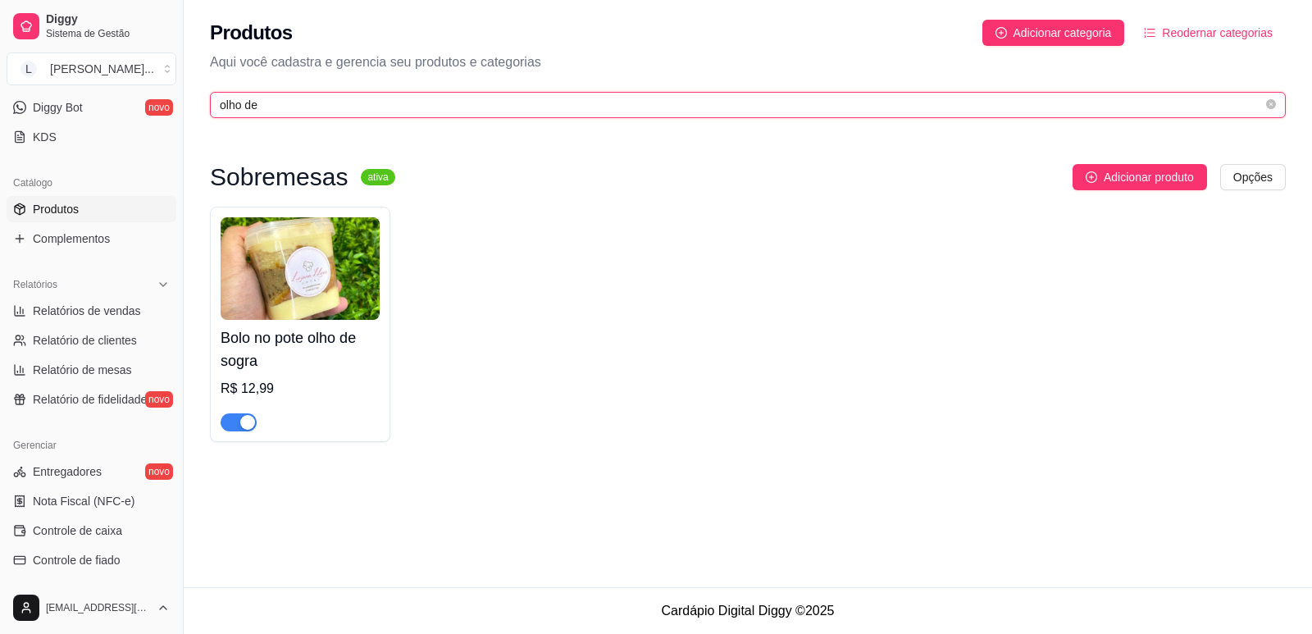
type input "olho de"
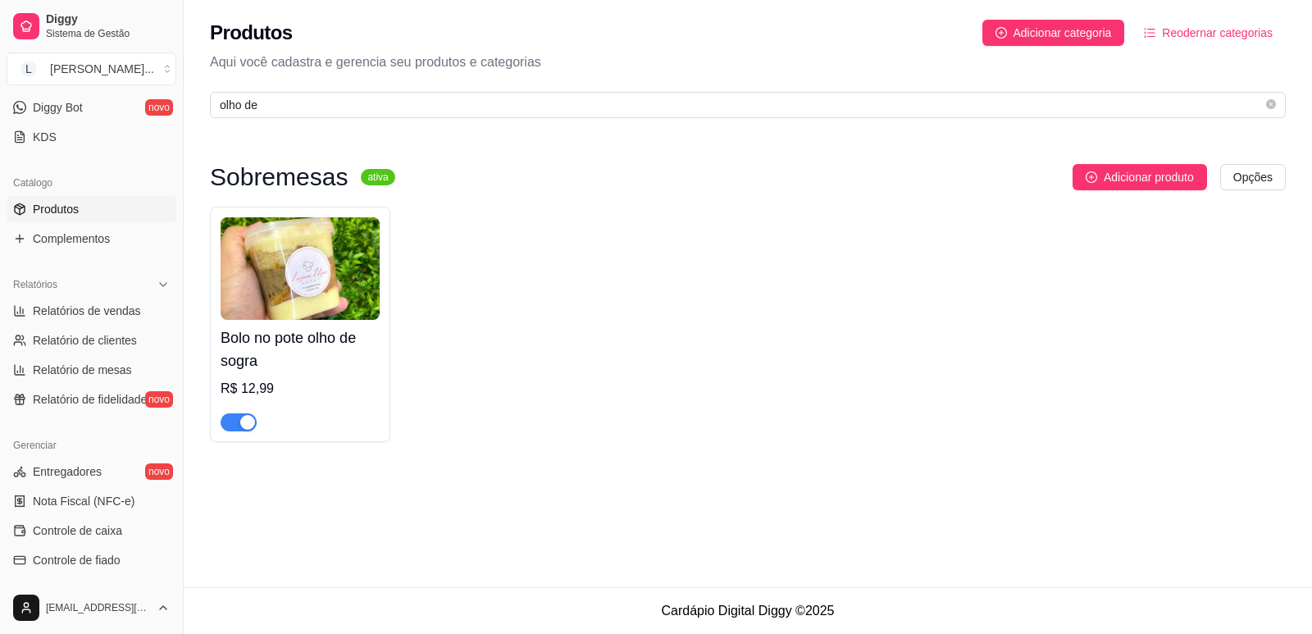
click at [249, 421] on div "button" at bounding box center [247, 422] width 15 height 15
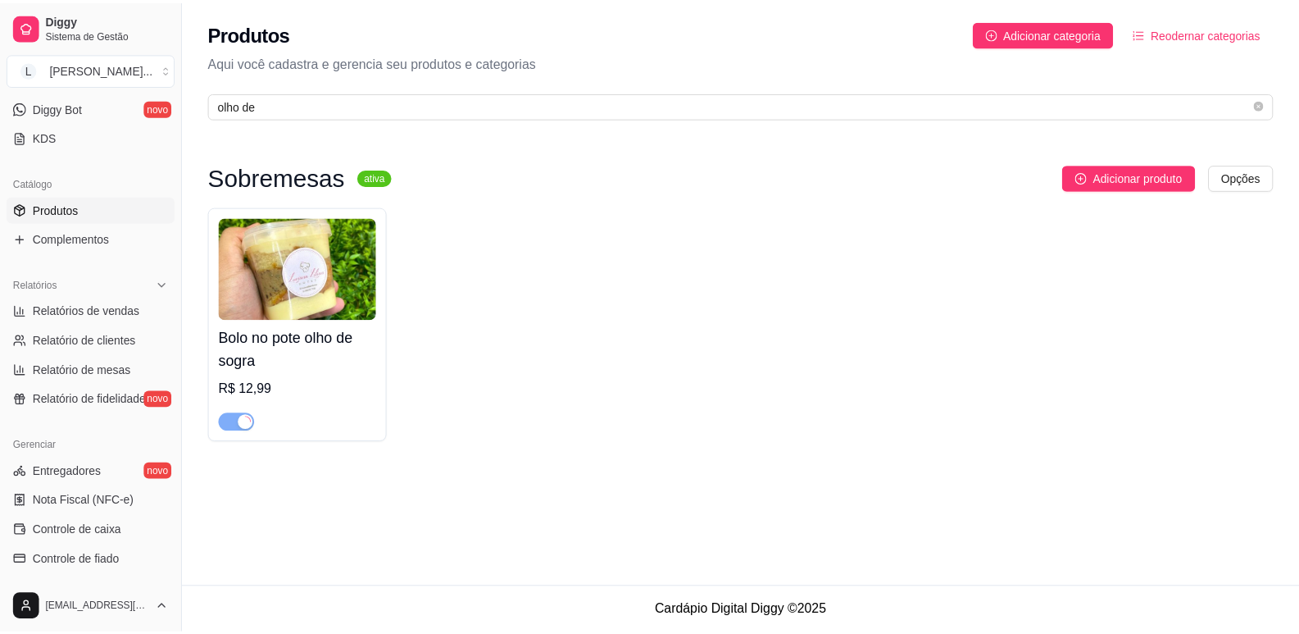
scroll to position [0, 0]
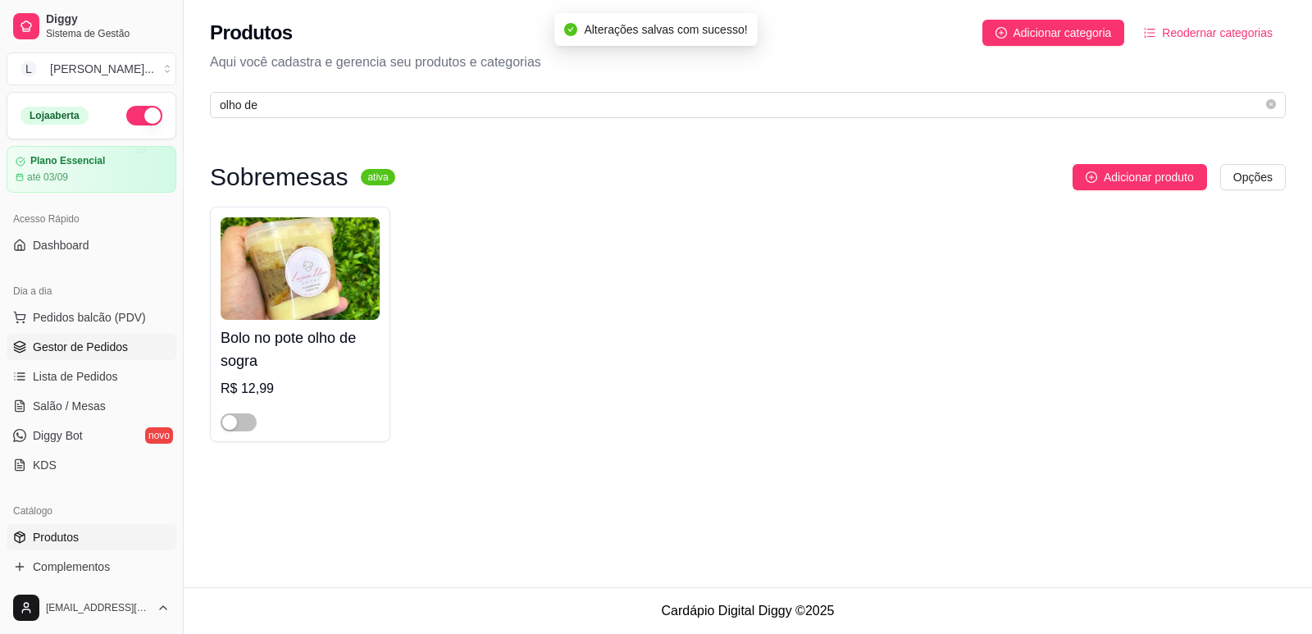
click at [105, 337] on link "Gestor de Pedidos" at bounding box center [92, 347] width 170 height 26
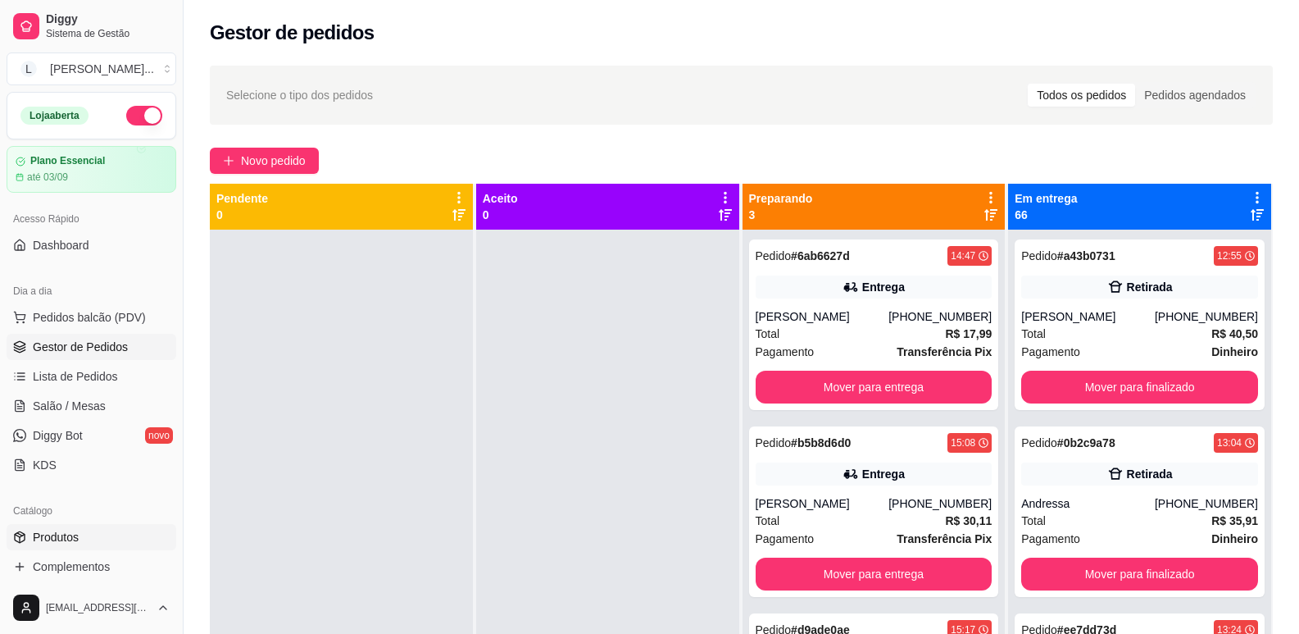
click at [61, 535] on span "Produtos" at bounding box center [56, 537] width 46 height 16
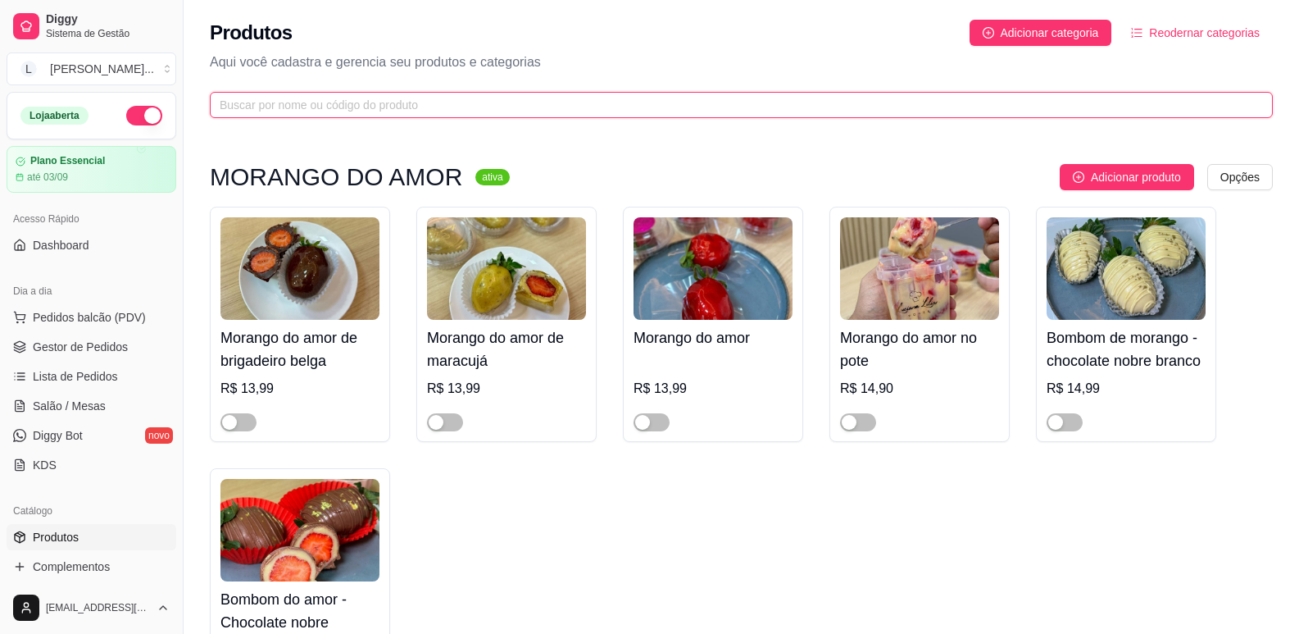
click at [421, 104] on input "text" at bounding box center [735, 105] width 1031 height 18
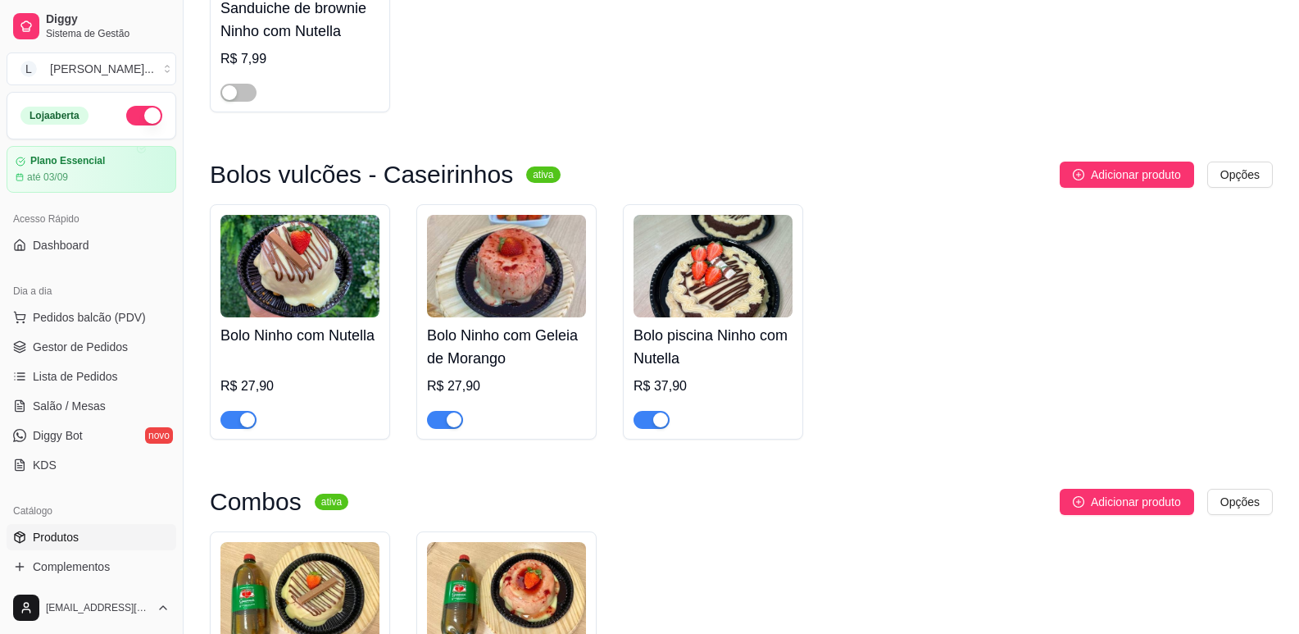
type input "ninho c"
click at [445, 415] on span "button" at bounding box center [445, 420] width 36 height 18
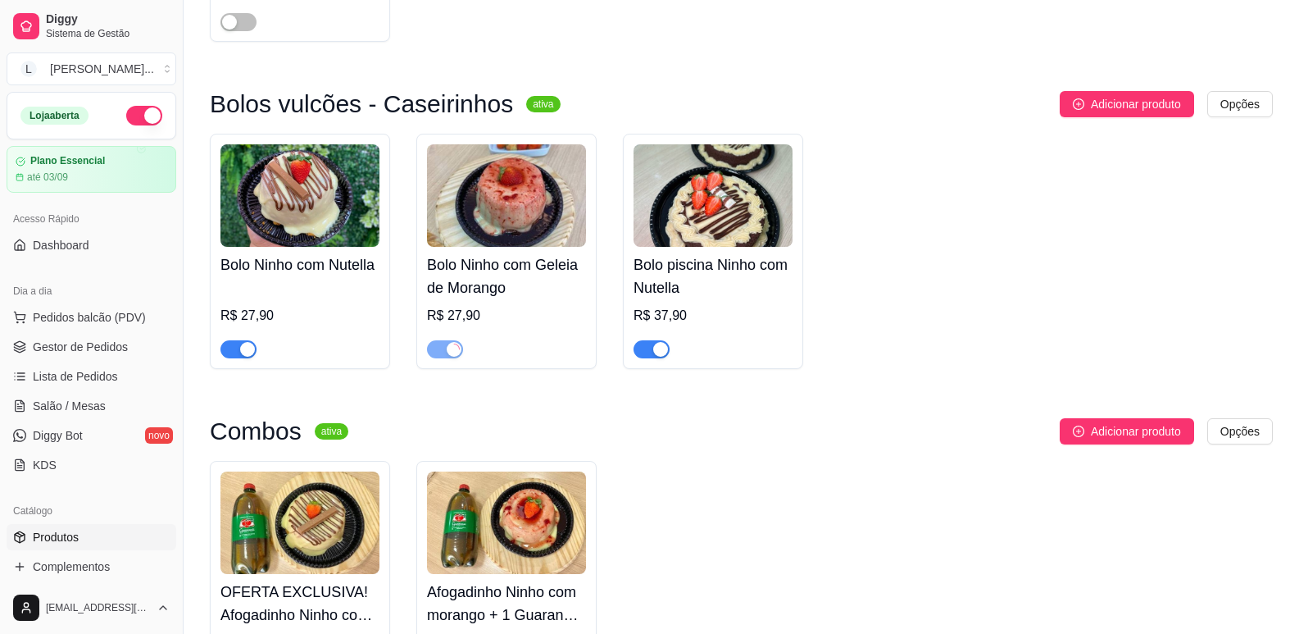
scroll to position [1230, 0]
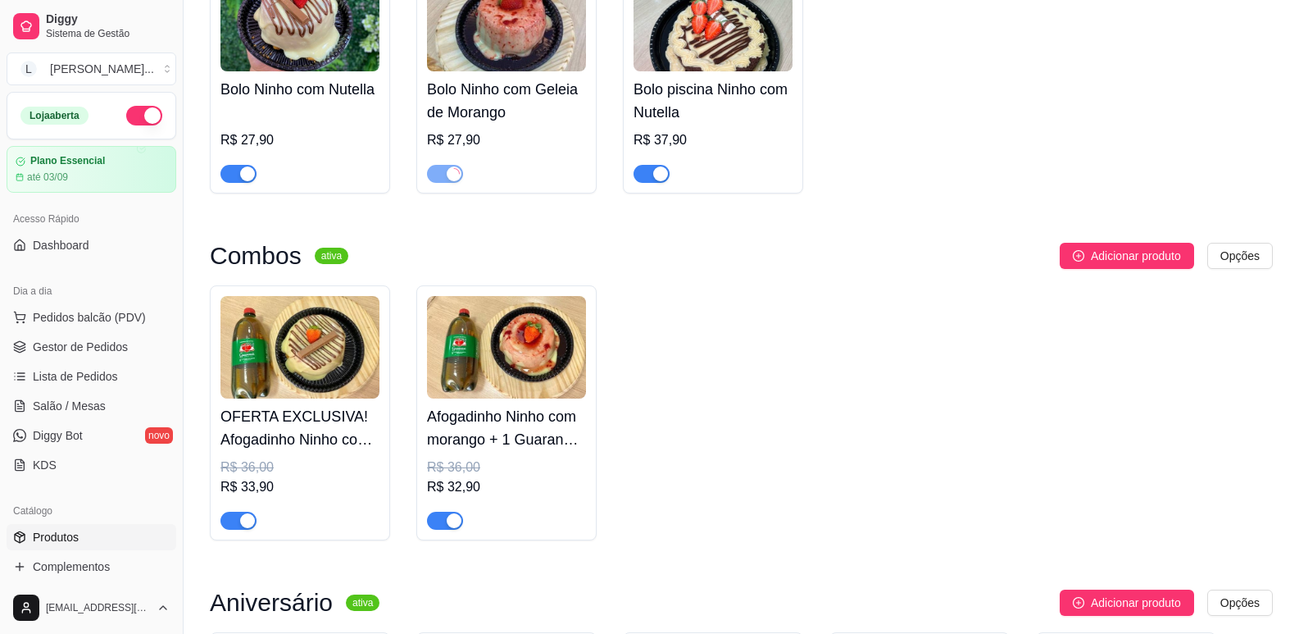
click at [453, 520] on div "button" at bounding box center [454, 520] width 15 height 15
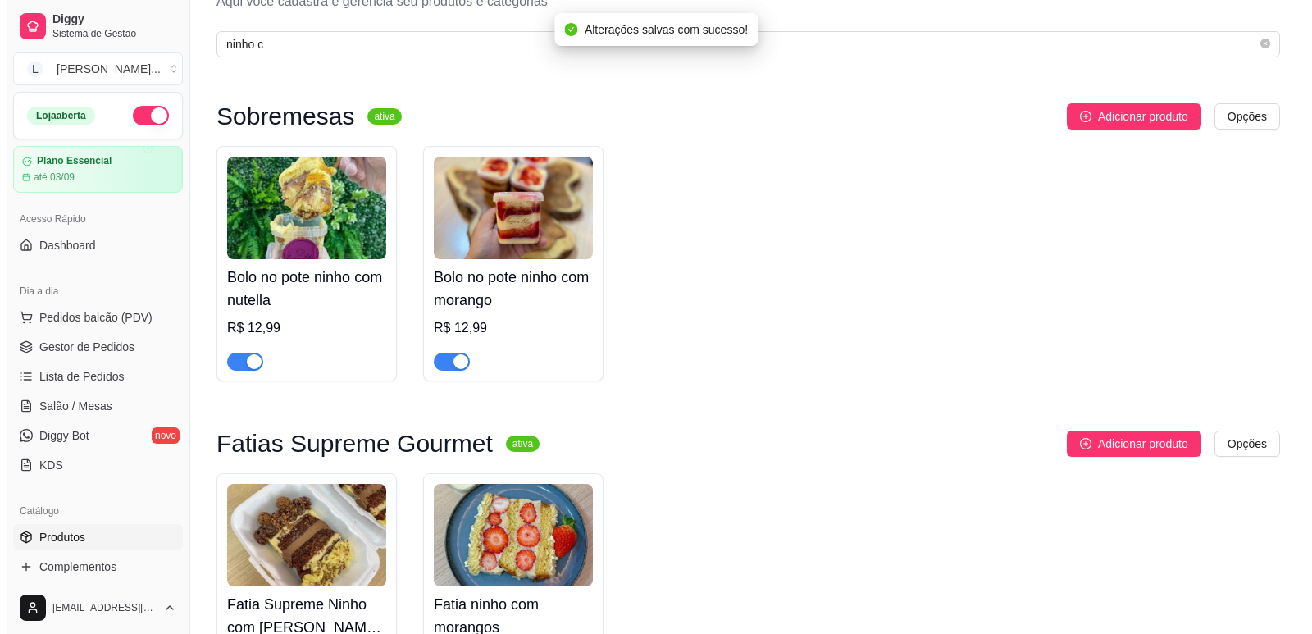
scroll to position [0, 0]
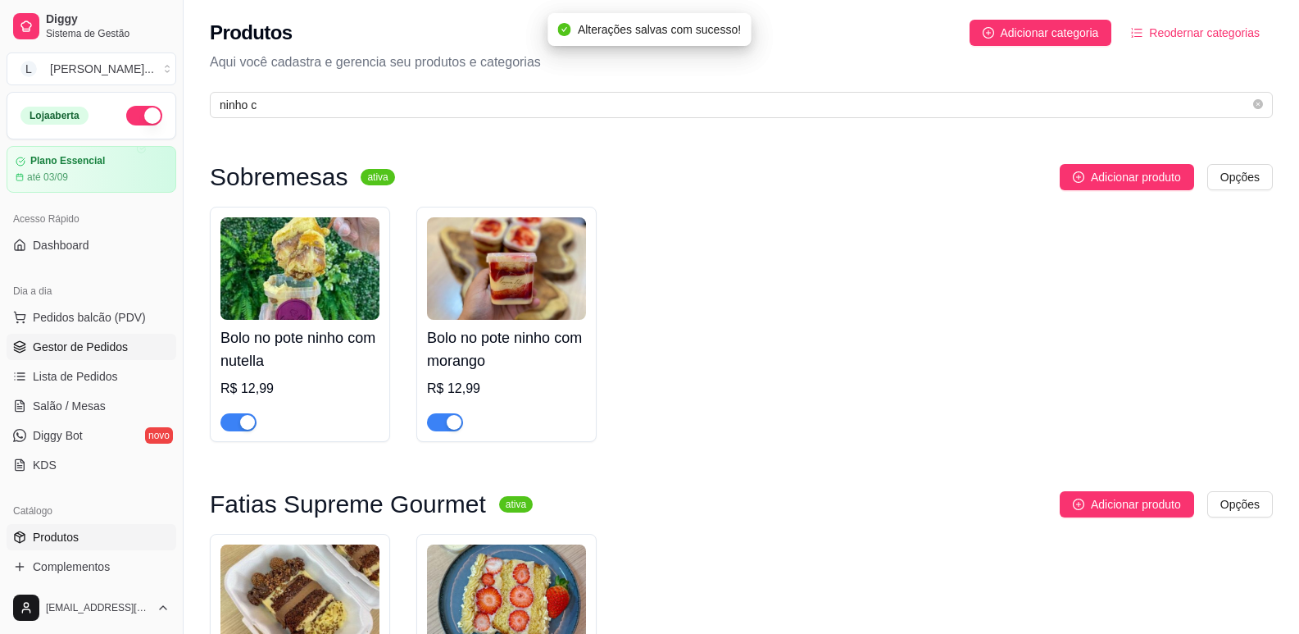
click at [72, 344] on span "Gestor de Pedidos" at bounding box center [80, 347] width 95 height 16
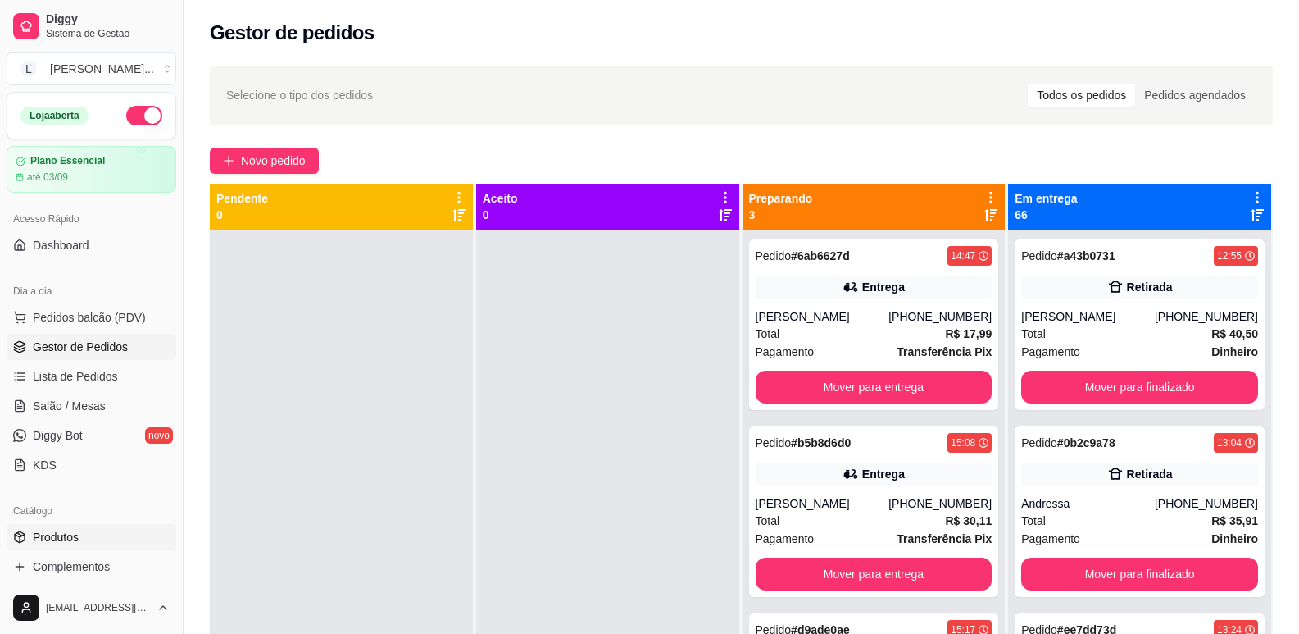
click at [77, 546] on link "Produtos" at bounding box center [92, 537] width 170 height 26
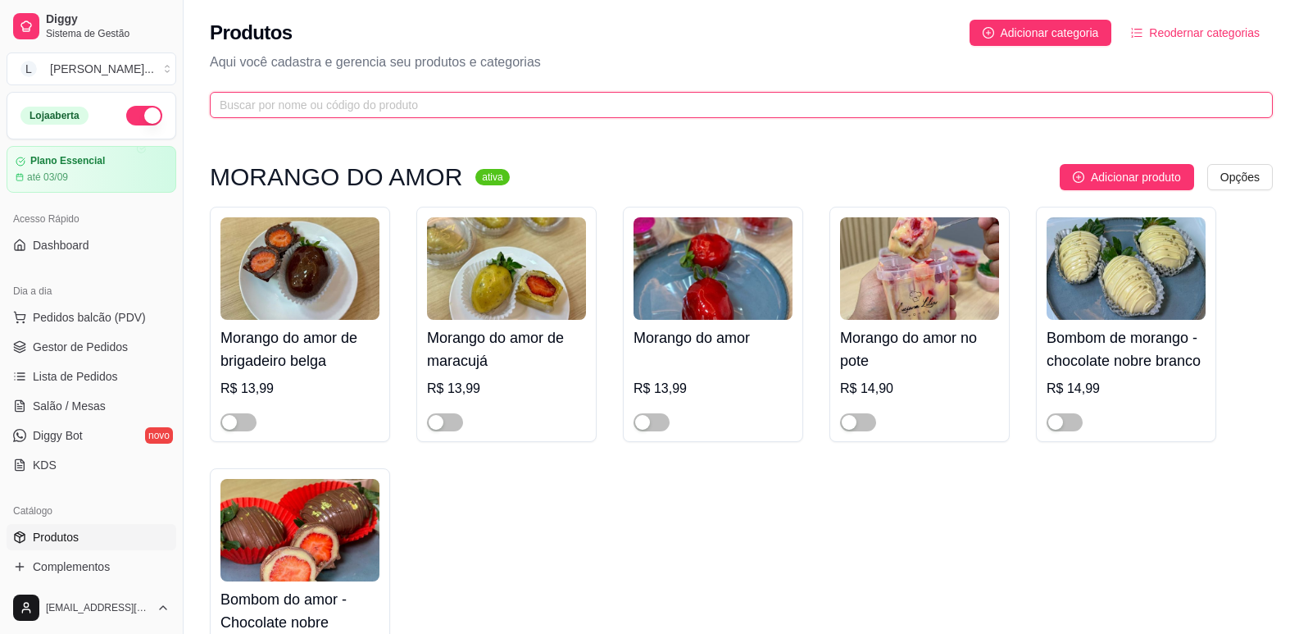
click at [390, 111] on input "text" at bounding box center [735, 105] width 1031 height 18
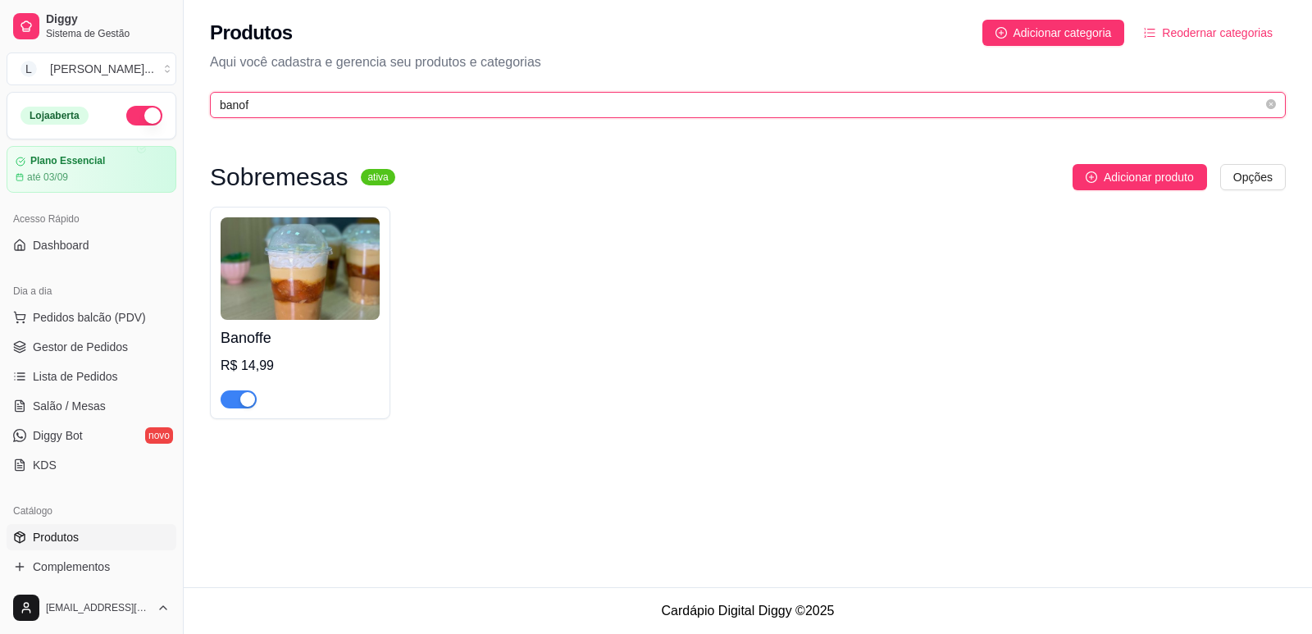
type input "banof"
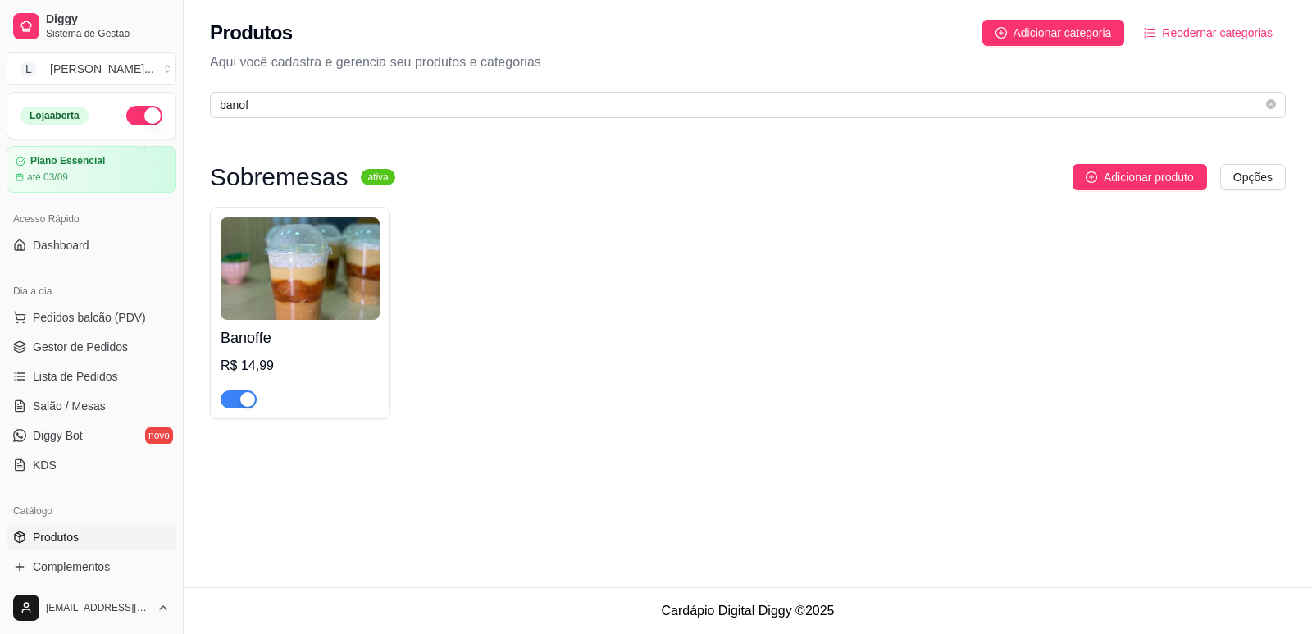
click at [249, 409] on div "Banoffe R$ 14,99" at bounding box center [300, 313] width 180 height 212
click at [238, 394] on span "button" at bounding box center [239, 399] width 36 height 18
click at [107, 341] on span "Gestor de Pedidos" at bounding box center [80, 347] width 95 height 16
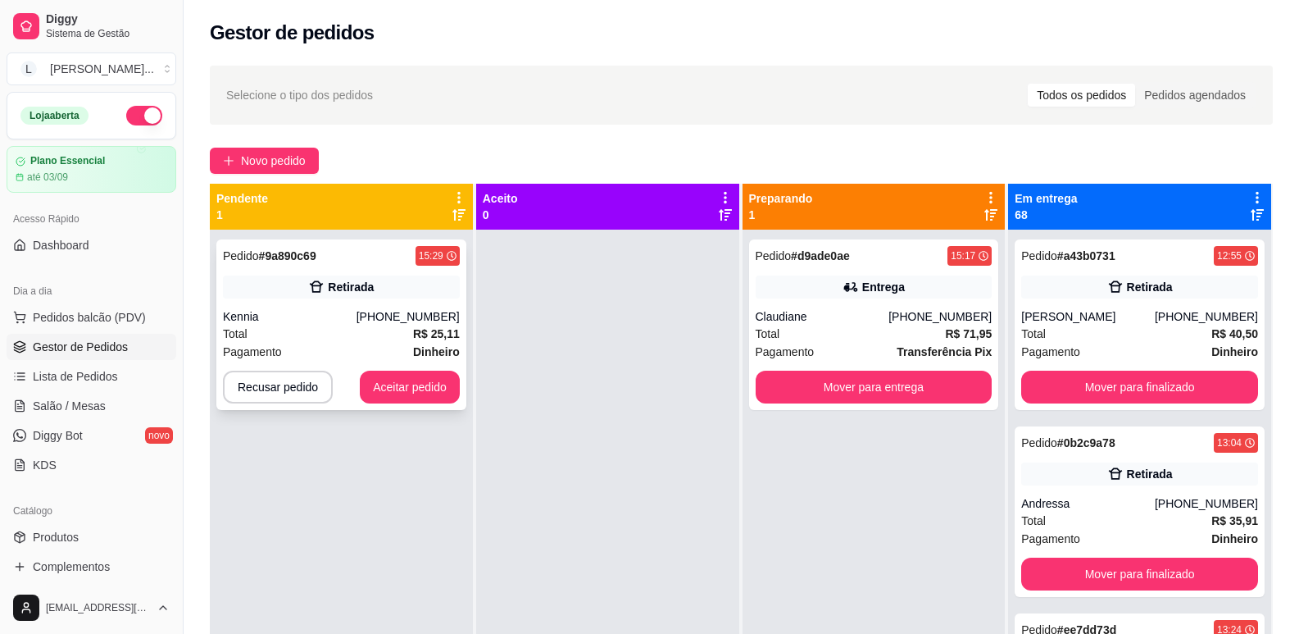
click at [364, 296] on div "Retirada" at bounding box center [341, 286] width 237 height 23
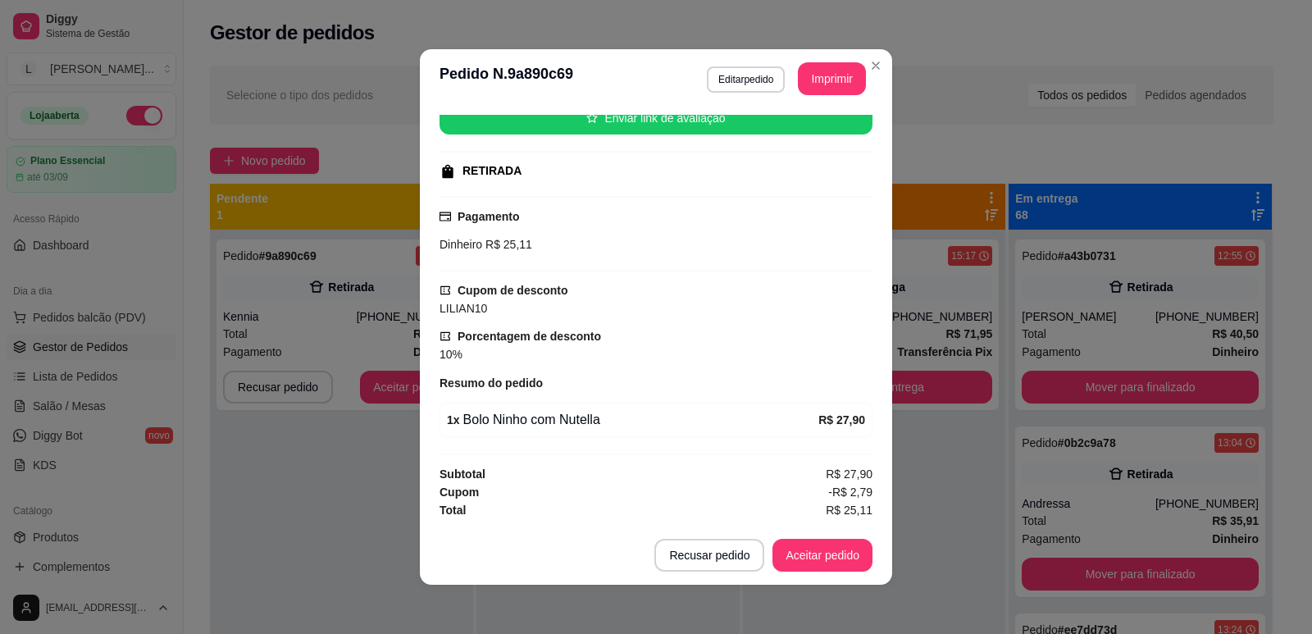
scroll to position [3, 0]
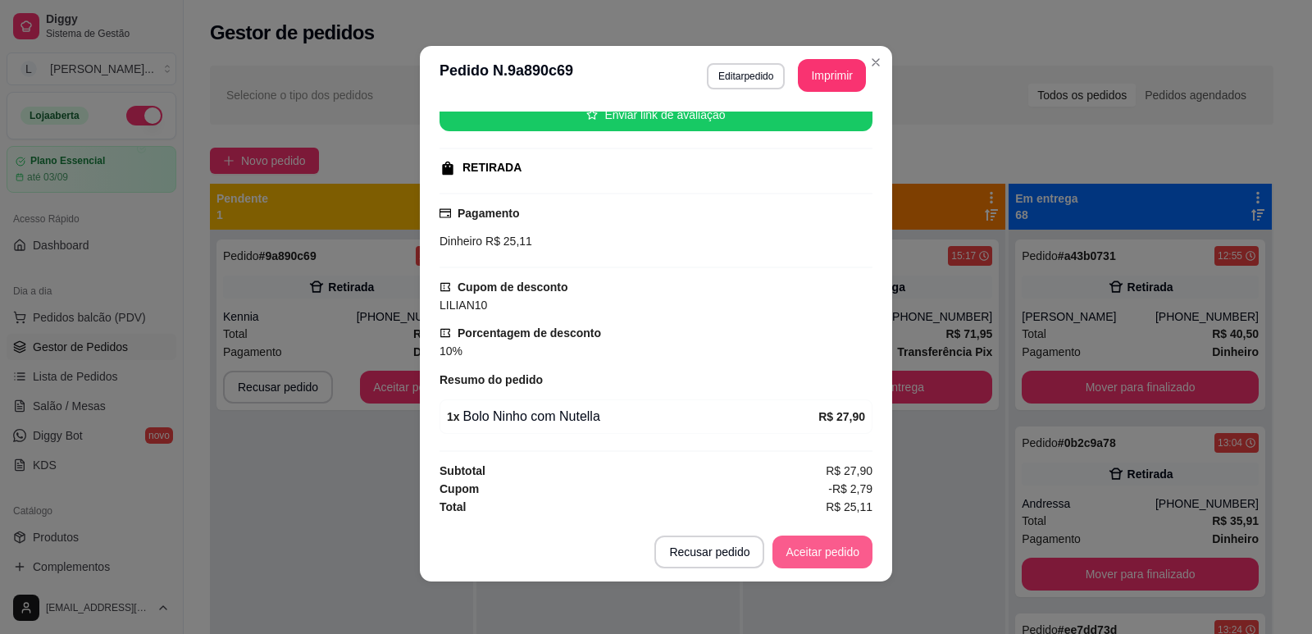
click at [821, 557] on button "Aceitar pedido" at bounding box center [822, 551] width 100 height 33
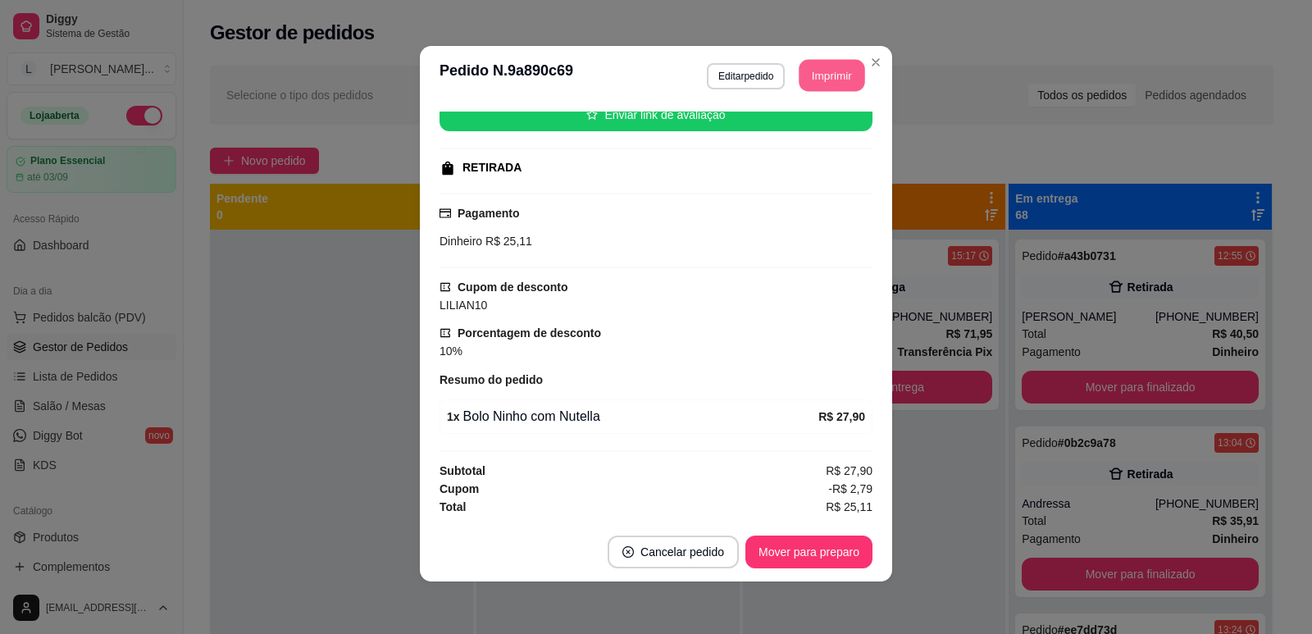
click at [801, 75] on button "Imprimir" at bounding box center [832, 76] width 66 height 32
click at [835, 554] on button "Mover para preparo" at bounding box center [808, 552] width 123 height 32
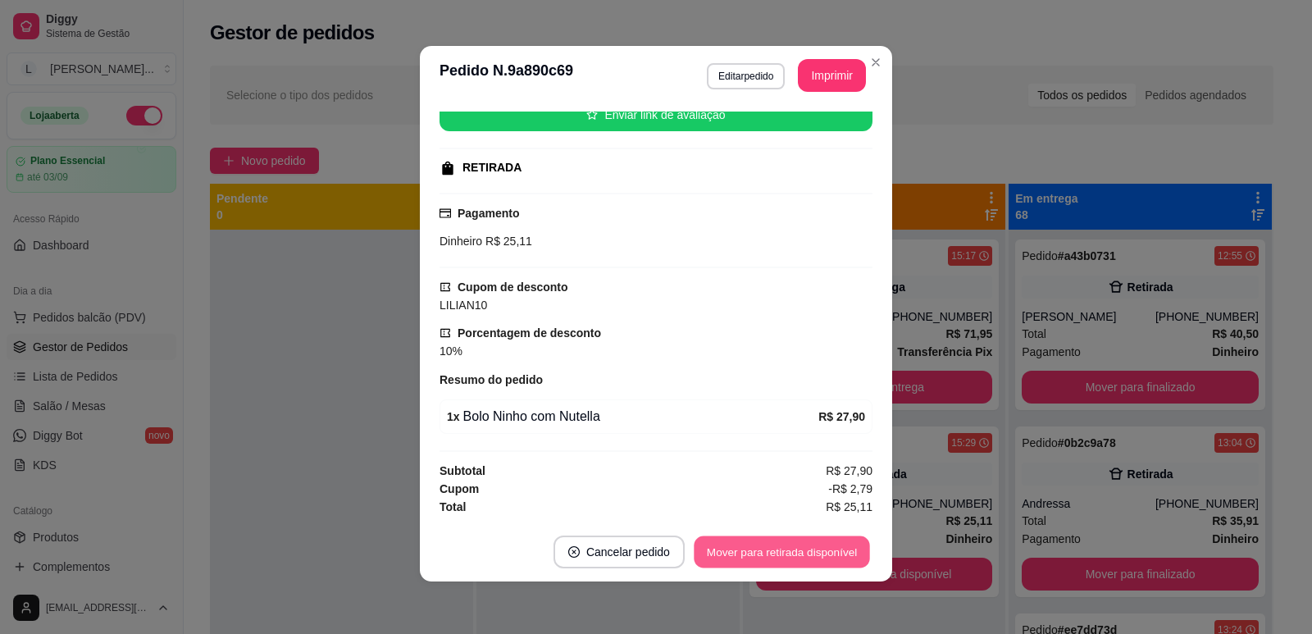
click at [835, 547] on button "Mover para retirada disponível" at bounding box center [781, 552] width 175 height 32
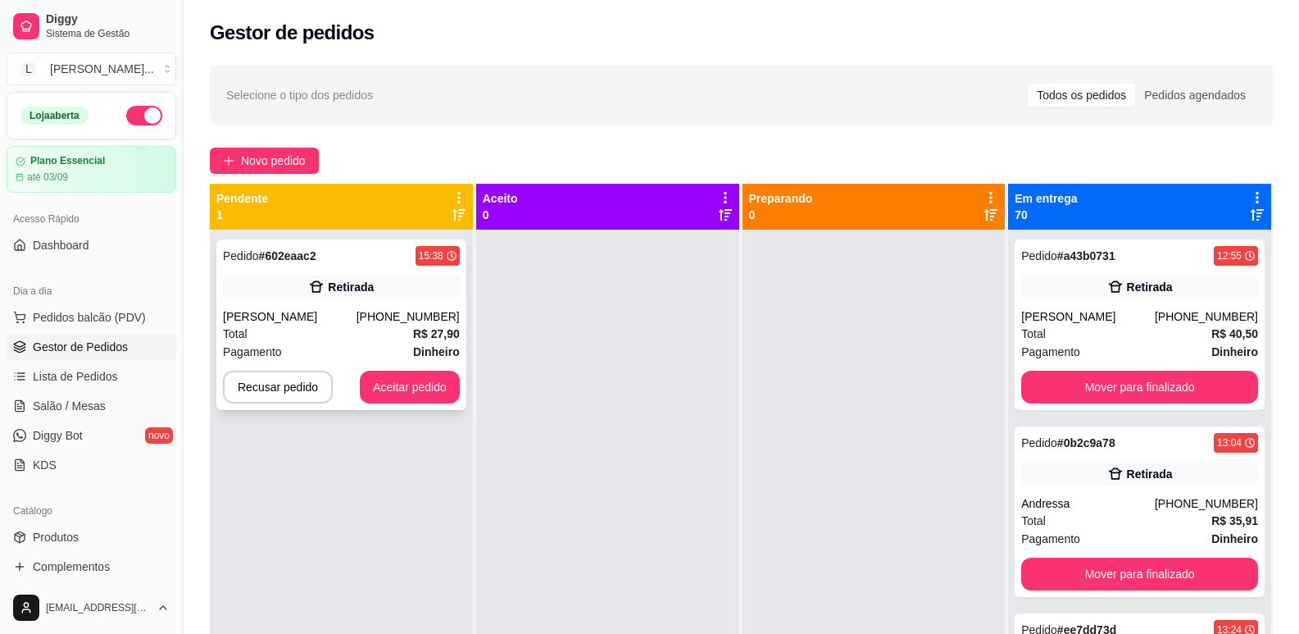
click at [354, 248] on div "Pedido # 602eaac2 15:38" at bounding box center [341, 256] width 237 height 20
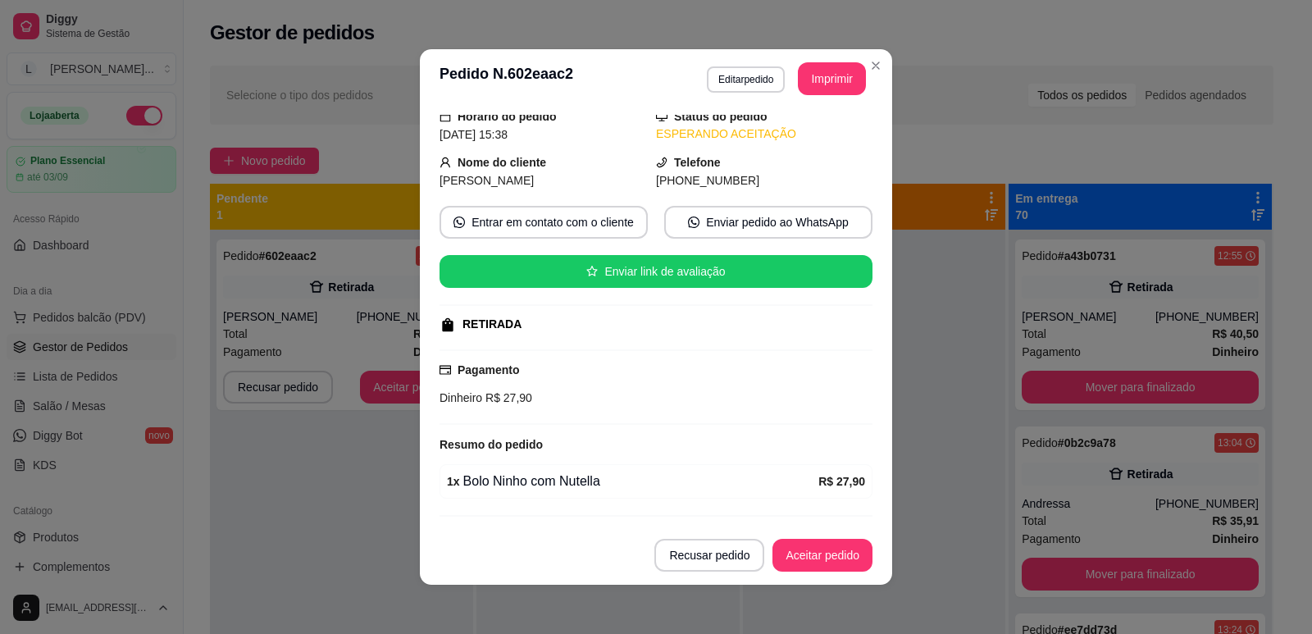
scroll to position [105, 0]
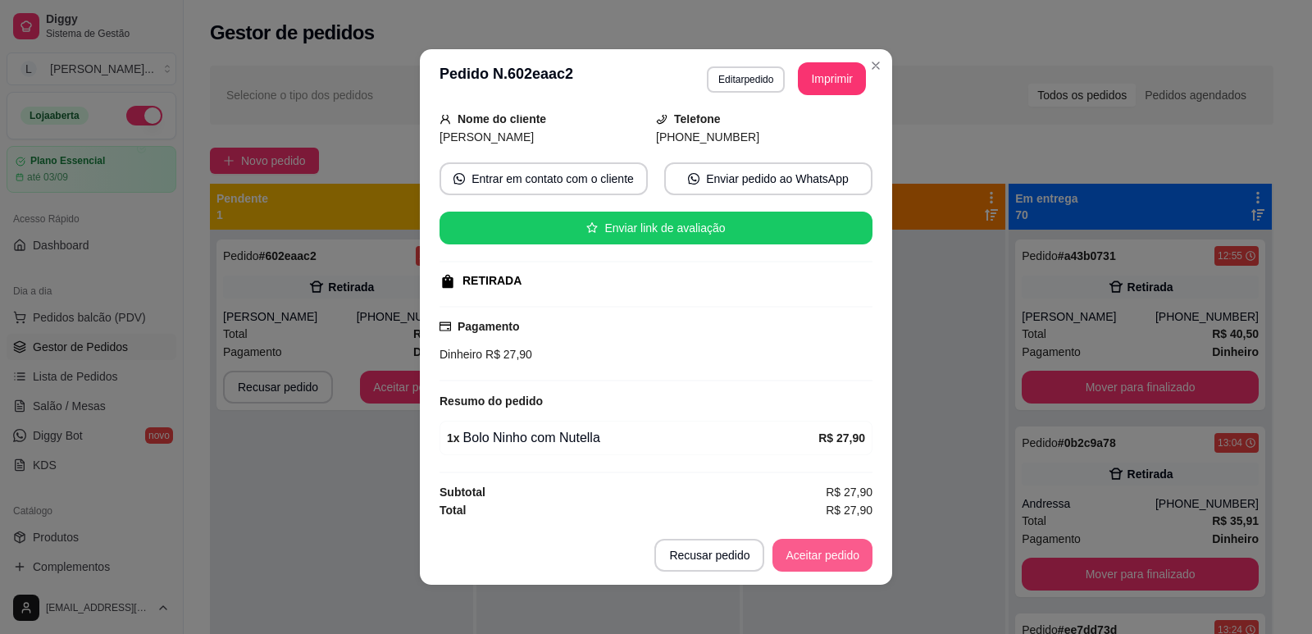
click at [812, 551] on button "Aceitar pedido" at bounding box center [822, 555] width 100 height 33
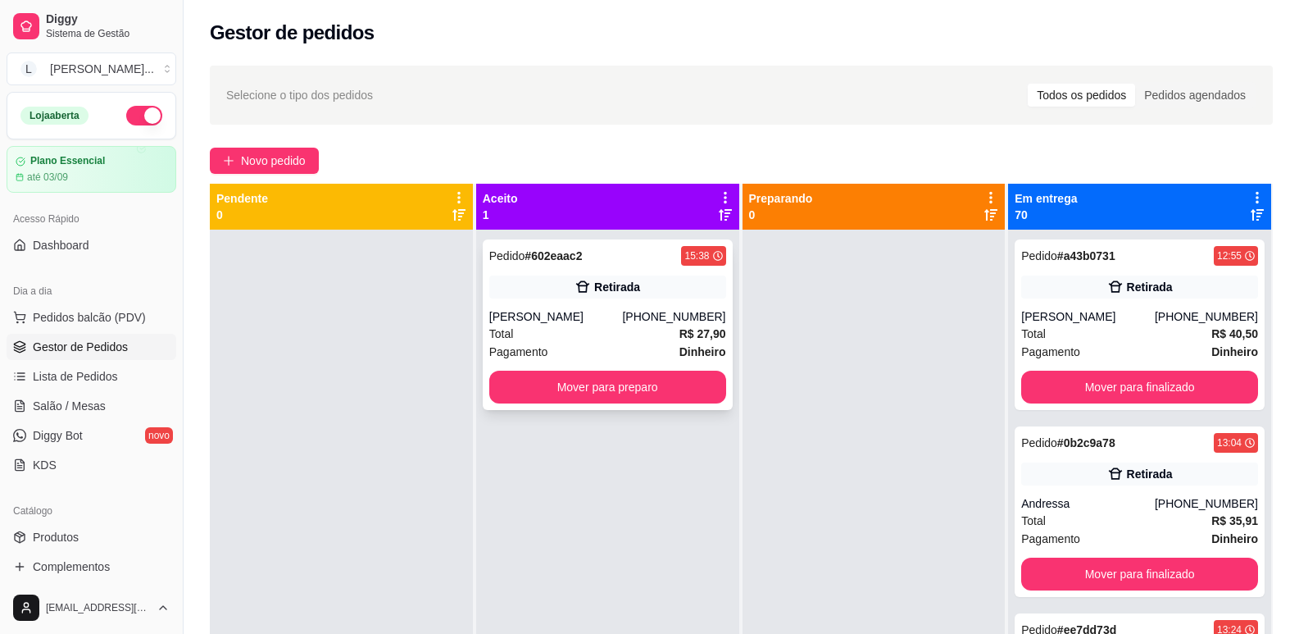
click at [665, 258] on div "Pedido # 602eaac2 15:38" at bounding box center [607, 256] width 237 height 20
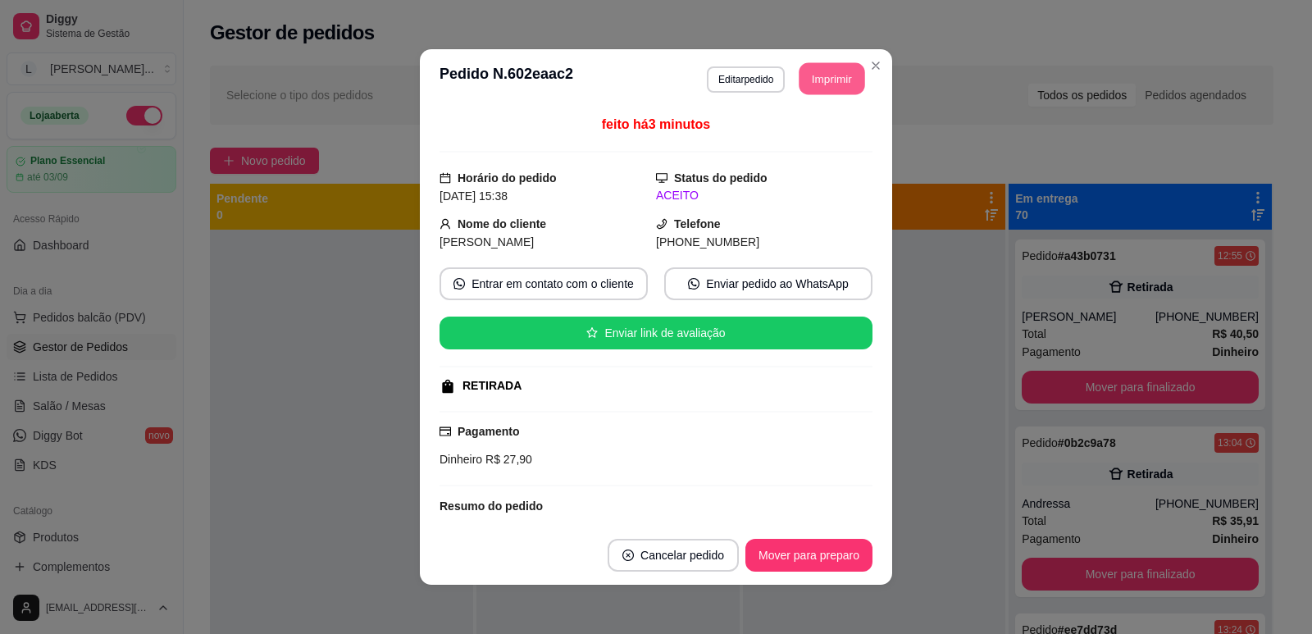
click at [802, 88] on button "Imprimir" at bounding box center [832, 79] width 66 height 32
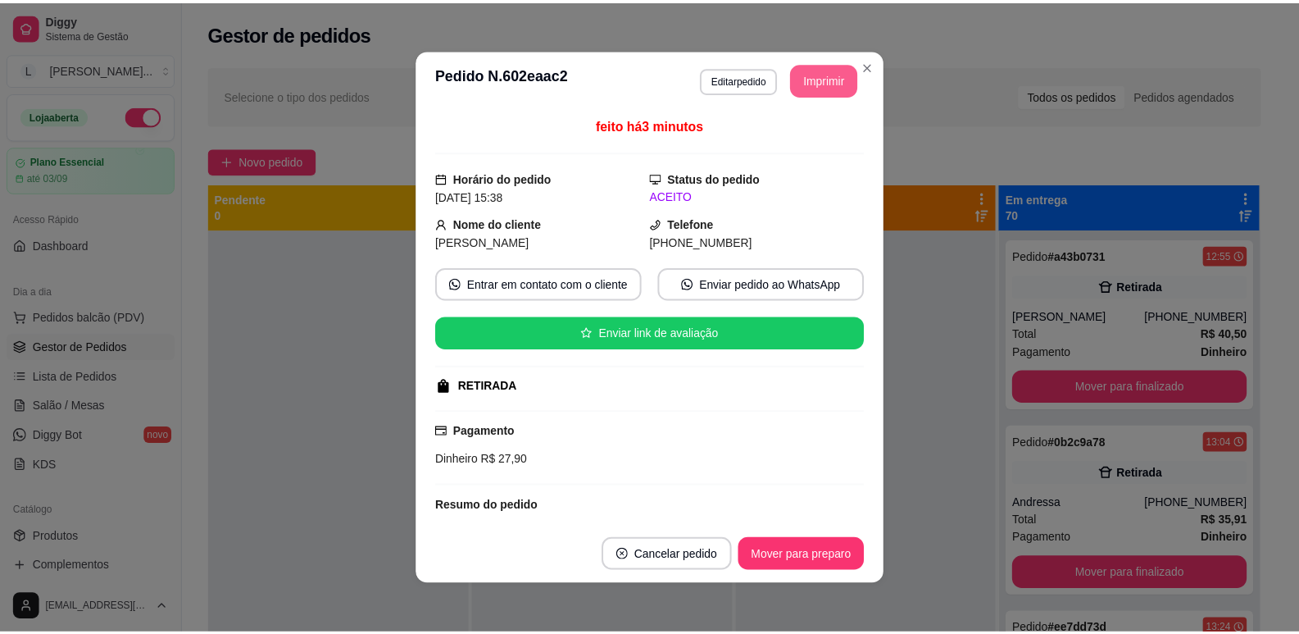
scroll to position [0, 0]
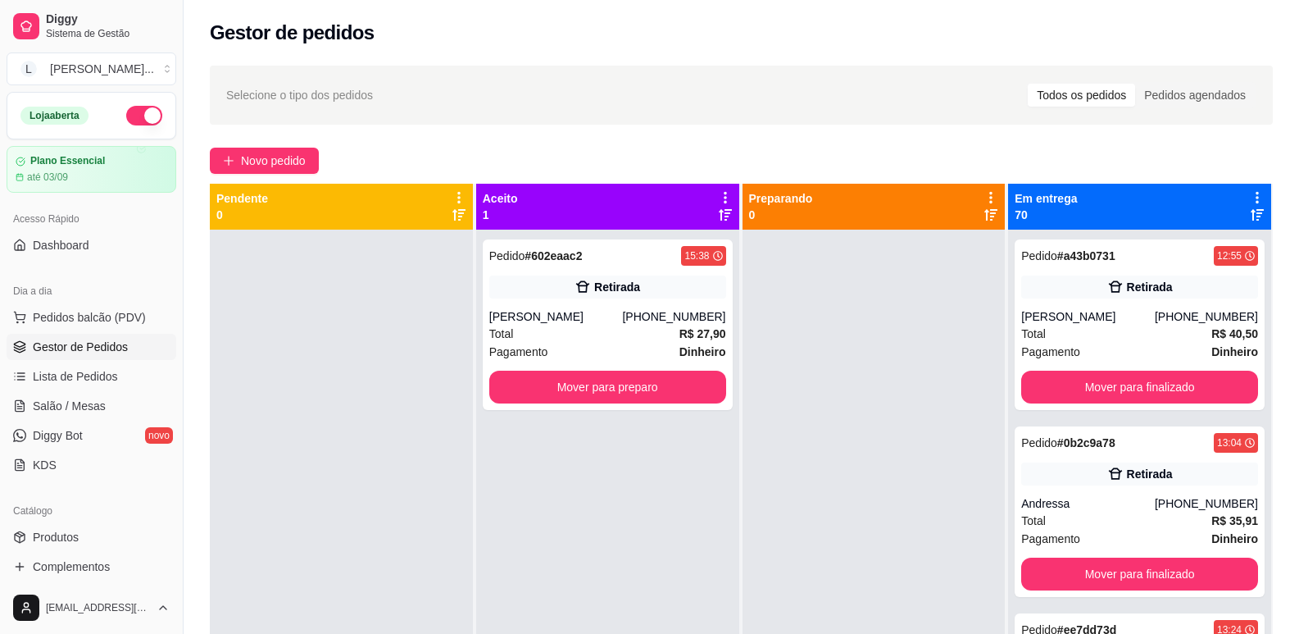
drag, startPoint x: 415, startPoint y: 439, endPoint x: 417, endPoint y: 428, distance: 10.9
click at [415, 439] on div at bounding box center [341, 547] width 263 height 634
click at [652, 270] on div "Pedido # 602eaac2 15:38 Retirada [PERSON_NAME] [PHONE_NUMBER] Total R$ 27,90 Pa…" at bounding box center [608, 324] width 250 height 171
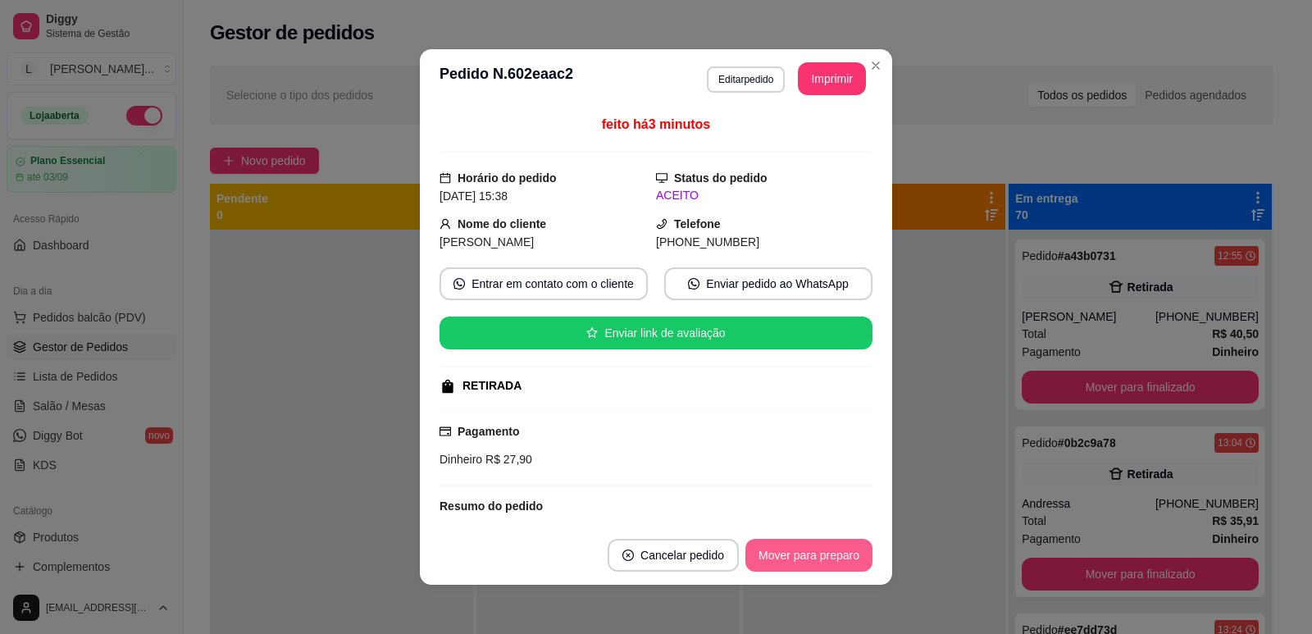
click at [799, 552] on button "Mover para preparo" at bounding box center [808, 555] width 127 height 33
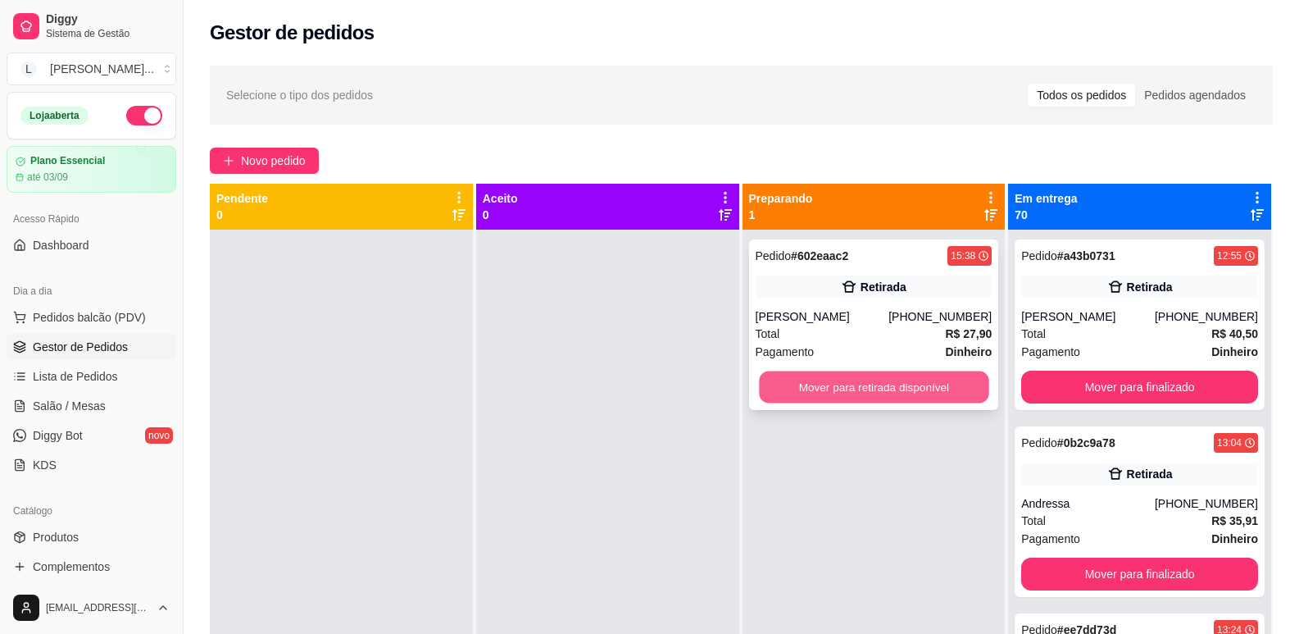
click at [928, 378] on button "Mover para retirada disponível" at bounding box center [874, 387] width 230 height 32
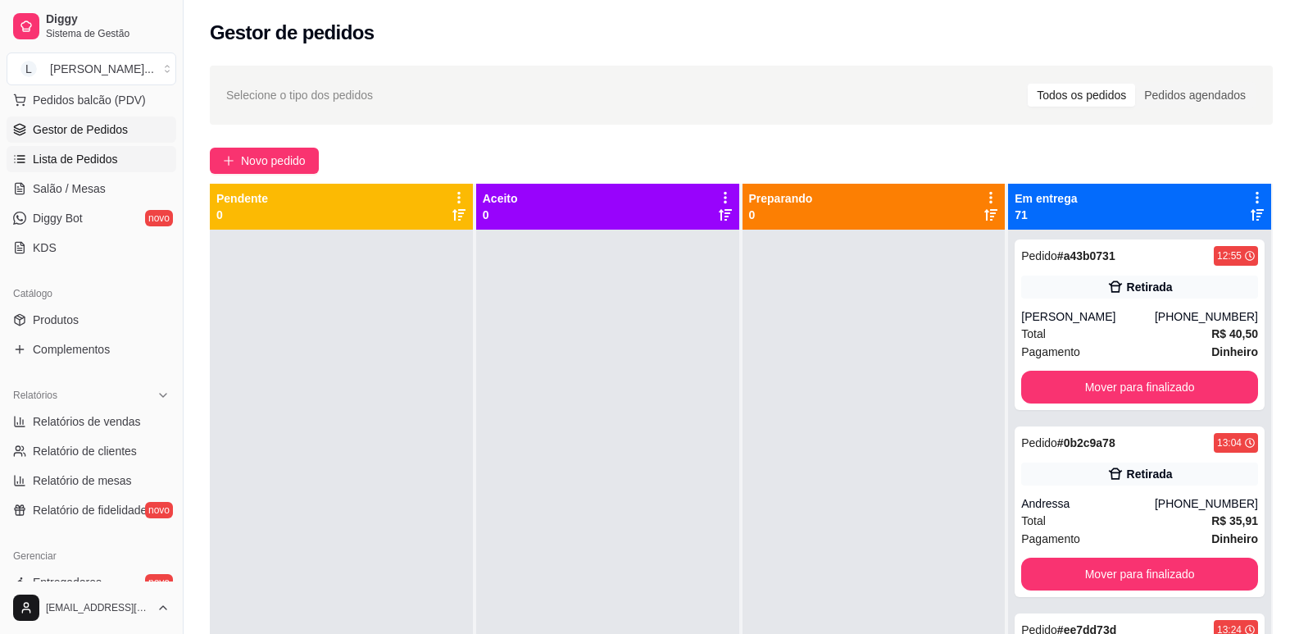
scroll to position [246, 0]
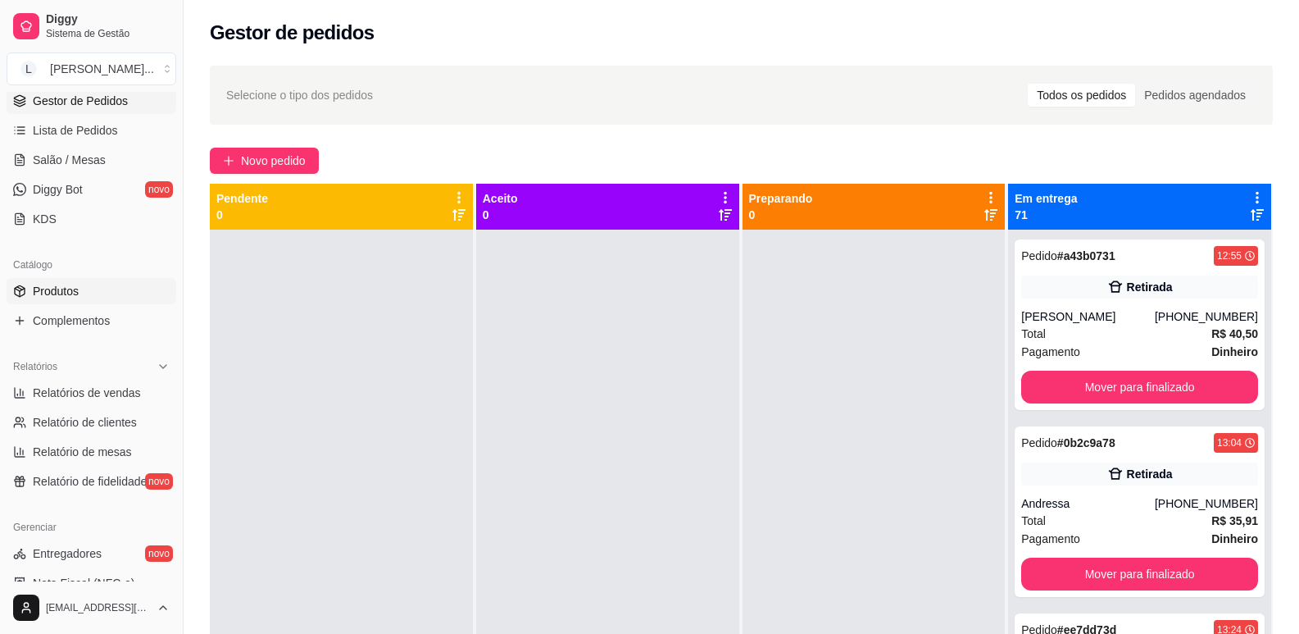
click at [77, 291] on span "Produtos" at bounding box center [56, 291] width 46 height 16
click at [118, 285] on link "Produtos" at bounding box center [92, 291] width 170 height 26
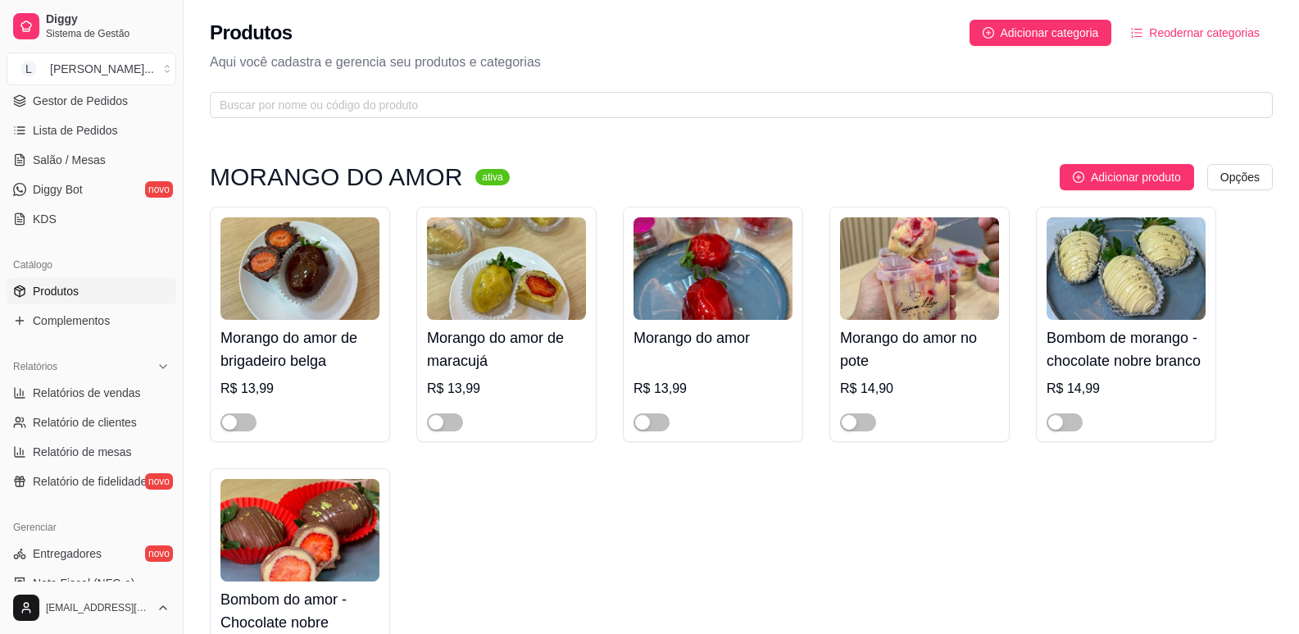
click at [129, 285] on link "Produtos" at bounding box center [92, 291] width 170 height 26
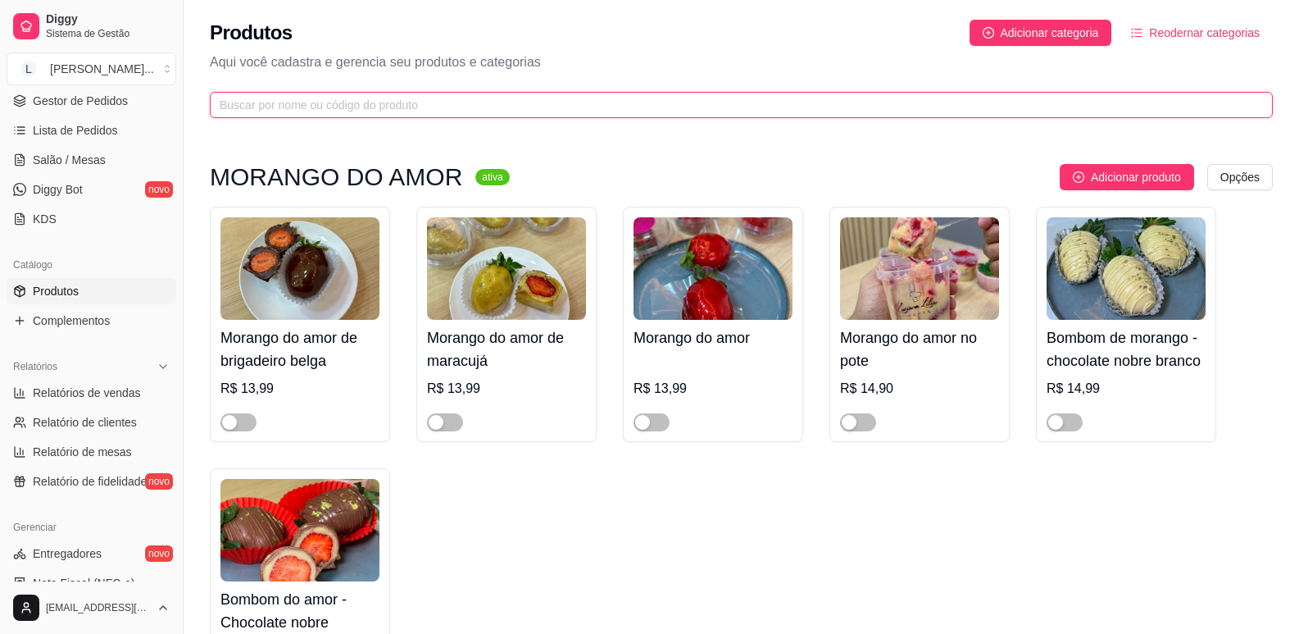
click at [411, 96] on input "text" at bounding box center [735, 105] width 1031 height 18
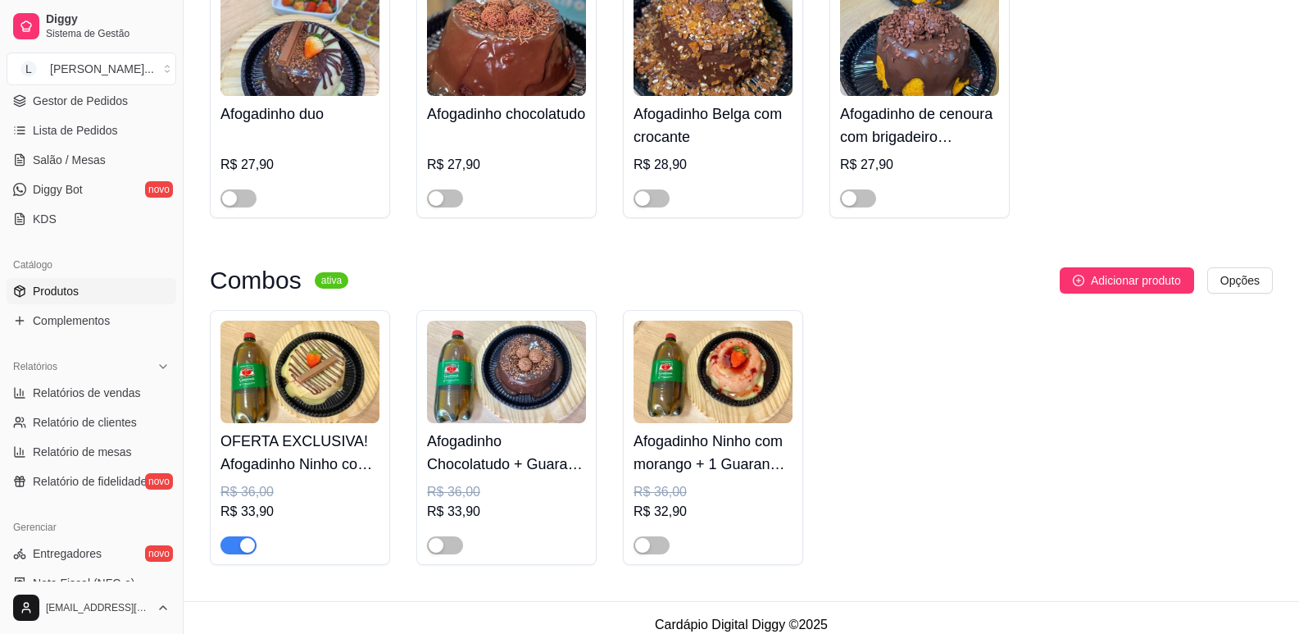
scroll to position [239, 0]
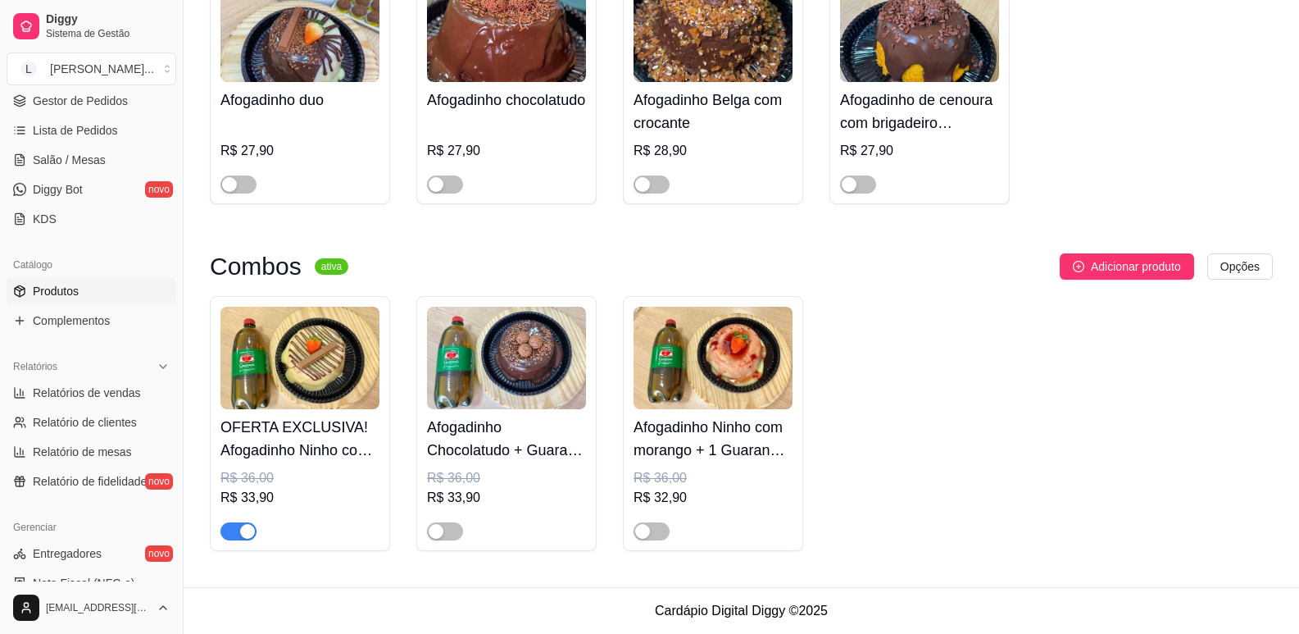
type input "afogadinh"
click at [247, 529] on div "button" at bounding box center [247, 531] width 15 height 15
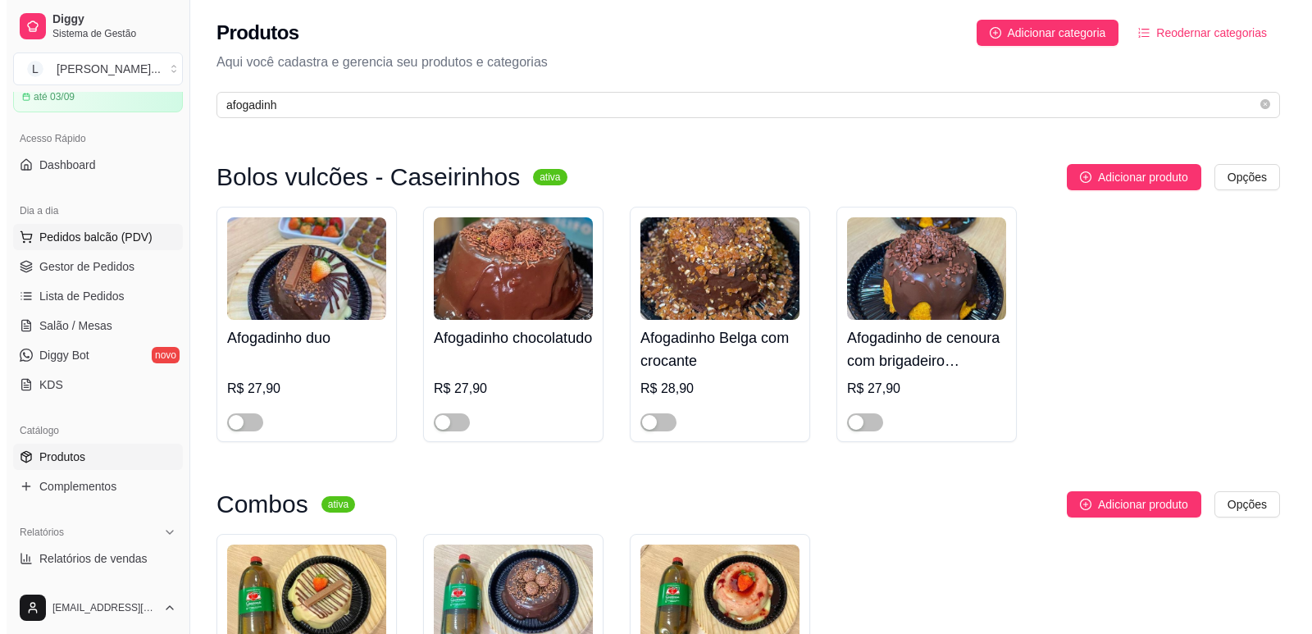
scroll to position [0, 0]
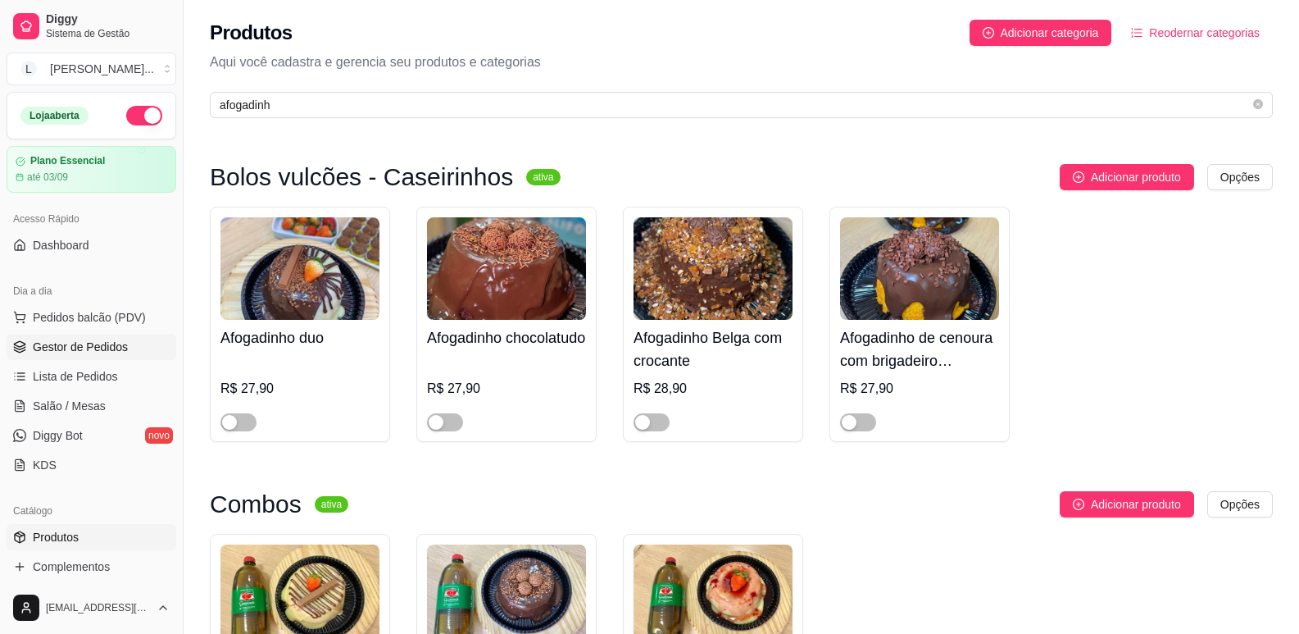
click at [116, 351] on span "Gestor de Pedidos" at bounding box center [80, 347] width 95 height 16
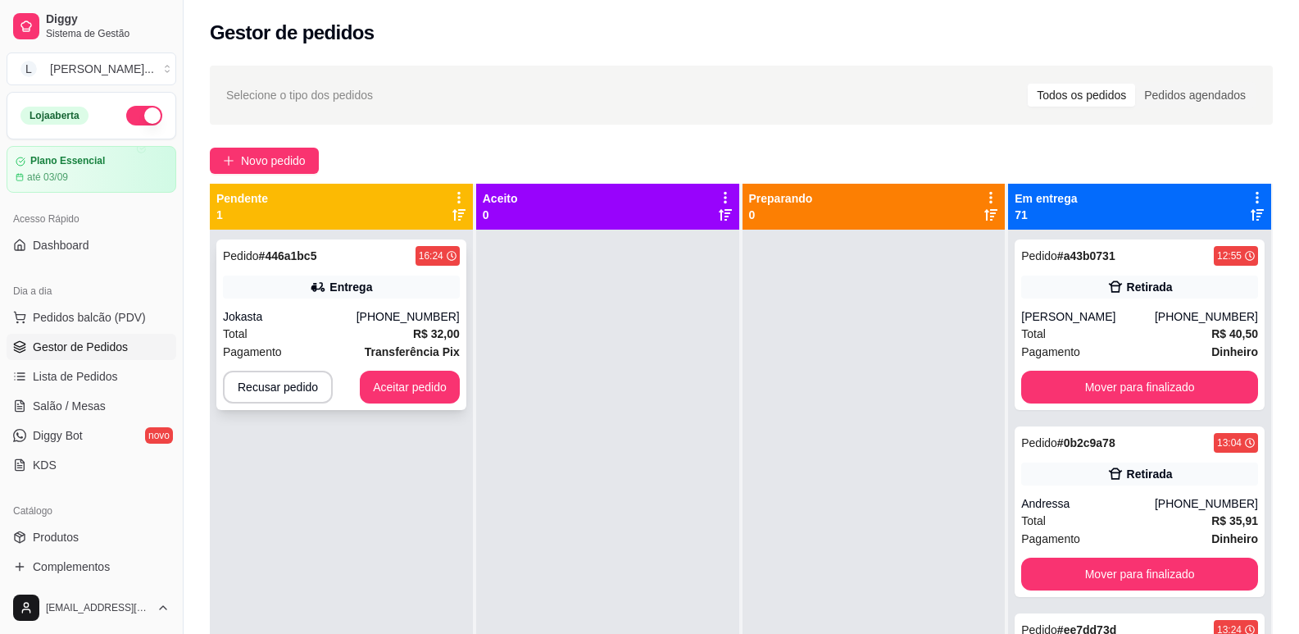
click at [359, 282] on div "Entrega" at bounding box center [351, 287] width 43 height 16
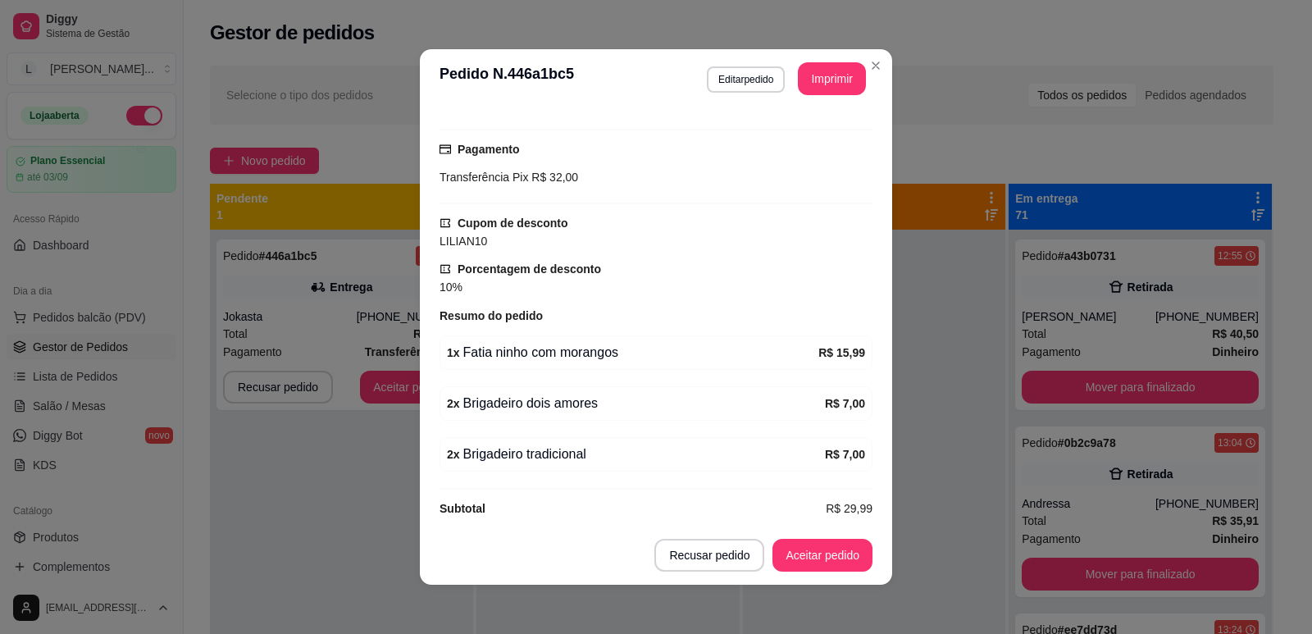
scroll to position [444, 0]
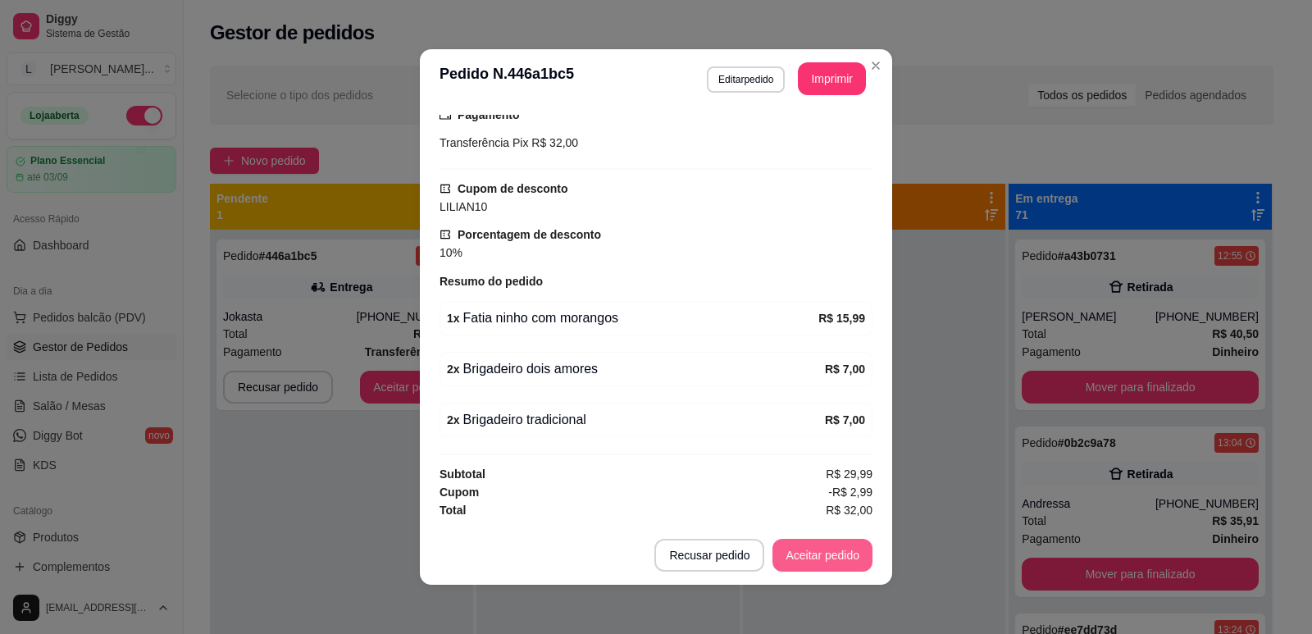
click at [826, 564] on button "Aceitar pedido" at bounding box center [822, 555] width 100 height 33
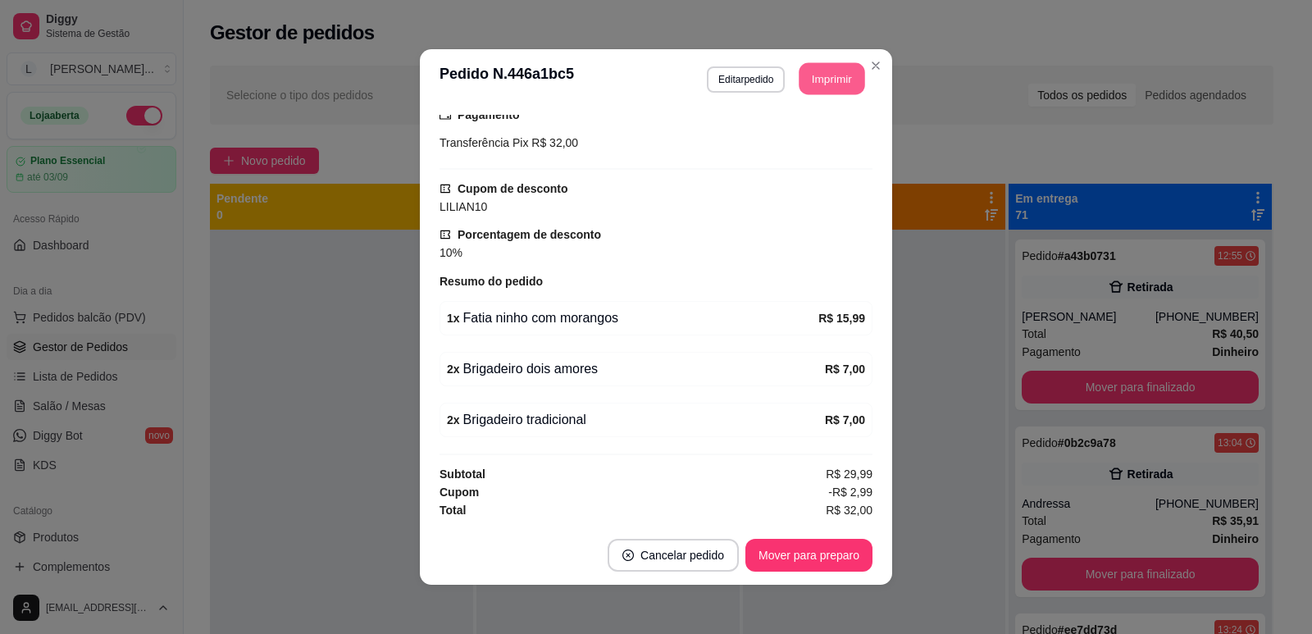
click at [840, 80] on button "Imprimir" at bounding box center [832, 79] width 66 height 32
click at [790, 564] on button "Mover para preparo" at bounding box center [808, 555] width 123 height 32
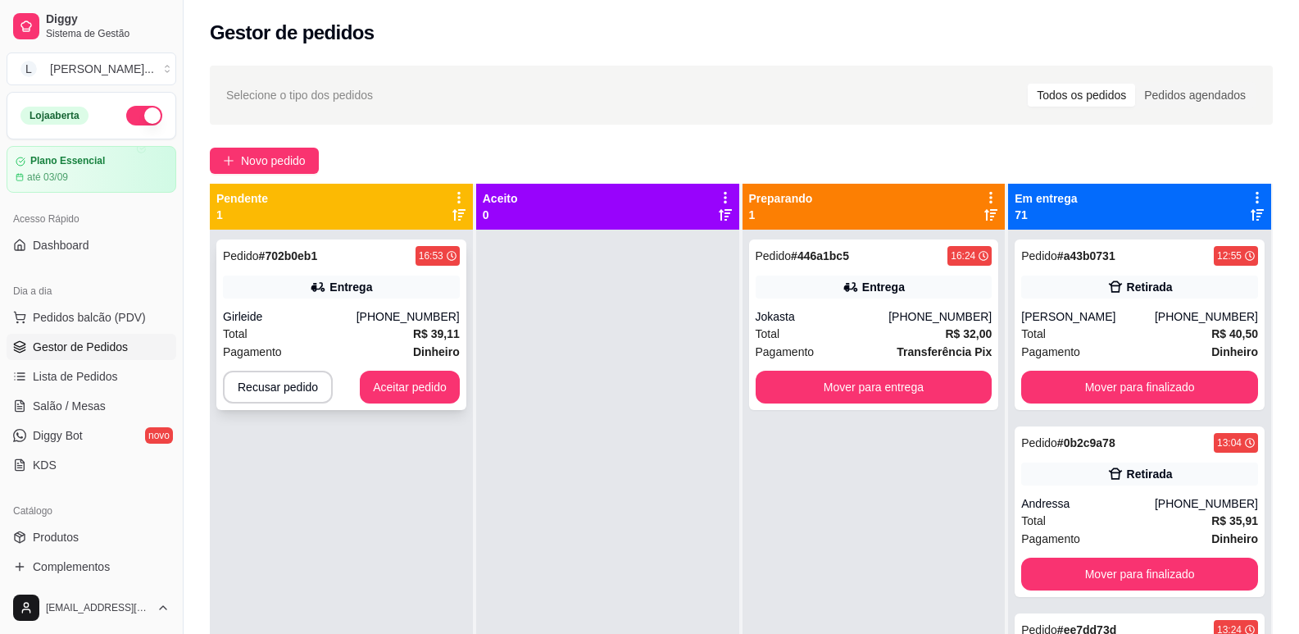
click at [346, 276] on div "Entrega" at bounding box center [341, 286] width 237 height 23
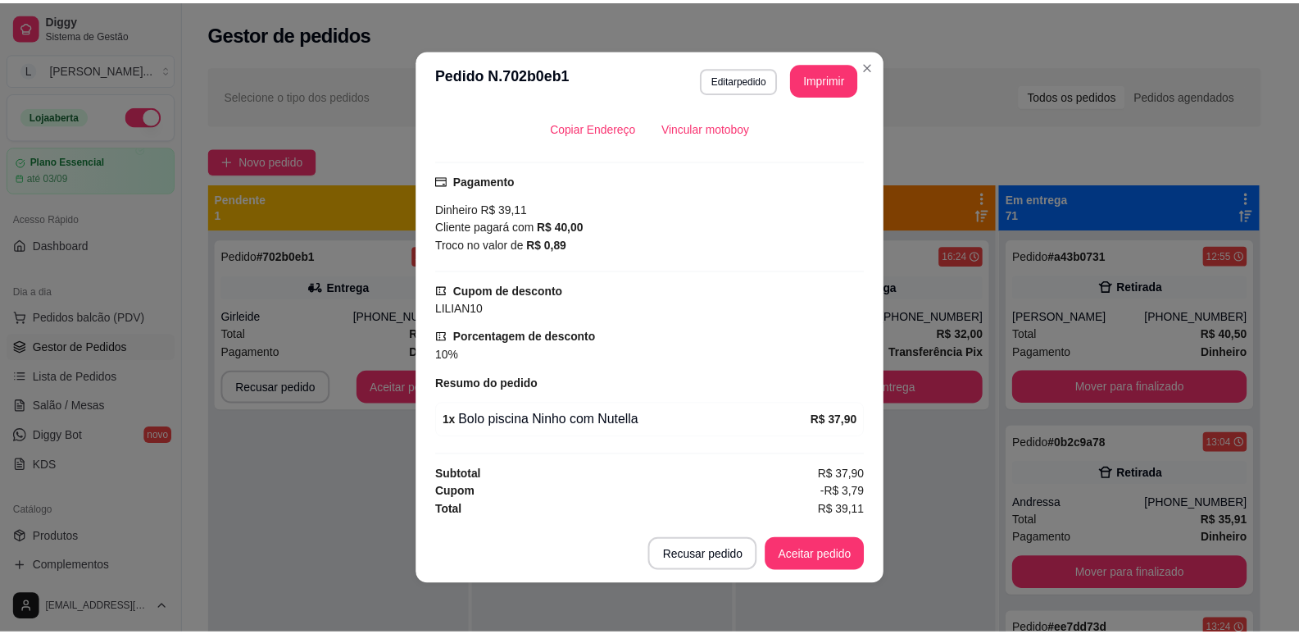
scroll to position [3, 0]
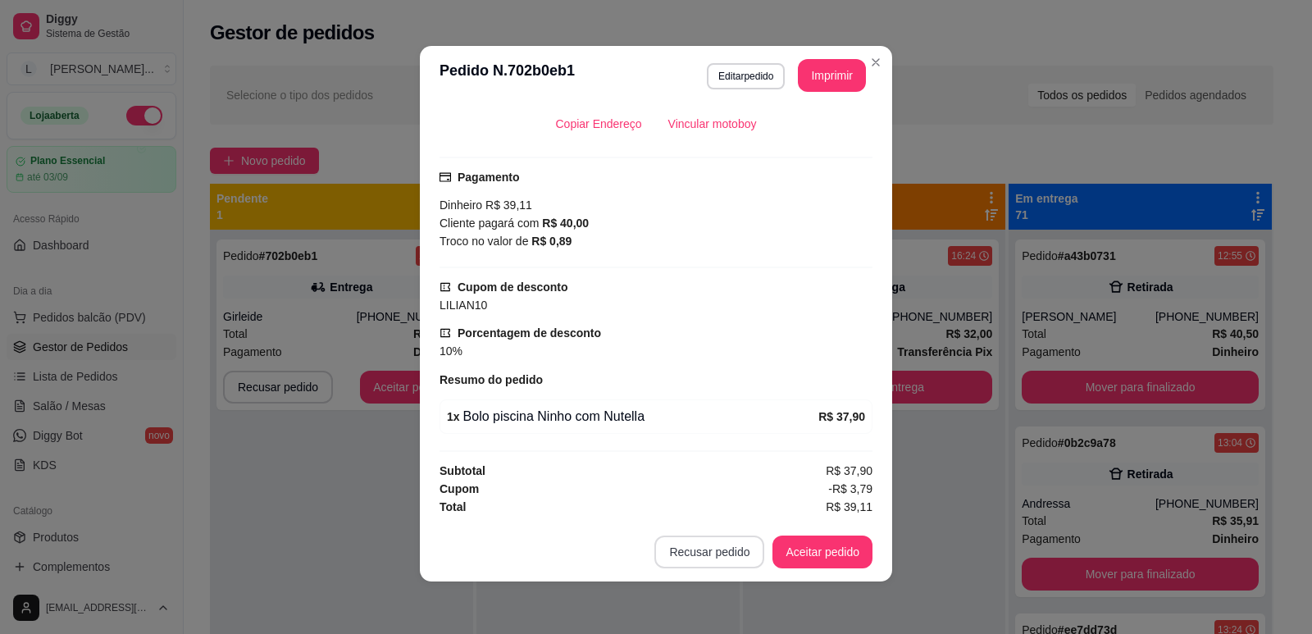
click at [708, 558] on button "Recusar pedido" at bounding box center [709, 551] width 110 height 33
click at [722, 504] on button "Sim" at bounding box center [749, 510] width 64 height 32
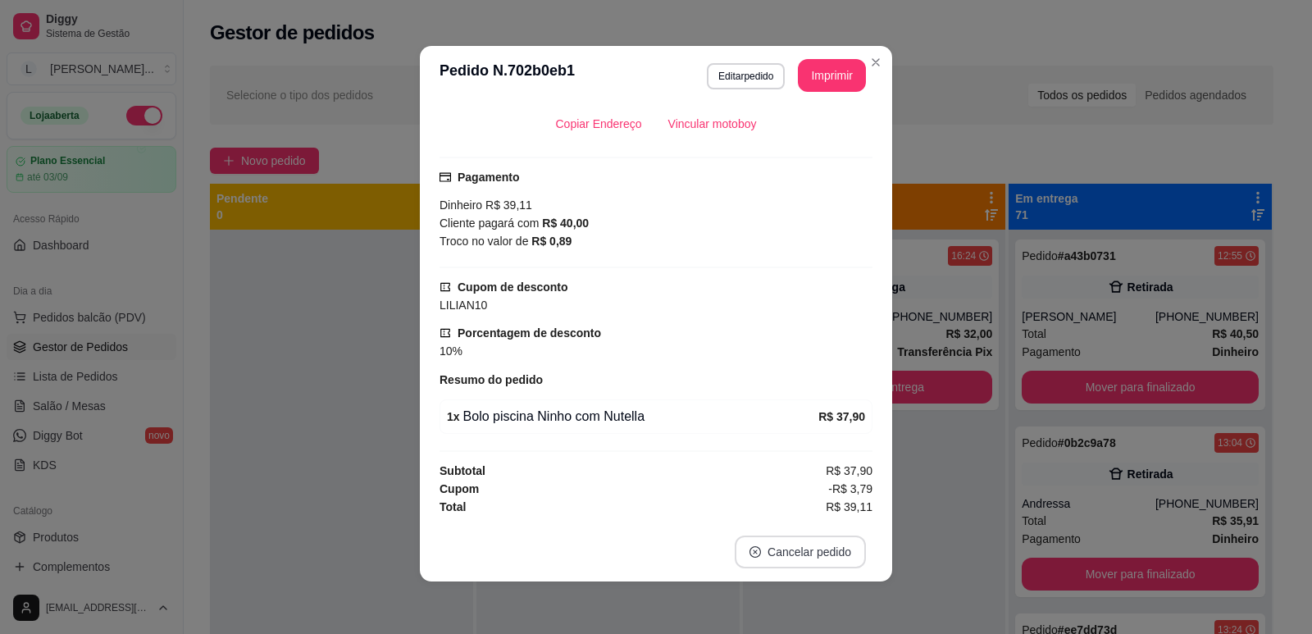
click at [785, 566] on button "Cancelar pedido" at bounding box center [800, 551] width 131 height 33
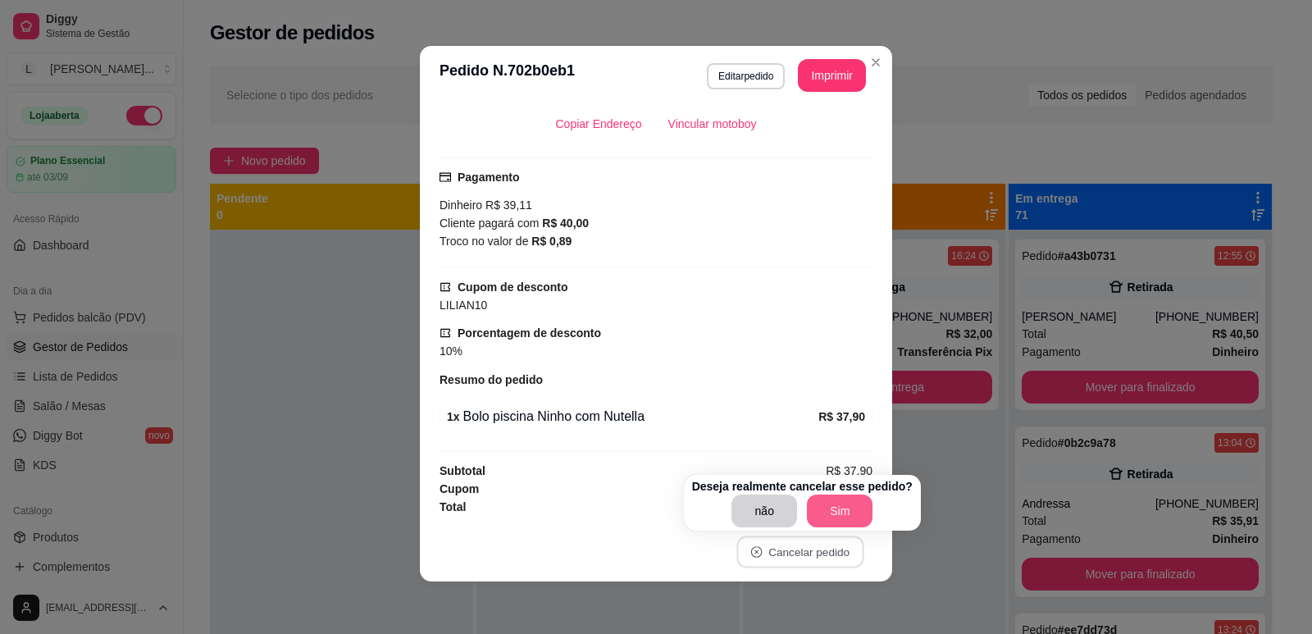
click at [837, 505] on button "Sim" at bounding box center [840, 510] width 66 height 33
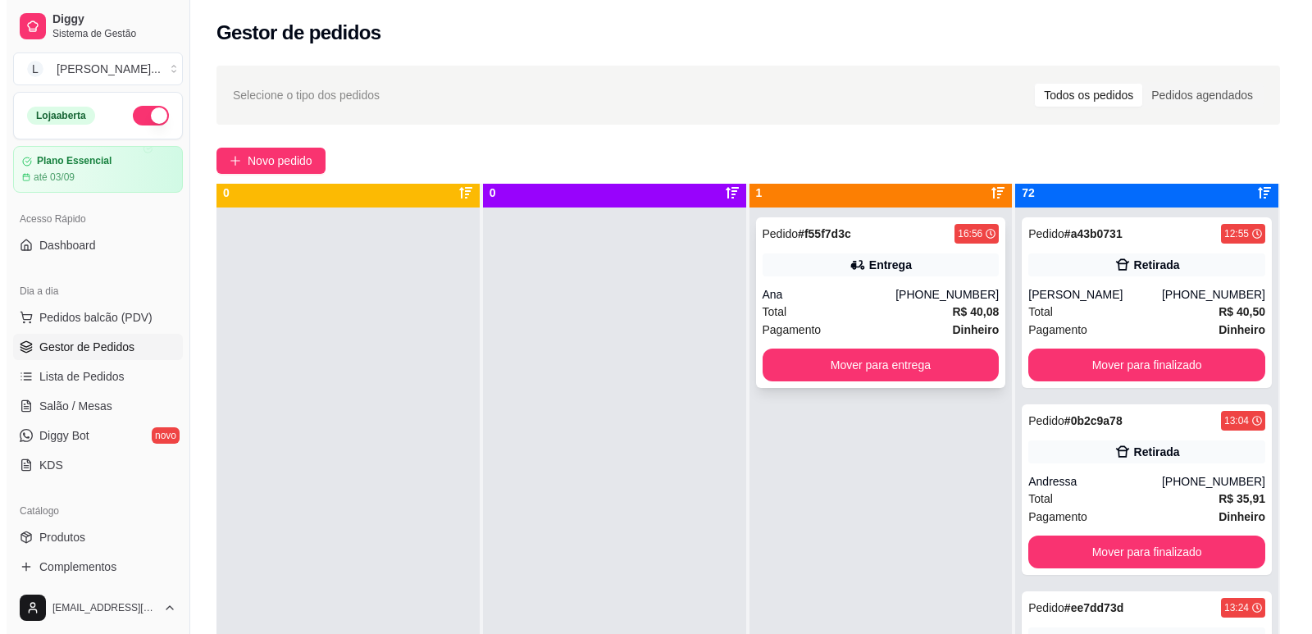
scroll to position [0, 0]
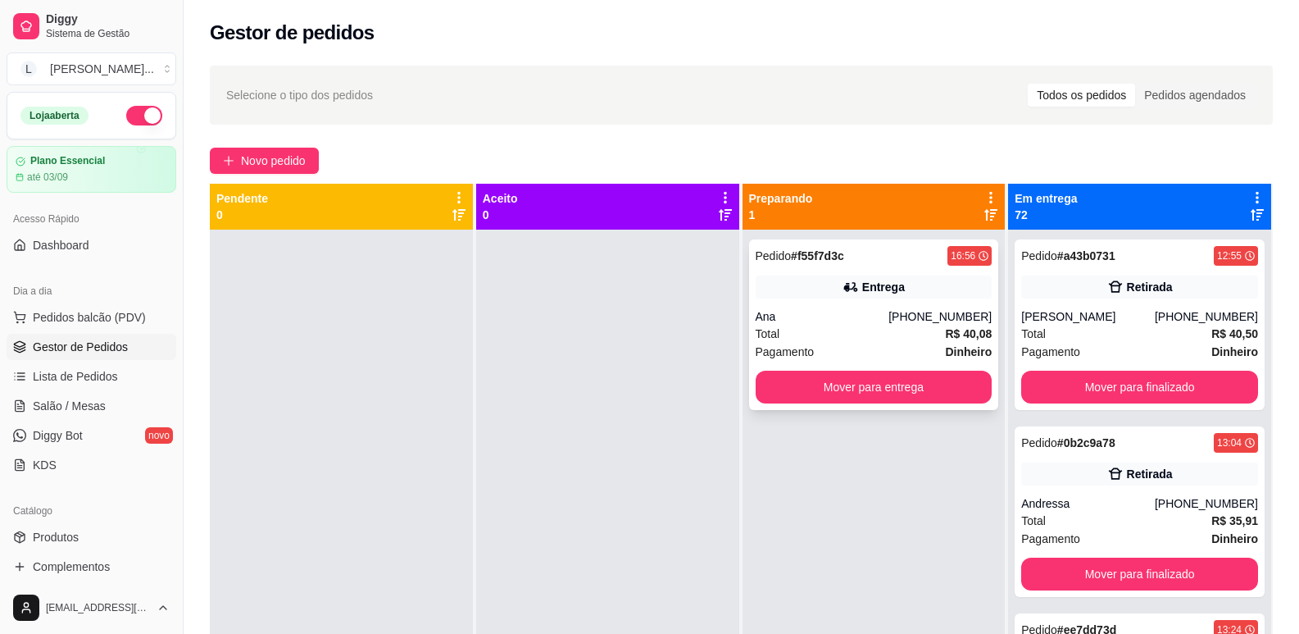
click at [860, 328] on div "Total R$ 40,08" at bounding box center [874, 334] width 237 height 18
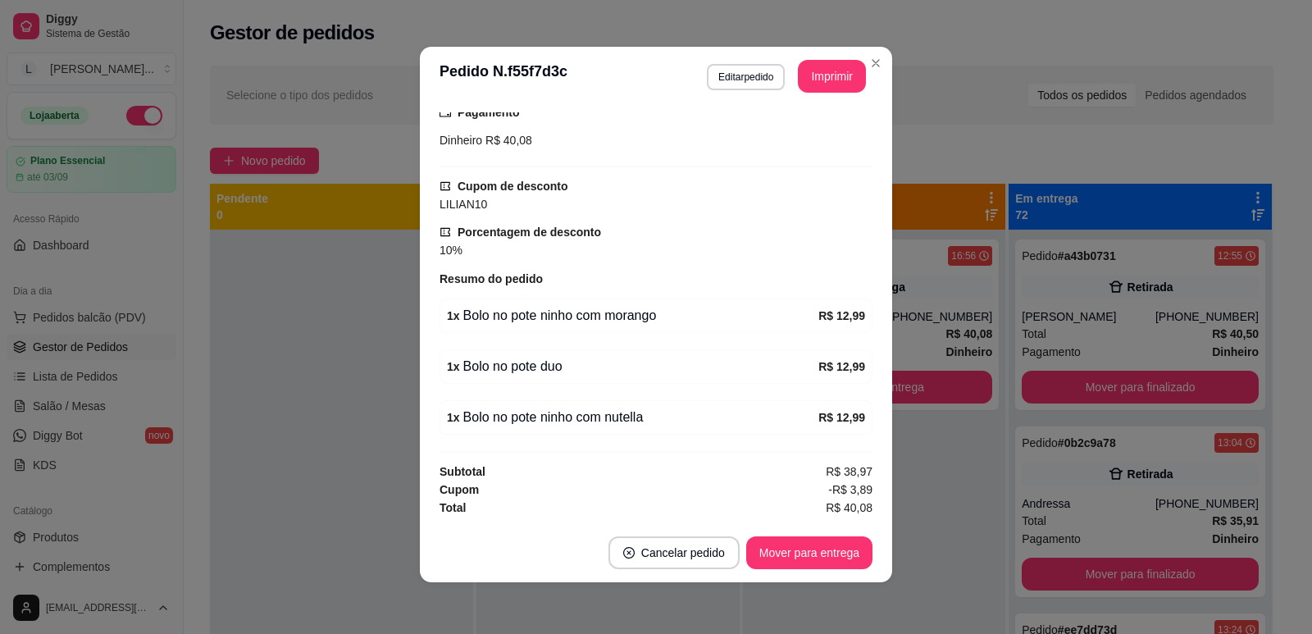
scroll to position [3, 0]
click at [836, 75] on button "Imprimir" at bounding box center [832, 76] width 66 height 32
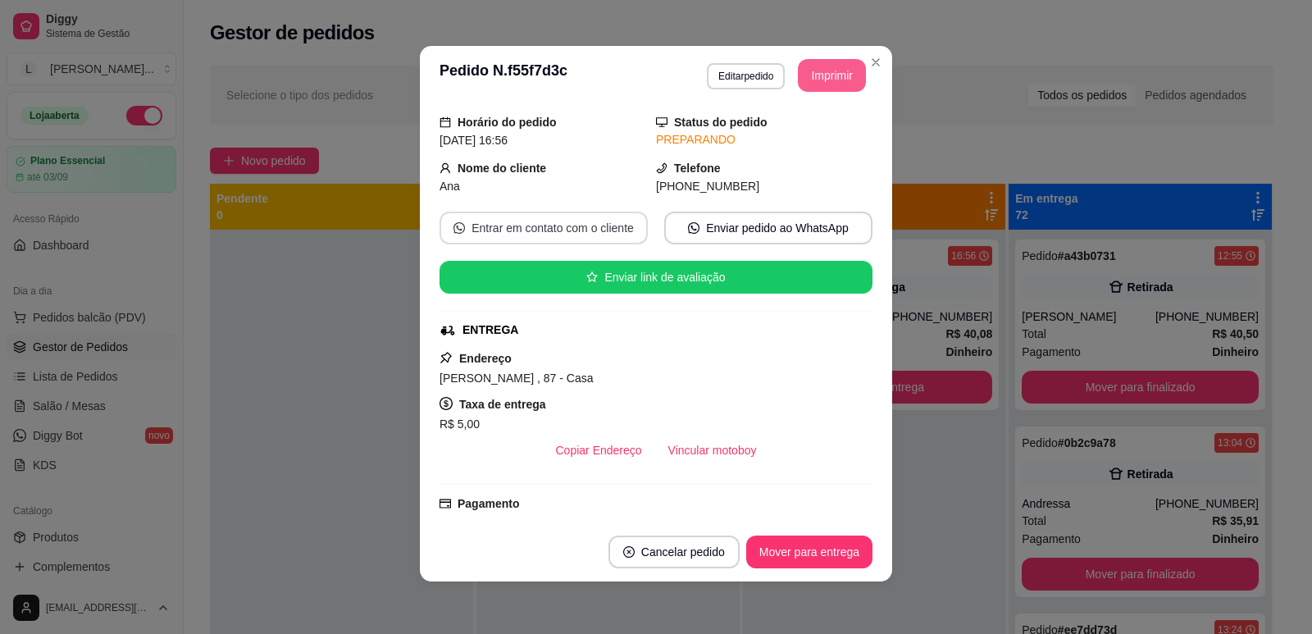
scroll to position [82, 0]
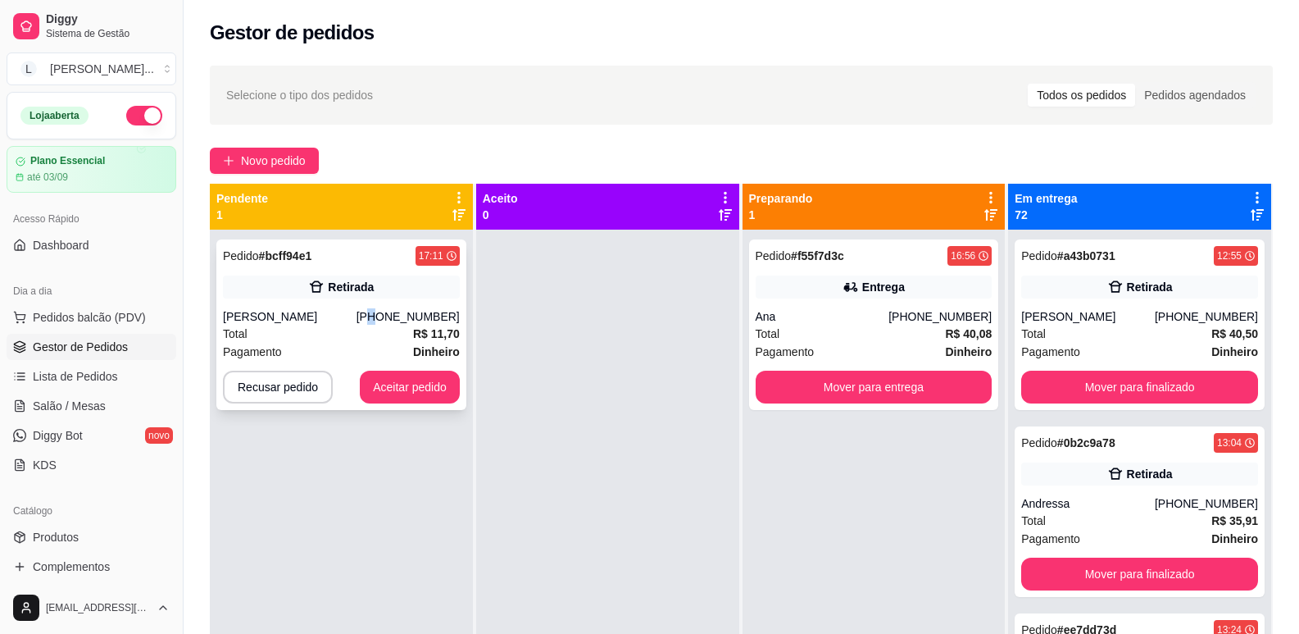
click at [386, 321] on div "[PHONE_NUMBER]" at bounding box center [408, 316] width 103 height 16
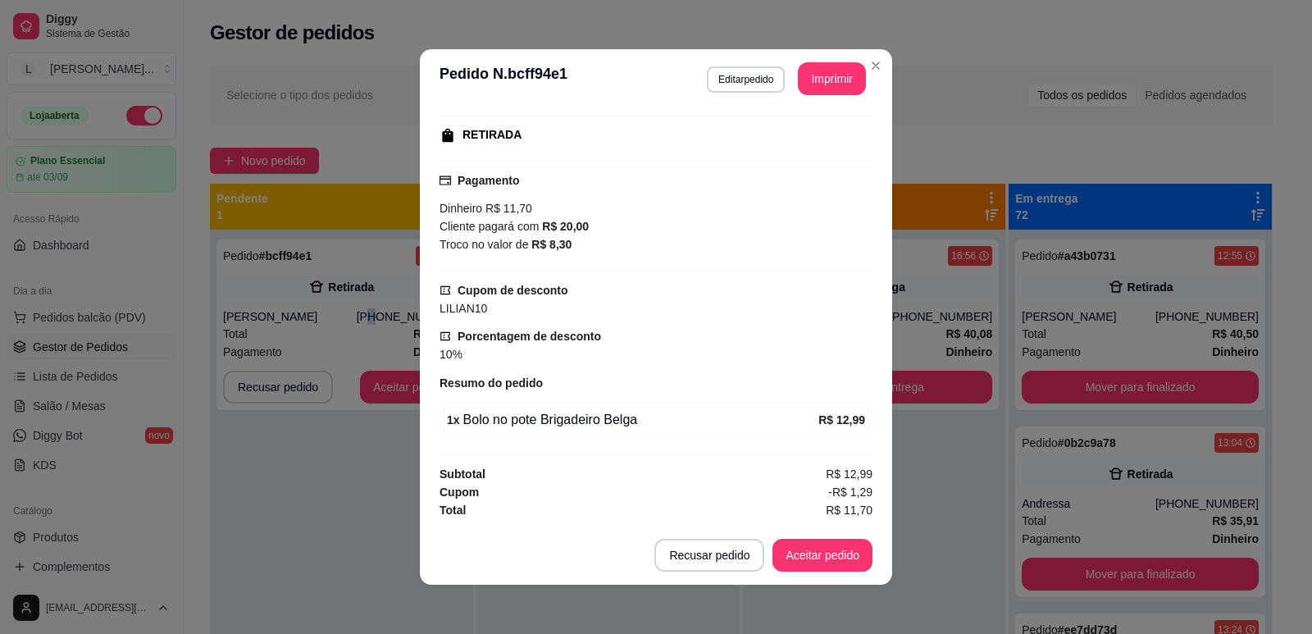
scroll to position [0, 0]
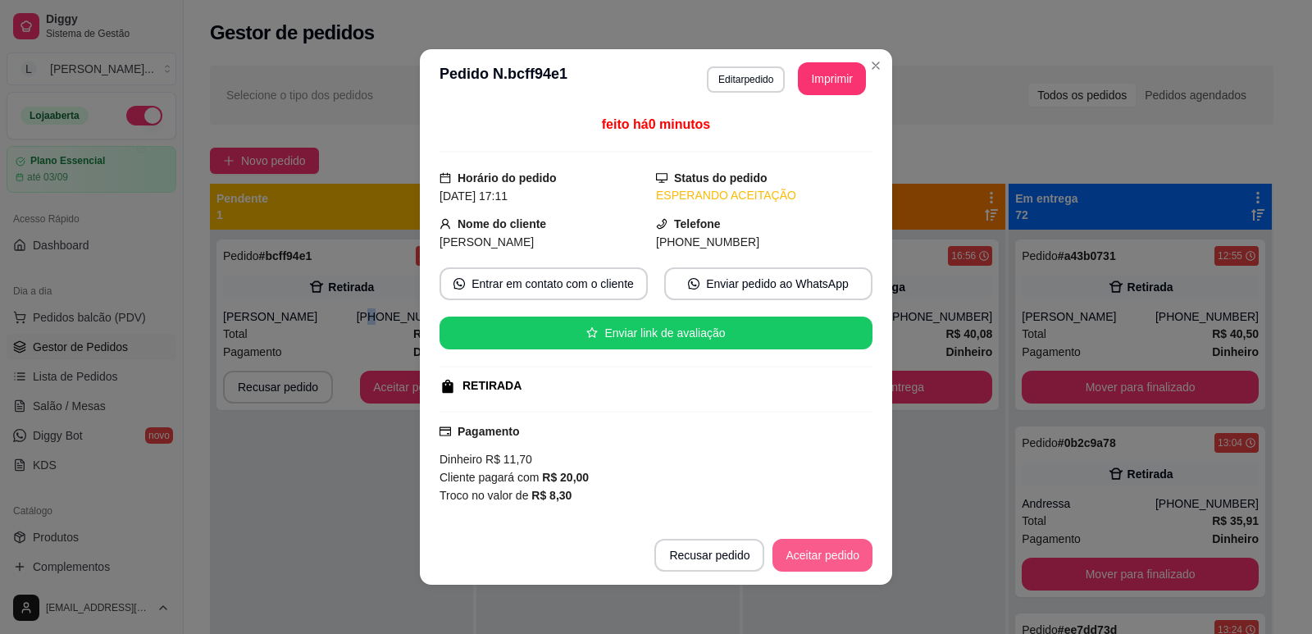
click at [829, 550] on button "Aceitar pedido" at bounding box center [822, 555] width 100 height 33
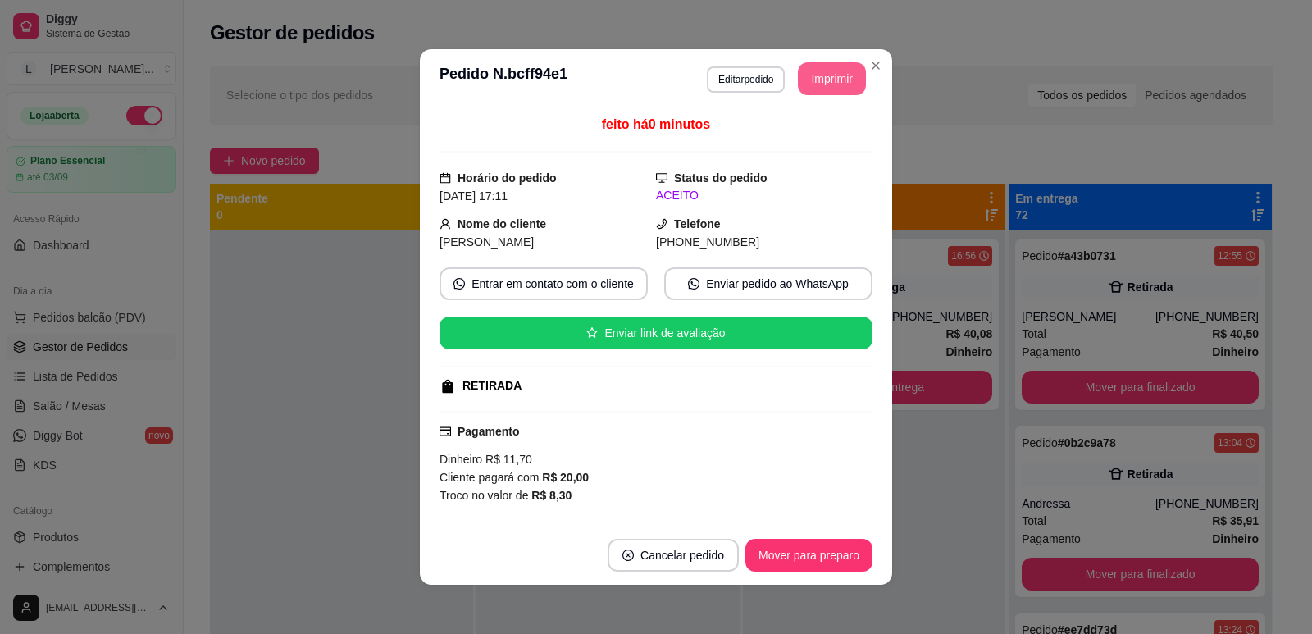
click at [842, 77] on button "Imprimir" at bounding box center [832, 78] width 68 height 33
click at [803, 548] on button "Mover para preparo" at bounding box center [808, 555] width 127 height 33
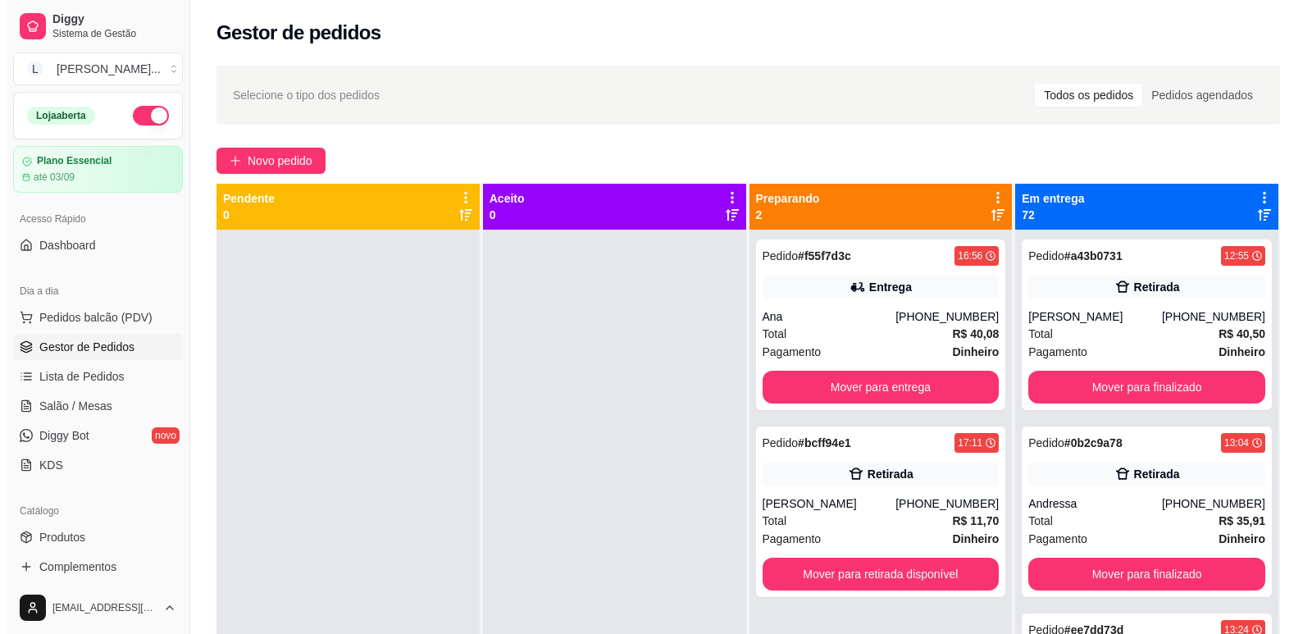
scroll to position [46, 0]
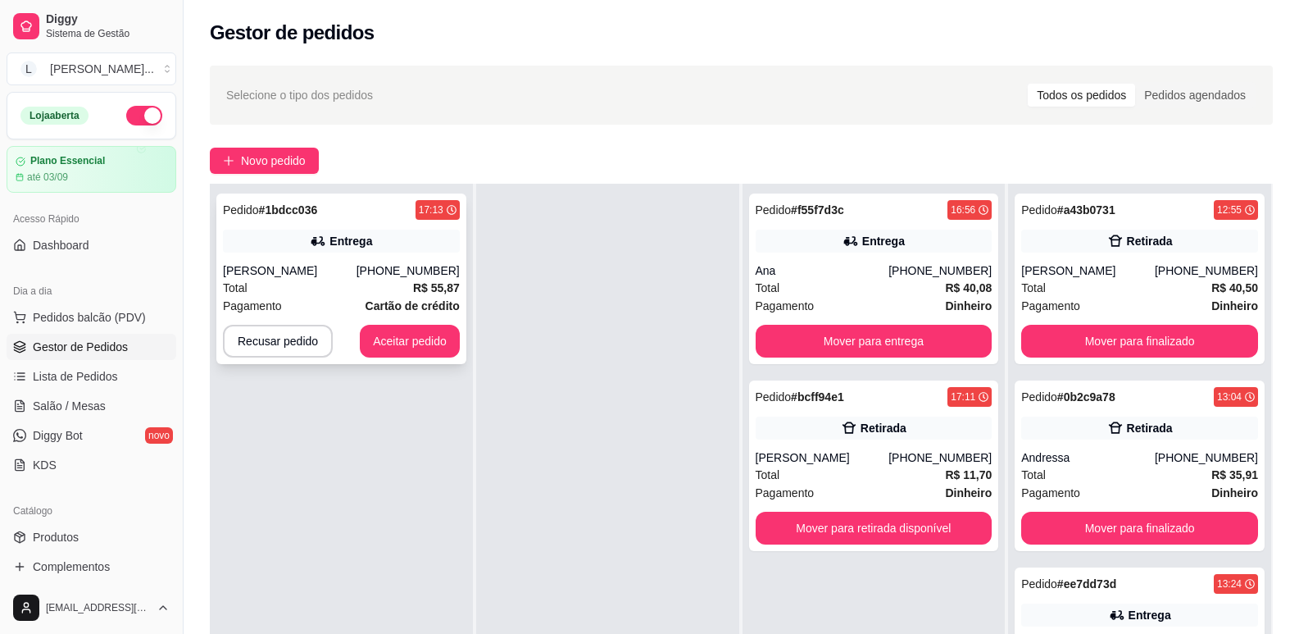
click at [393, 281] on div "Total R$ 55,87" at bounding box center [341, 288] width 237 height 18
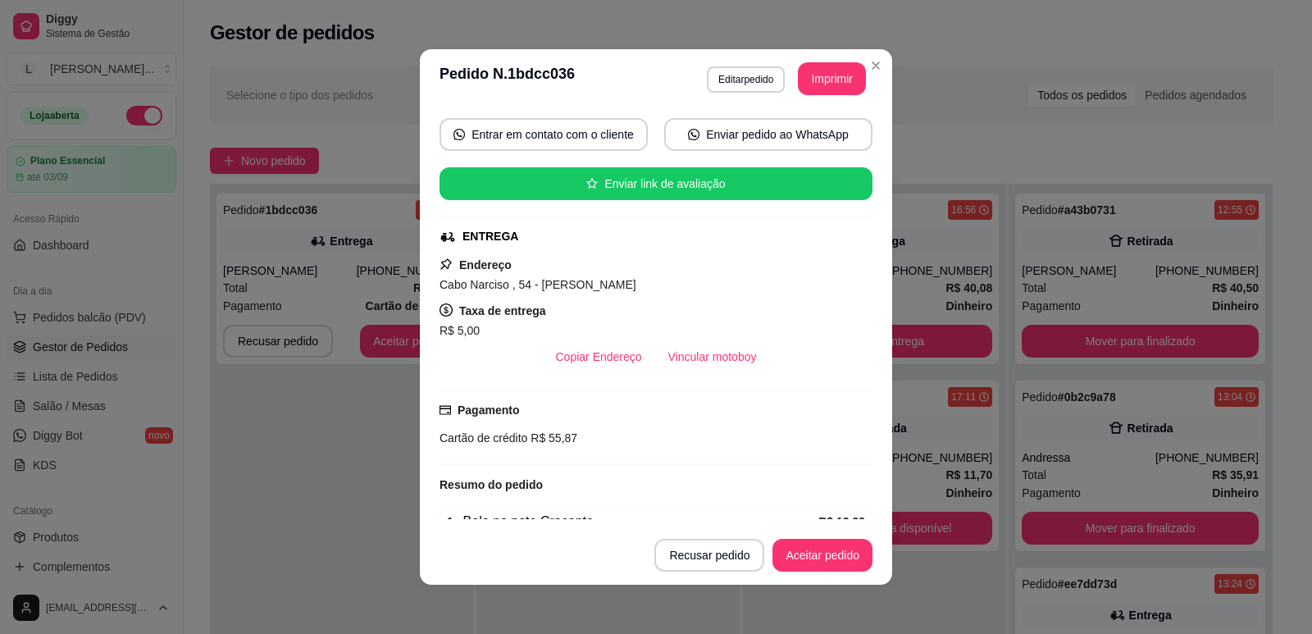
scroll to position [334, 0]
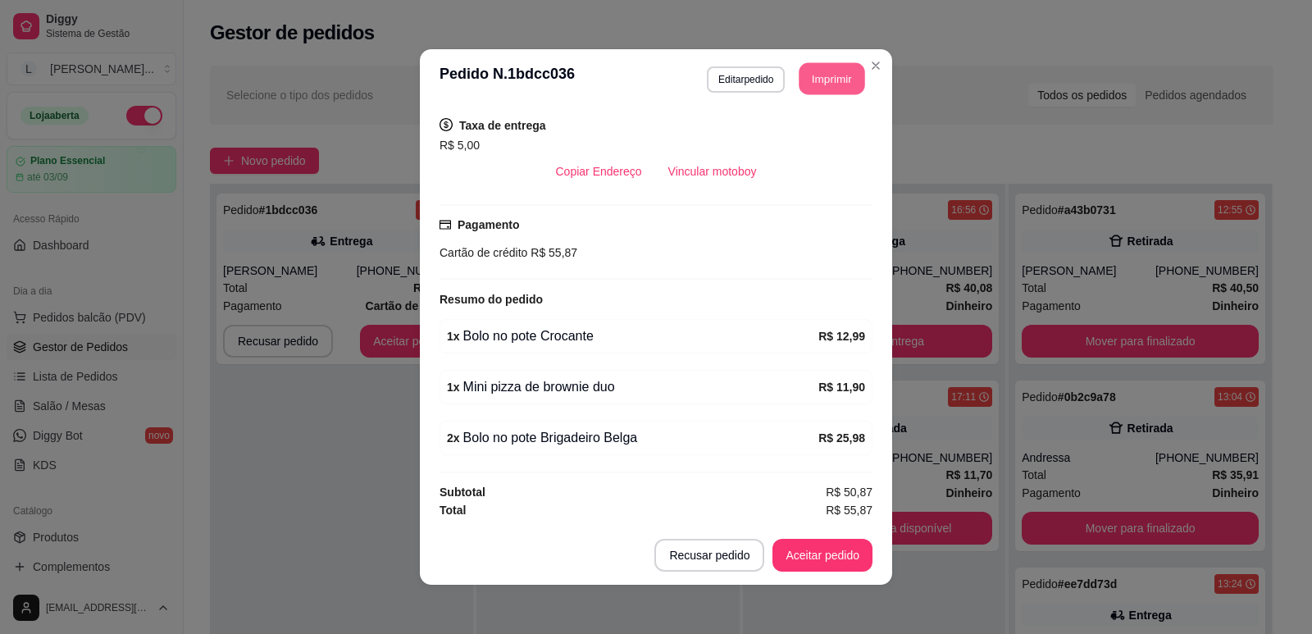
click at [826, 89] on button "Imprimir" at bounding box center [832, 79] width 66 height 32
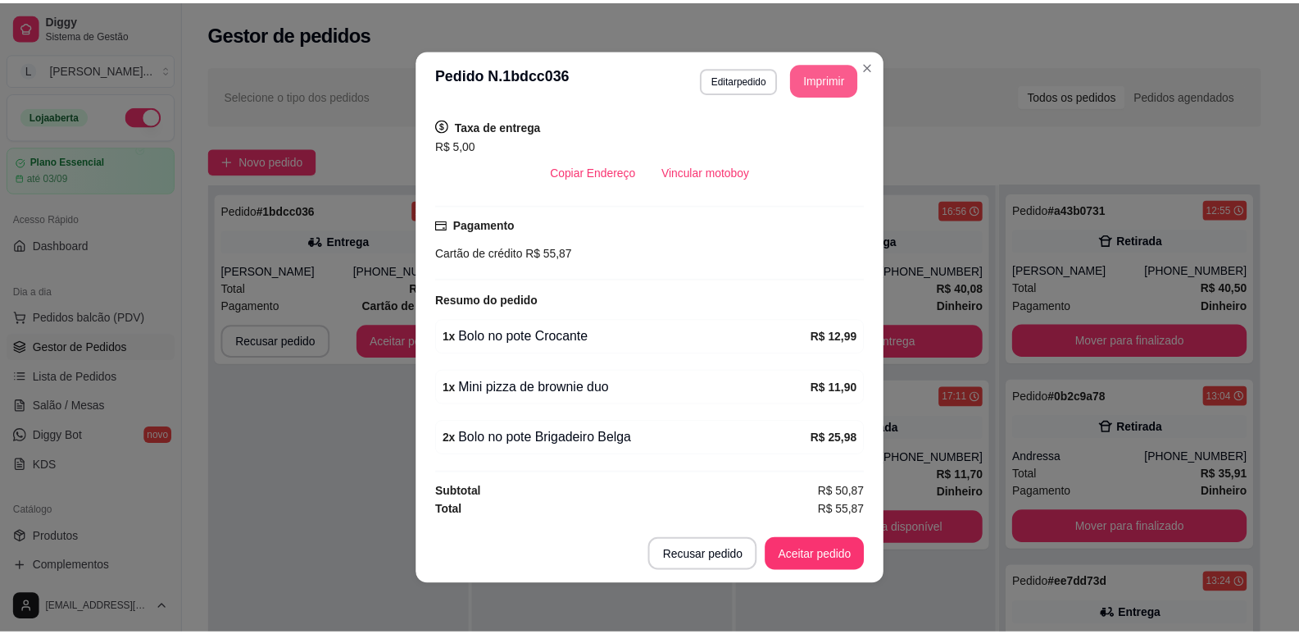
scroll to position [0, 0]
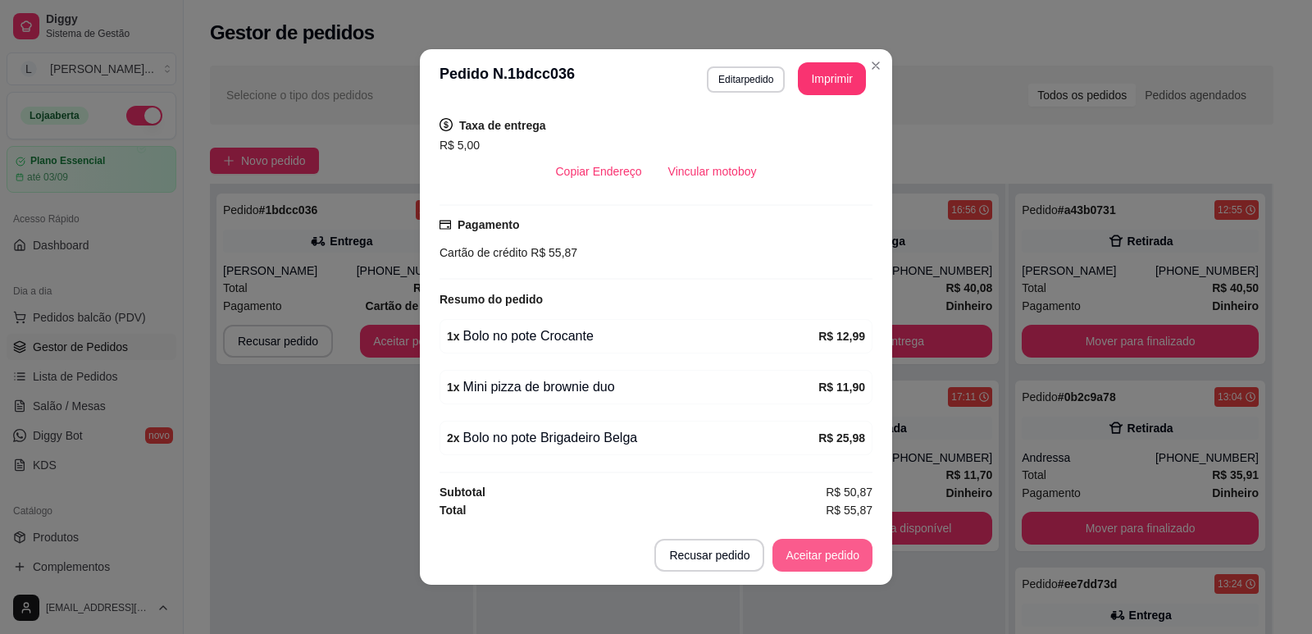
click at [821, 562] on button "Aceitar pedido" at bounding box center [822, 555] width 100 height 33
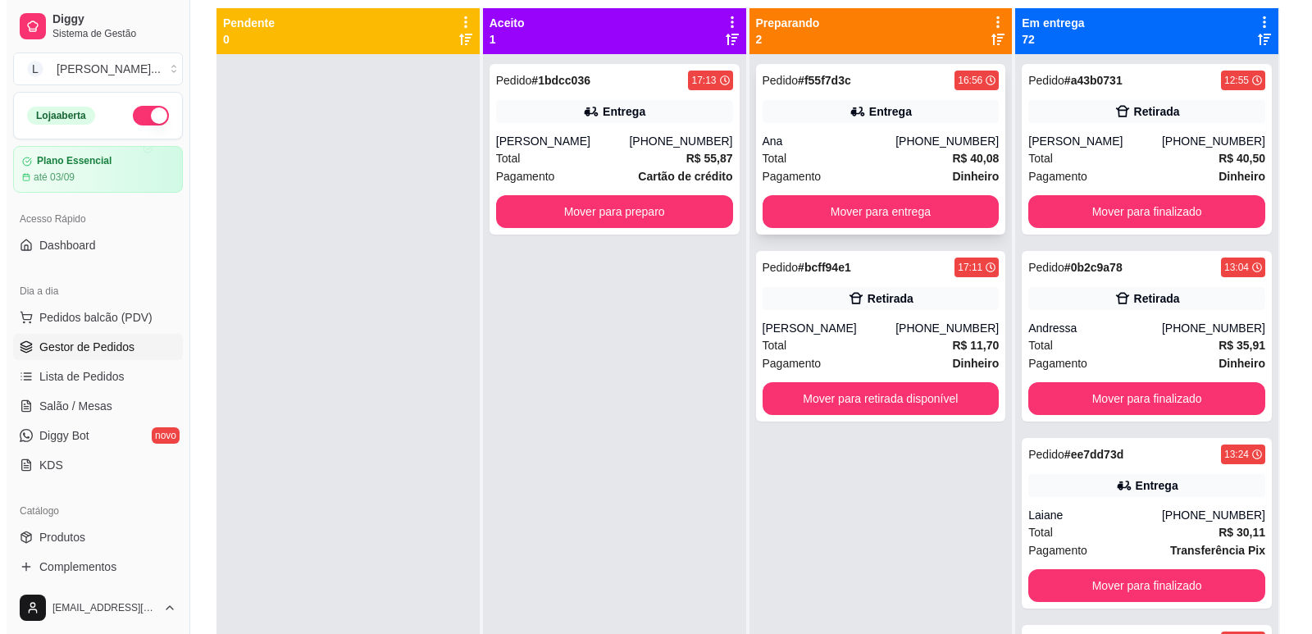
scroll to position [82, 0]
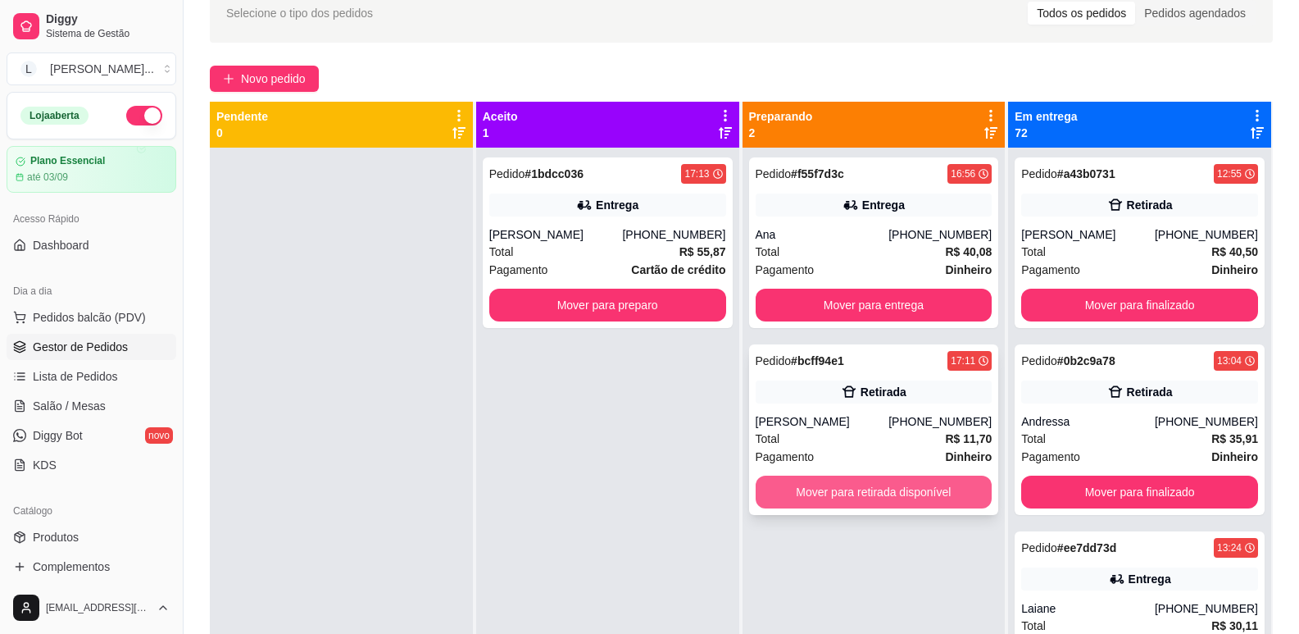
click at [885, 497] on button "Mover para retirada disponível" at bounding box center [874, 492] width 237 height 33
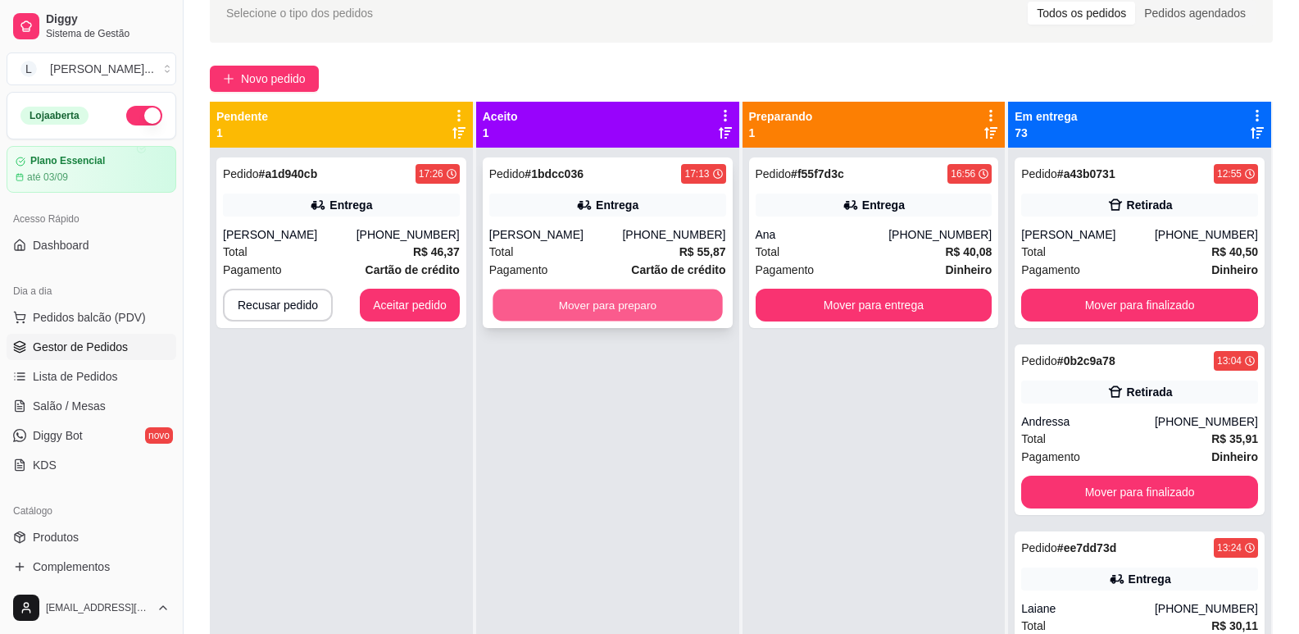
click at [624, 304] on button "Mover para preparo" at bounding box center [608, 305] width 230 height 32
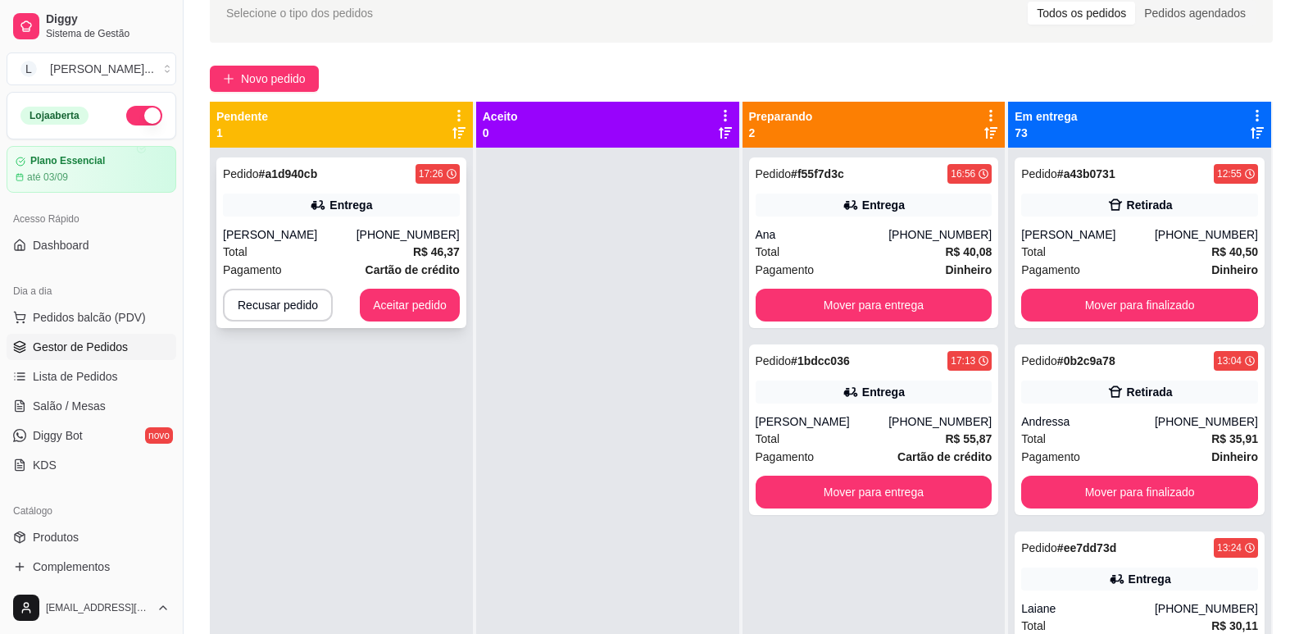
click at [347, 240] on div "[PERSON_NAME]" at bounding box center [290, 234] width 134 height 16
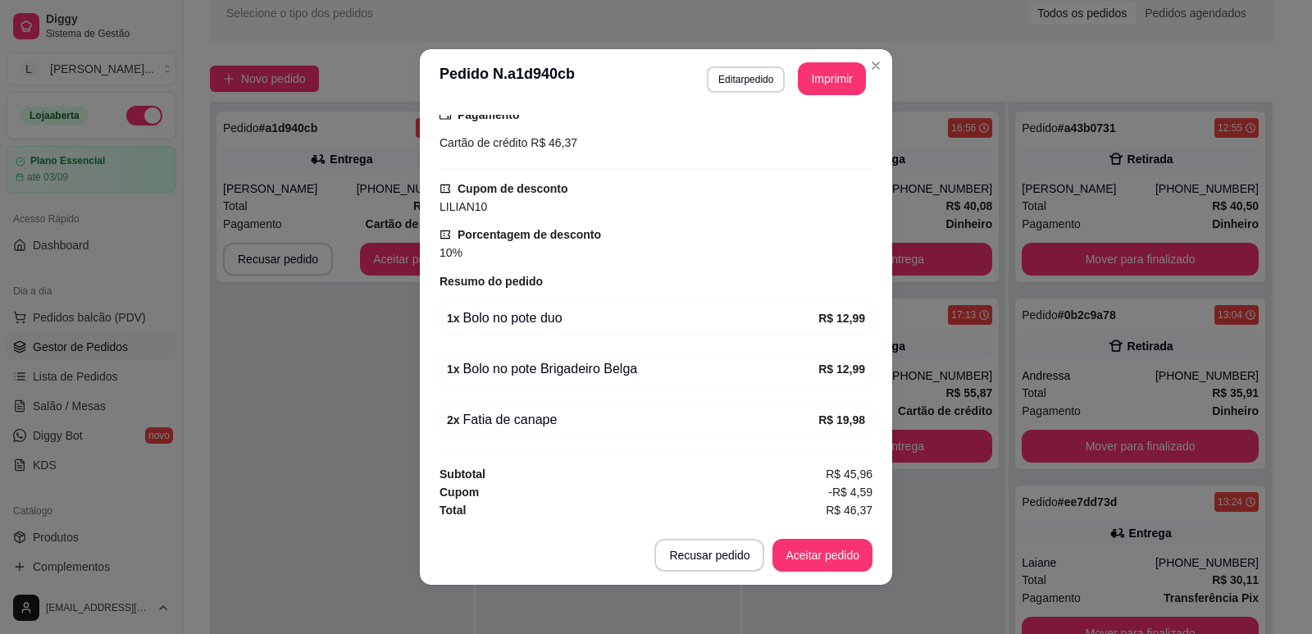
scroll to position [3, 0]
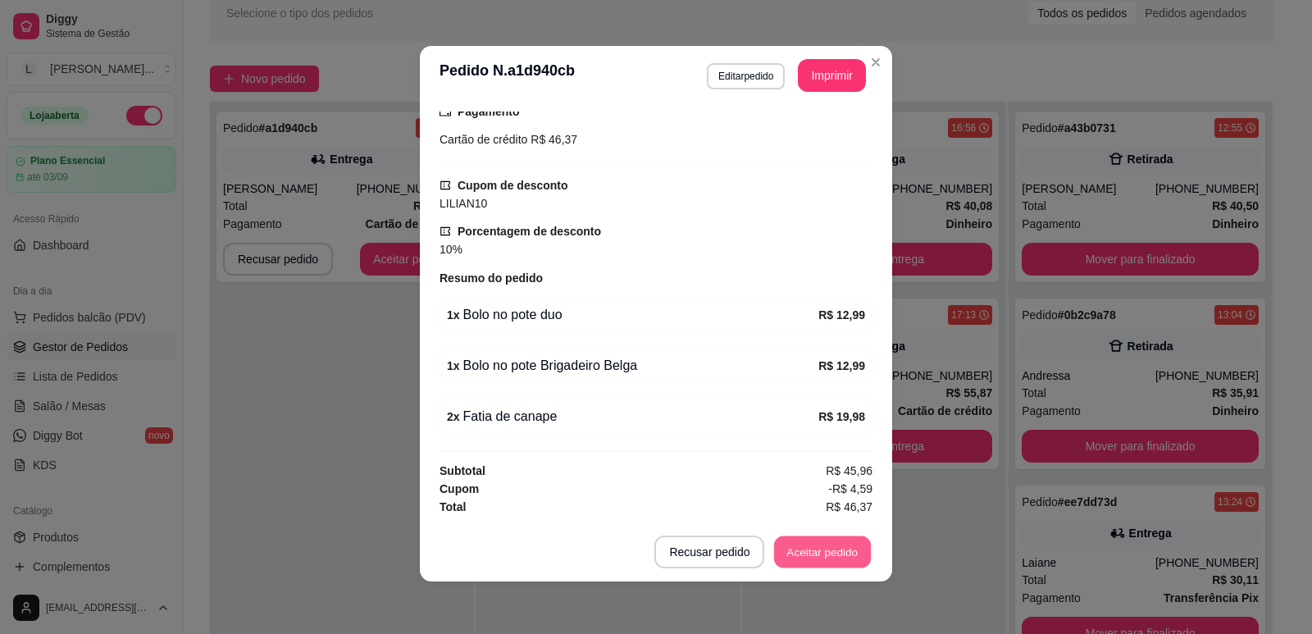
click at [825, 546] on button "Aceitar pedido" at bounding box center [822, 552] width 97 height 32
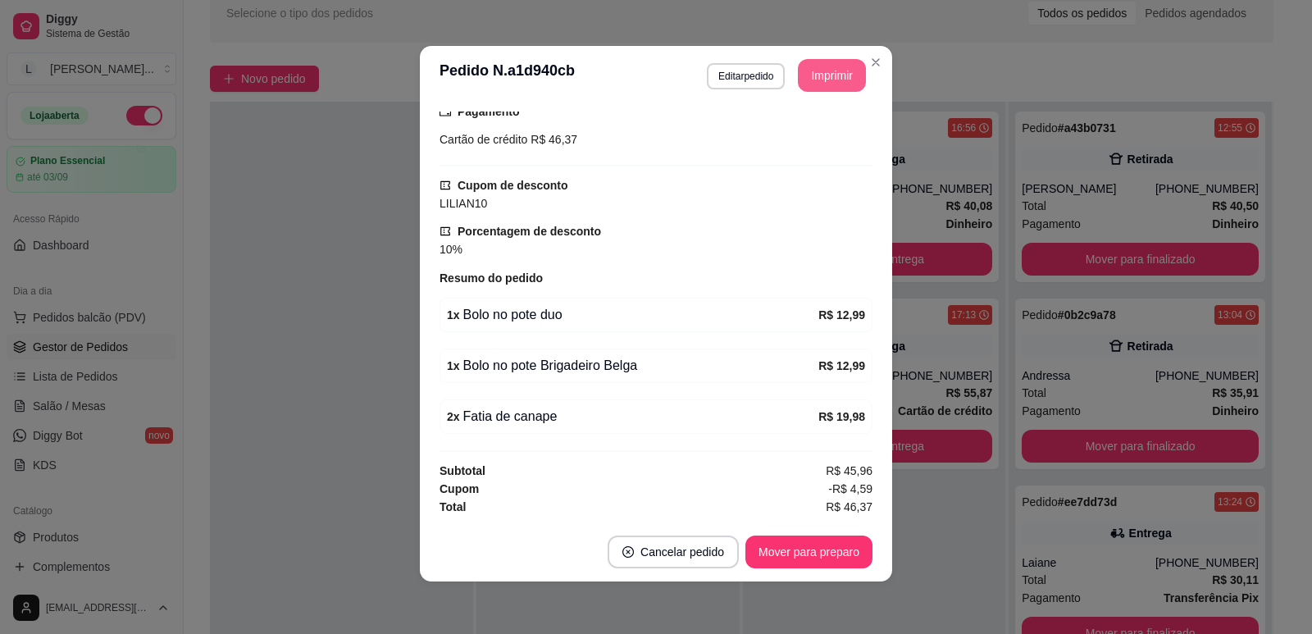
click at [831, 84] on button "Imprimir" at bounding box center [832, 75] width 68 height 33
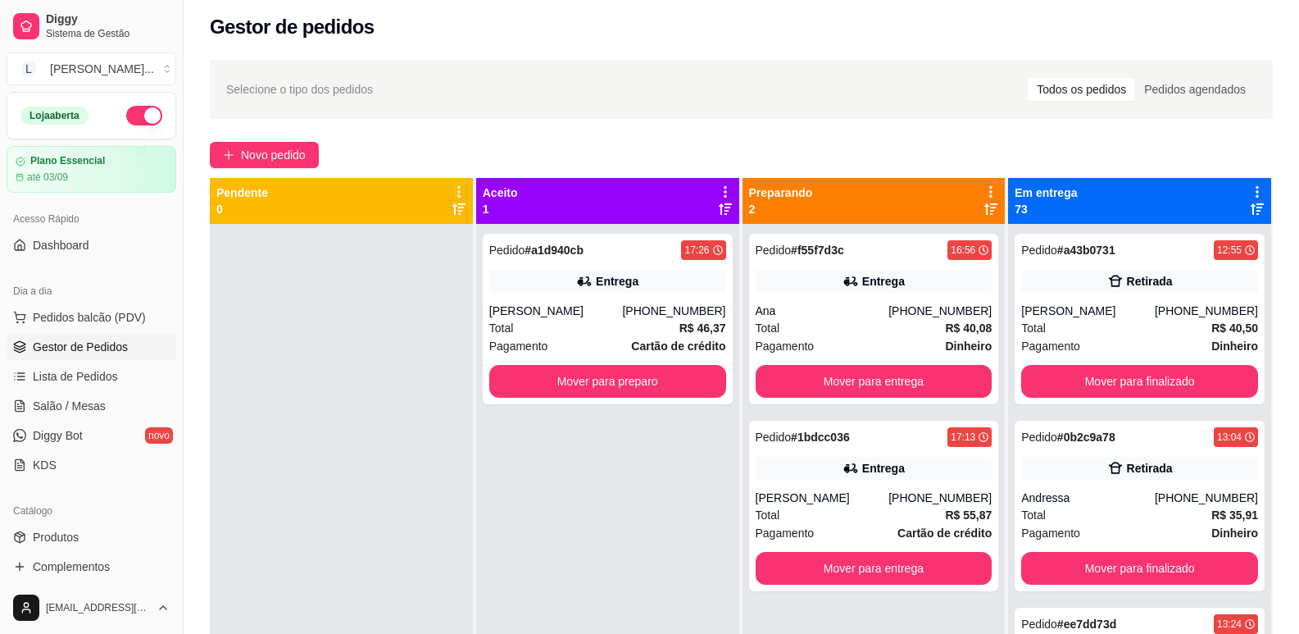
scroll to position [4, 0]
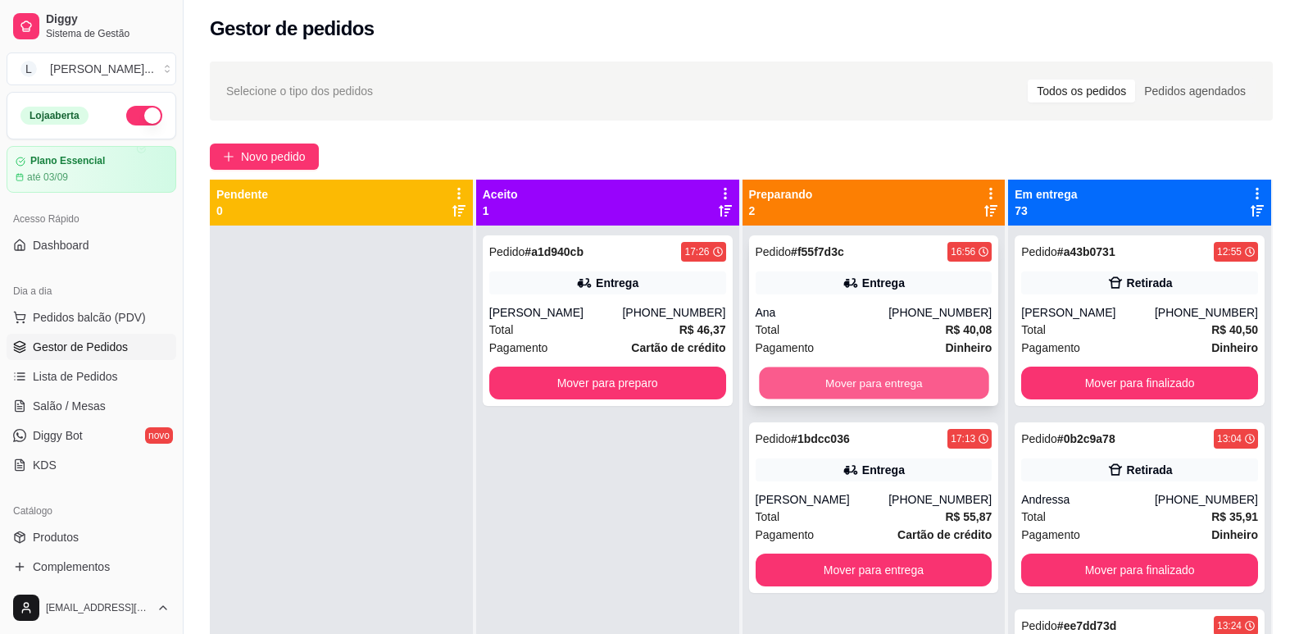
click at [853, 375] on button "Mover para entrega" at bounding box center [874, 383] width 230 height 32
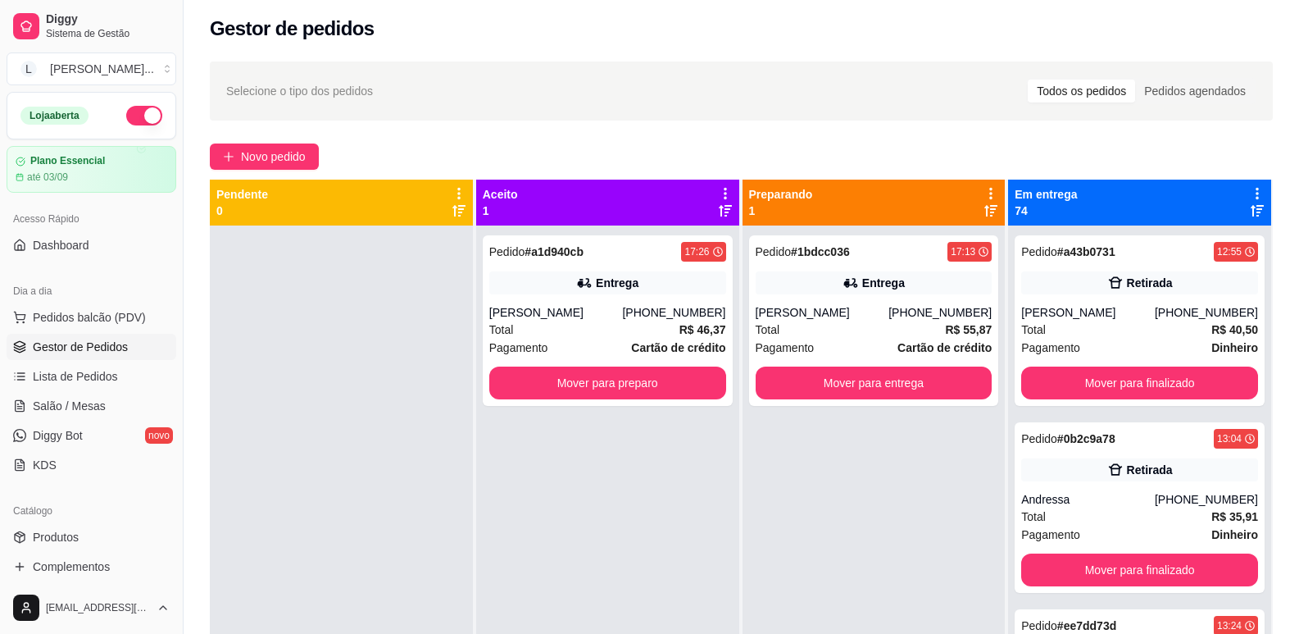
click at [140, 109] on button "button" at bounding box center [144, 116] width 36 height 20
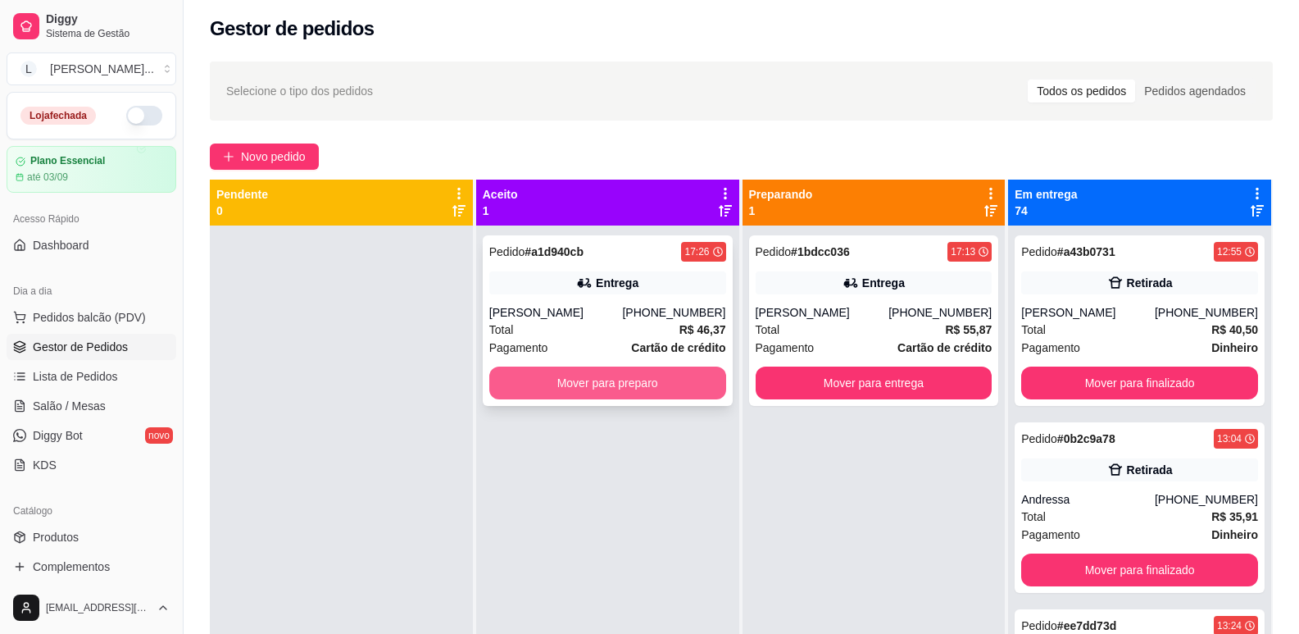
click at [692, 376] on button "Mover para preparo" at bounding box center [607, 382] width 237 height 33
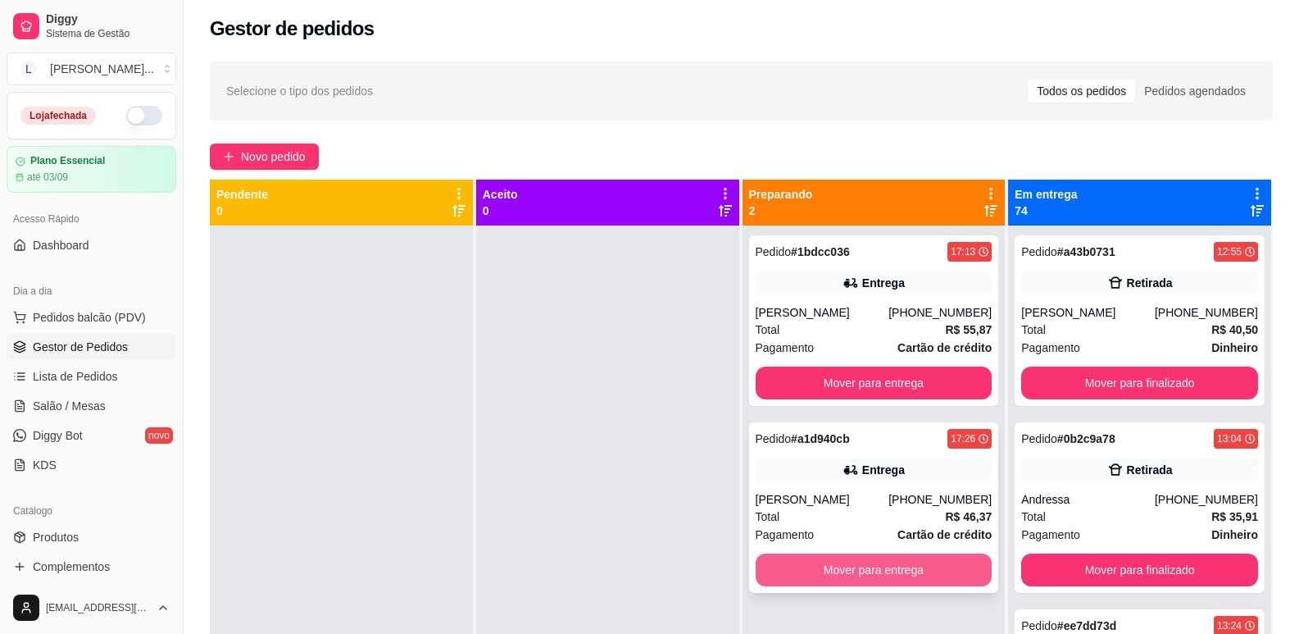
click at [865, 560] on button "Mover para entrega" at bounding box center [874, 569] width 237 height 33
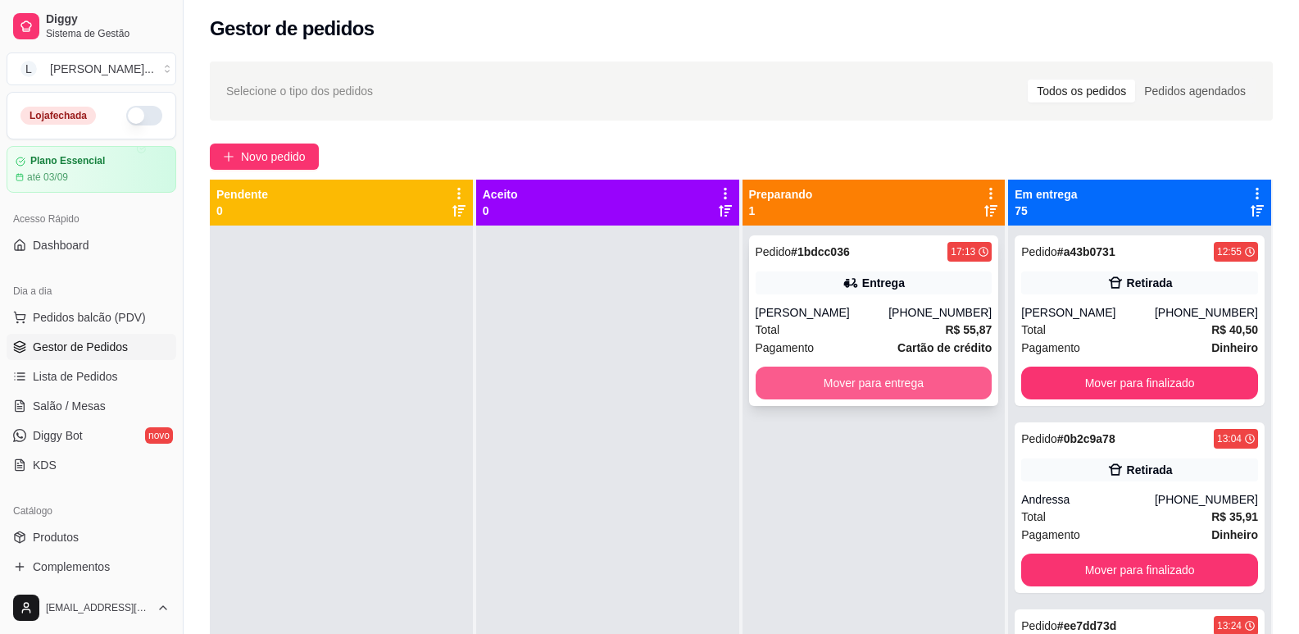
click at [849, 382] on button "Mover para entrega" at bounding box center [874, 382] width 237 height 33
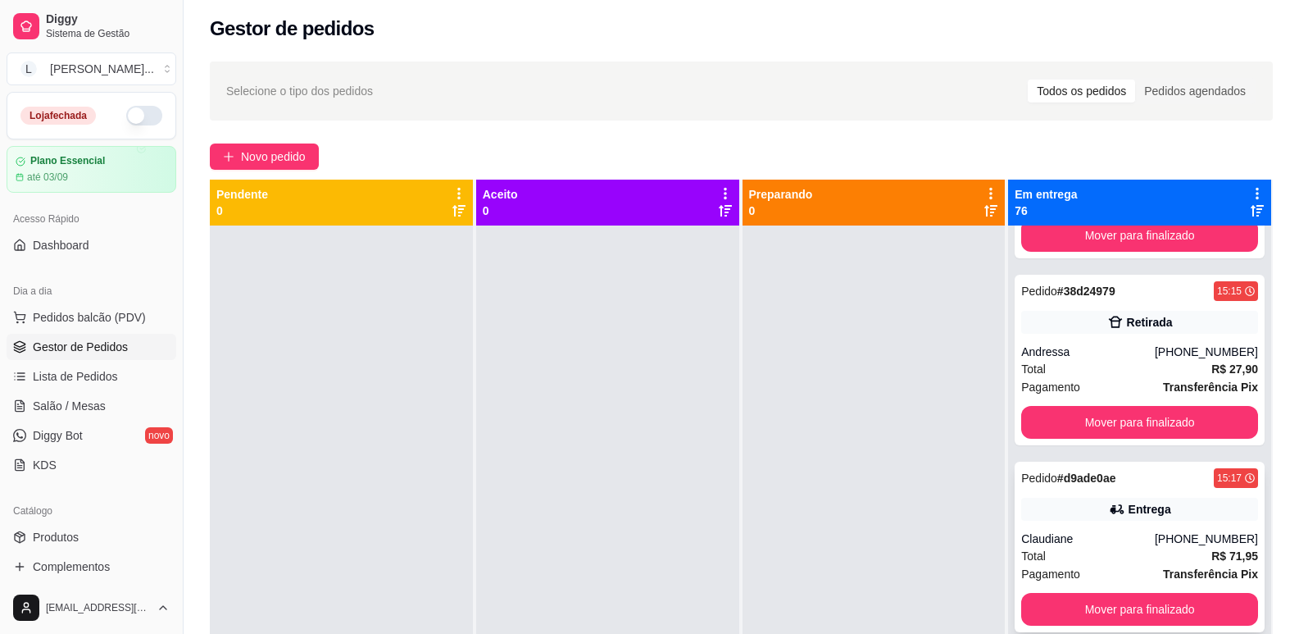
scroll to position [12543, 0]
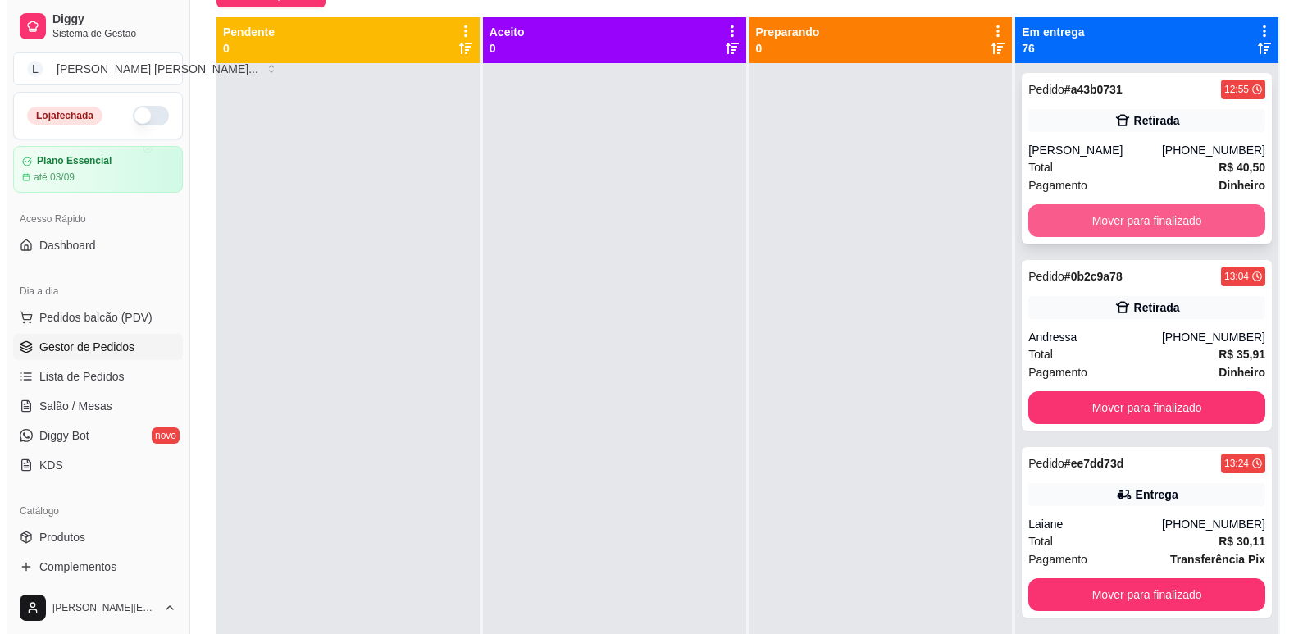
scroll to position [86, 0]
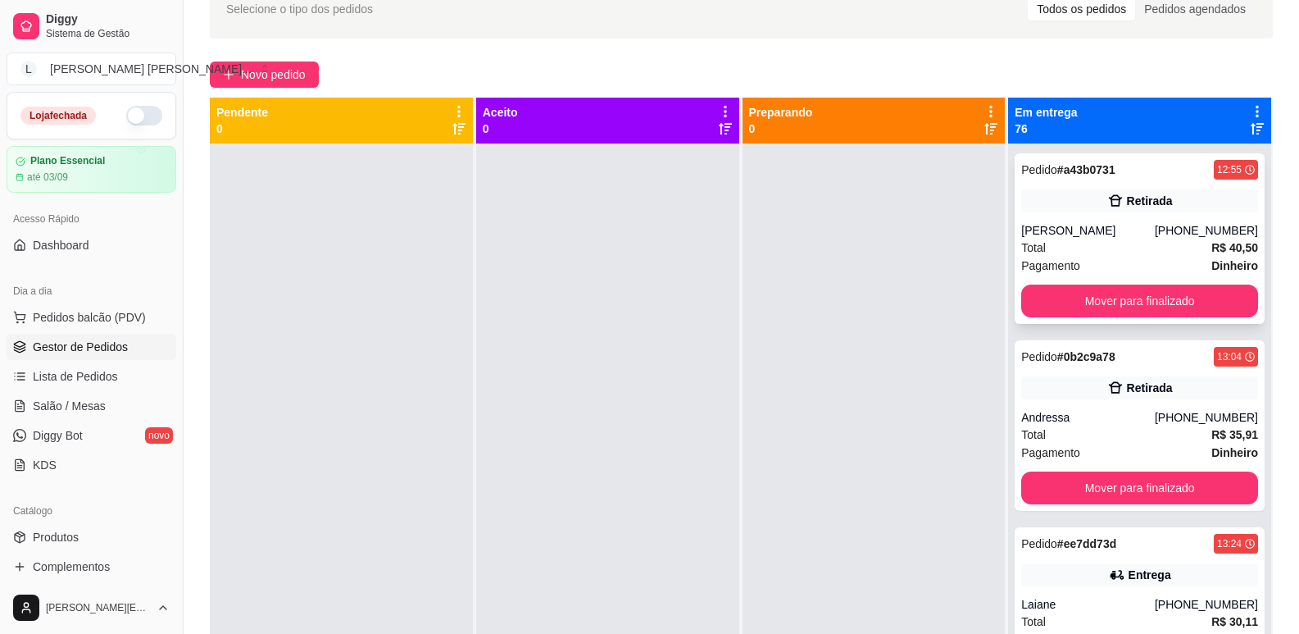
click at [1095, 247] on div "Total R$ 40,50" at bounding box center [1140, 248] width 237 height 18
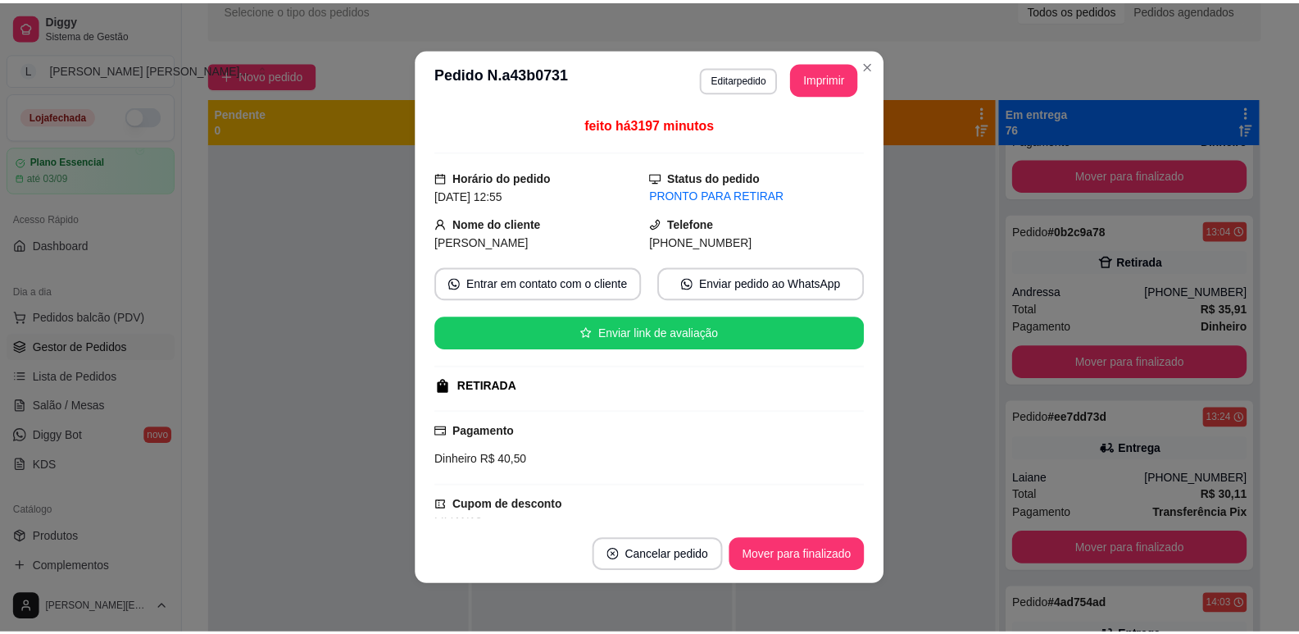
scroll to position [164, 0]
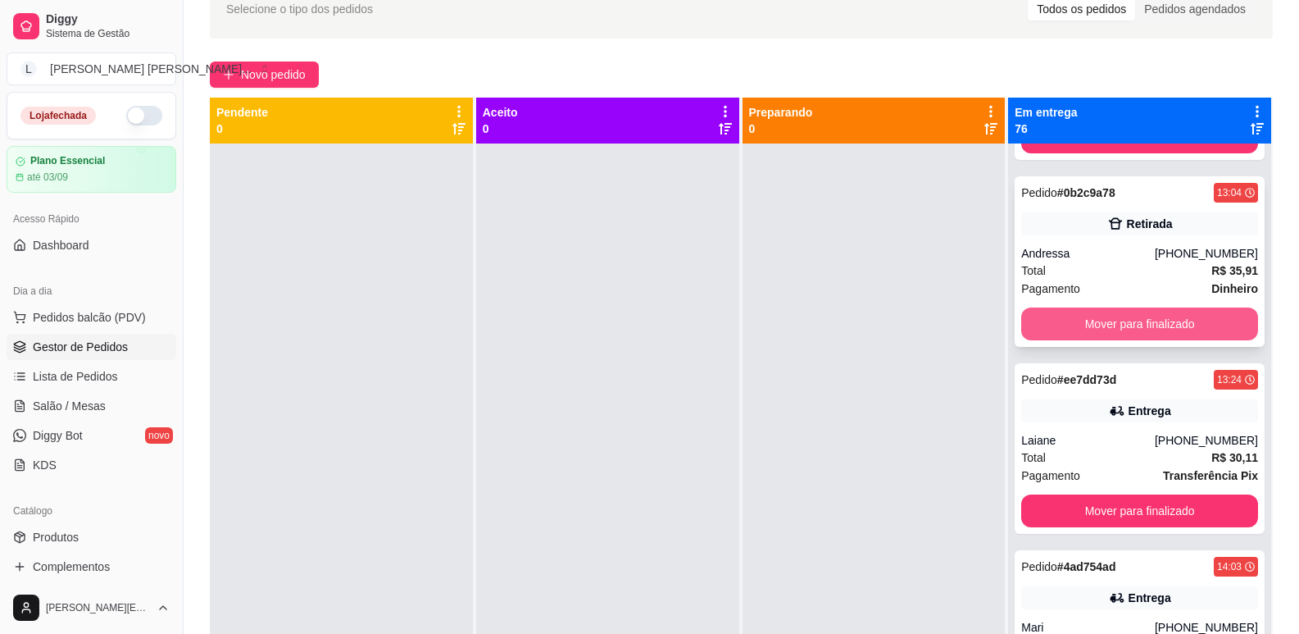
click at [1085, 324] on button "Mover para finalizado" at bounding box center [1140, 323] width 237 height 33
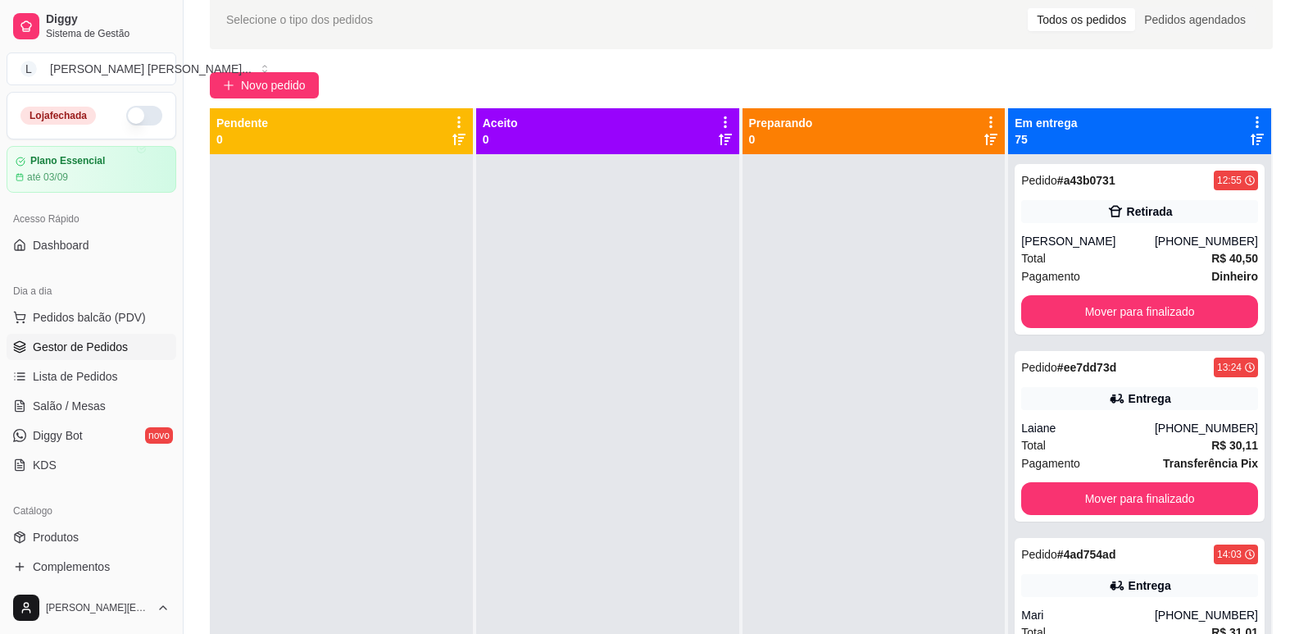
scroll to position [0, 0]
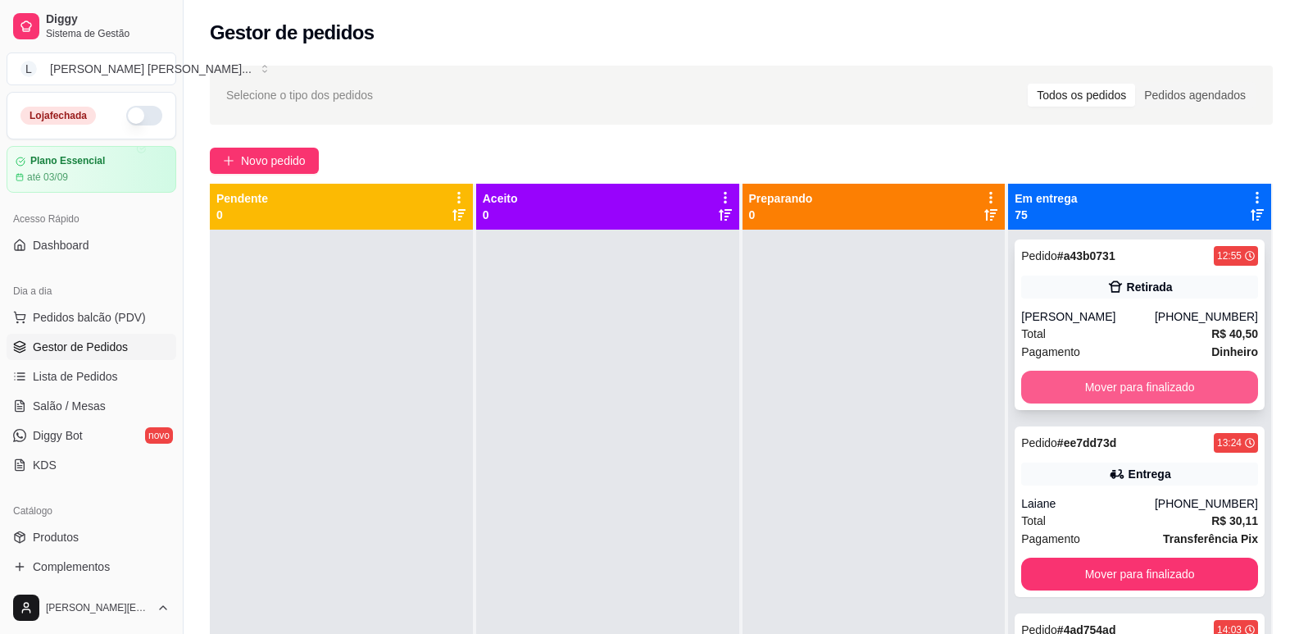
click at [1079, 375] on button "Mover para finalizado" at bounding box center [1140, 387] width 237 height 33
click at [1072, 383] on button "Mover para finalizado" at bounding box center [1141, 387] width 230 height 32
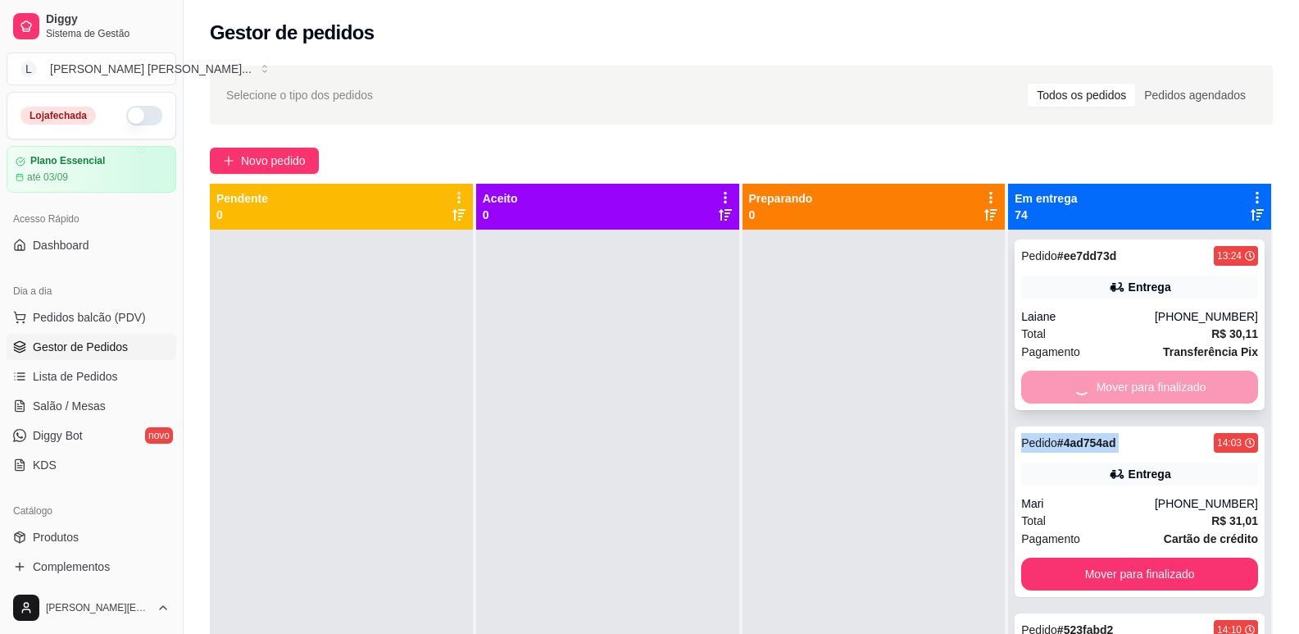
click at [1072, 383] on div "Mover para finalizado" at bounding box center [1140, 387] width 237 height 33
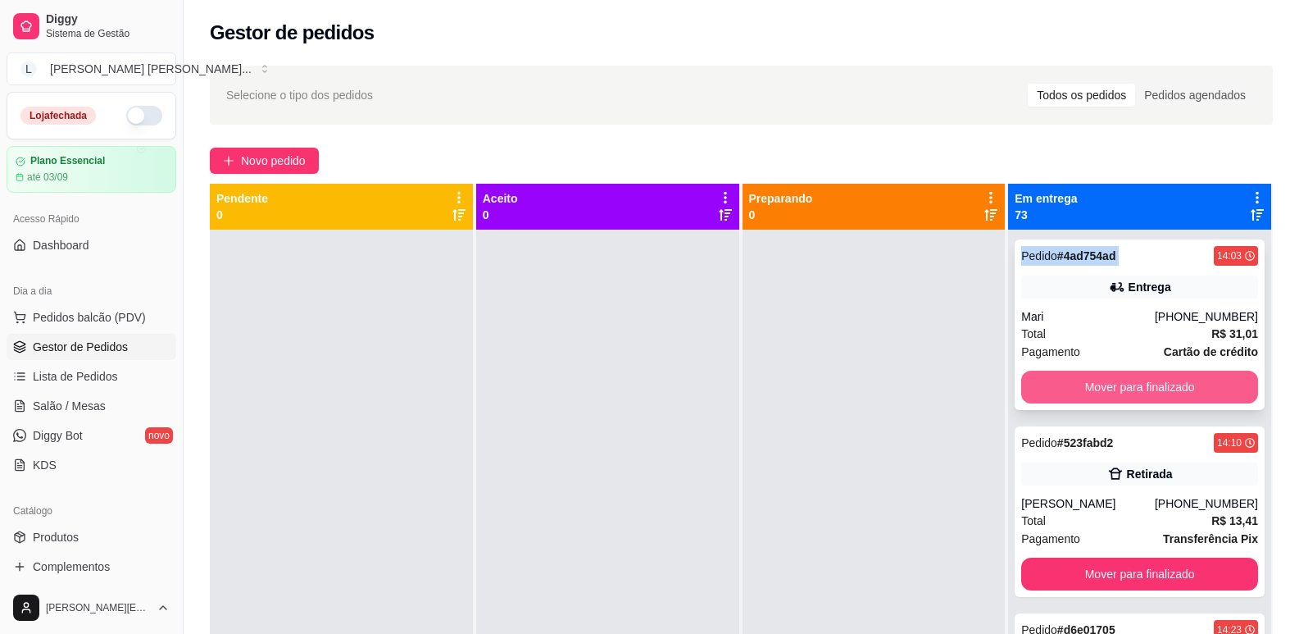
click at [1094, 396] on button "Mover para finalizado" at bounding box center [1140, 387] width 237 height 33
click at [1093, 389] on button "Mover para finalizado" at bounding box center [1141, 387] width 230 height 32
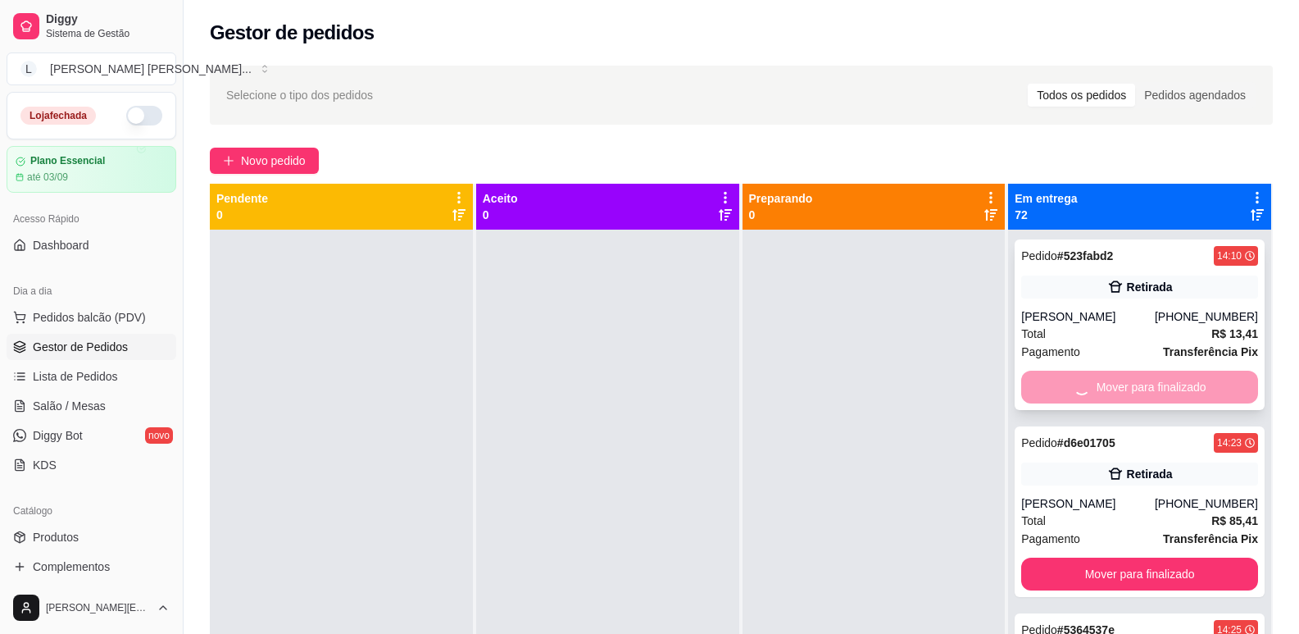
click at [1093, 557] on button "Mover para finalizado" at bounding box center [1140, 573] width 237 height 33
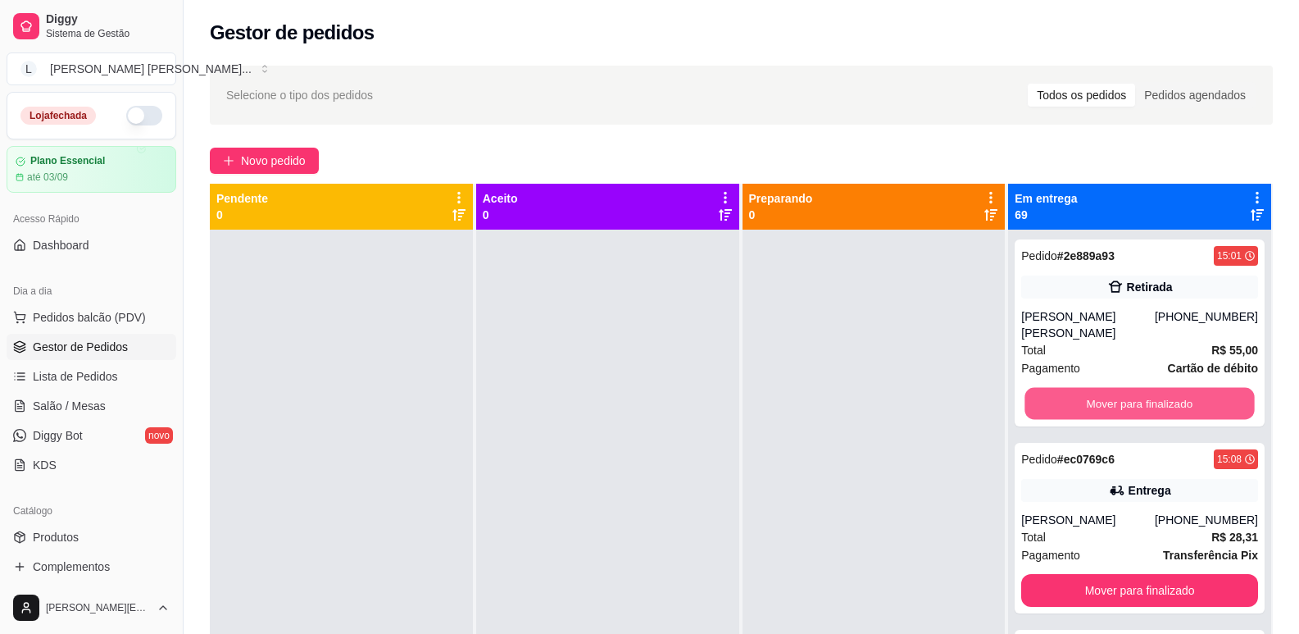
click at [1093, 388] on button "Mover para finalizado" at bounding box center [1141, 404] width 230 height 32
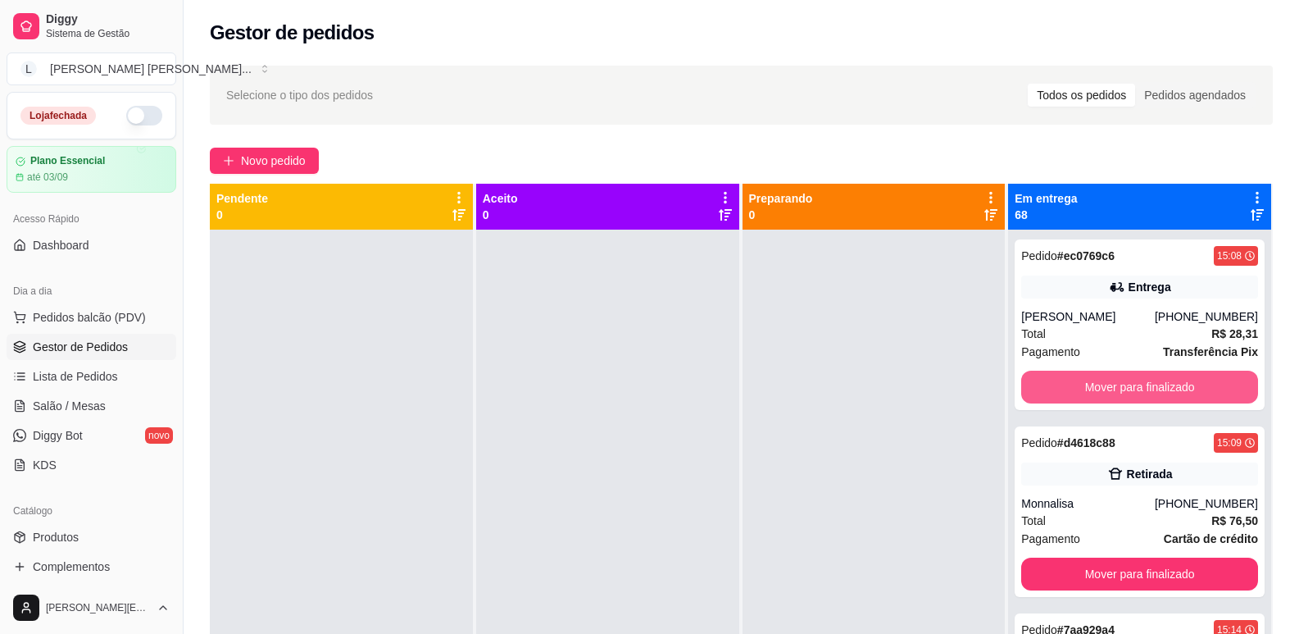
click at [1093, 386] on button "Mover para finalizado" at bounding box center [1140, 387] width 237 height 33
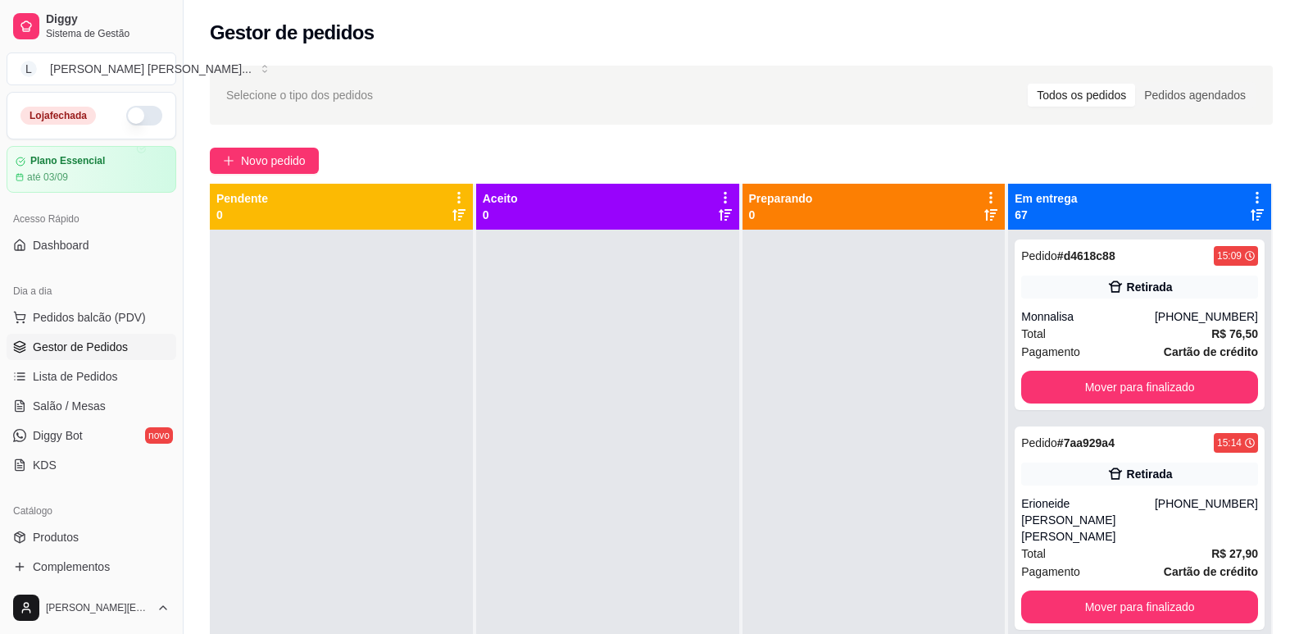
click at [1250, 191] on icon at bounding box center [1257, 197] width 15 height 15
click at [1250, 191] on icon at bounding box center [1257, 197] width 14 height 14
click at [1099, 389] on button "Mover para finalizado" at bounding box center [1140, 387] width 237 height 33
click at [1099, 590] on button "Mover para finalizado" at bounding box center [1140, 606] width 237 height 33
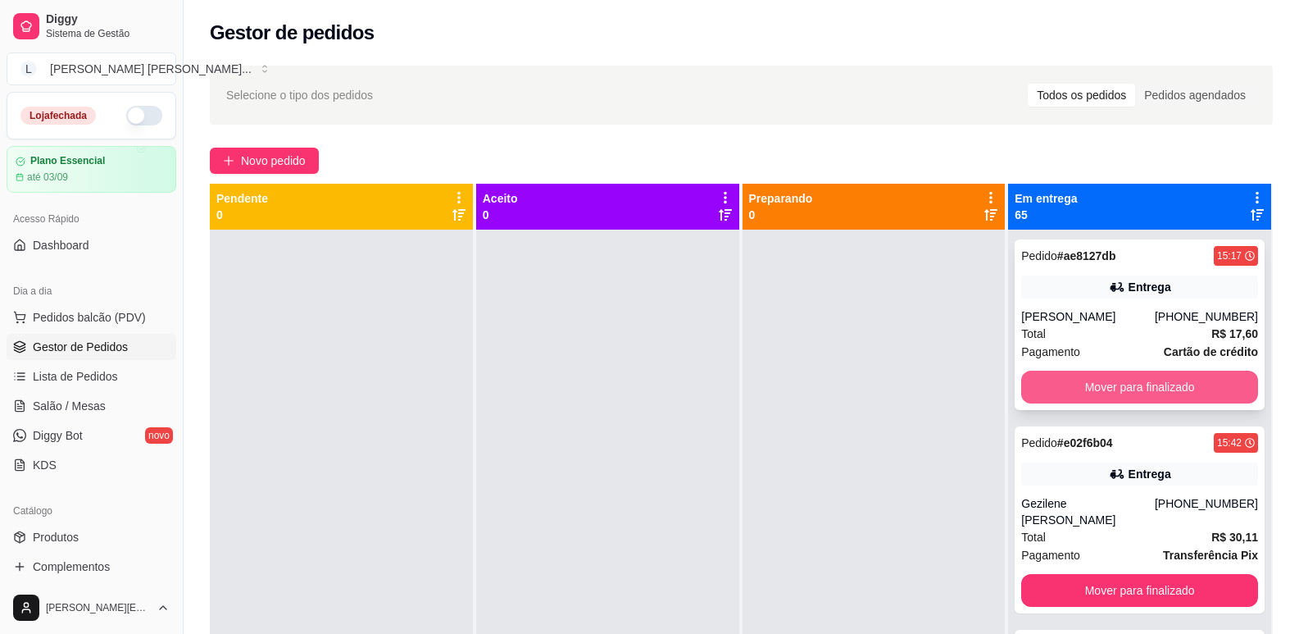
click at [1100, 388] on button "Mover para finalizado" at bounding box center [1140, 387] width 237 height 33
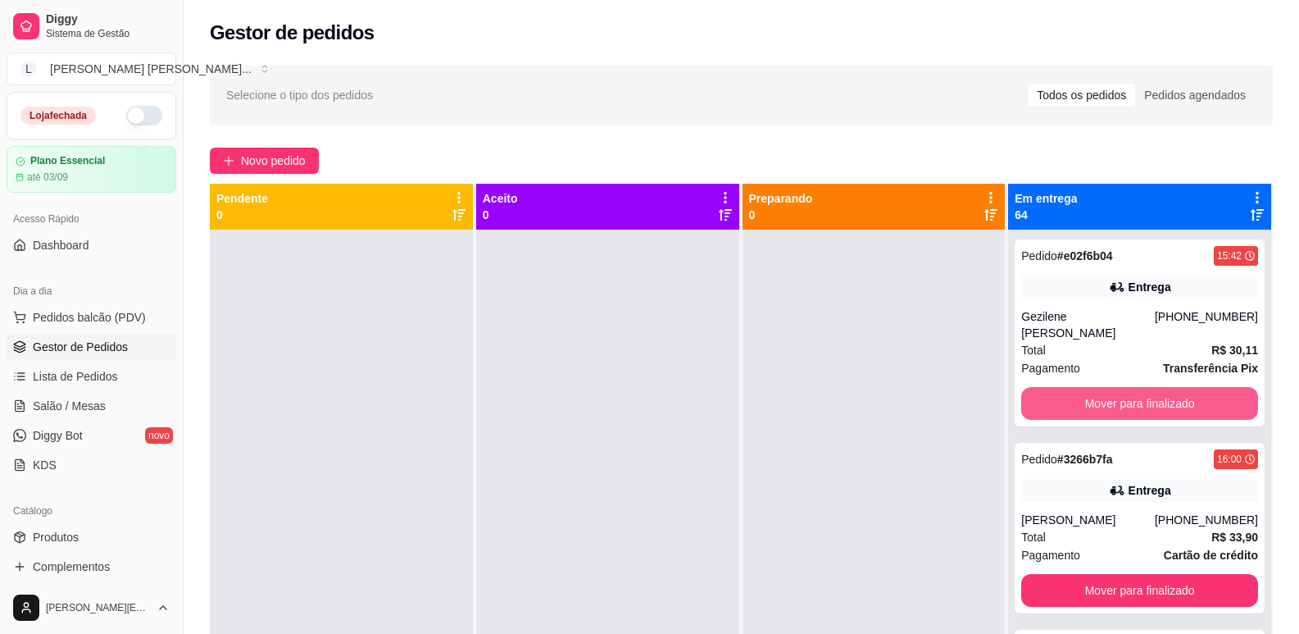
click at [1100, 388] on button "Mover para finalizado" at bounding box center [1140, 403] width 237 height 33
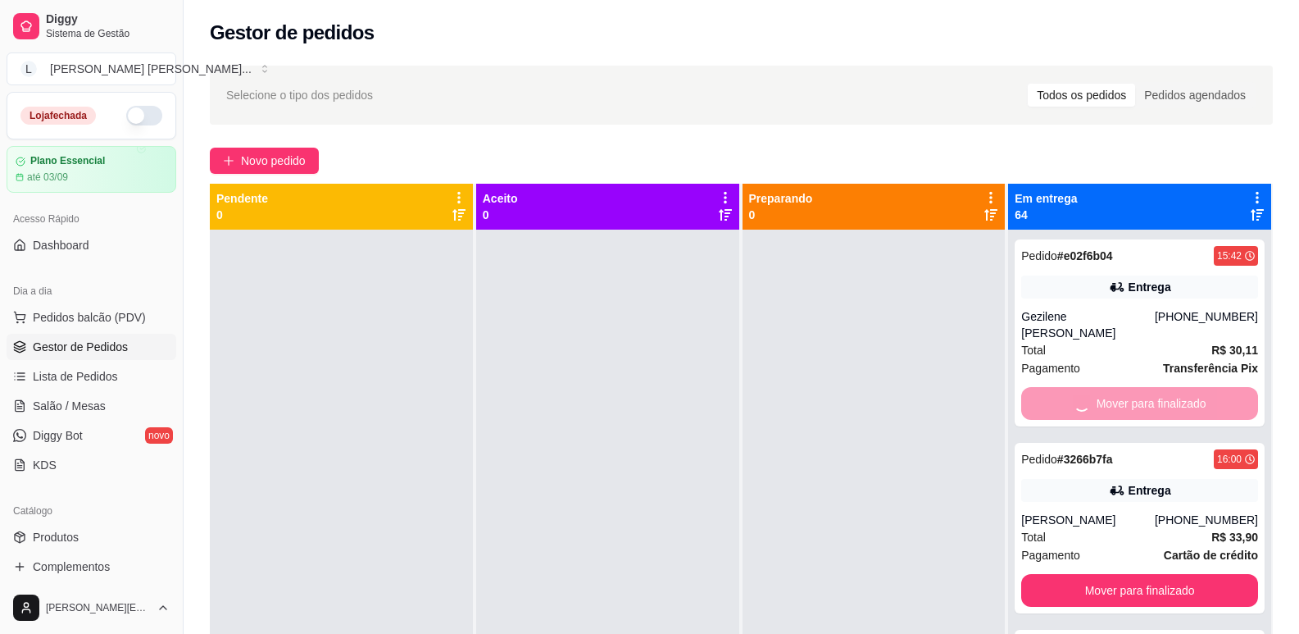
click at [1100, 574] on button "Mover para finalizado" at bounding box center [1140, 590] width 237 height 33
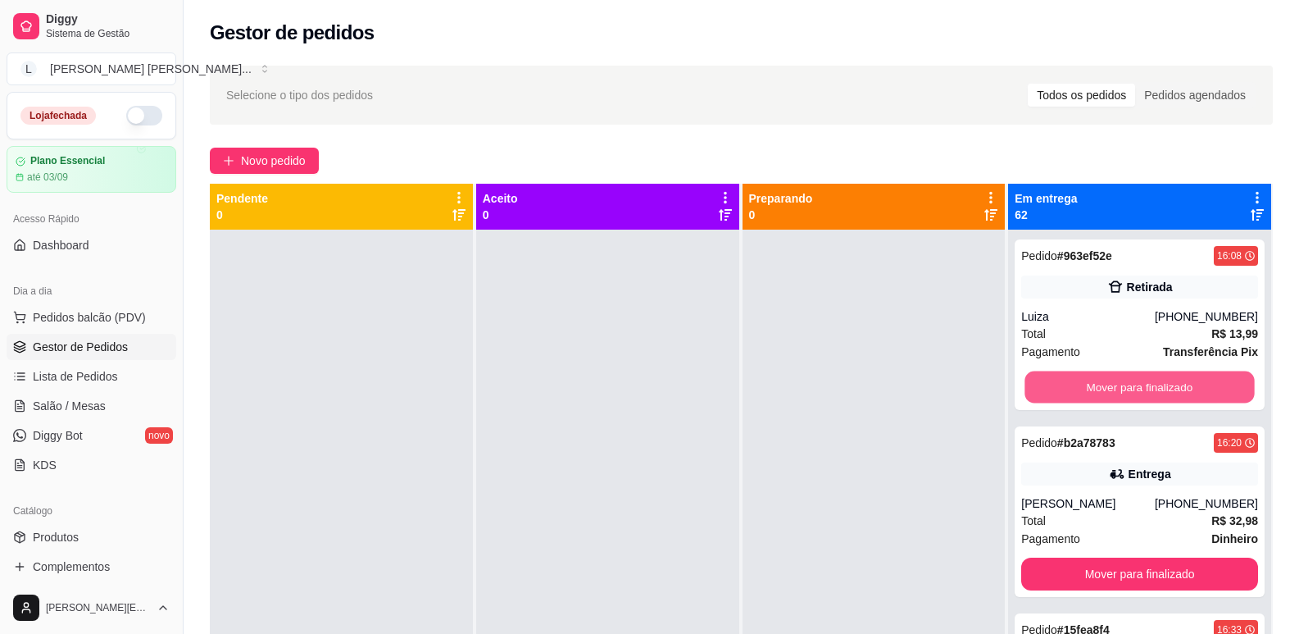
click at [1100, 388] on button "Mover para finalizado" at bounding box center [1141, 387] width 230 height 32
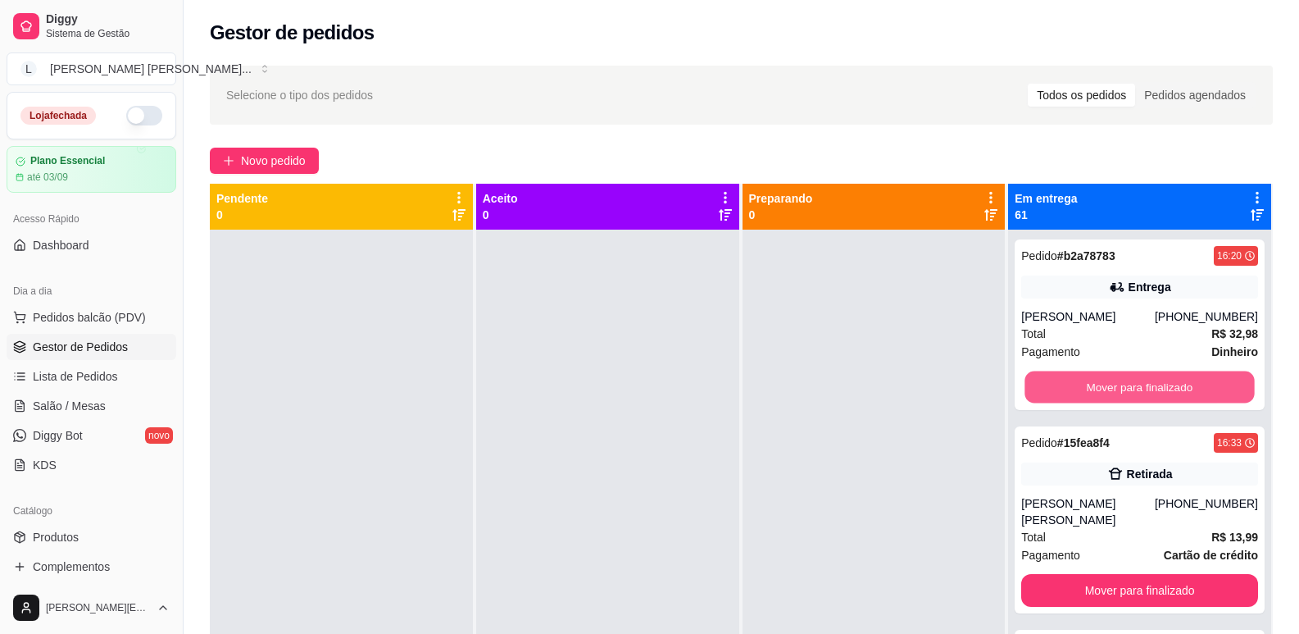
click at [1100, 388] on button "Mover para finalizado" at bounding box center [1141, 387] width 230 height 32
click at [1100, 574] on button "Mover para finalizado" at bounding box center [1140, 590] width 237 height 33
click at [1100, 388] on button "Mover para finalizado" at bounding box center [1141, 387] width 230 height 32
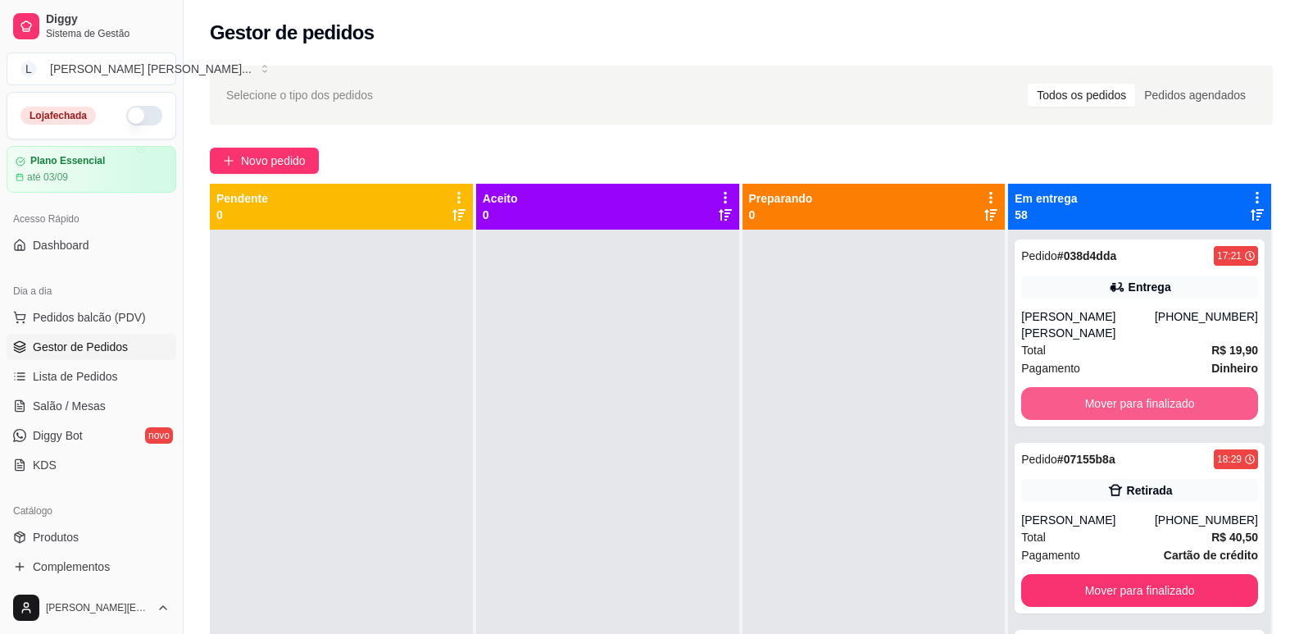
click at [1100, 388] on button "Mover para finalizado" at bounding box center [1140, 403] width 237 height 33
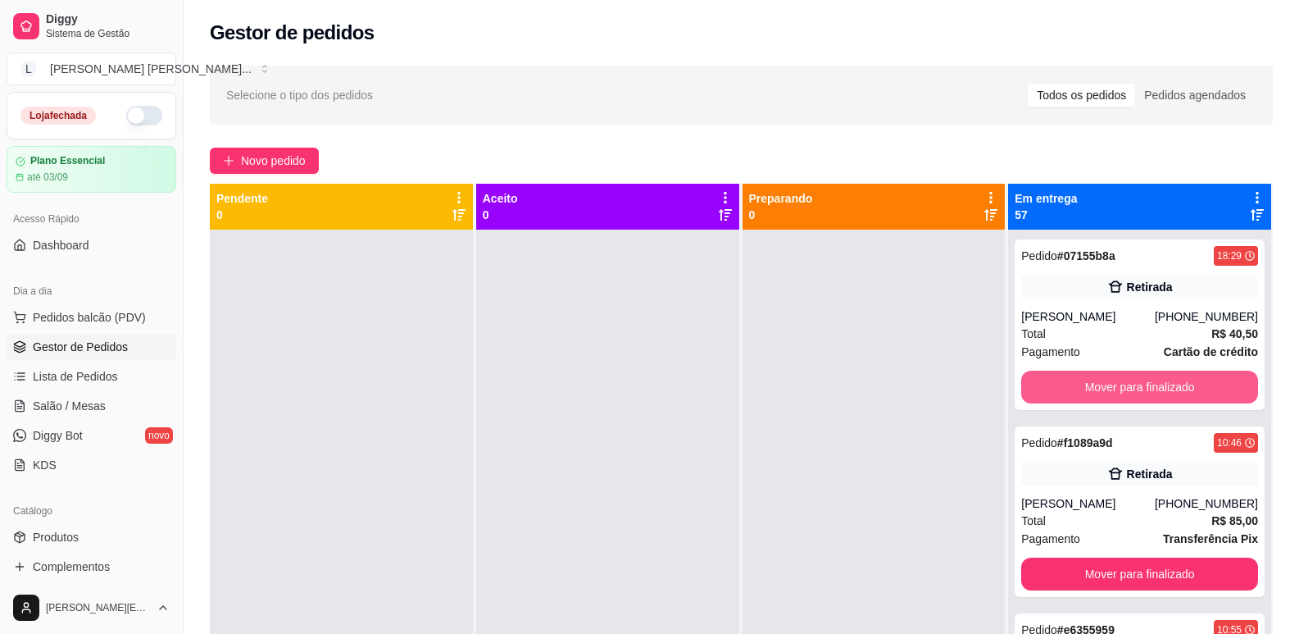
click at [1100, 388] on button "Mover para finalizado" at bounding box center [1140, 387] width 237 height 33
click at [1099, 388] on button "Mover para finalizado" at bounding box center [1140, 387] width 237 height 33
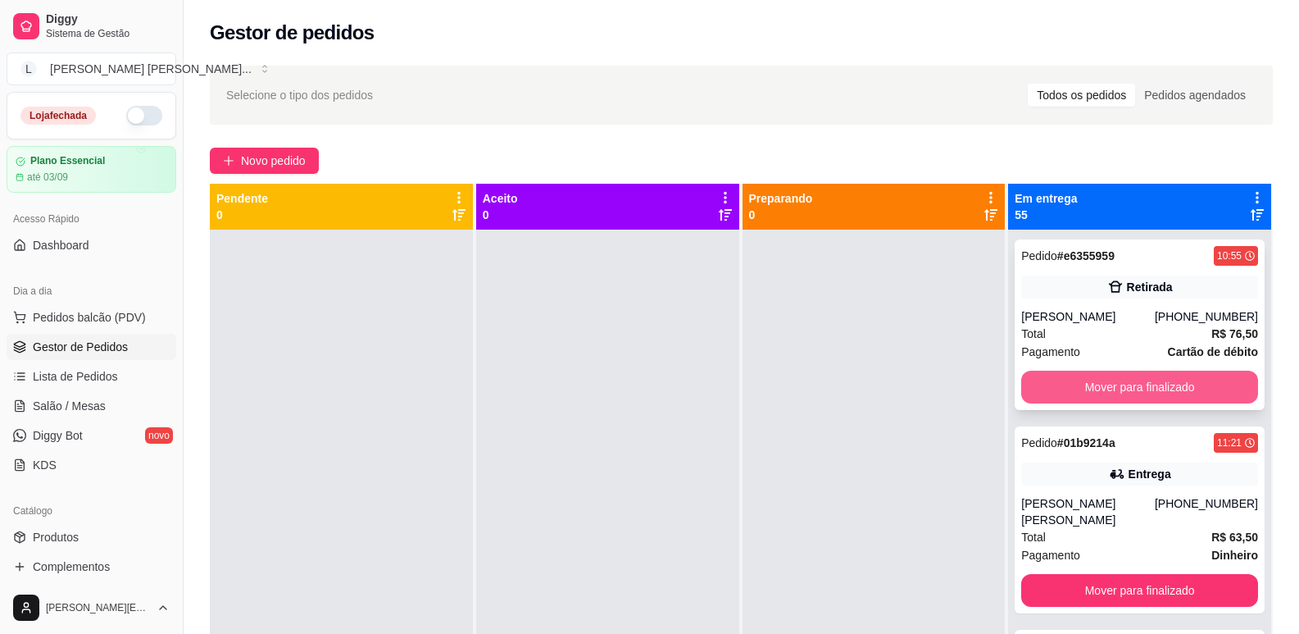
click at [1102, 388] on button "Mover para finalizado" at bounding box center [1140, 387] width 237 height 33
click at [1102, 574] on button "Mover para finalizado" at bounding box center [1140, 590] width 237 height 33
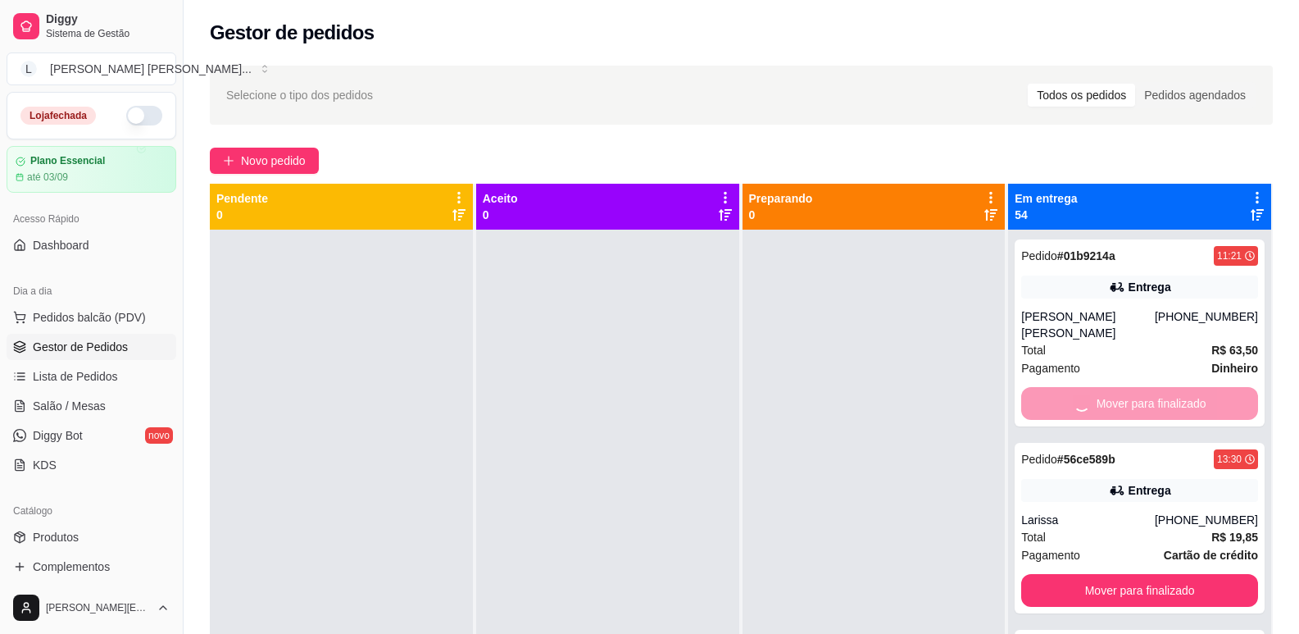
click at [1102, 574] on button "Mover para finalizado" at bounding box center [1140, 590] width 237 height 33
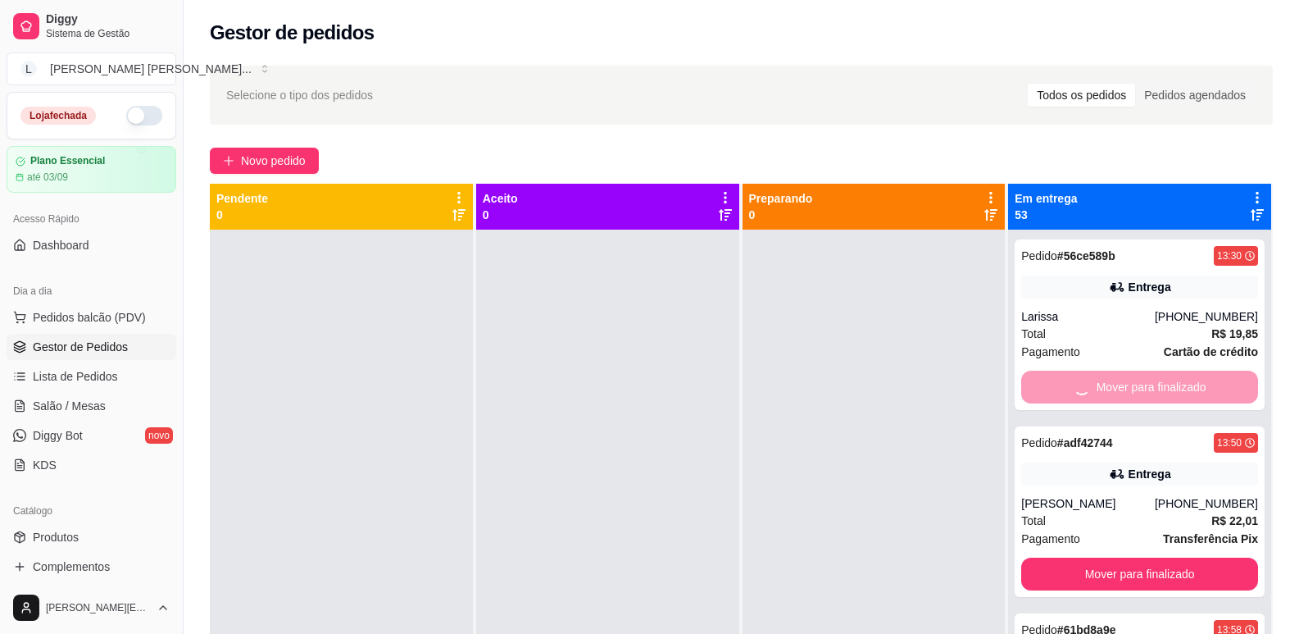
click at [1102, 557] on button "Mover para finalizado" at bounding box center [1140, 573] width 237 height 33
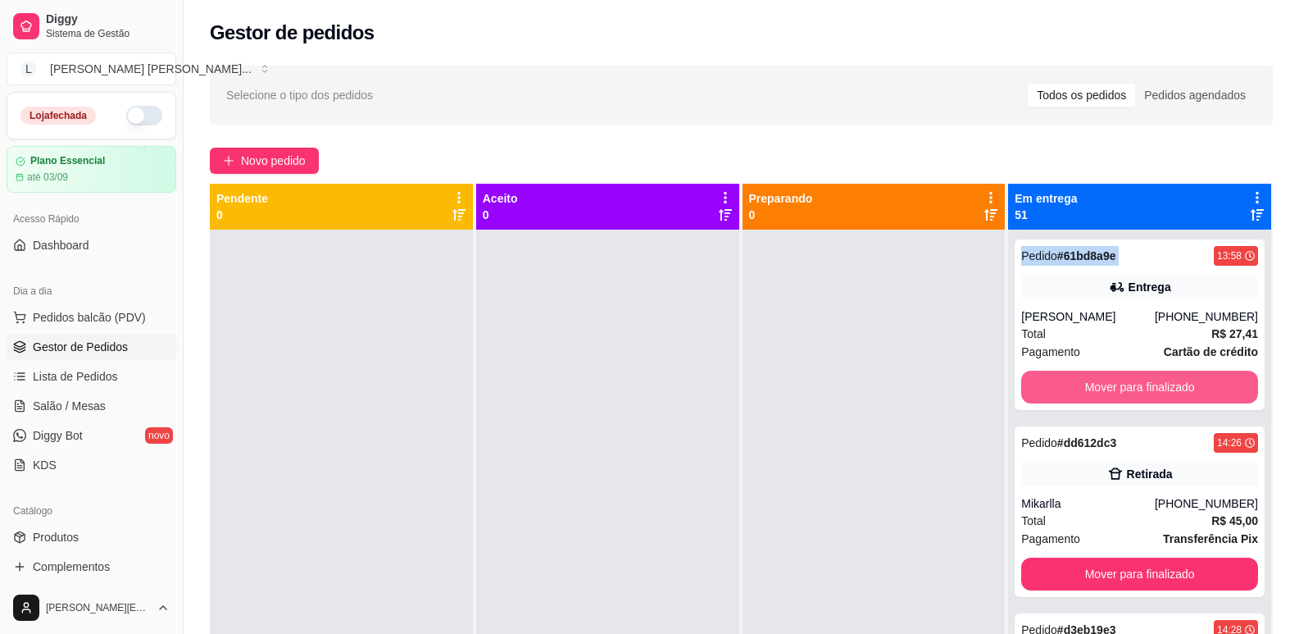
click at [1102, 388] on button "Mover para finalizado" at bounding box center [1140, 387] width 237 height 33
click at [1102, 388] on button "Mover para finalizado" at bounding box center [1141, 387] width 230 height 32
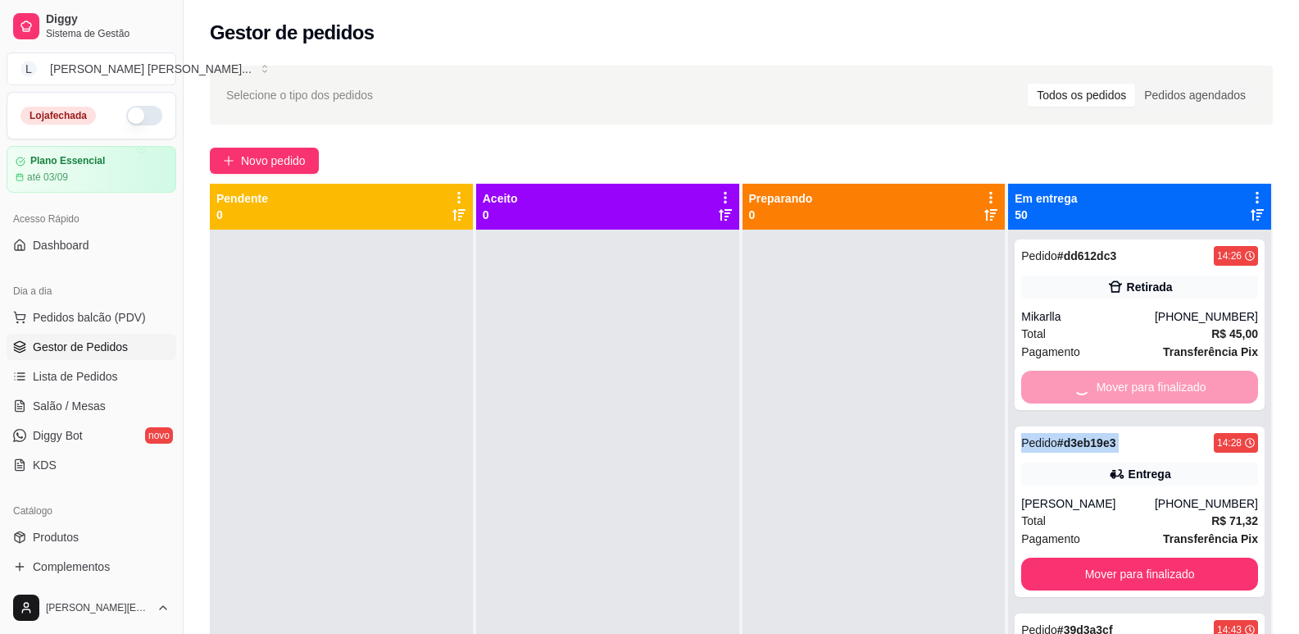
click at [1102, 388] on div "Mover para finalizado" at bounding box center [1140, 387] width 237 height 33
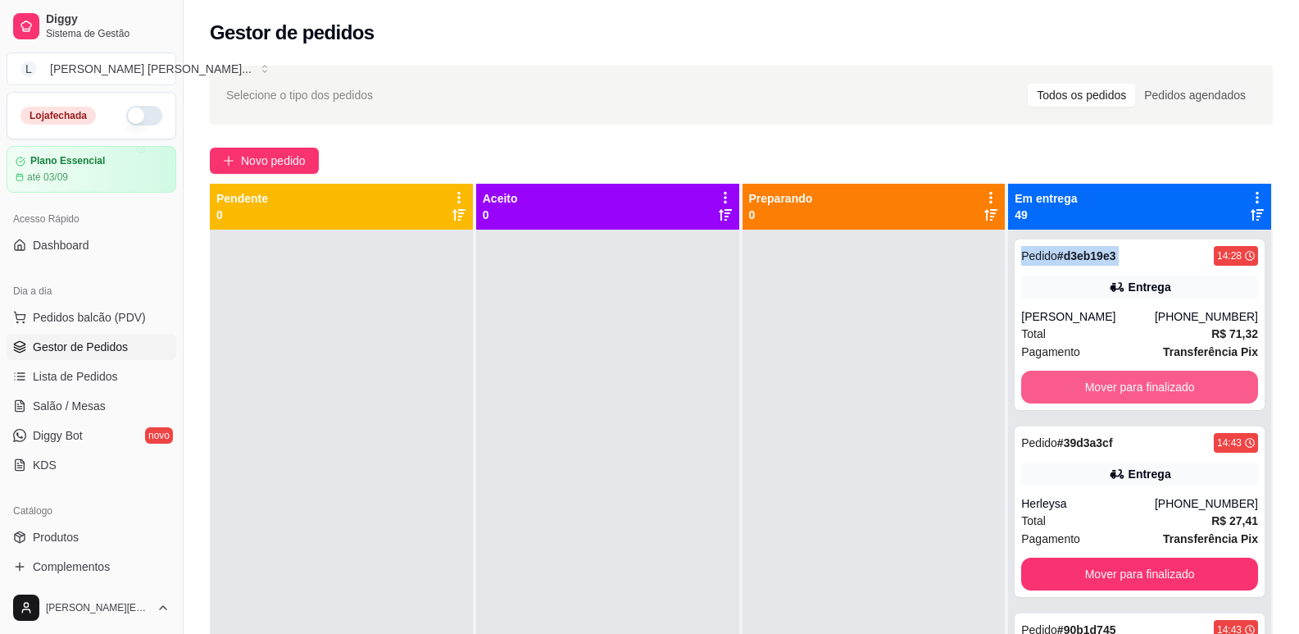
click at [1102, 388] on button "Mover para finalizado" at bounding box center [1140, 387] width 237 height 33
click at [1102, 557] on button "Mover para finalizado" at bounding box center [1140, 573] width 237 height 33
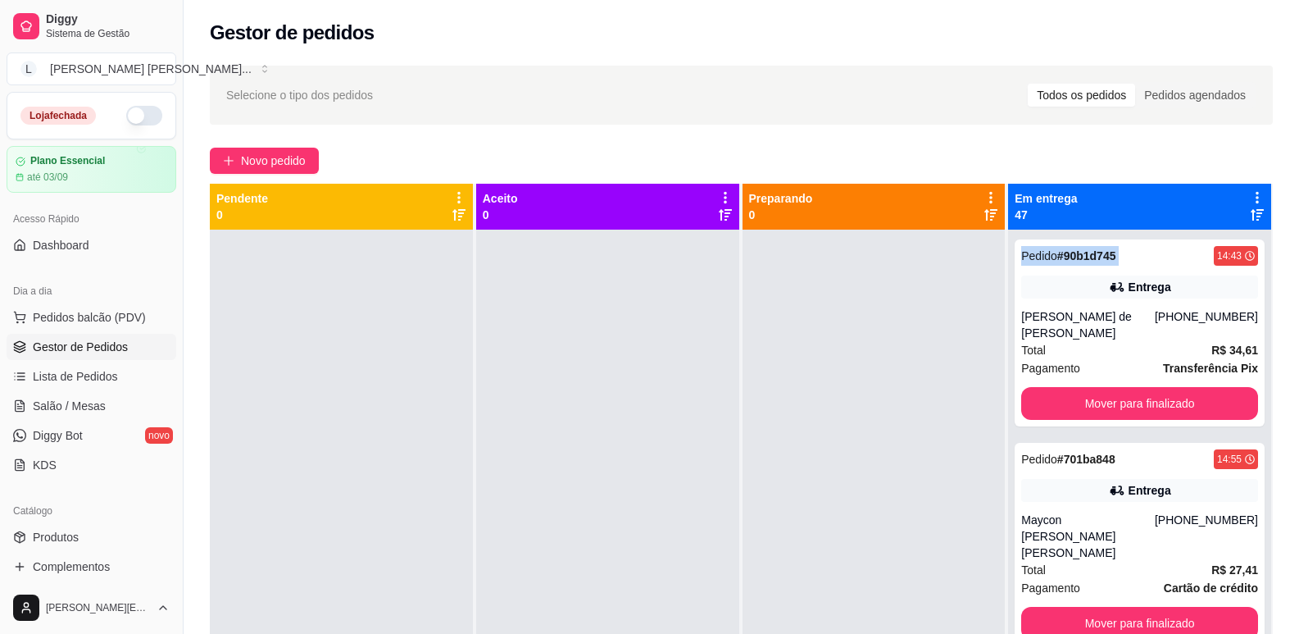
click at [1102, 386] on div "Pedido # 90b1d745 14:43 Entrega Giovanna Thays de Medeiros Santos (84) 99800-36…" at bounding box center [1140, 332] width 250 height 187
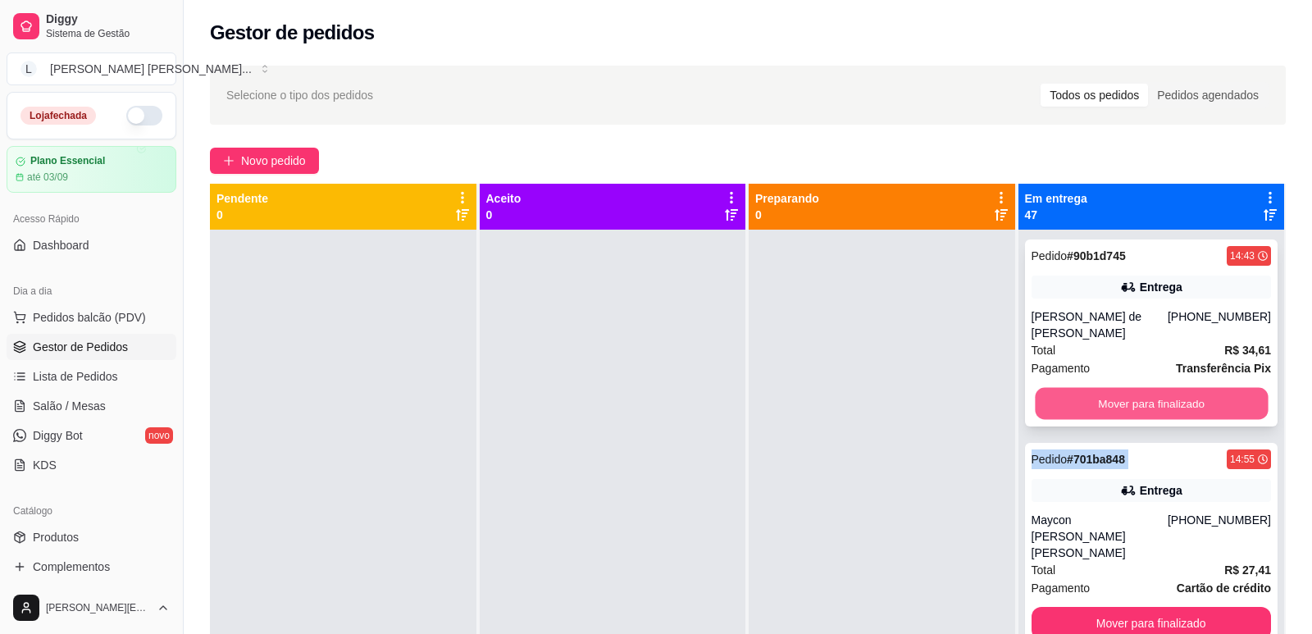
click at [1104, 392] on button "Mover para finalizado" at bounding box center [1151, 404] width 233 height 32
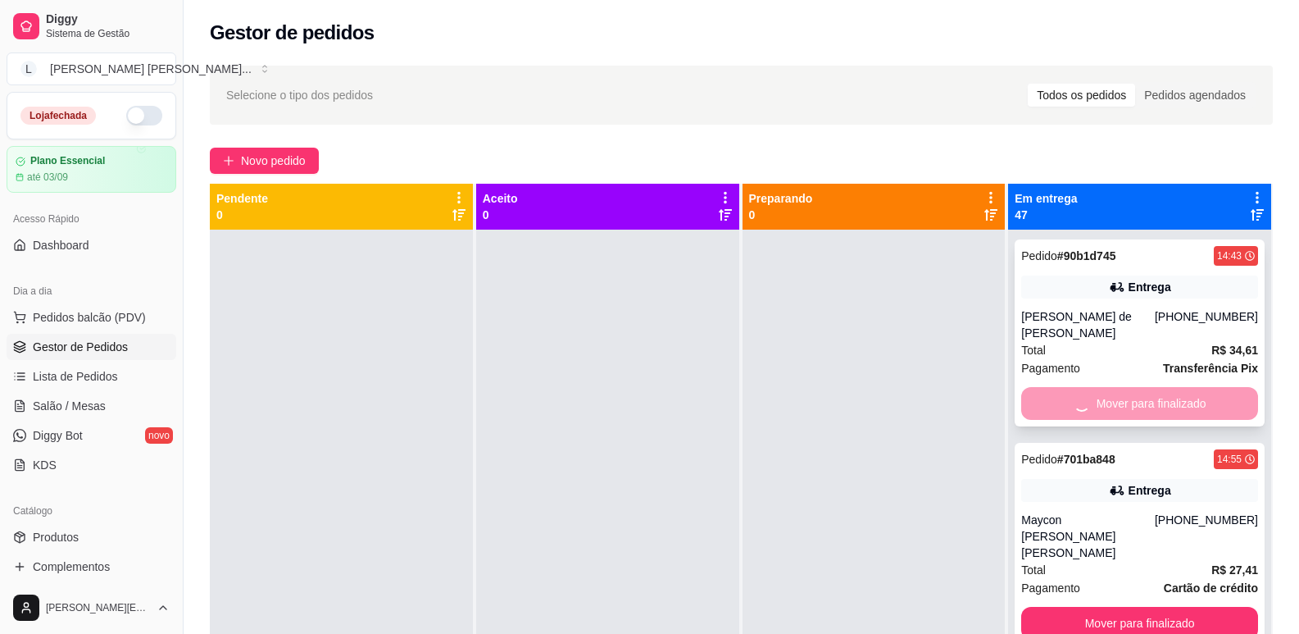
click at [1111, 400] on div "Mover para finalizado" at bounding box center [1140, 403] width 237 height 33
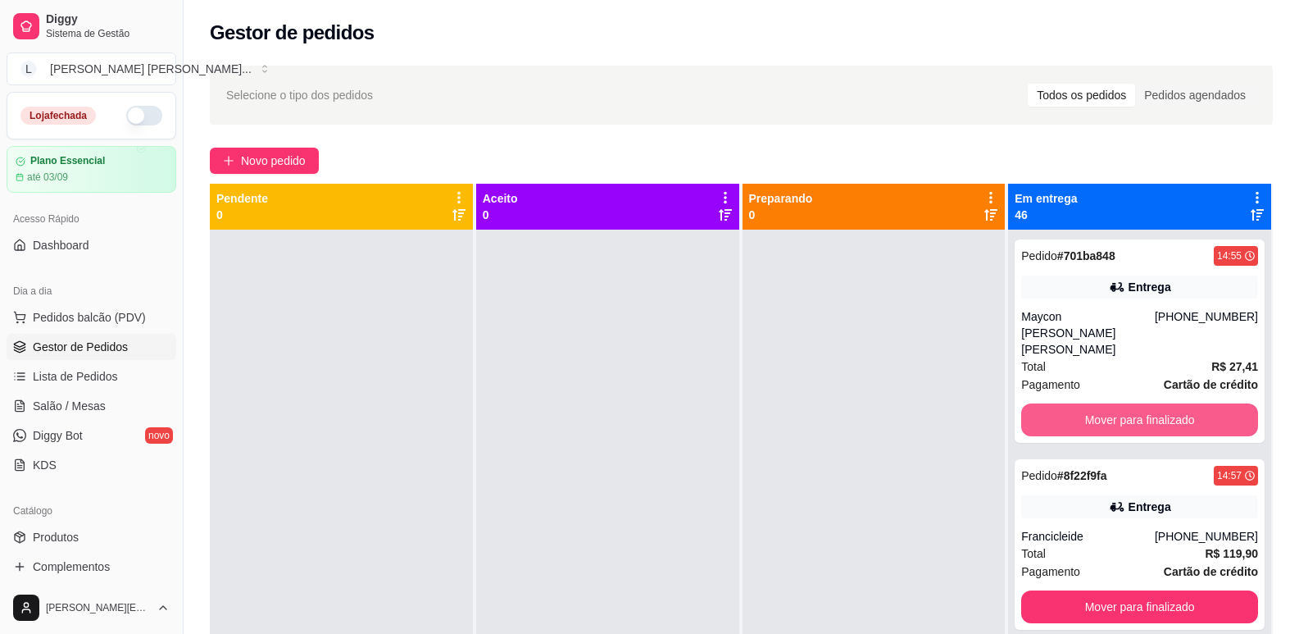
click at [1111, 403] on button "Mover para finalizado" at bounding box center [1140, 419] width 237 height 33
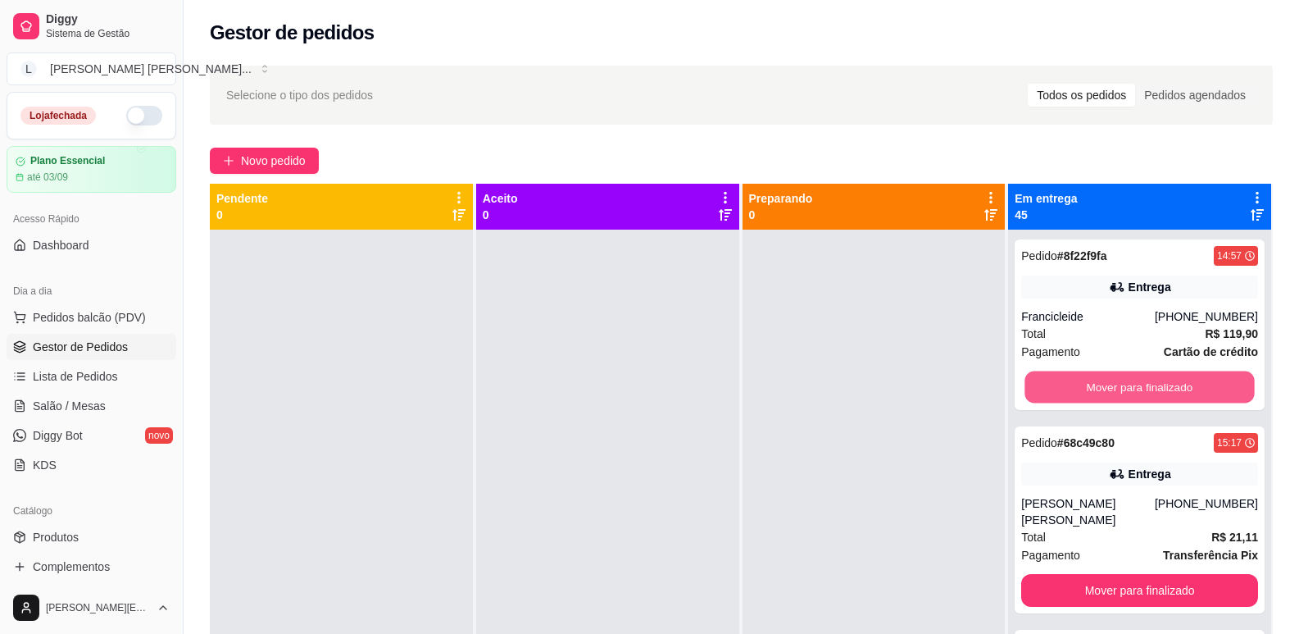
click at [1111, 400] on button "Mover para finalizado" at bounding box center [1141, 387] width 230 height 32
click at [1111, 574] on button "Mover para finalizado" at bounding box center [1140, 590] width 237 height 33
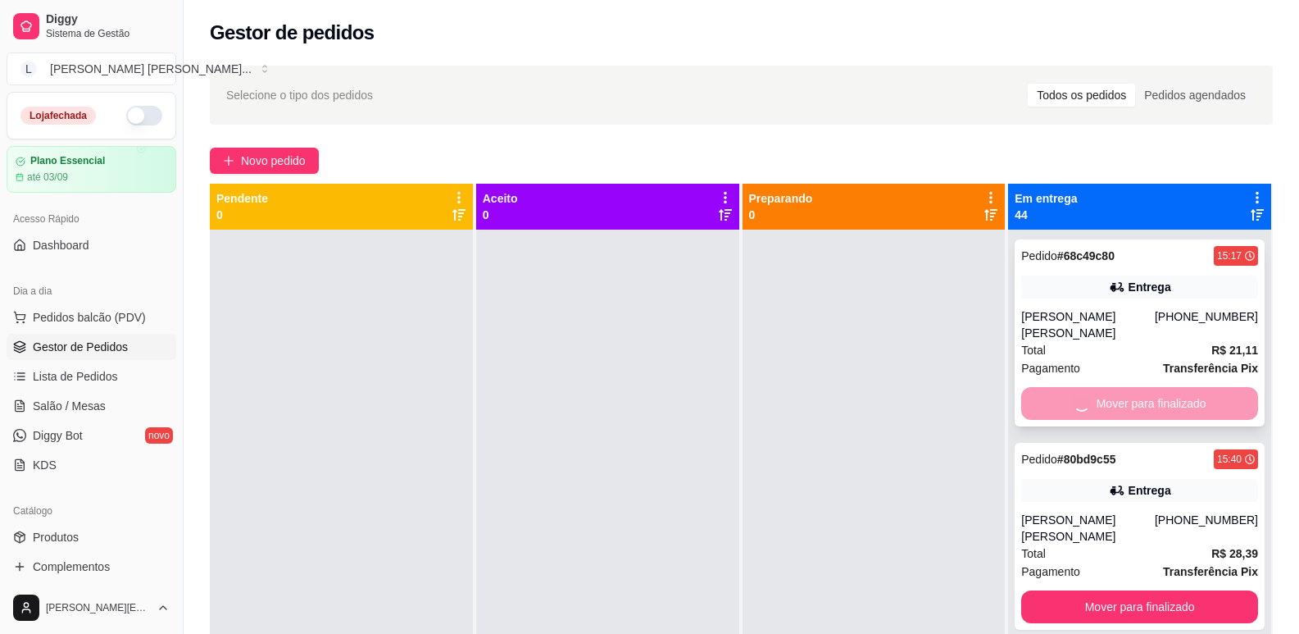
click at [1111, 590] on button "Mover para finalizado" at bounding box center [1140, 606] width 237 height 33
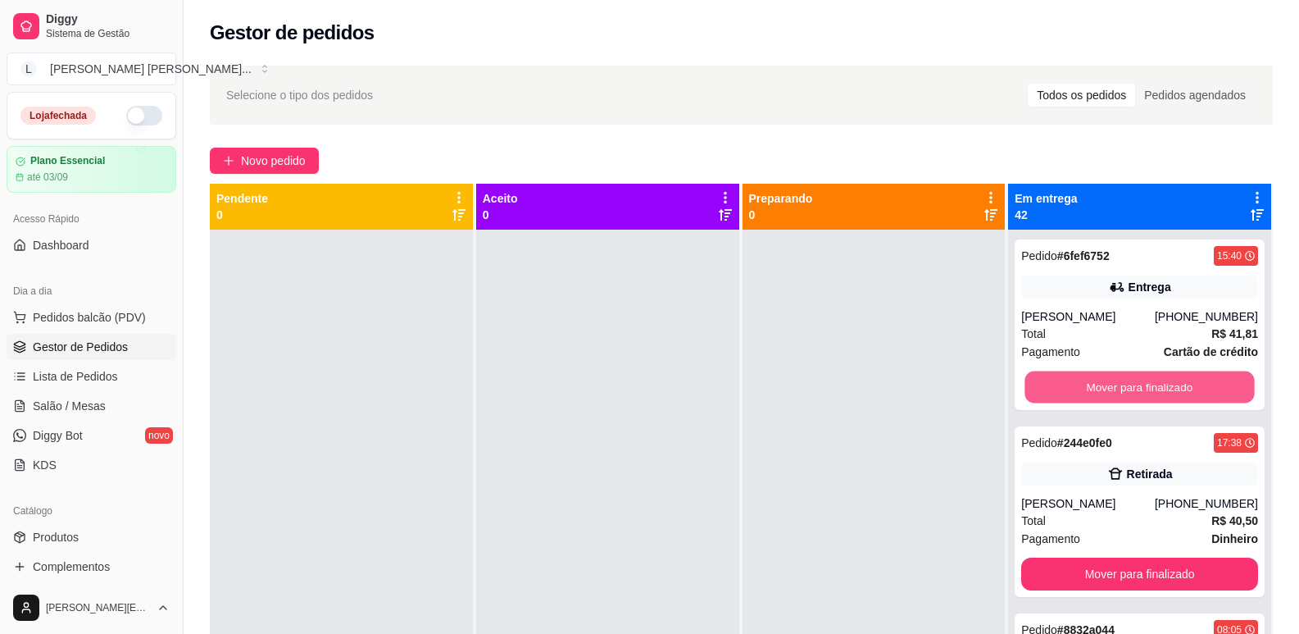
click at [1111, 394] on button "Mover para finalizado" at bounding box center [1141, 387] width 230 height 32
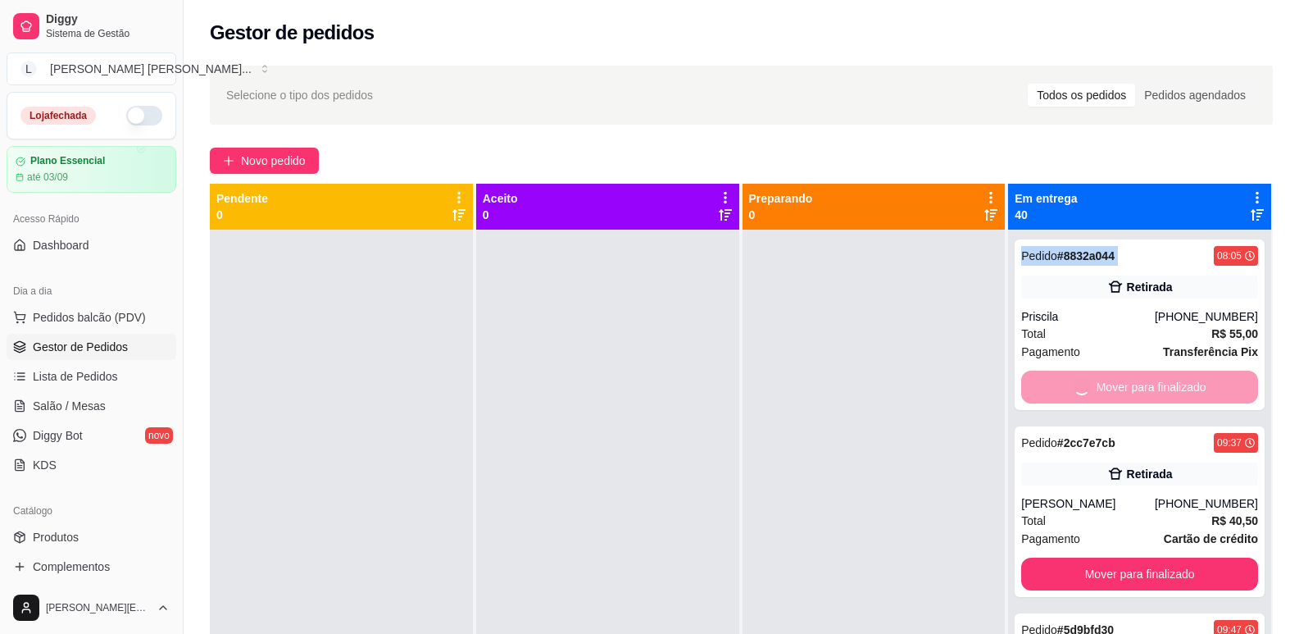
click at [1111, 557] on button "Mover para finalizado" at bounding box center [1140, 573] width 237 height 33
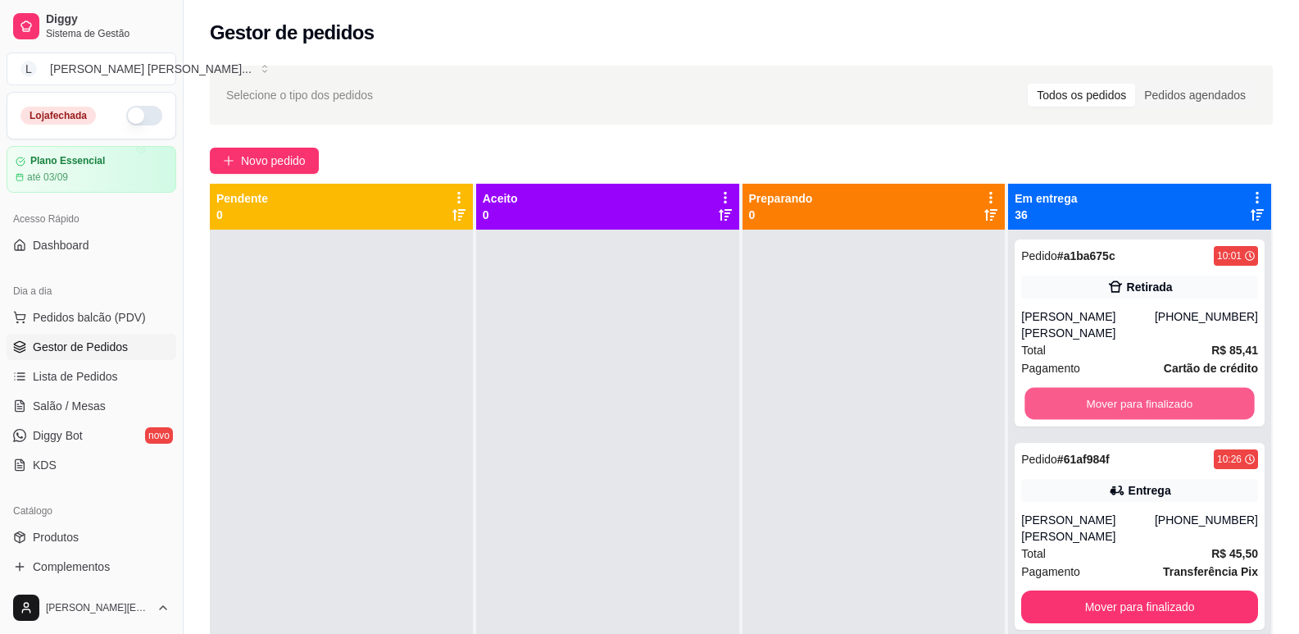
click at [1111, 394] on button "Mover para finalizado" at bounding box center [1141, 404] width 230 height 32
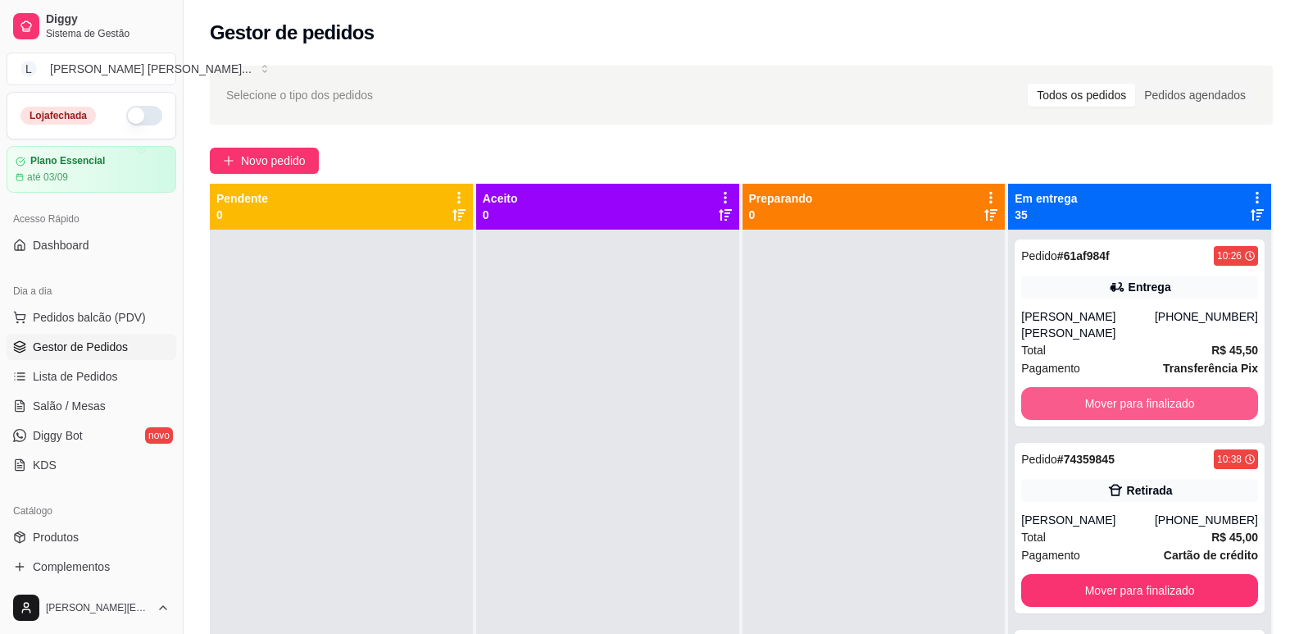
click at [1111, 394] on button "Mover para finalizado" at bounding box center [1140, 403] width 237 height 33
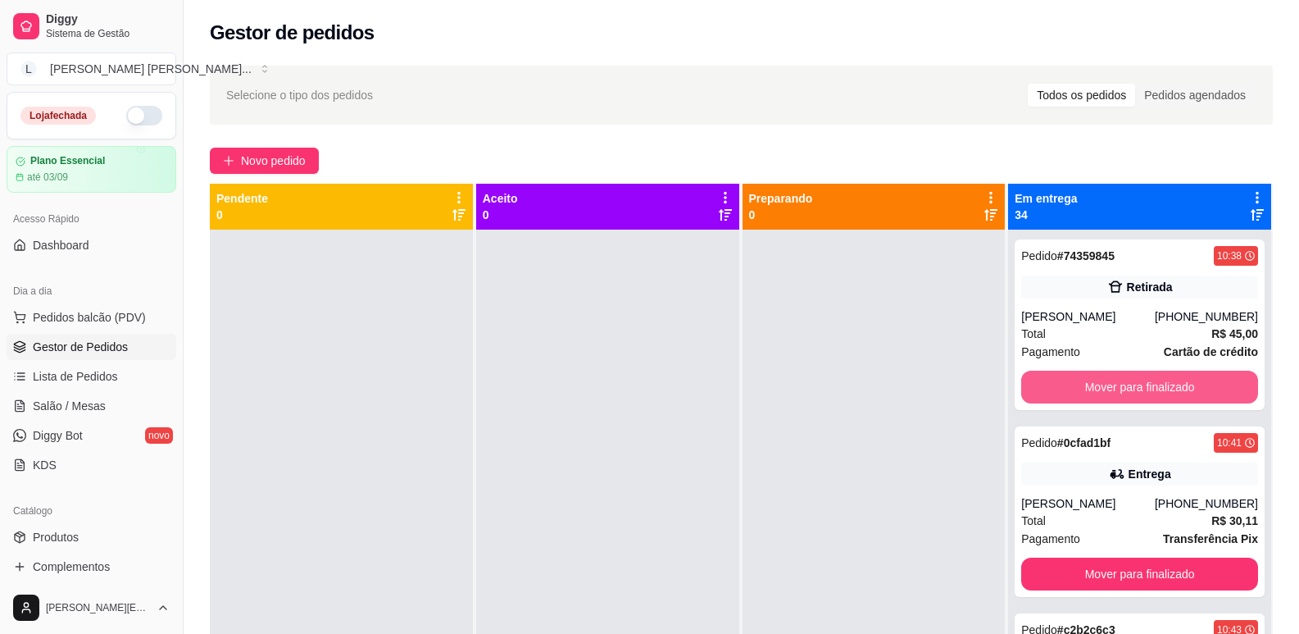
click at [1111, 394] on button "Mover para finalizado" at bounding box center [1140, 387] width 237 height 33
click at [1111, 394] on button "Mover para finalizado" at bounding box center [1141, 387] width 230 height 32
click at [1111, 557] on button "Mover para finalizado" at bounding box center [1140, 573] width 237 height 33
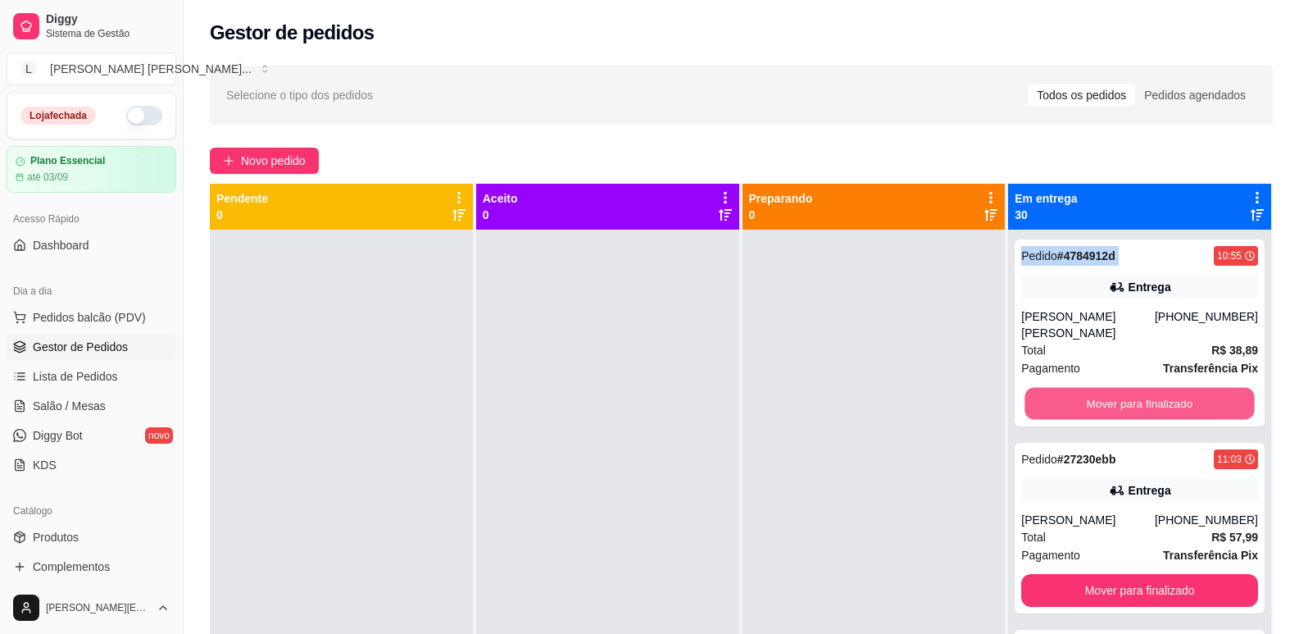
click at [1111, 394] on button "Mover para finalizado" at bounding box center [1141, 404] width 230 height 32
click at [1111, 574] on button "Mover para finalizado" at bounding box center [1140, 590] width 237 height 33
click at [1111, 394] on button "Mover para finalizado" at bounding box center [1140, 403] width 237 height 33
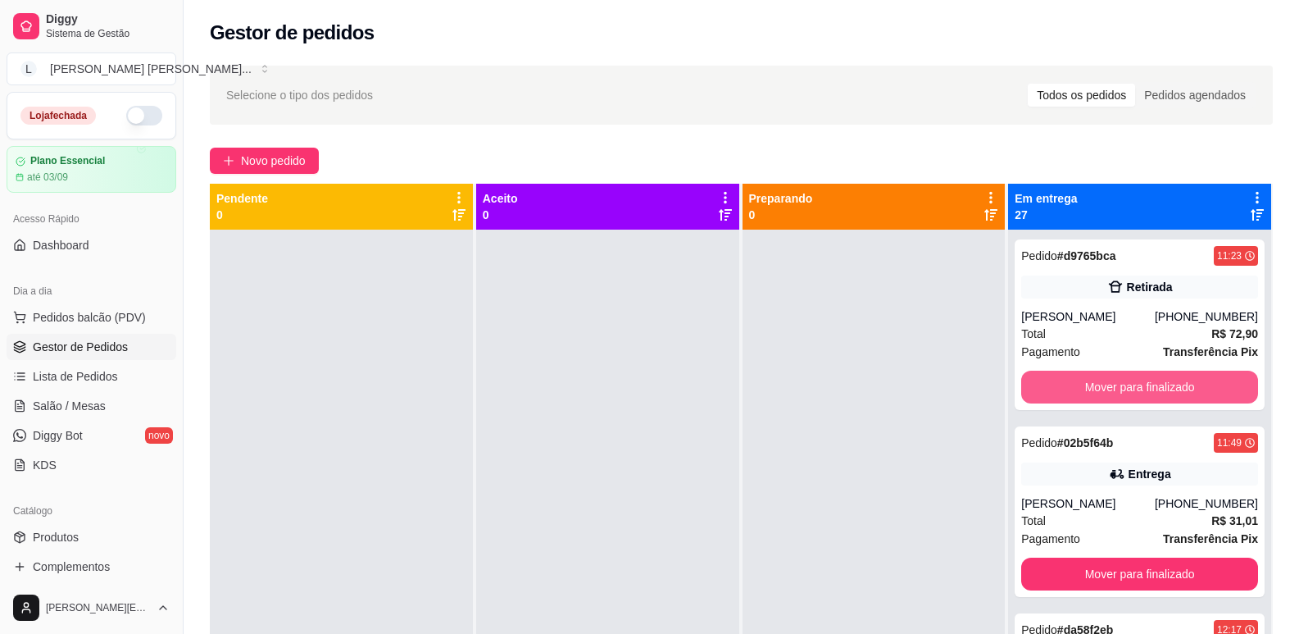
click at [1111, 394] on button "Mover para finalizado" at bounding box center [1140, 387] width 237 height 33
click at [1111, 557] on button "Mover para finalizado" at bounding box center [1140, 573] width 237 height 33
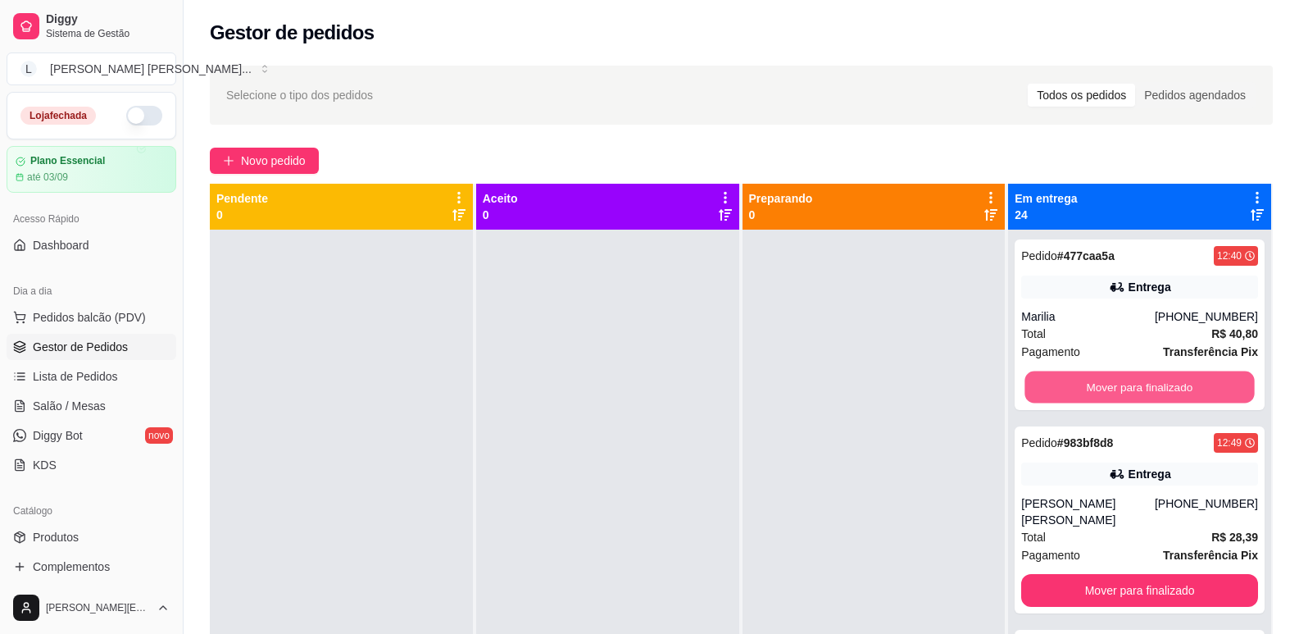
click at [1111, 394] on button "Mover para finalizado" at bounding box center [1141, 387] width 230 height 32
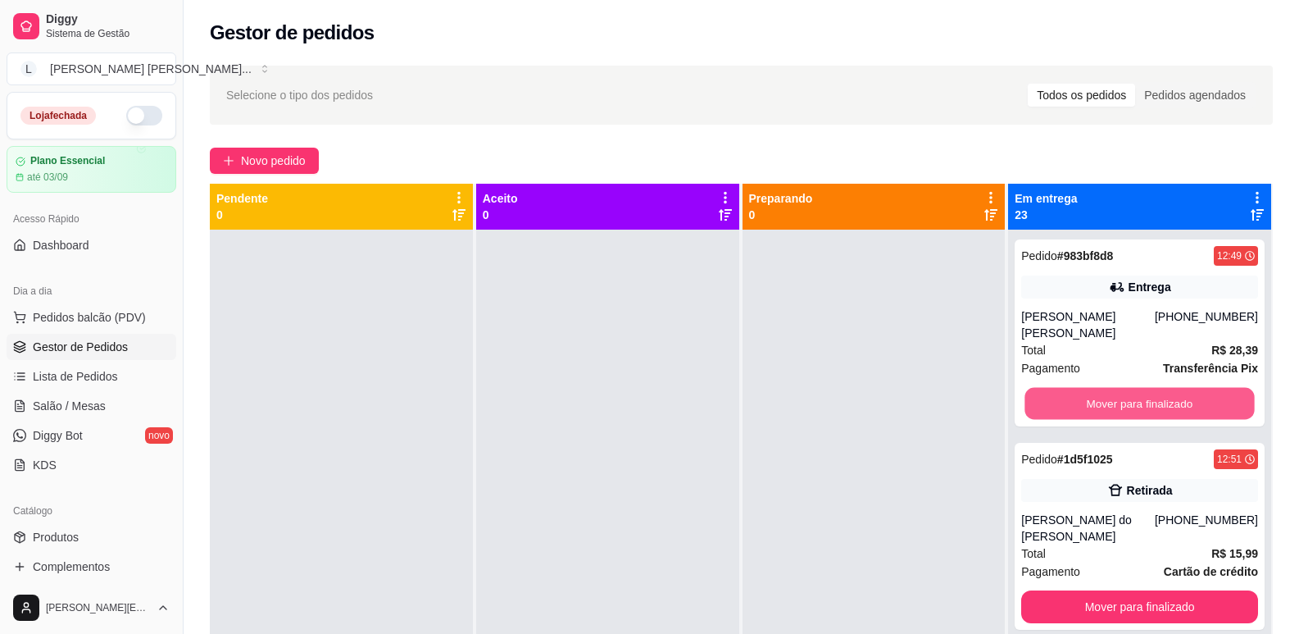
click at [1111, 394] on button "Mover para finalizado" at bounding box center [1141, 404] width 230 height 32
click at [1111, 590] on button "Mover para finalizado" at bounding box center [1140, 606] width 237 height 33
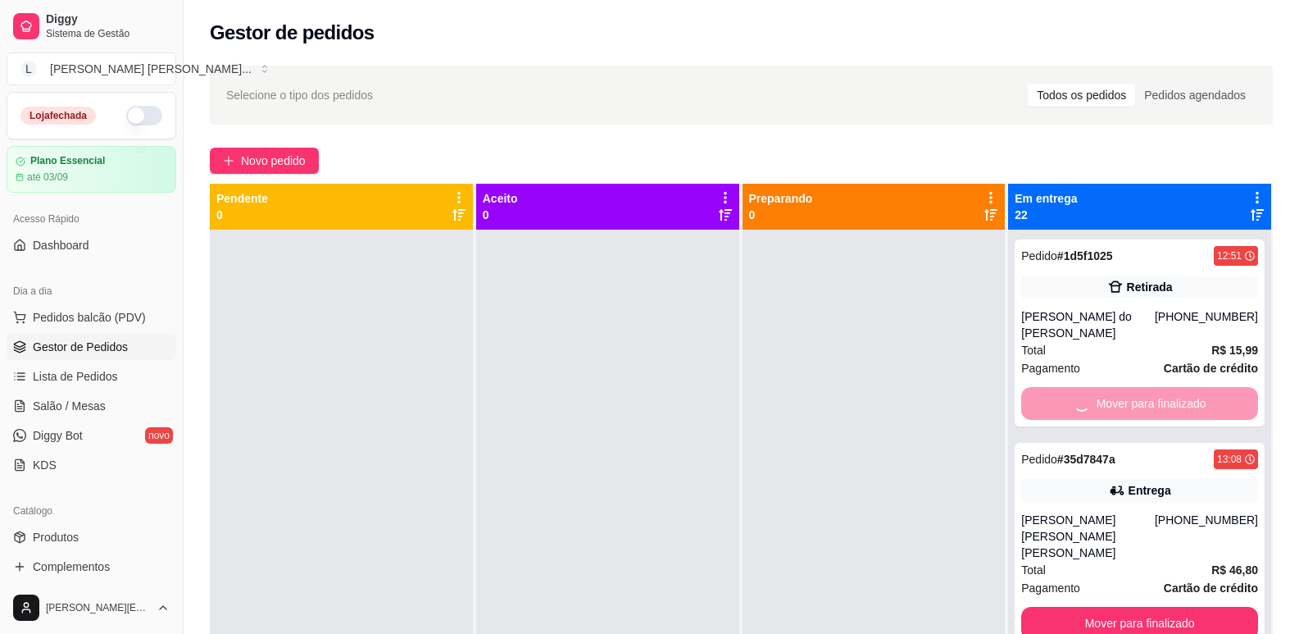
click at [1111, 607] on button "Mover para finalizado" at bounding box center [1140, 623] width 237 height 33
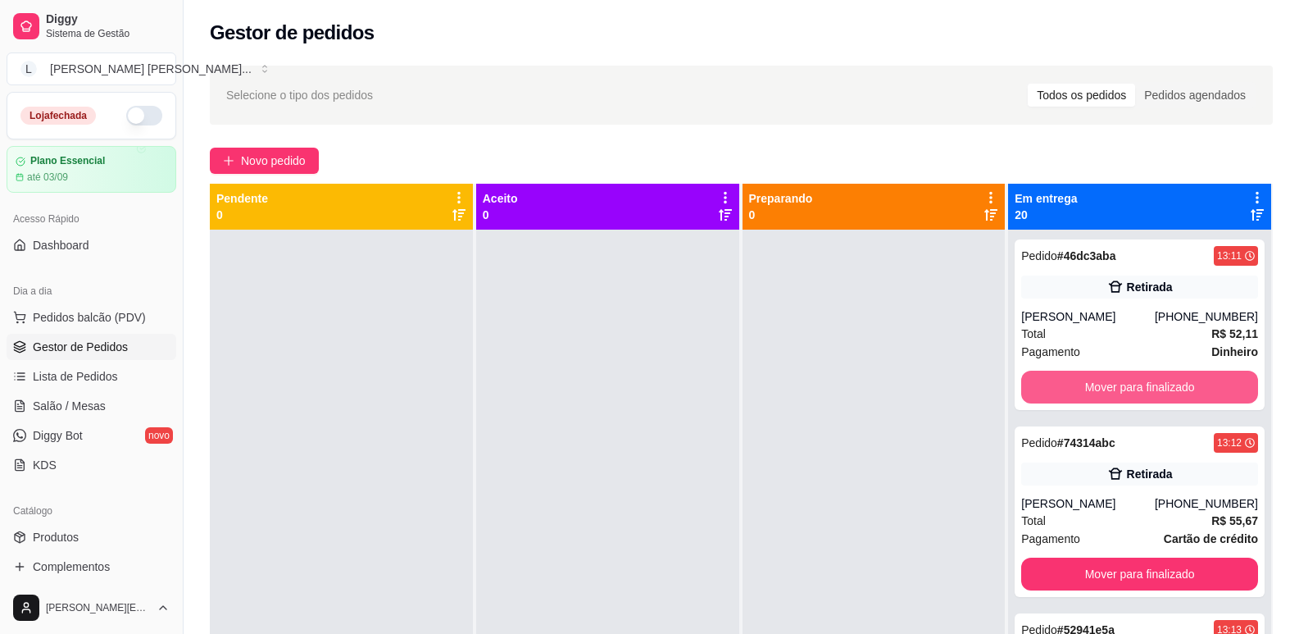
click at [1111, 394] on button "Mover para finalizado" at bounding box center [1140, 387] width 237 height 33
click at [1111, 394] on button "Mover para finalizado" at bounding box center [1141, 387] width 230 height 32
click at [1111, 557] on button "Mover para finalizado" at bounding box center [1140, 573] width 237 height 33
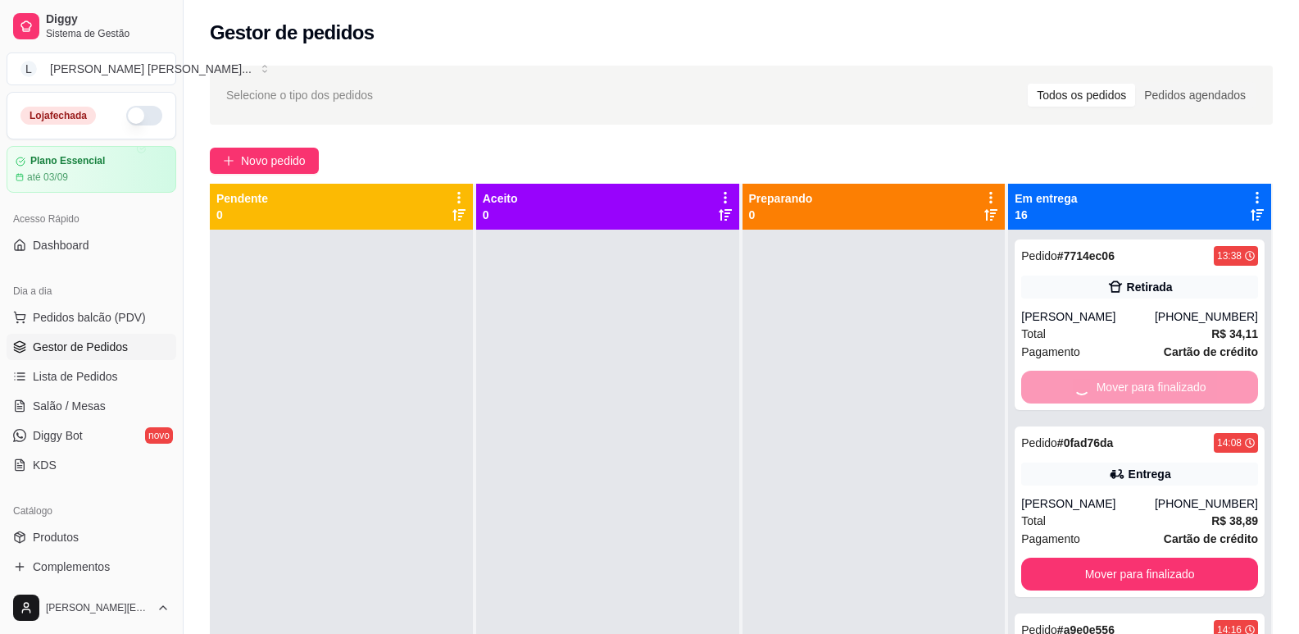
click at [1111, 557] on button "Mover para finalizado" at bounding box center [1140, 573] width 237 height 33
click at [1111, 394] on button "Mover para finalizado" at bounding box center [1141, 387] width 230 height 32
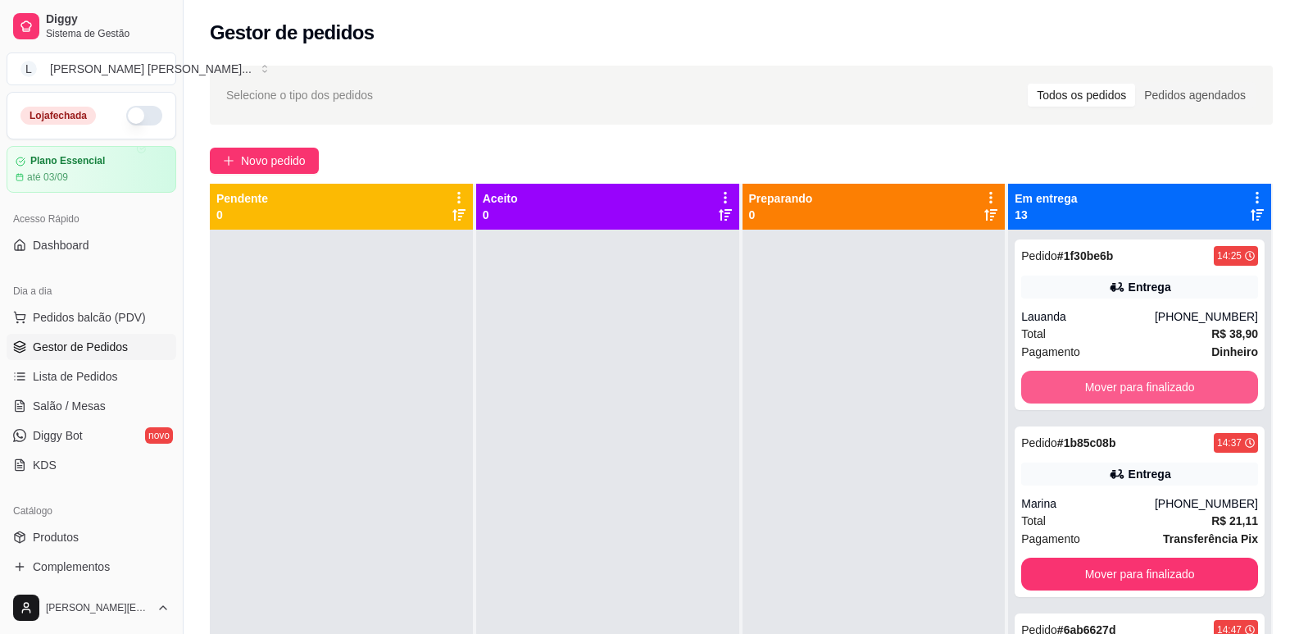
click at [1111, 394] on button "Mover para finalizado" at bounding box center [1140, 387] width 237 height 33
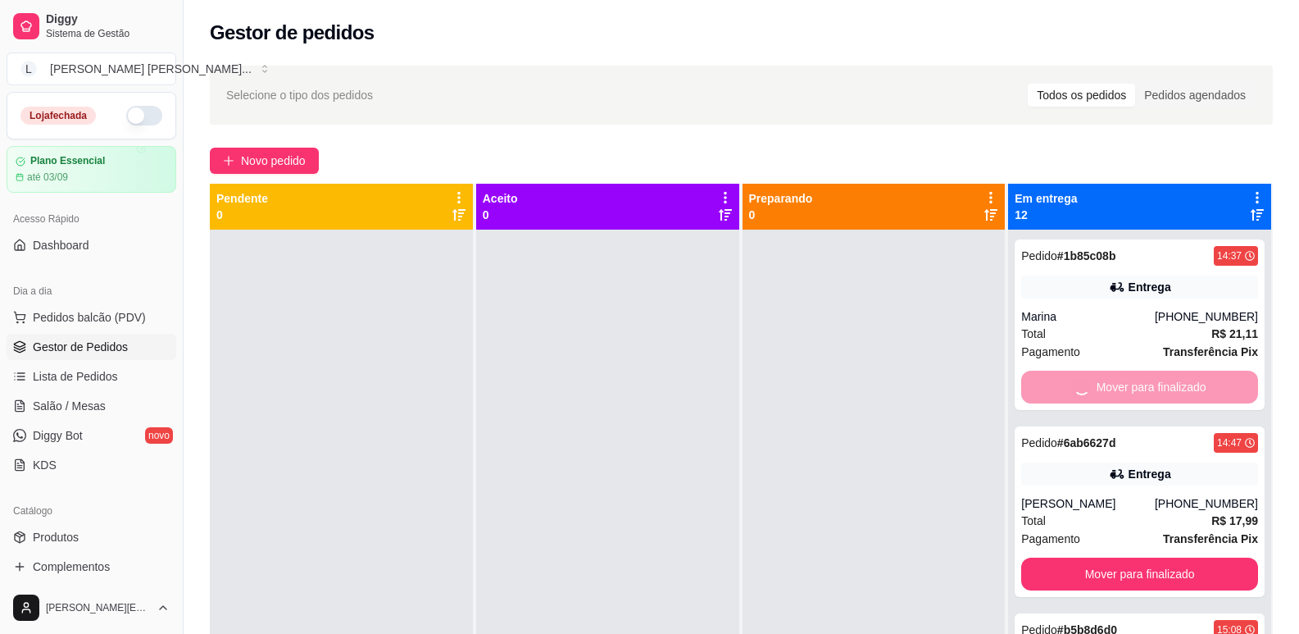
click at [1111, 557] on button "Mover para finalizado" at bounding box center [1140, 573] width 237 height 33
click at [1111, 394] on button "Mover para finalizado" at bounding box center [1141, 387] width 230 height 32
click at [1111, 394] on div "Mover para finalizado" at bounding box center [1140, 387] width 237 height 33
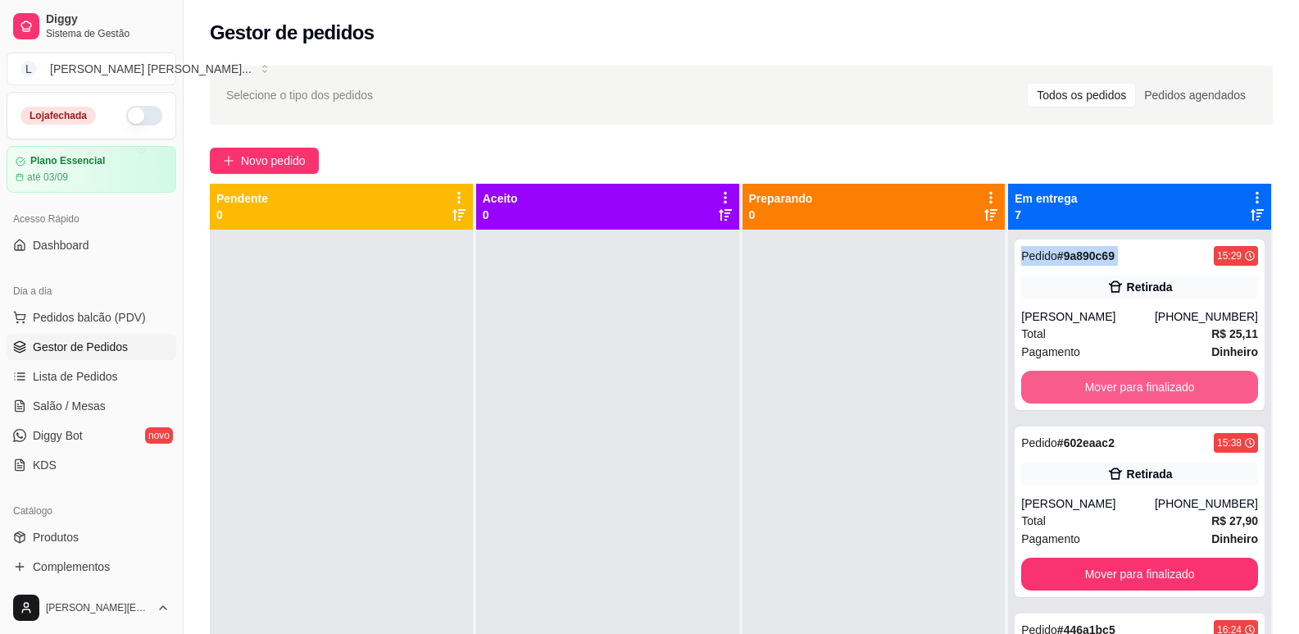
click at [1111, 394] on button "Mover para finalizado" at bounding box center [1140, 387] width 237 height 33
click at [1111, 394] on button "Mover para finalizado" at bounding box center [1141, 387] width 230 height 32
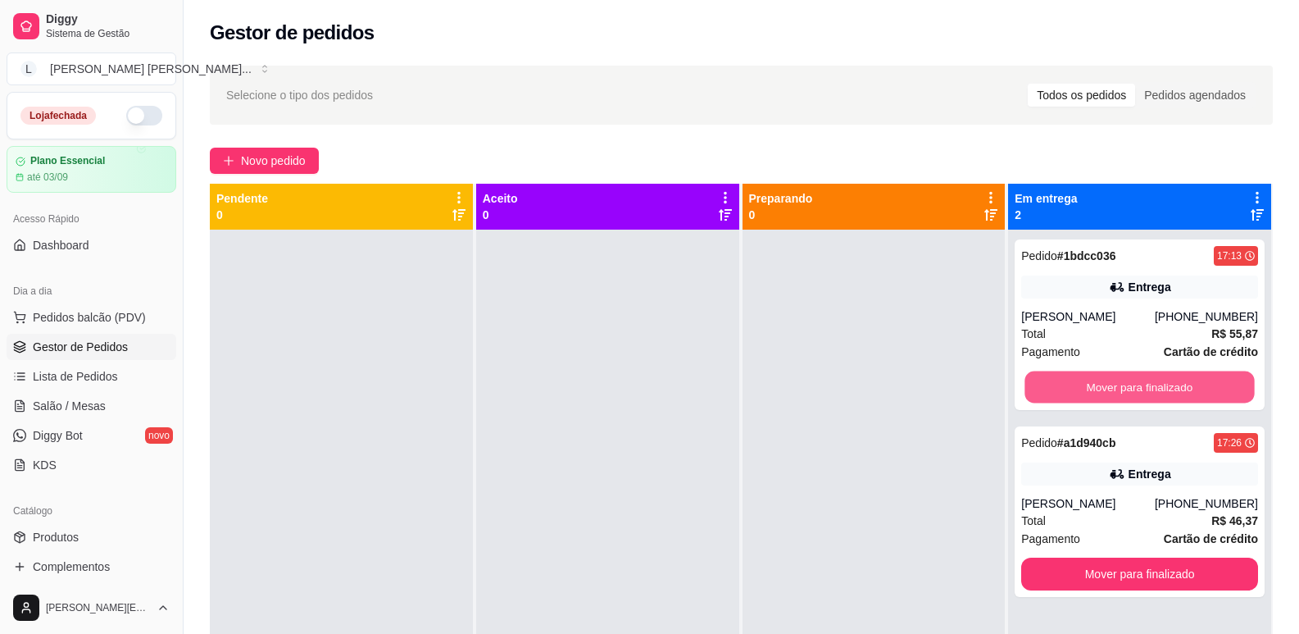
click at [1111, 394] on button "Mover para finalizado" at bounding box center [1141, 387] width 230 height 32
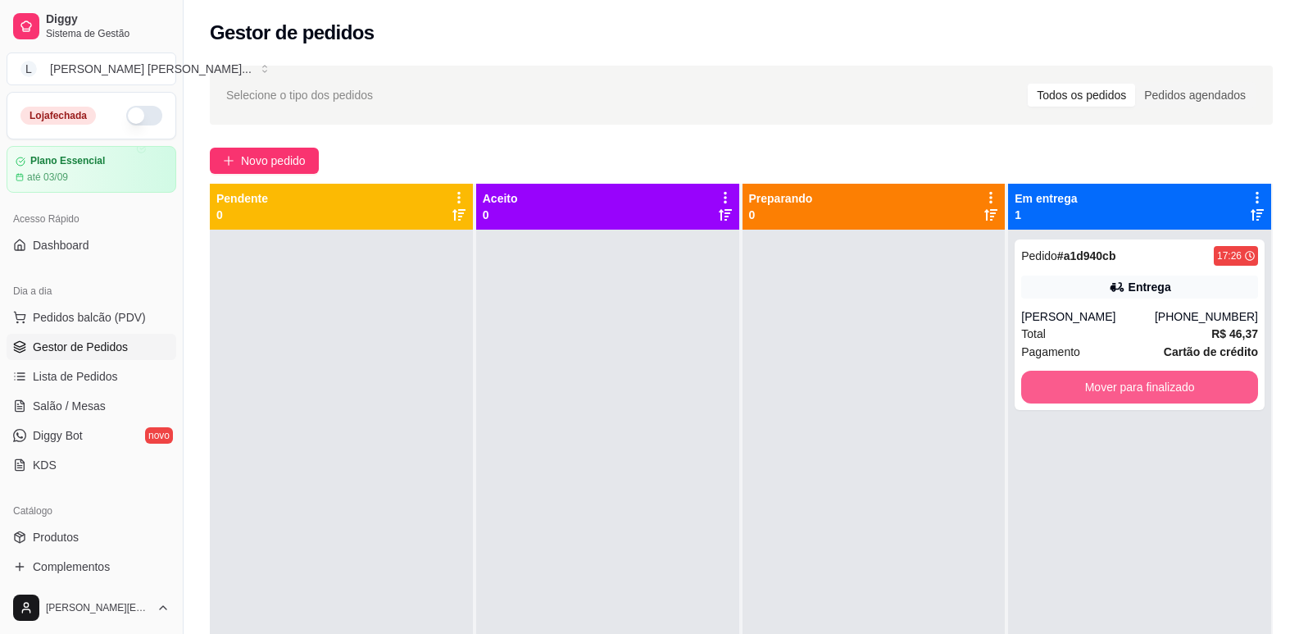
click at [1111, 394] on button "Mover para finalizado" at bounding box center [1140, 387] width 237 height 33
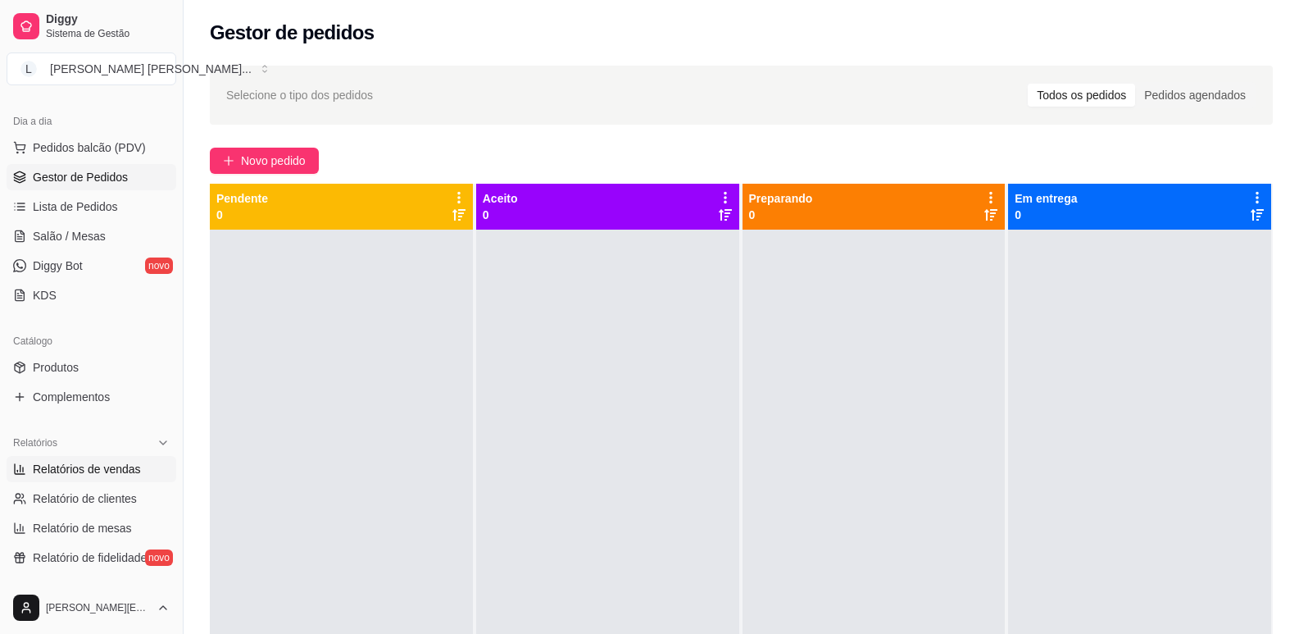
scroll to position [328, 0]
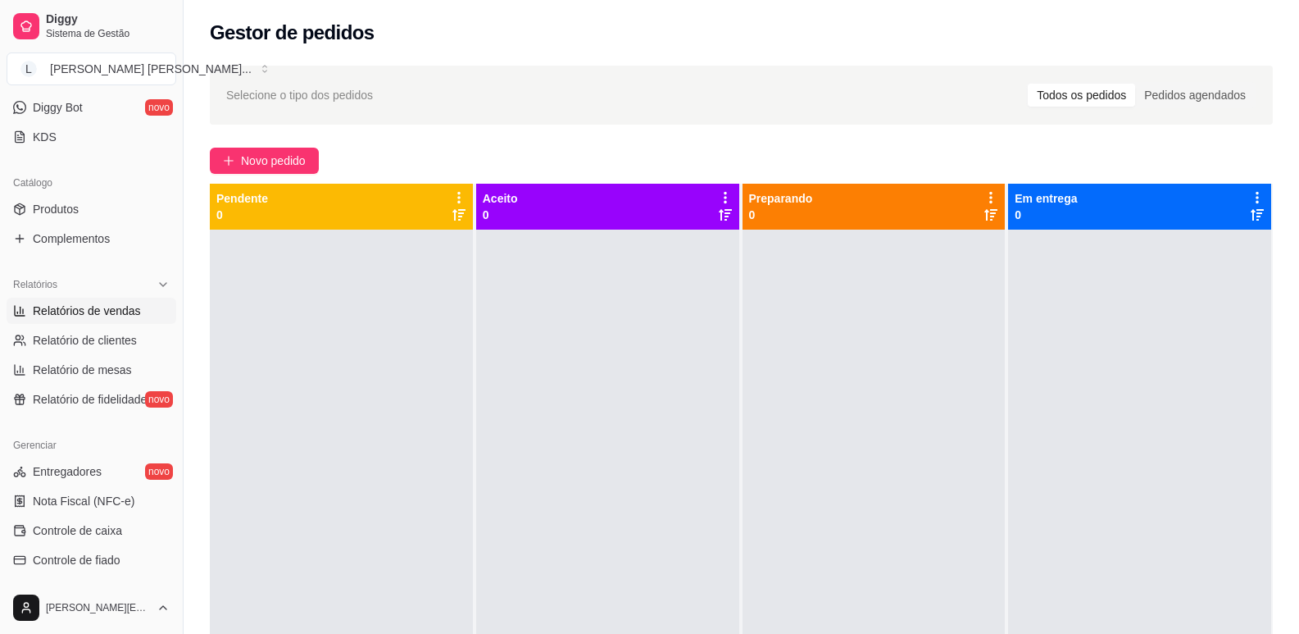
click at [75, 316] on span "Relatórios de vendas" at bounding box center [87, 311] width 108 height 16
select select "ALL"
select select "0"
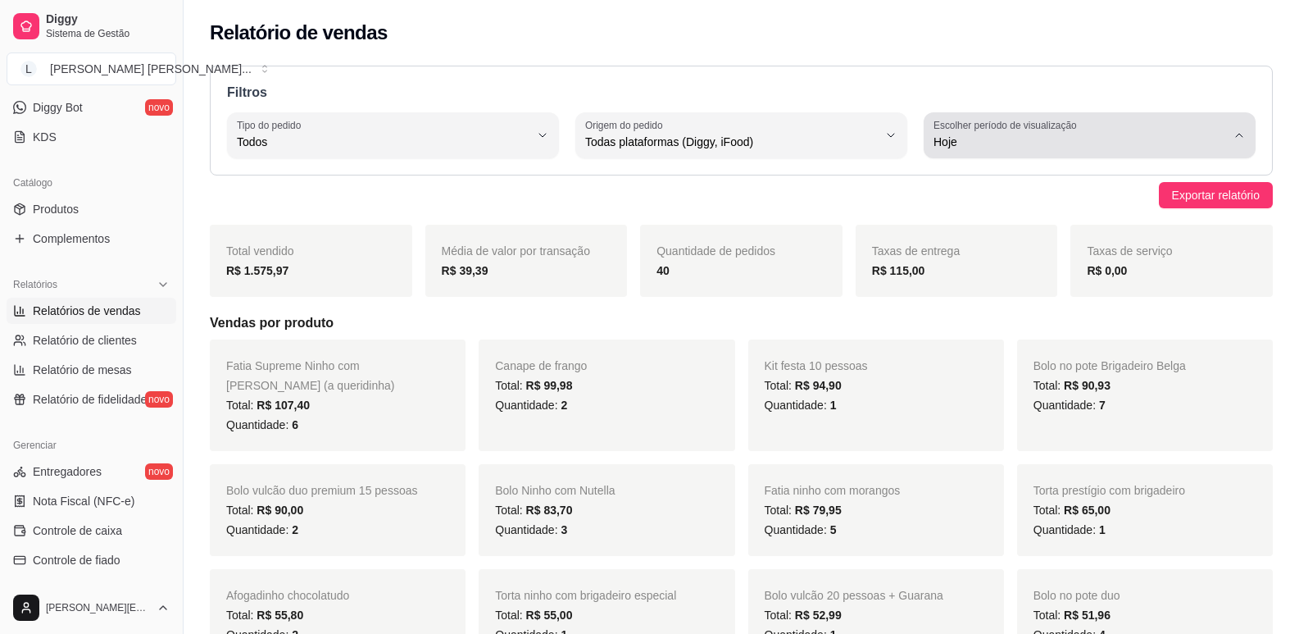
click at [982, 139] on span "Hoje" at bounding box center [1080, 142] width 293 height 16
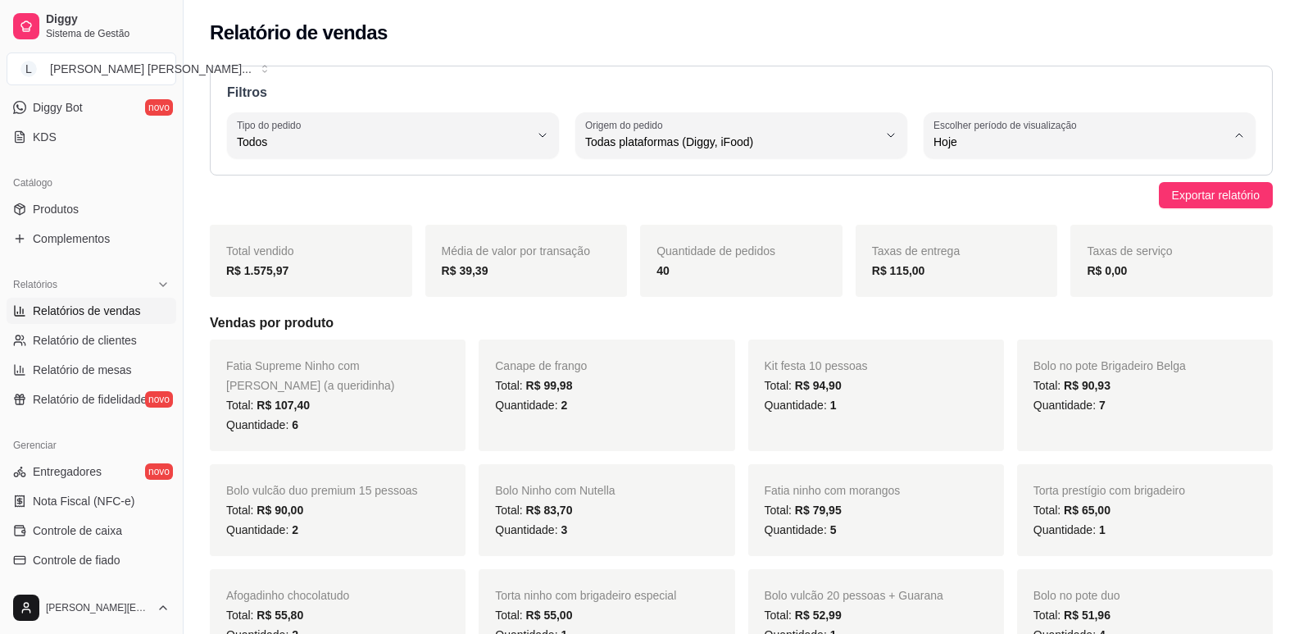
click at [973, 230] on span "7 dias" at bounding box center [1082, 235] width 278 height 16
type input "7"
select select "7"
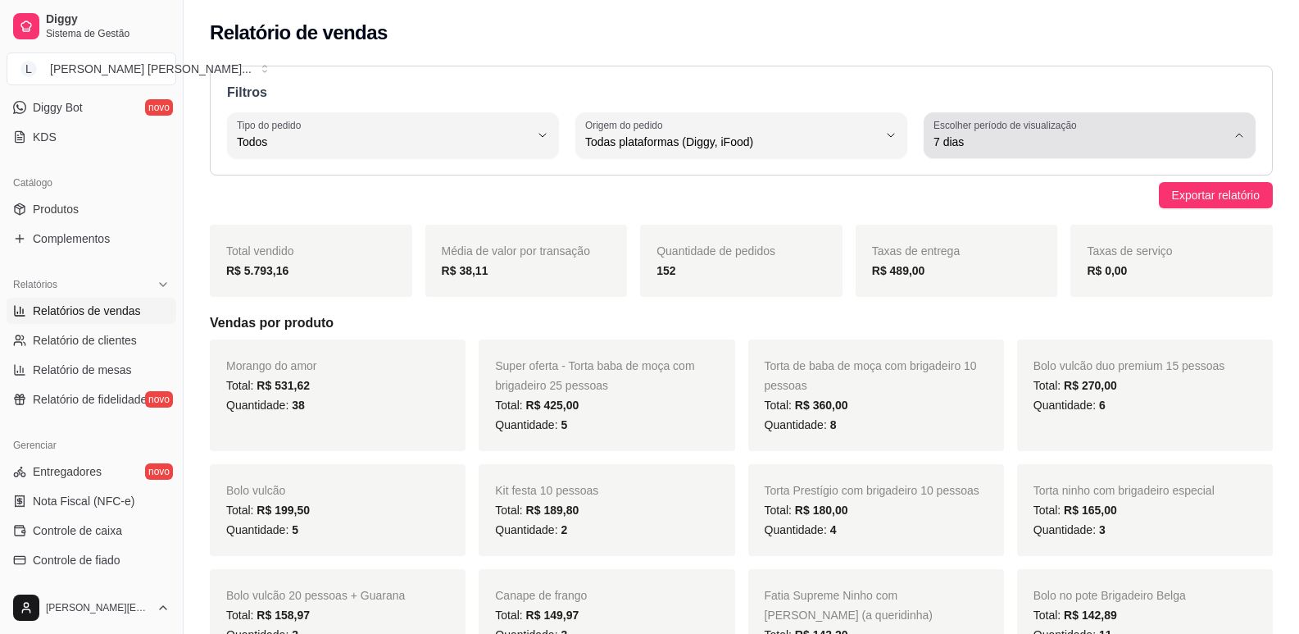
click at [973, 145] on span "7 dias" at bounding box center [1080, 142] width 293 height 16
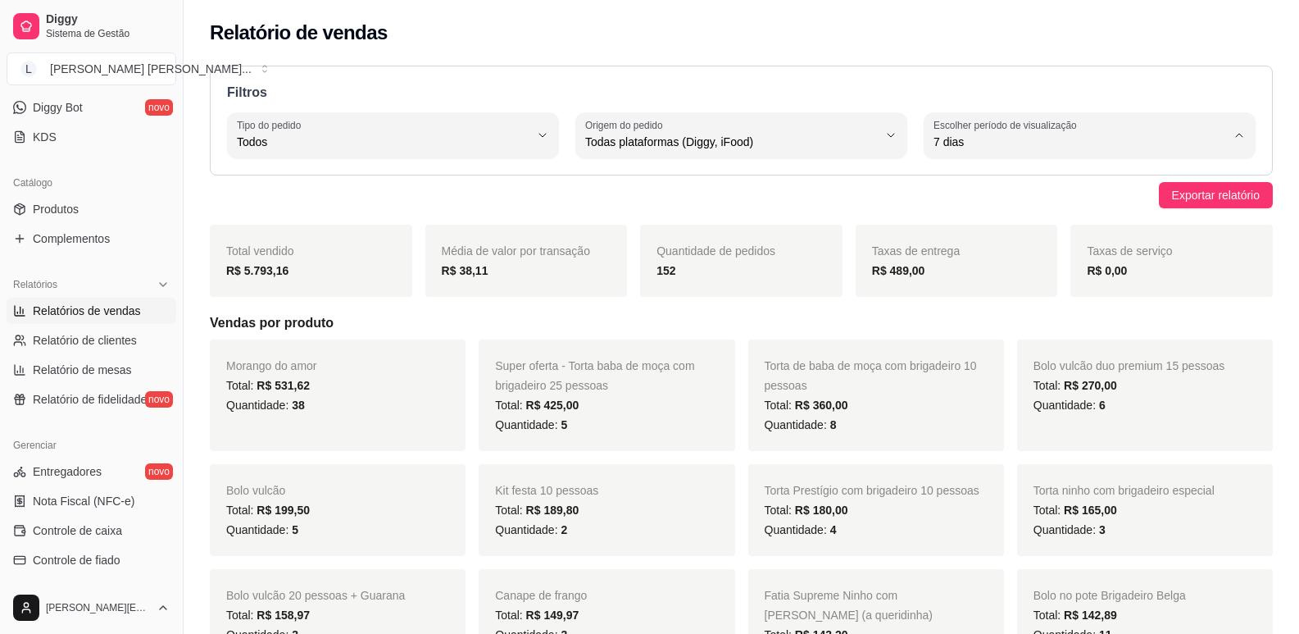
click at [967, 296] on span "30 dias" at bounding box center [1082, 288] width 278 height 16
type input "30"
select select "30"
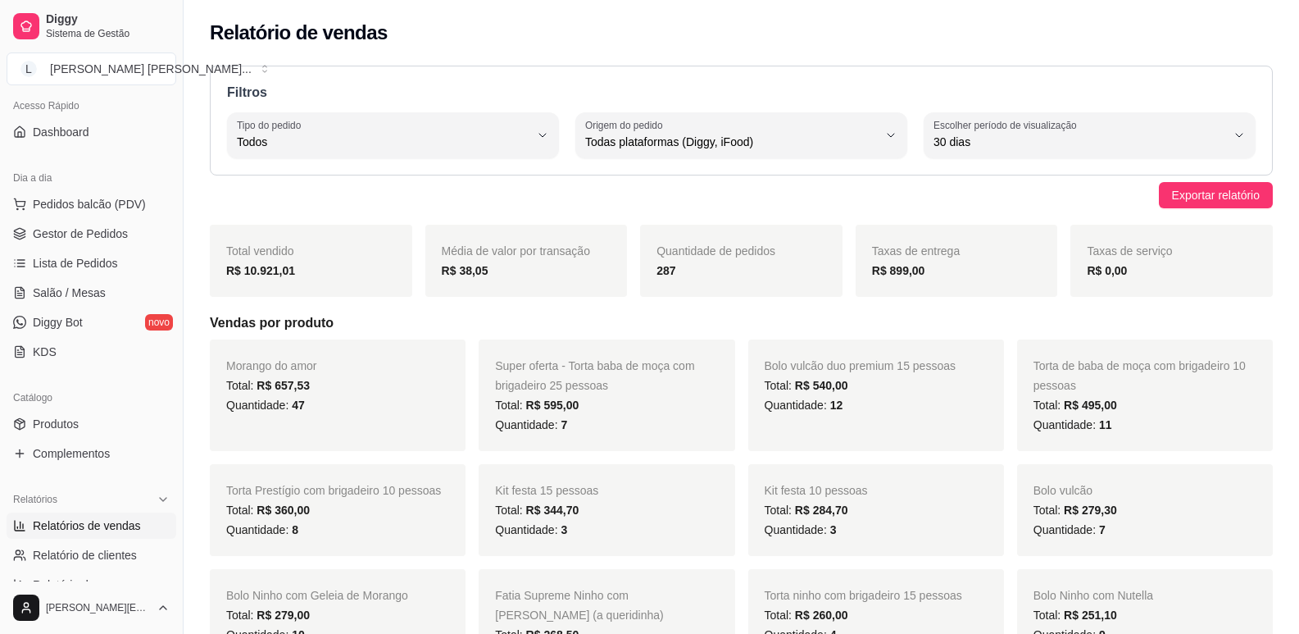
scroll to position [82, 0]
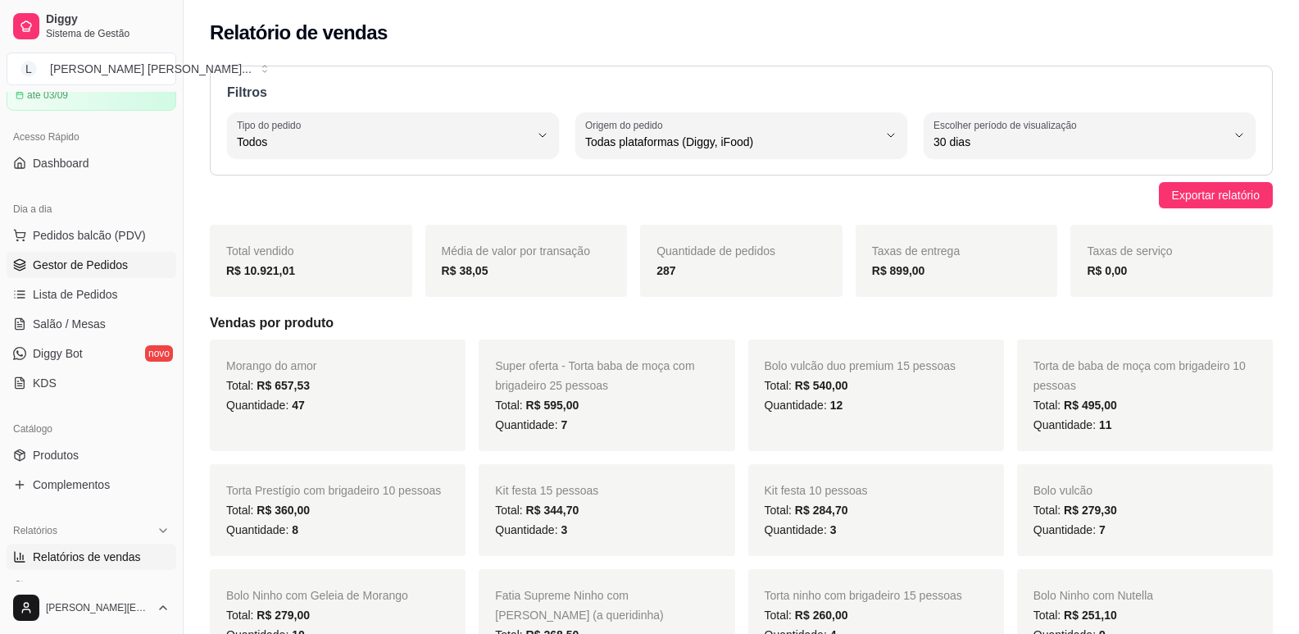
click at [105, 269] on span "Gestor de Pedidos" at bounding box center [80, 265] width 95 height 16
